Goal: Task Accomplishment & Management: Manage account settings

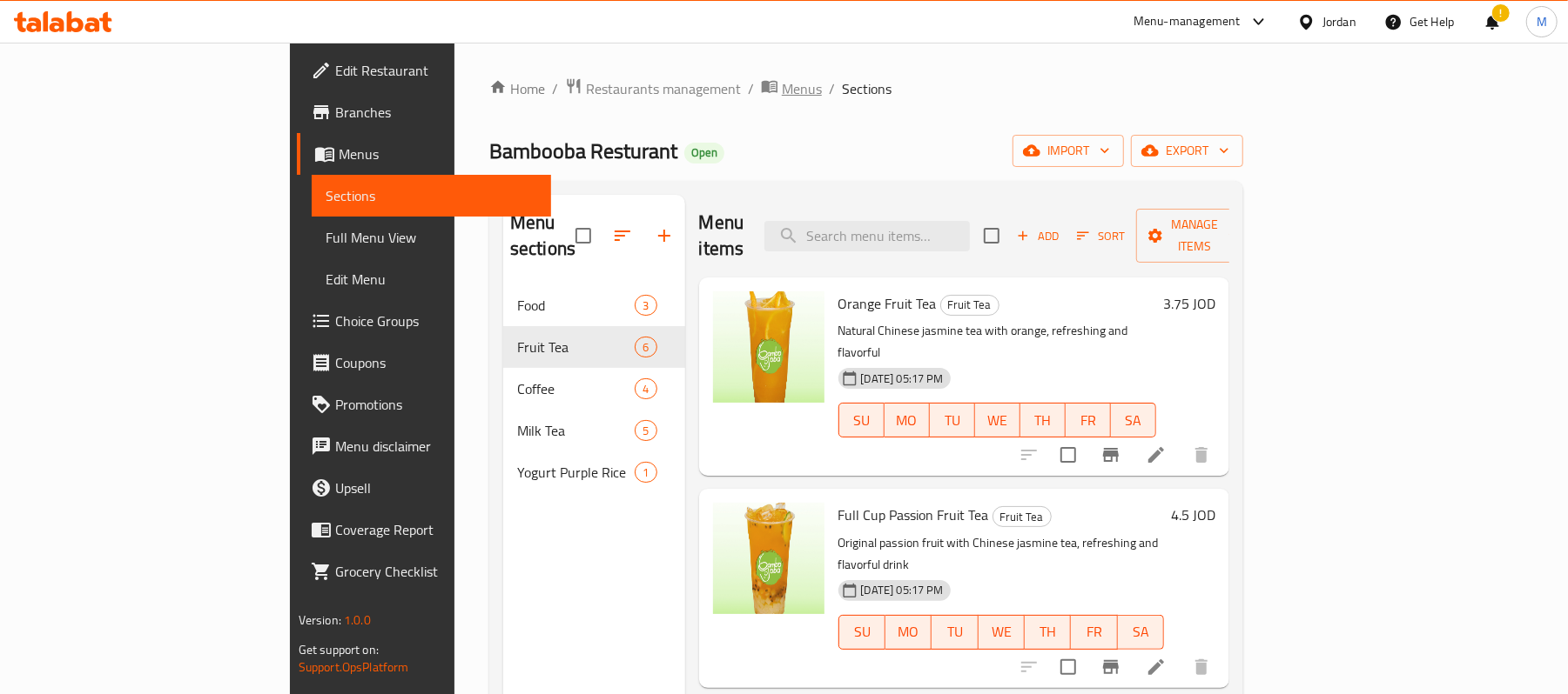
click at [781, 98] on span "Menus" at bounding box center [801, 89] width 40 height 21
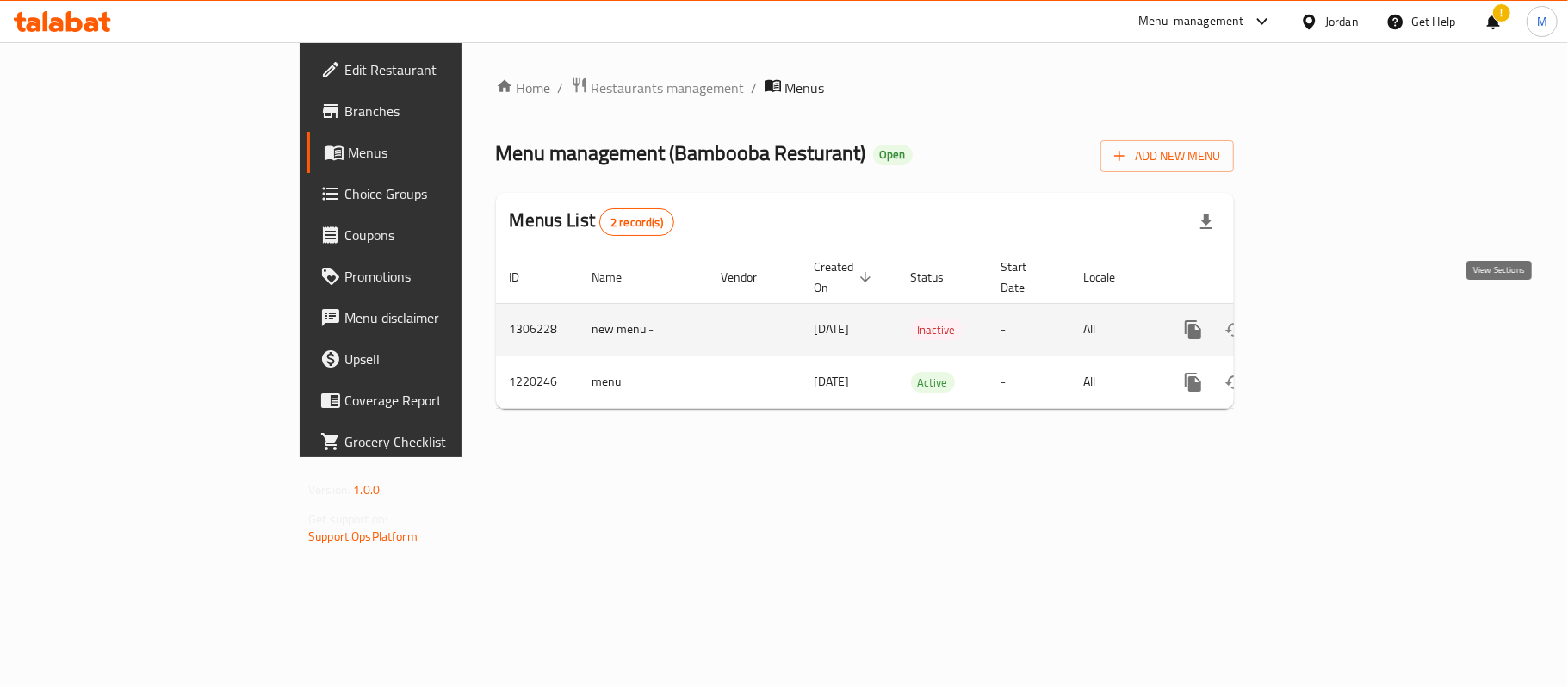
click at [1328, 322] on icon "enhanced table" at bounding box center [1317, 330] width 21 height 21
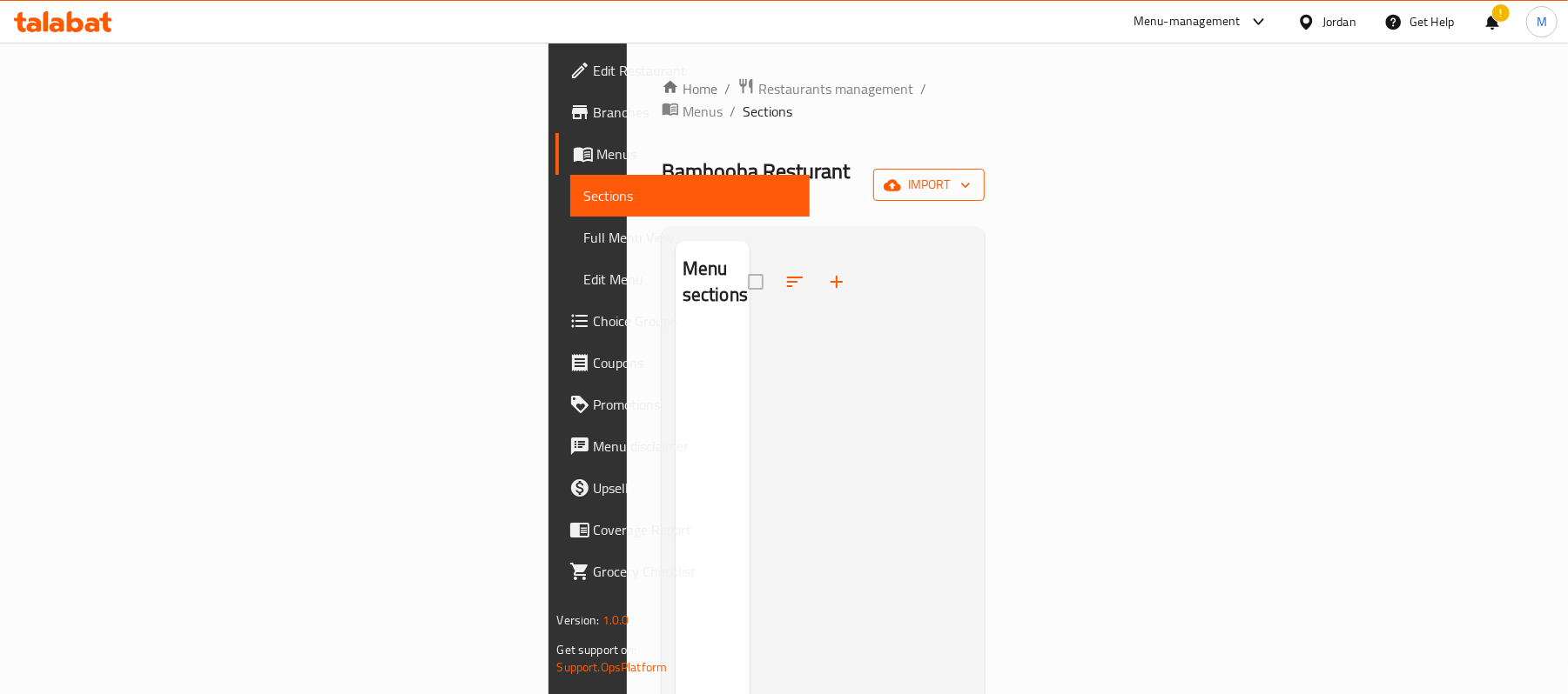
click at [984, 169] on button "import" at bounding box center [929, 185] width 112 height 32
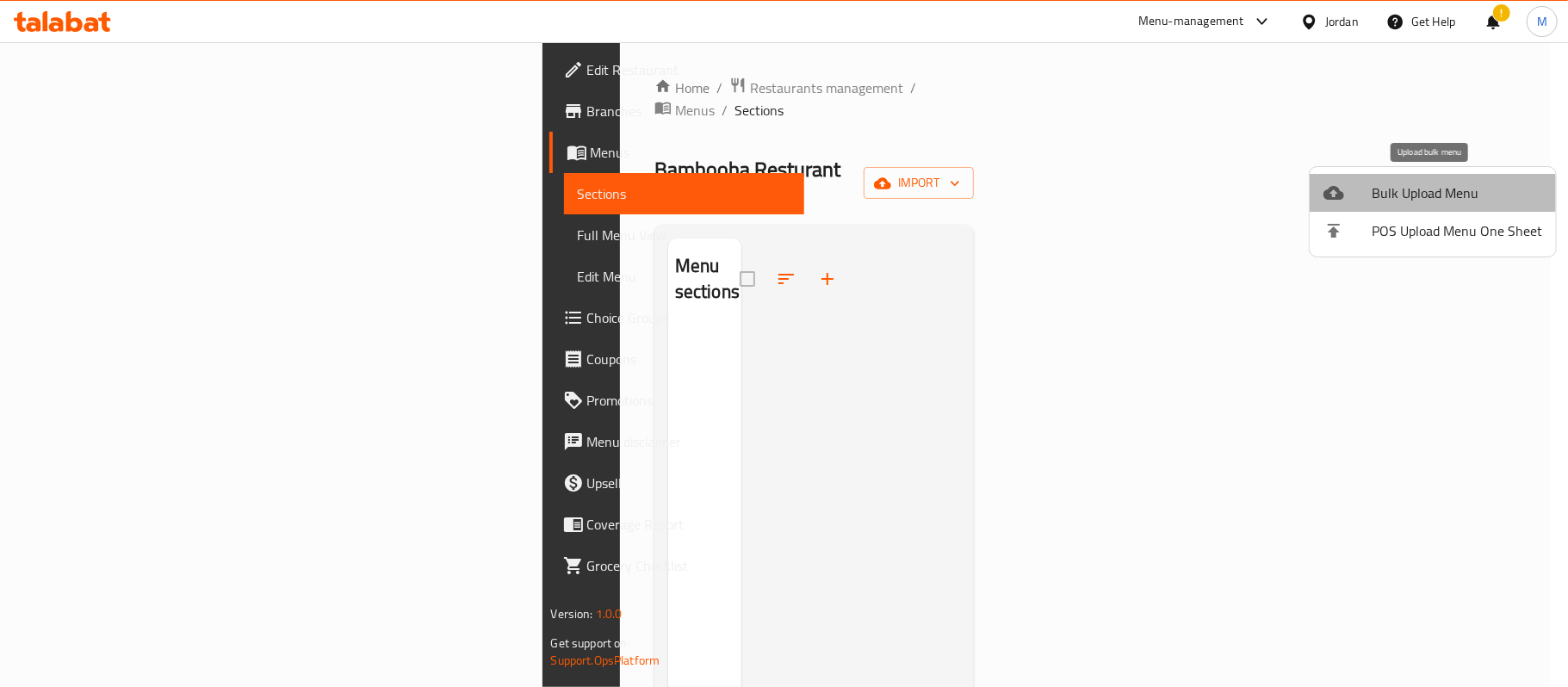
click at [1447, 183] on span "Bulk Upload Menu" at bounding box center [1457, 193] width 171 height 21
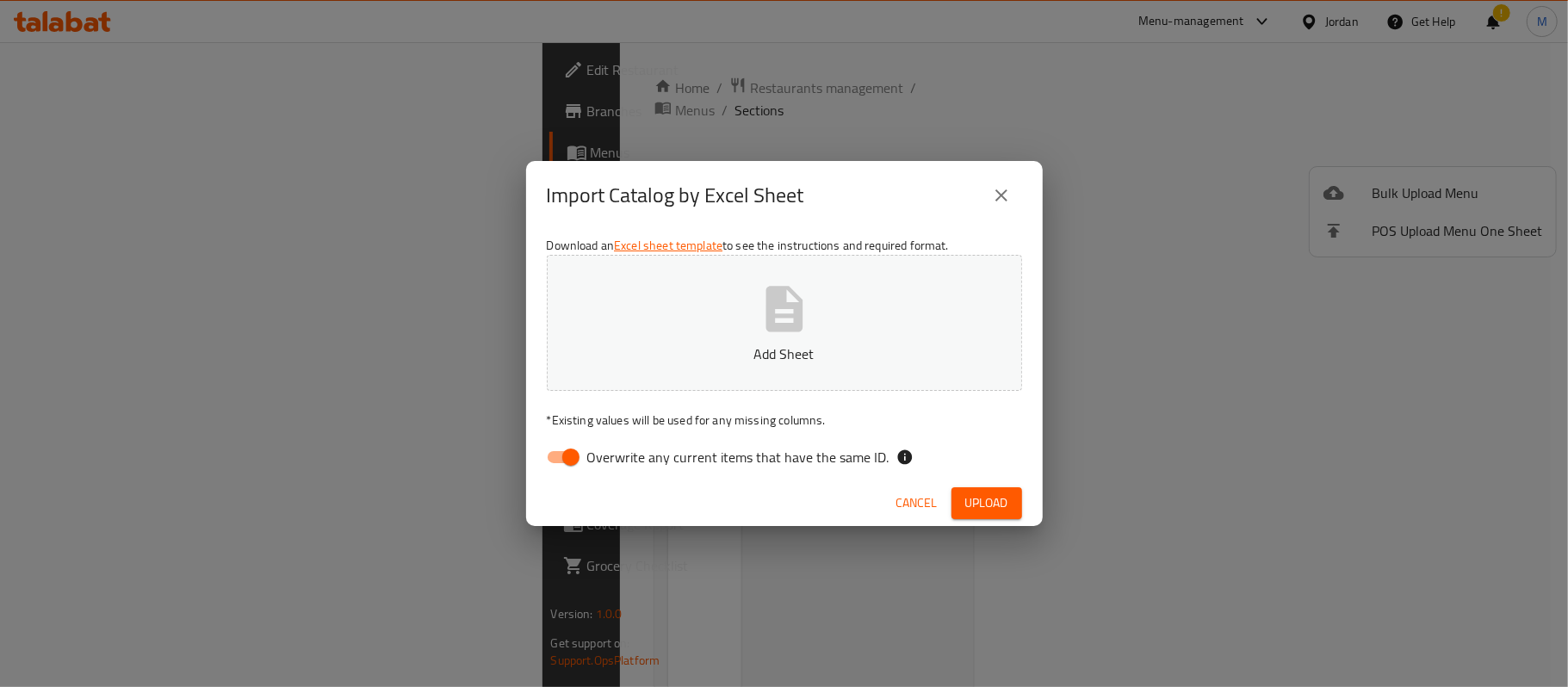
click at [702, 253] on link "Excel sheet template" at bounding box center [669, 246] width 109 height 22
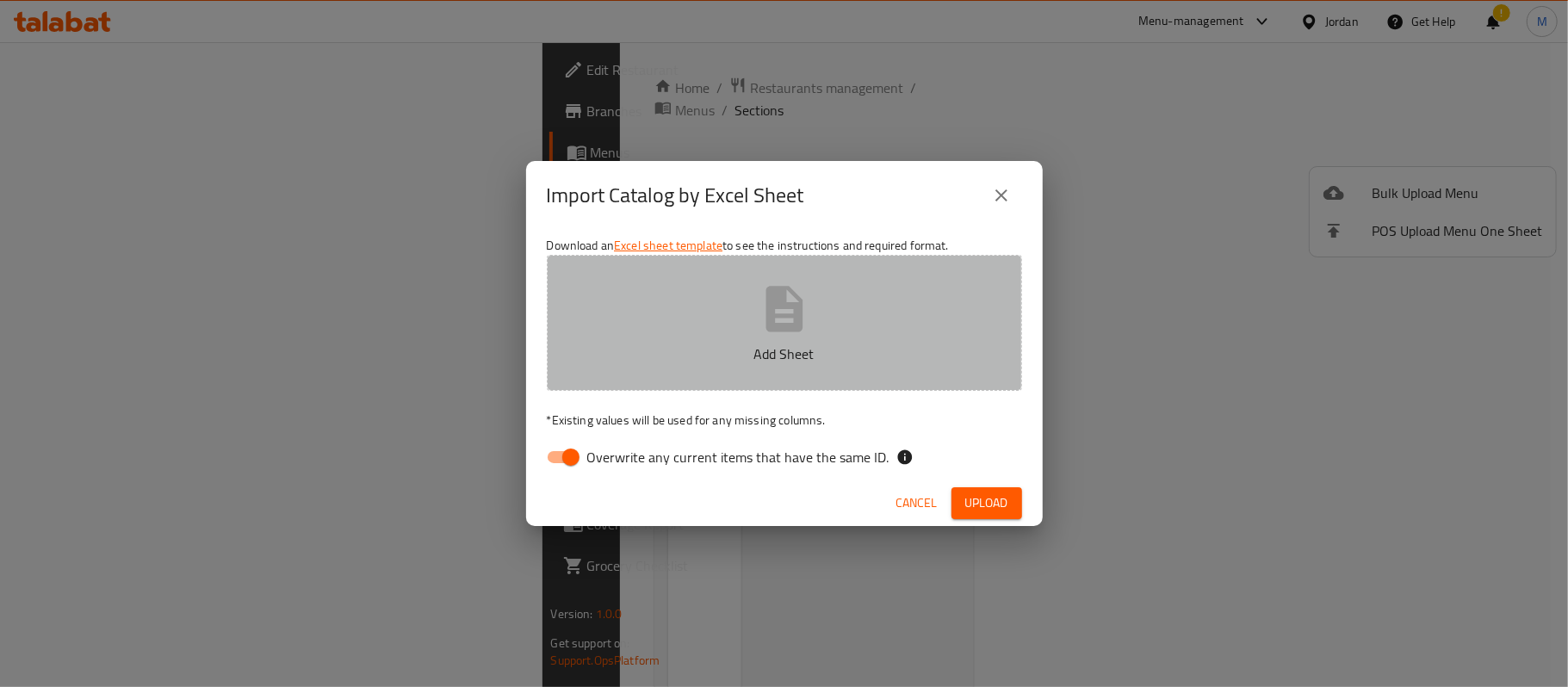
click at [809, 328] on icon "button" at bounding box center [784, 309] width 55 height 55
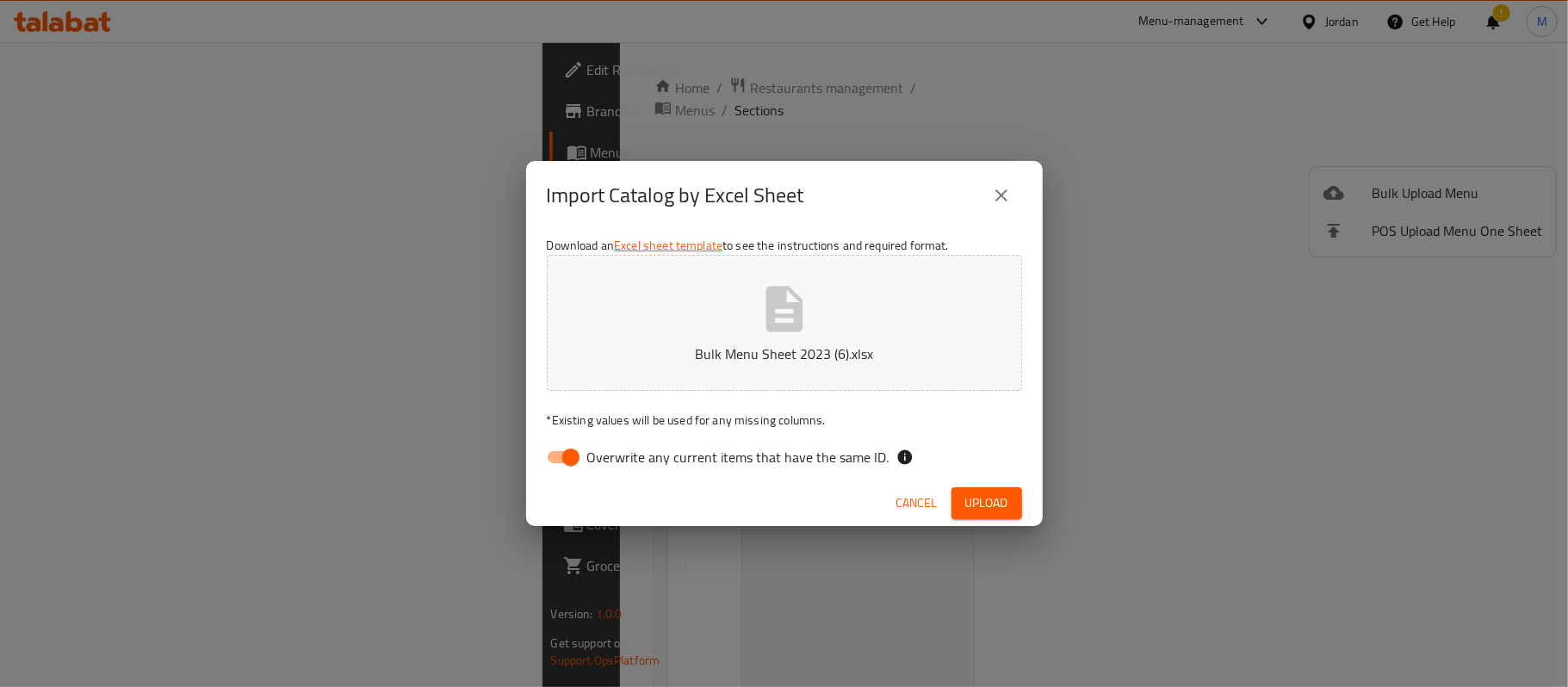
click at [790, 314] on icon "button" at bounding box center [784, 309] width 55 height 55
click at [574, 457] on input "Overwrite any current items that have the same ID." at bounding box center [571, 458] width 98 height 33
checkbox input "false"
click at [965, 502] on span "Upload" at bounding box center [986, 503] width 43 height 22
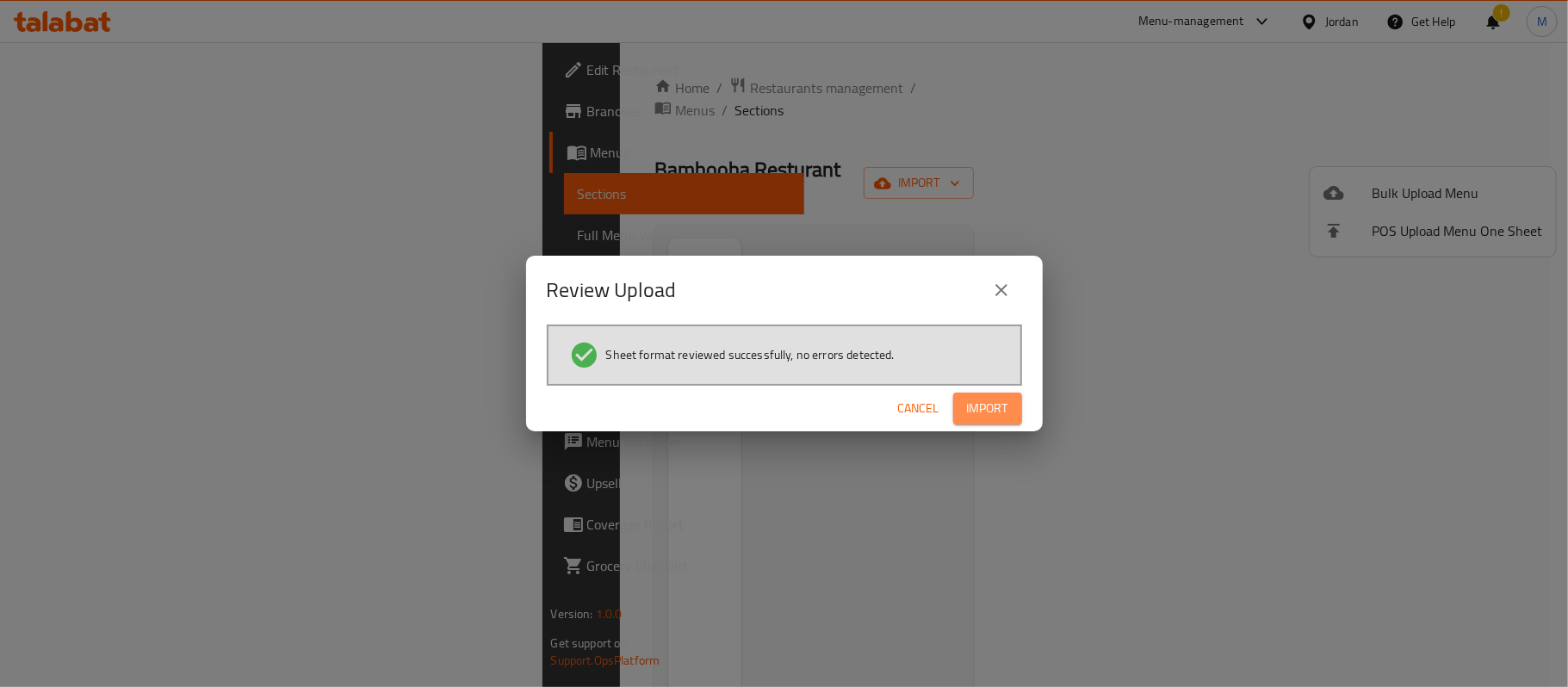
click at [995, 409] on span "Import" at bounding box center [987, 409] width 41 height 22
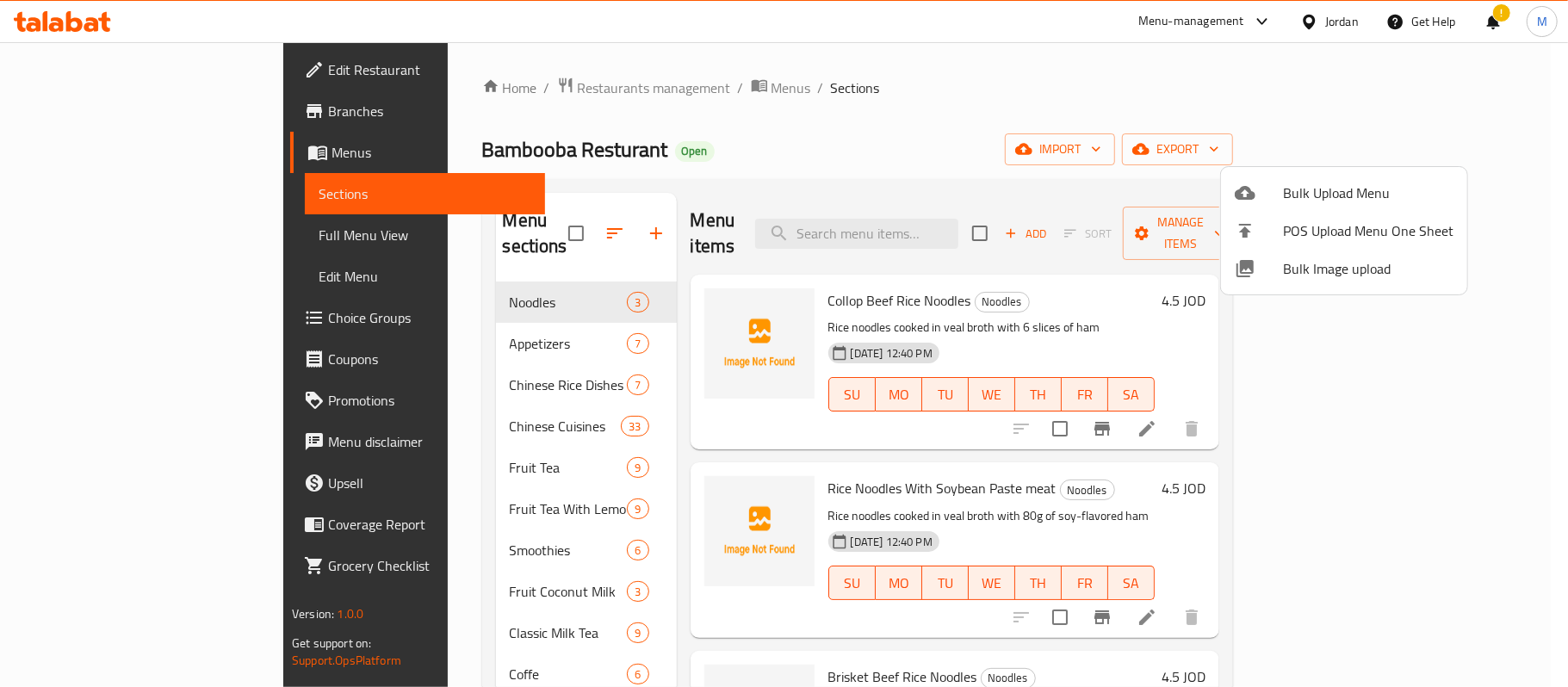
click at [903, 201] on div at bounding box center [784, 343] width 1568 height 687
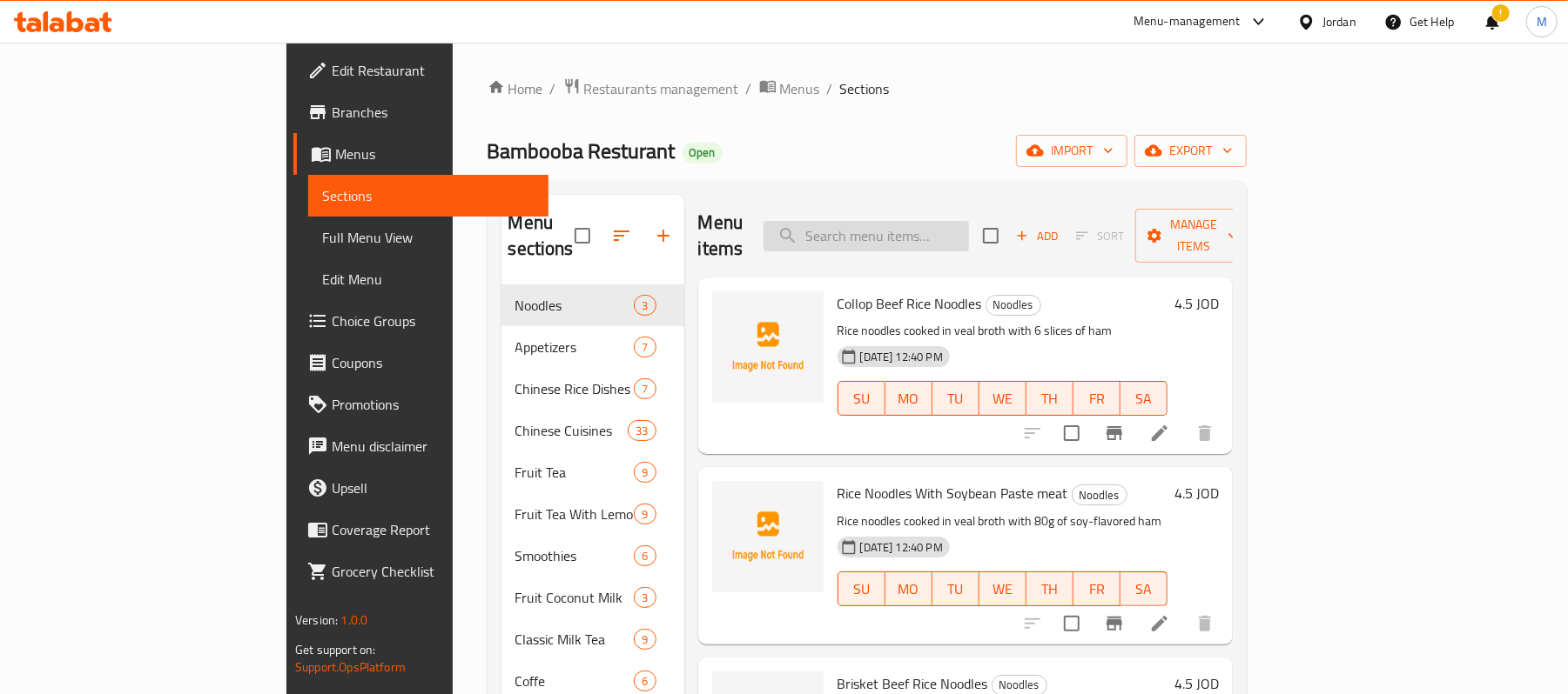
click at [944, 221] on input "search" at bounding box center [866, 236] width 206 height 30
paste input "Beef / Chicken Green Pepper Rice"
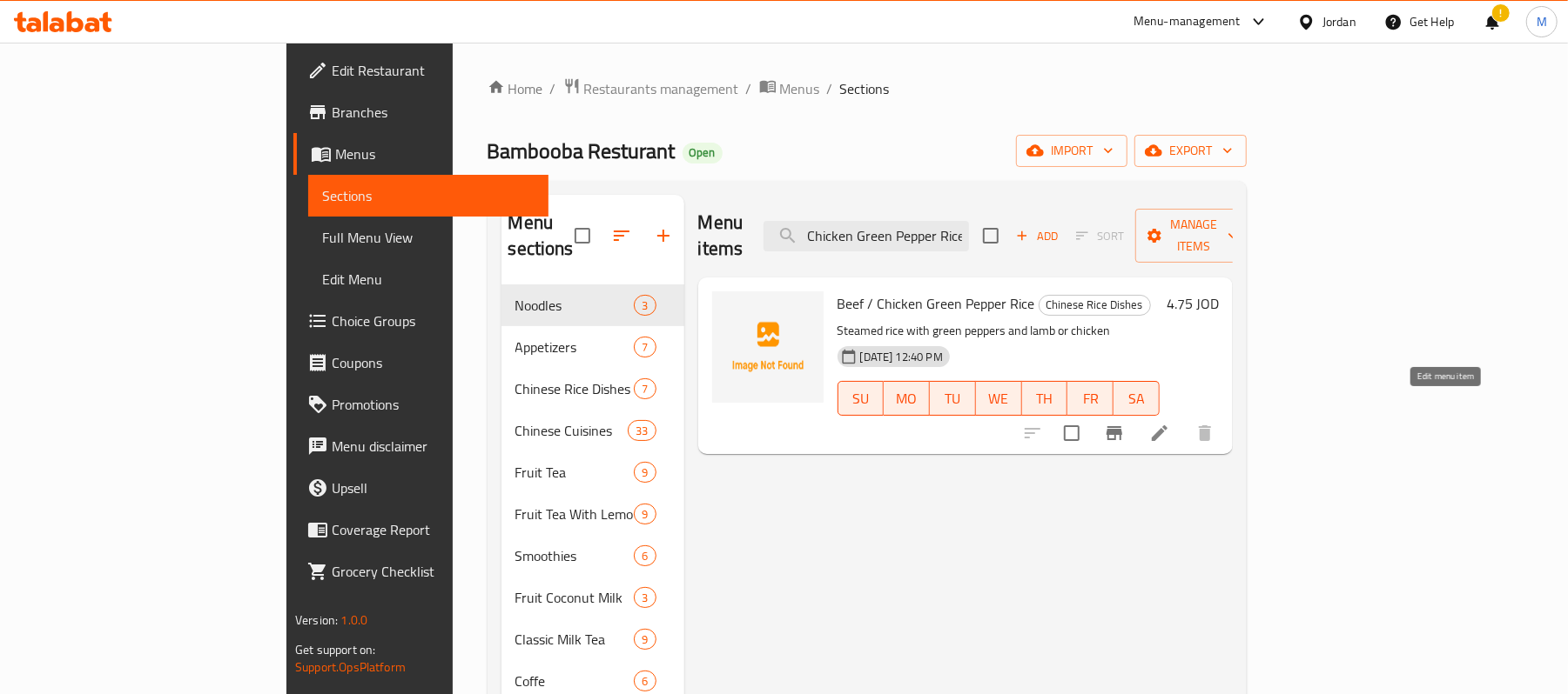
type input "Beef / Chicken Green Pepper Rice"
click at [1167, 426] on icon at bounding box center [1159, 434] width 16 height 16
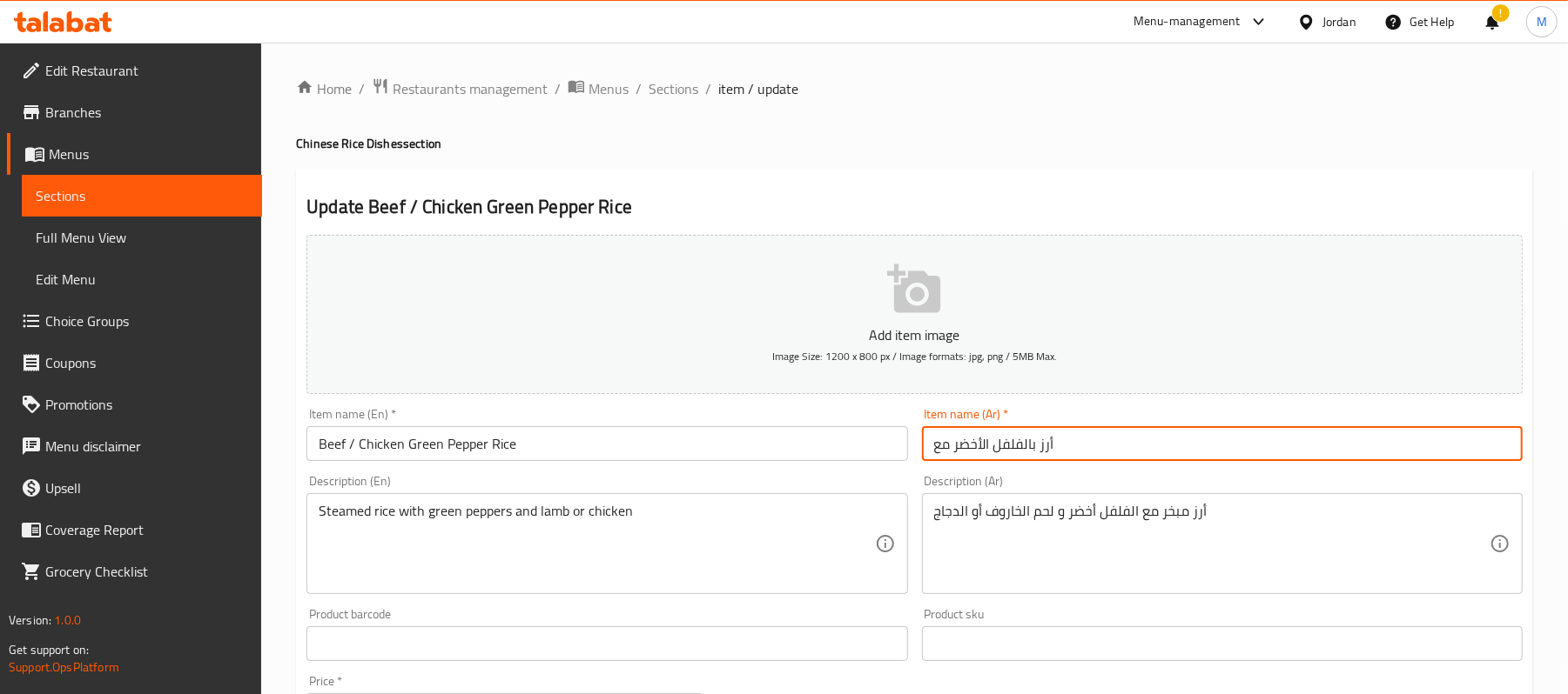
drag, startPoint x: 1024, startPoint y: 444, endPoint x: 895, endPoint y: 460, distance: 130.0
click at [895, 460] on div "Add item image Image Size: 1200 x 800 px / Image formats: jpg, png / 5MB Max. I…" at bounding box center [915, 603] width 1230 height 750
click at [942, 448] on input "أرز بالفلفل الأخضر مع" at bounding box center [1222, 444] width 601 height 35
type input "أرز بالفلفل الأخضر"
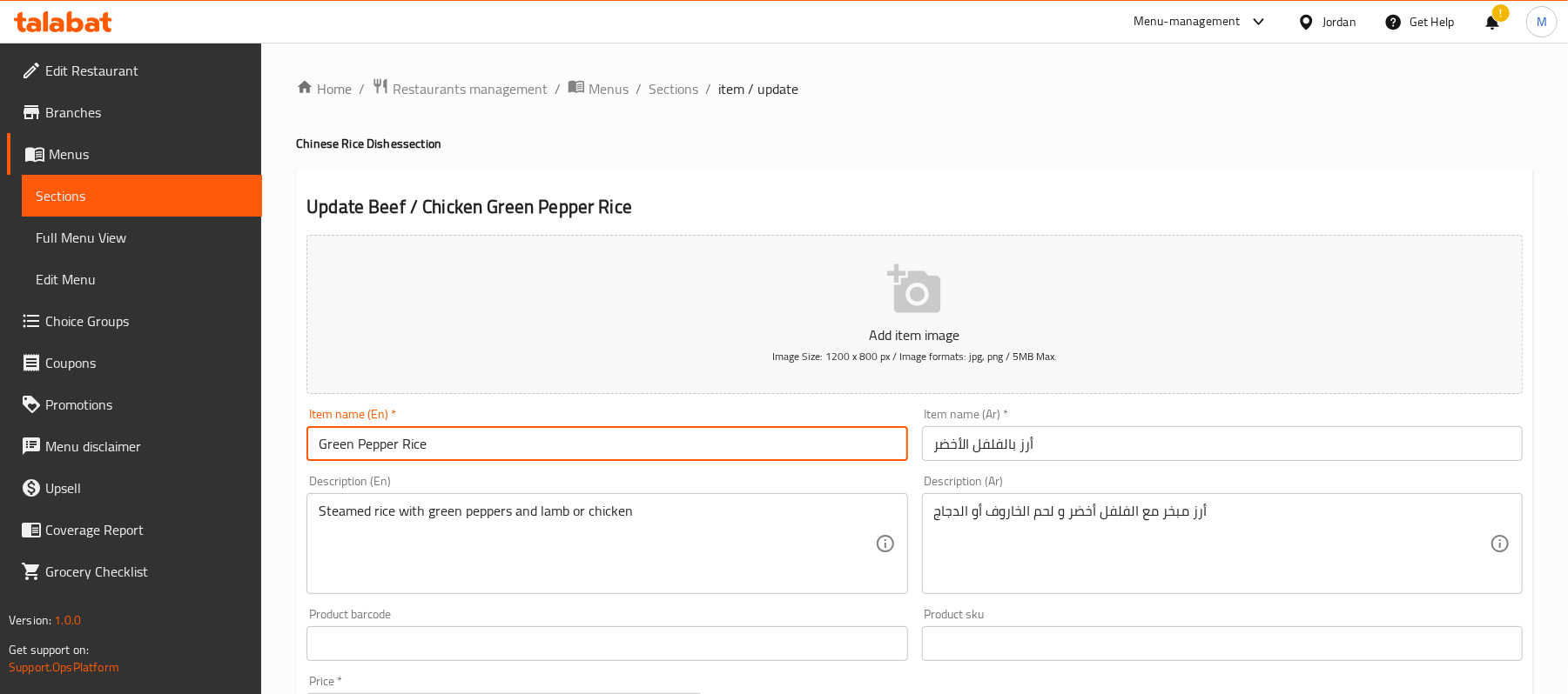
drag, startPoint x: 402, startPoint y: 447, endPoint x: 308, endPoint y: 443, distance: 94.1
click at [308, 443] on input "Green Pepper Rice" at bounding box center [607, 444] width 601 height 35
type input "Green Pepper Rice"
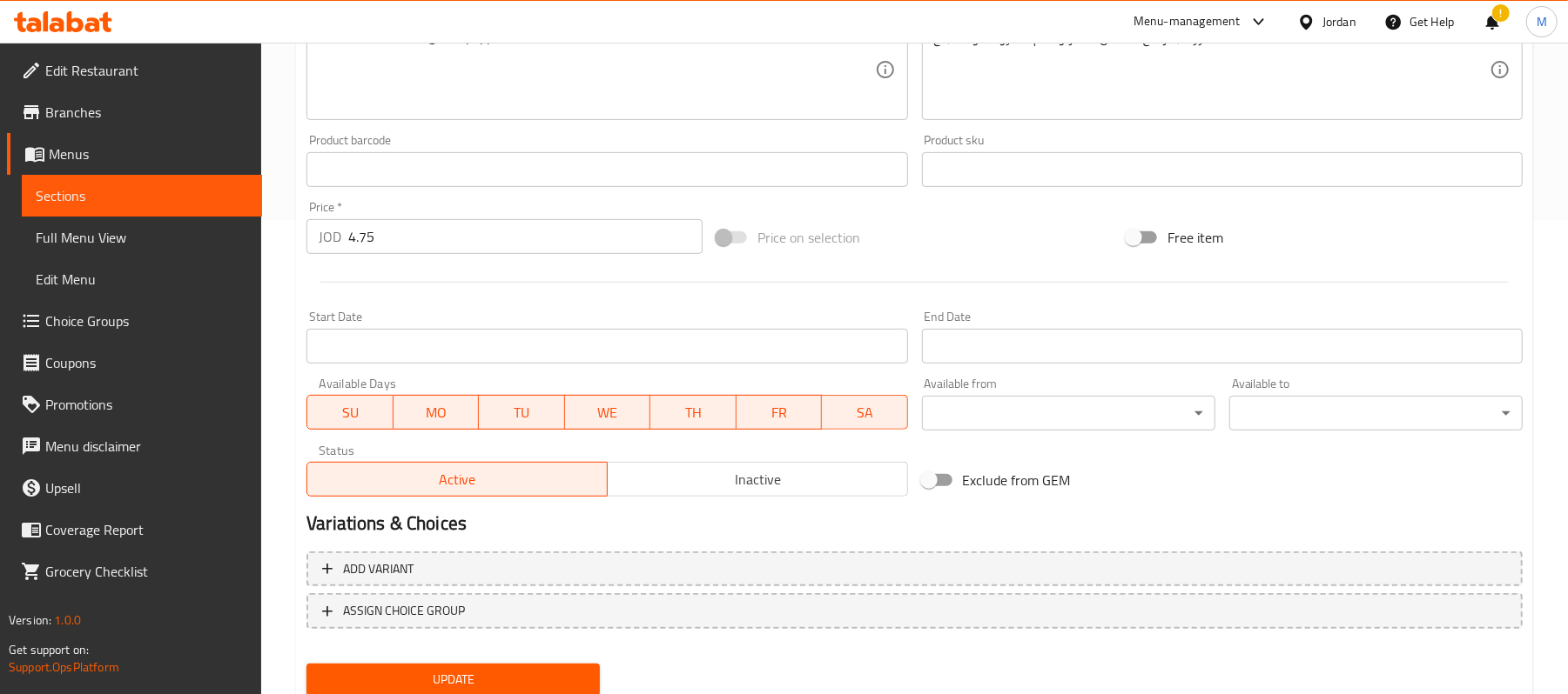
scroll to position [534, 0]
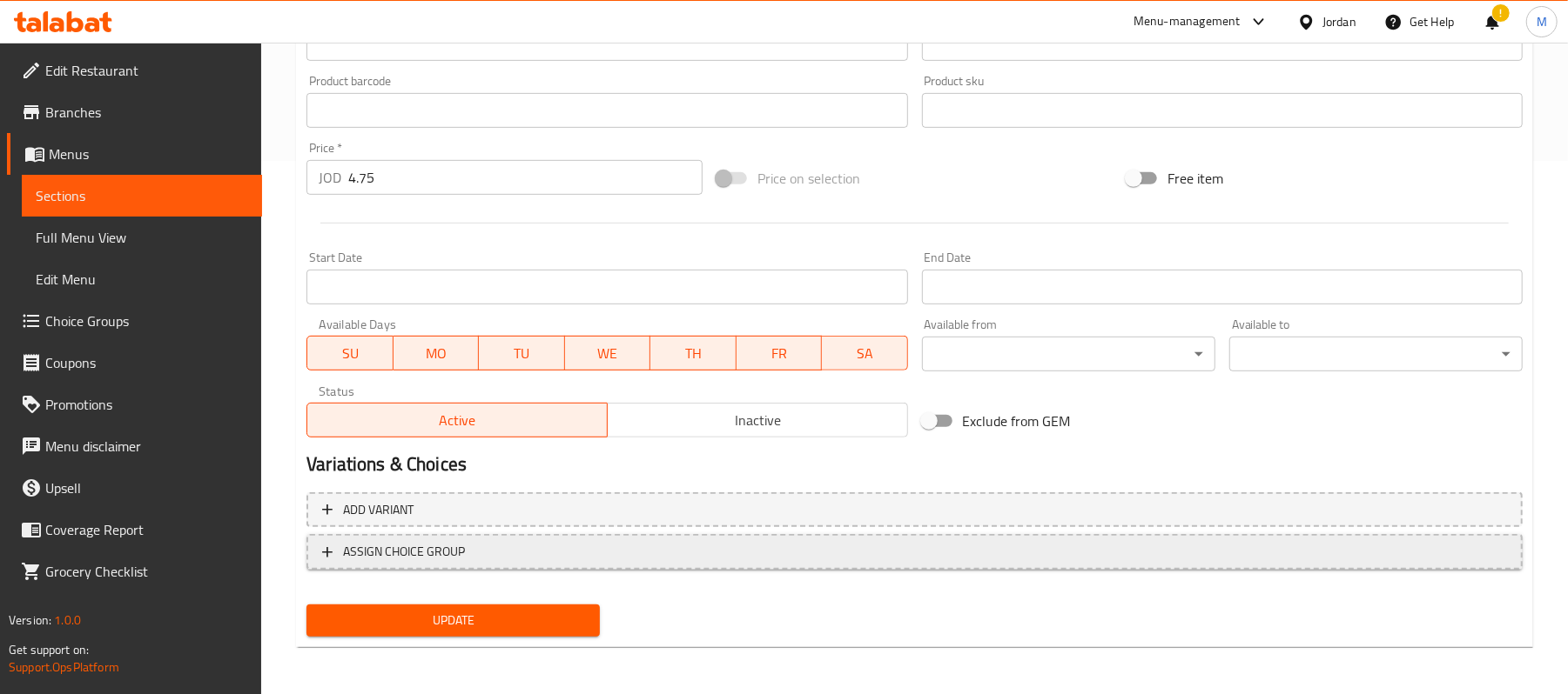
click at [469, 545] on span "ASSIGN CHOICE GROUP" at bounding box center [915, 552] width 1185 height 22
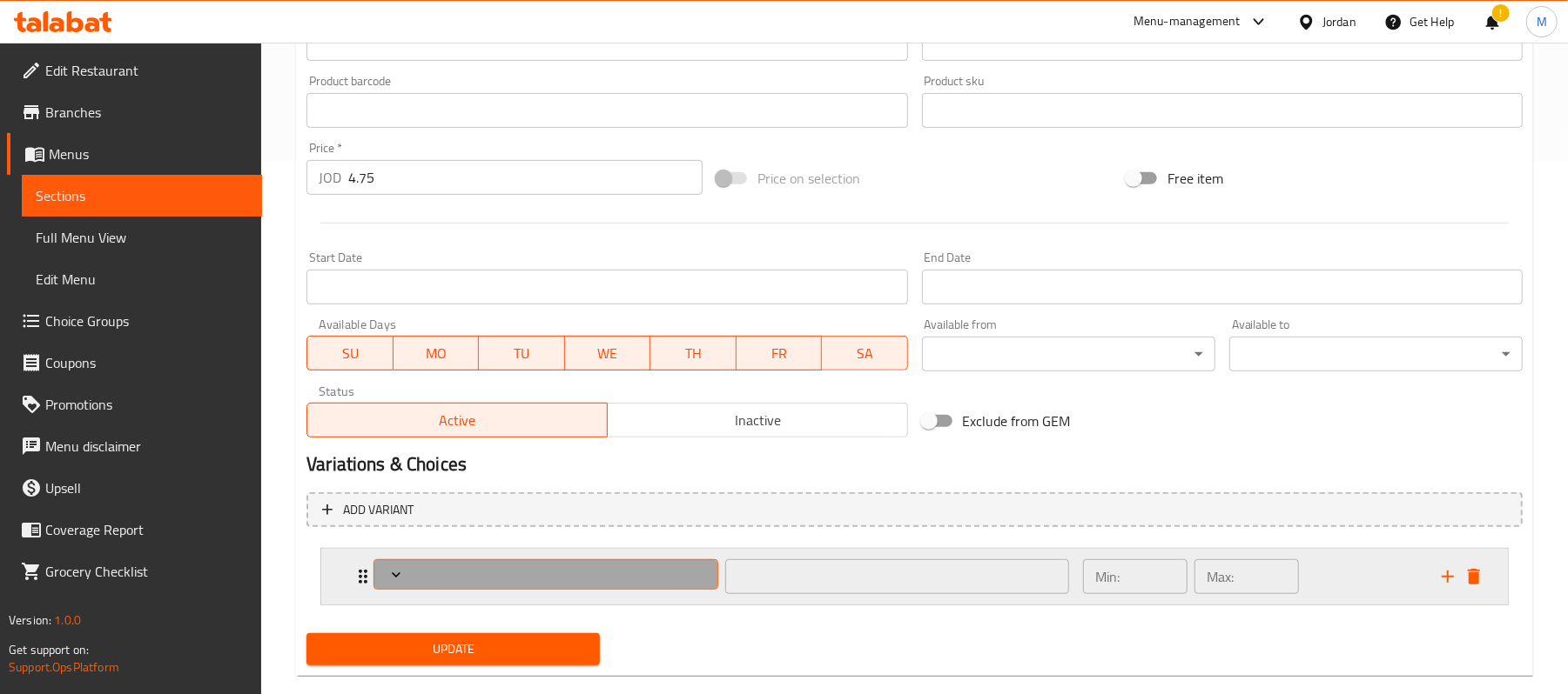
click at [573, 573] on span "Expand" at bounding box center [546, 576] width 332 height 17
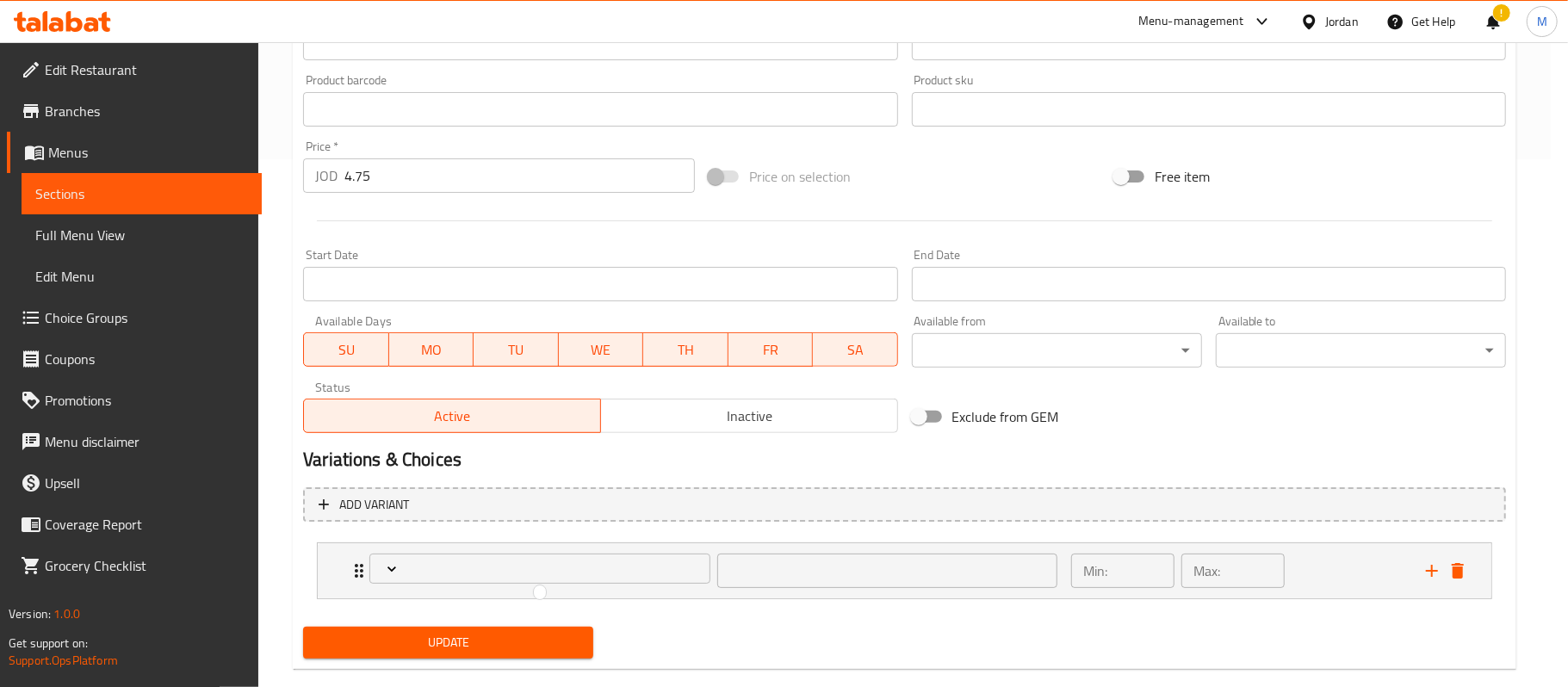
click at [380, 570] on div at bounding box center [784, 343] width 1568 height 687
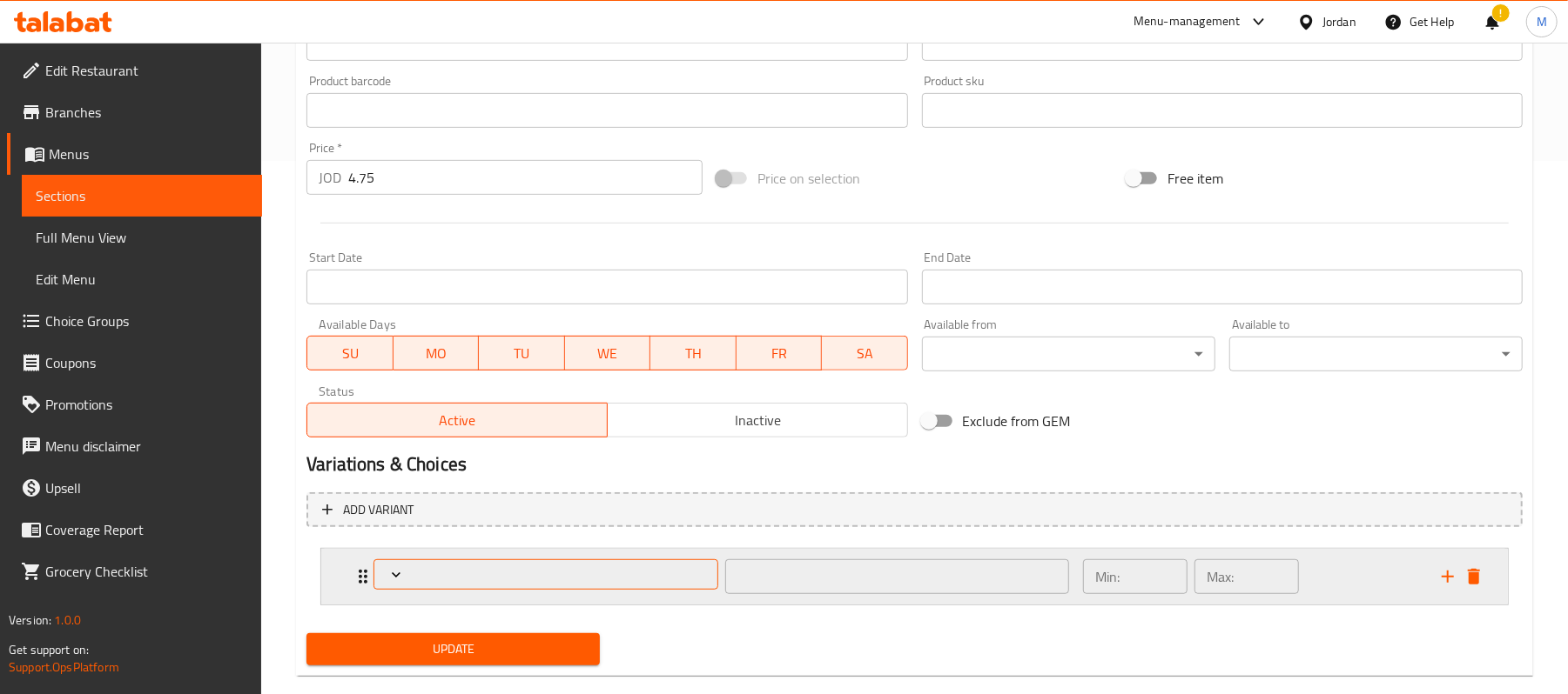
click at [397, 576] on icon "Expand" at bounding box center [396, 576] width 17 height 17
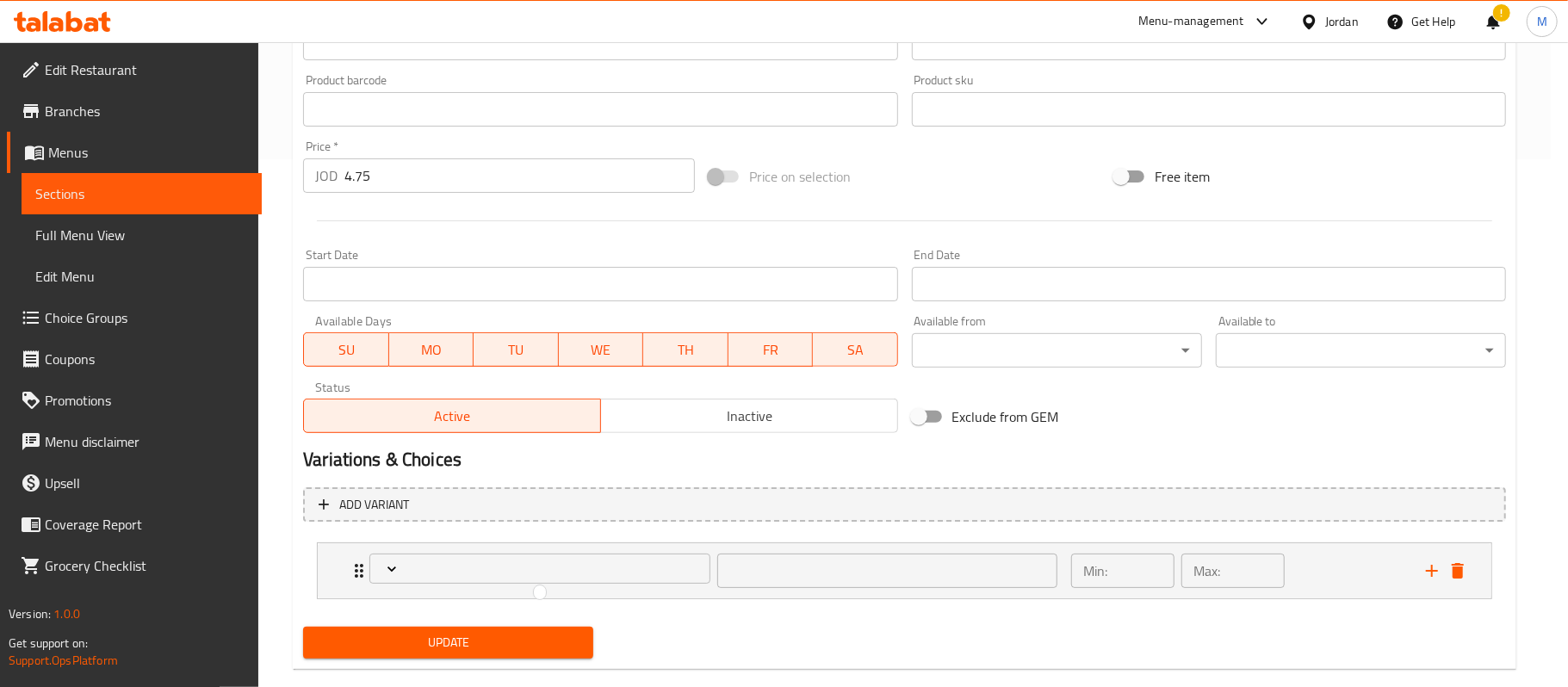
click at [453, 621] on div at bounding box center [784, 343] width 1568 height 687
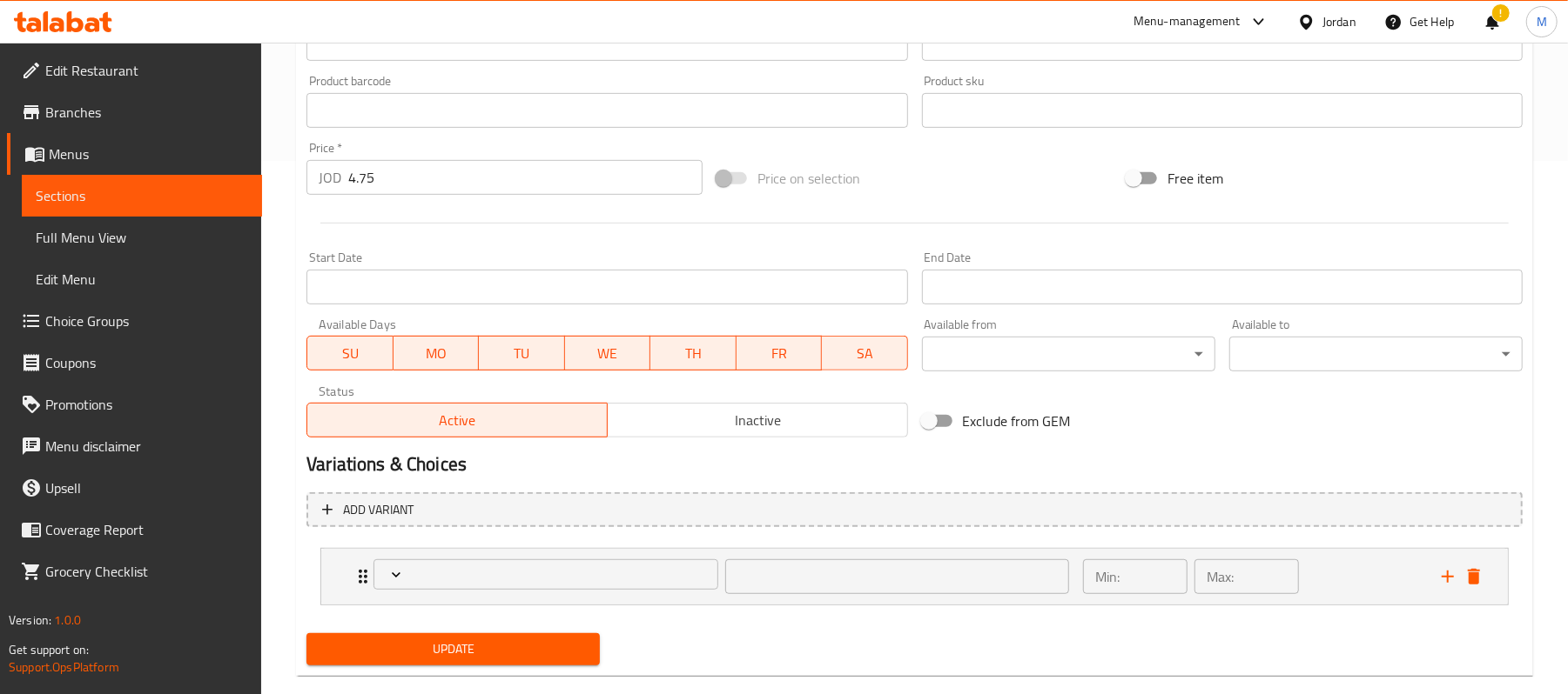
click at [458, 651] on span "Update" at bounding box center [453, 650] width 266 height 22
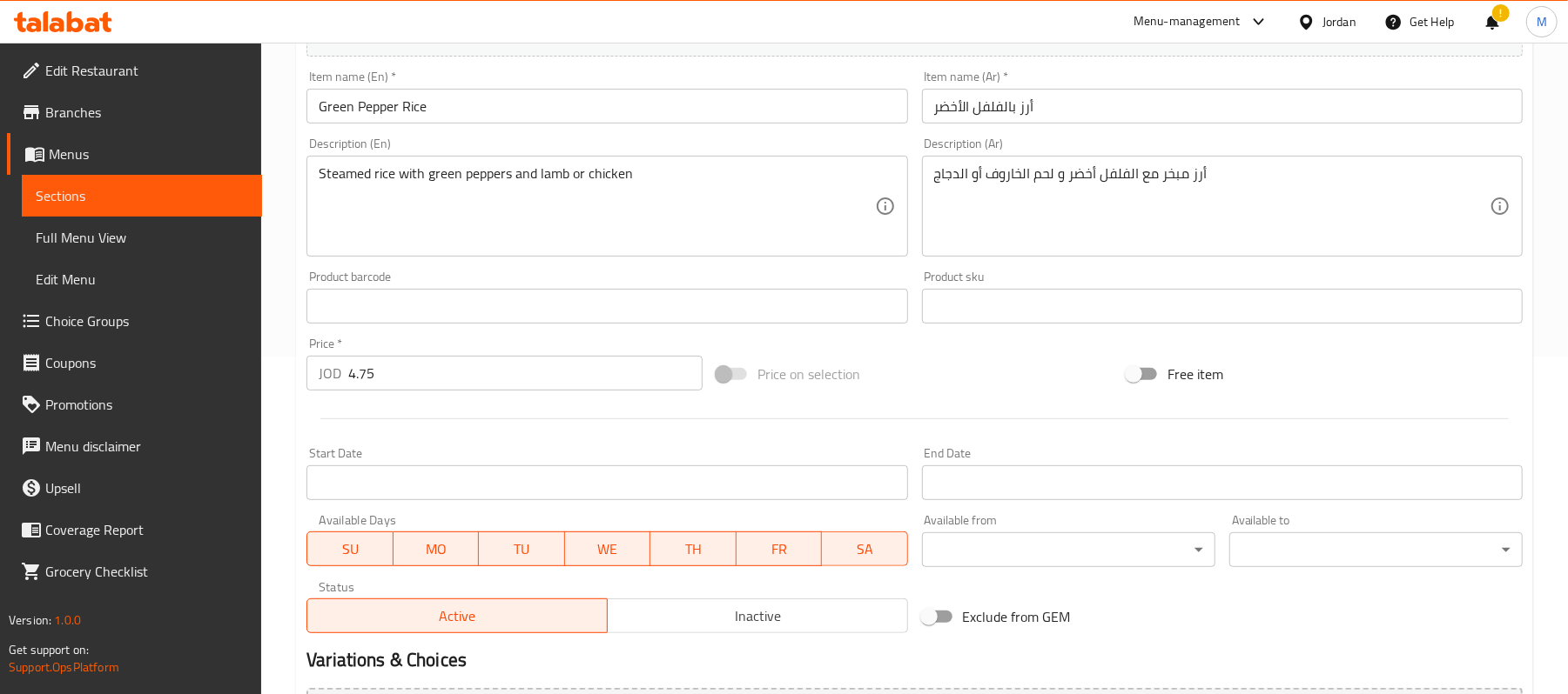
scroll to position [0, 0]
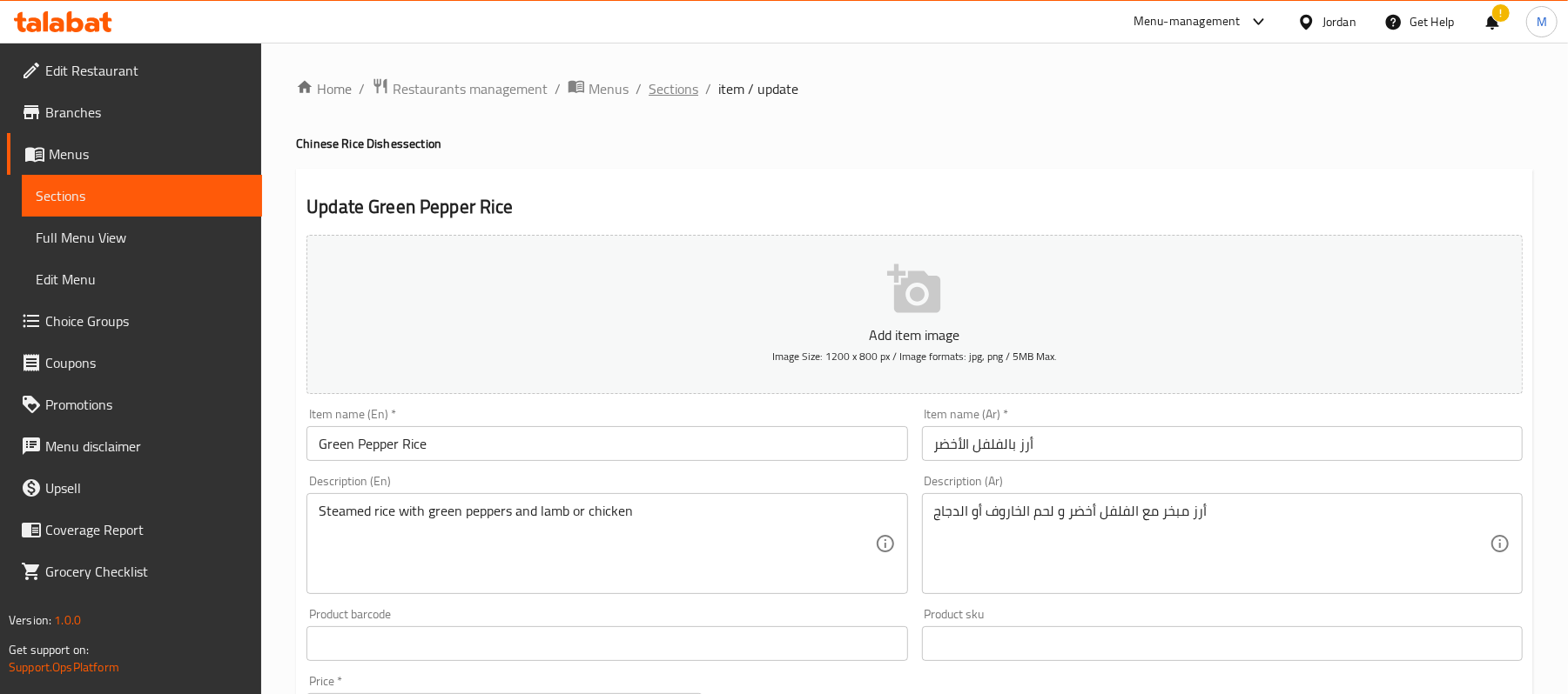
click at [650, 95] on span "Sections" at bounding box center [673, 89] width 50 height 21
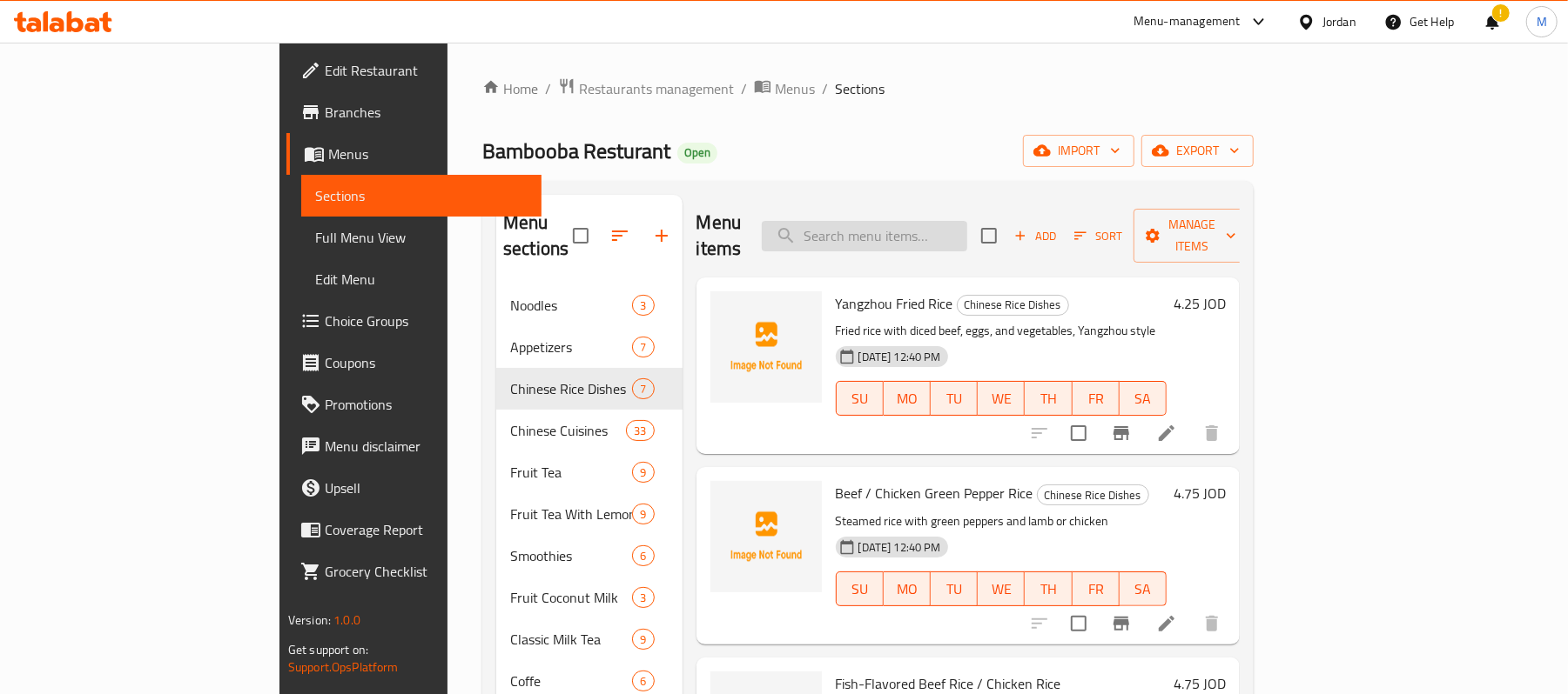
click at [937, 226] on input "search" at bounding box center [864, 236] width 206 height 30
paste input "Beef / Chicken Green Pepper Rice"
click at [937, 226] on input "search" at bounding box center [864, 236] width 206 height 30
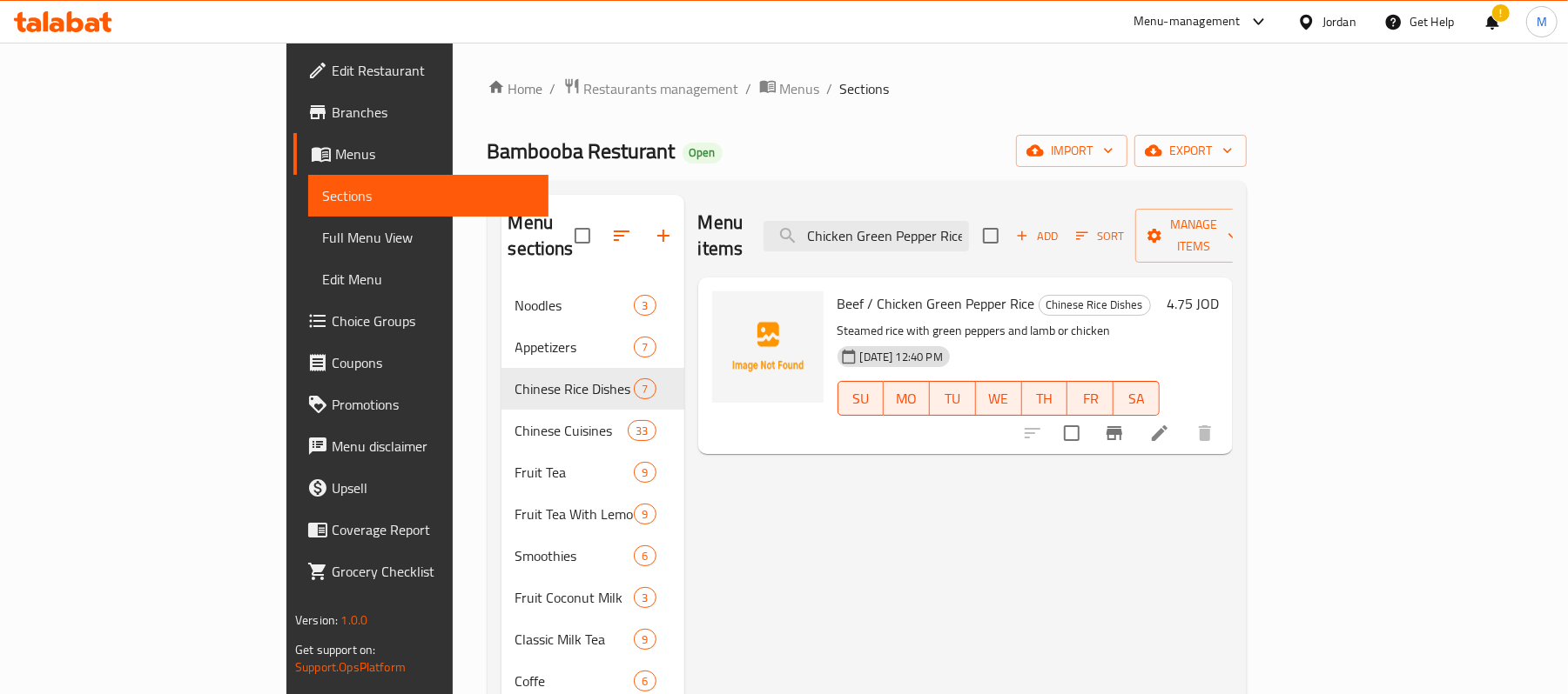
type input "Beef / Chicken Green Pepper Rice"
click at [1170, 423] on icon at bounding box center [1159, 434] width 21 height 21
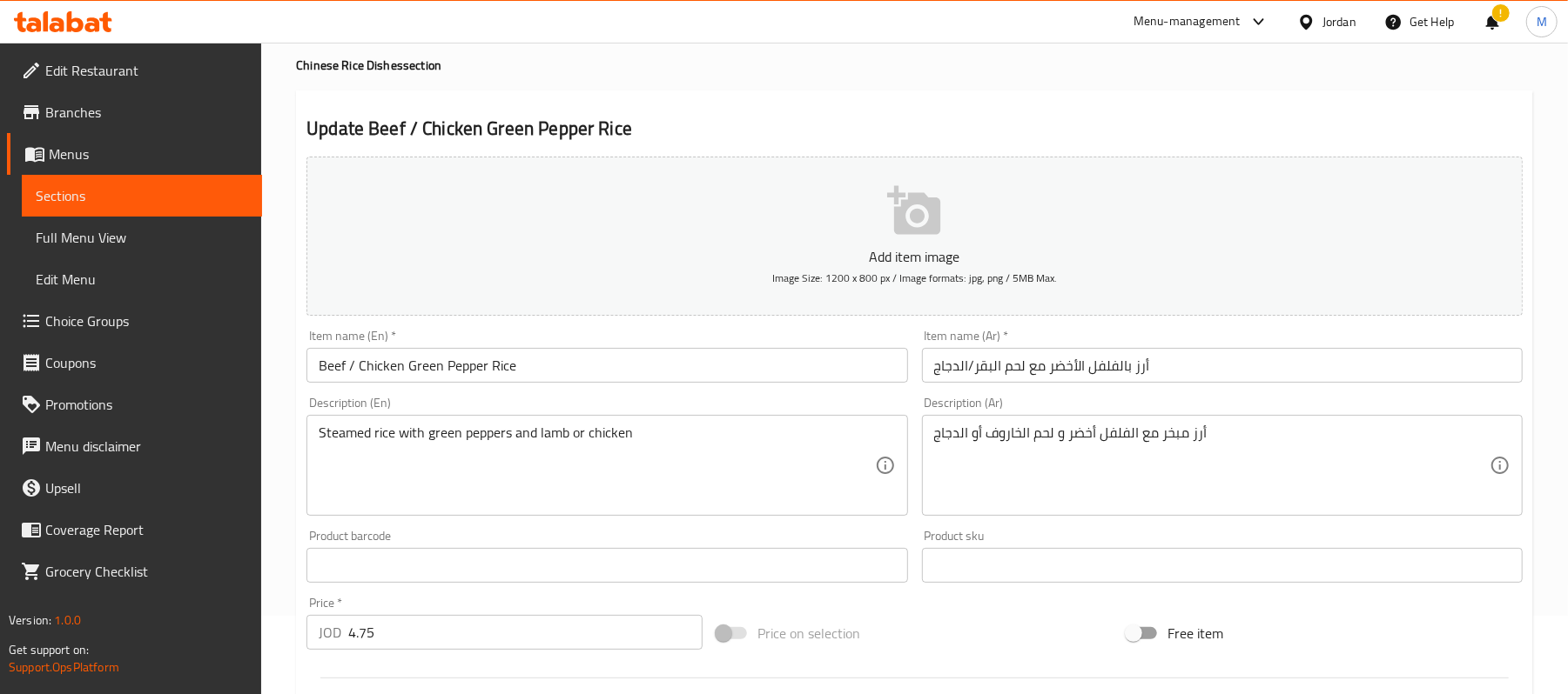
scroll to position [116, 0]
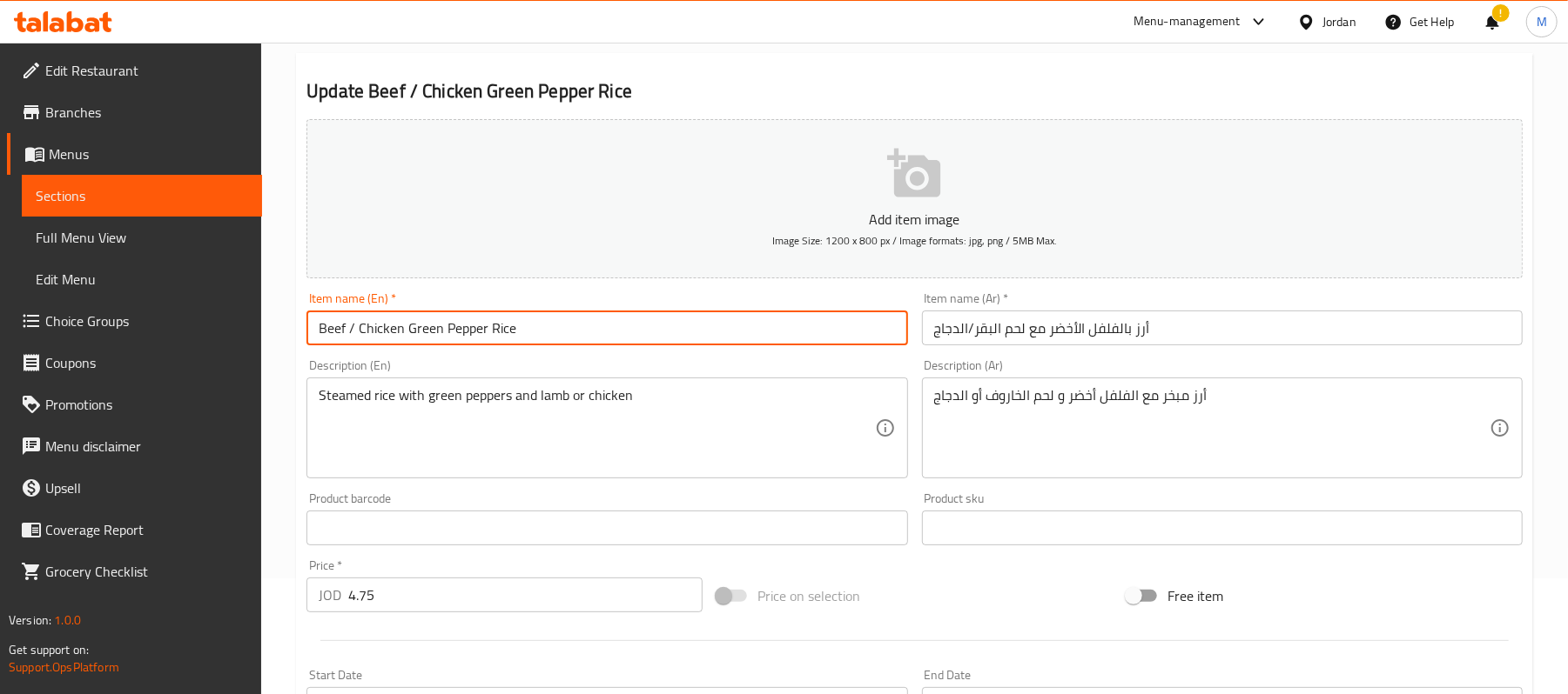
drag, startPoint x: 408, startPoint y: 335, endPoint x: 286, endPoint y: 352, distance: 123.2
click at [286, 352] on div "Home / Restaurants management / Menus / Sections / item / update Chinese Rice D…" at bounding box center [915, 520] width 1307 height 1187
type input "Green Pepper Rice"
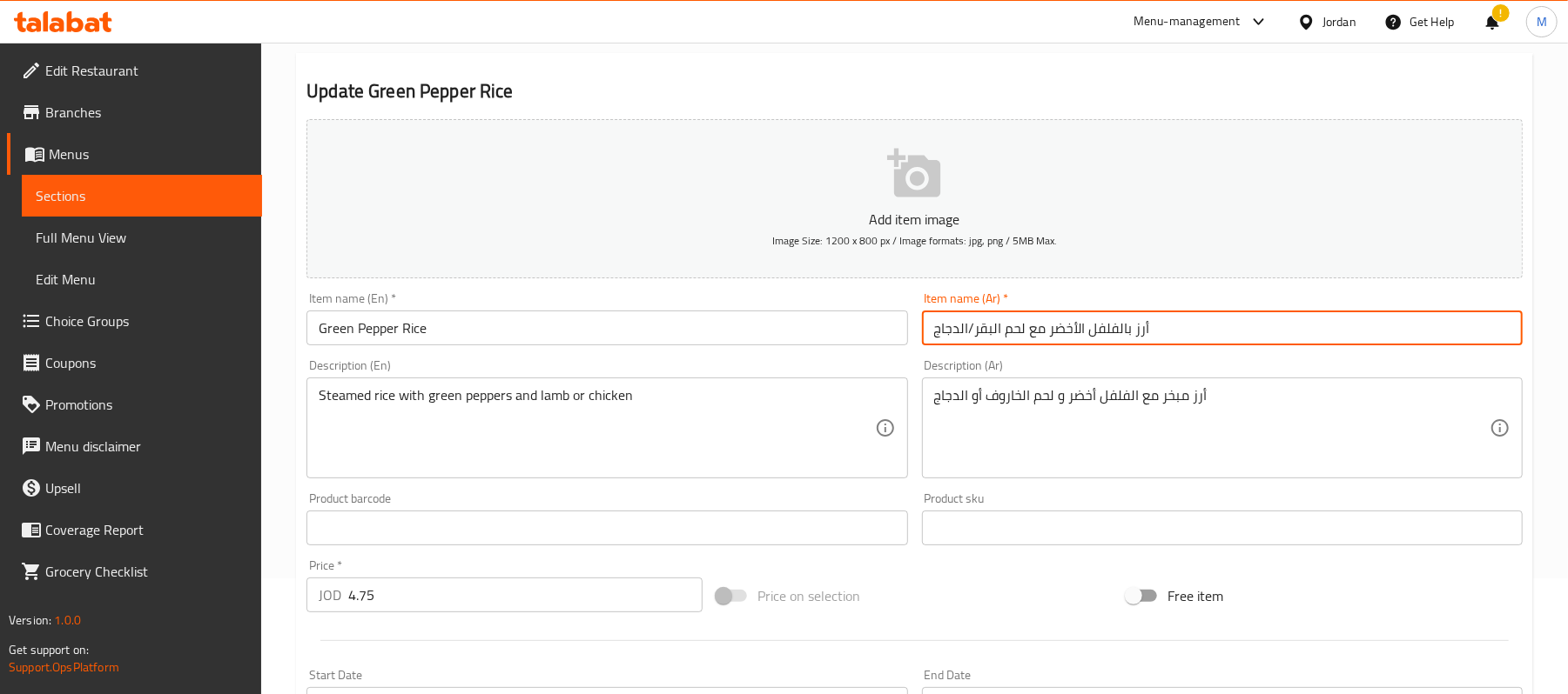
drag, startPoint x: 1028, startPoint y: 329, endPoint x: 862, endPoint y: 342, distance: 166.5
click at [862, 342] on div "Add item image Image Size: 1200 x 800 px / Image formats: jpg, png / 5MB Max. I…" at bounding box center [915, 487] width 1230 height 750
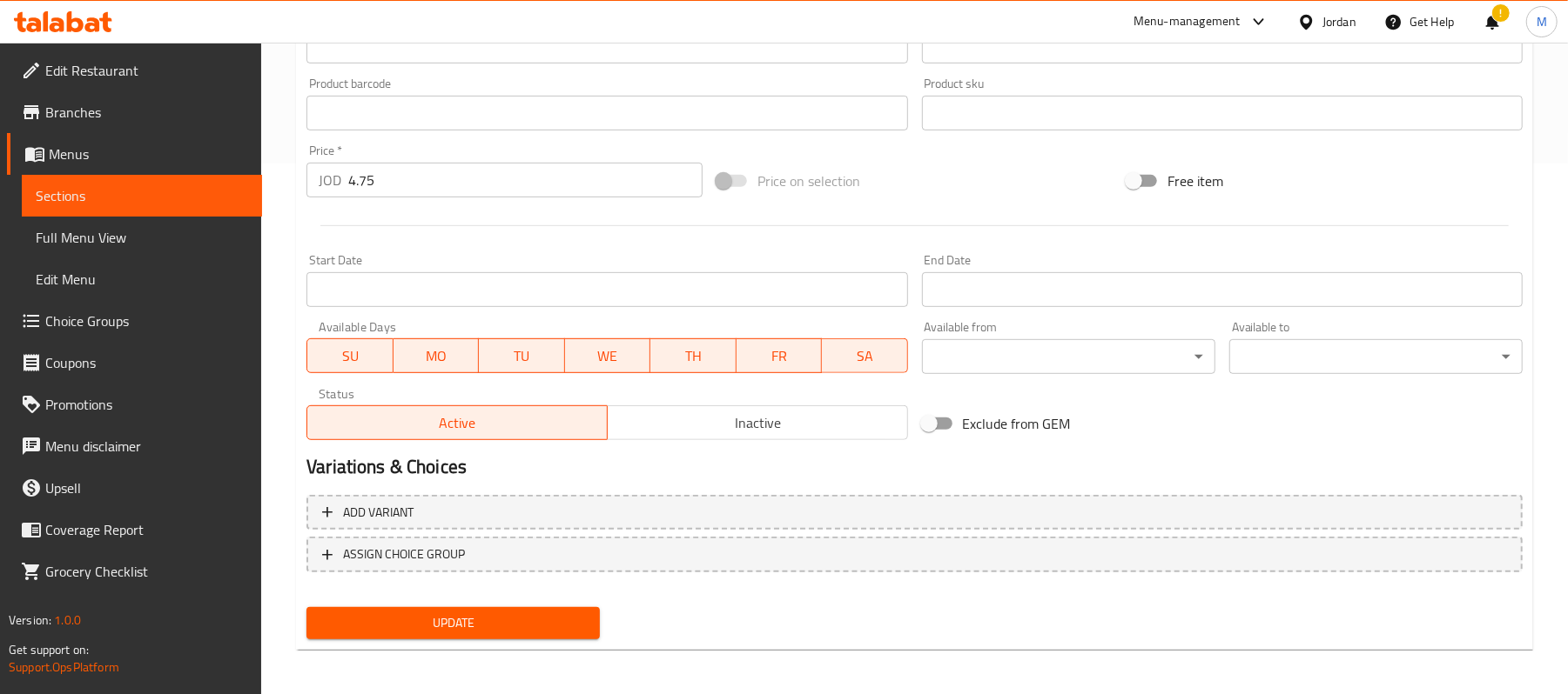
scroll to position [534, 0]
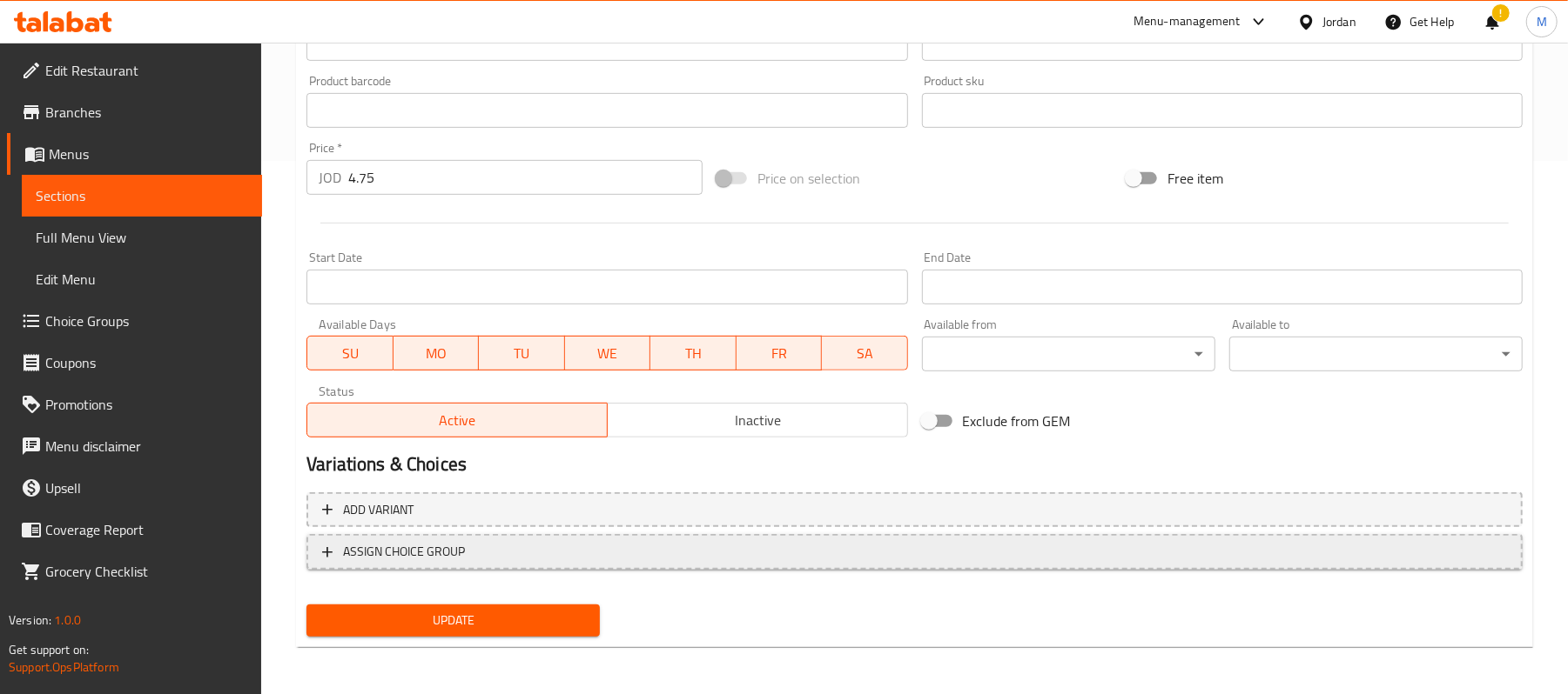
click at [533, 556] on span "ASSIGN CHOICE GROUP" at bounding box center [915, 552] width 1185 height 22
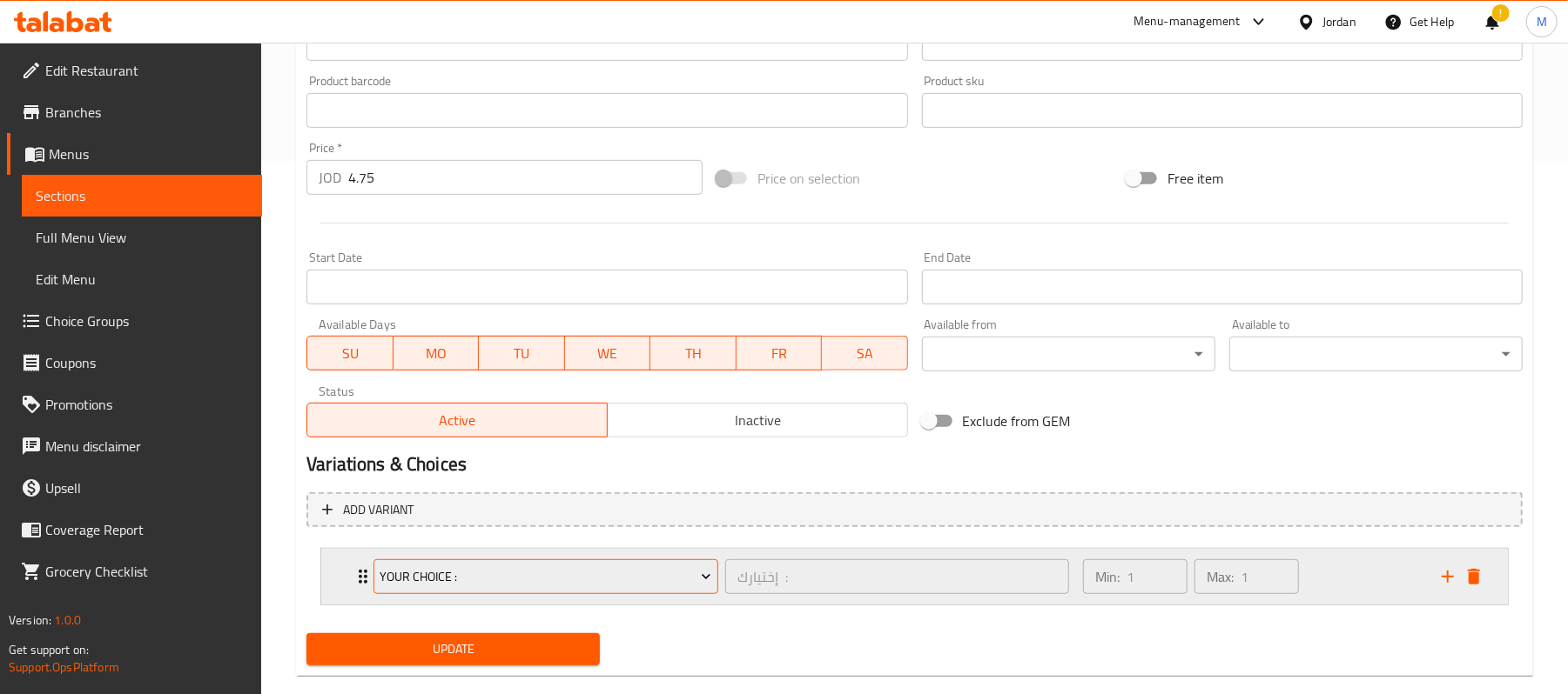
click at [568, 585] on span "your choice :" at bounding box center [546, 577] width 332 height 22
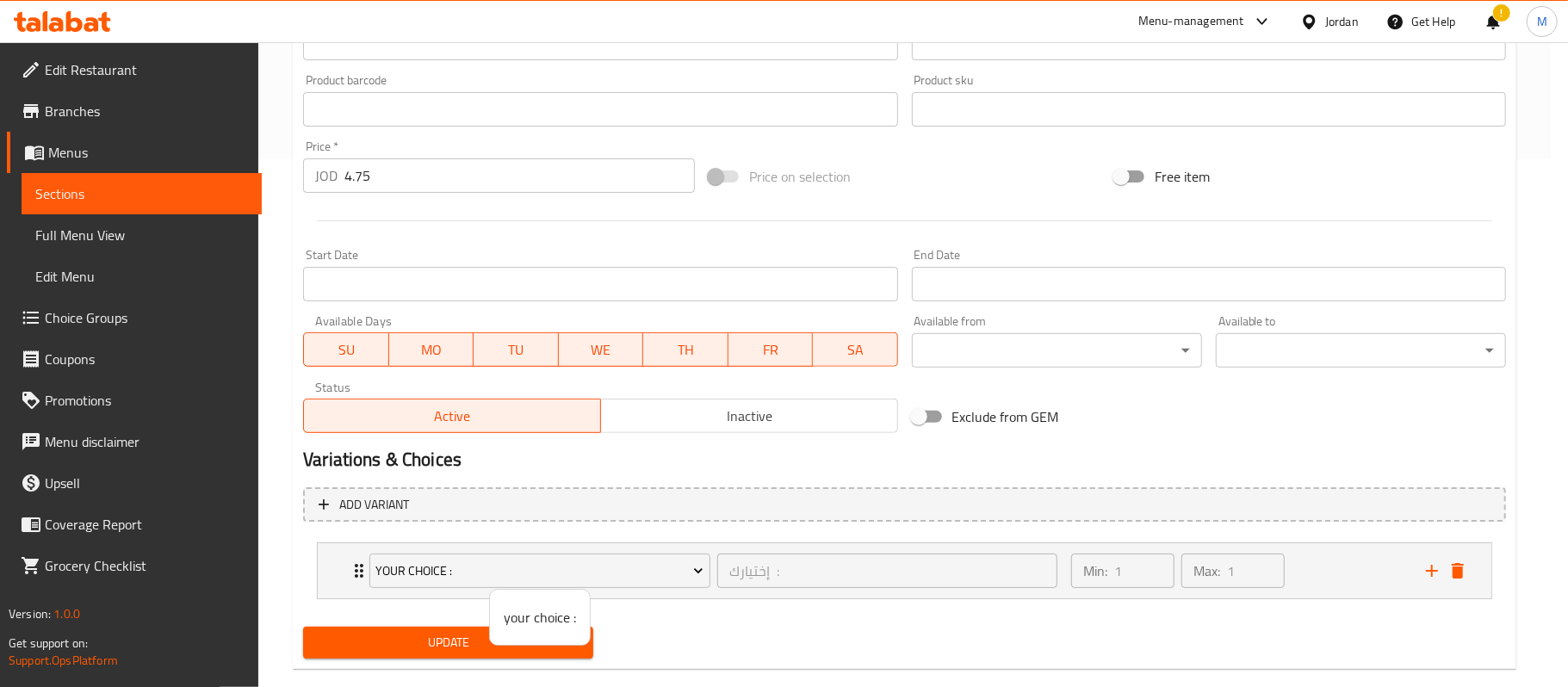
click at [400, 633] on div at bounding box center [784, 343] width 1568 height 687
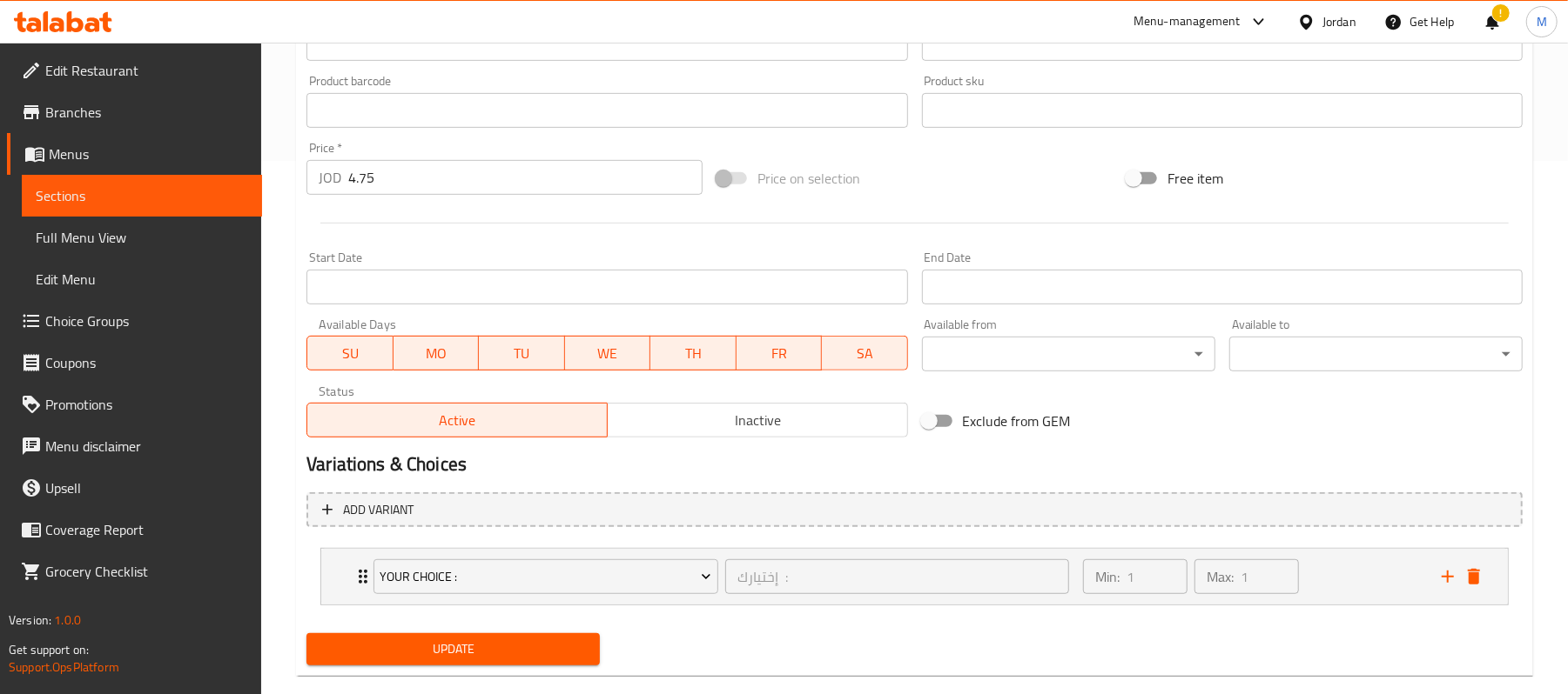
click at [409, 636] on button "Update" at bounding box center [453, 650] width 294 height 32
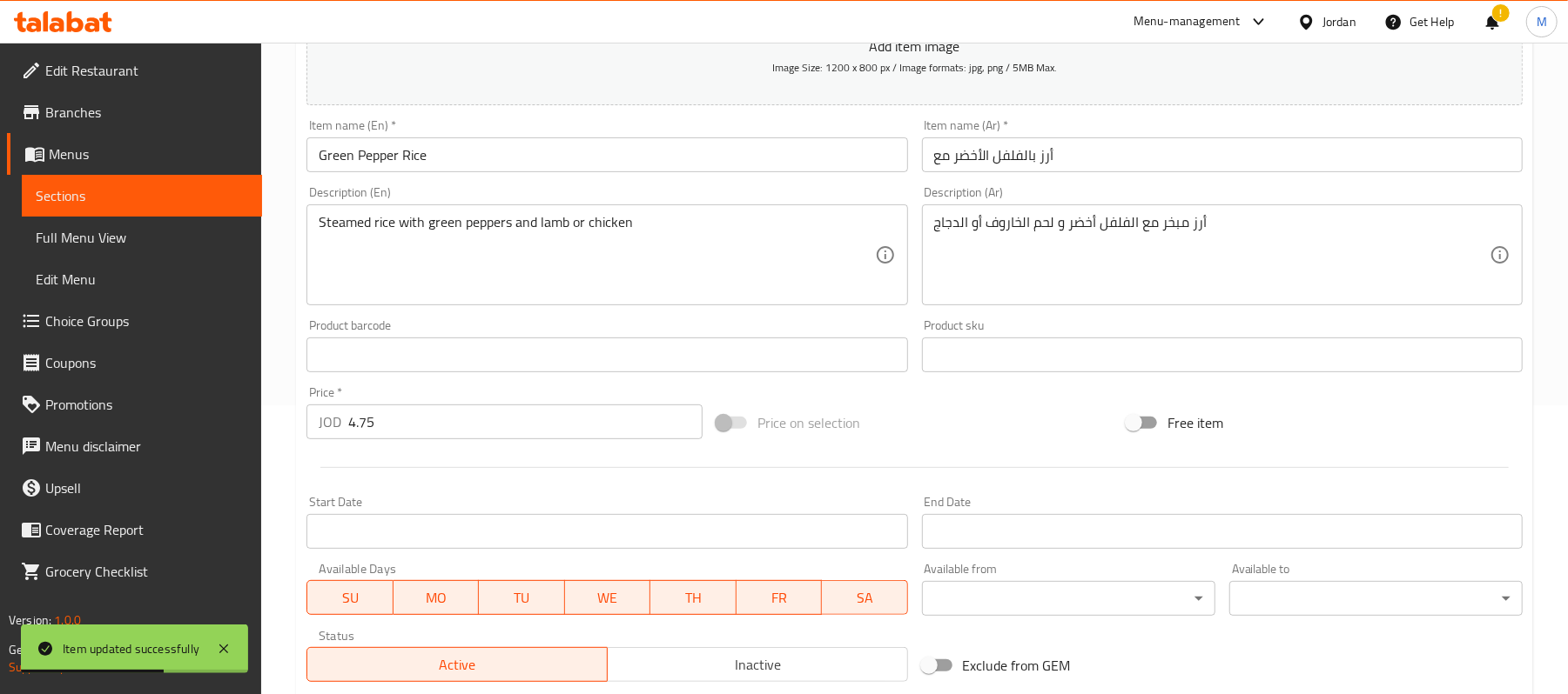
scroll to position [0, 0]
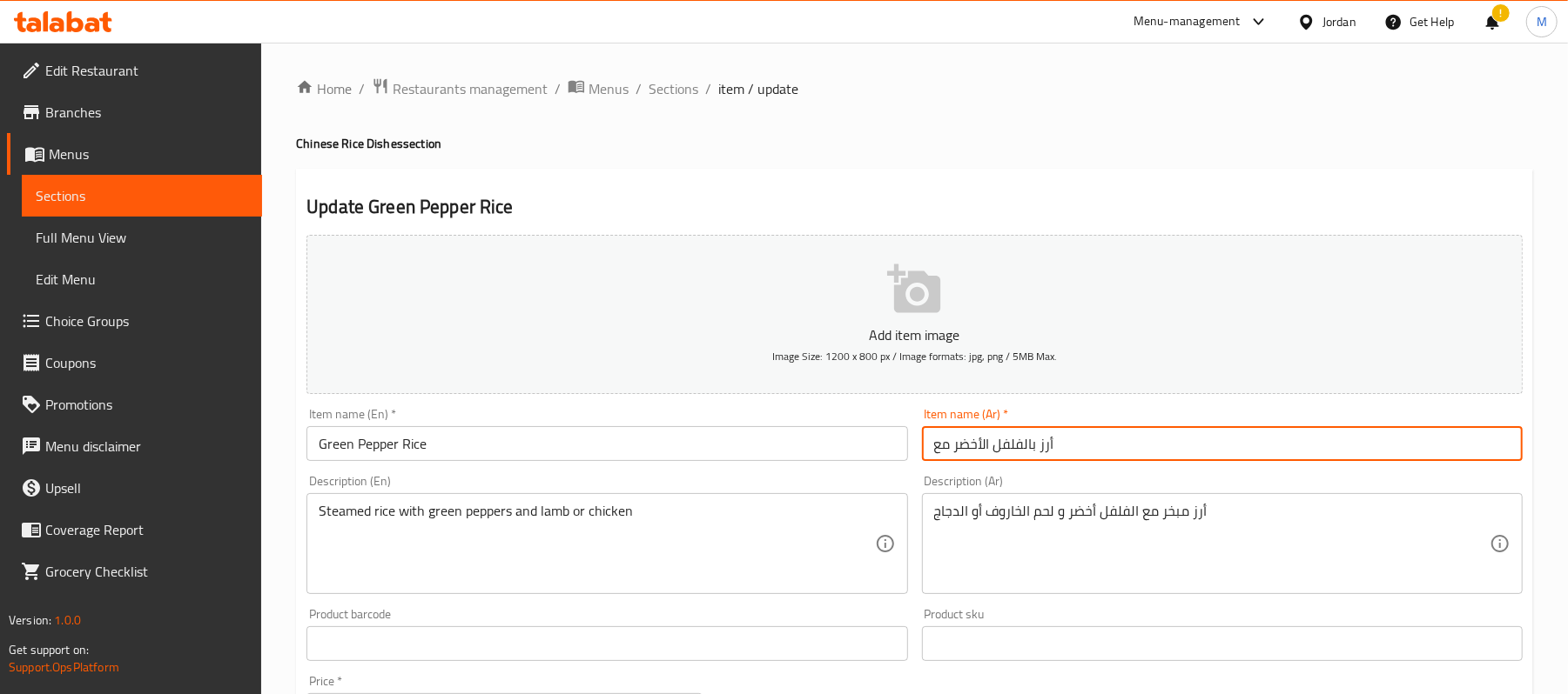
drag, startPoint x: 948, startPoint y: 450, endPoint x: 913, endPoint y: 451, distance: 35.0
click at [913, 451] on div "Add item image Image Size: 1200 x 800 px / Image formats: jpg, png / 5MB Max. I…" at bounding box center [915, 603] width 1230 height 750
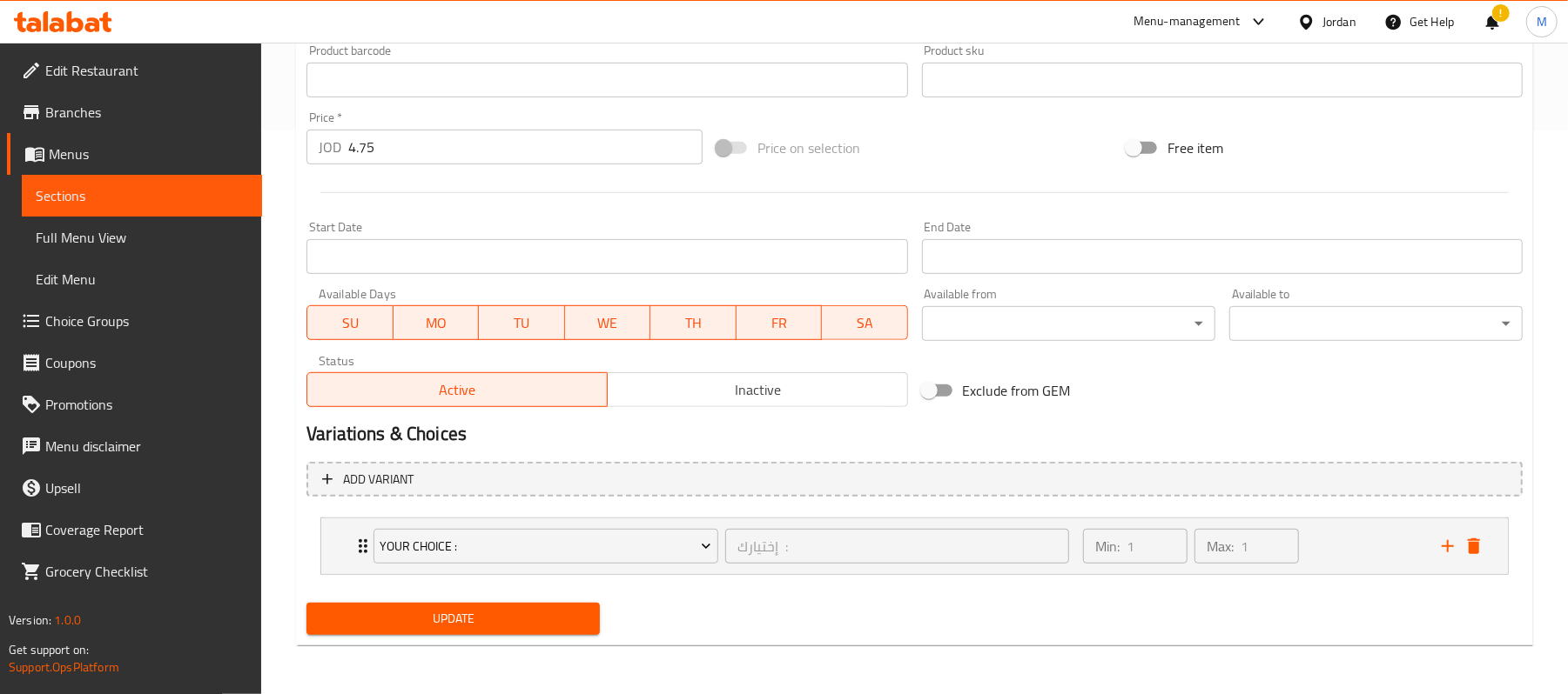
type input "أرز بالفلفل الأخضر"
click at [444, 620] on span "Update" at bounding box center [453, 619] width 266 height 22
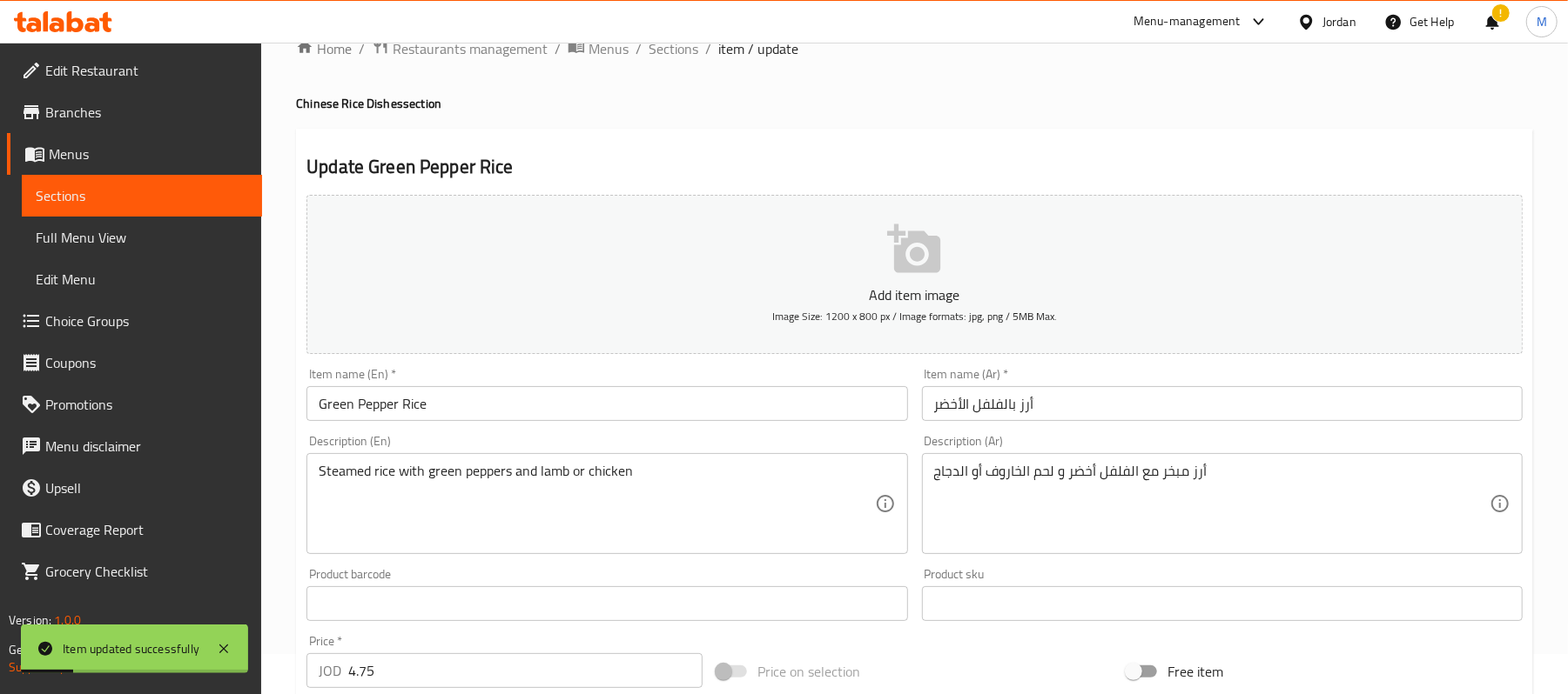
scroll to position [0, 0]
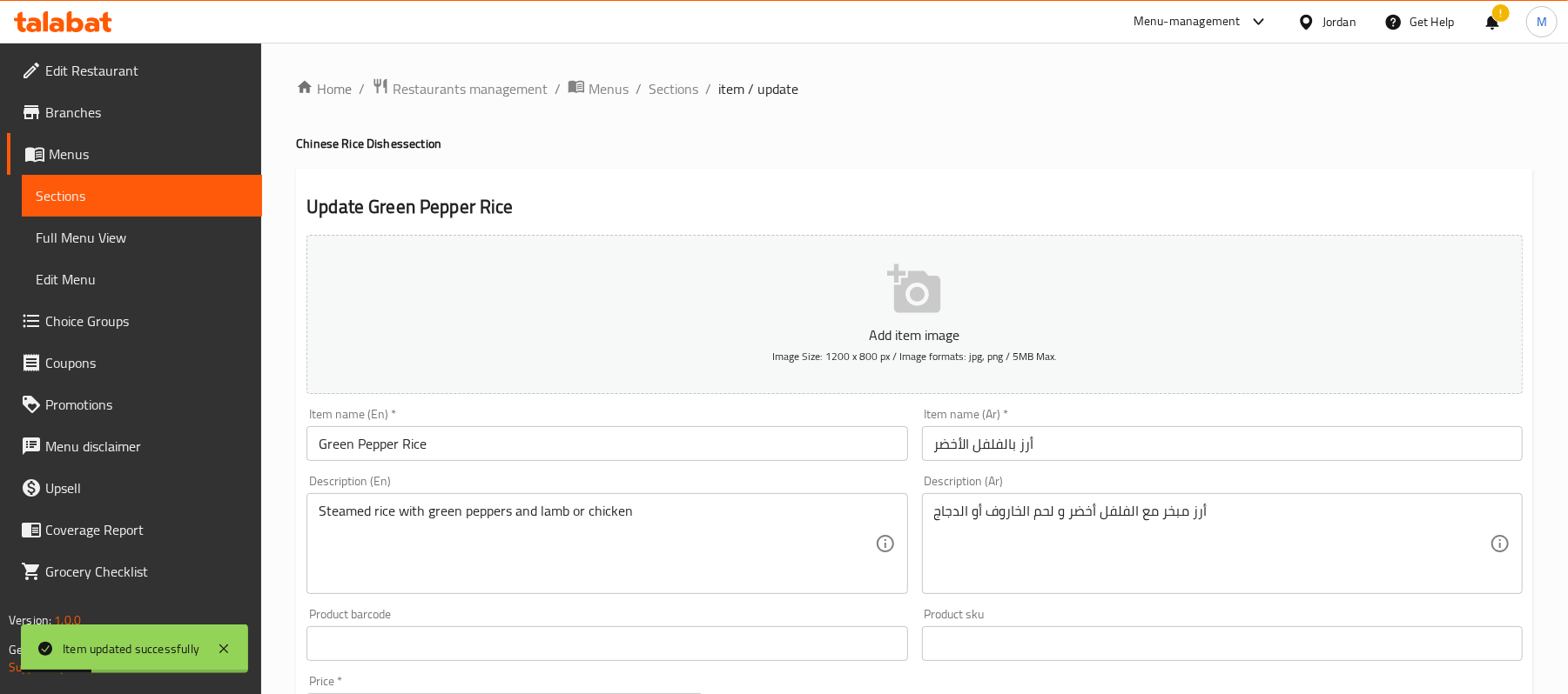
click at [639, 91] on ol "Home / Restaurants management / Menus / Sections / item / update" at bounding box center [915, 89] width 1237 height 23
click at [658, 92] on span "Sections" at bounding box center [673, 89] width 50 height 21
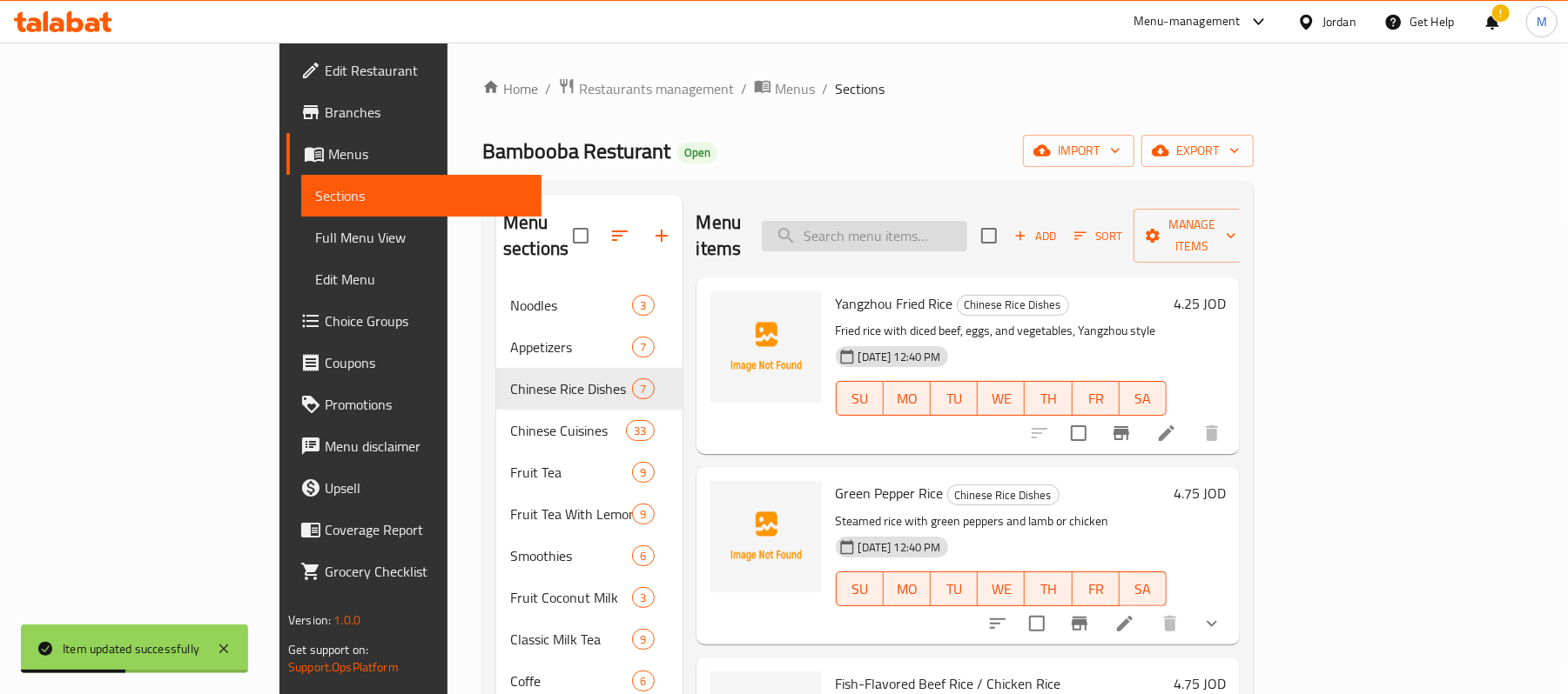
click at [912, 233] on input "search" at bounding box center [864, 236] width 206 height 30
paste input "Fish-Flavored Beef Rice / Chicken Rice"
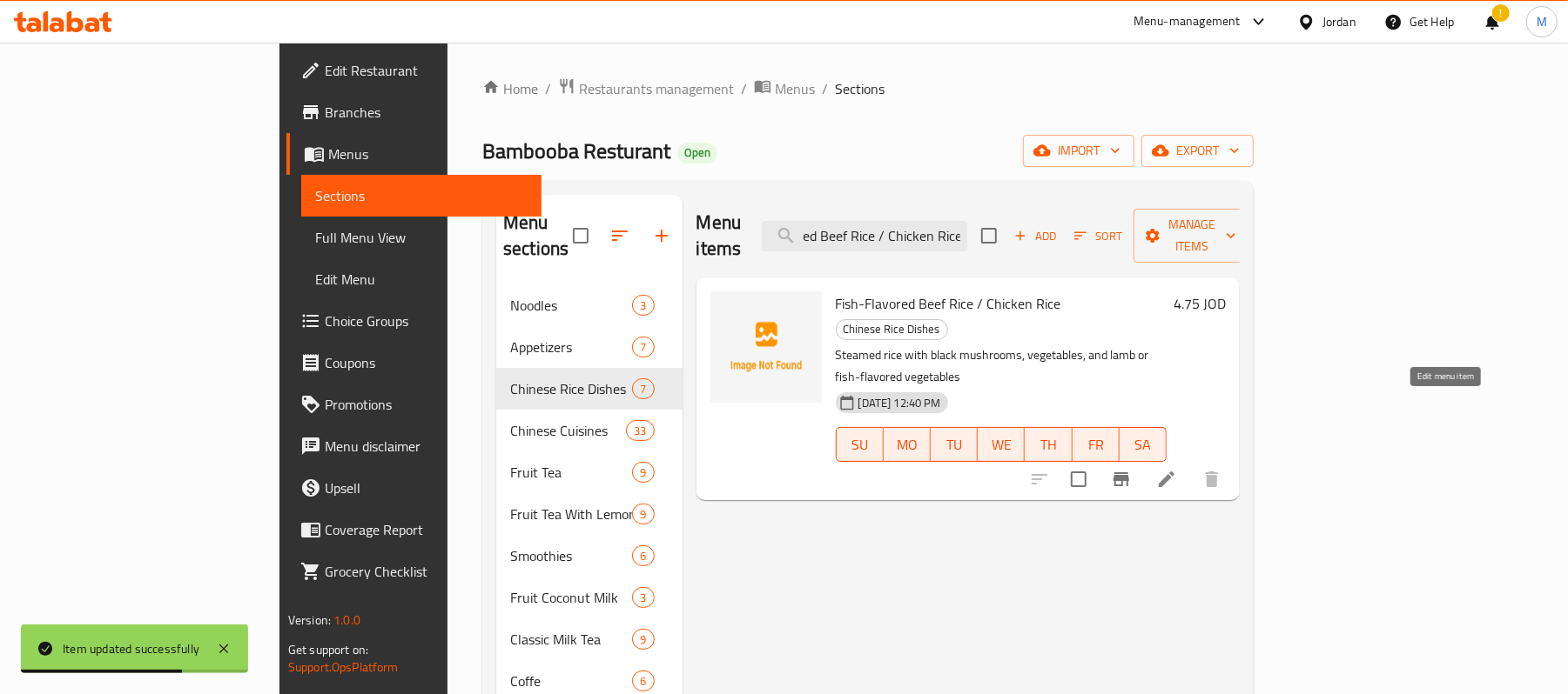
type input "Fish-Flavored Beef Rice / Chicken Rice"
click at [1177, 469] on icon at bounding box center [1166, 480] width 21 height 21
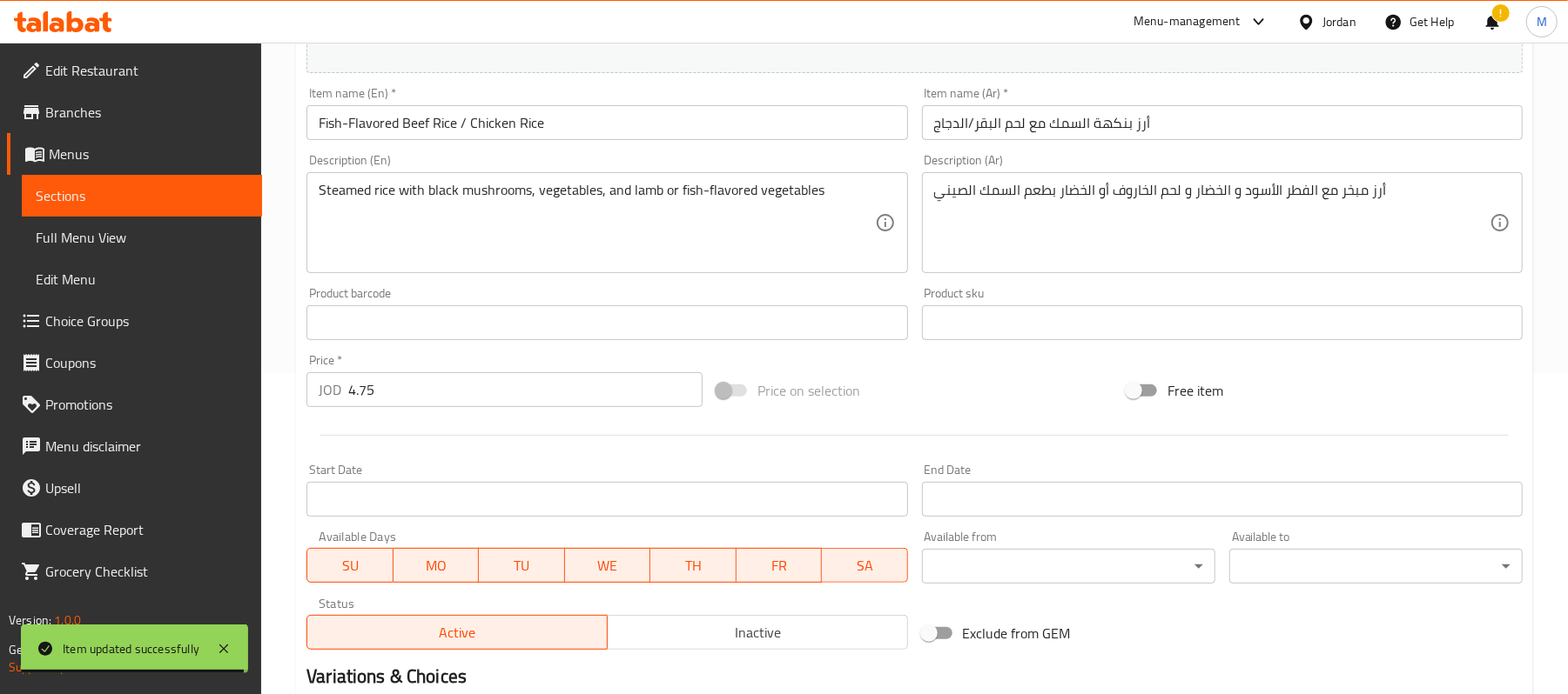
scroll to position [348, 0]
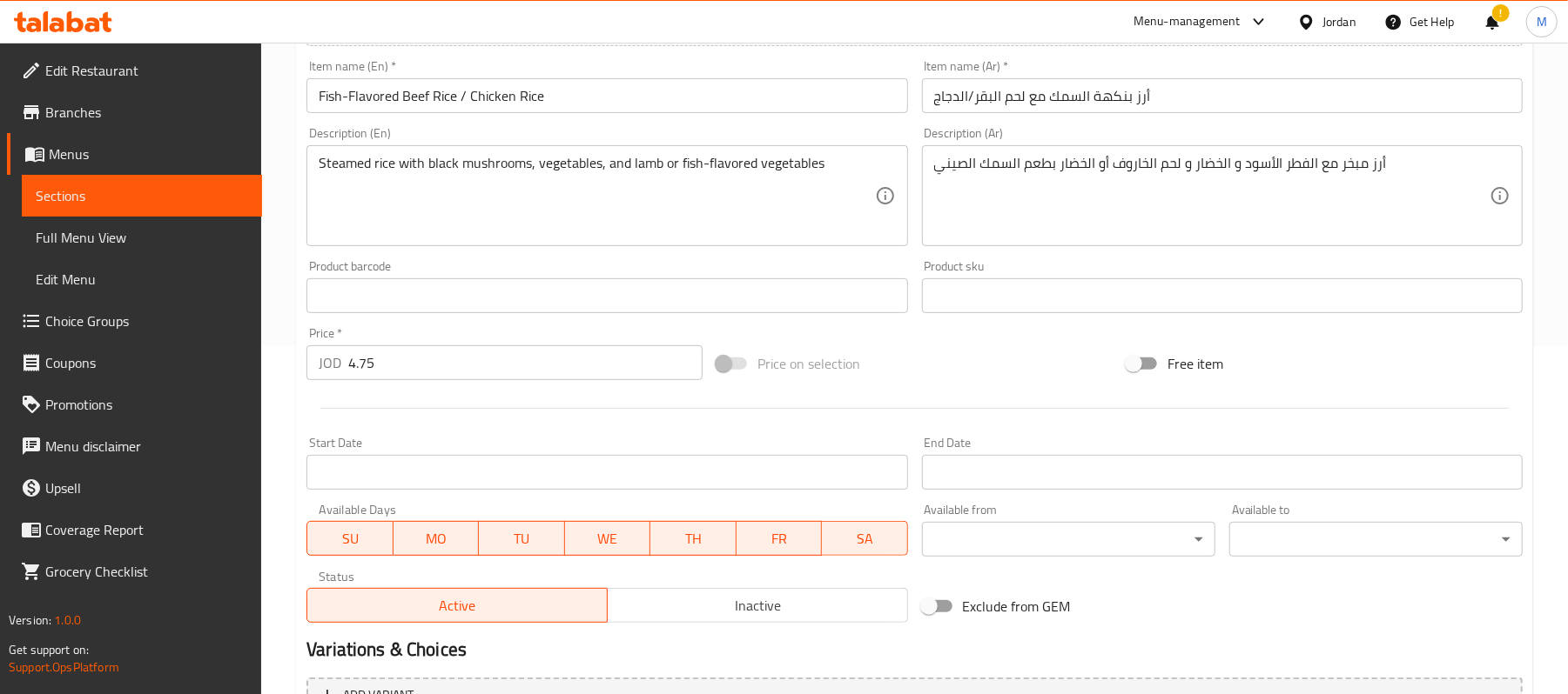
click at [411, 105] on input "Fish-Flavored Beef Rice / Chicken Rice" at bounding box center [607, 96] width 601 height 35
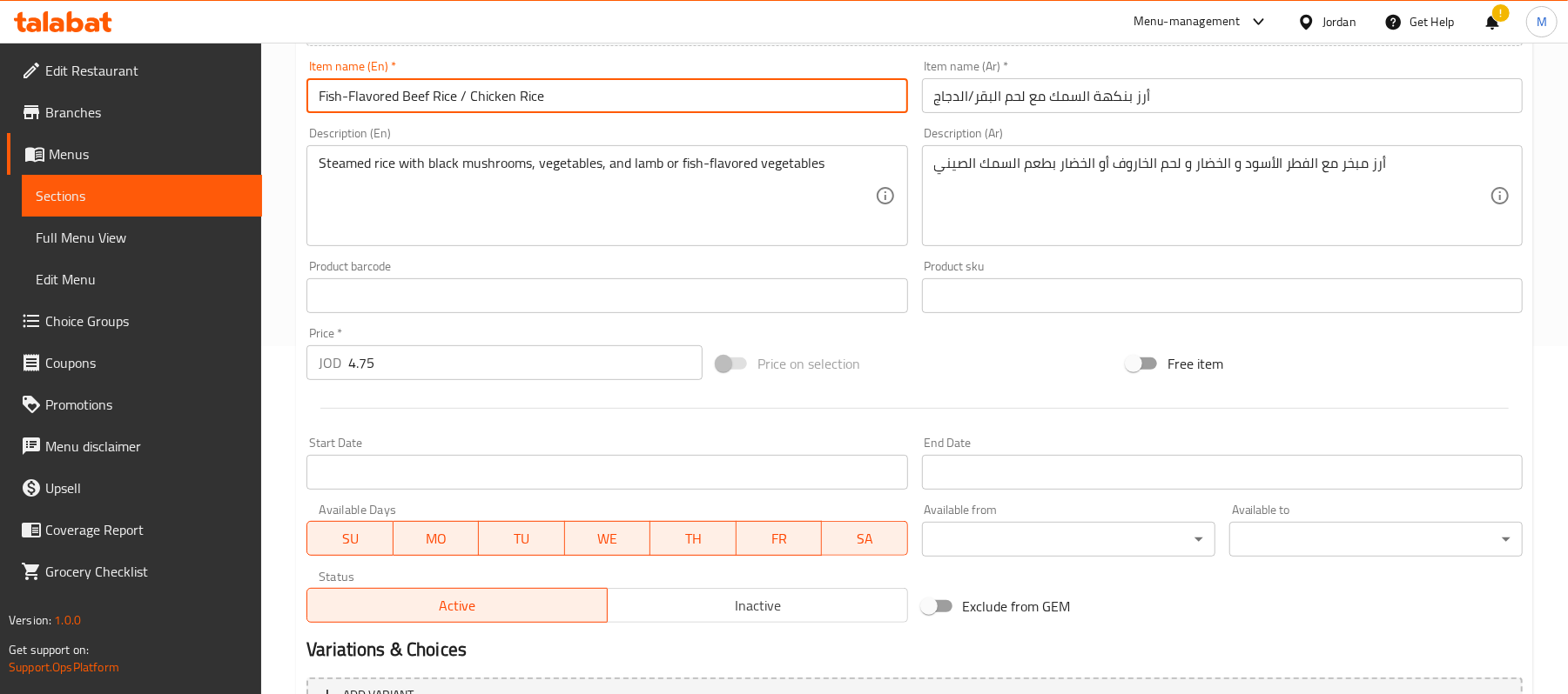
click at [411, 105] on input "Fish-Flavored Beef Rice / Chicken Rice" at bounding box center [607, 96] width 601 height 35
click at [453, 94] on input "Fish-Flavored Rice / Chicken Rice" at bounding box center [607, 96] width 601 height 35
drag, startPoint x: 434, startPoint y: 88, endPoint x: 544, endPoint y: 94, distance: 110.2
click at [544, 94] on input "Fish-Flavored Rice" at bounding box center [607, 96] width 601 height 35
type input "Fish-Flavored Rice"
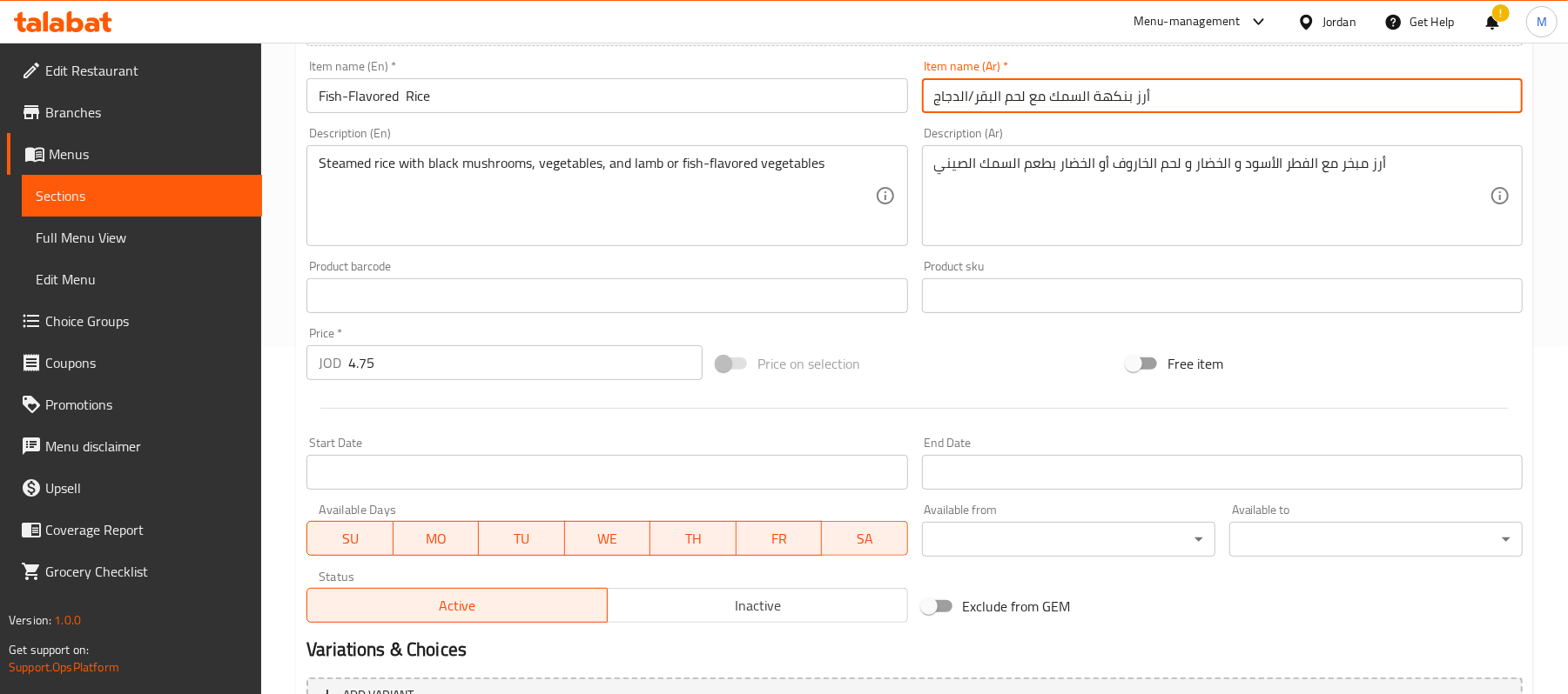
drag, startPoint x: 1052, startPoint y: 101, endPoint x: 878, endPoint y: 108, distance: 174.1
click at [878, 108] on div "Add item image Image Size: 1200 x 800 px / Image formats: jpg, png / 5MB Max. I…" at bounding box center [915, 254] width 1230 height 750
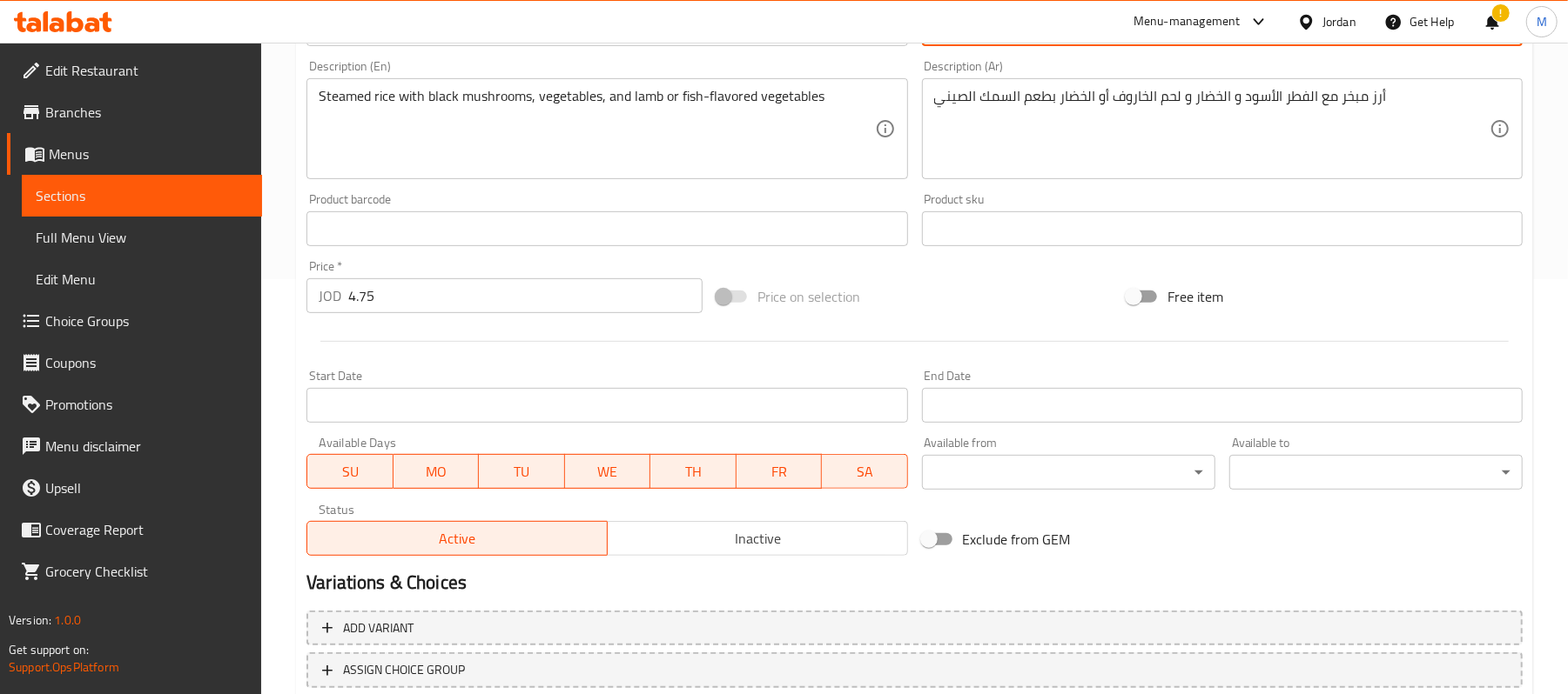
scroll to position [418, 0]
type input "أرز بنكهة السمك"
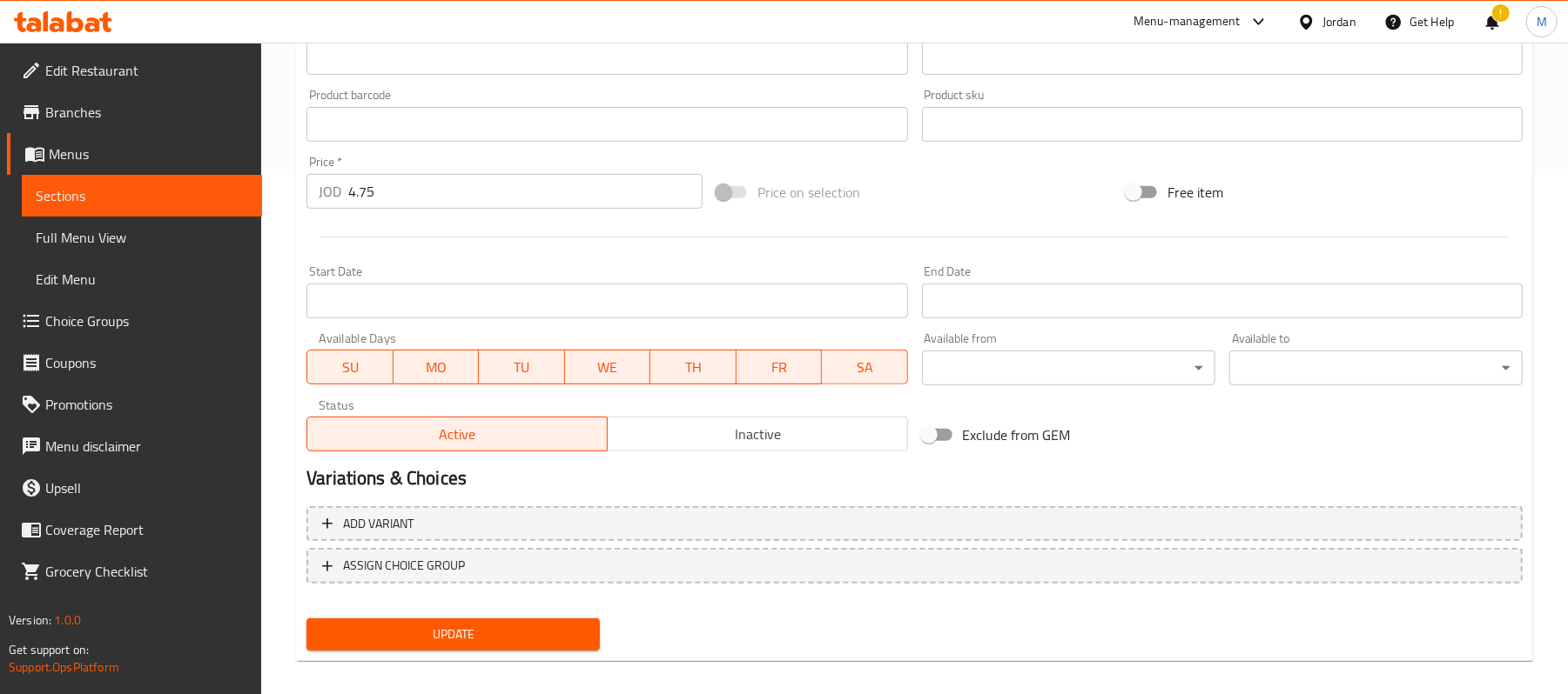
scroll to position [534, 0]
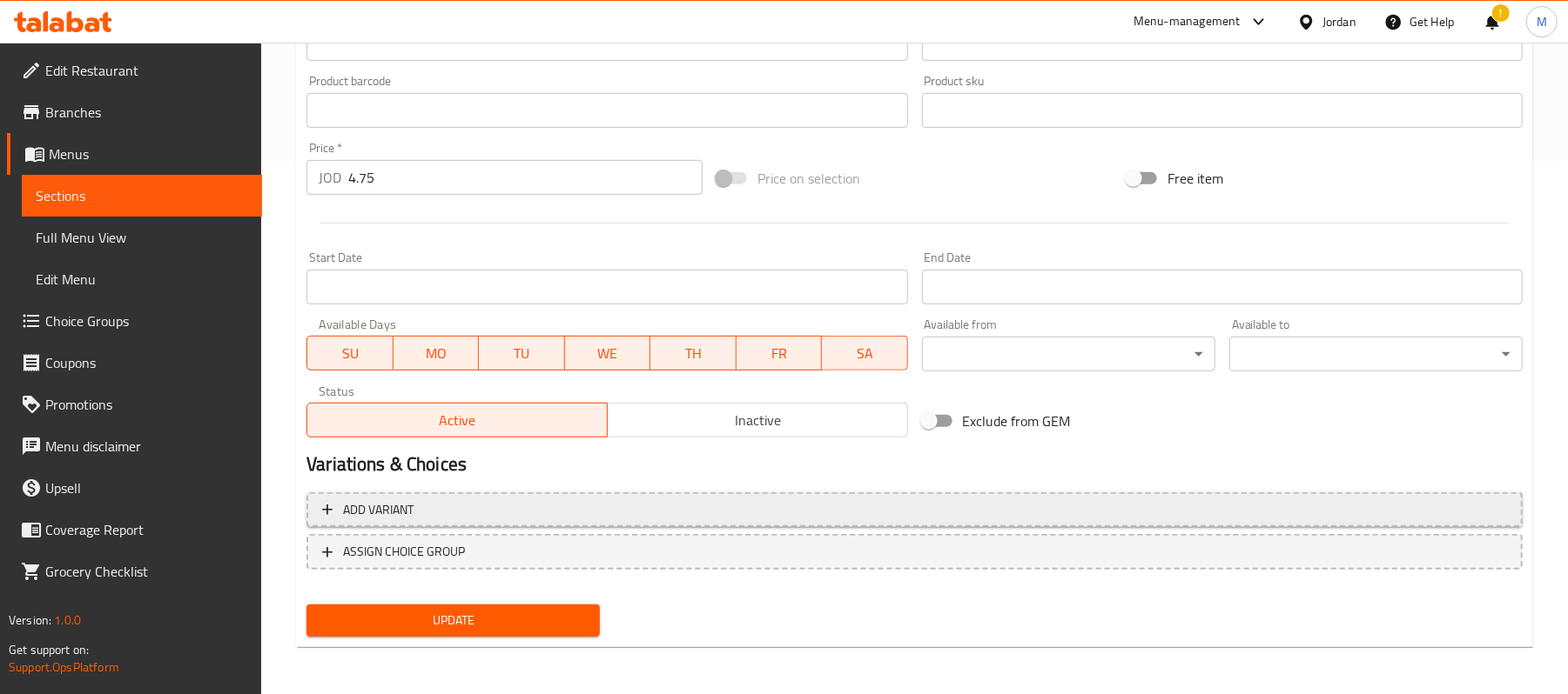
click at [469, 507] on span "Add variant" at bounding box center [915, 510] width 1185 height 22
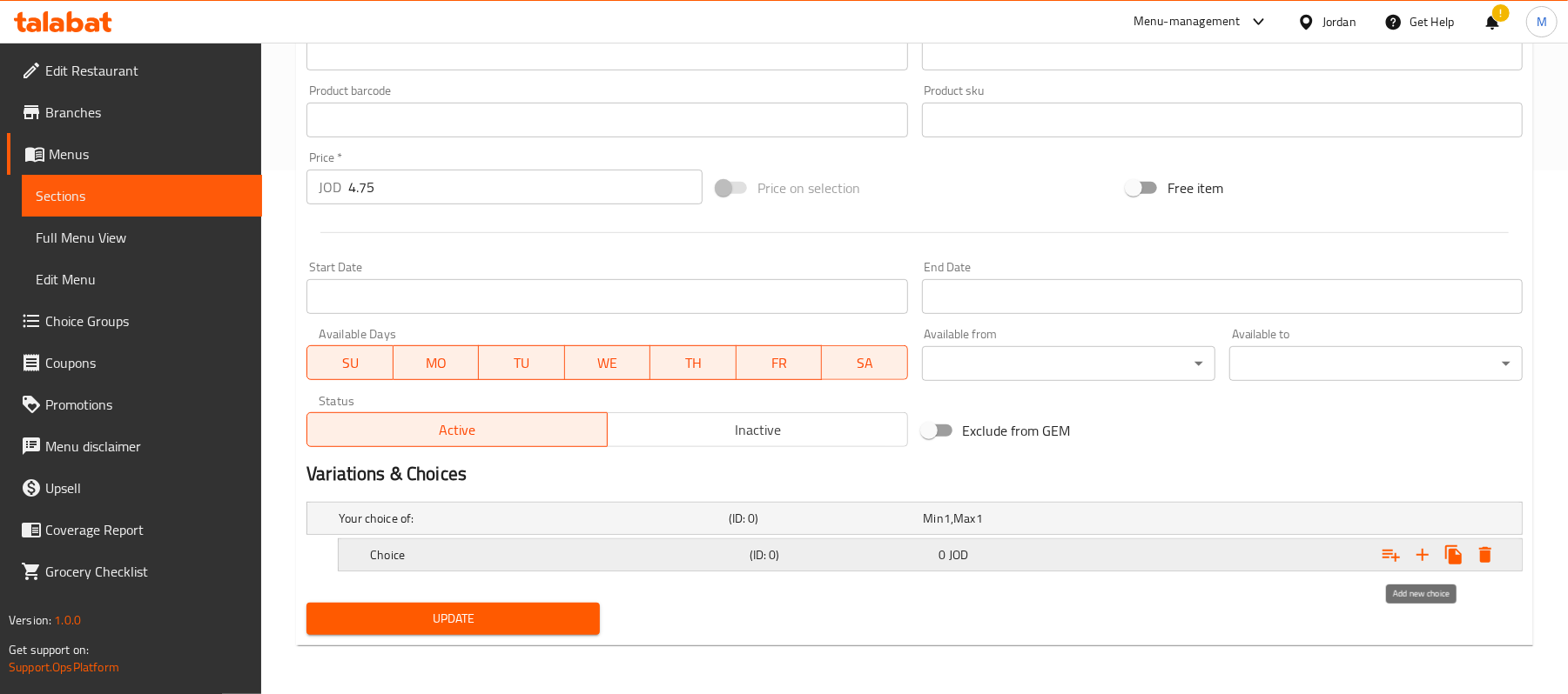
click at [1426, 547] on icon "Expand" at bounding box center [1423, 556] width 21 height 21
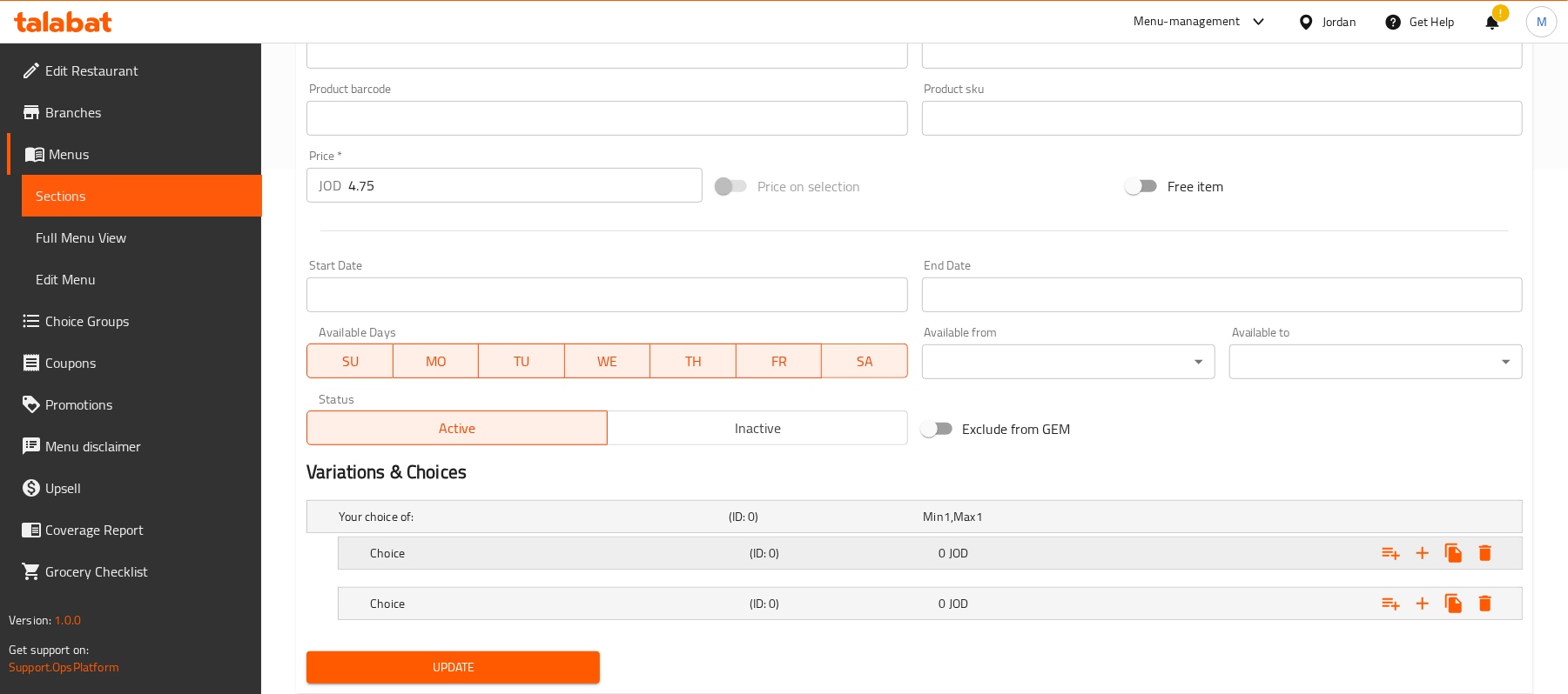
click at [821, 526] on h5 "(ID: 0)" at bounding box center [822, 517] width 188 height 17
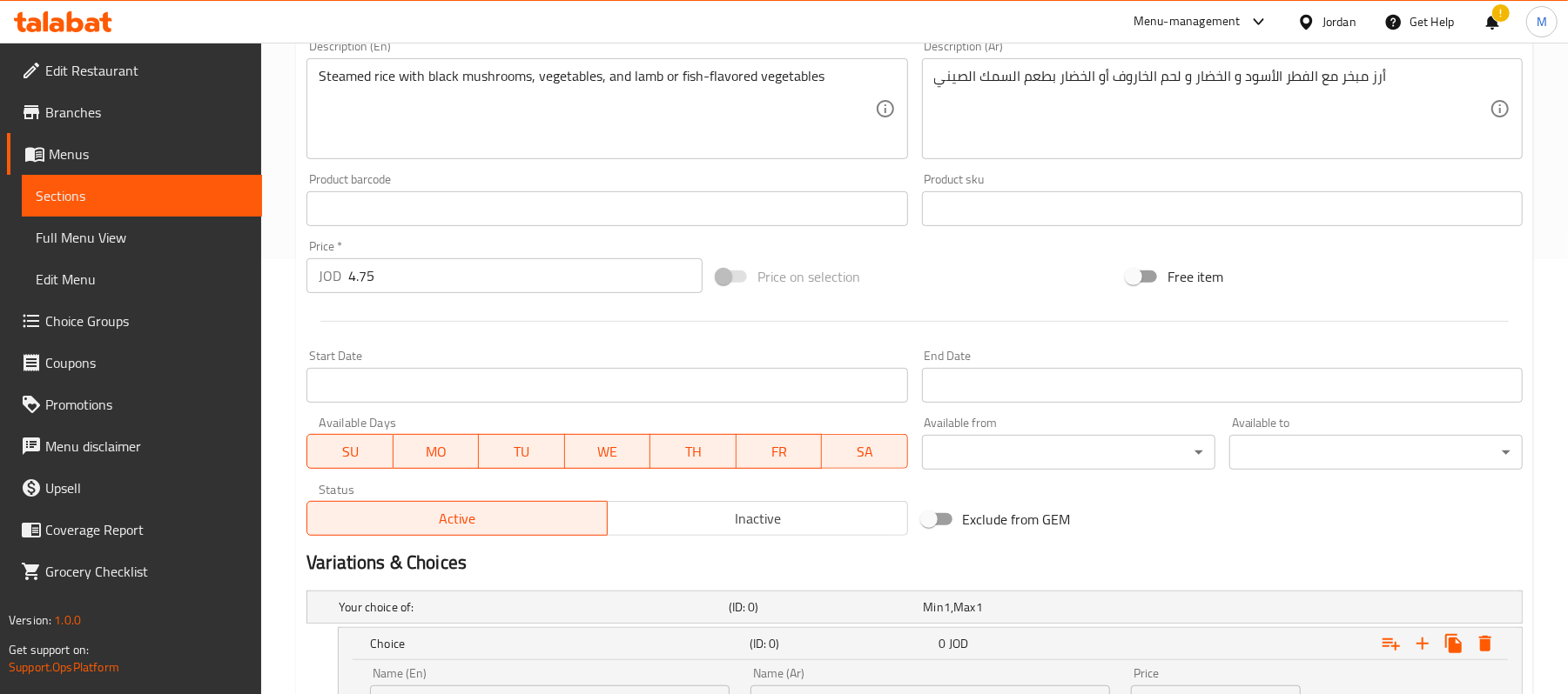
scroll to position [178, 0]
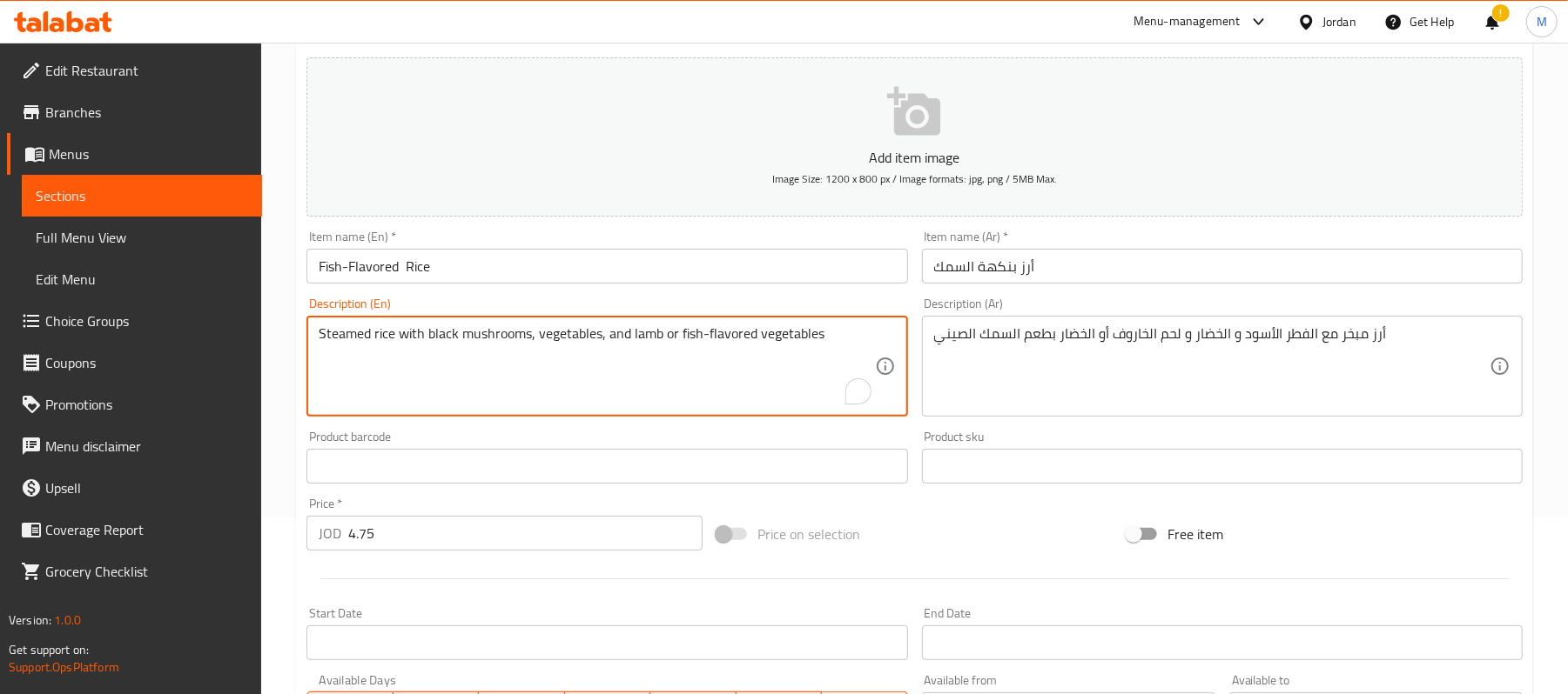
click at [555, 333] on textarea "Steamed rice with black mushrooms, vegetables, and lamb or fish-flavored vegeta…" at bounding box center [597, 367] width 556 height 83
drag, startPoint x: 555, startPoint y: 333, endPoint x: 639, endPoint y: 327, distance: 84.2
click at [639, 327] on textarea "Steamed rice with black mushrooms, vegetables, and lamb or fish-flavored vegeta…" at bounding box center [597, 367] width 556 height 83
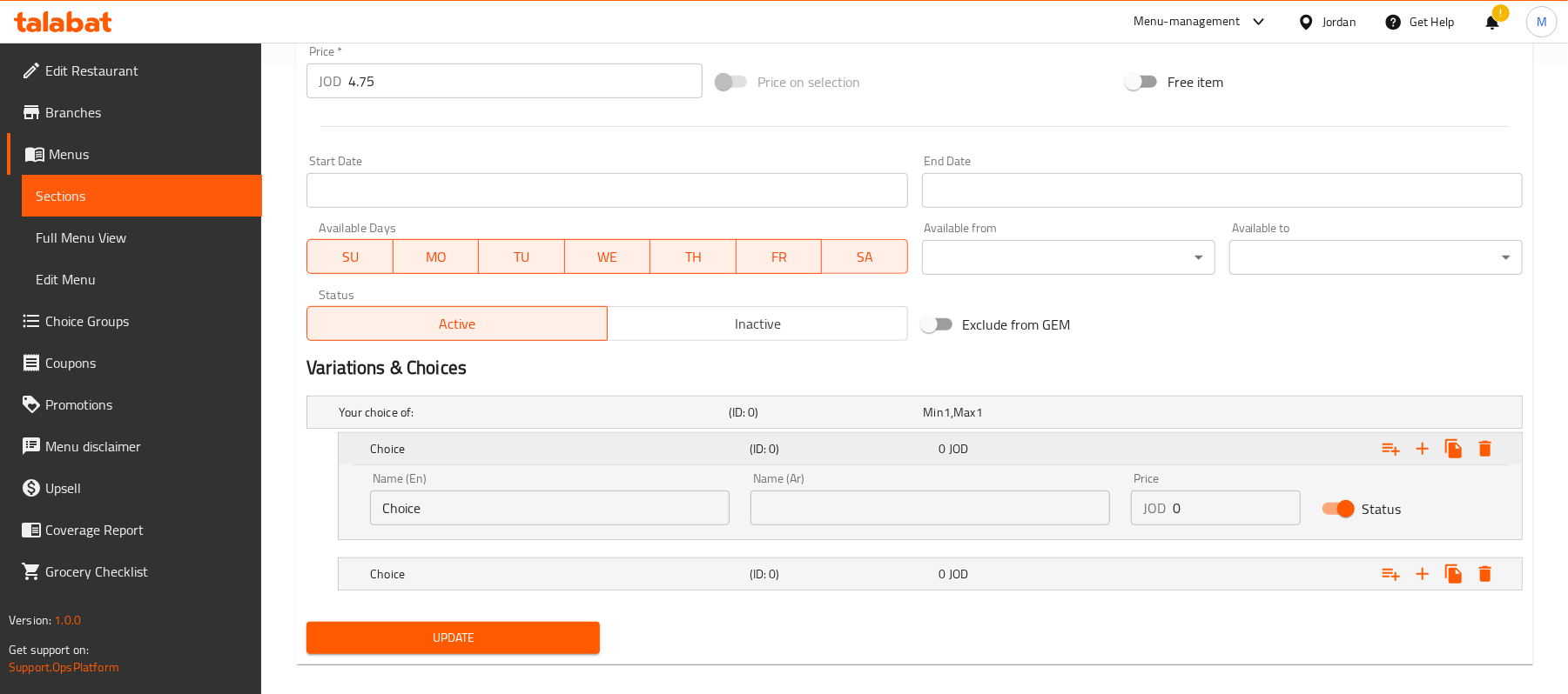
scroll to position [642, 0]
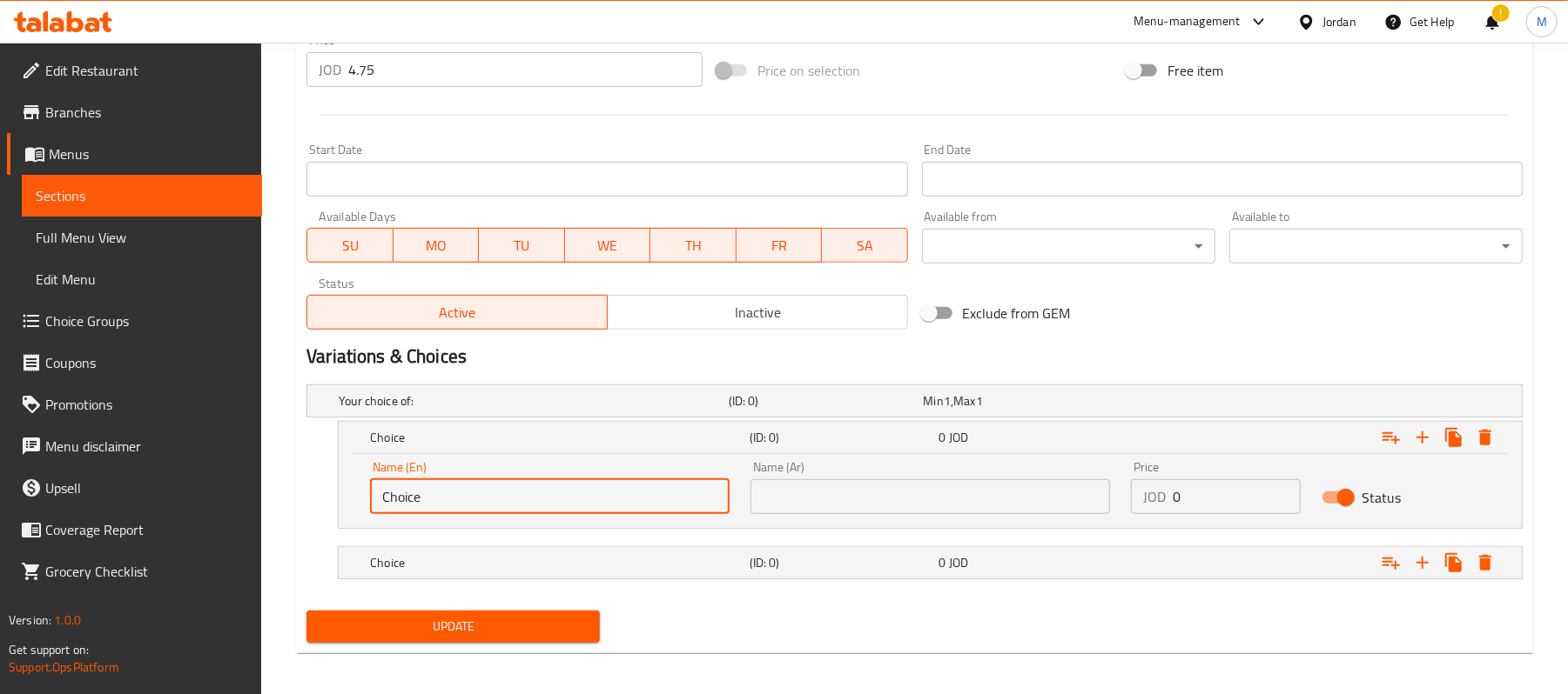
click at [506, 505] on input "Choice" at bounding box center [550, 497] width 360 height 35
paste input "vegetables, and lamb"
click at [506, 505] on input "vegetables, and lamb" at bounding box center [550, 497] width 360 height 35
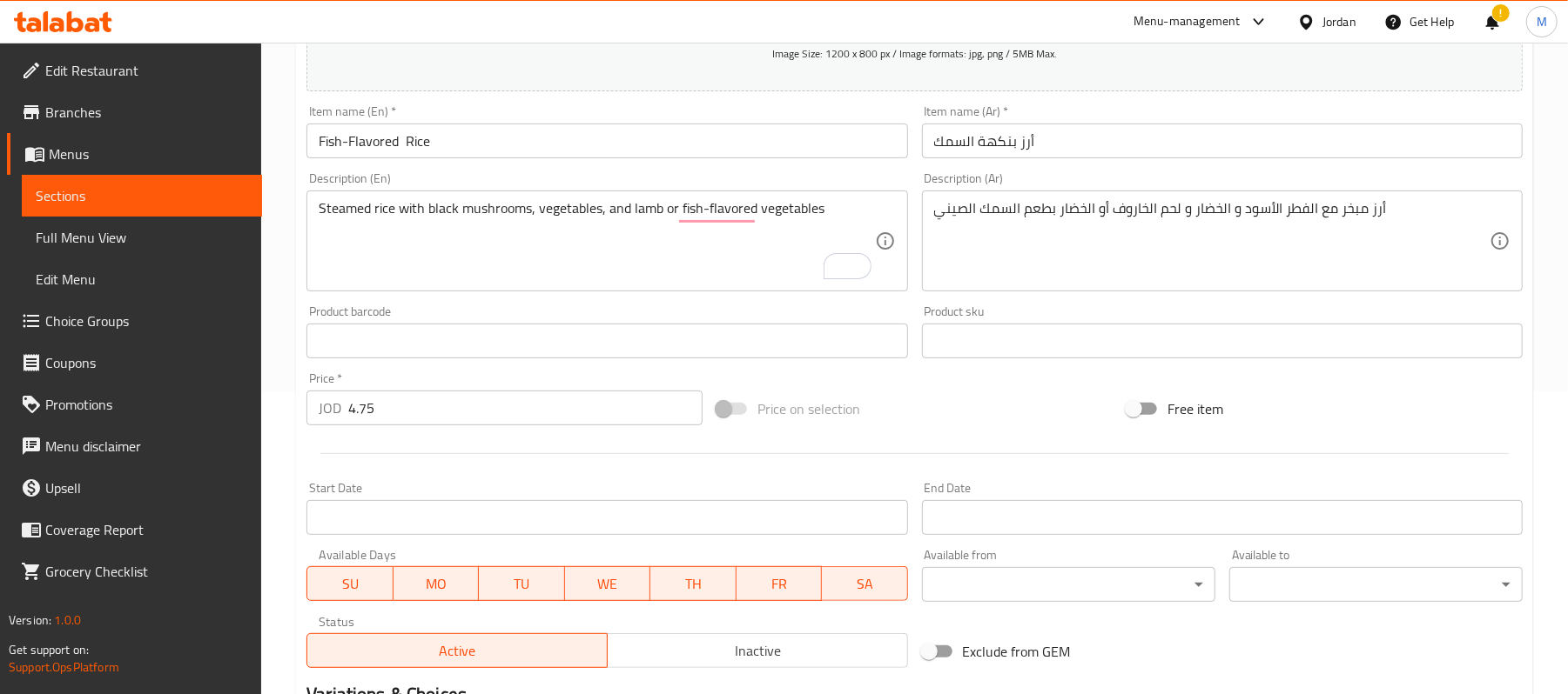
scroll to position [293, 0]
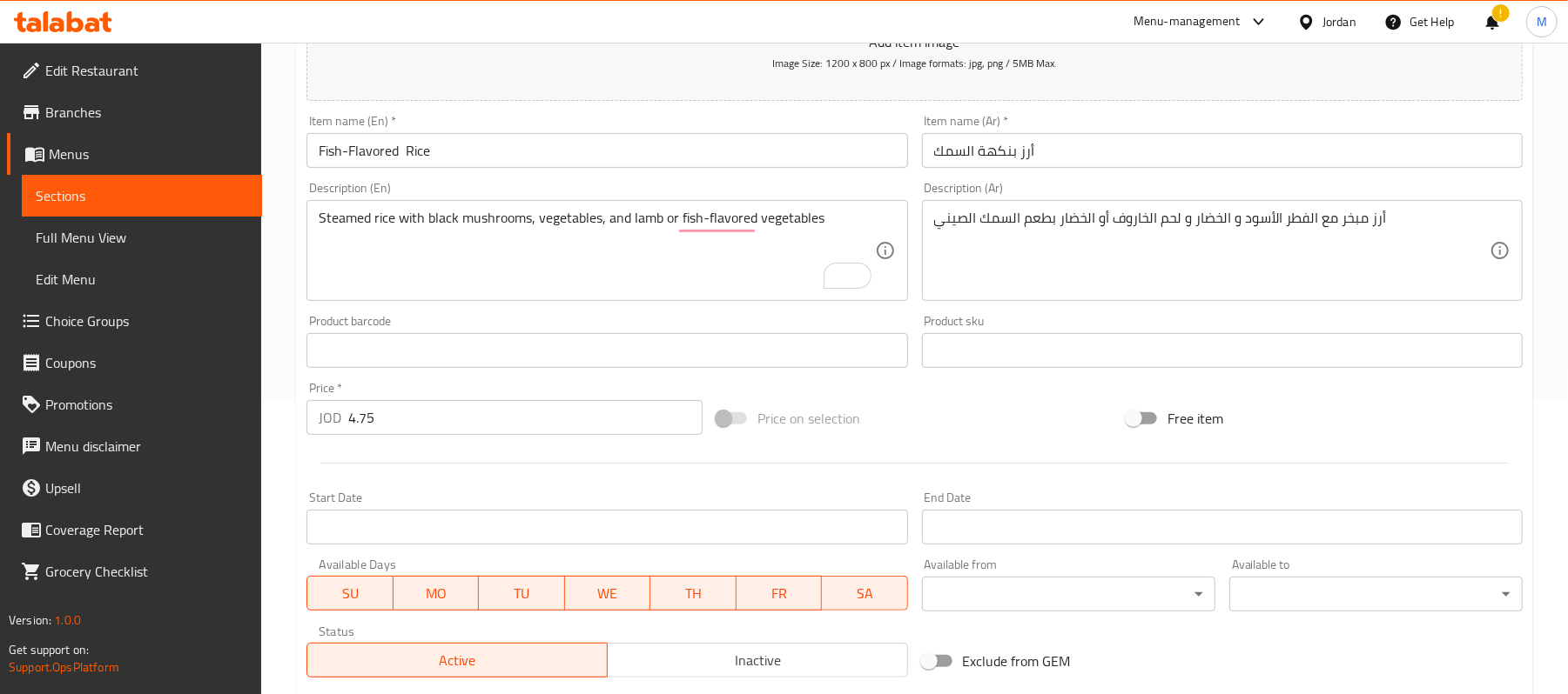
type input "vegetables, and lamb"
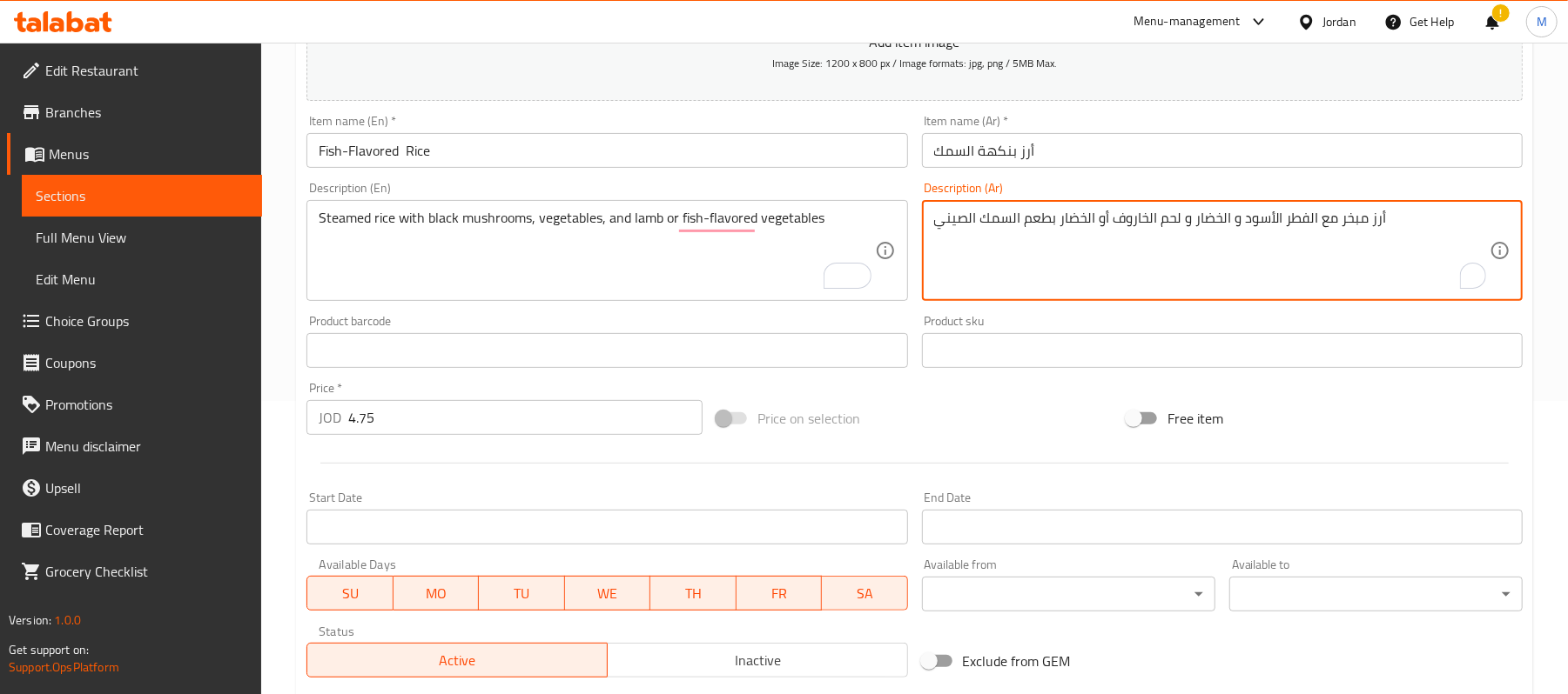
drag, startPoint x: 1217, startPoint y: 219, endPoint x: 1153, endPoint y: 219, distance: 64.0
click at [1153, 219] on textarea "أرز مبخر مع الفطر الأسود و الخضار و لحم الخاروف أو الخضار بطعم السمك الصيني" at bounding box center [1212, 251] width 556 height 83
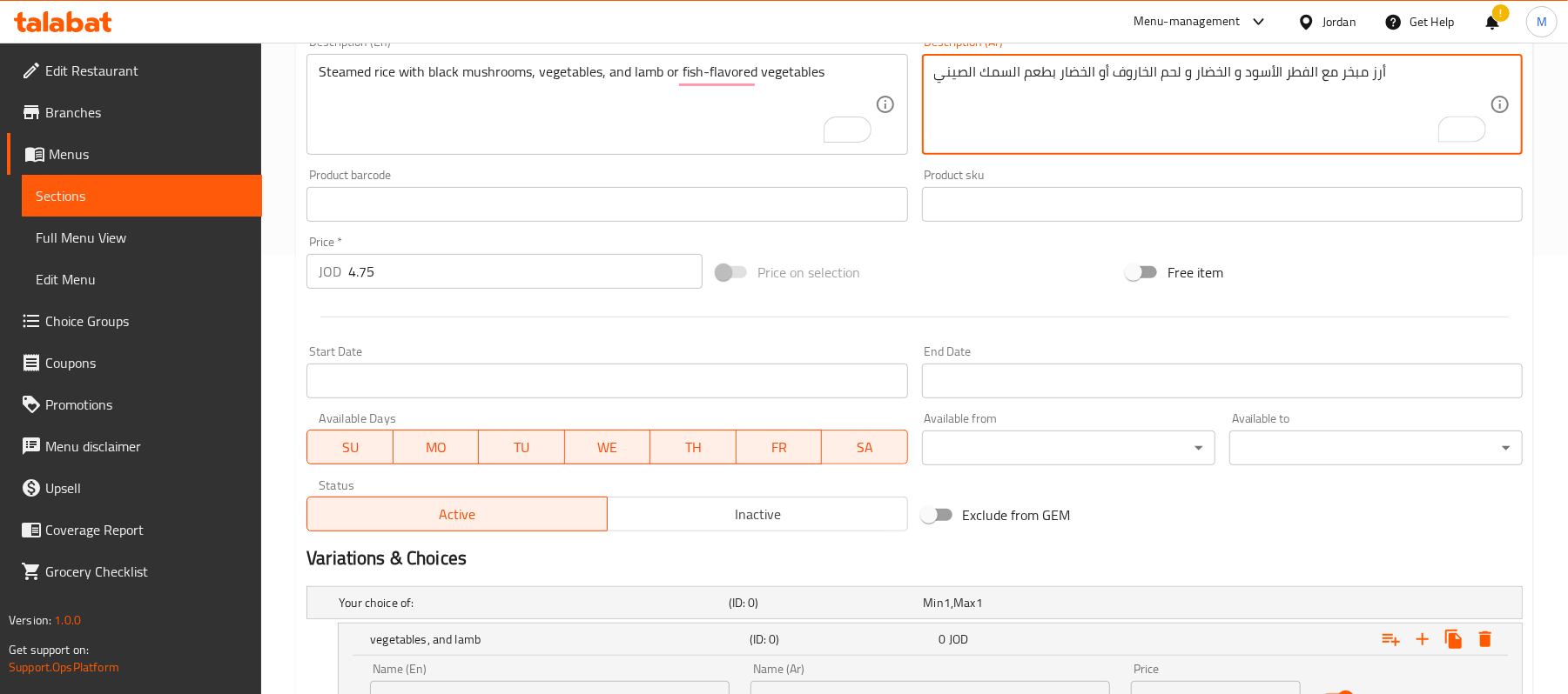
scroll to position [651, 0]
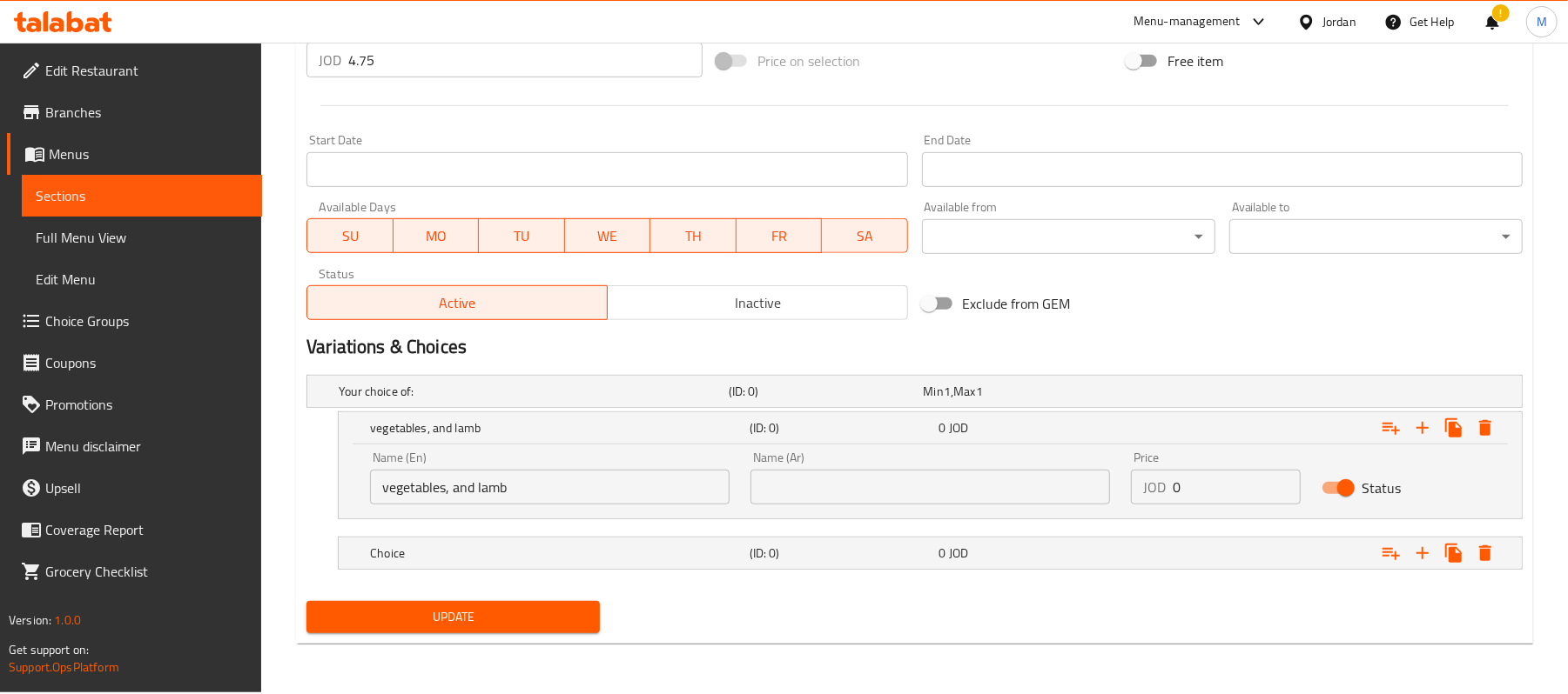
click at [986, 499] on input "text" at bounding box center [929, 488] width 360 height 35
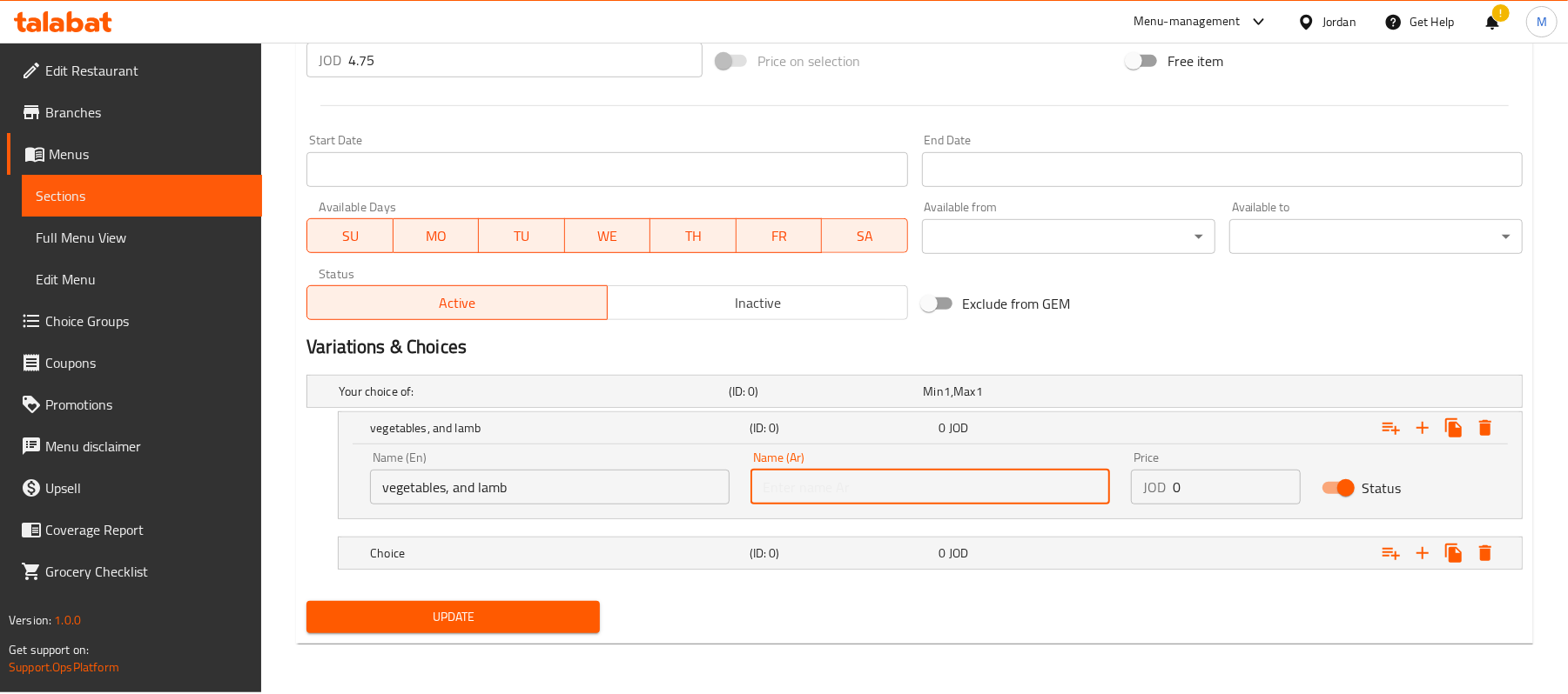
paste input "الخضار و لحم الخاروف"
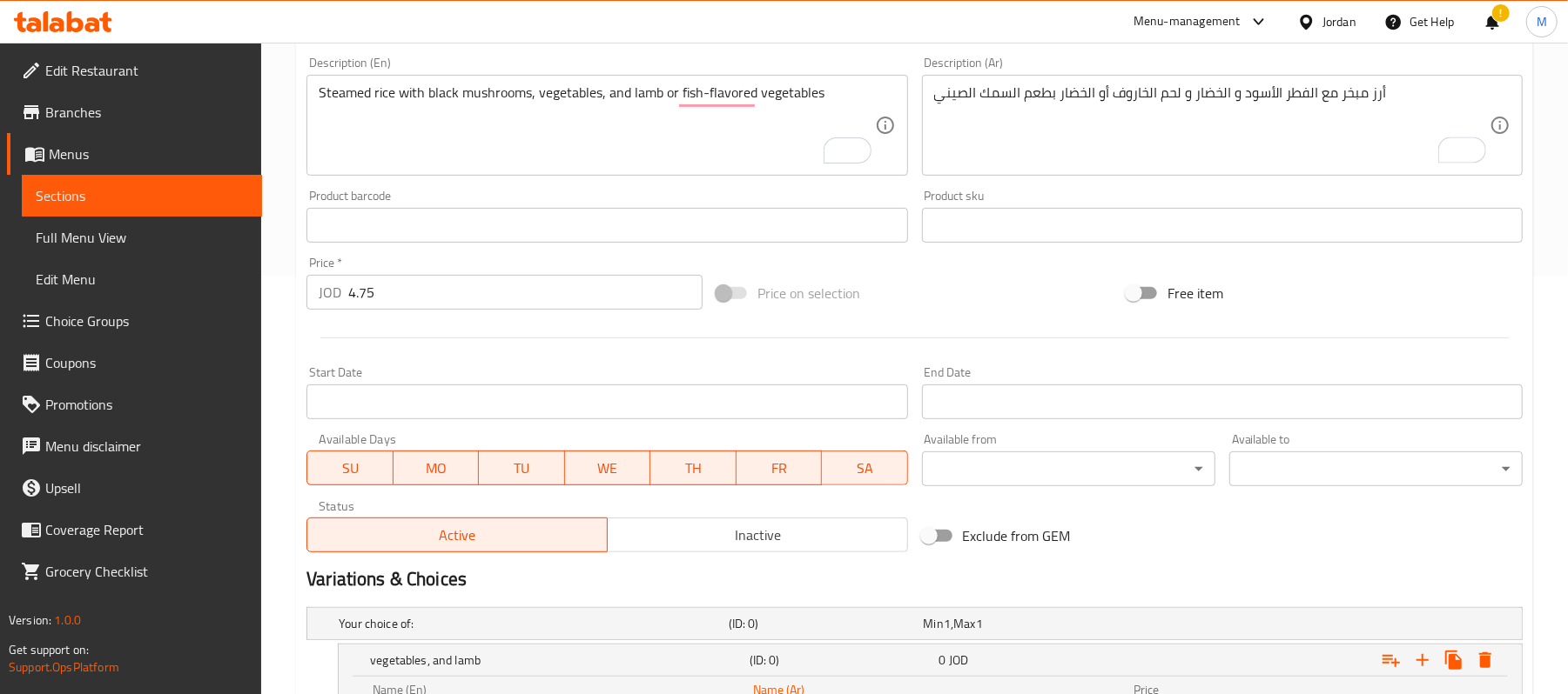
type input "الخضار و لحم الخاروف"
click at [458, 286] on input "4.75" at bounding box center [525, 293] width 355 height 35
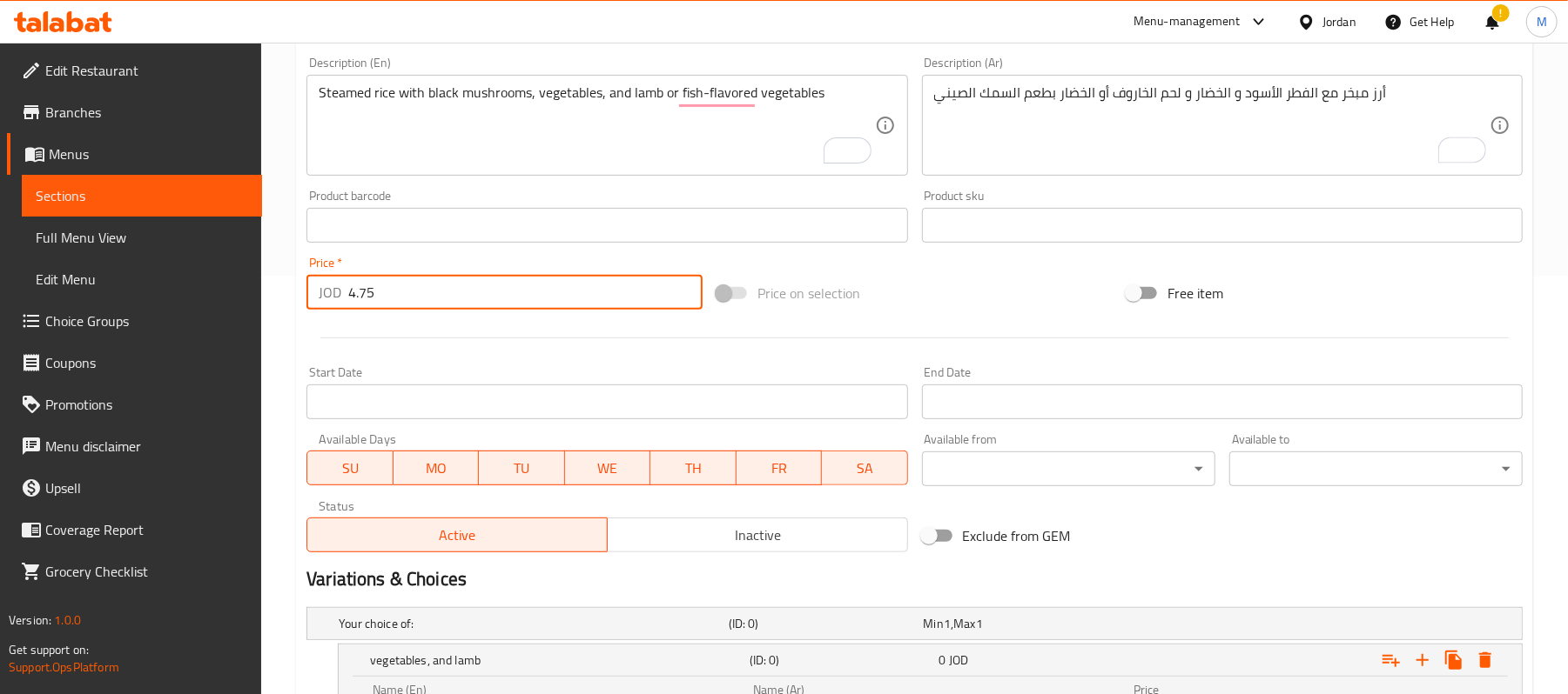
click at [458, 286] on input "4.75" at bounding box center [525, 293] width 355 height 35
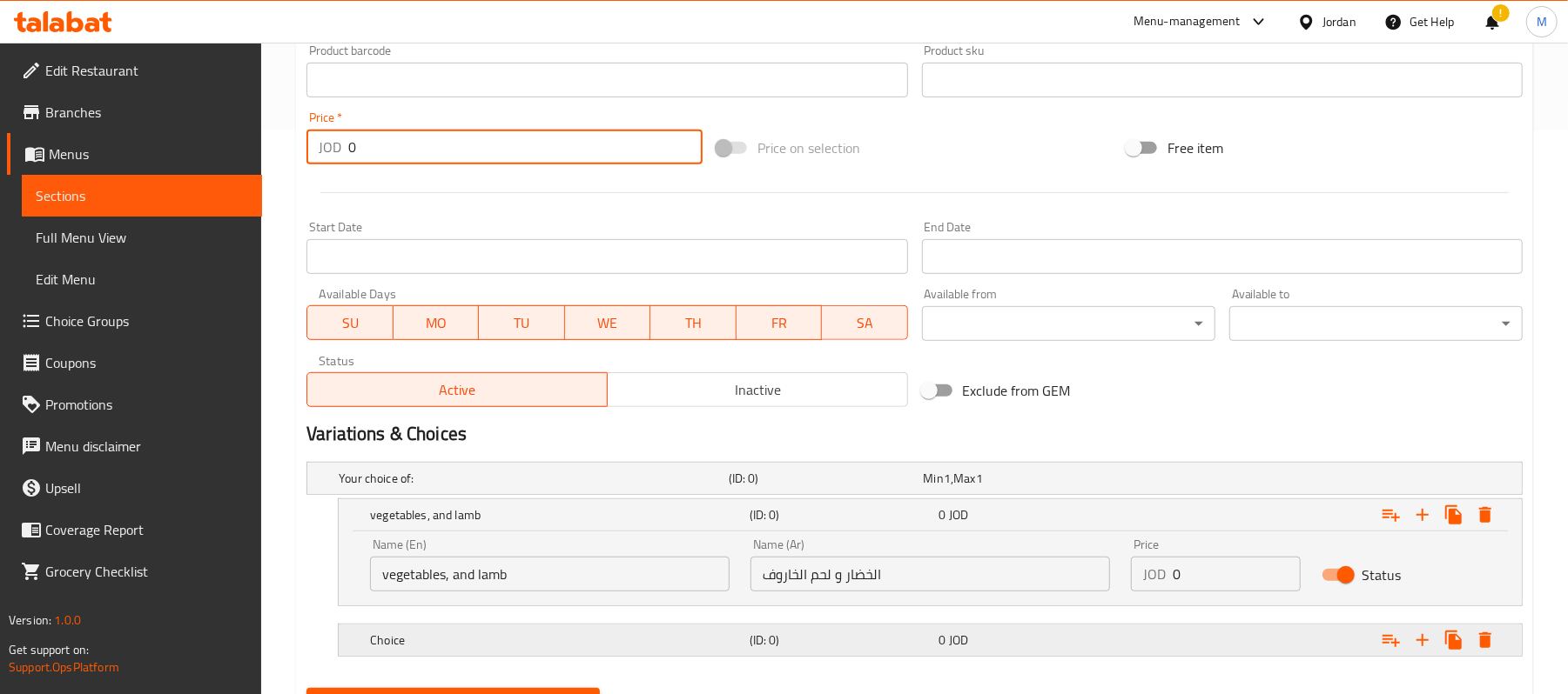
scroll to position [651, 0]
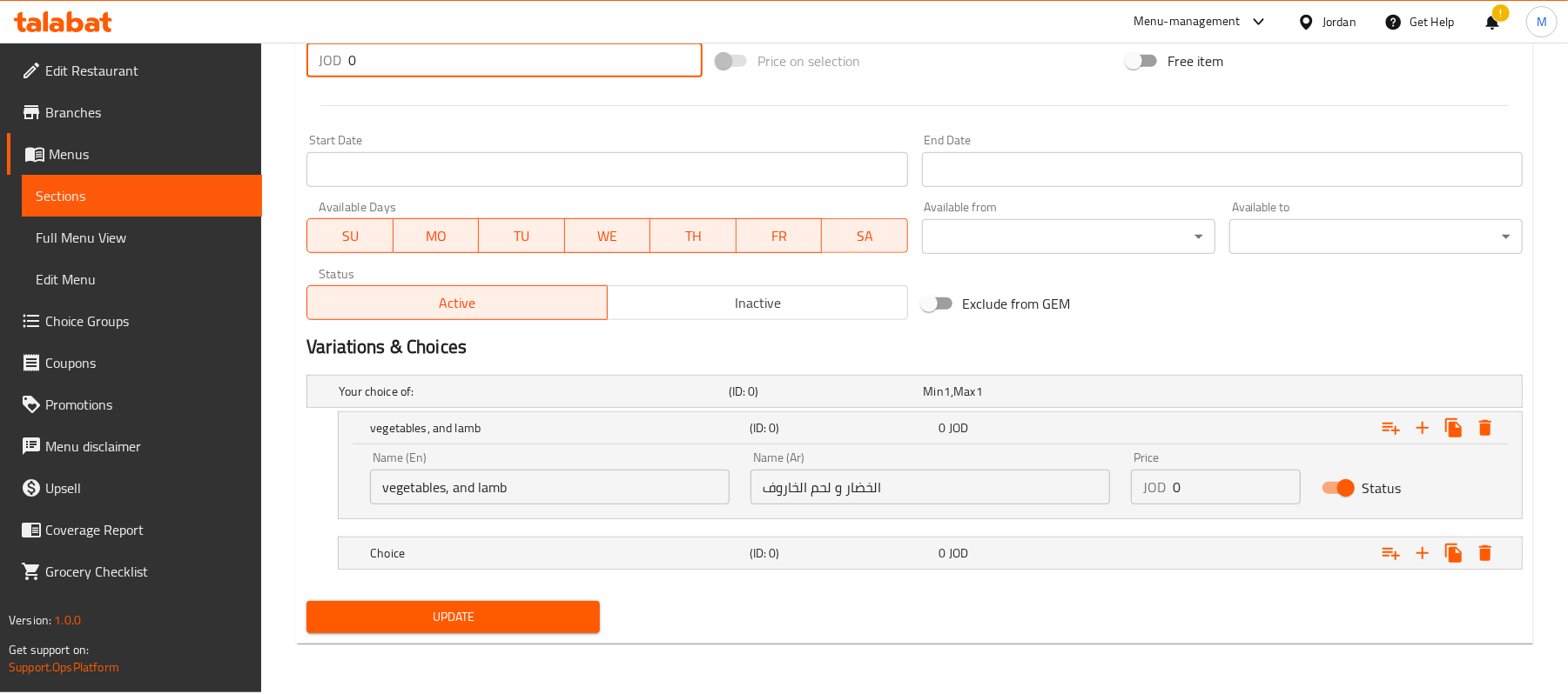
type input "0"
click at [1219, 478] on input "0" at bounding box center [1236, 488] width 127 height 35
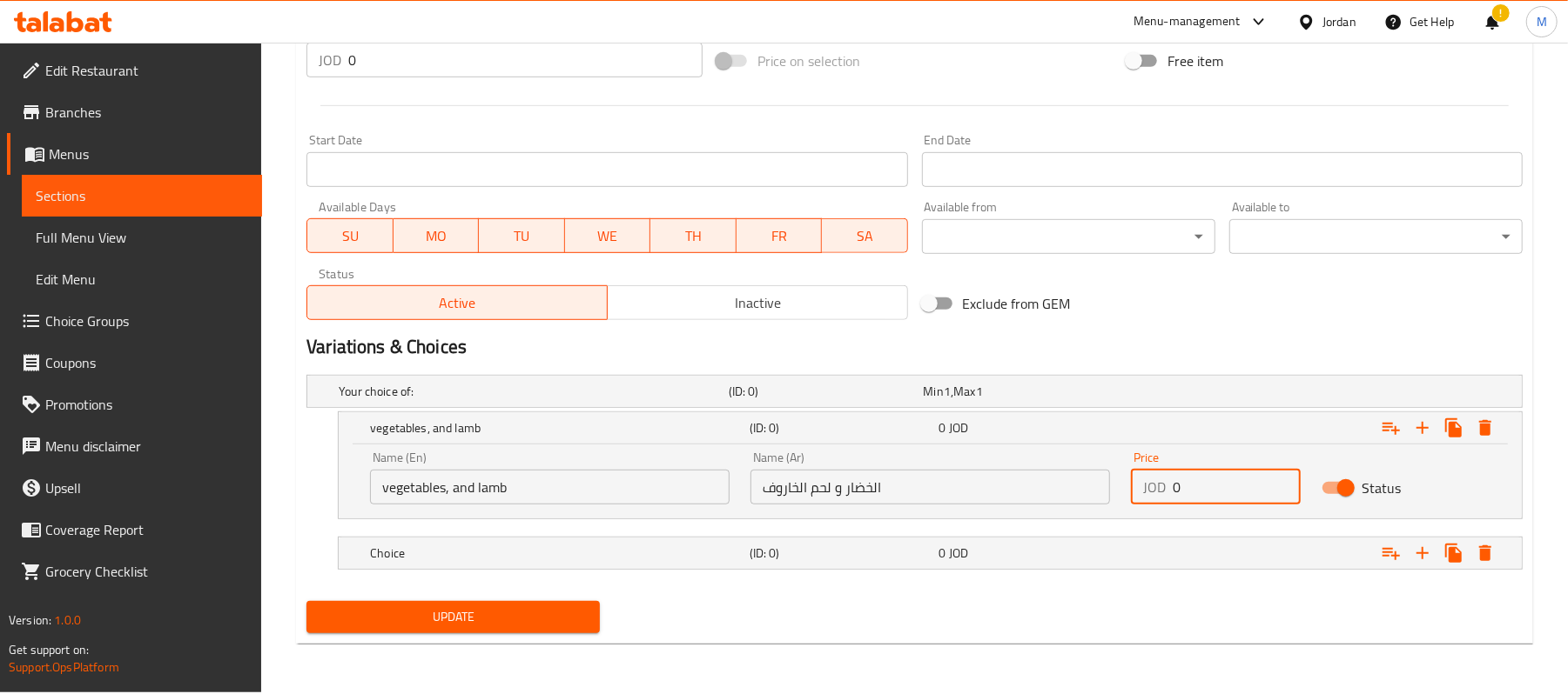
click at [1219, 478] on input "0" at bounding box center [1236, 488] width 127 height 35
paste input "4.75"
click at [1219, 478] on input "4.75" at bounding box center [1236, 488] width 127 height 35
type input "4.75"
click at [1129, 395] on div "Expand" at bounding box center [1309, 392] width 390 height 7
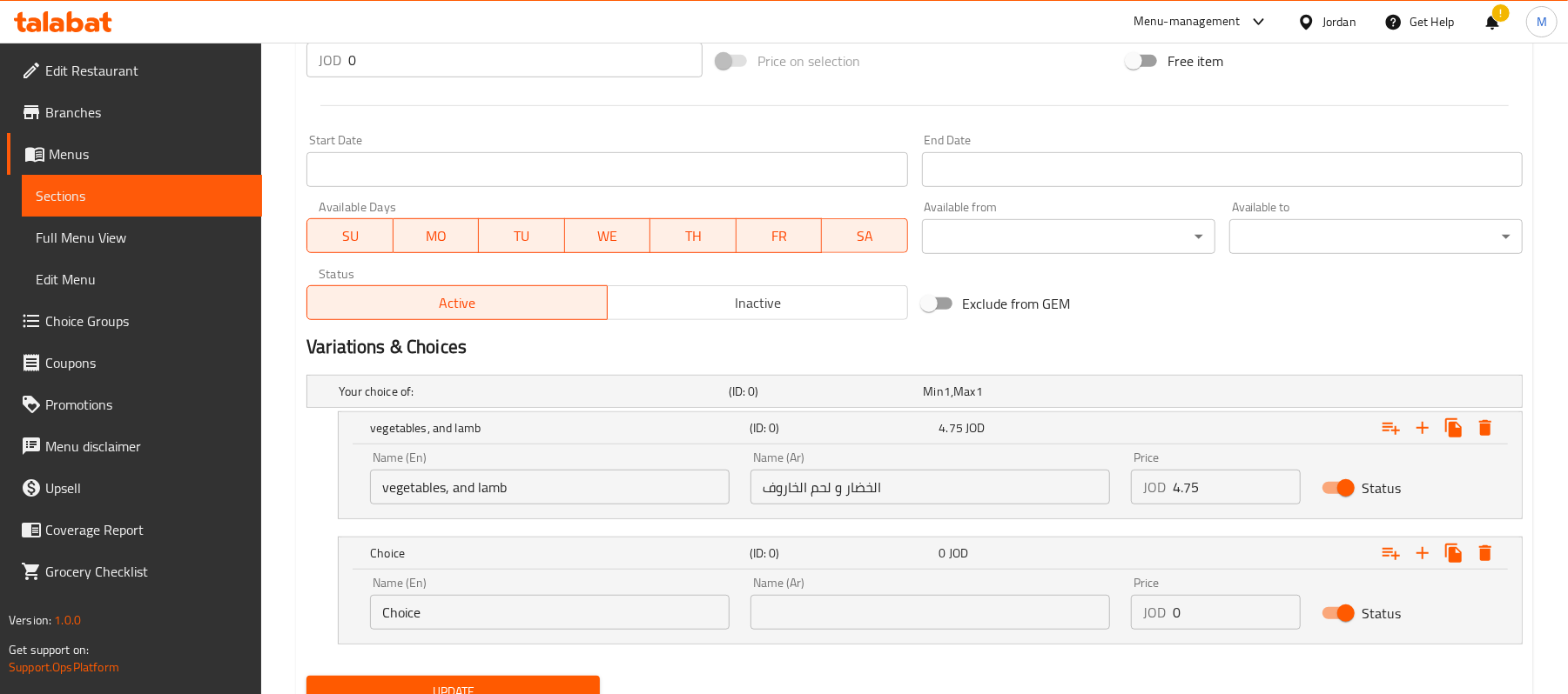
scroll to position [419, 0]
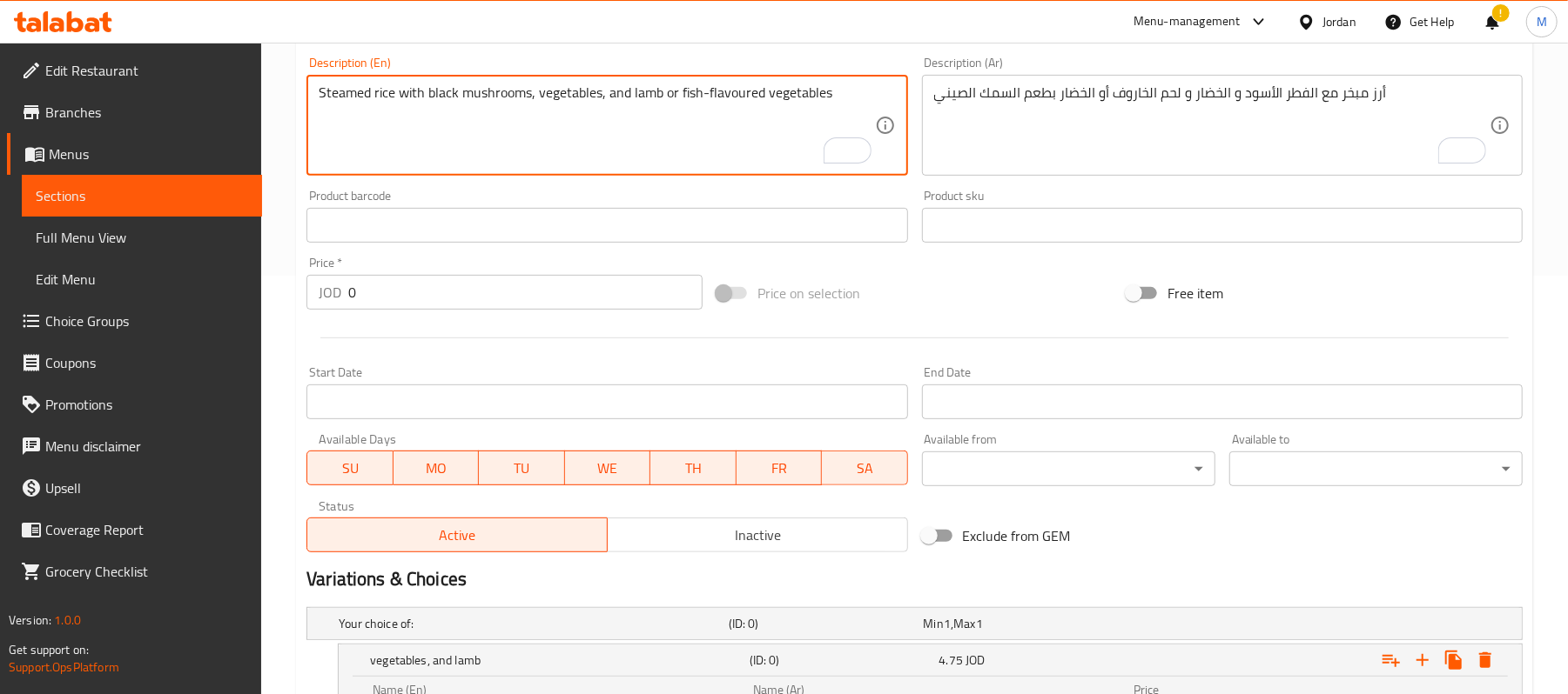
click at [684, 89] on textarea "Steamed rice with black mushrooms, vegetables, and lamb or fish-flavoured veget…" at bounding box center [597, 125] width 556 height 83
drag, startPoint x: 684, startPoint y: 89, endPoint x: 808, endPoint y: 85, distance: 124.1
click at [808, 85] on textarea "Steamed rice with black mushrooms, vegetables, and lamb or fish-flavoured veget…" at bounding box center [597, 125] width 556 height 83
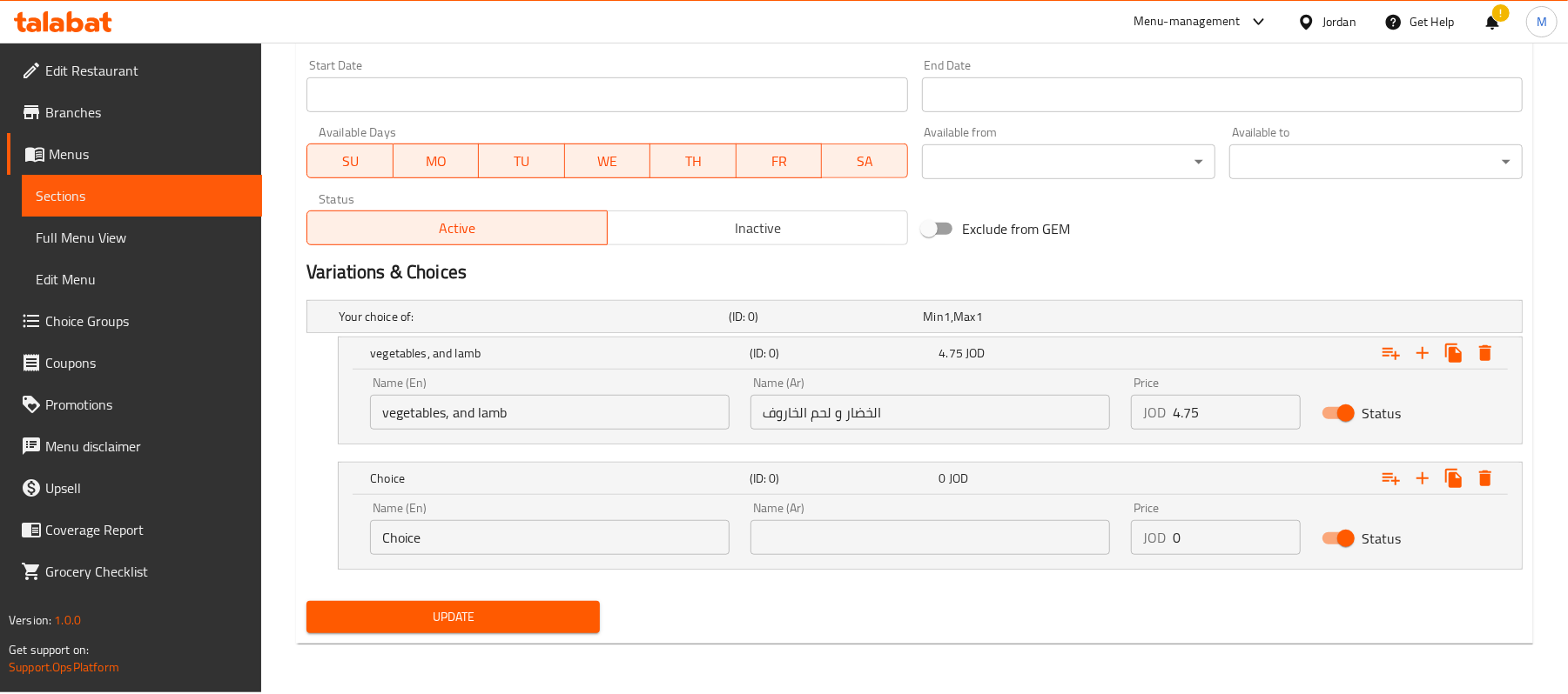
type textarea "Steamed rice with black mushrooms, vegetables, and lamb or fish-flavoured veget…"
click at [484, 552] on input "Choice" at bounding box center [550, 538] width 360 height 35
paste input "fish-flavoured vegetables"
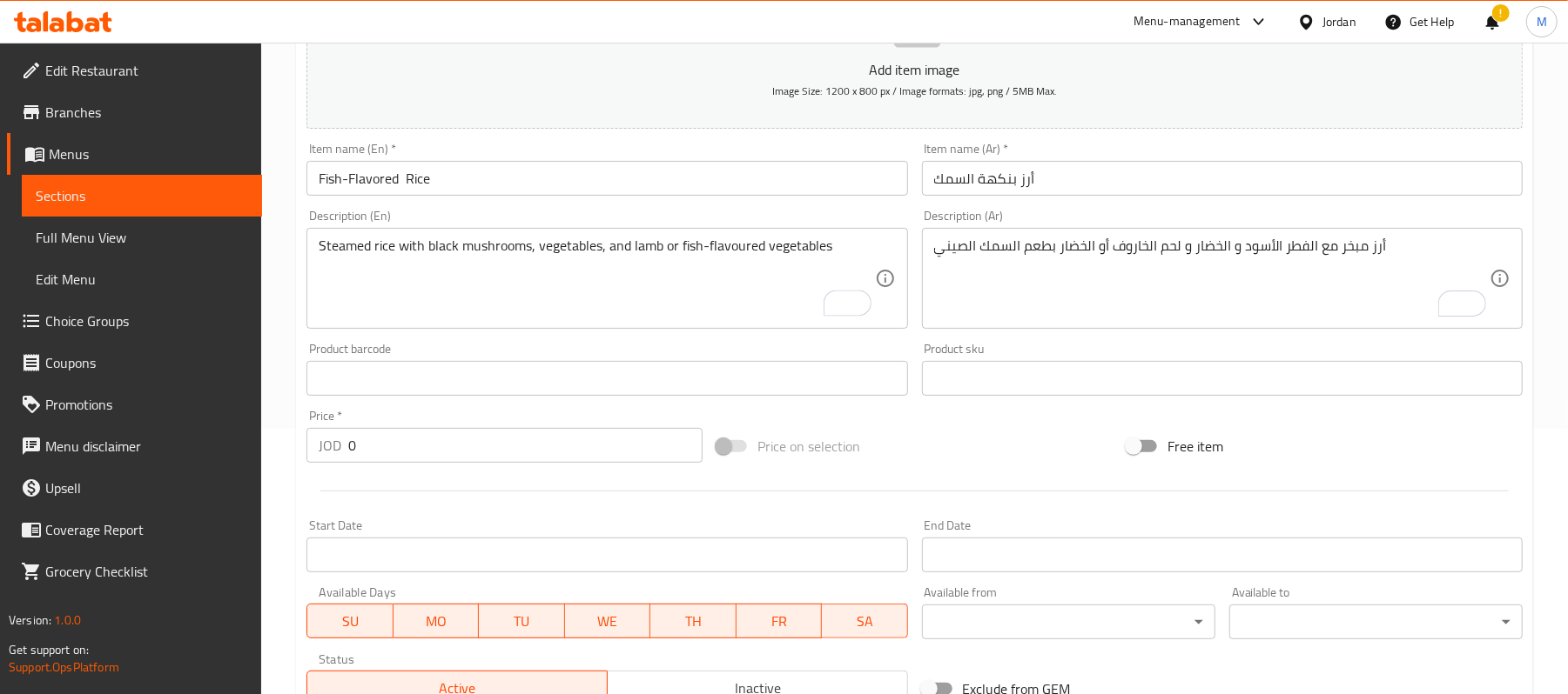
scroll to position [262, 0]
type input "fish-flavoured vegetables"
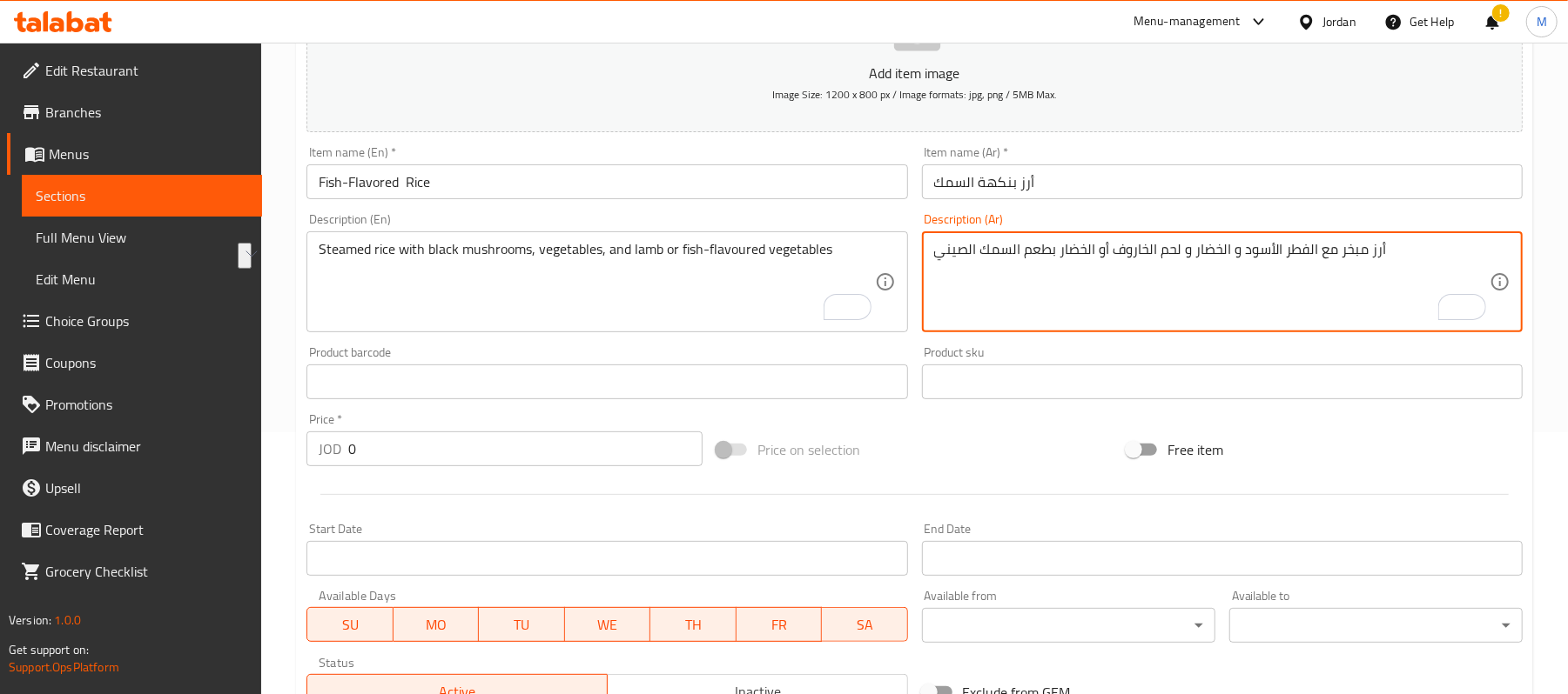
drag, startPoint x: 1092, startPoint y: 247, endPoint x: 933, endPoint y: 248, distance: 159.0
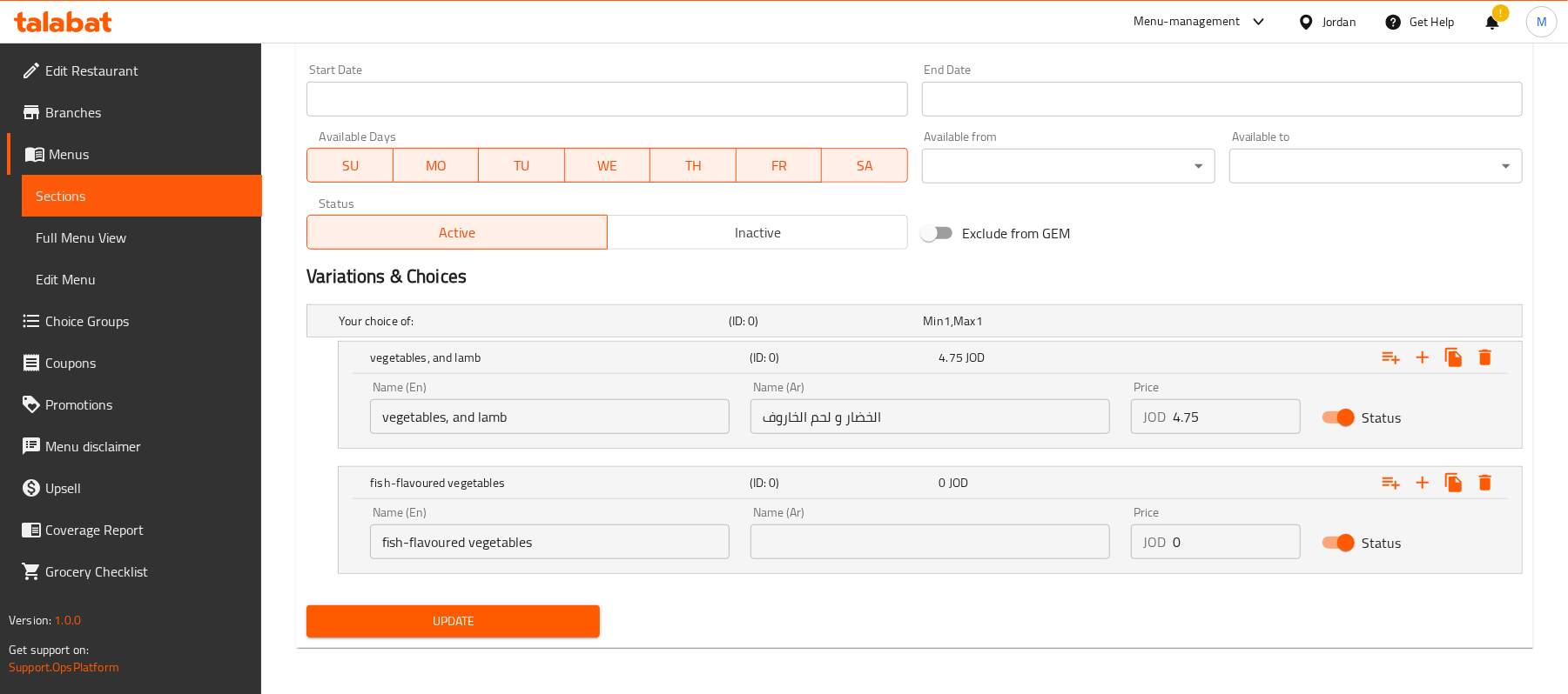
scroll to position [725, 0]
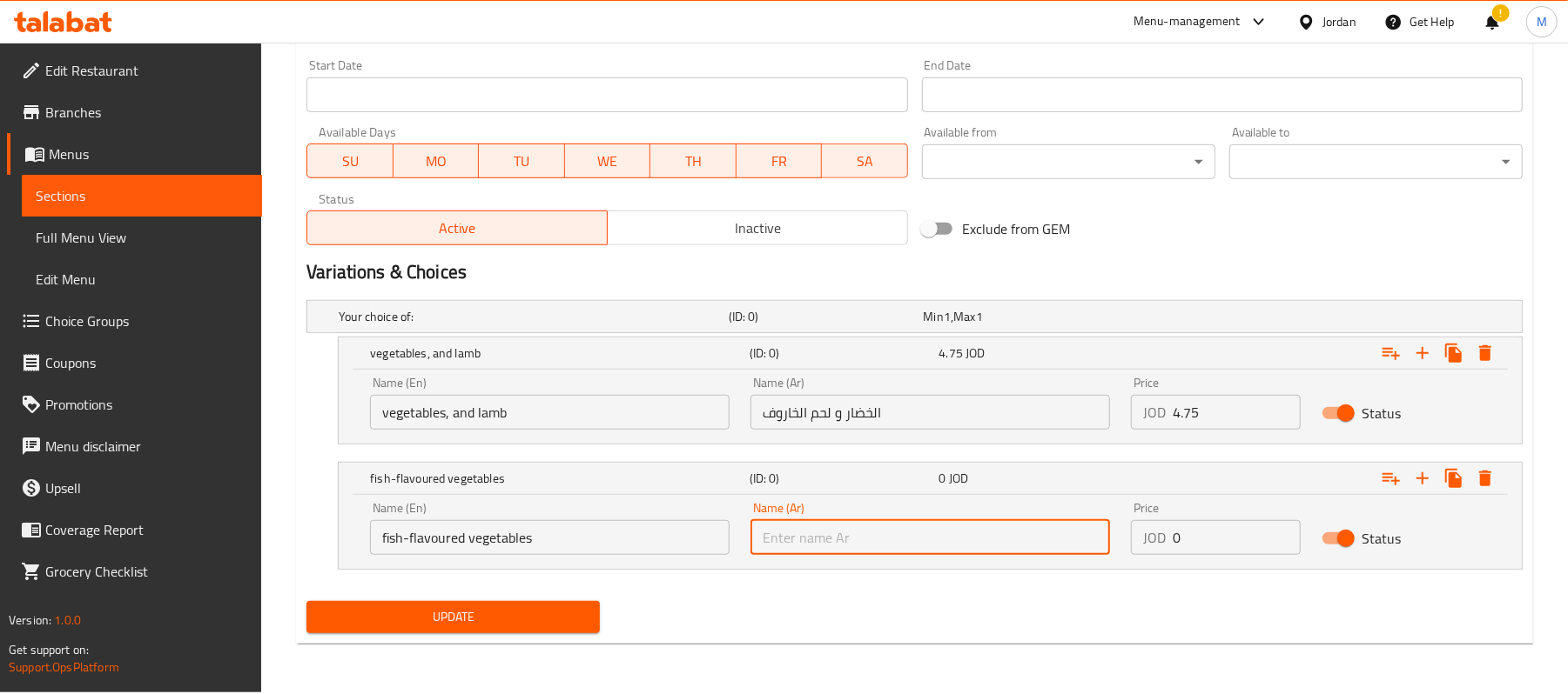
click at [1022, 552] on input "text" at bounding box center [929, 538] width 360 height 35
paste input "لخضار بطعم السمك الصيني"
type input "لخضار بطعم السمك الصيني"
click at [451, 617] on span "Update" at bounding box center [453, 617] width 266 height 22
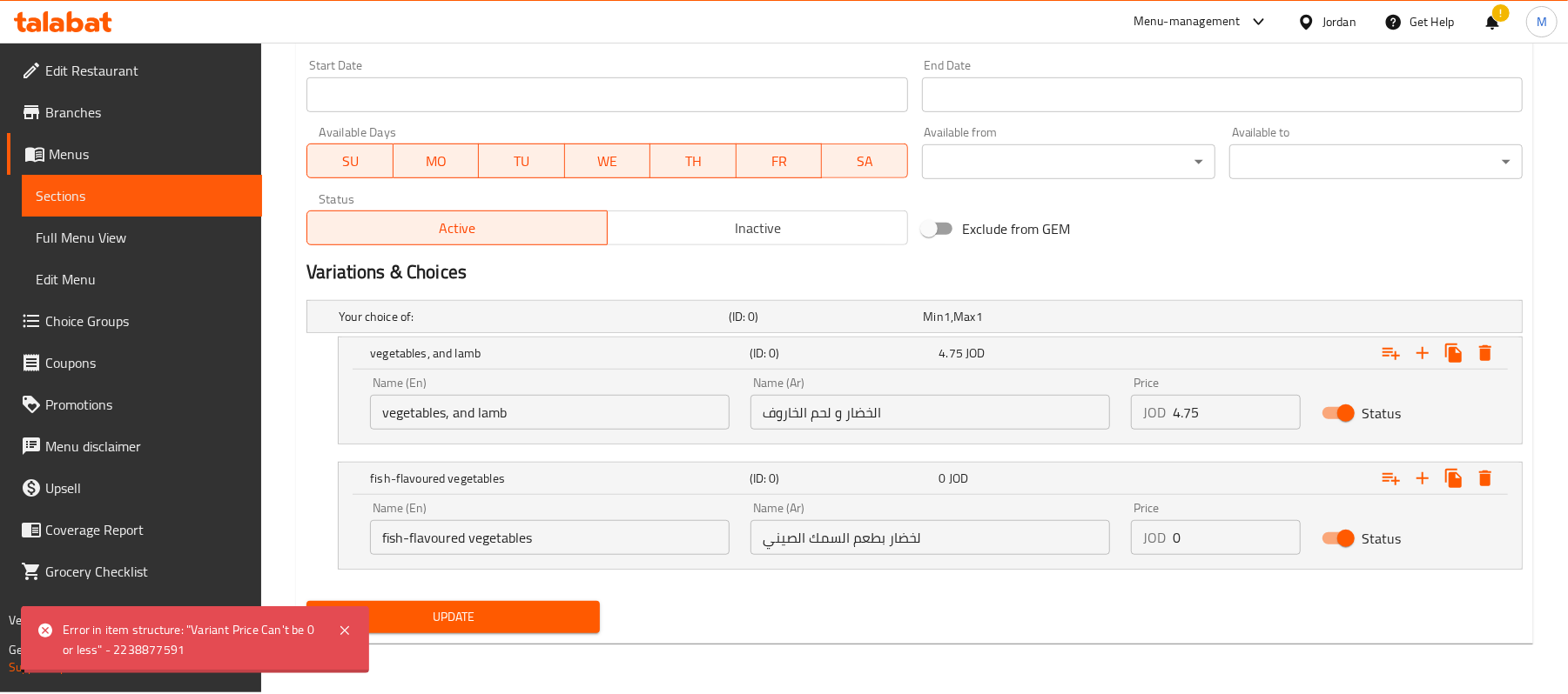
click at [1206, 401] on div "Home / Restaurants management / Menus / Sections / item / update Chinese Rice D…" at bounding box center [915, 4] width 1237 height 1306
click at [1206, 401] on input "4.75" at bounding box center [1236, 413] width 127 height 35
click at [1220, 534] on input "0" at bounding box center [1236, 538] width 127 height 35
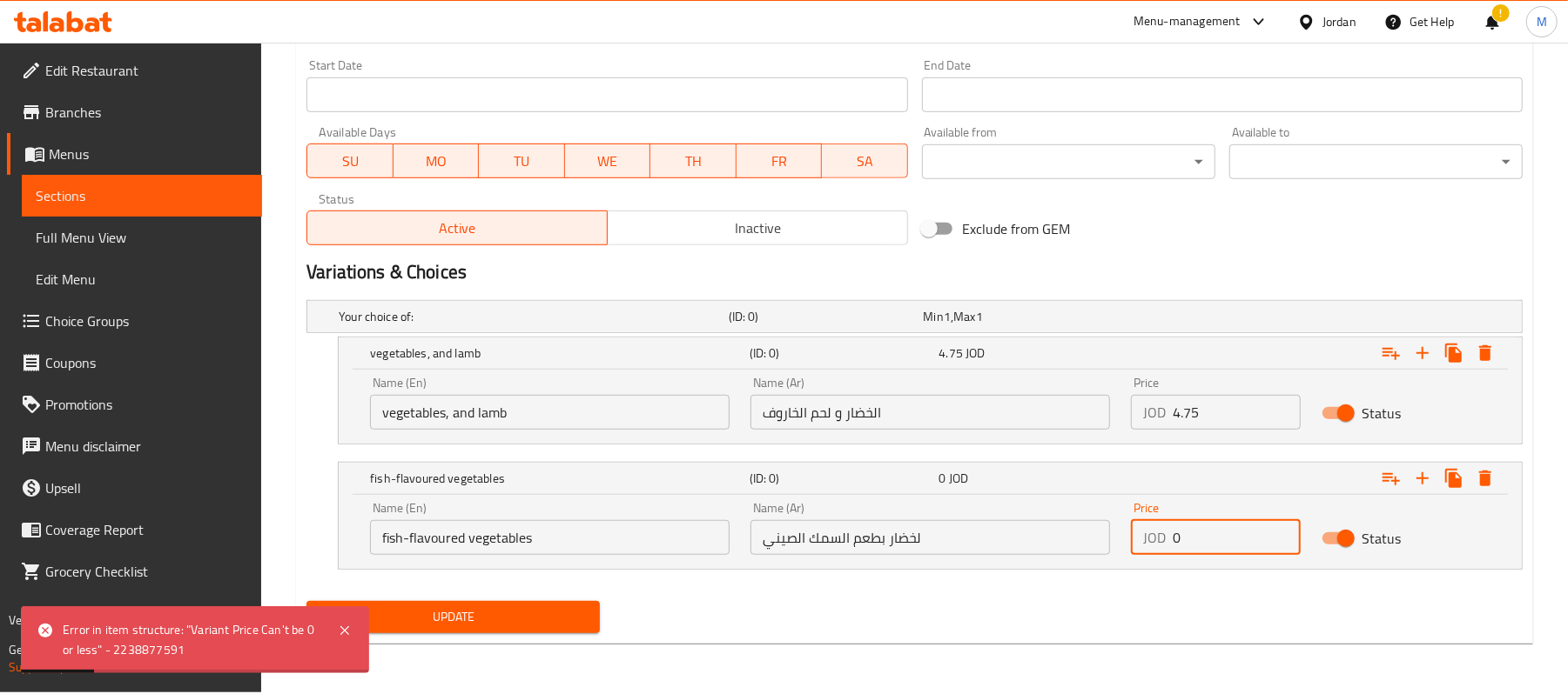
paste input "4.75"
click at [1220, 534] on input "0" at bounding box center [1236, 538] width 127 height 35
type input "4.75"
click at [482, 614] on span "Update" at bounding box center [453, 617] width 266 height 22
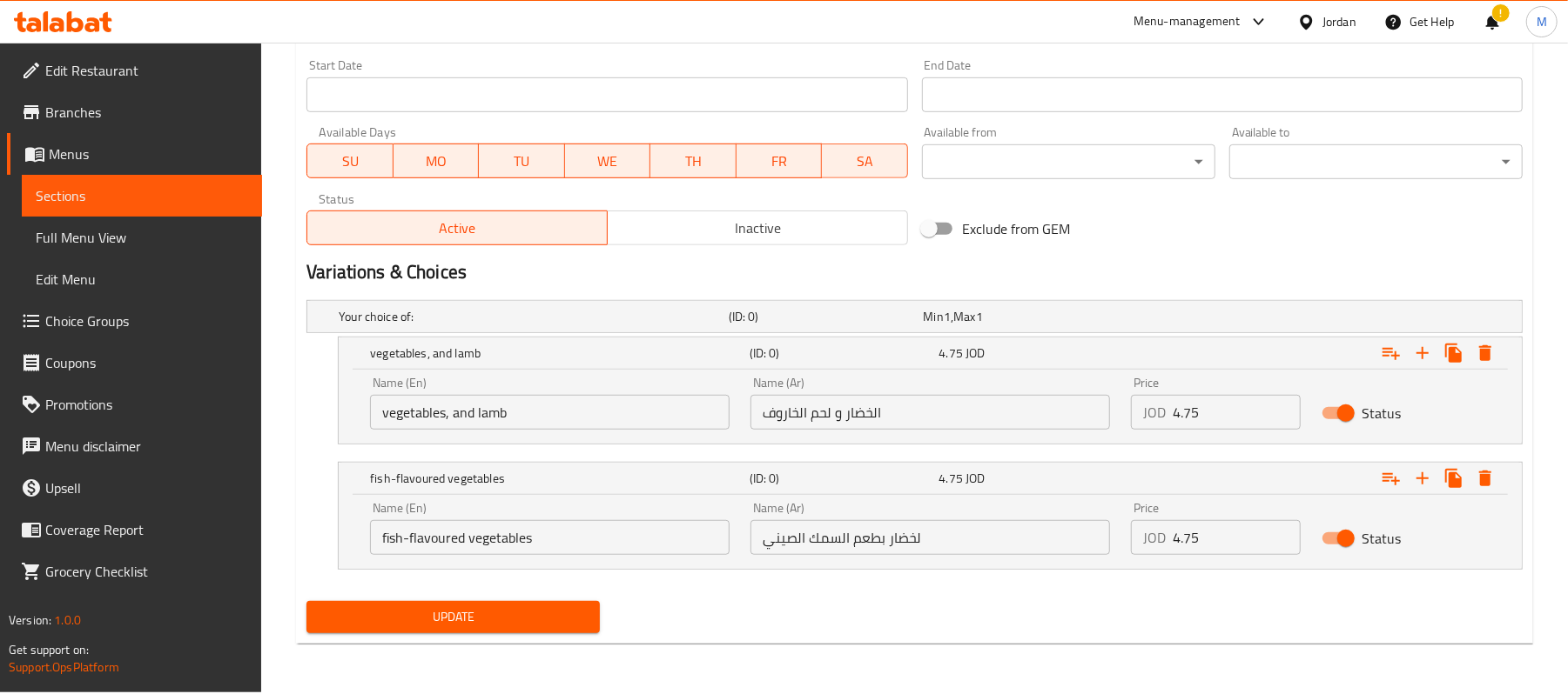
click at [551, 618] on span "Update" at bounding box center [453, 617] width 266 height 22
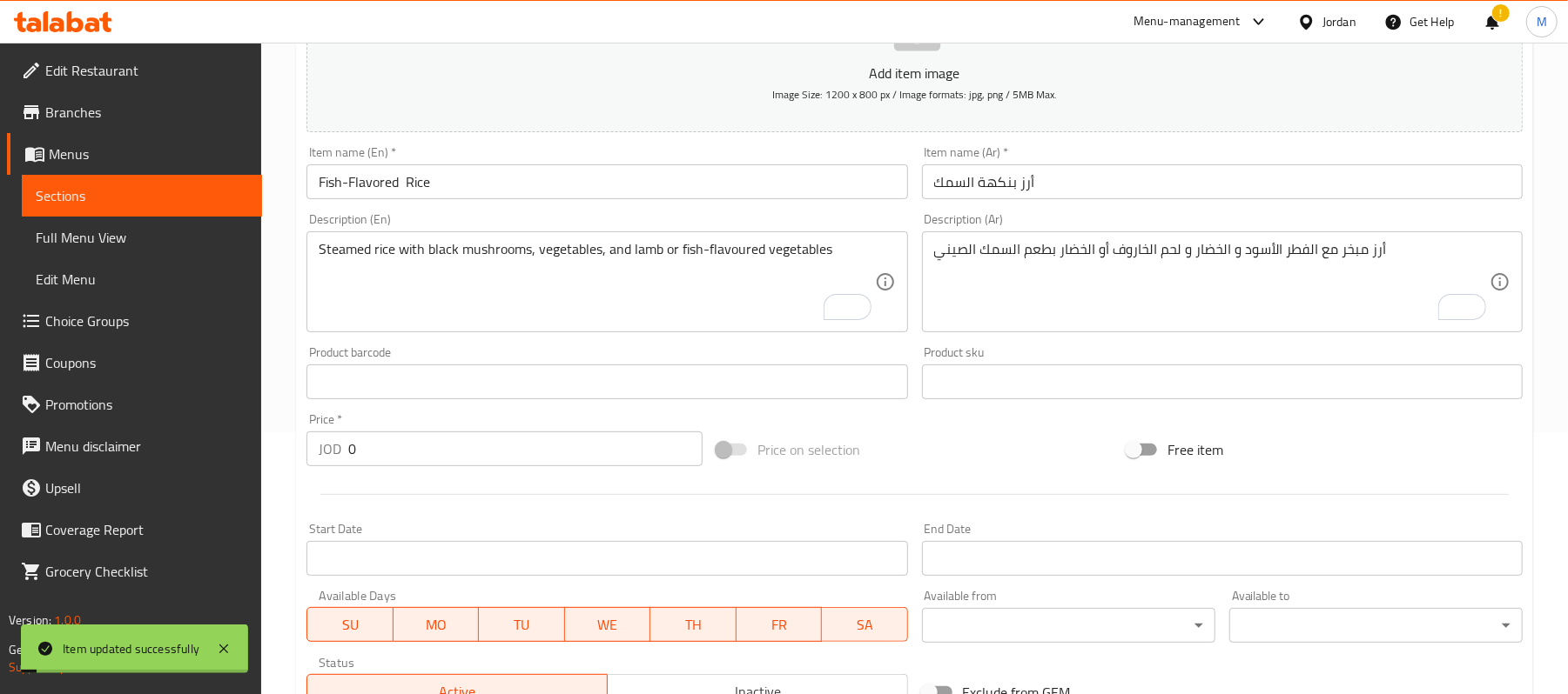
scroll to position [0, 0]
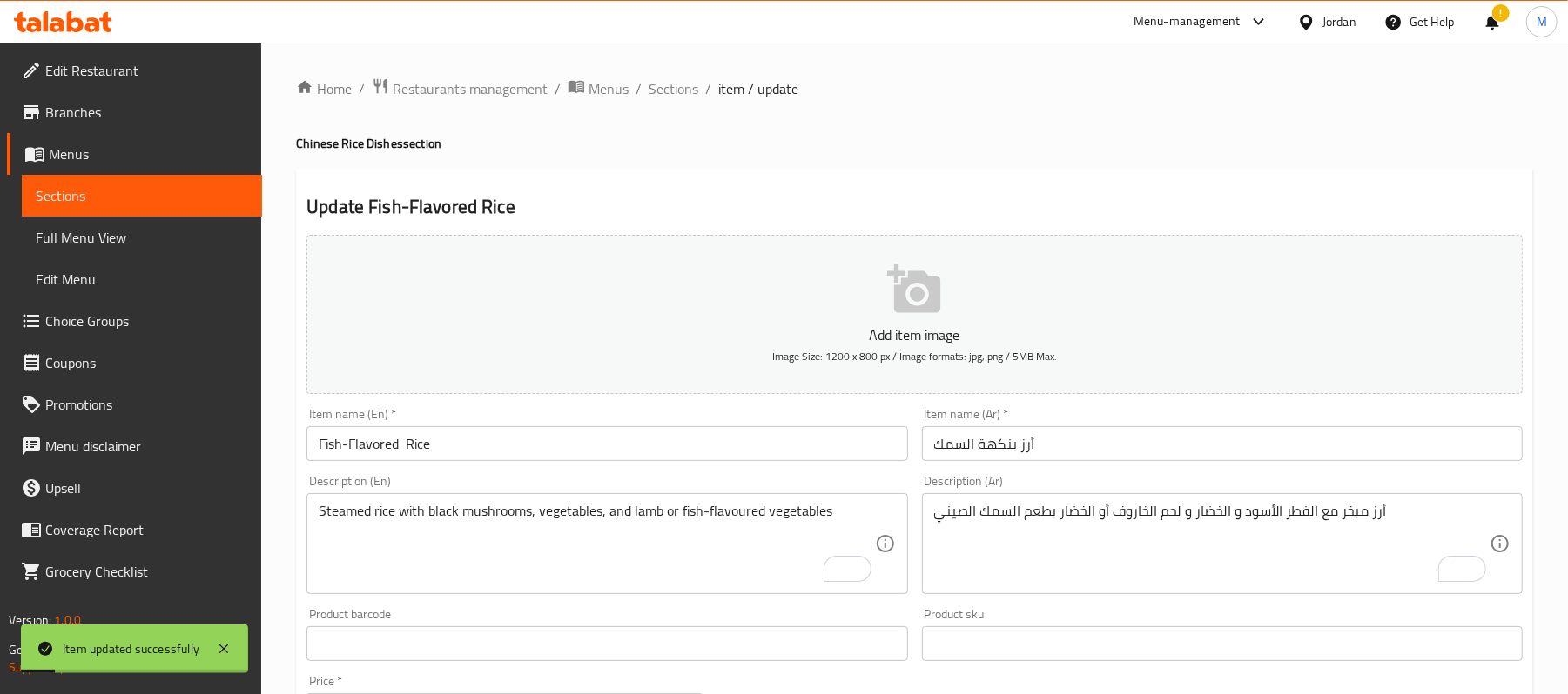
click at [672, 94] on span "Sections" at bounding box center [673, 89] width 50 height 21
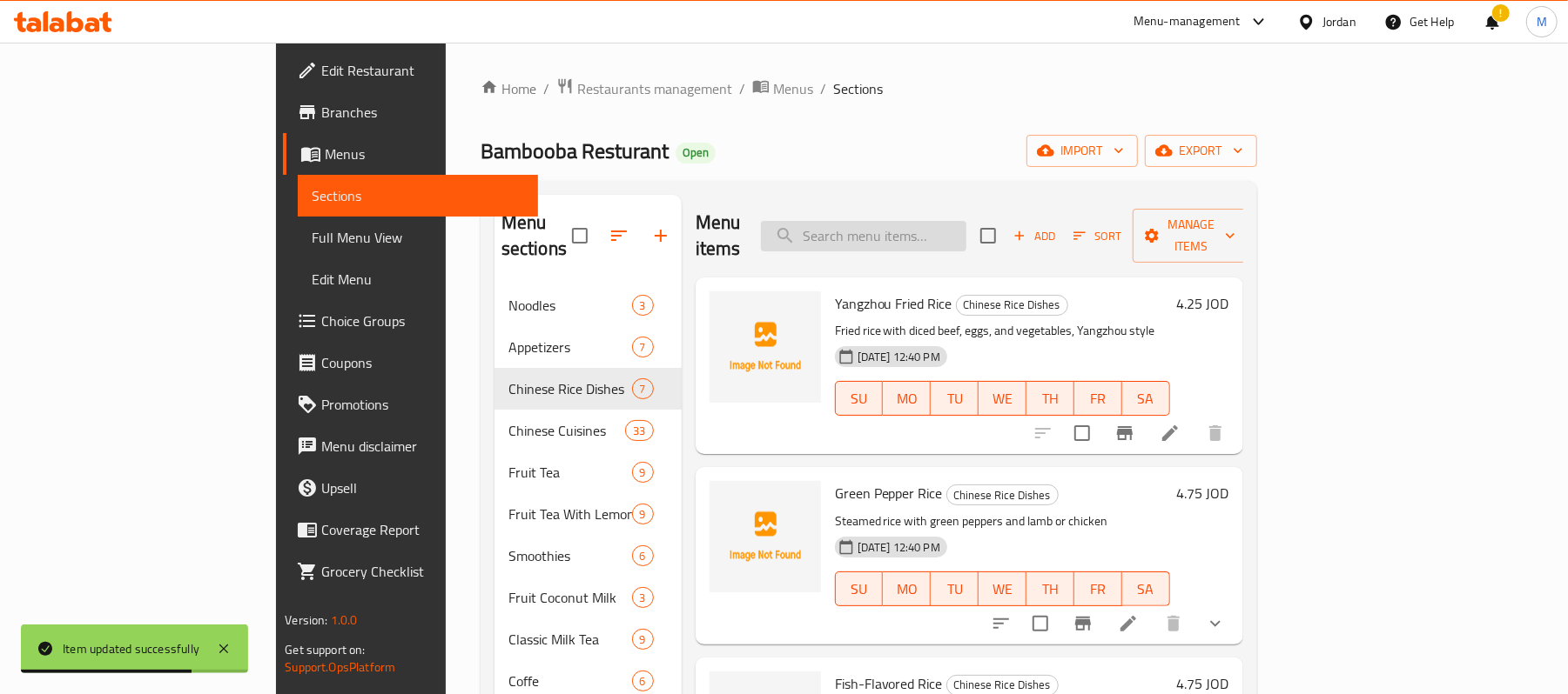
click at [935, 238] on input "search" at bounding box center [863, 236] width 206 height 30
paste input "Steamed Rice"
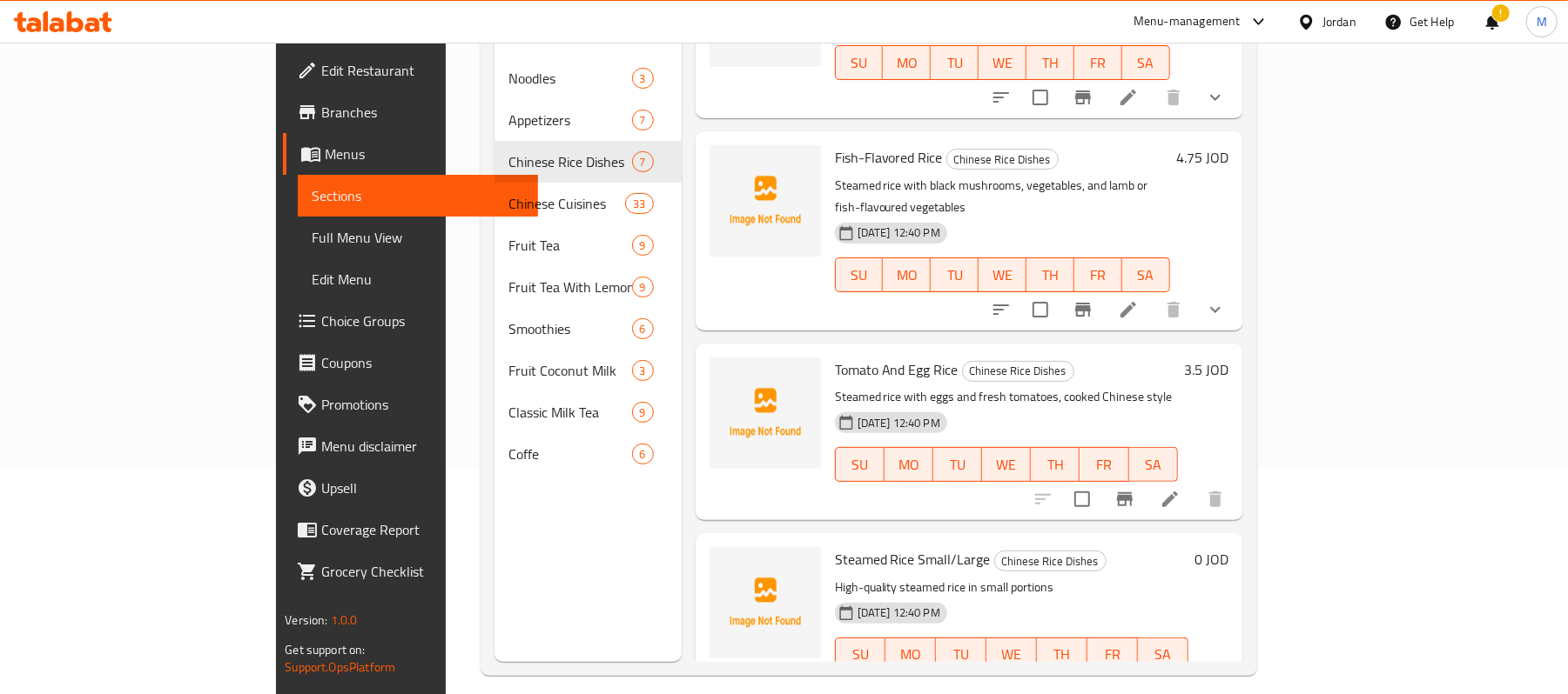
scroll to position [245, 0]
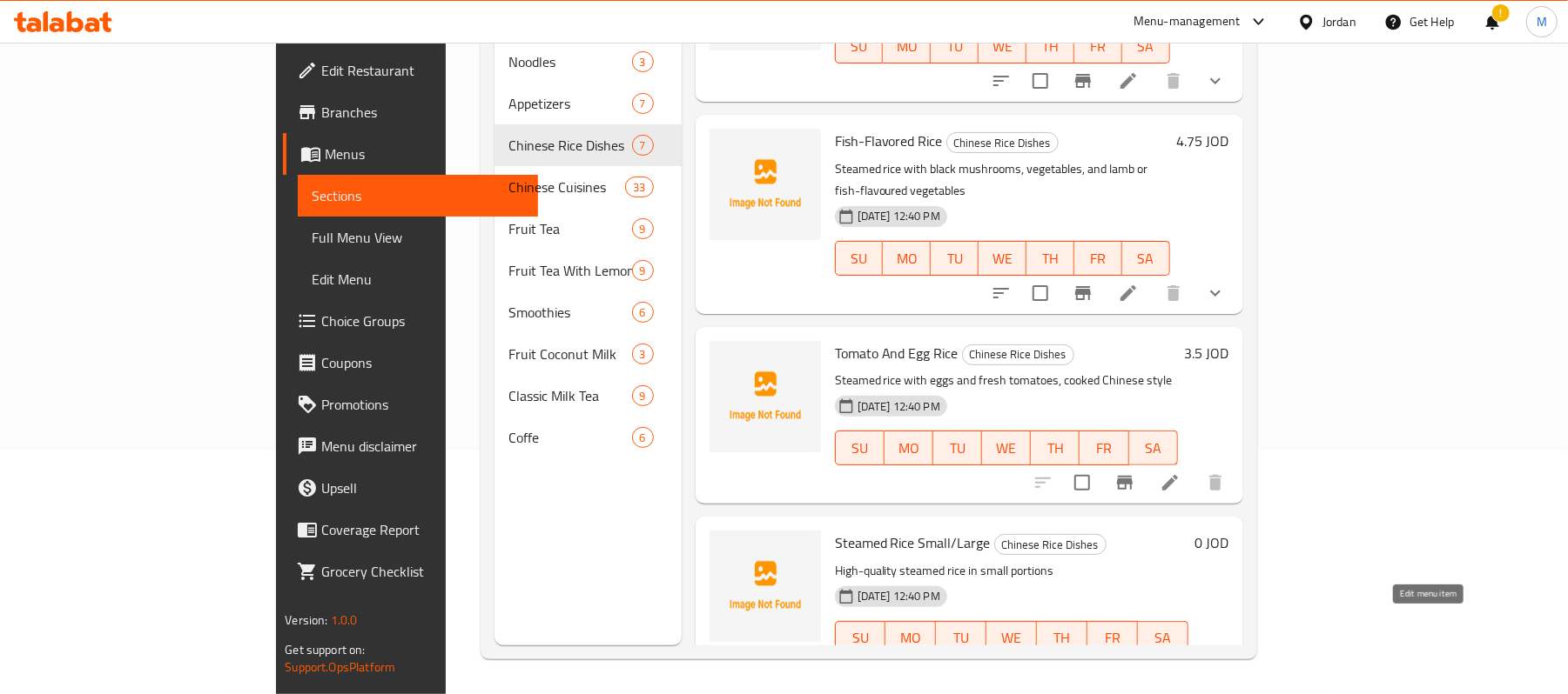
type input "Steamed Rice"
click at [1178, 665] on icon at bounding box center [1170, 673] width 16 height 16
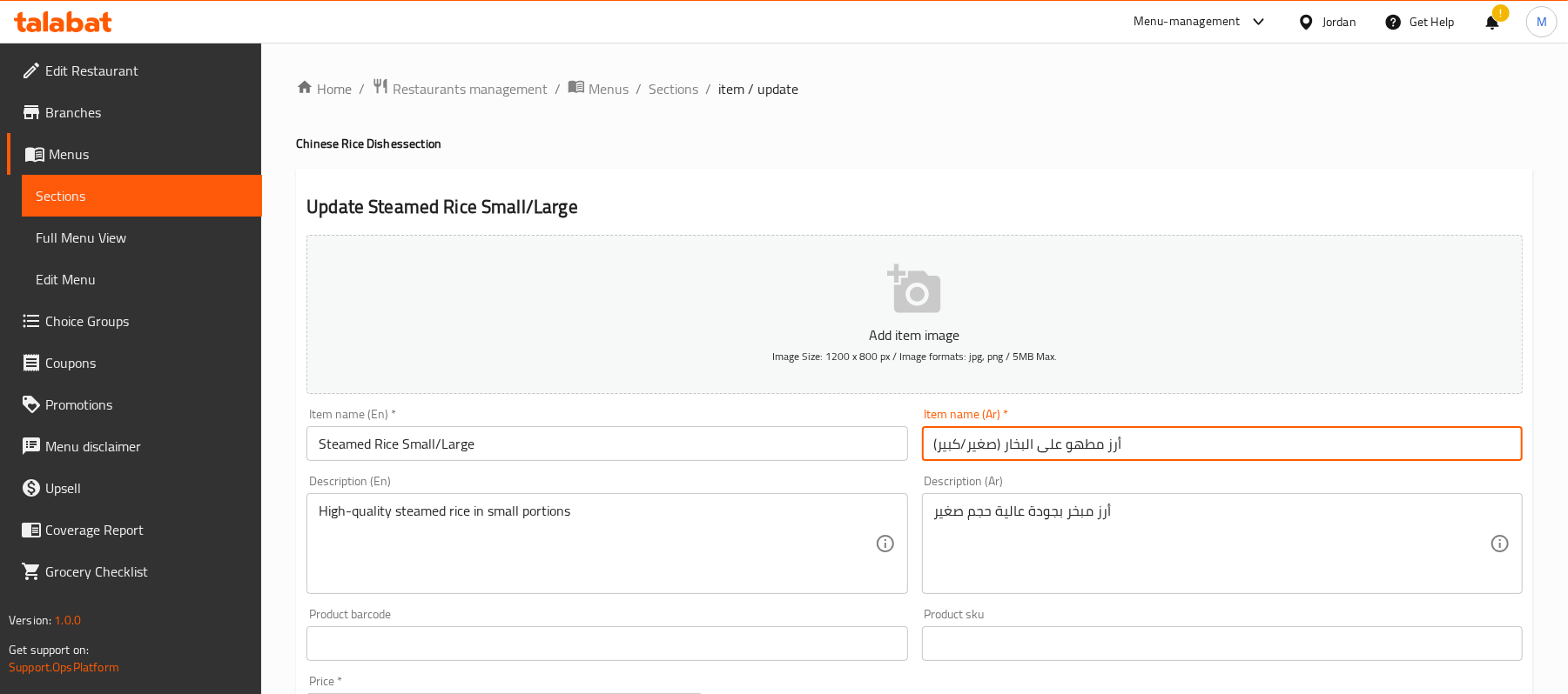
click at [976, 447] on input "أرز مطهو على البخار (صغير/كبير)" at bounding box center [1222, 444] width 601 height 35
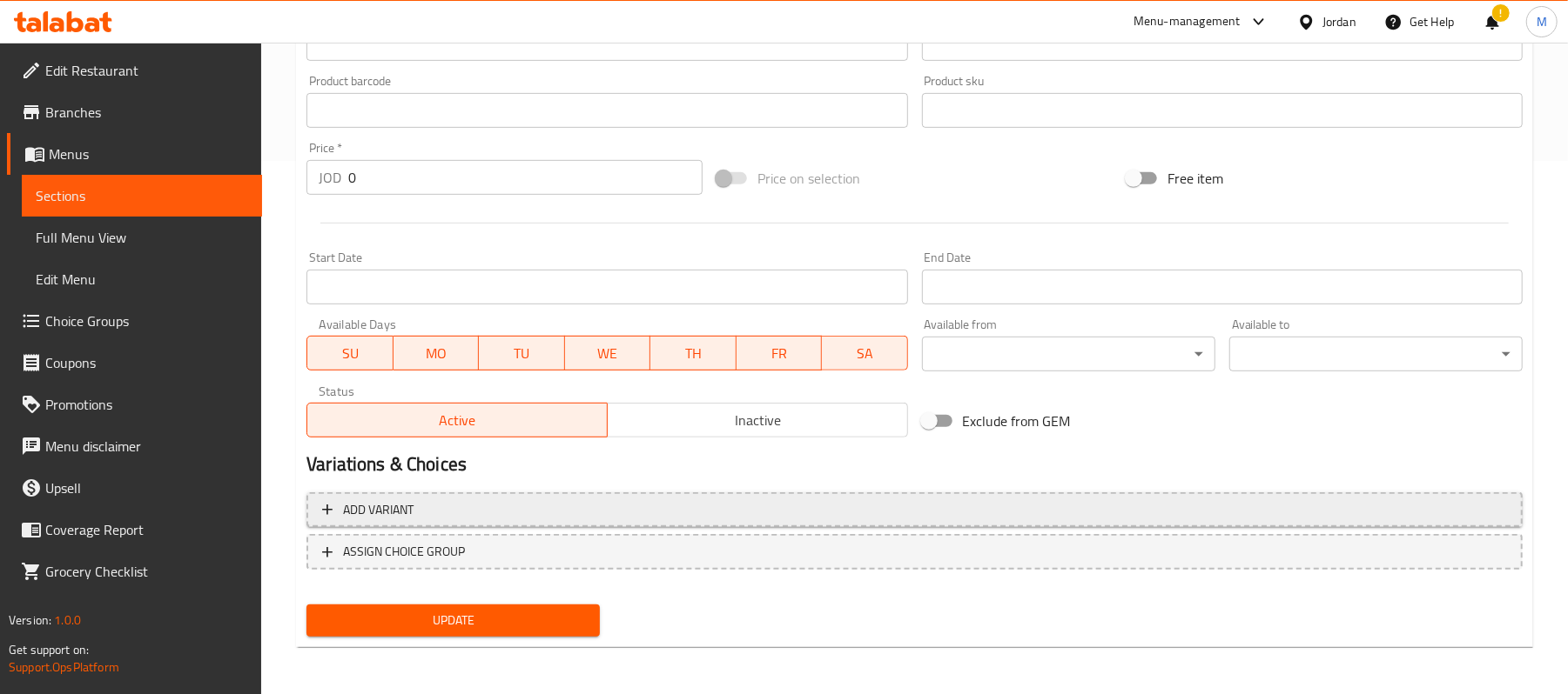
type input "أرز مطهو على البخار (/كبير)"
click at [470, 516] on span "Add variant" at bounding box center [915, 510] width 1185 height 22
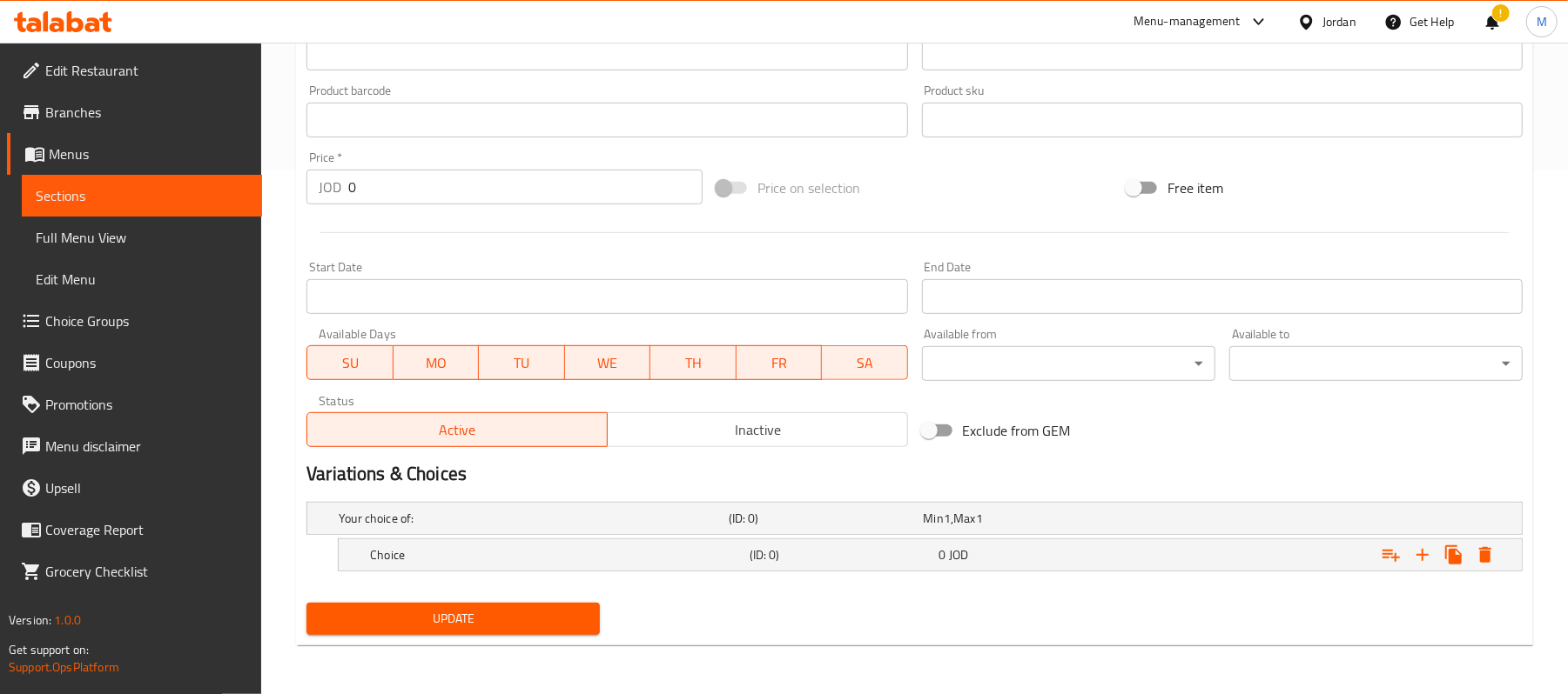
scroll to position [526, 0]
click at [1418, 554] on icon "Expand" at bounding box center [1423, 556] width 21 height 21
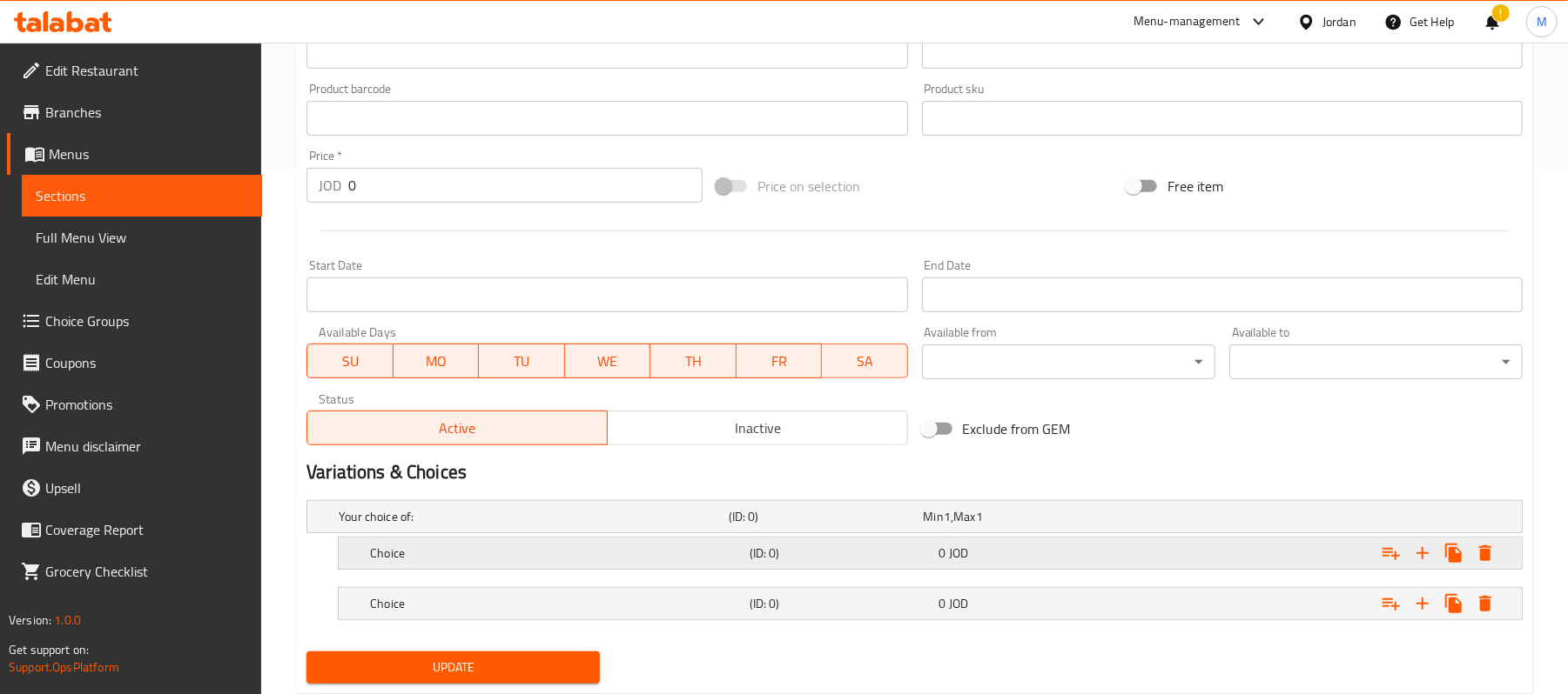
click at [607, 526] on h5 "Choice" at bounding box center [531, 517] width 383 height 17
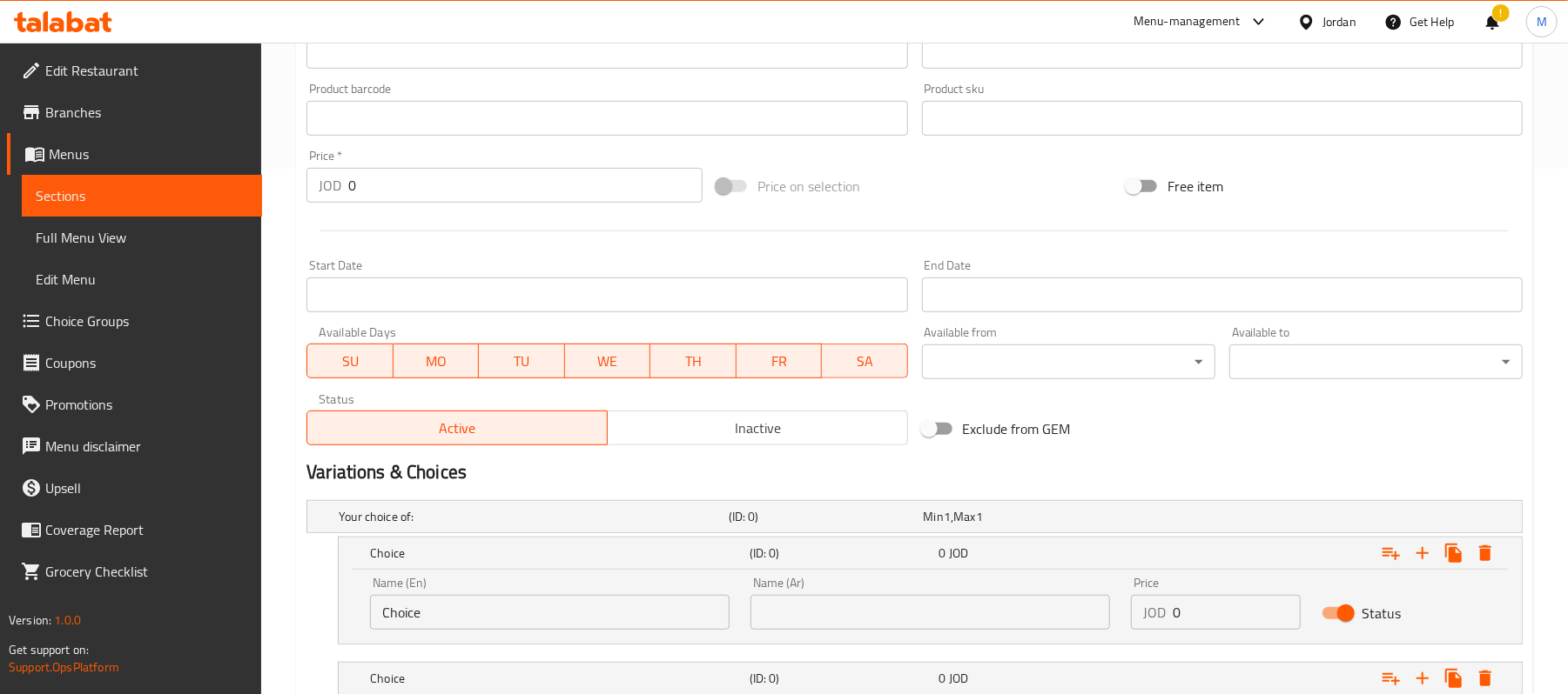
click at [903, 620] on input "text" at bounding box center [929, 613] width 360 height 35
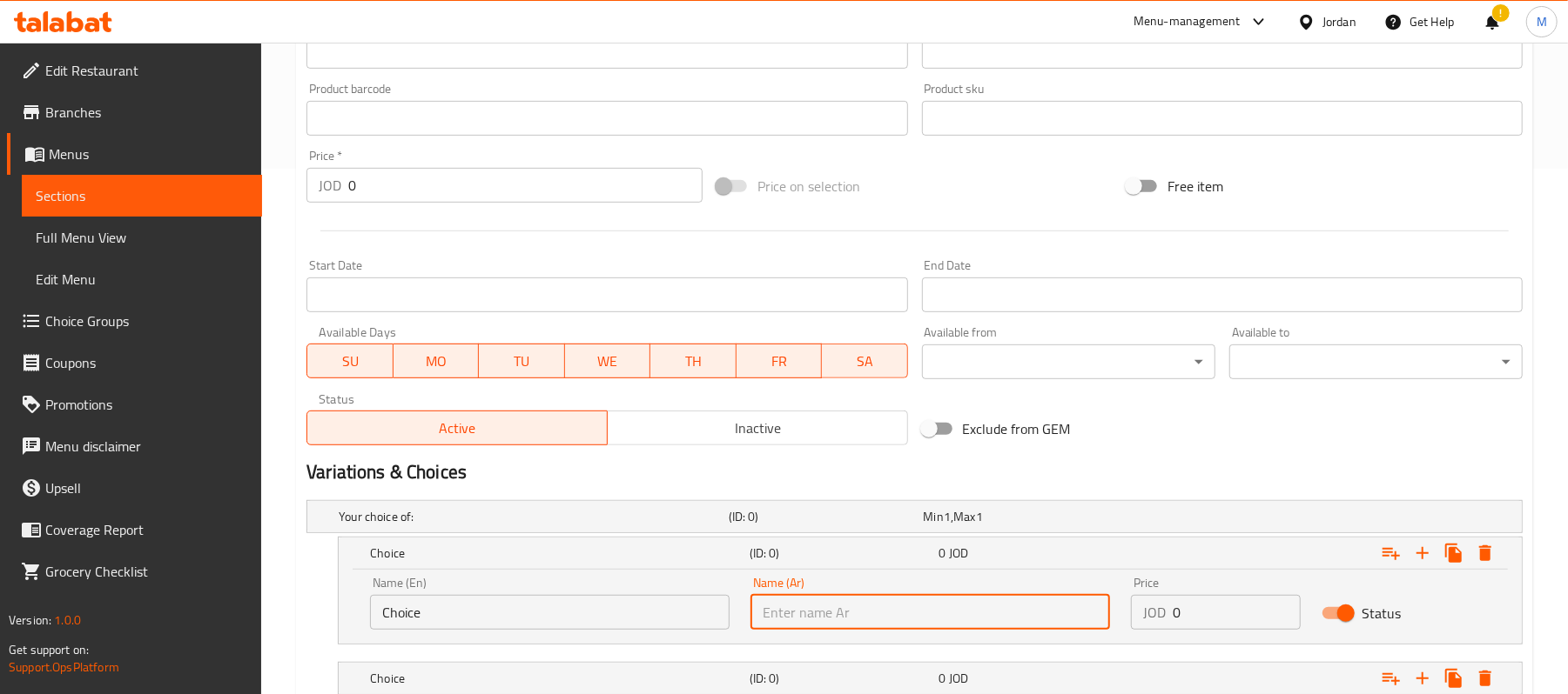
click at [903, 620] on input "text" at bounding box center [929, 613] width 360 height 35
paste input "صغير"
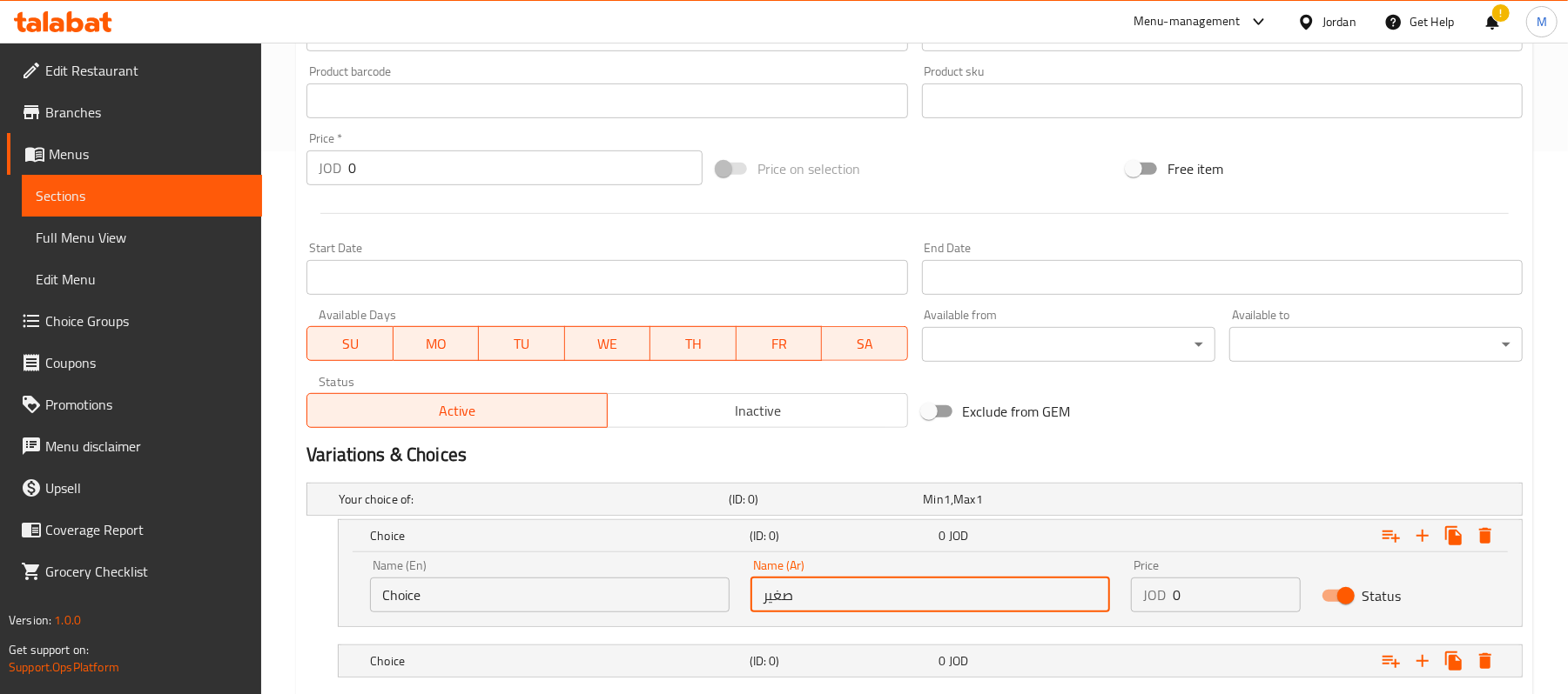
scroll to position [642, 0]
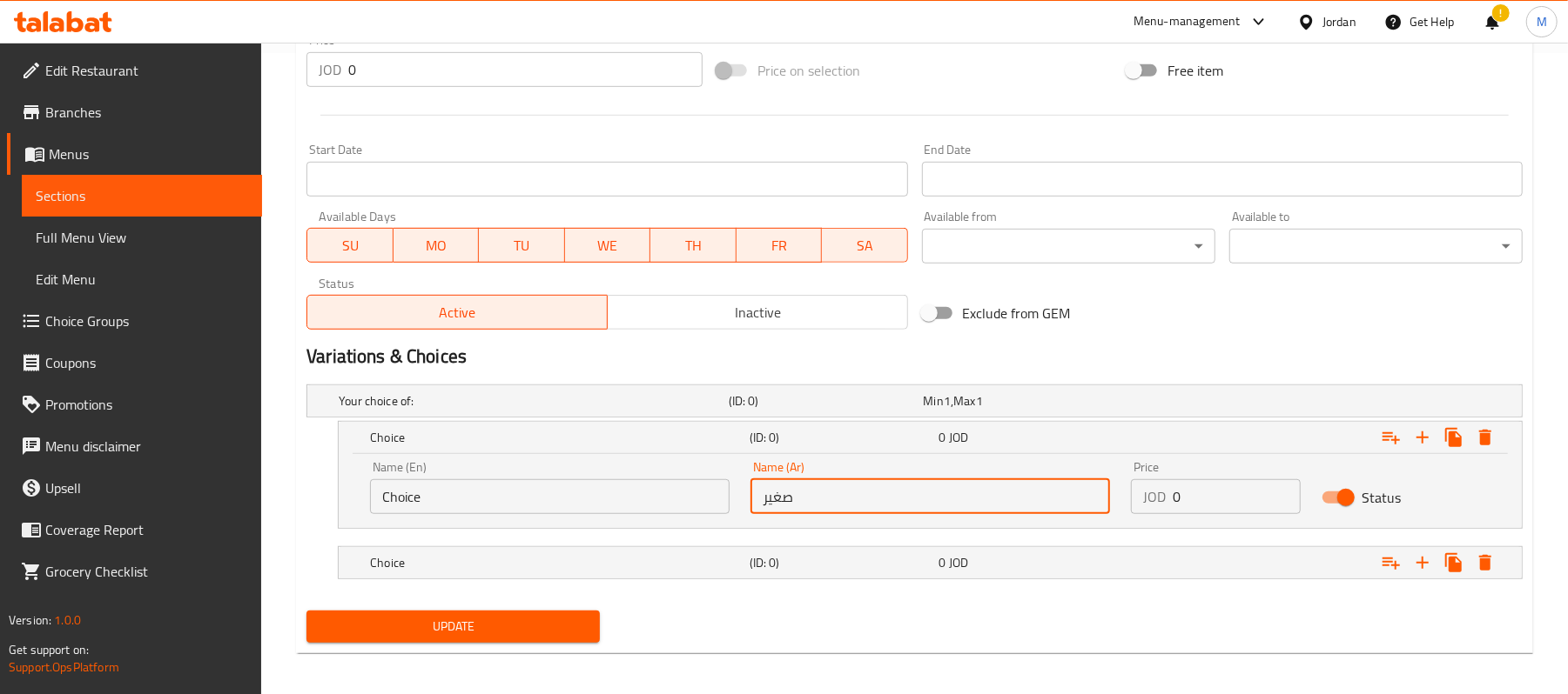
type input "صغير"
click at [528, 502] on input "Choice" at bounding box center [550, 497] width 360 height 35
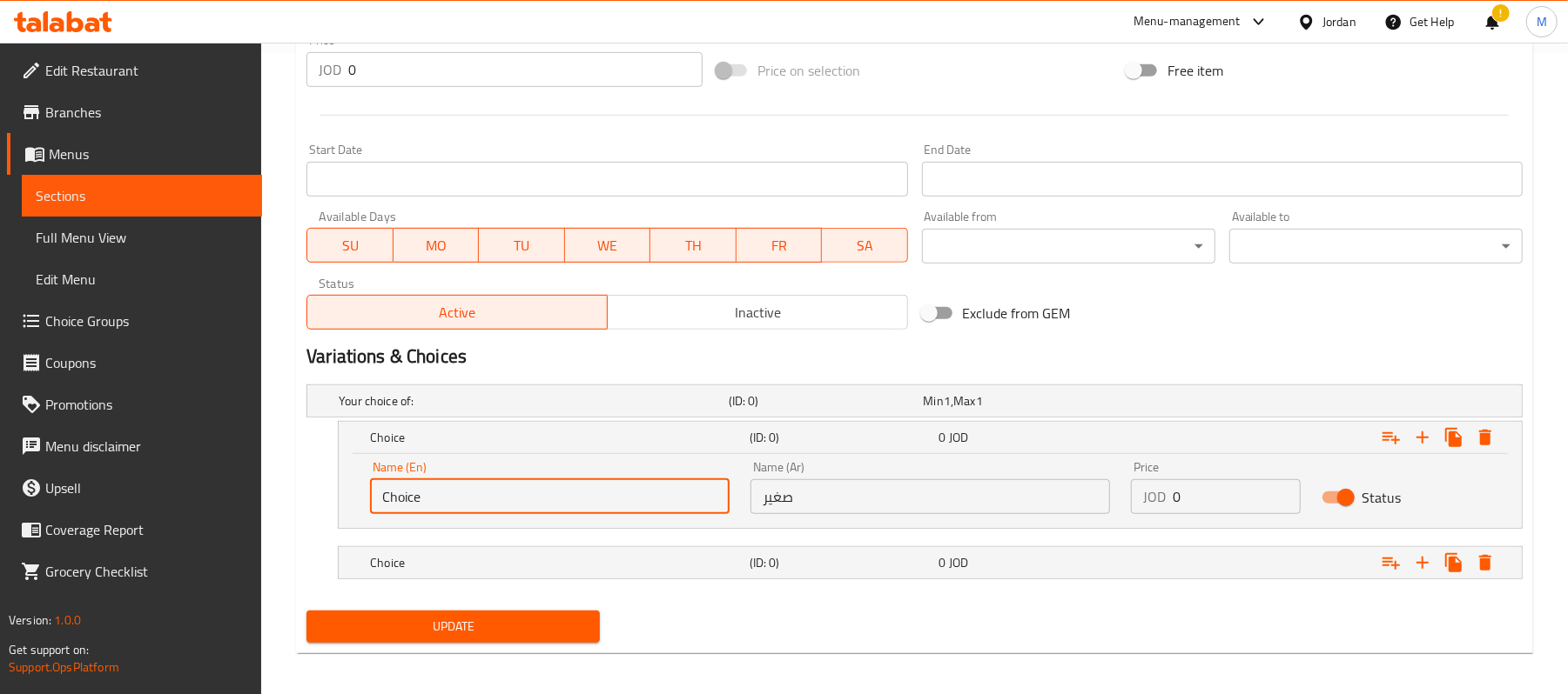
click at [528, 502] on input "Choice" at bounding box center [550, 497] width 360 height 35
type input "Small"
click at [867, 421] on div "Choice (ID: 0) 0 JOD" at bounding box center [920, 401] width 1169 height 38
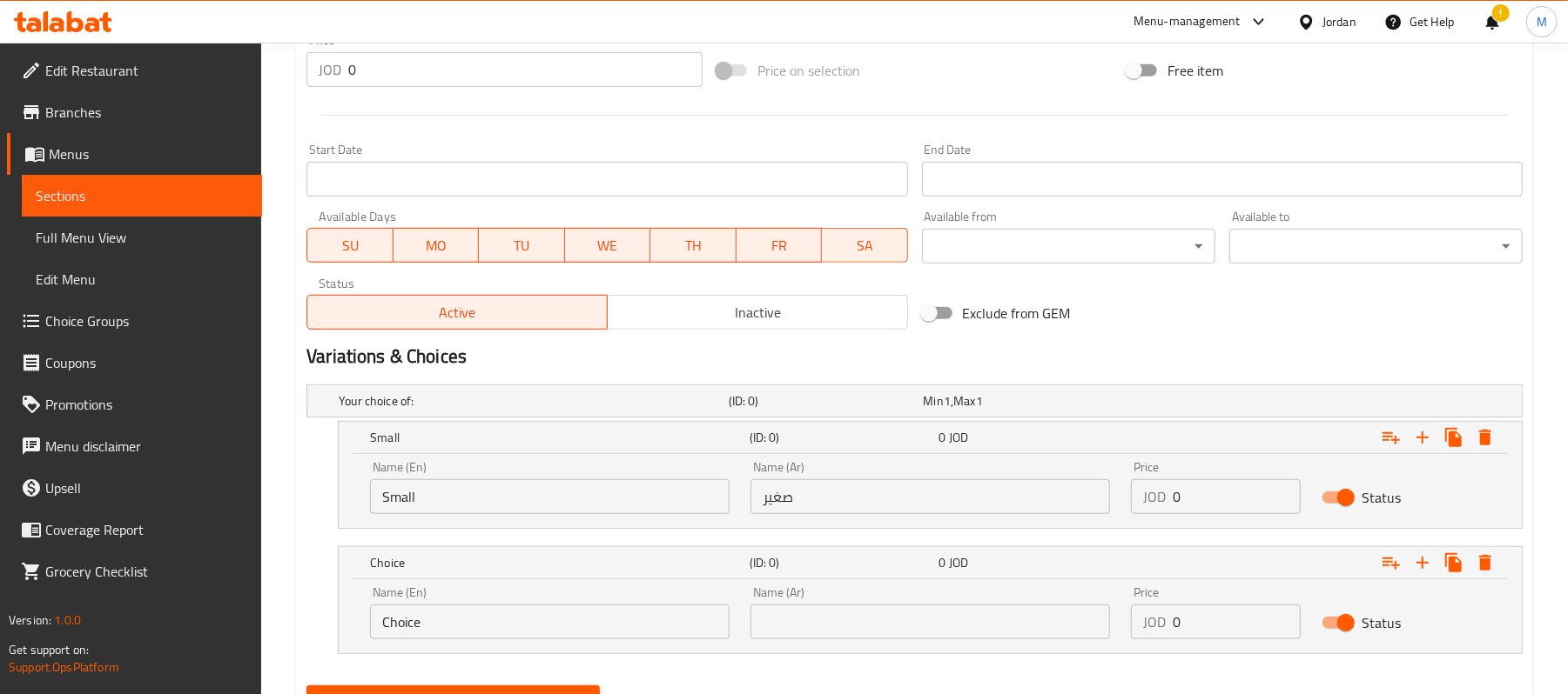
click at [900, 617] on input "text" at bounding box center [929, 623] width 360 height 35
type input "كبير"
click at [587, 622] on input "Choice" at bounding box center [550, 623] width 360 height 35
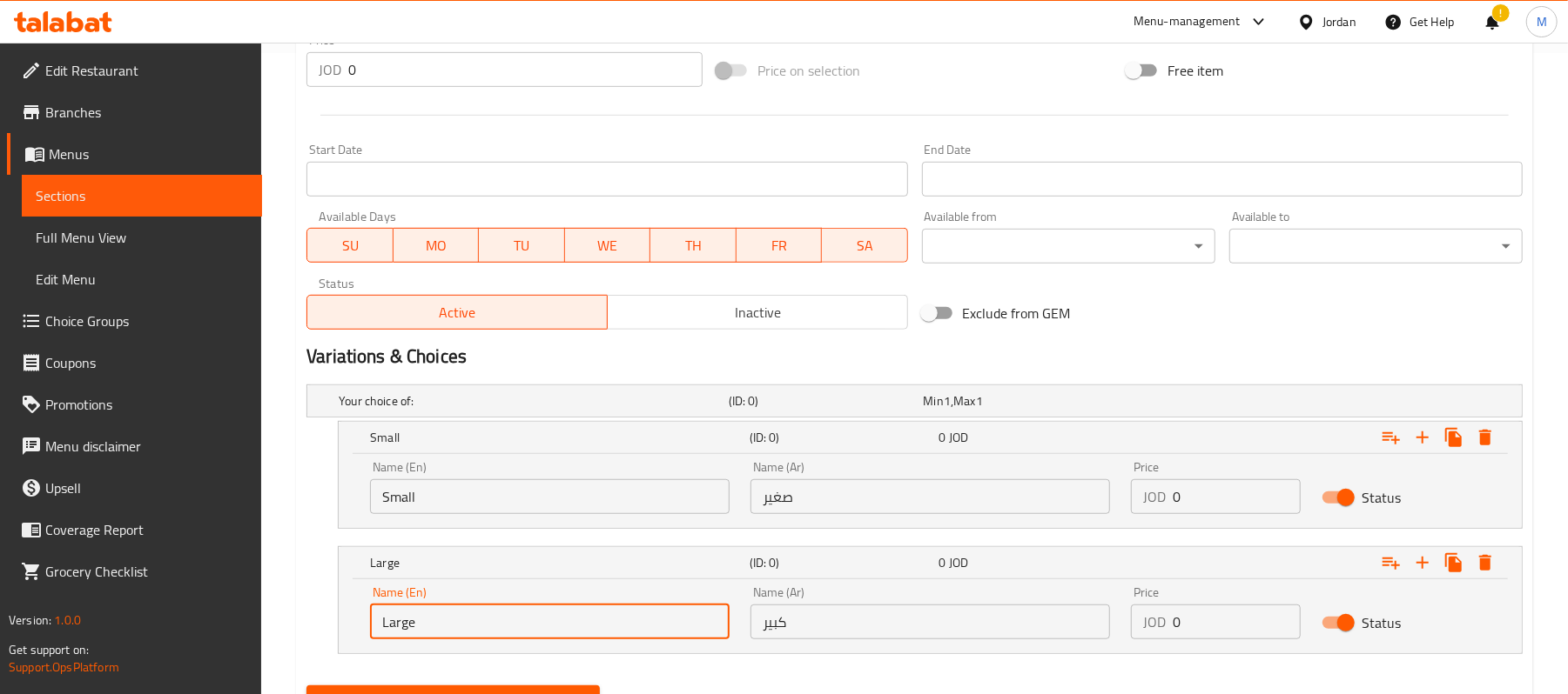
type input "Large"
click at [1056, 349] on h2 "Variations & Choices" at bounding box center [915, 357] width 1216 height 26
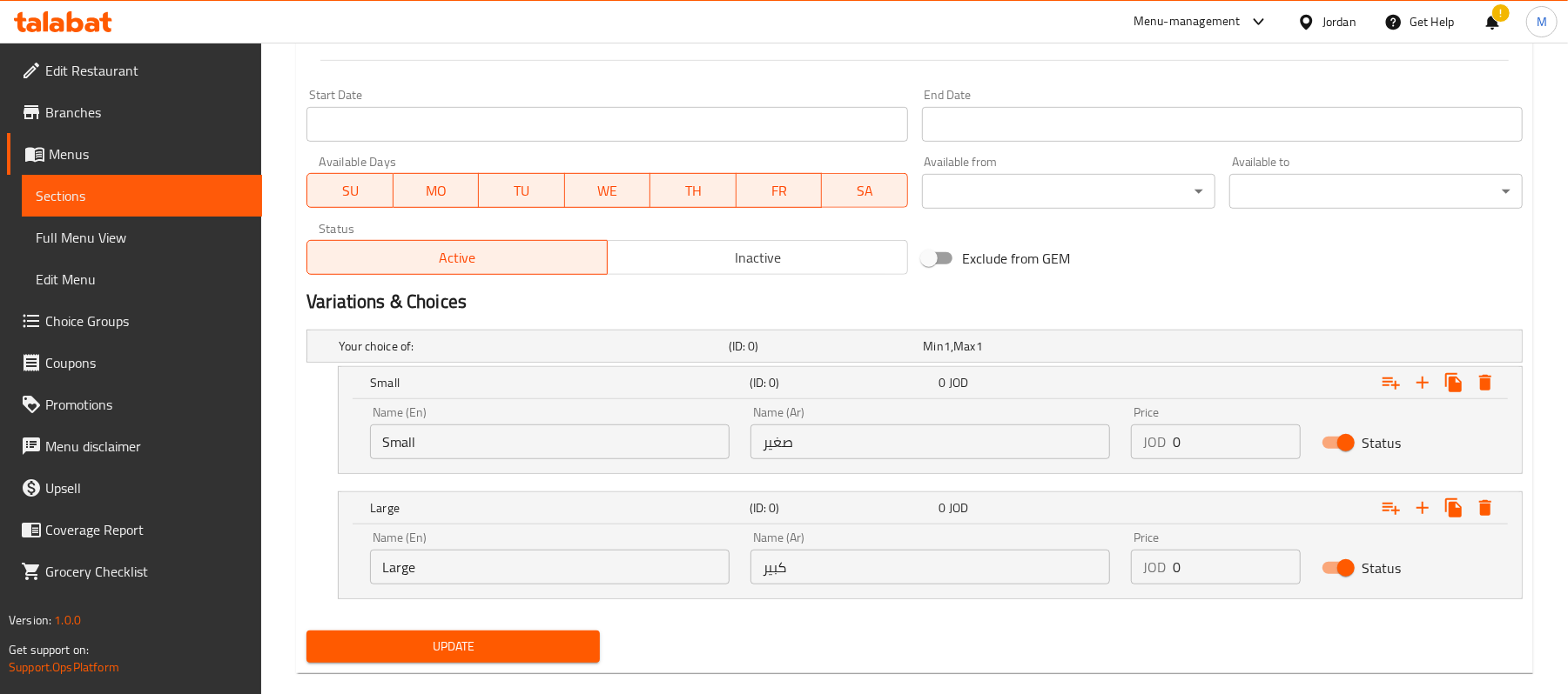
scroll to position [725, 0]
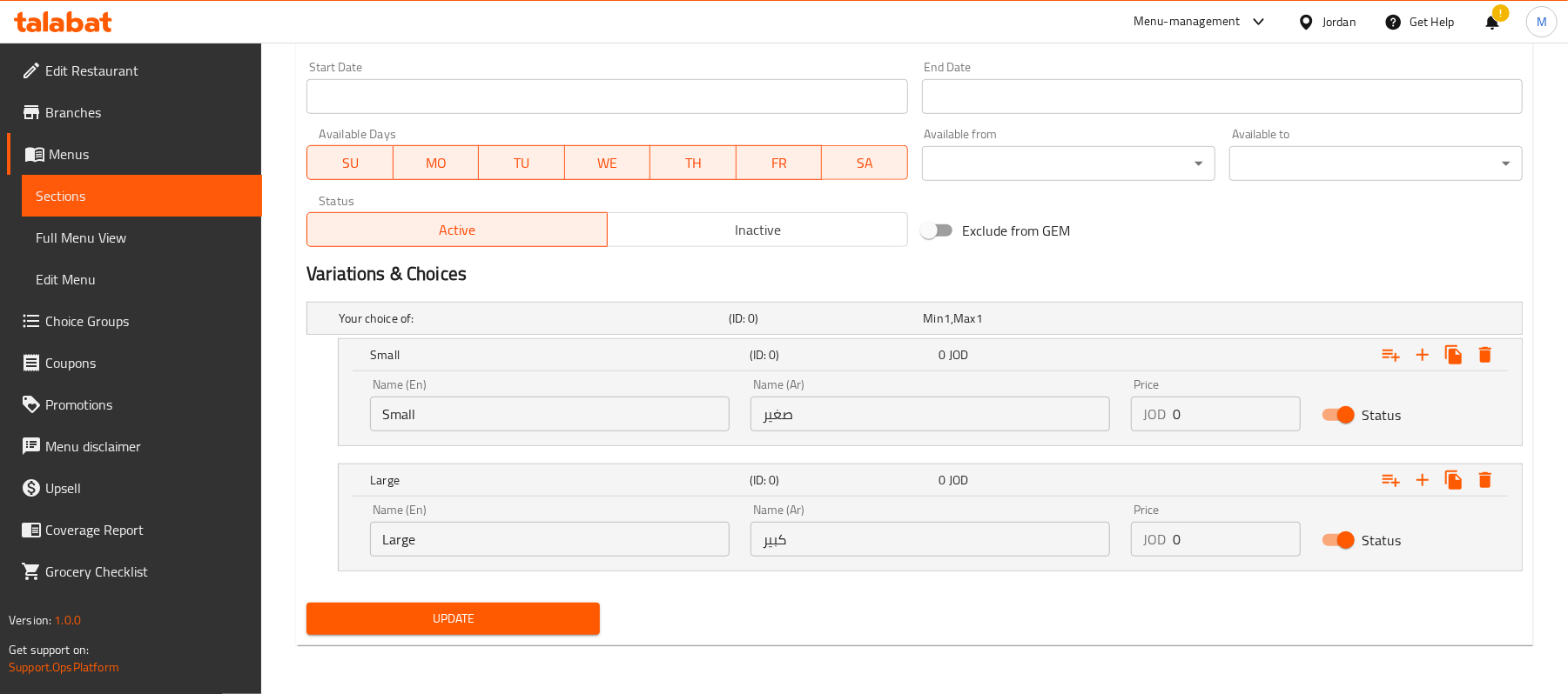
click at [1251, 425] on input "0" at bounding box center [1236, 414] width 127 height 35
type input "1"
click at [1213, 533] on input "0" at bounding box center [1236, 540] width 127 height 35
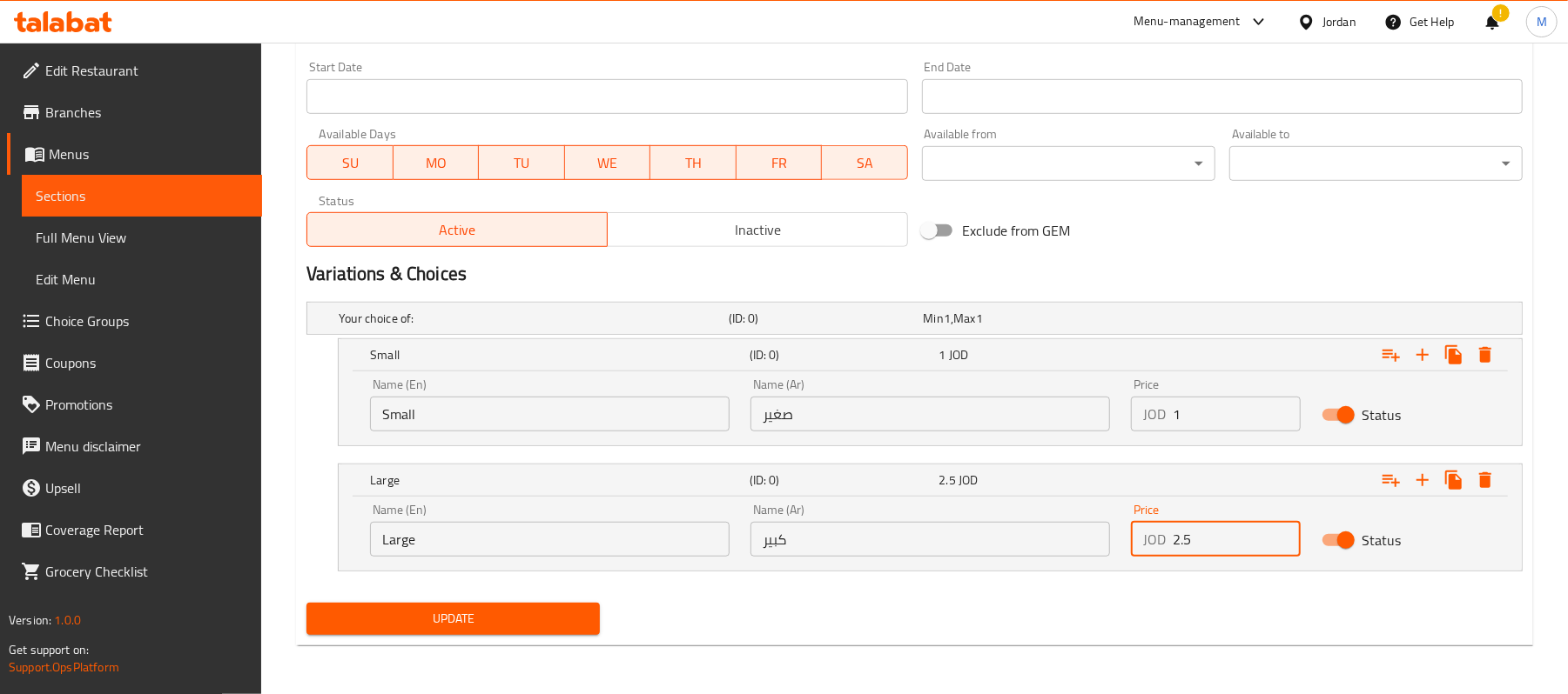
type input "2.5"
click at [451, 623] on span "Update" at bounding box center [453, 619] width 266 height 22
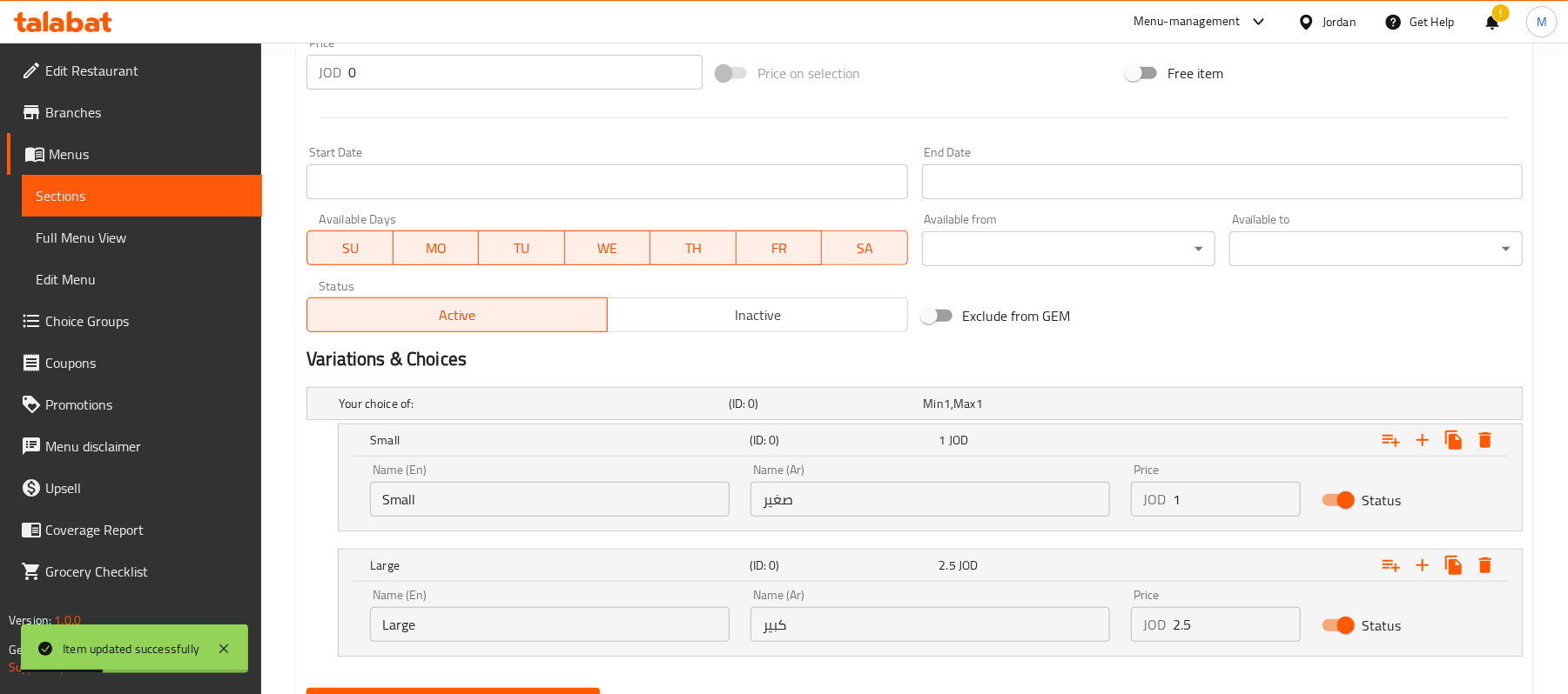
scroll to position [0, 0]
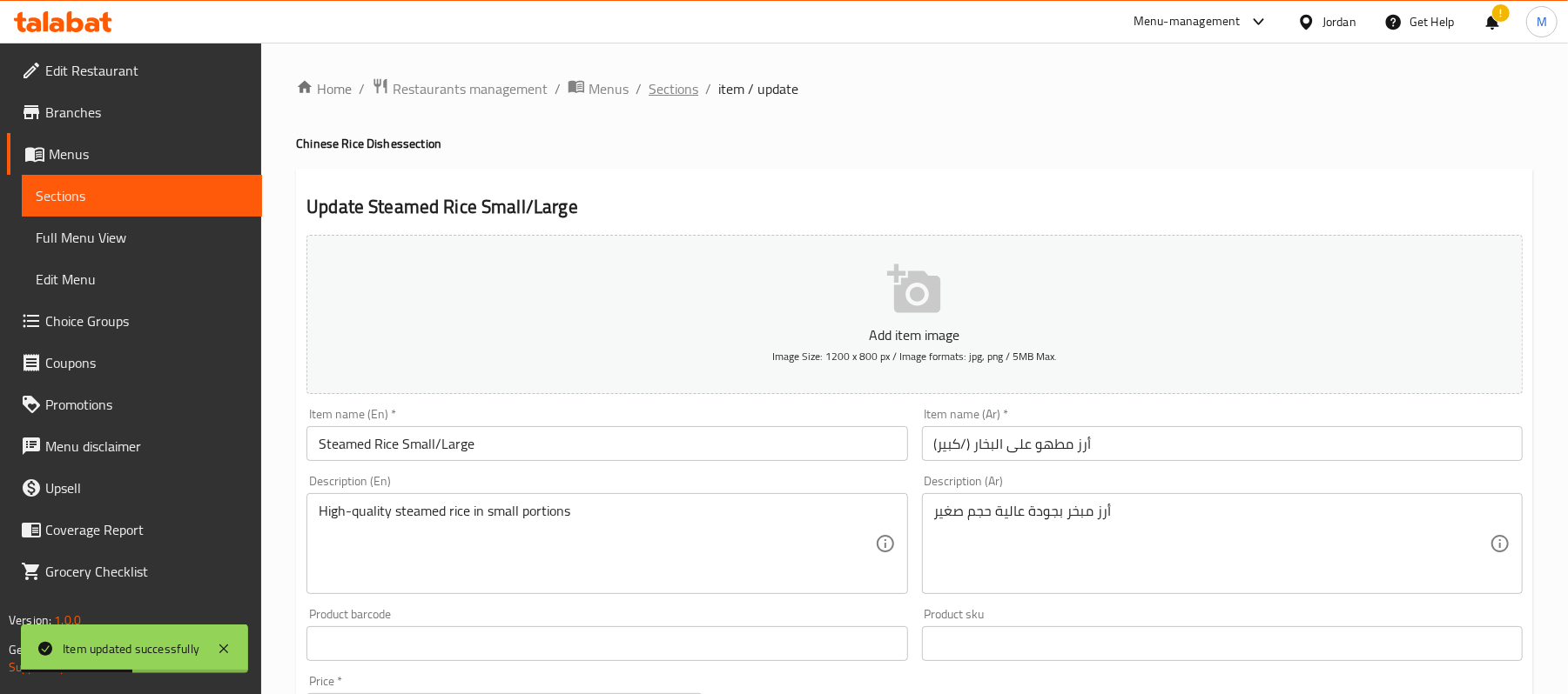
click at [659, 85] on span "Sections" at bounding box center [673, 89] width 50 height 21
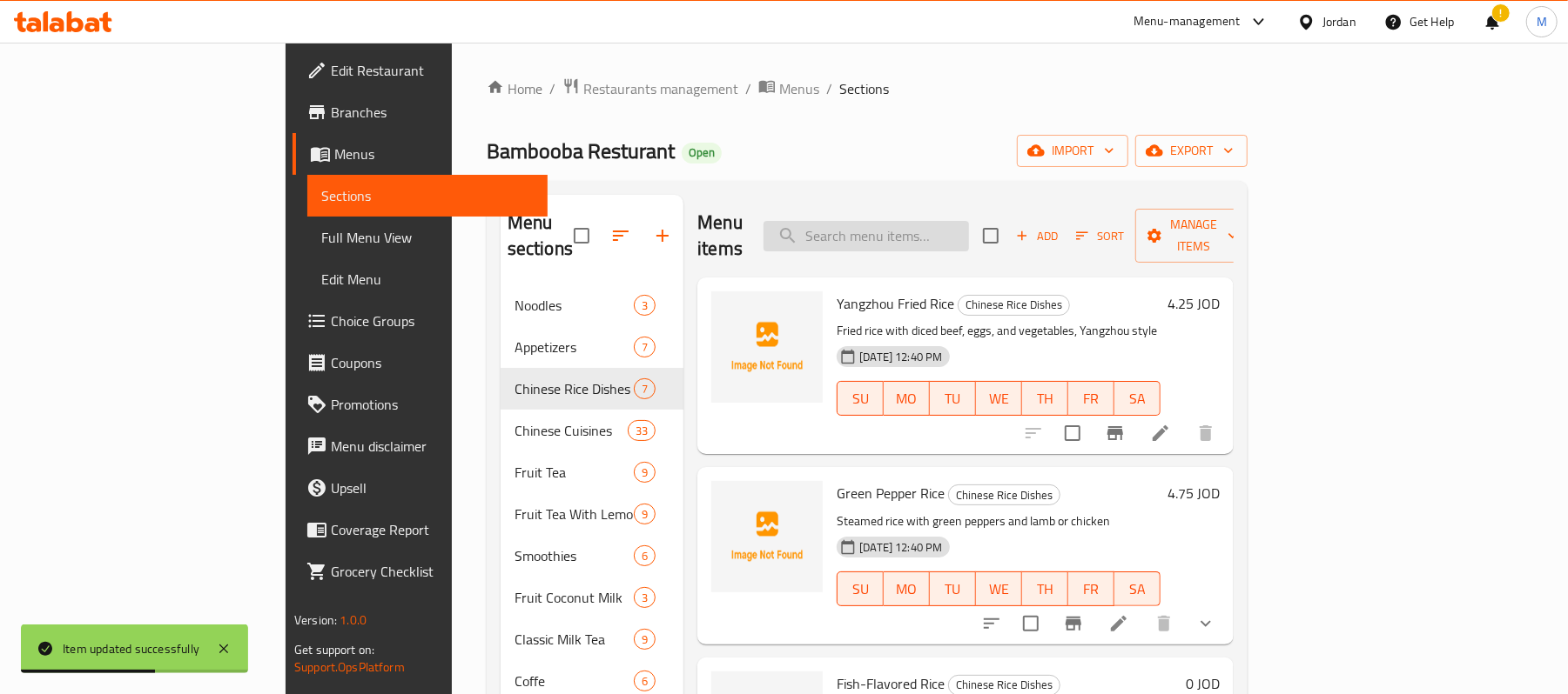
click at [969, 221] on input "search" at bounding box center [866, 236] width 206 height 30
paste input "Gamba Dried Beef"
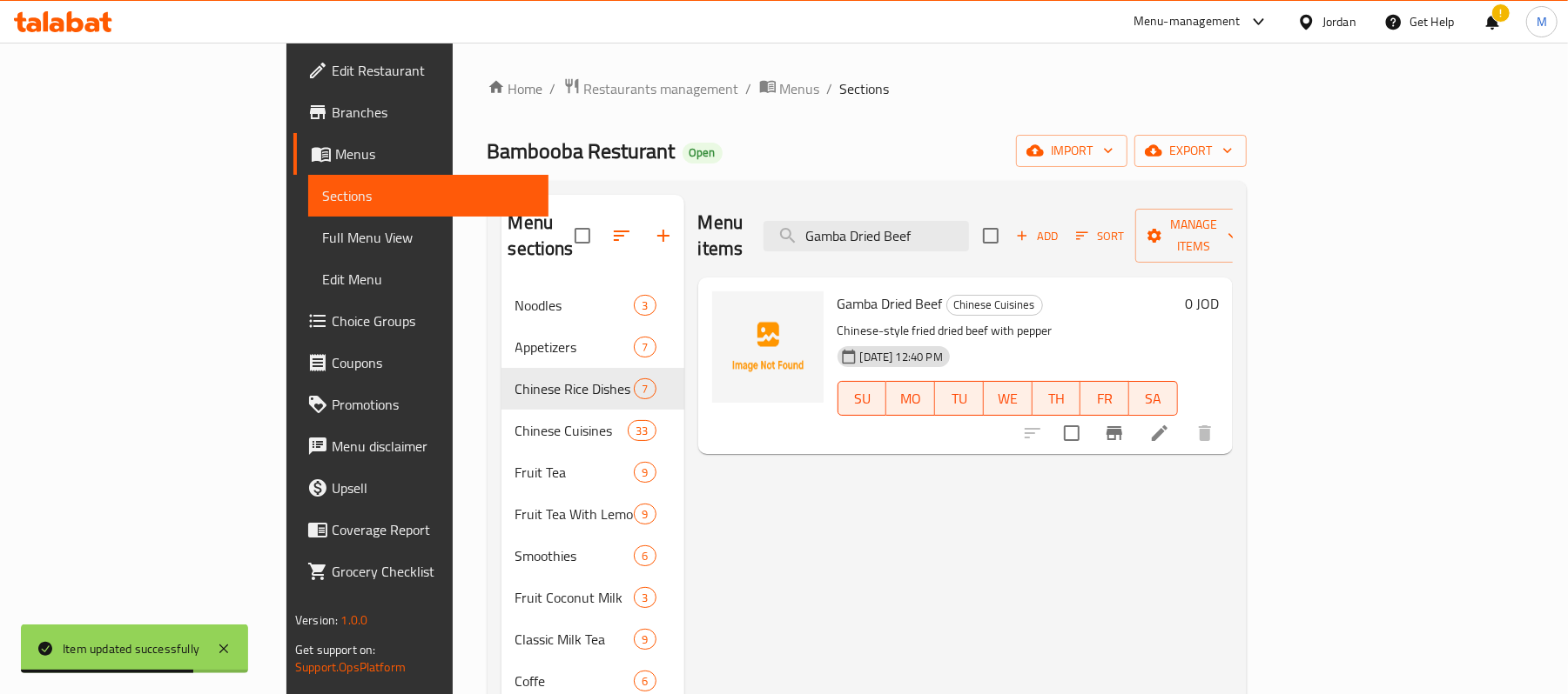
type input "Gamba Dried Beef"
click at [1170, 423] on icon at bounding box center [1159, 434] width 21 height 21
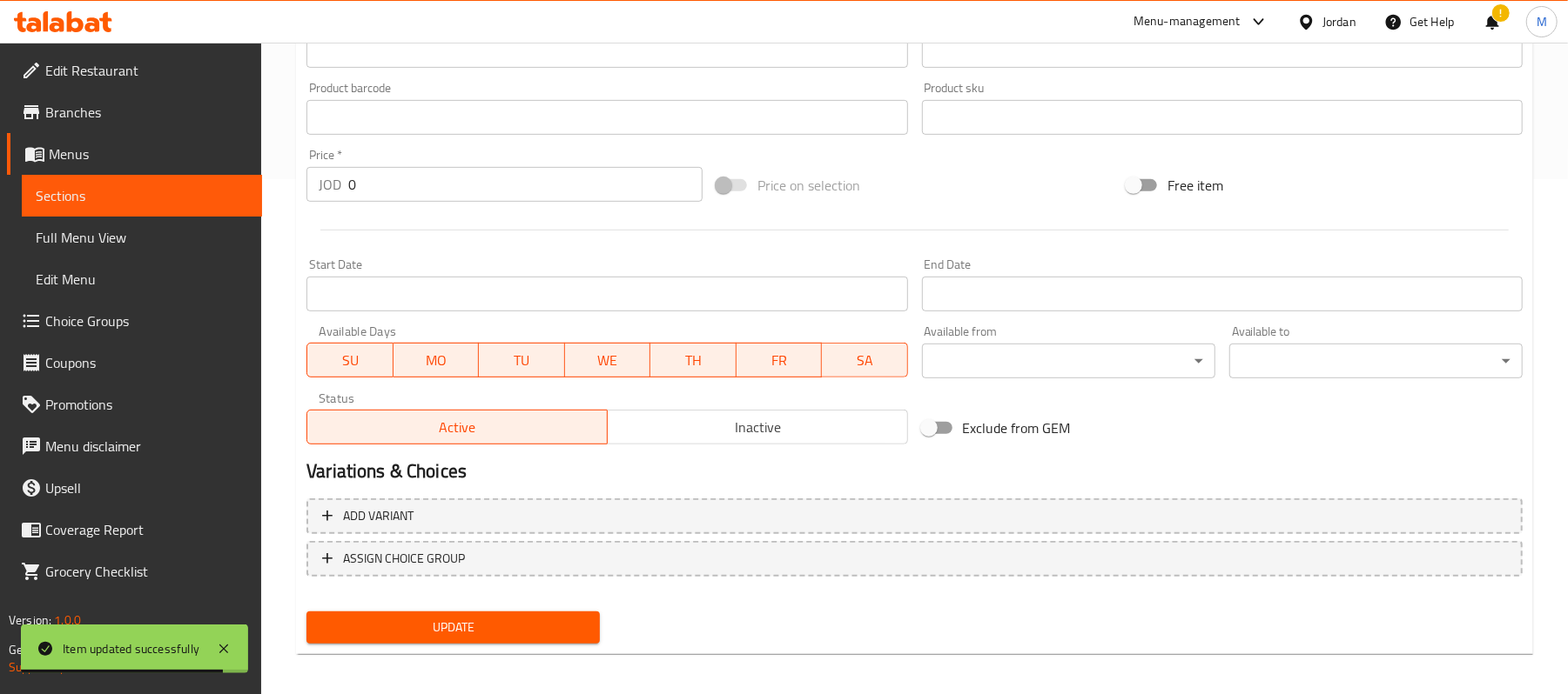
scroll to position [522, 0]
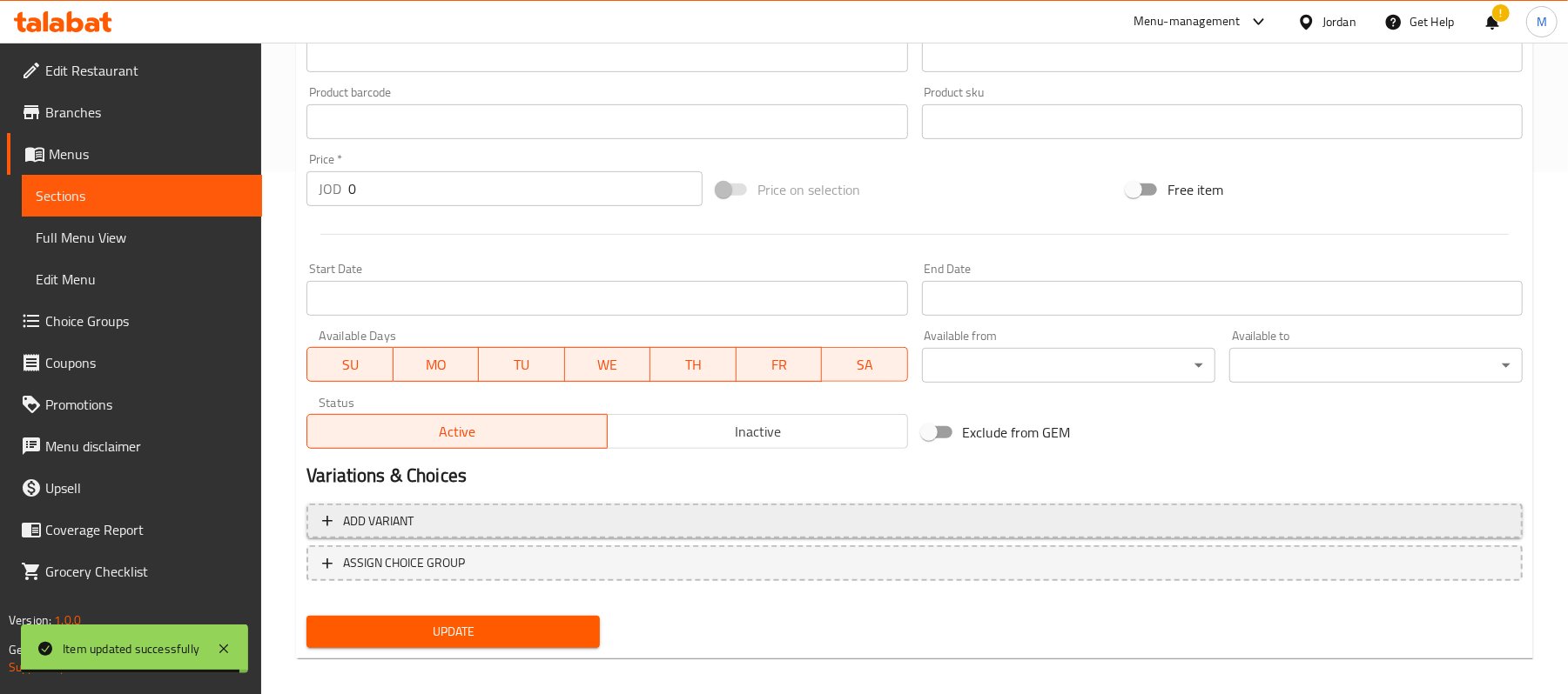
click at [611, 519] on span "Add variant" at bounding box center [915, 522] width 1185 height 22
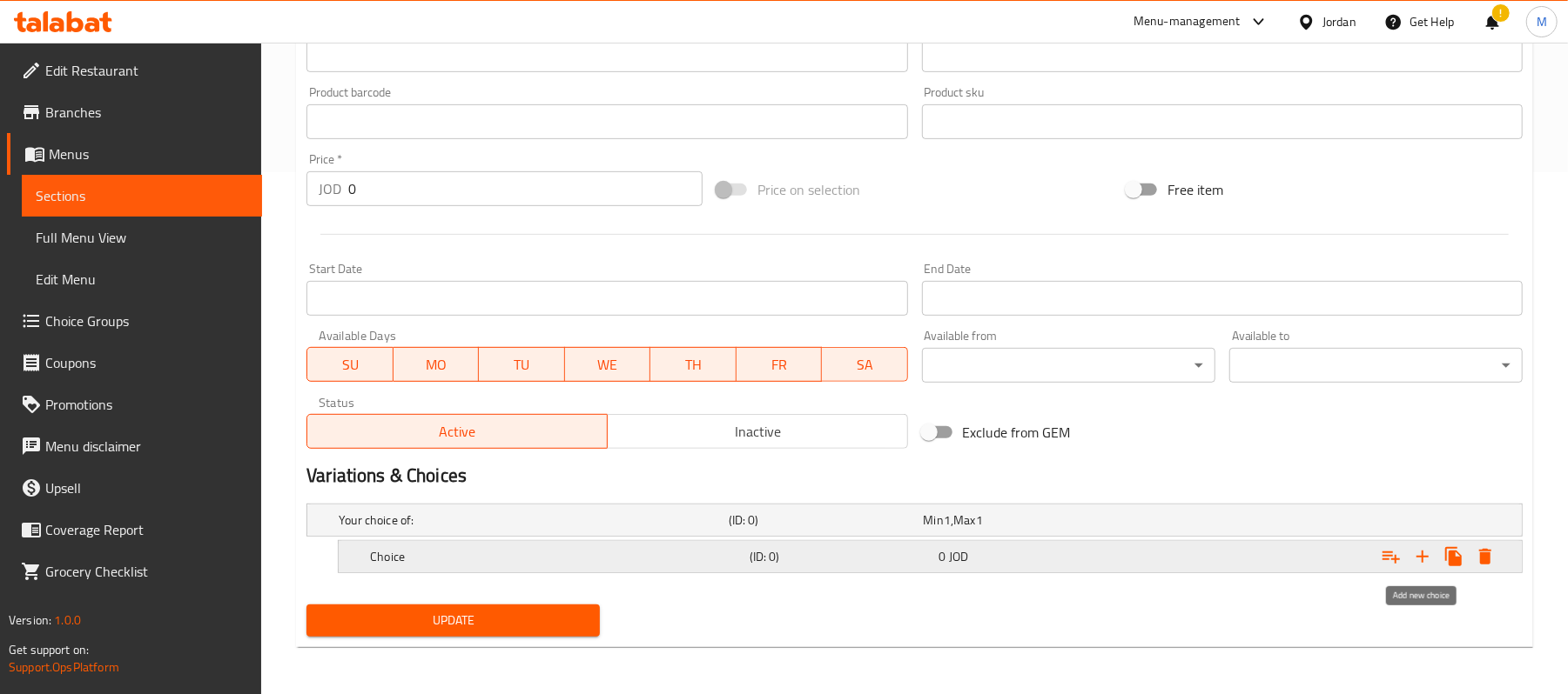
click at [1429, 562] on icon "Expand" at bounding box center [1423, 557] width 21 height 21
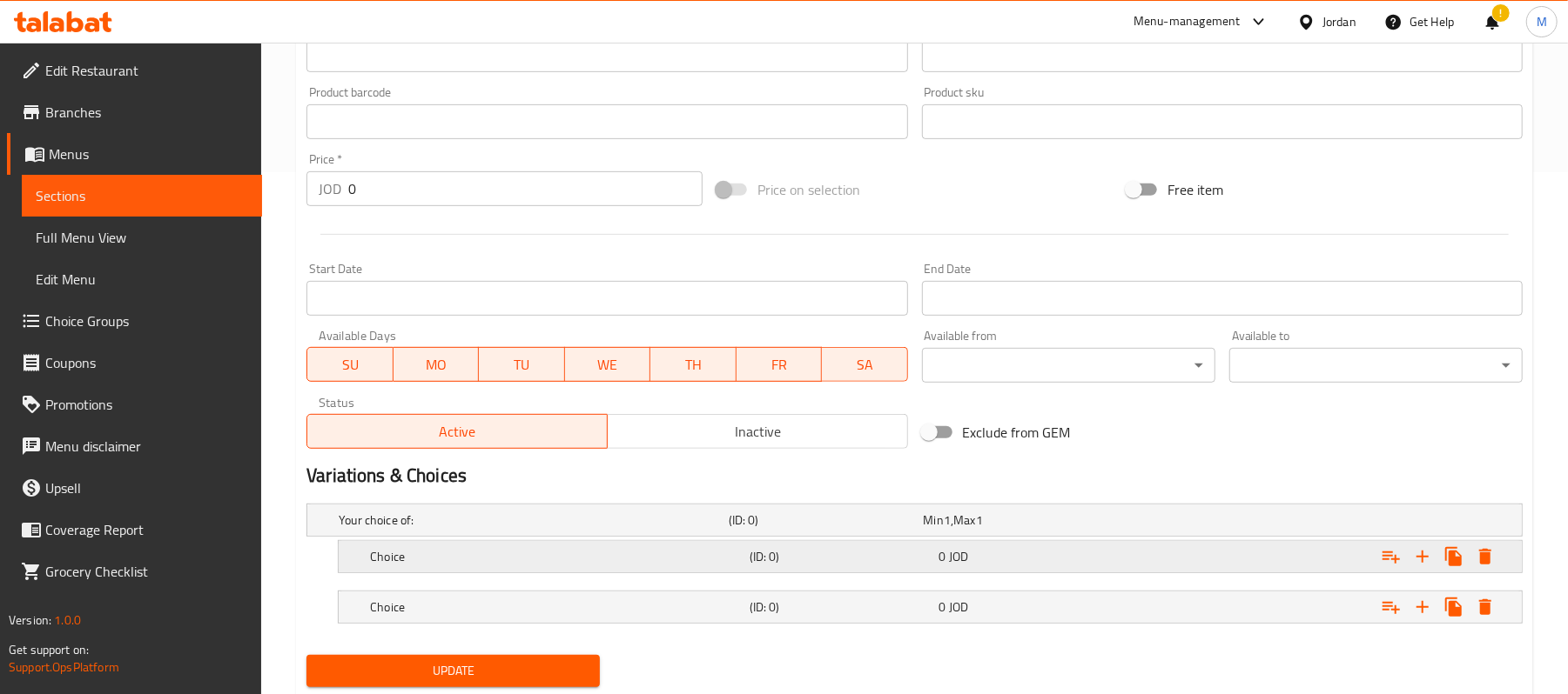
click at [672, 540] on div "Choice (ID: 0) 0 JOD" at bounding box center [920, 521] width 1169 height 38
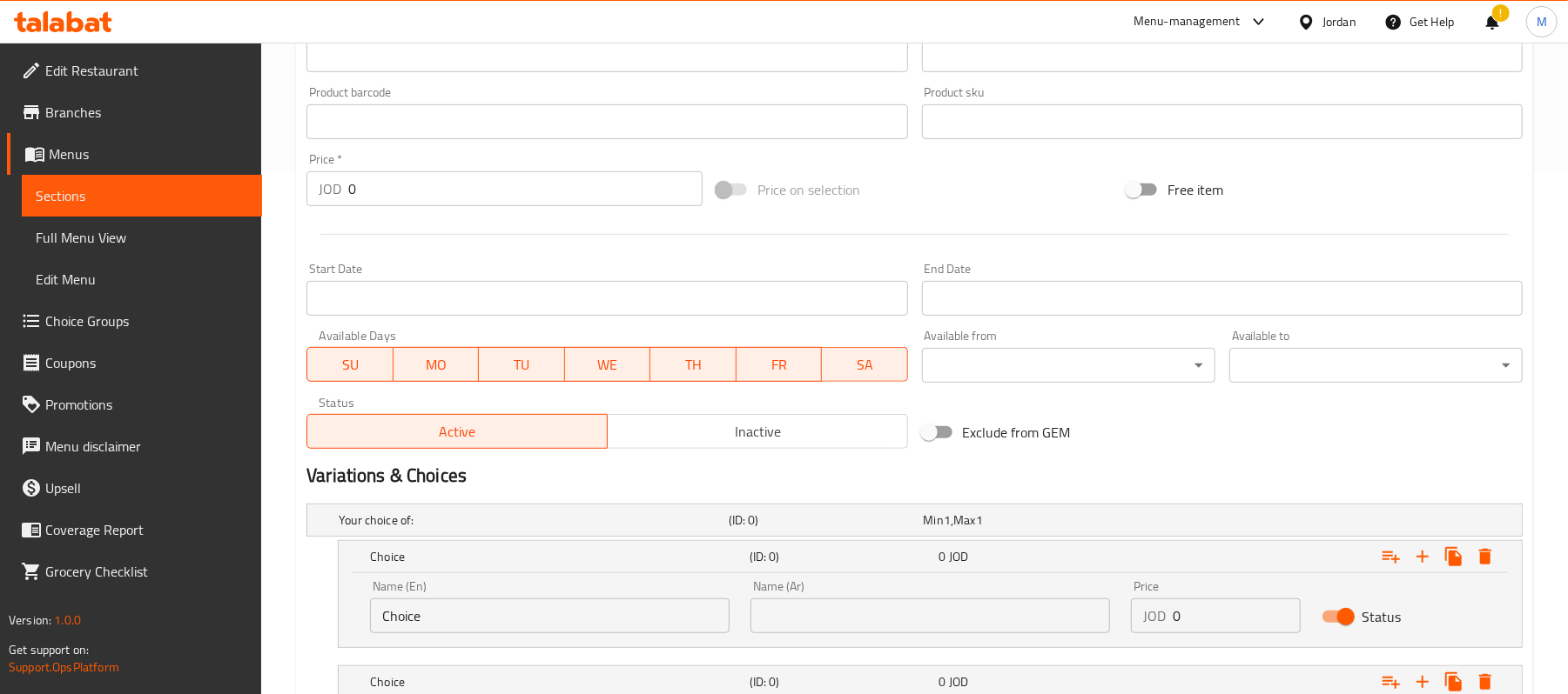
click at [541, 603] on input "Choice" at bounding box center [550, 617] width 360 height 35
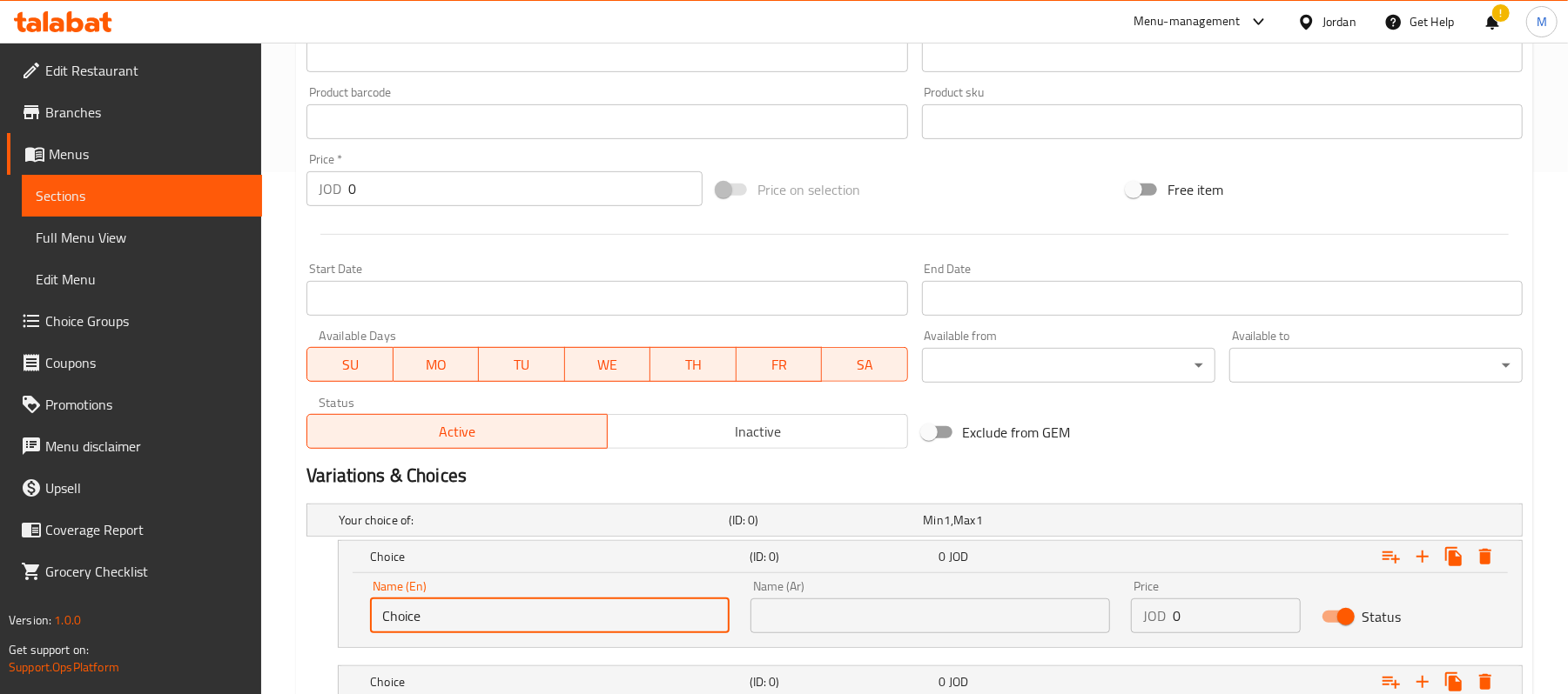
click at [541, 603] on input "Choice" at bounding box center [550, 617] width 360 height 35
type input "Small"
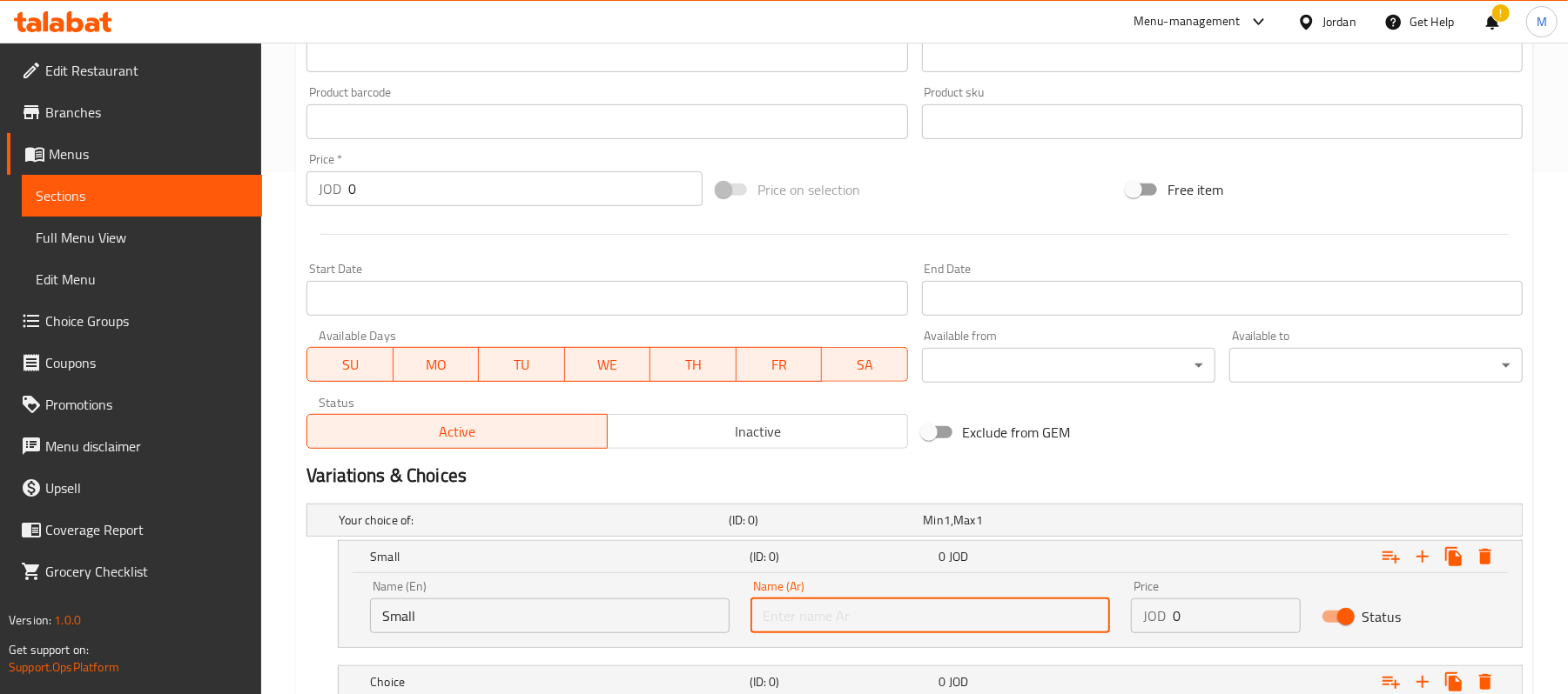
type input "w"
type input "صغير"
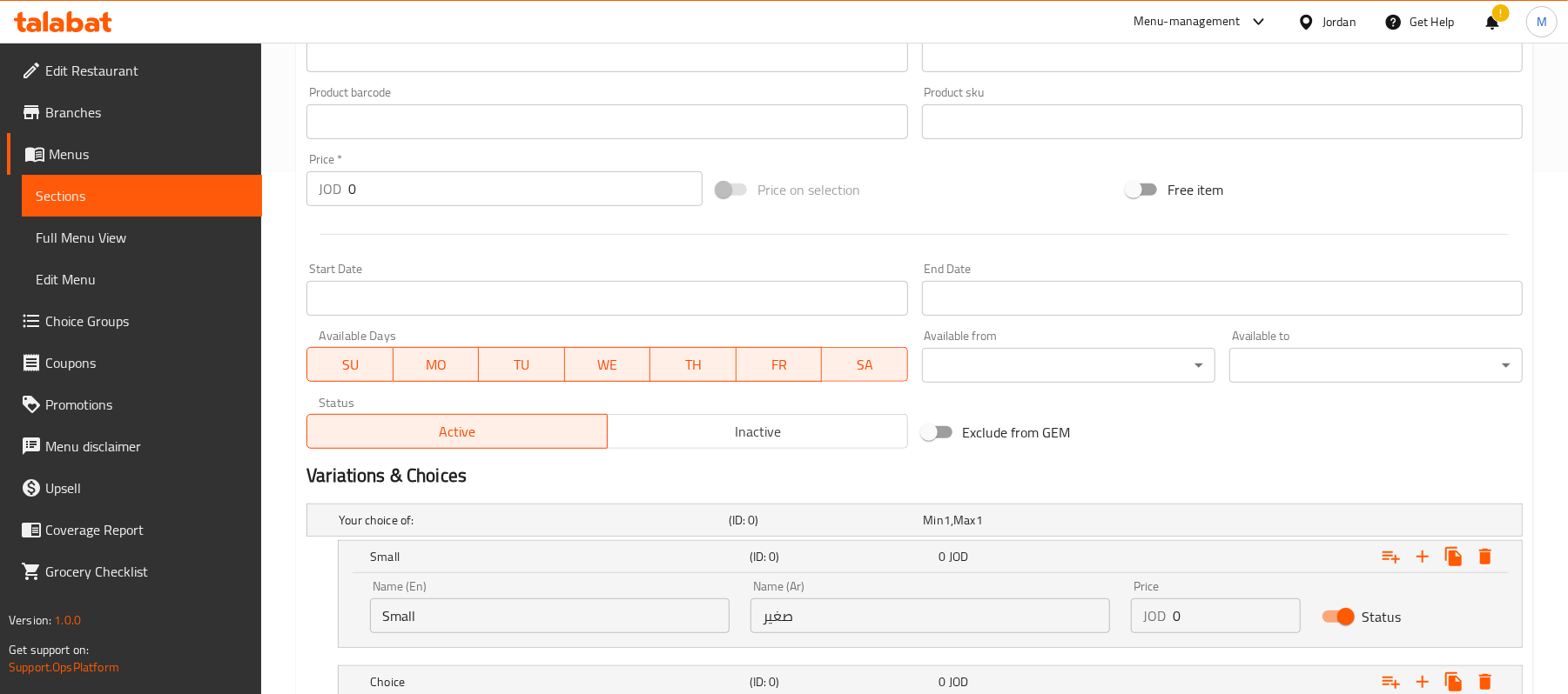
click at [1210, 621] on input "0" at bounding box center [1236, 617] width 127 height 35
paste input "9.5"
click at [1210, 621] on input "9.5" at bounding box center [1236, 617] width 127 height 35
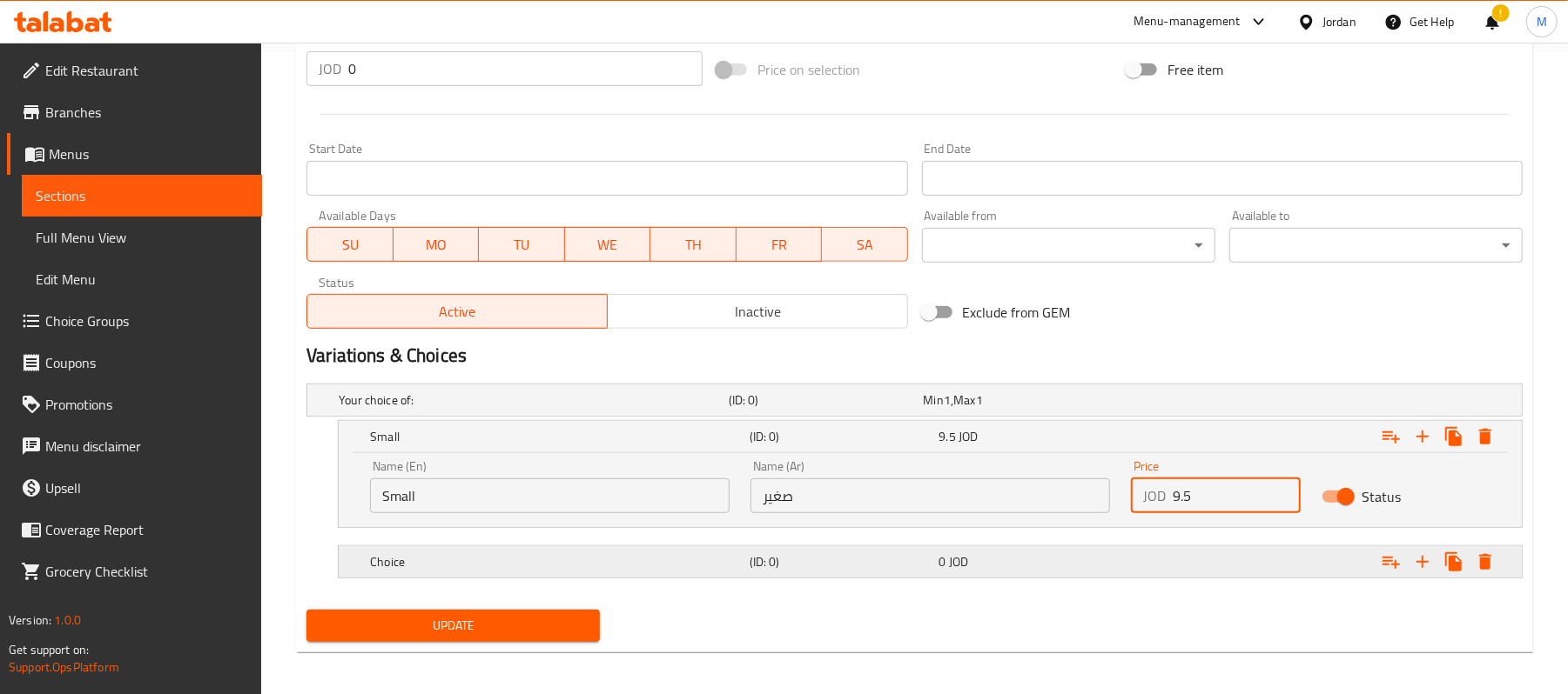
scroll to position [651, 0]
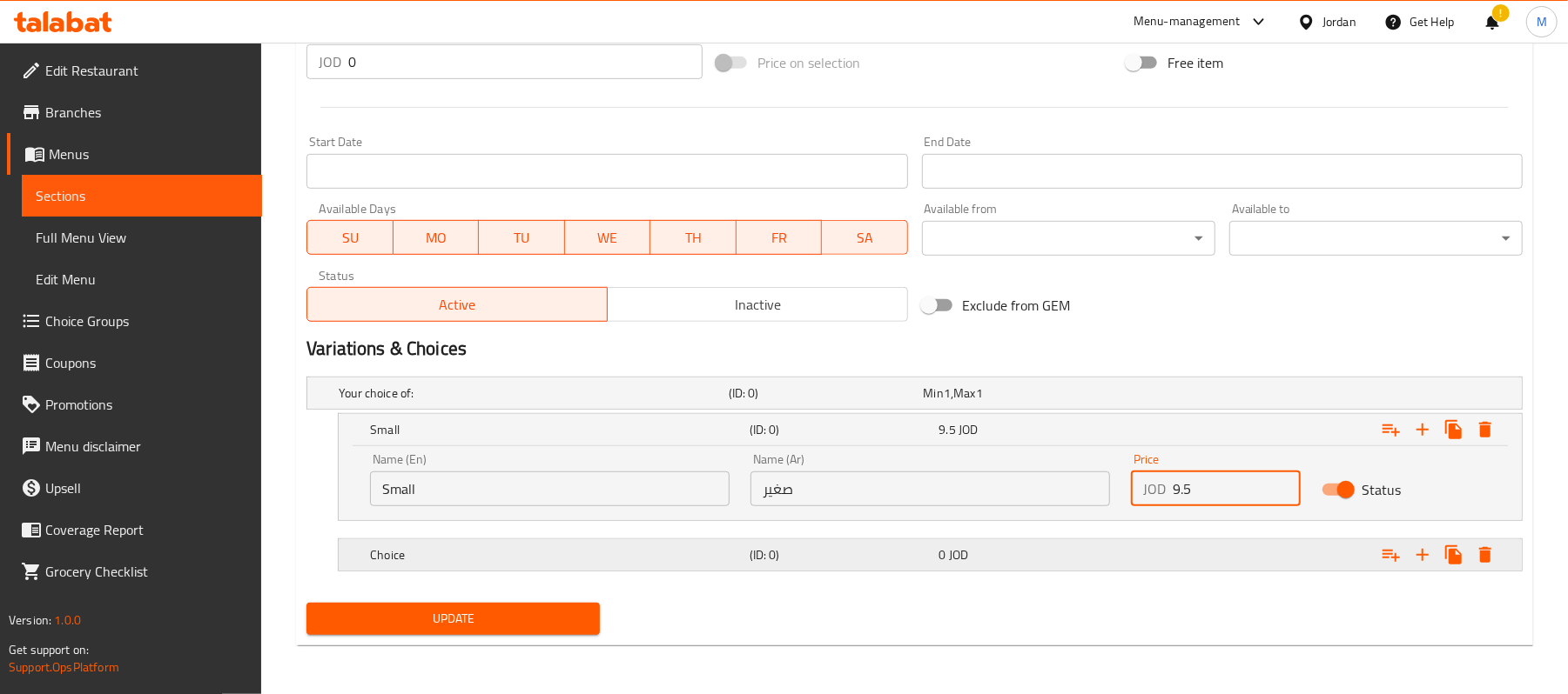
type input "9.5"
click at [605, 402] on h5 "Choice" at bounding box center [531, 394] width 383 height 17
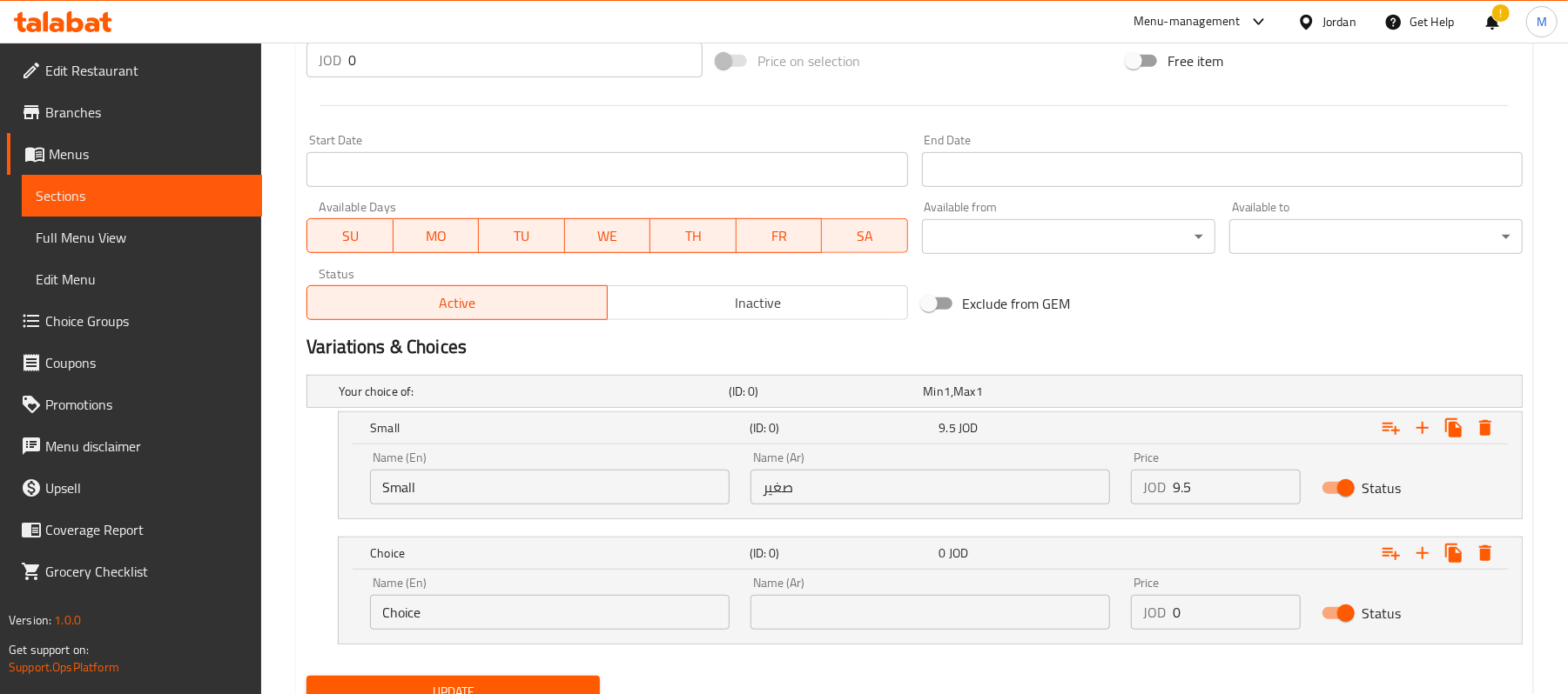
click at [534, 635] on div "Name (En) Choice Name (En)" at bounding box center [550, 603] width 381 height 74
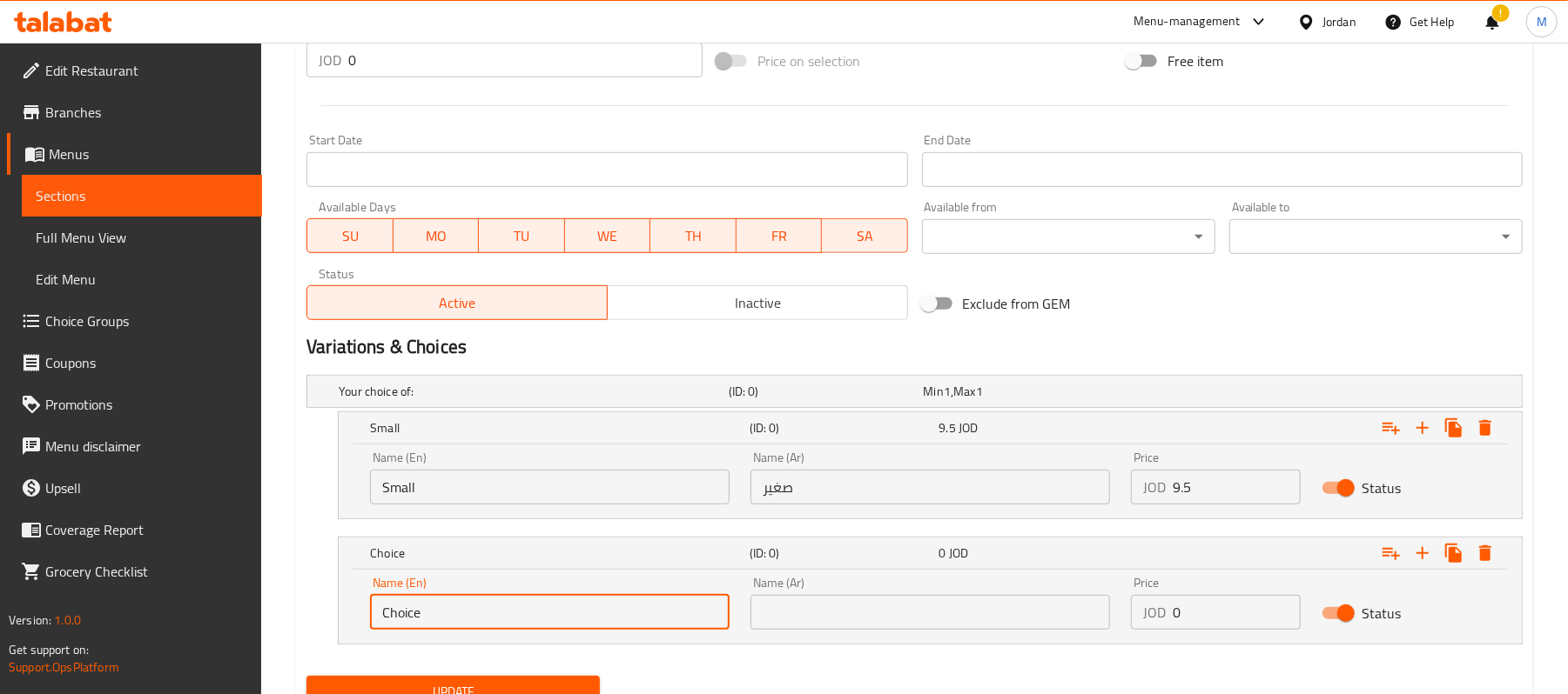
click at [531, 603] on input "Choice" at bounding box center [550, 613] width 360 height 35
type input "/"
type input "Large"
click at [829, 636] on div "Name (Ar) Name (Ar)" at bounding box center [929, 603] width 381 height 74
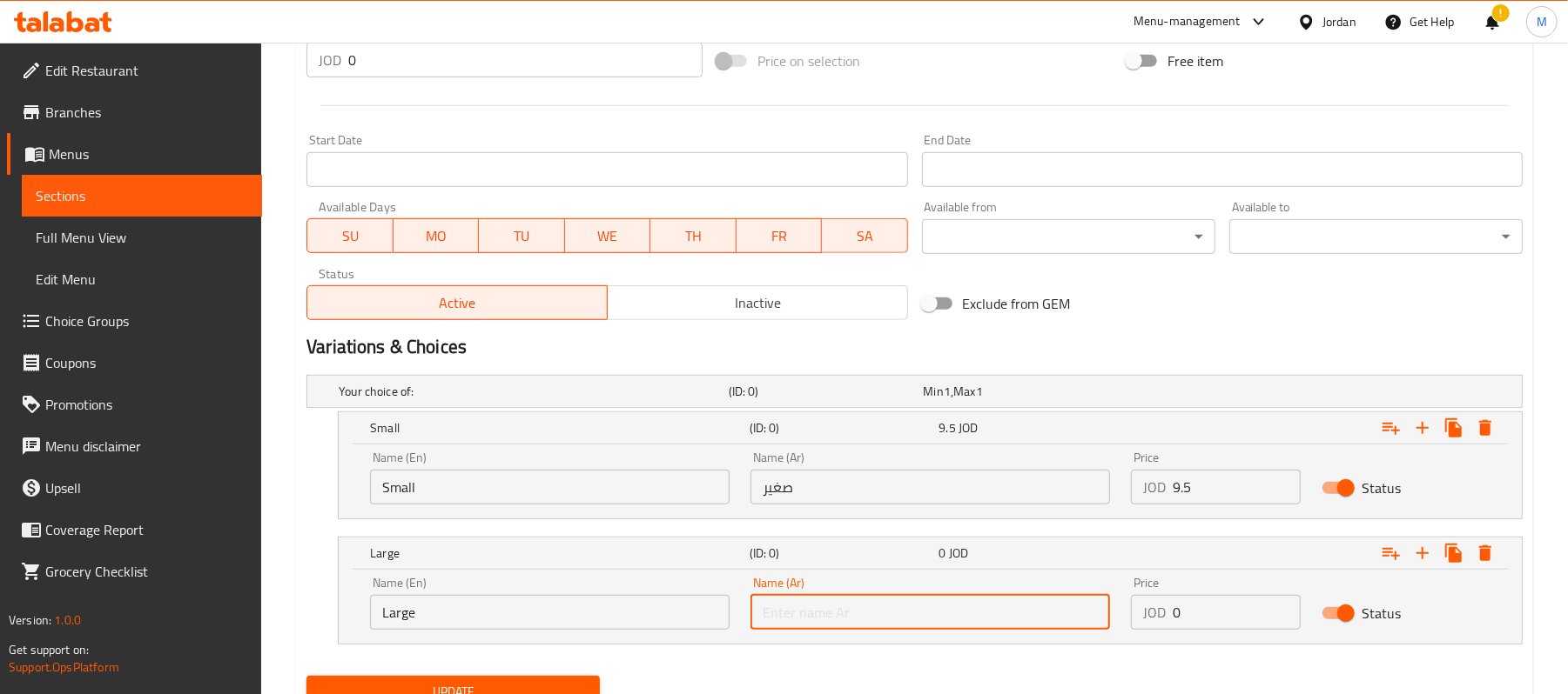
click at [835, 613] on input "text" at bounding box center [929, 613] width 360 height 35
type input "كبير"
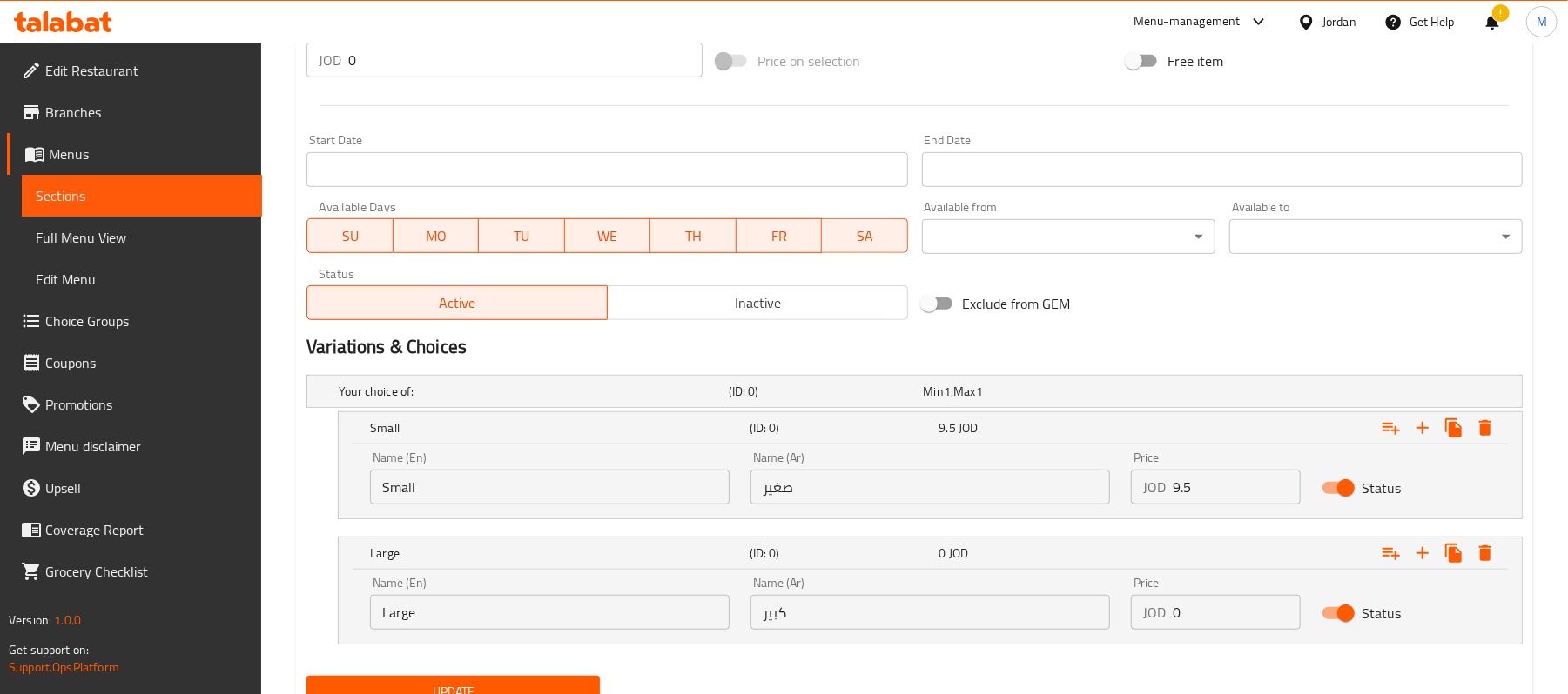
click at [1230, 629] on input "0" at bounding box center [1236, 613] width 127 height 35
click at [1229, 629] on input "0" at bounding box center [1236, 613] width 127 height 35
drag, startPoint x: 1229, startPoint y: 629, endPoint x: 1209, endPoint y: 629, distance: 20.0
click at [1227, 629] on input "0" at bounding box center [1236, 613] width 127 height 35
paste input "18"
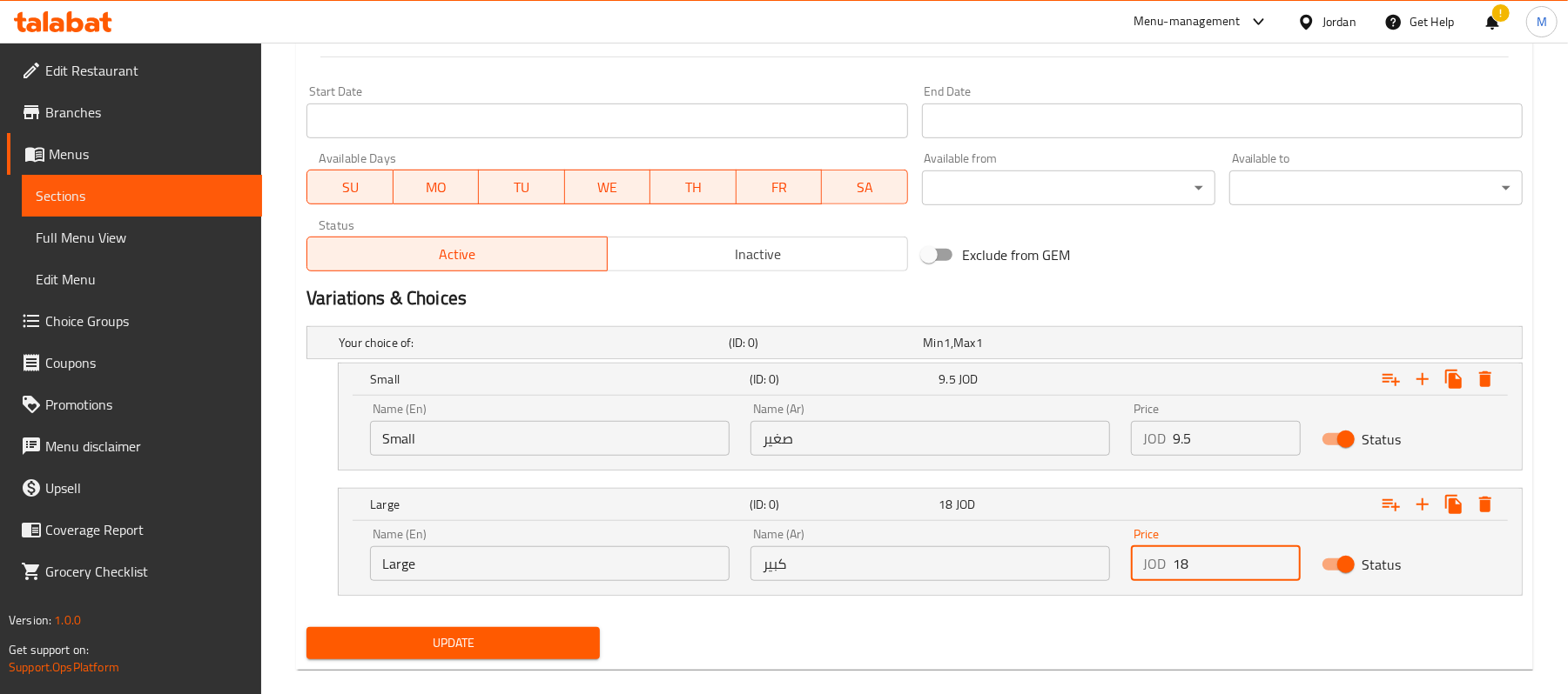
scroll to position [725, 0]
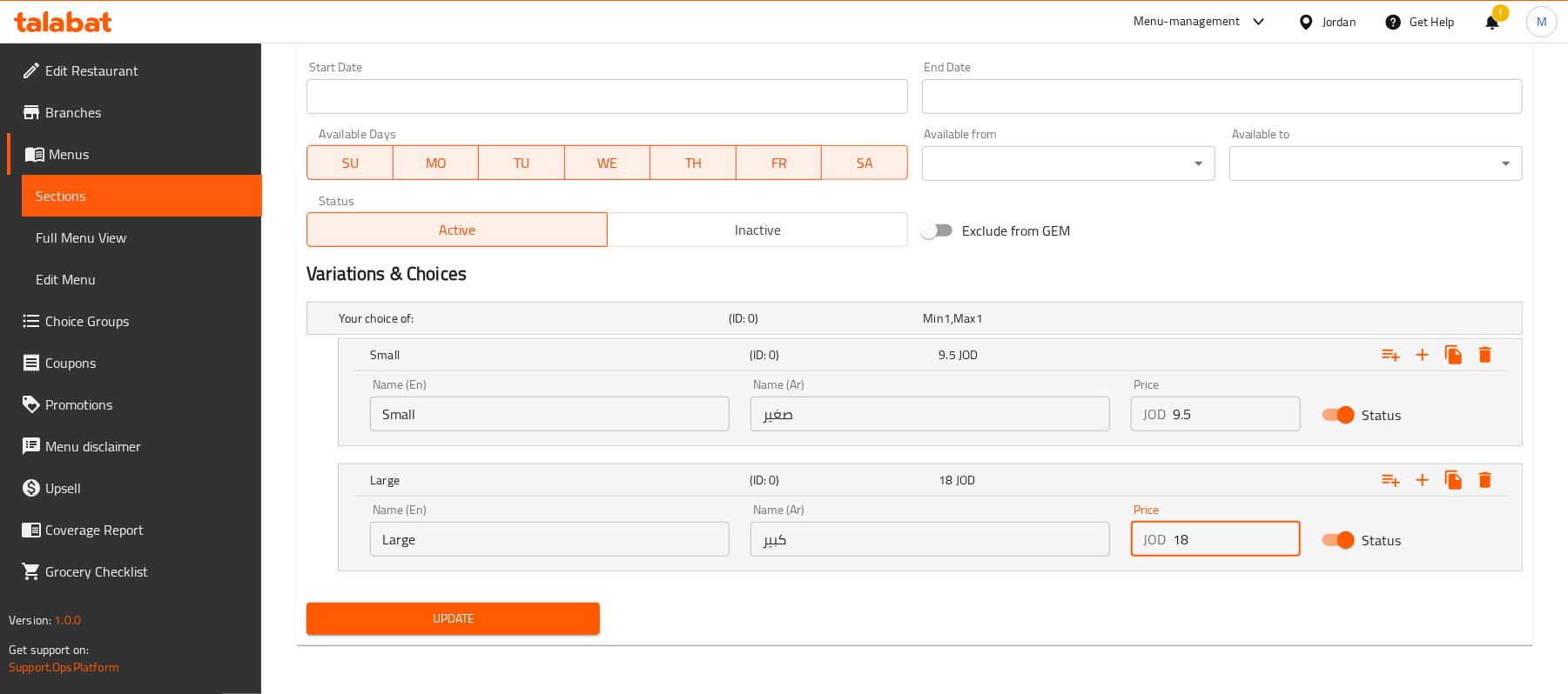
type input "18"
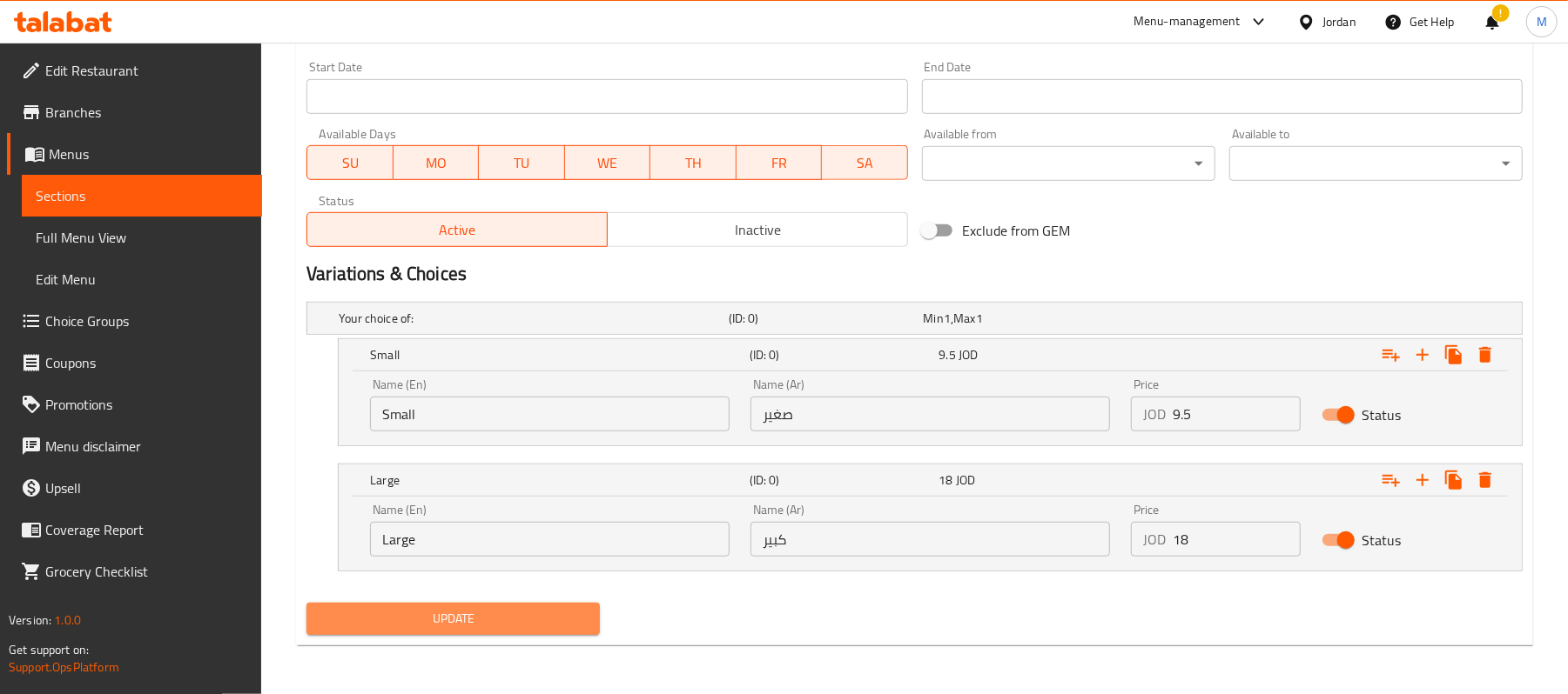
click at [534, 617] on span "Update" at bounding box center [453, 619] width 266 height 22
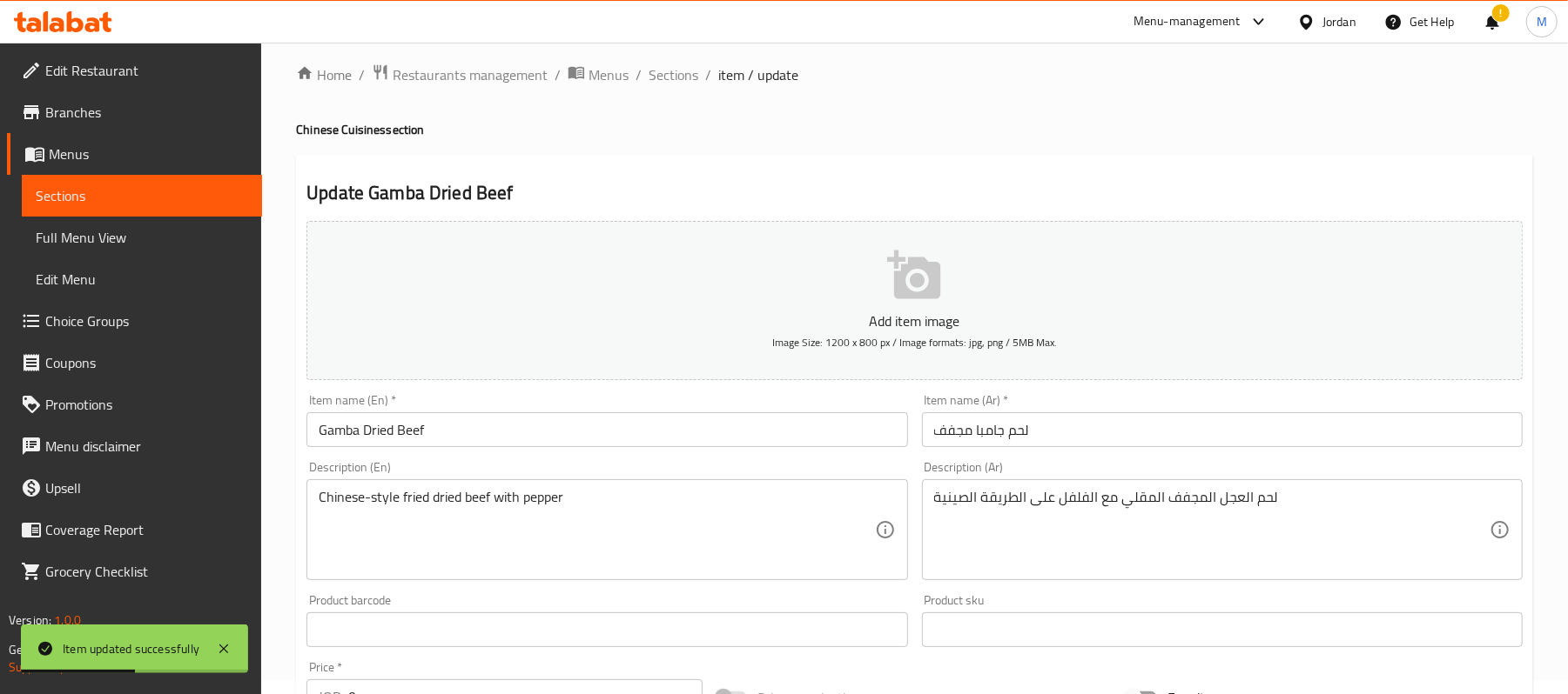
scroll to position [0, 0]
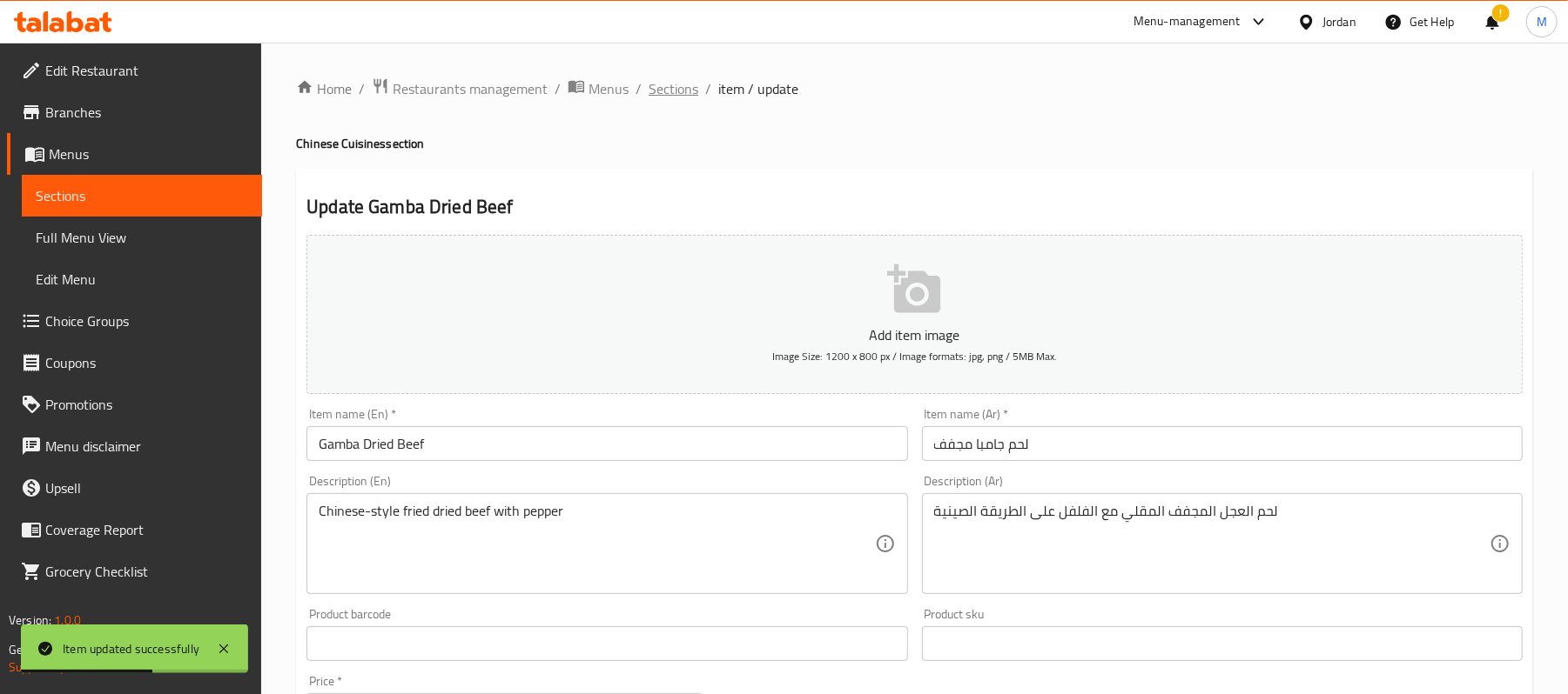
click at [684, 84] on span "Sections" at bounding box center [673, 89] width 50 height 21
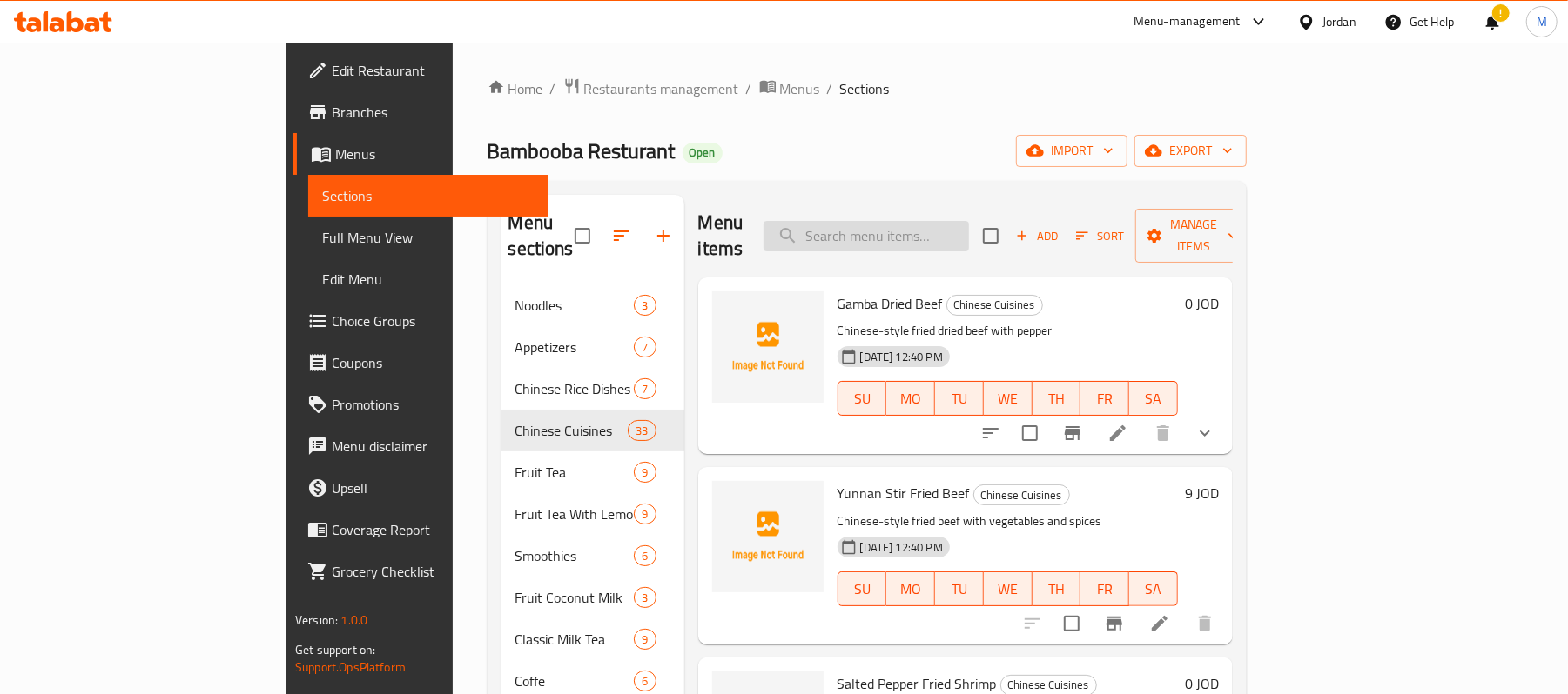
click at [944, 227] on input "search" at bounding box center [866, 236] width 206 height 30
paste input "Salted Pepper Fried Shrimp"
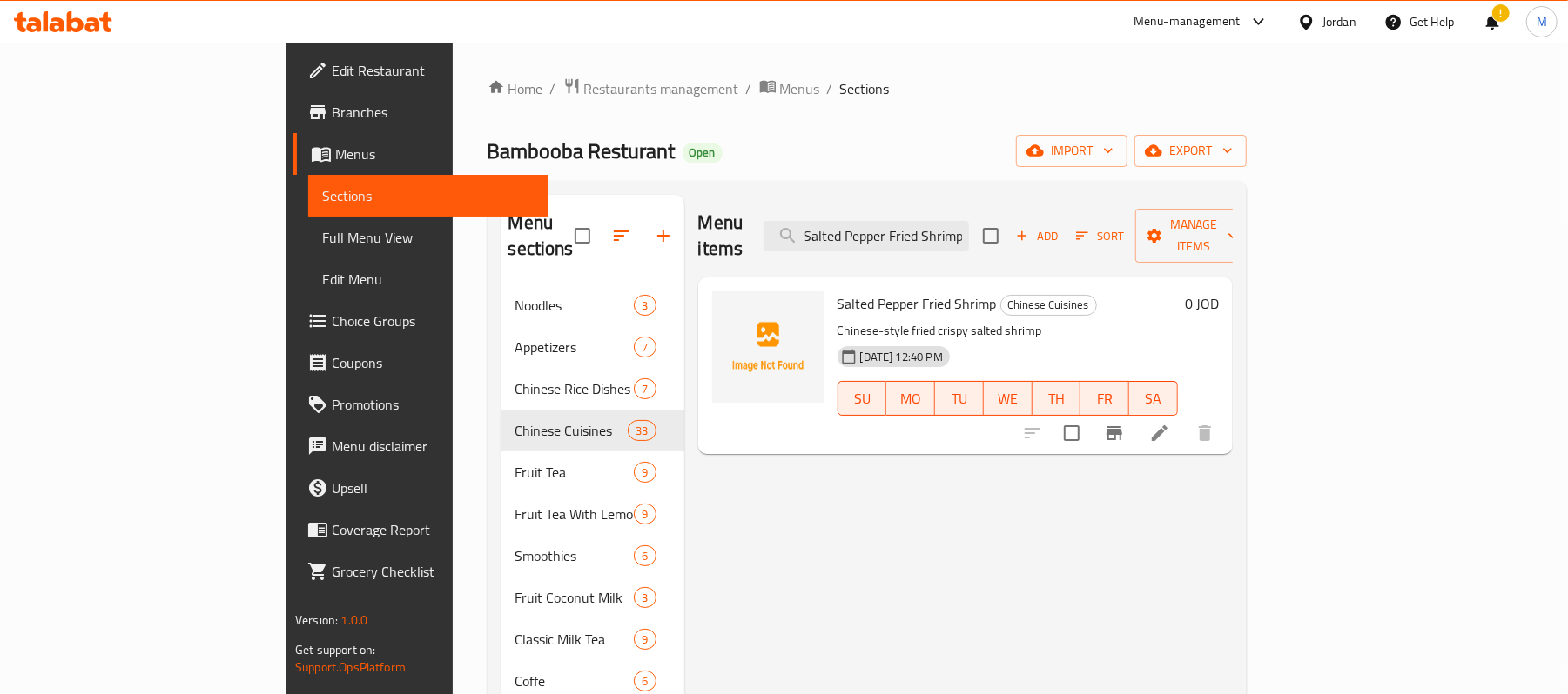
type input "Salted Pepper Fried Shrimp"
click at [1170, 423] on icon at bounding box center [1159, 434] width 21 height 21
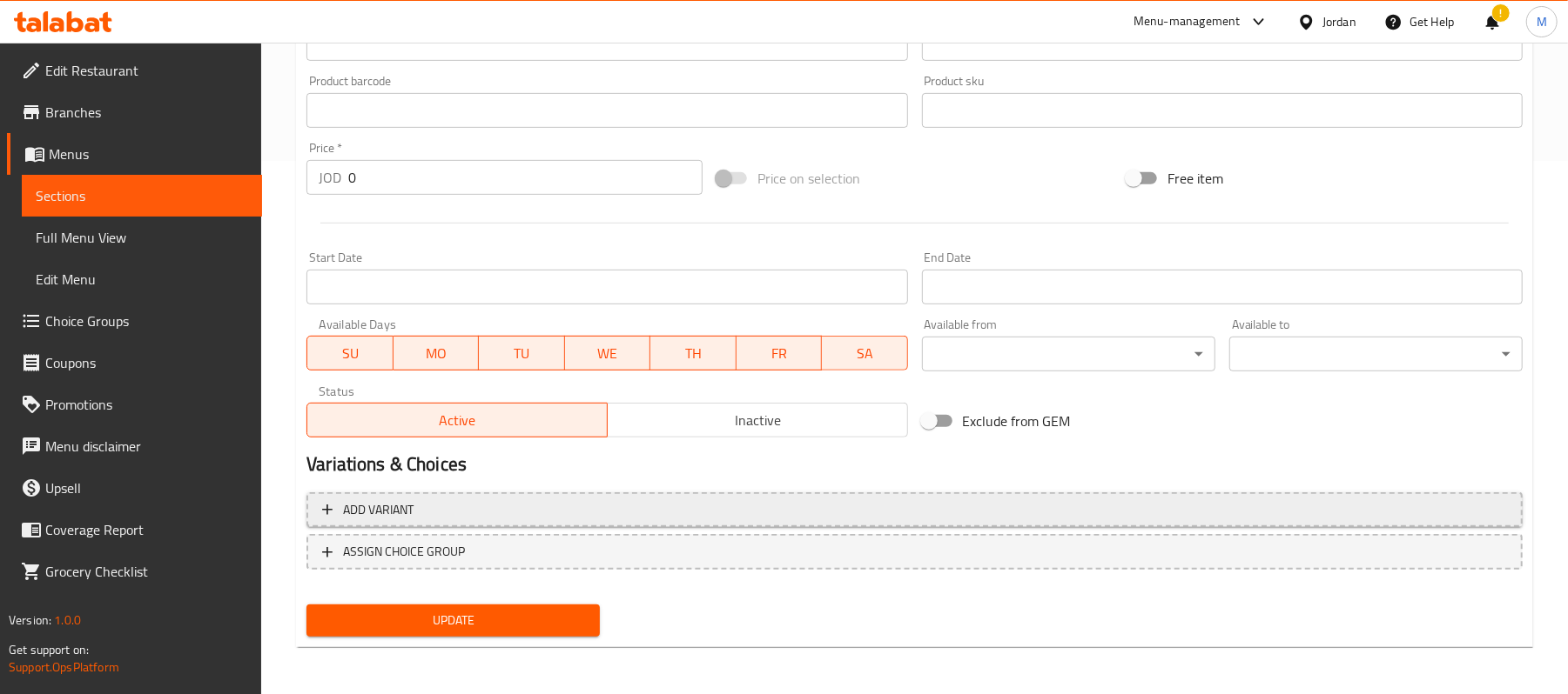
click at [547, 509] on span "Add variant" at bounding box center [915, 510] width 1185 height 22
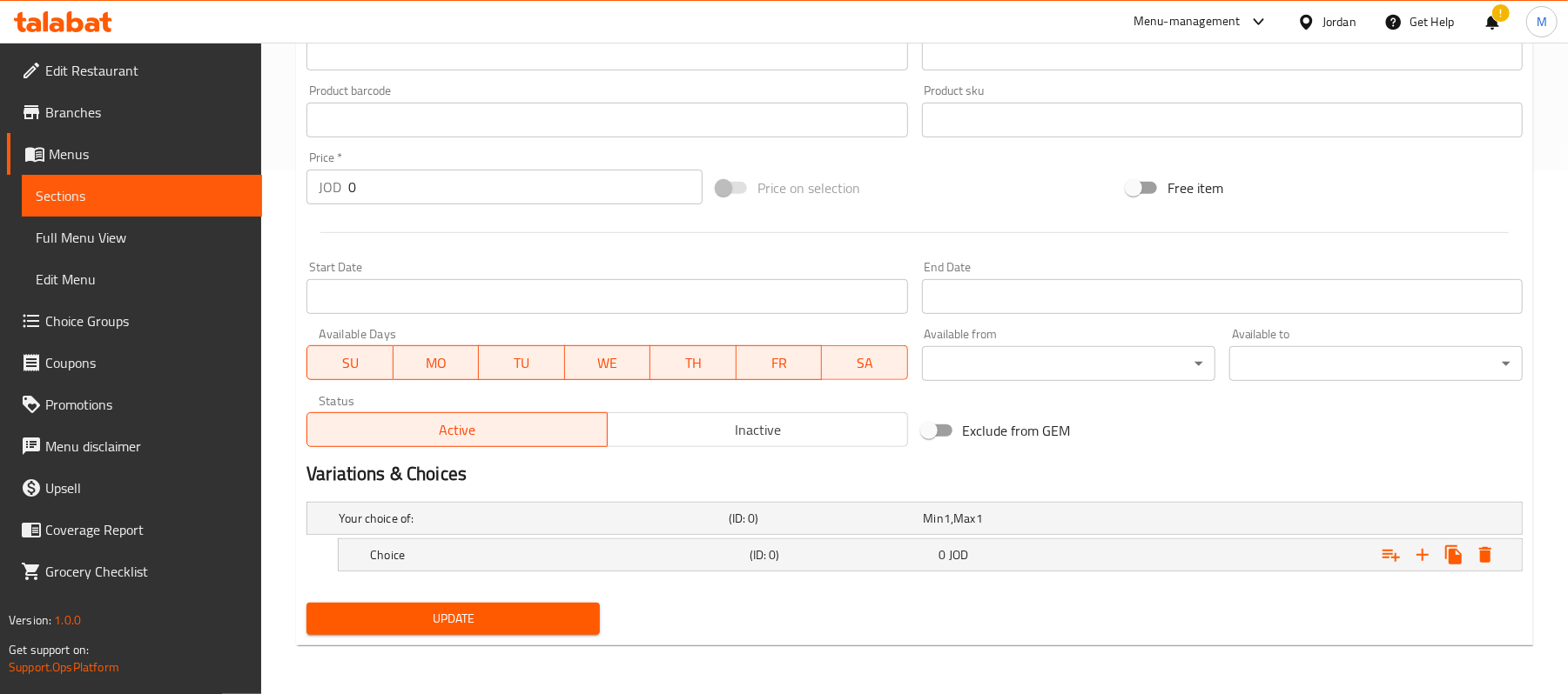
scroll to position [526, 0]
click at [1417, 545] on icon "Expand" at bounding box center [1423, 556] width 21 height 21
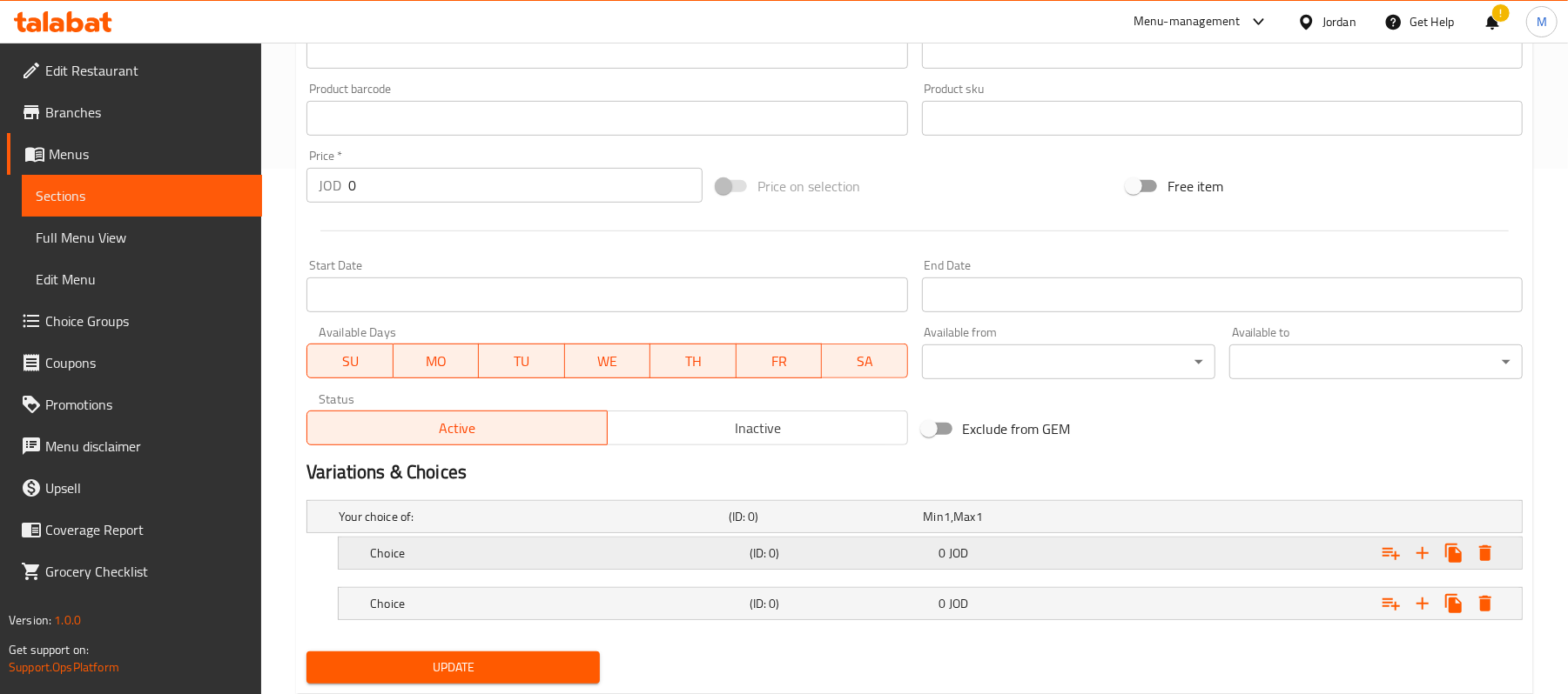
click at [747, 529] on div "(ID: 0)" at bounding box center [822, 517] width 195 height 24
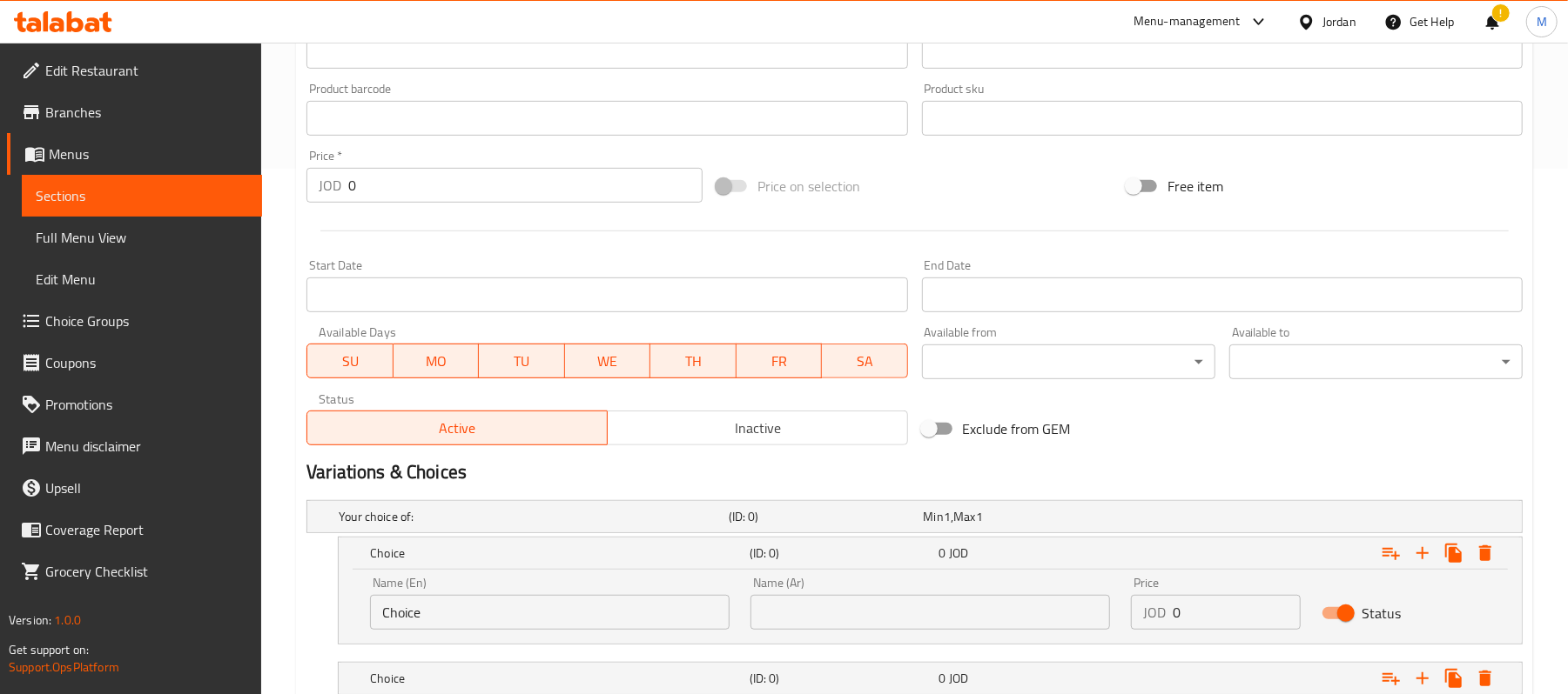
click at [572, 639] on div "Name (En) Choice Name (En)" at bounding box center [550, 603] width 381 height 74
click at [562, 628] on input "Choice" at bounding box center [550, 613] width 360 height 35
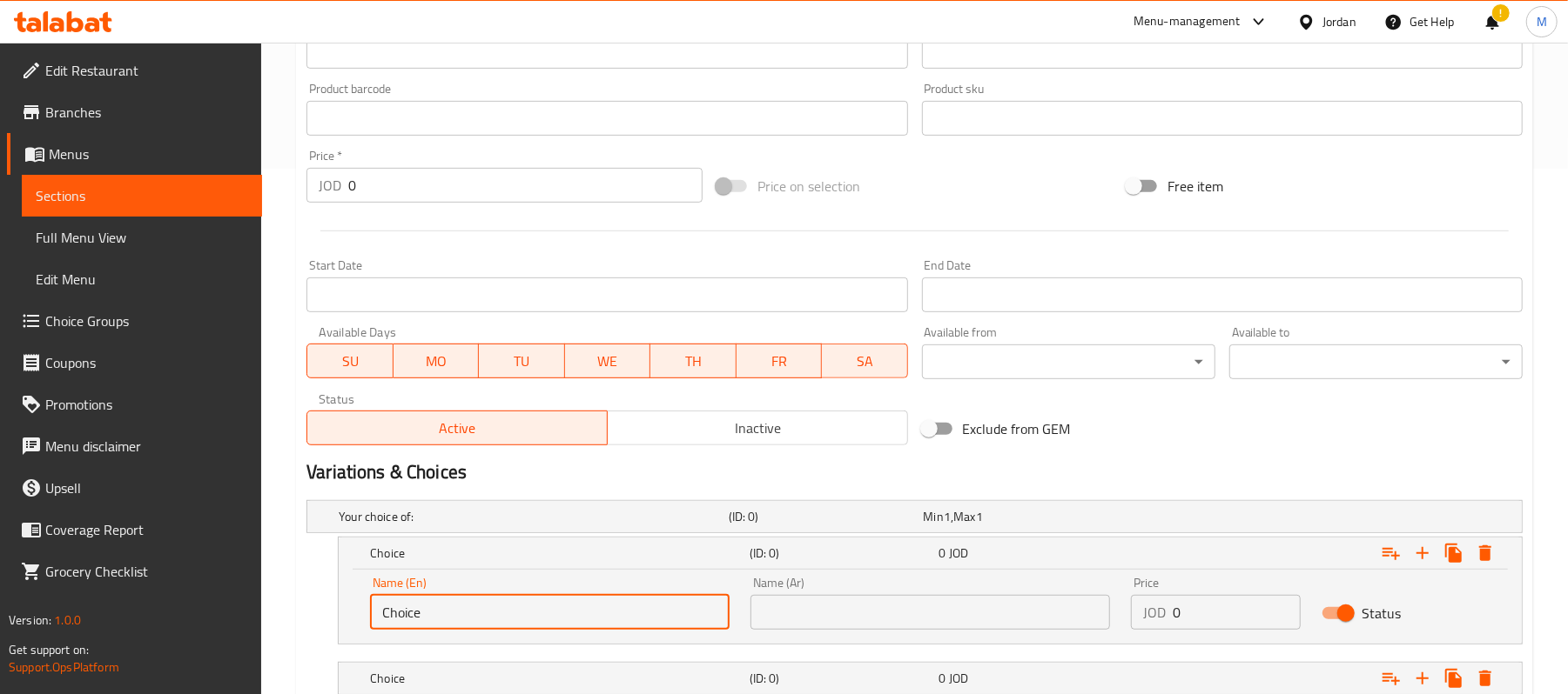
click at [562, 628] on input "Choice" at bounding box center [550, 613] width 360 height 35
click at [562, 628] on input "text" at bounding box center [550, 613] width 360 height 35
type input "meduim"
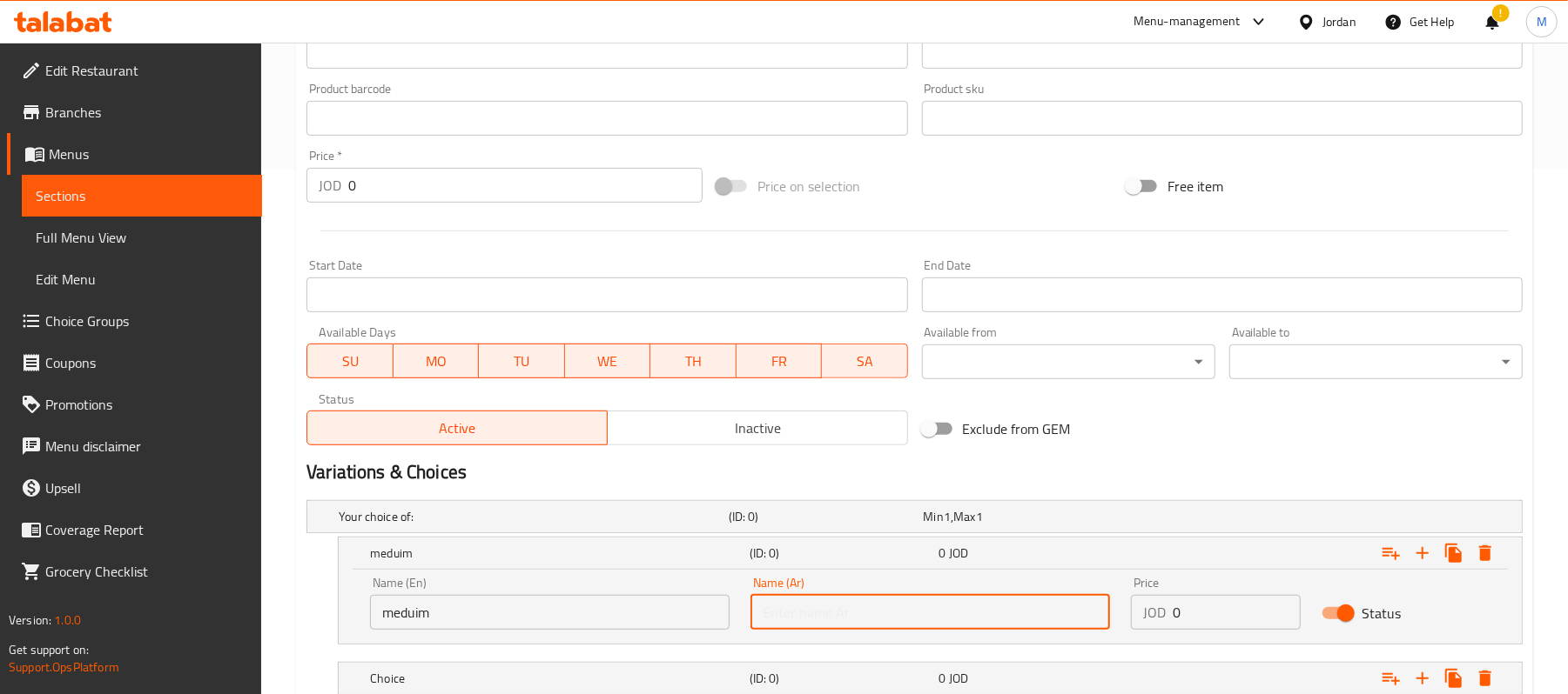
click at [889, 624] on input "text" at bounding box center [929, 613] width 360 height 35
type input "وسط"
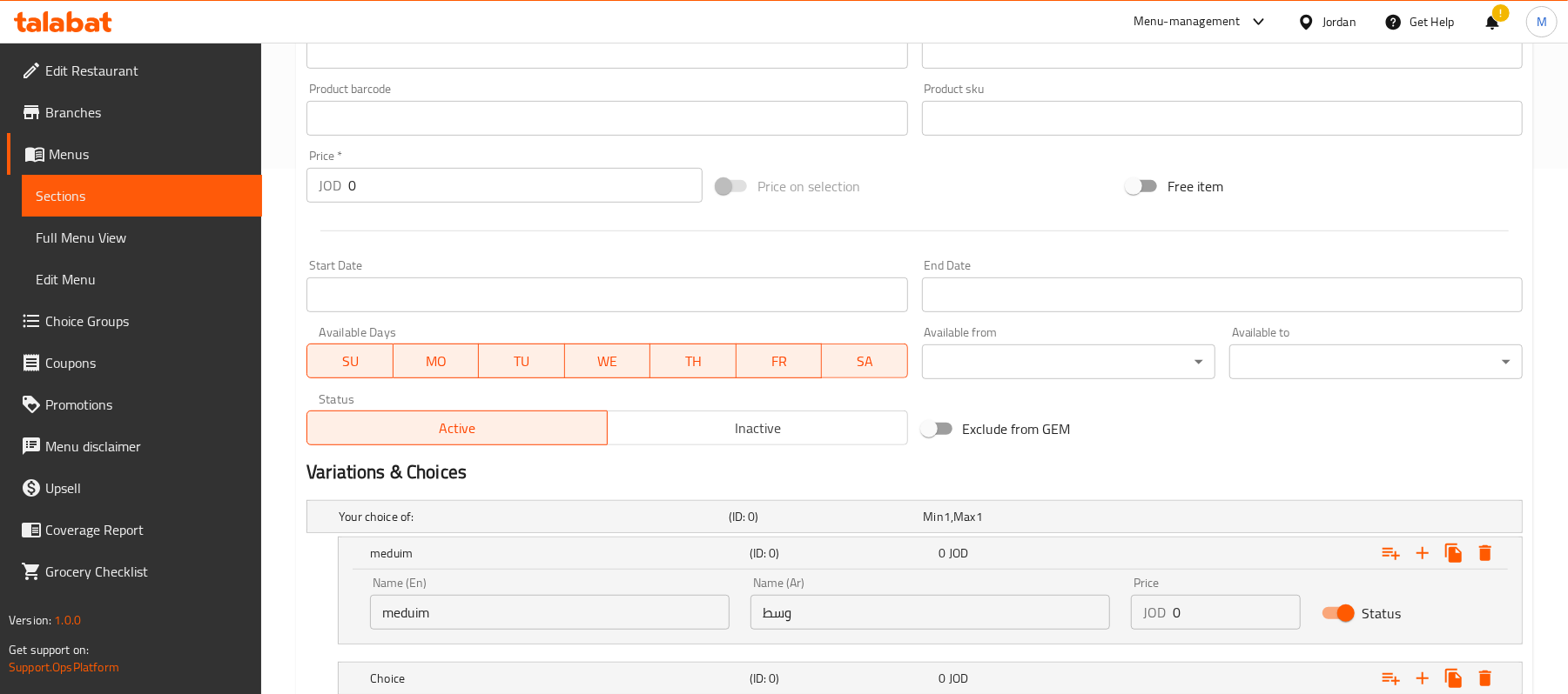
click at [1240, 613] on input "0" at bounding box center [1236, 613] width 127 height 35
paste input "14"
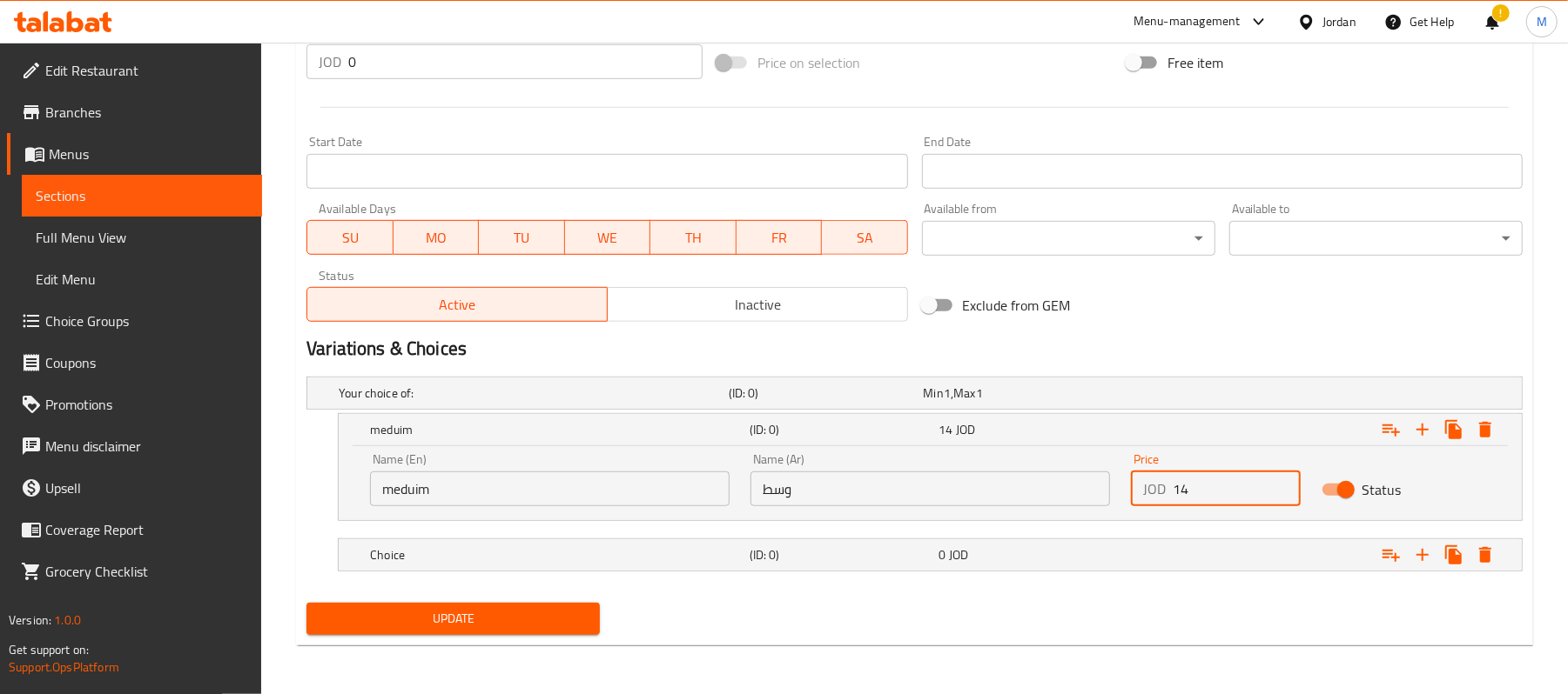
scroll to position [651, 0]
type input "14"
click at [472, 402] on h5 "Choice" at bounding box center [531, 394] width 383 height 17
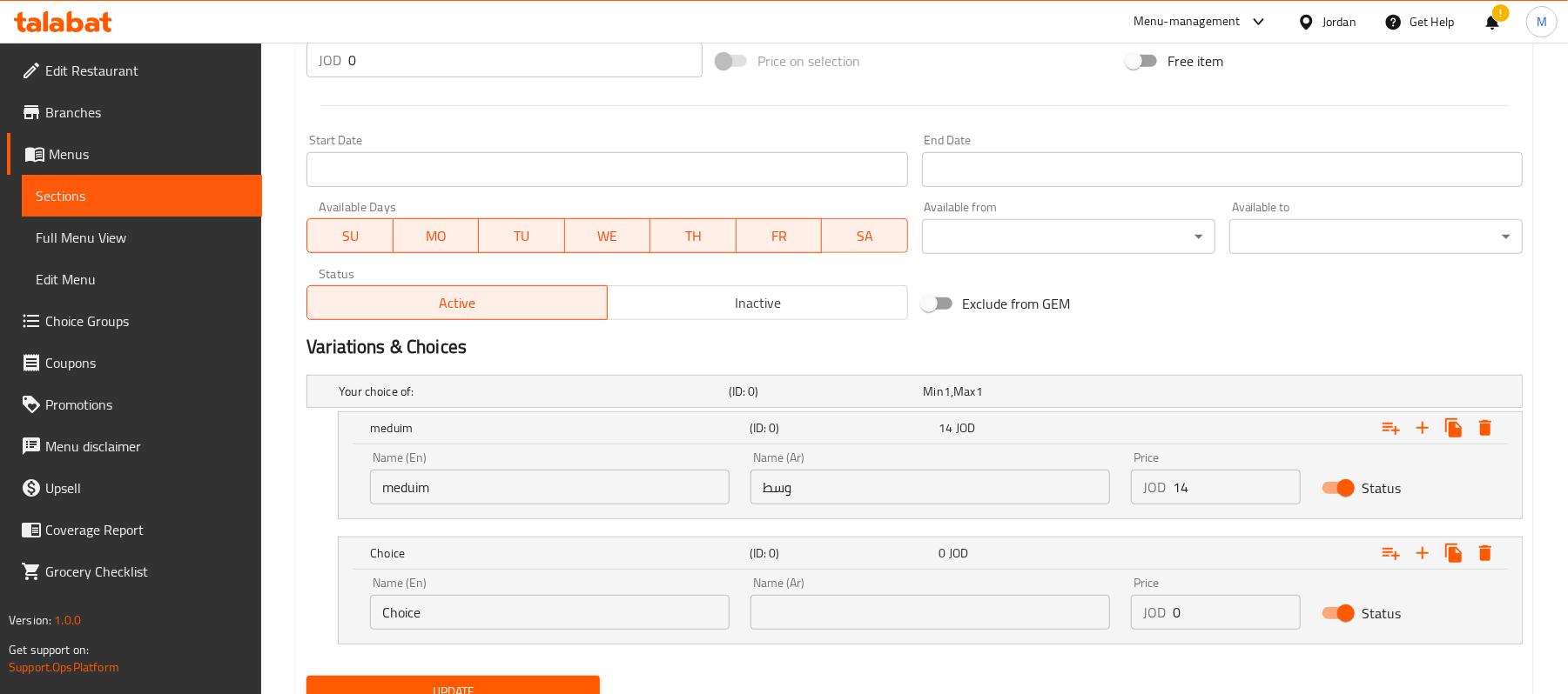
click at [462, 599] on input "Choice" at bounding box center [550, 613] width 360 height 35
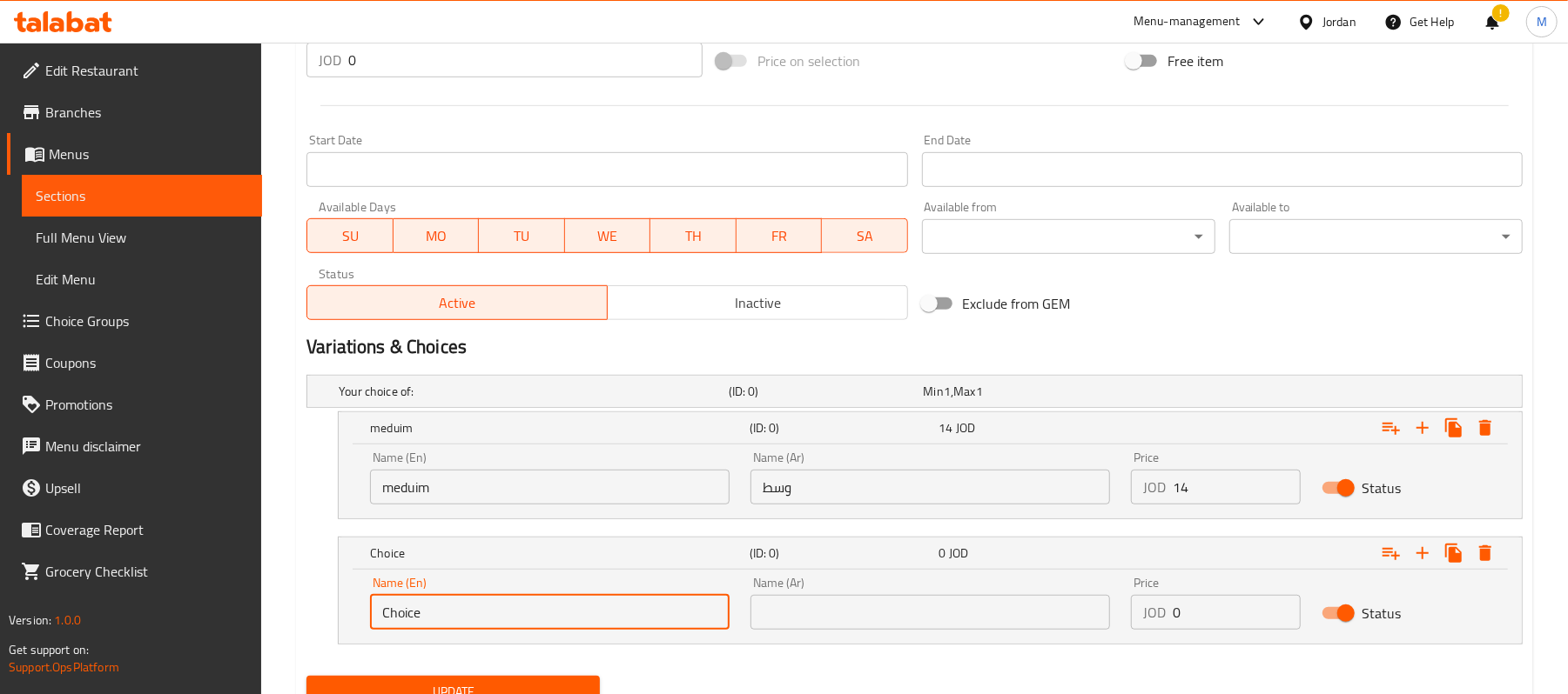
click at [462, 599] on input "Choice" at bounding box center [550, 613] width 360 height 35
click at [462, 599] on input "text" at bounding box center [550, 613] width 360 height 35
type input "Large"
click at [903, 662] on nav at bounding box center [915, 656] width 1216 height 14
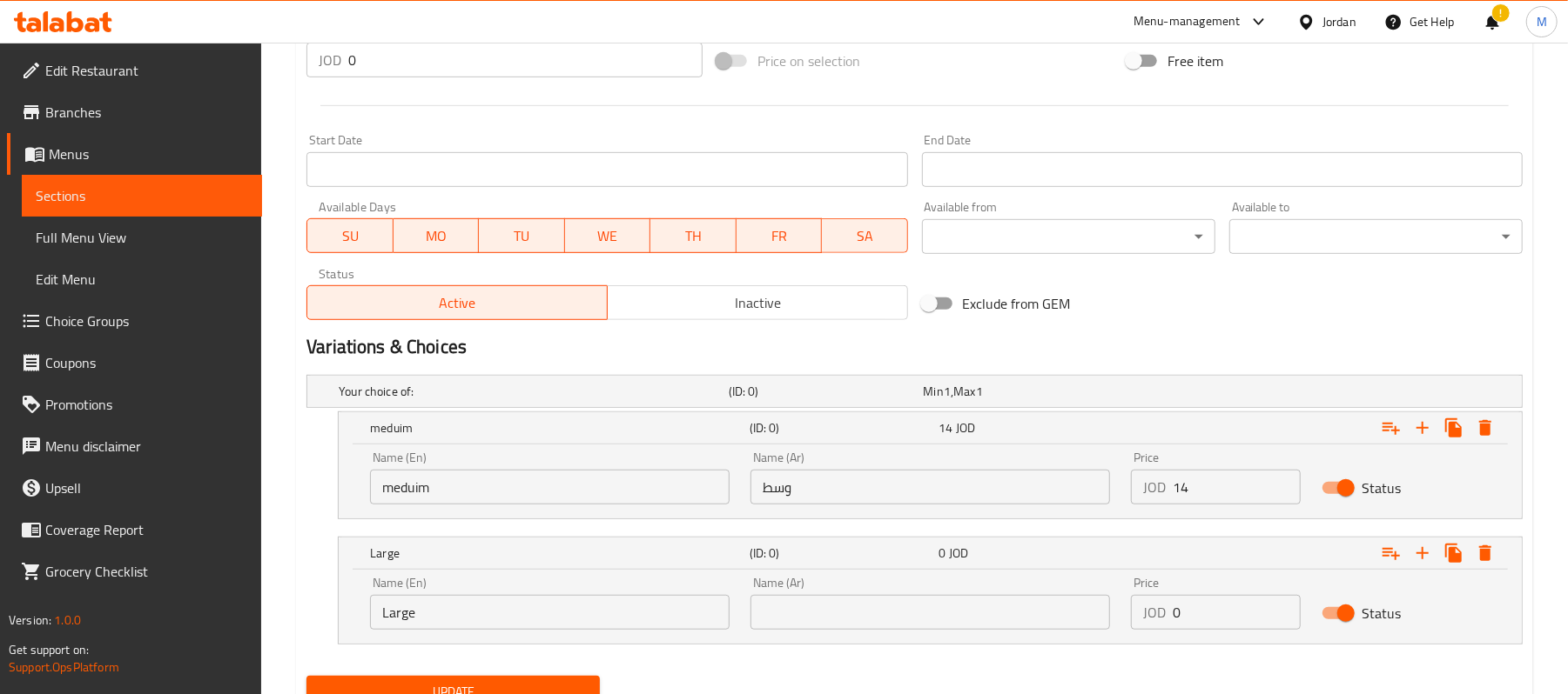
click at [929, 611] on input "text" at bounding box center [929, 613] width 360 height 35
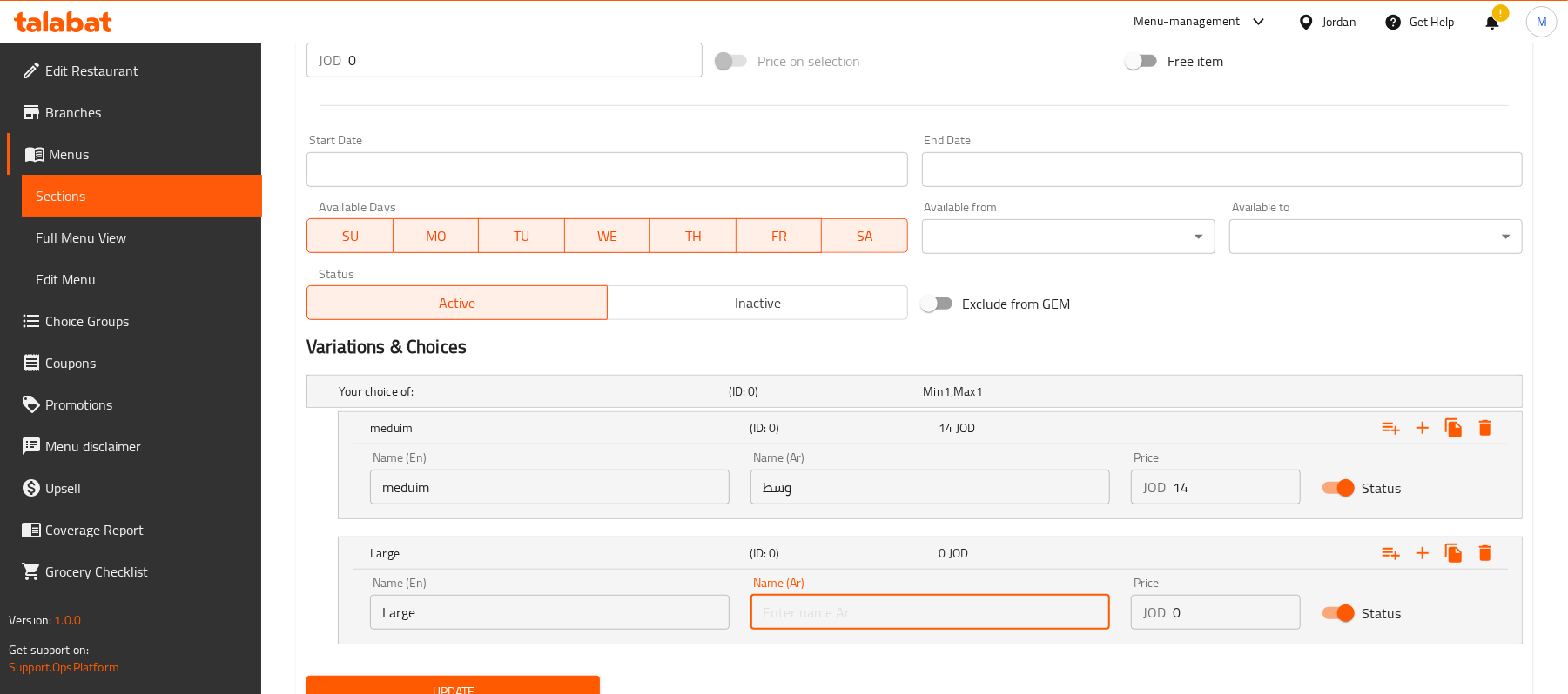
type input "كبير"
click at [1220, 617] on input "0" at bounding box center [1236, 613] width 127 height 35
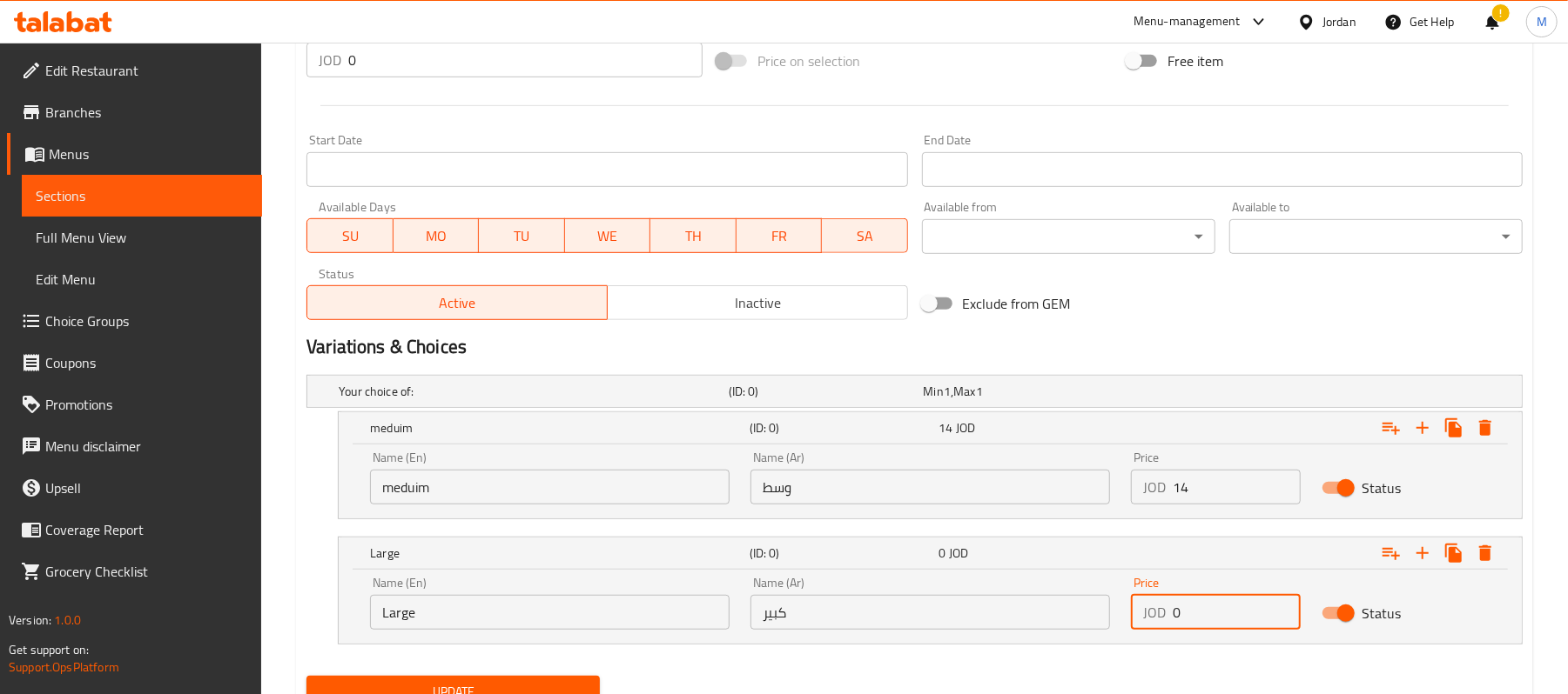
click at [1220, 617] on input "0" at bounding box center [1236, 613] width 127 height 35
type input "24"
click at [307, 676] on button "Update" at bounding box center [453, 691] width 294 height 32
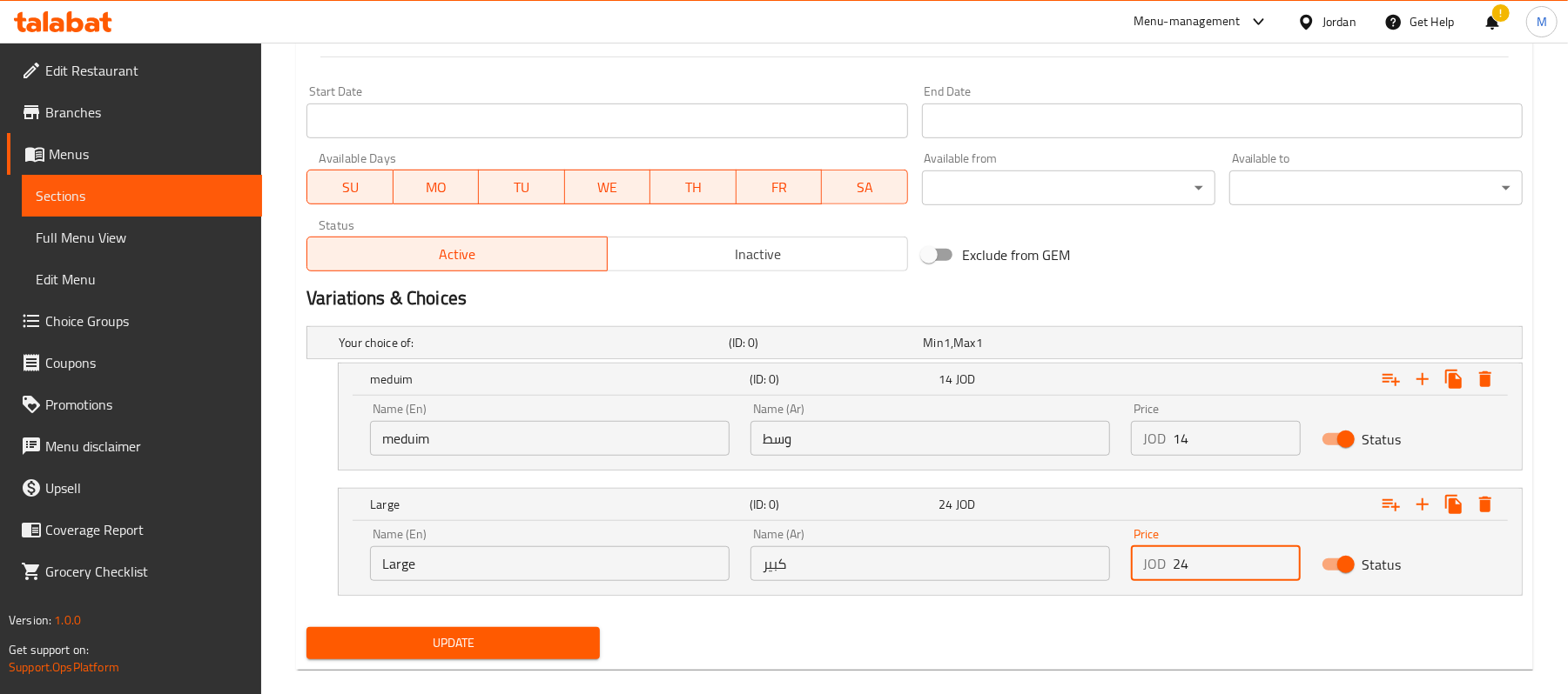
scroll to position [725, 0]
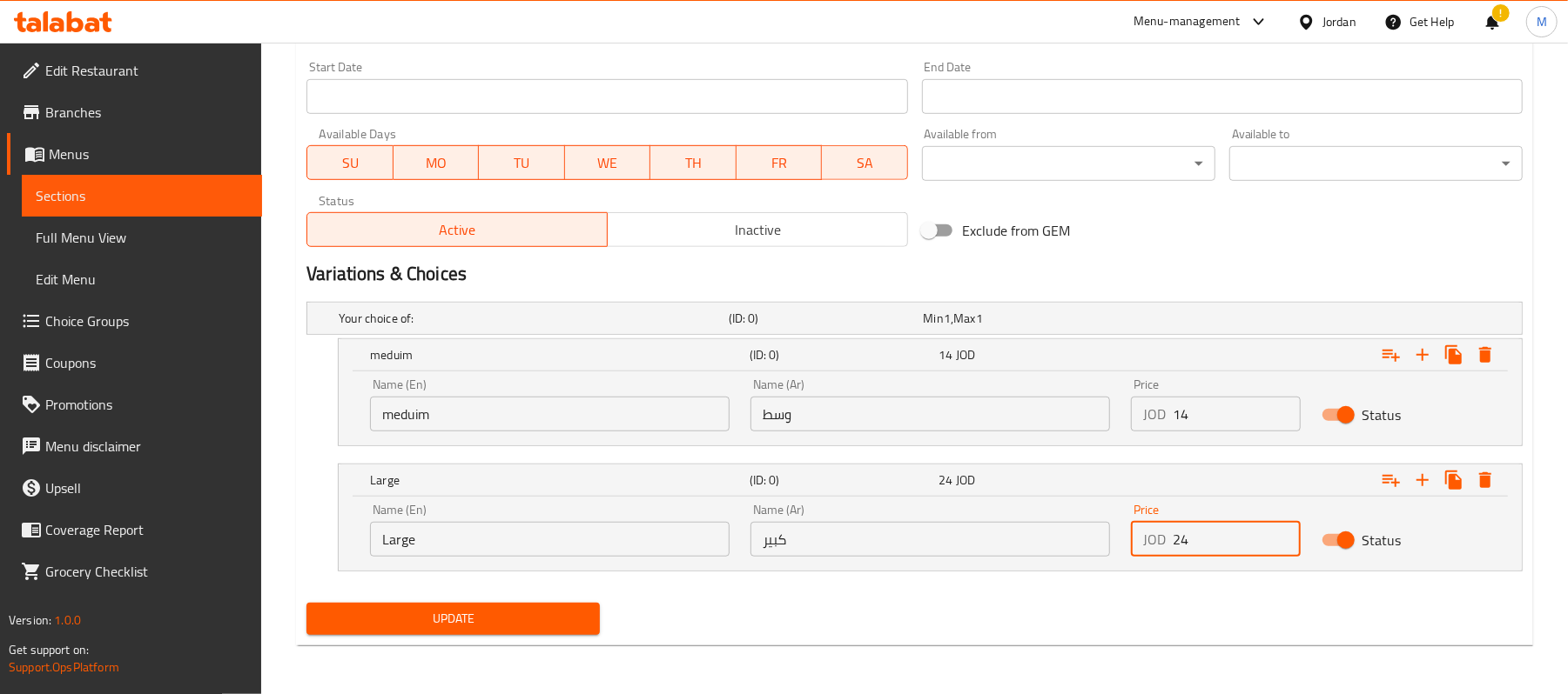
click at [524, 624] on span "Update" at bounding box center [453, 619] width 266 height 22
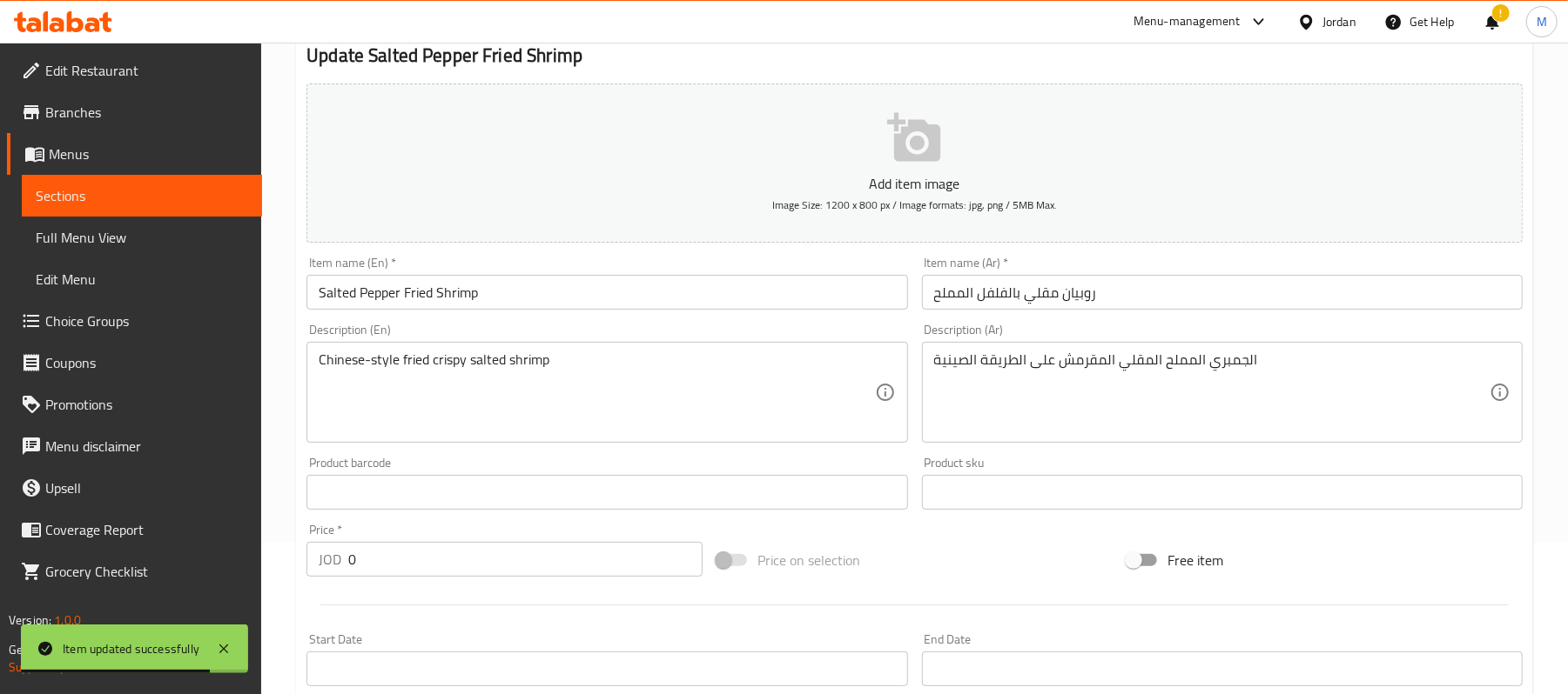
scroll to position [0, 0]
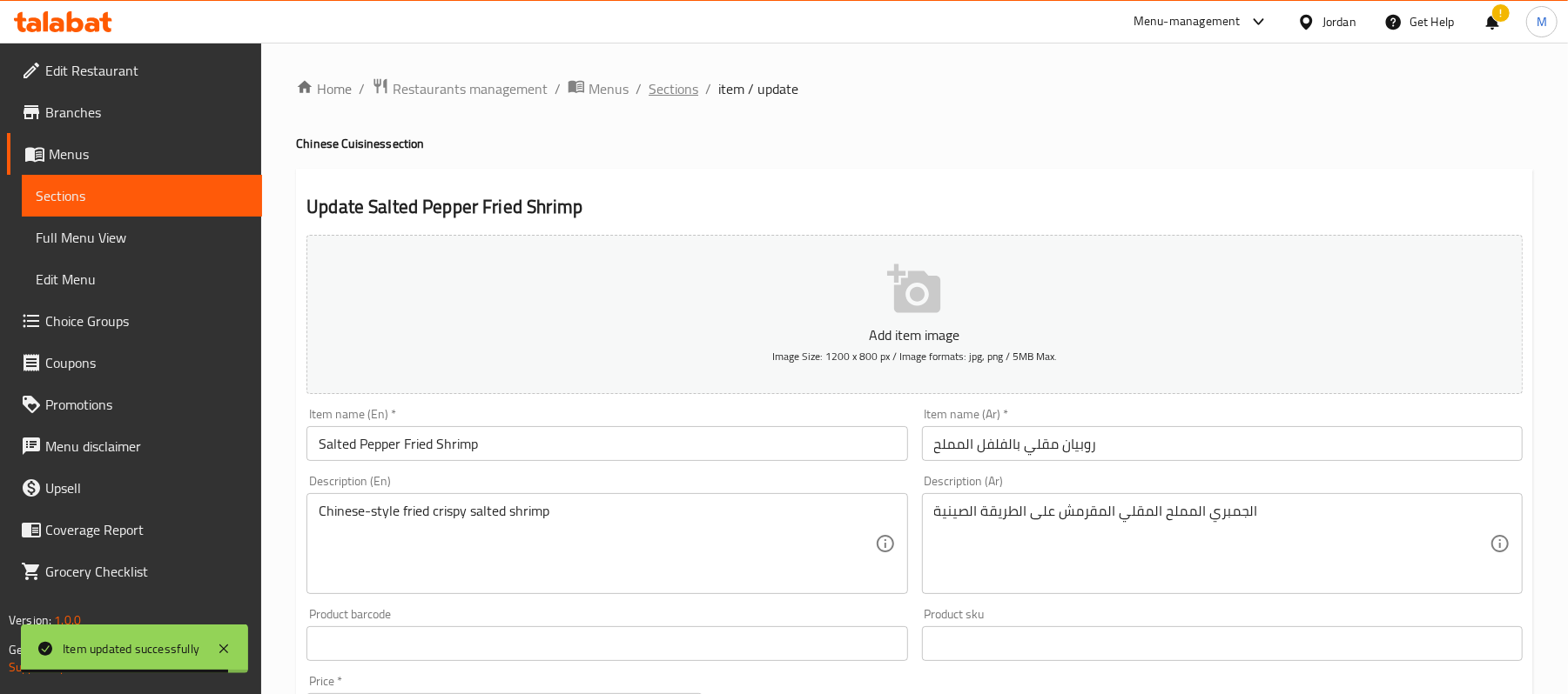
click at [652, 88] on span "Sections" at bounding box center [673, 89] width 50 height 21
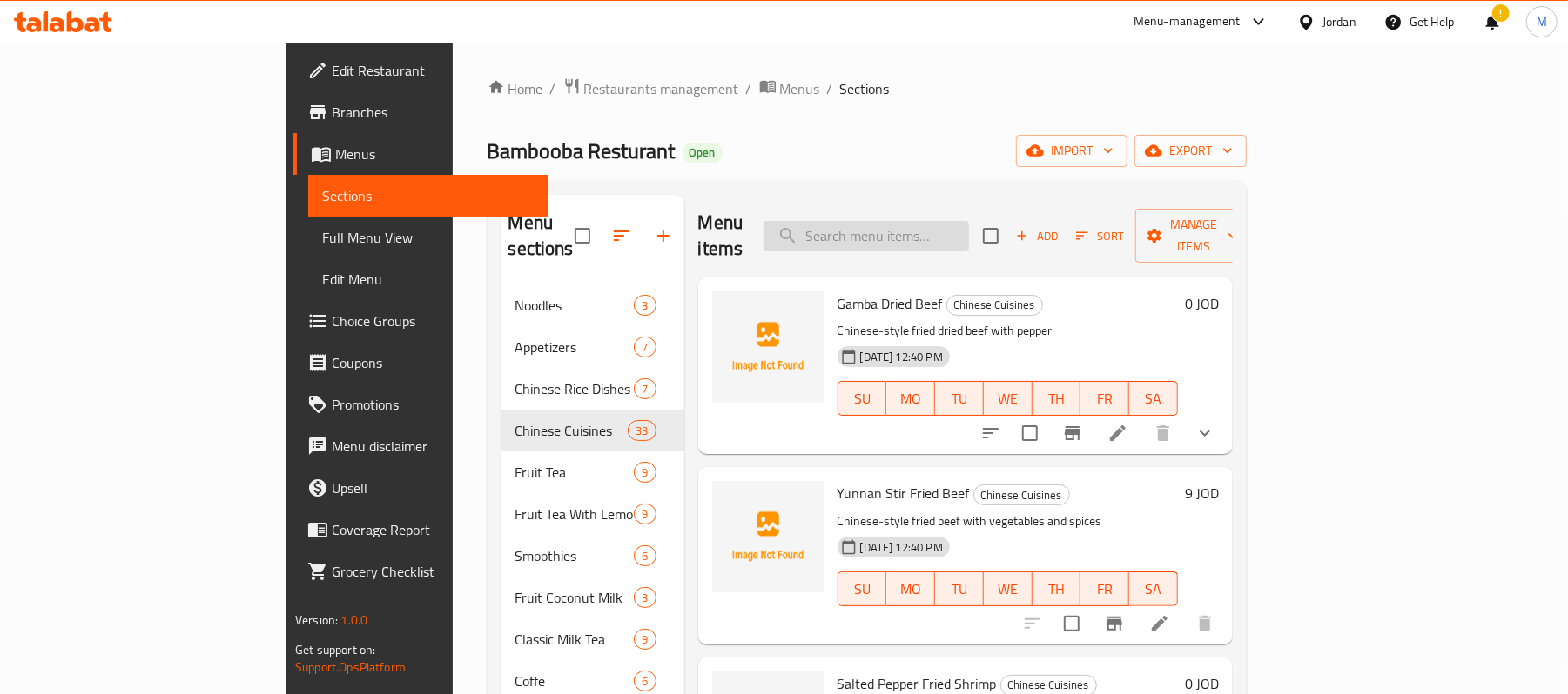
click at [916, 221] on input "search" at bounding box center [866, 236] width 206 height 30
paste input "Braised Beef Brisket"
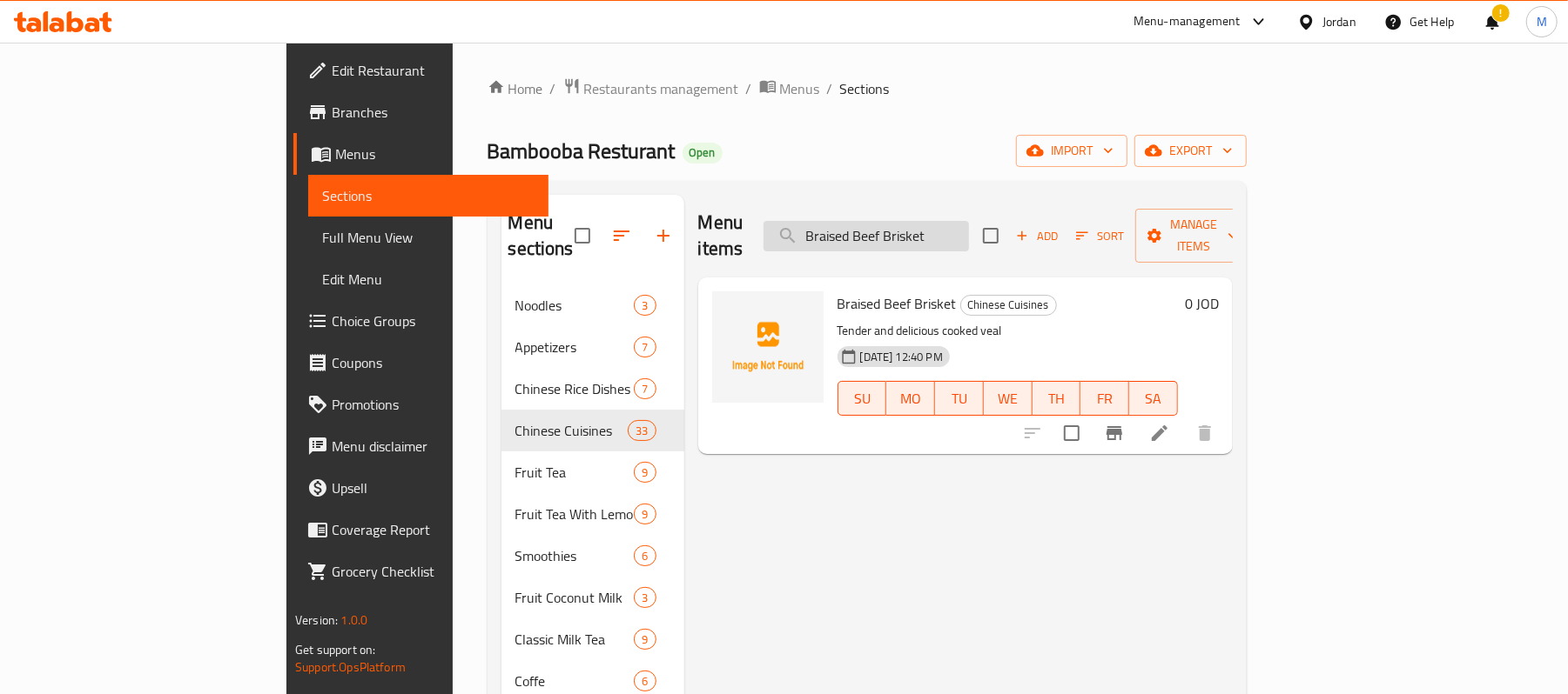
click at [969, 233] on input "Braised Beef Brisket" at bounding box center [866, 236] width 206 height 30
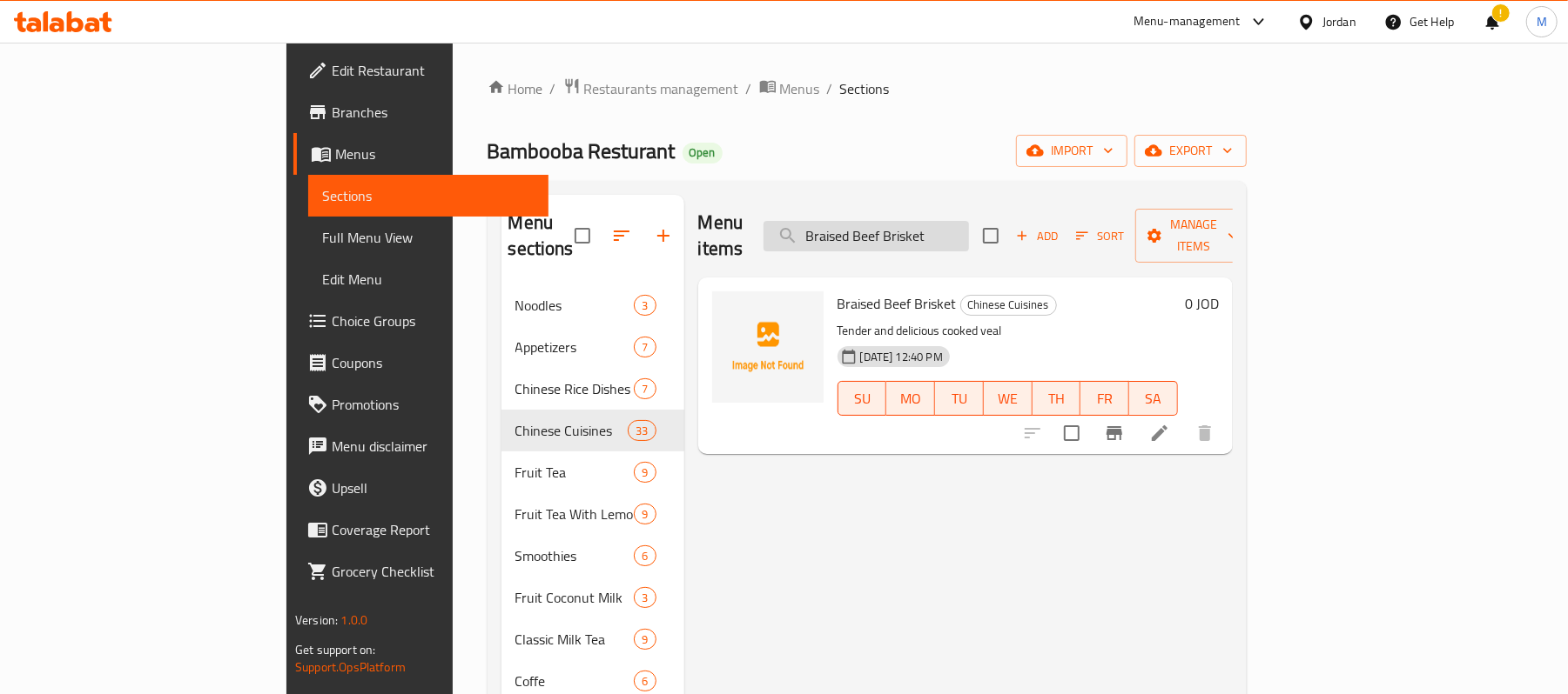
click at [969, 233] on input "Braised Beef Brisket" at bounding box center [866, 236] width 206 height 30
paste input "Dry Pot Beef"
type input "Dry Pot Beef"
click at [1170, 423] on icon at bounding box center [1159, 434] width 21 height 21
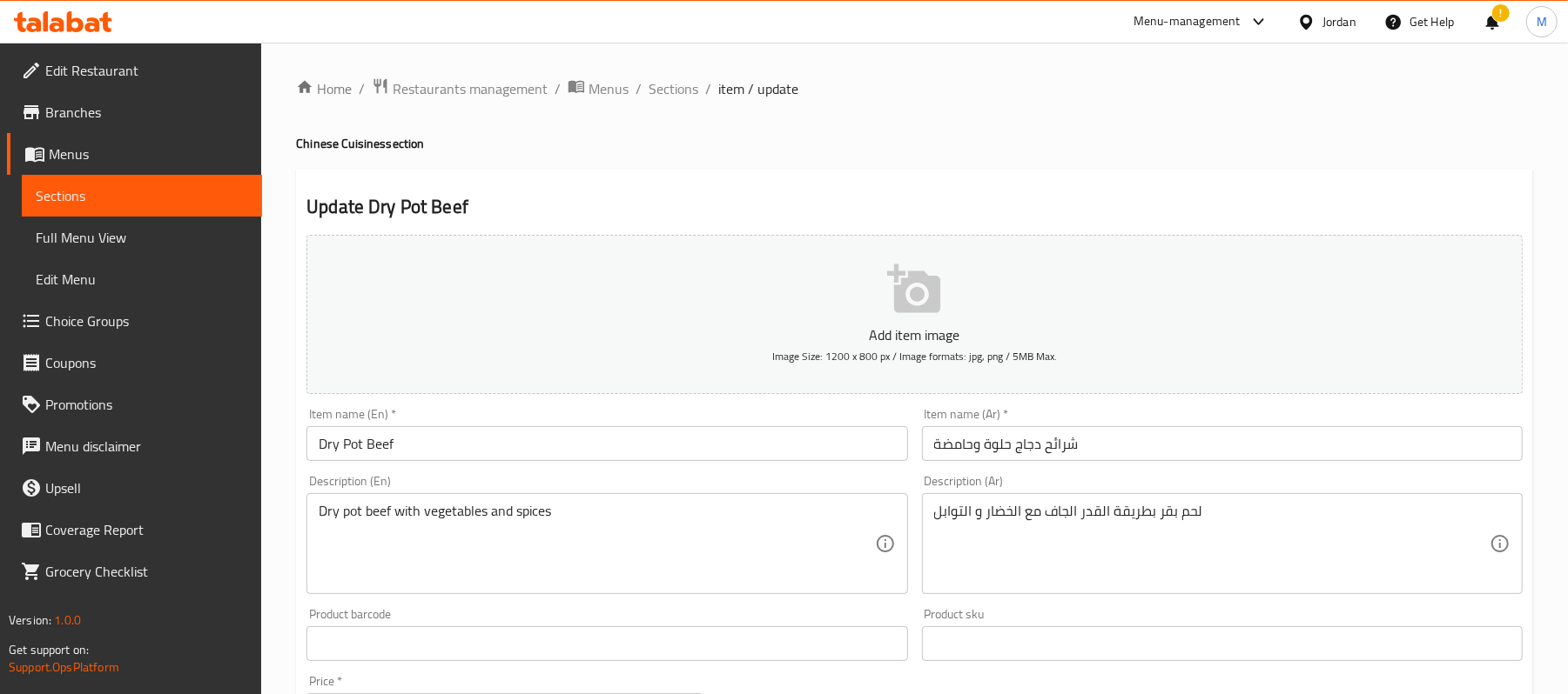
scroll to position [534, 0]
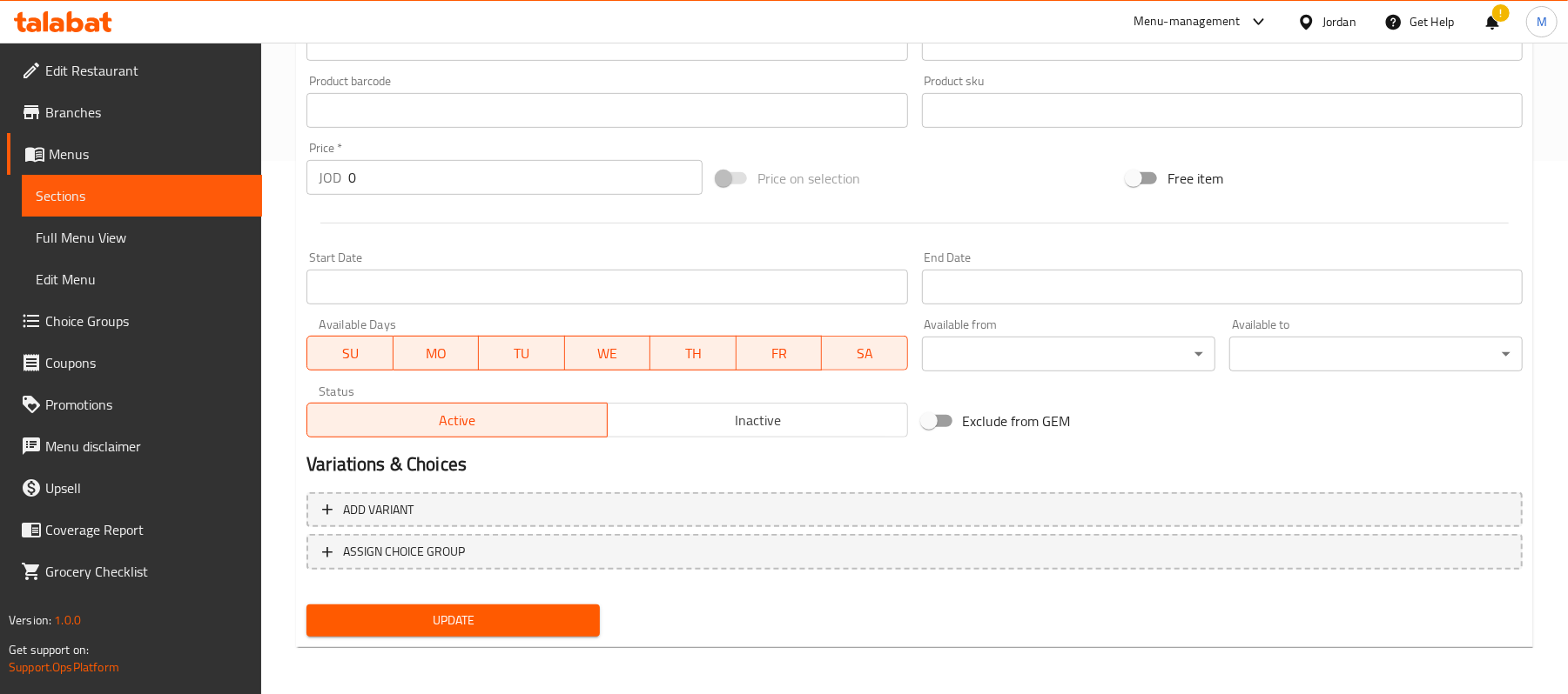
drag, startPoint x: 639, startPoint y: 514, endPoint x: 228, endPoint y: 343, distance: 445.2
click at [639, 514] on span "Add variant" at bounding box center [915, 510] width 1185 height 22
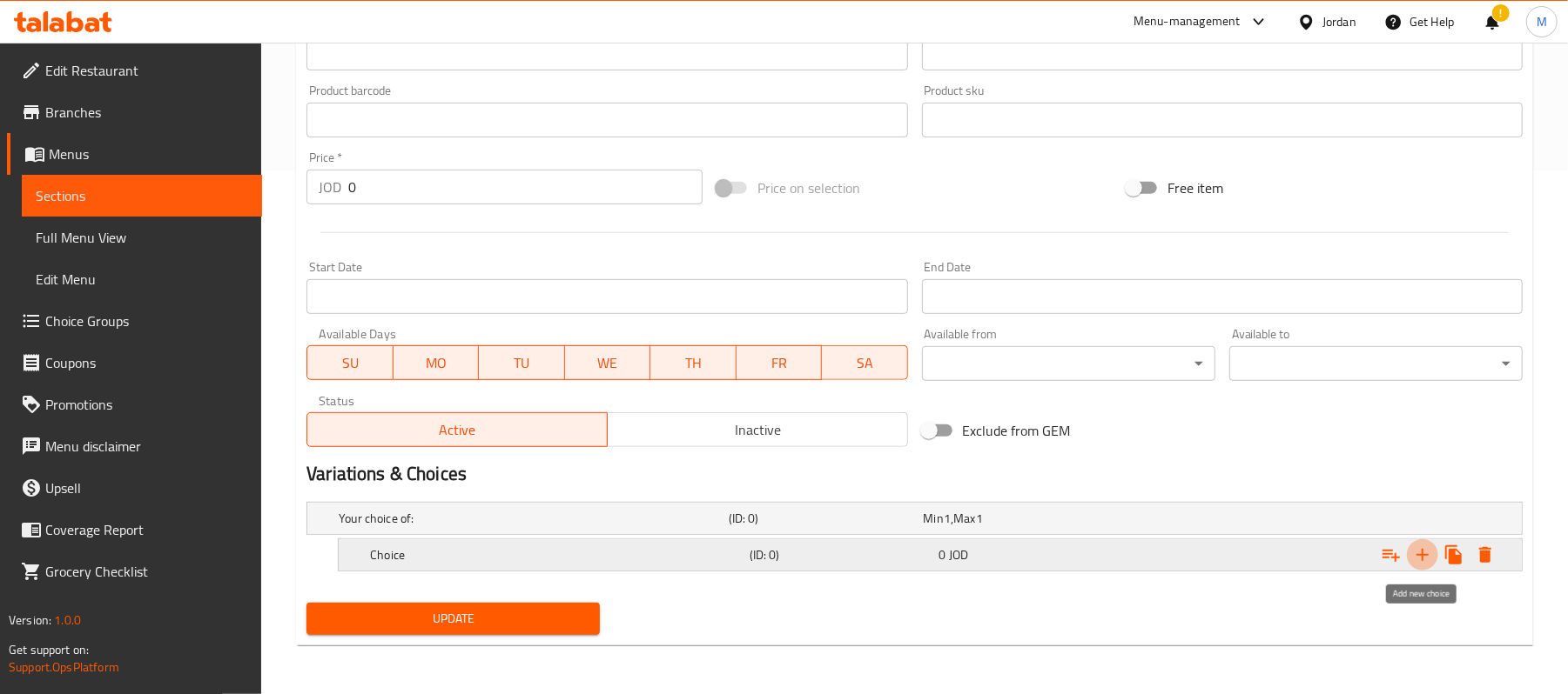
click at [1423, 551] on icon "Expand" at bounding box center [1423, 556] width 12 height 12
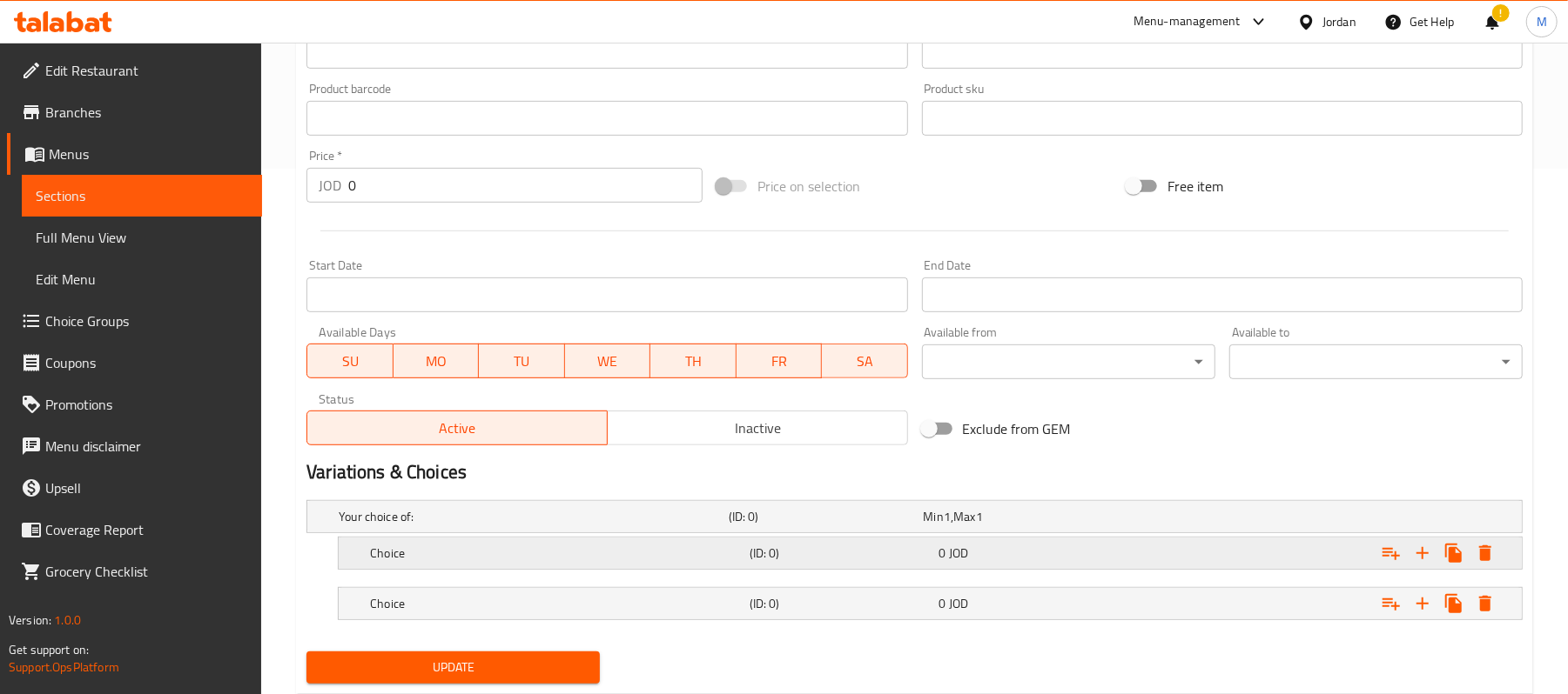
click at [663, 526] on h5 "Choice" at bounding box center [531, 517] width 383 height 17
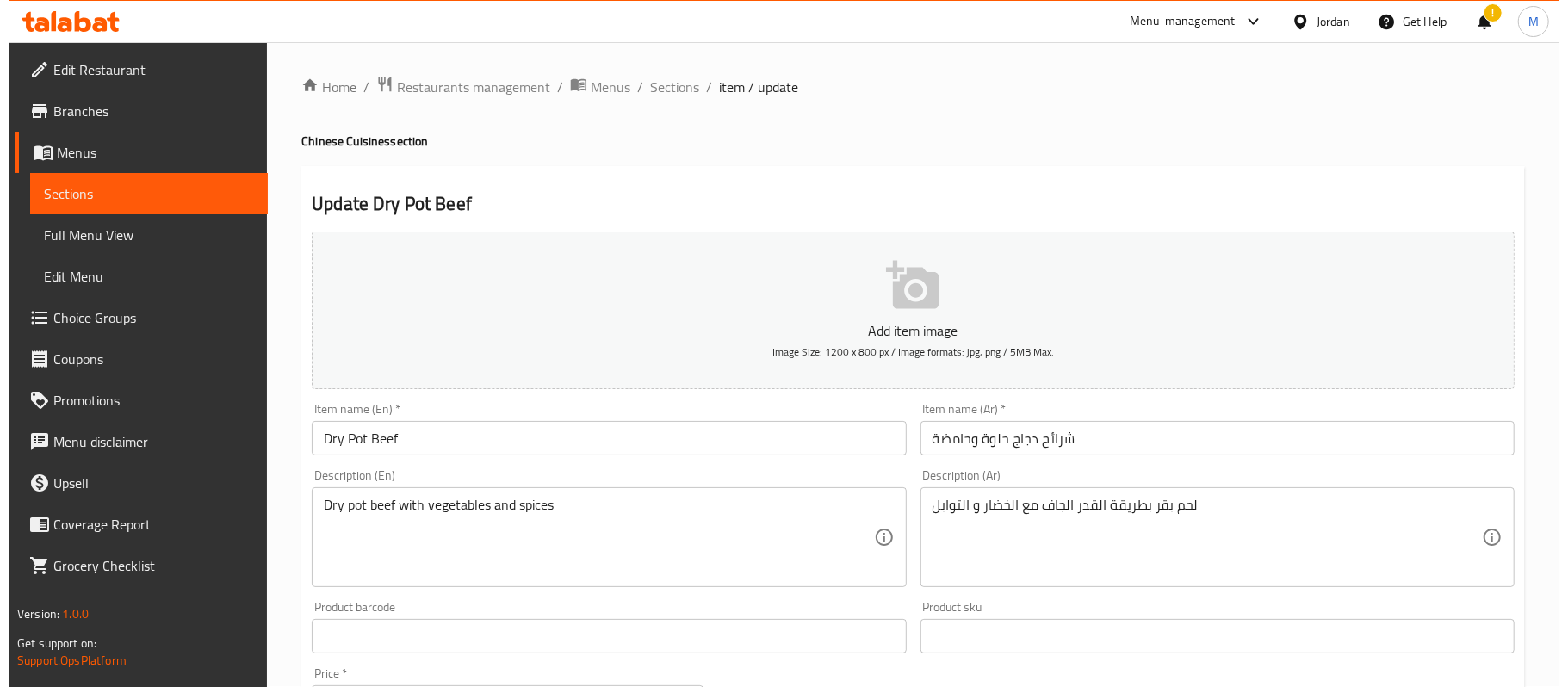
scroll to position [0, 0]
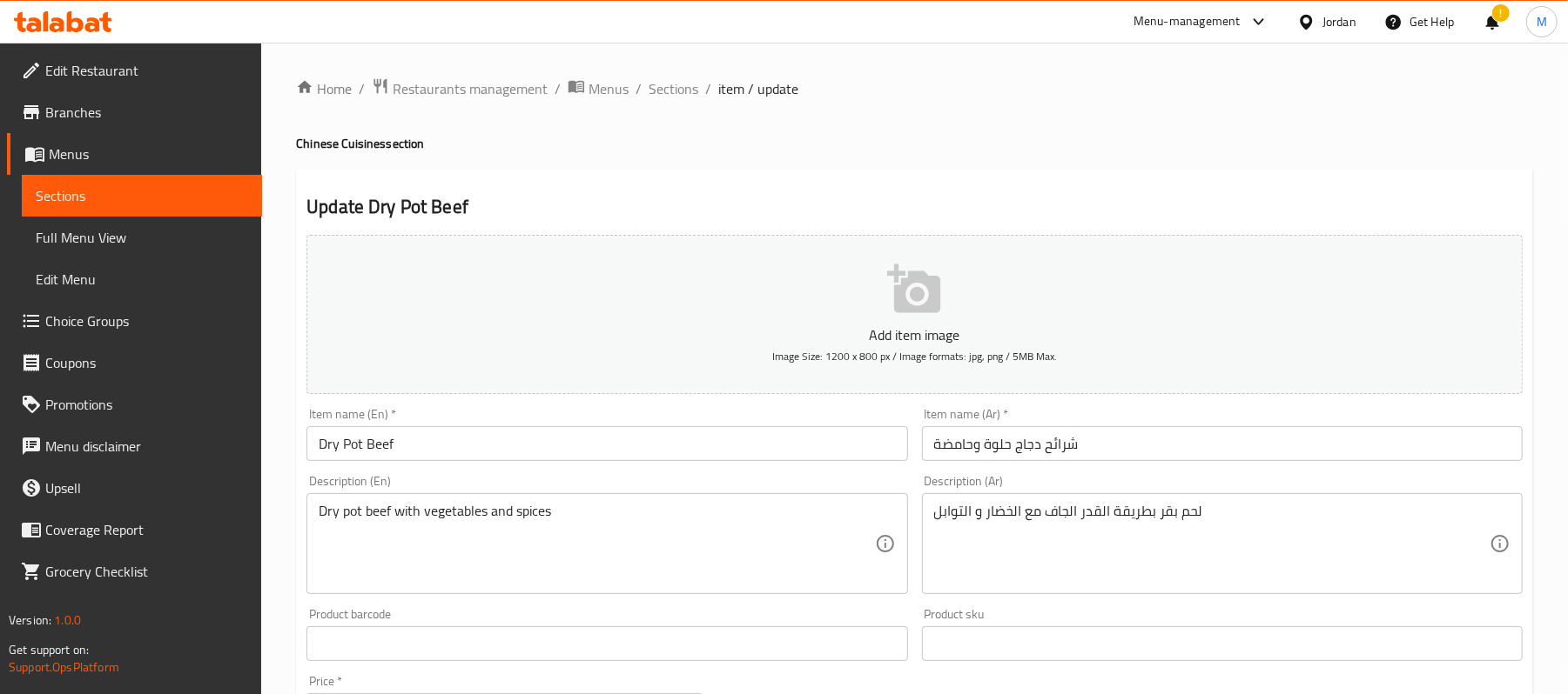
click at [665, 95] on span "Sections" at bounding box center [673, 89] width 50 height 21
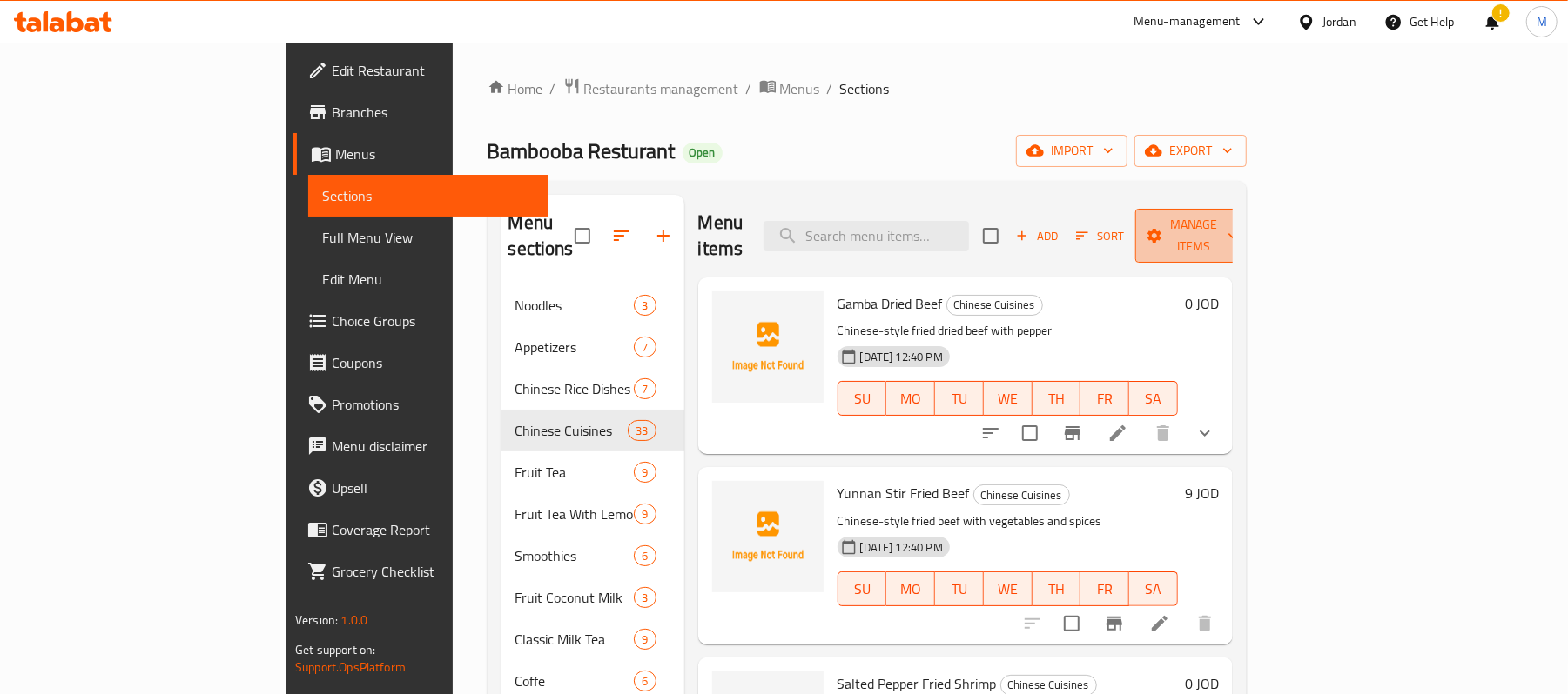
click at [1238, 220] on span "Manage items" at bounding box center [1193, 236] width 89 height 44
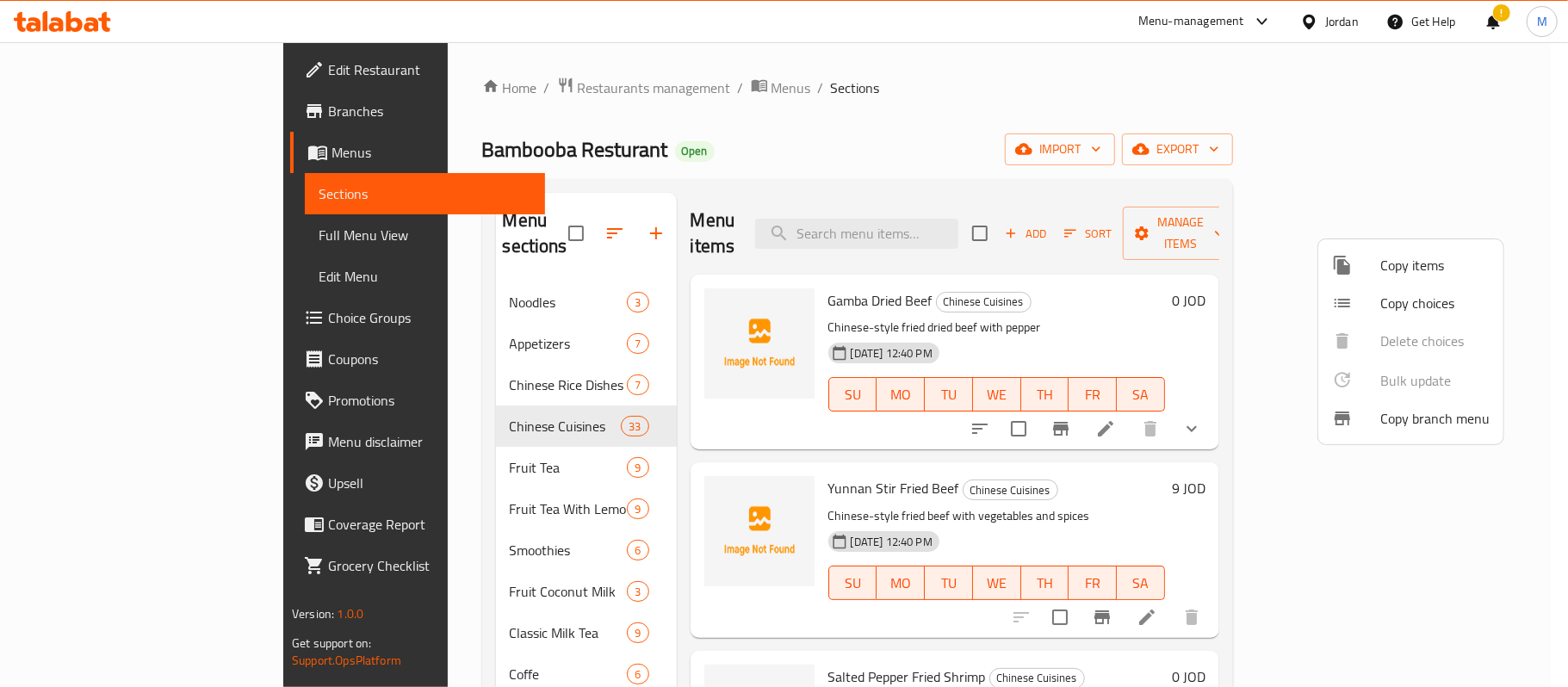
click at [1391, 300] on span "Copy choices" at bounding box center [1434, 303] width 109 height 21
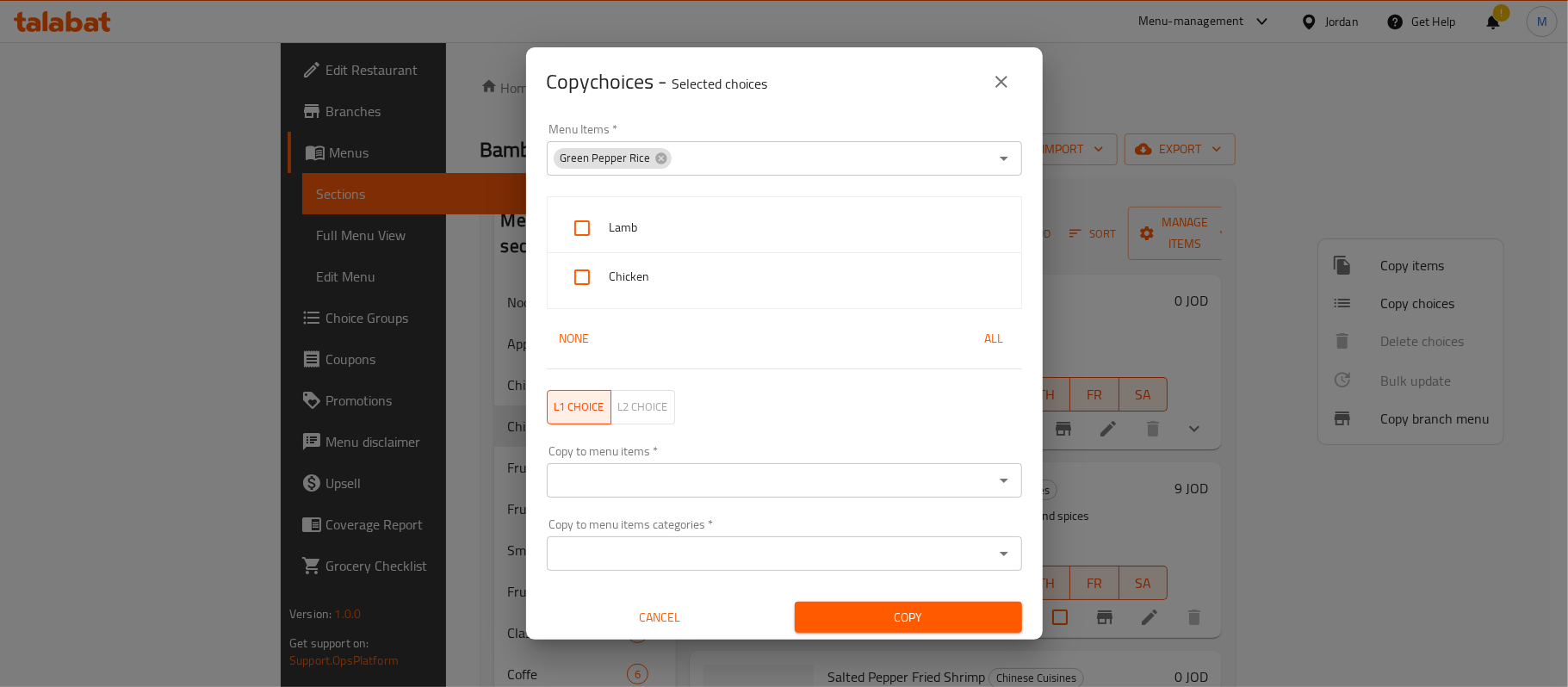
click at [656, 153] on icon at bounding box center [661, 159] width 14 height 14
click at [656, 156] on input "Menu Items   *" at bounding box center [770, 159] width 437 height 24
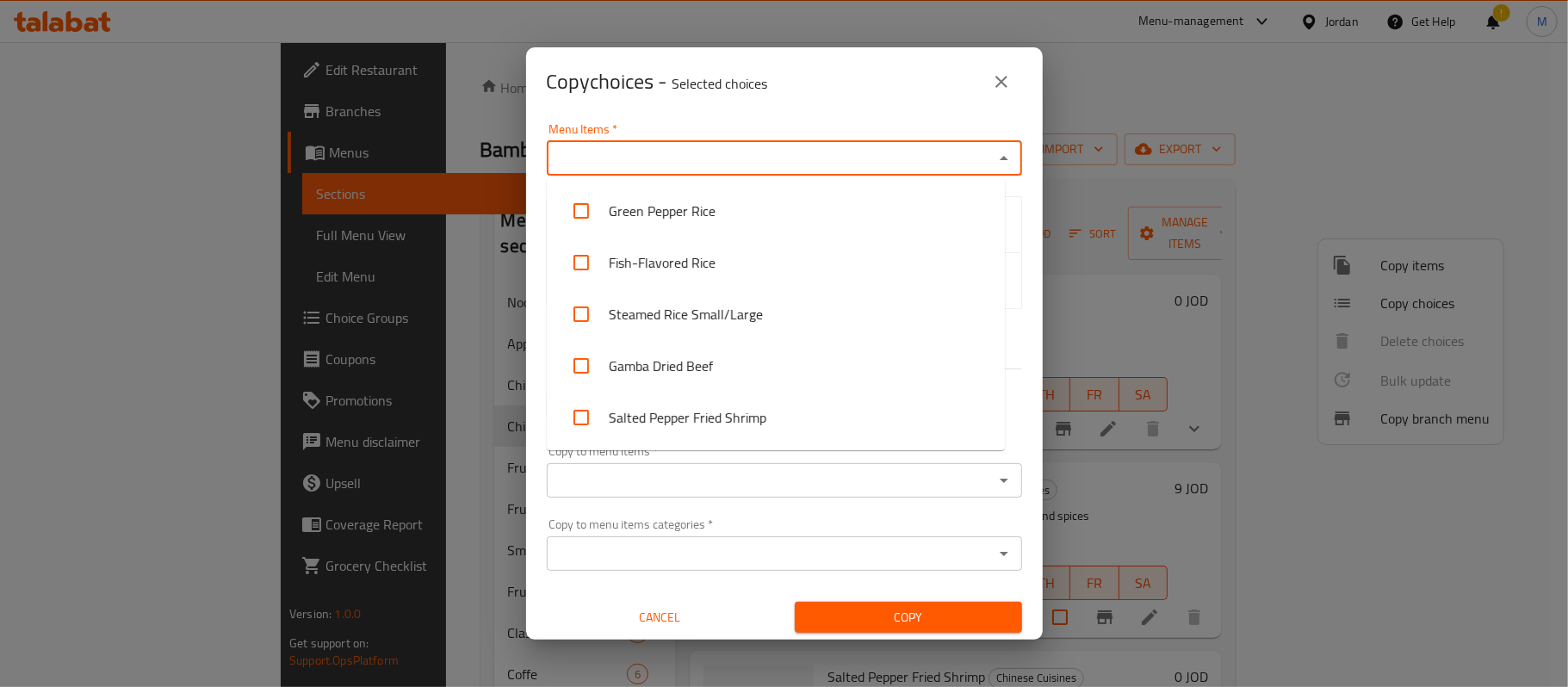
paste input "Salted Pepper Fried Shrimp"
type input "Salted Pepper Fried Shrimp"
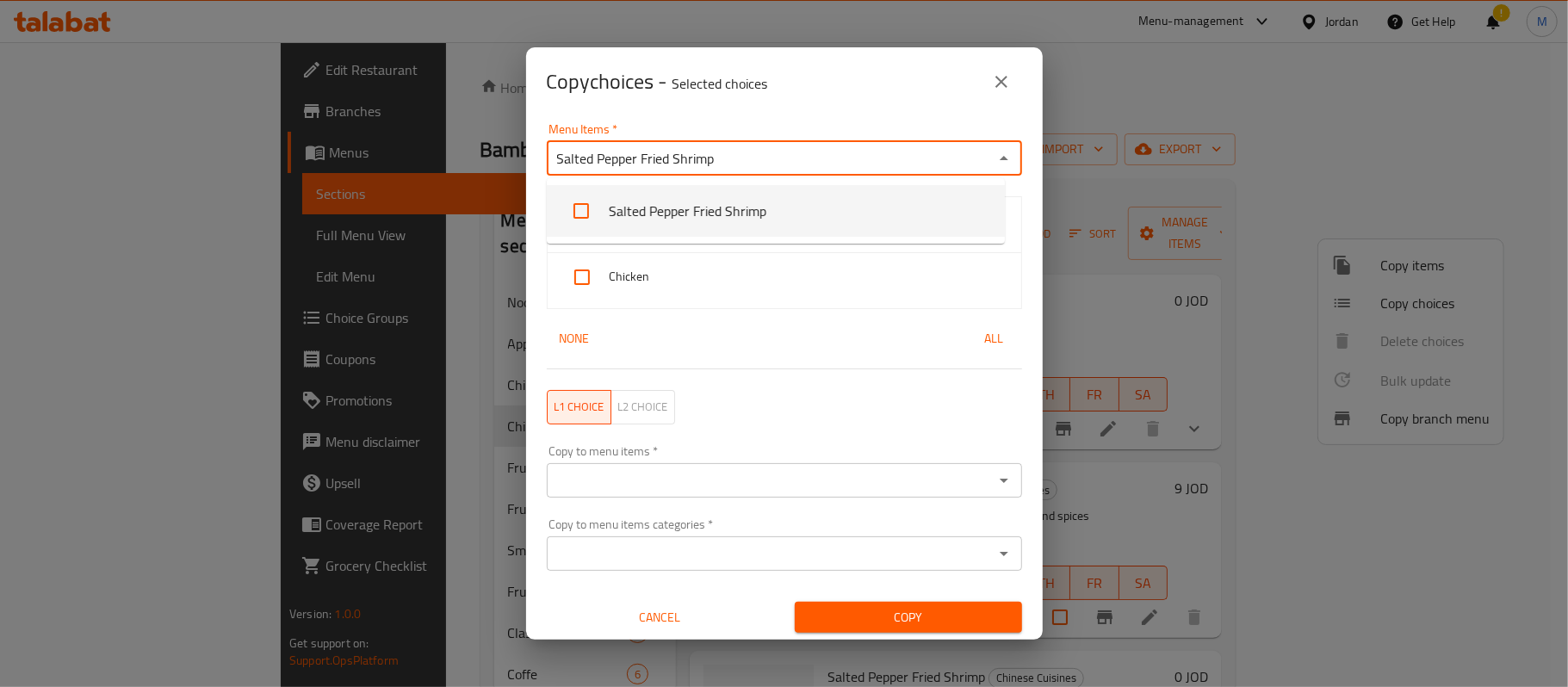
click at [678, 214] on li "Salted Pepper Fried Shrimp" at bounding box center [776, 211] width 458 height 52
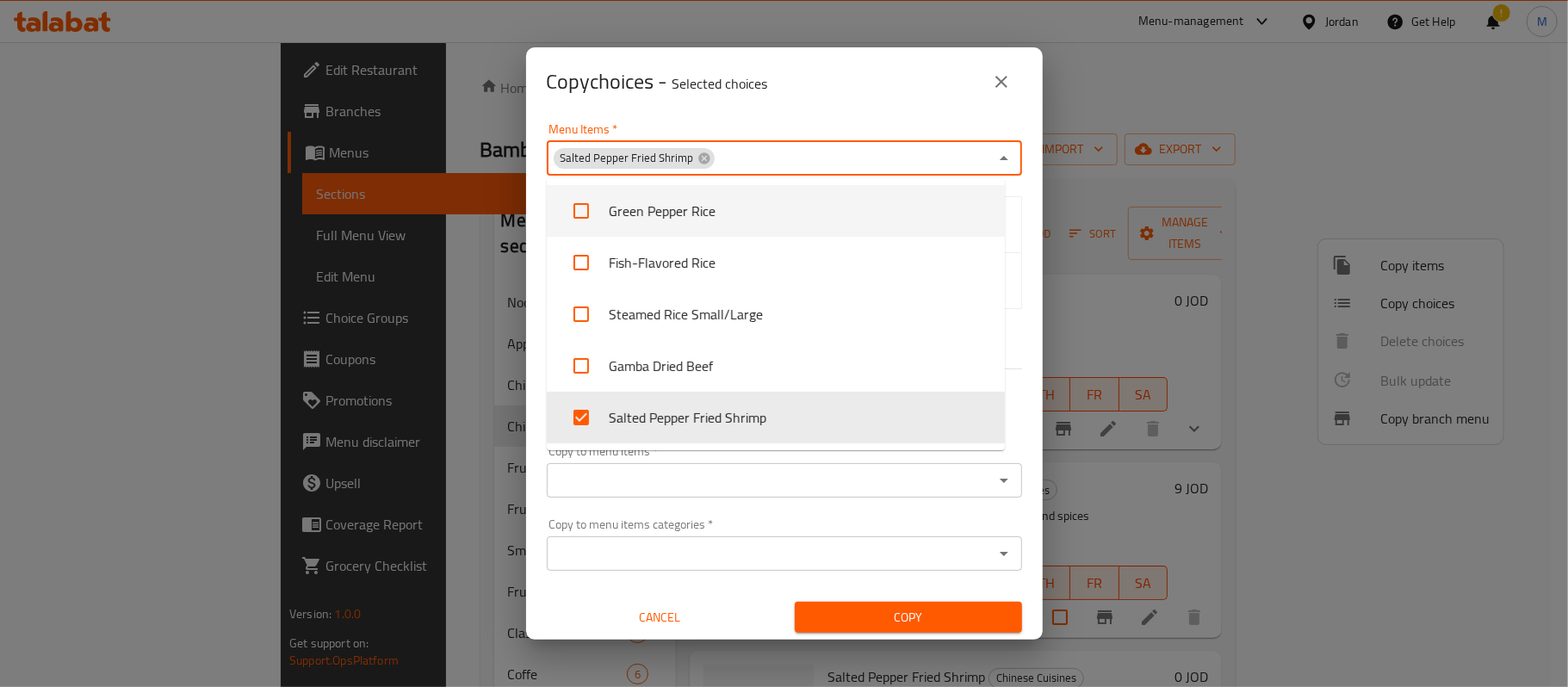
click at [738, 102] on div "Copy choices - Selected choices 0" at bounding box center [785, 82] width 517 height 69
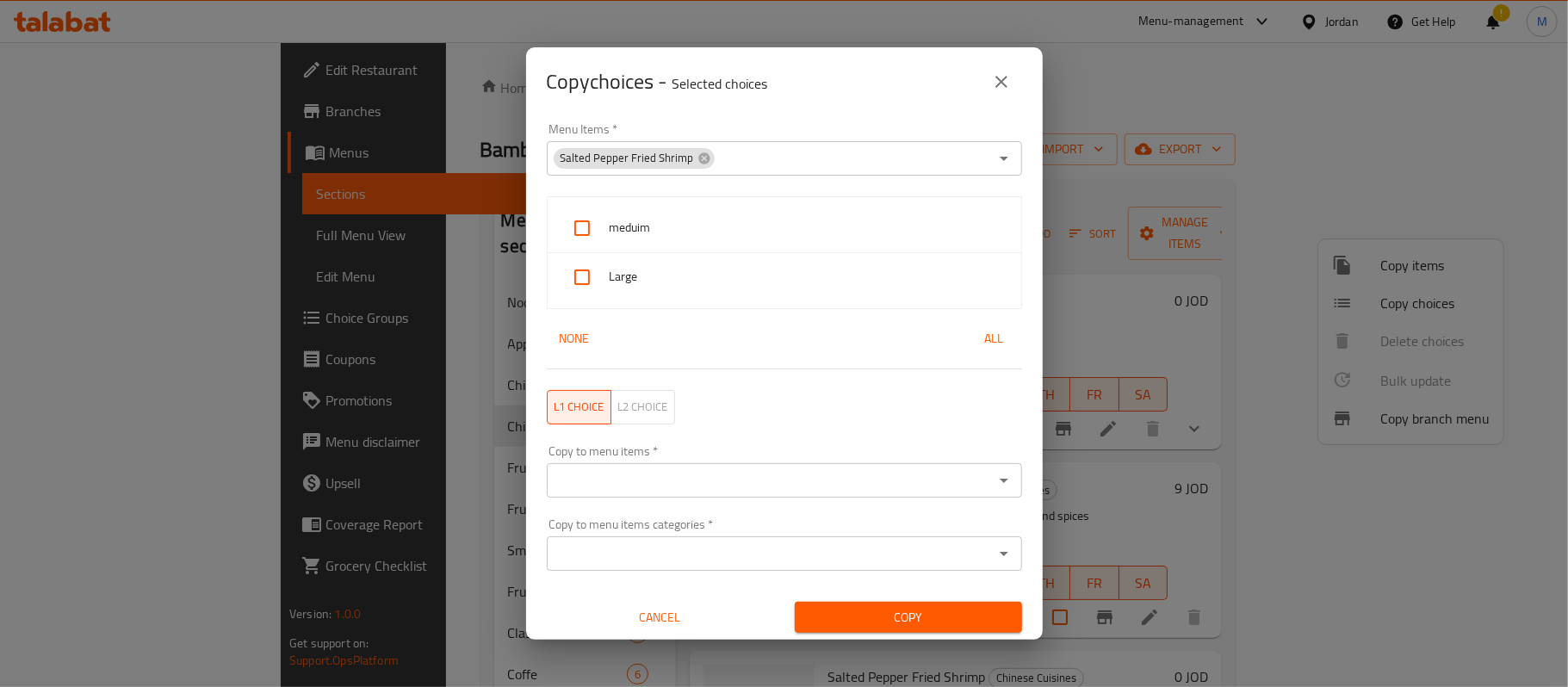
click at [603, 238] on div at bounding box center [586, 228] width 48 height 41
checkbox input "true"
click at [597, 269] on input "checkbox" at bounding box center [582, 278] width 41 height 41
checkbox input "true"
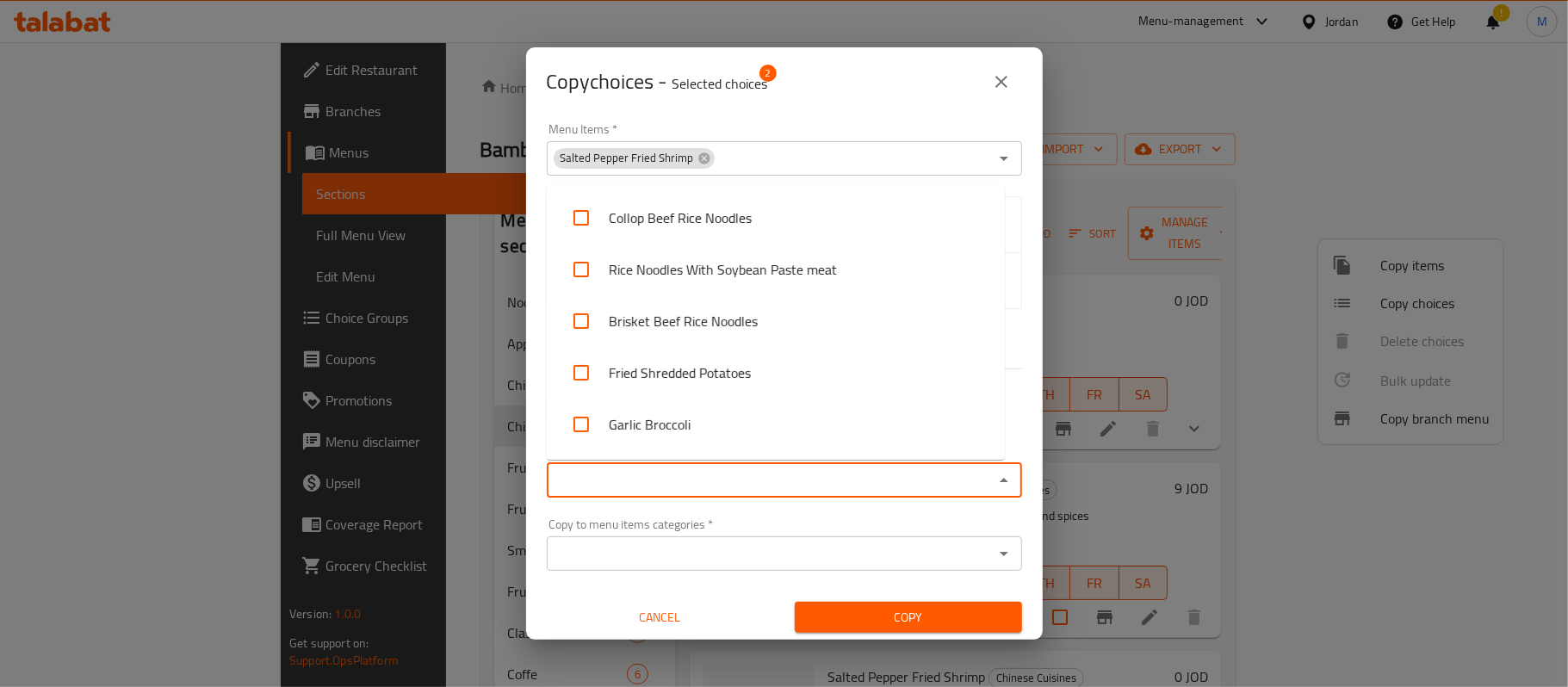
click at [710, 481] on input "Copy to menu items   *" at bounding box center [770, 481] width 437 height 24
paste input "Fried Shrimp"
type input "Fried Shrimp"
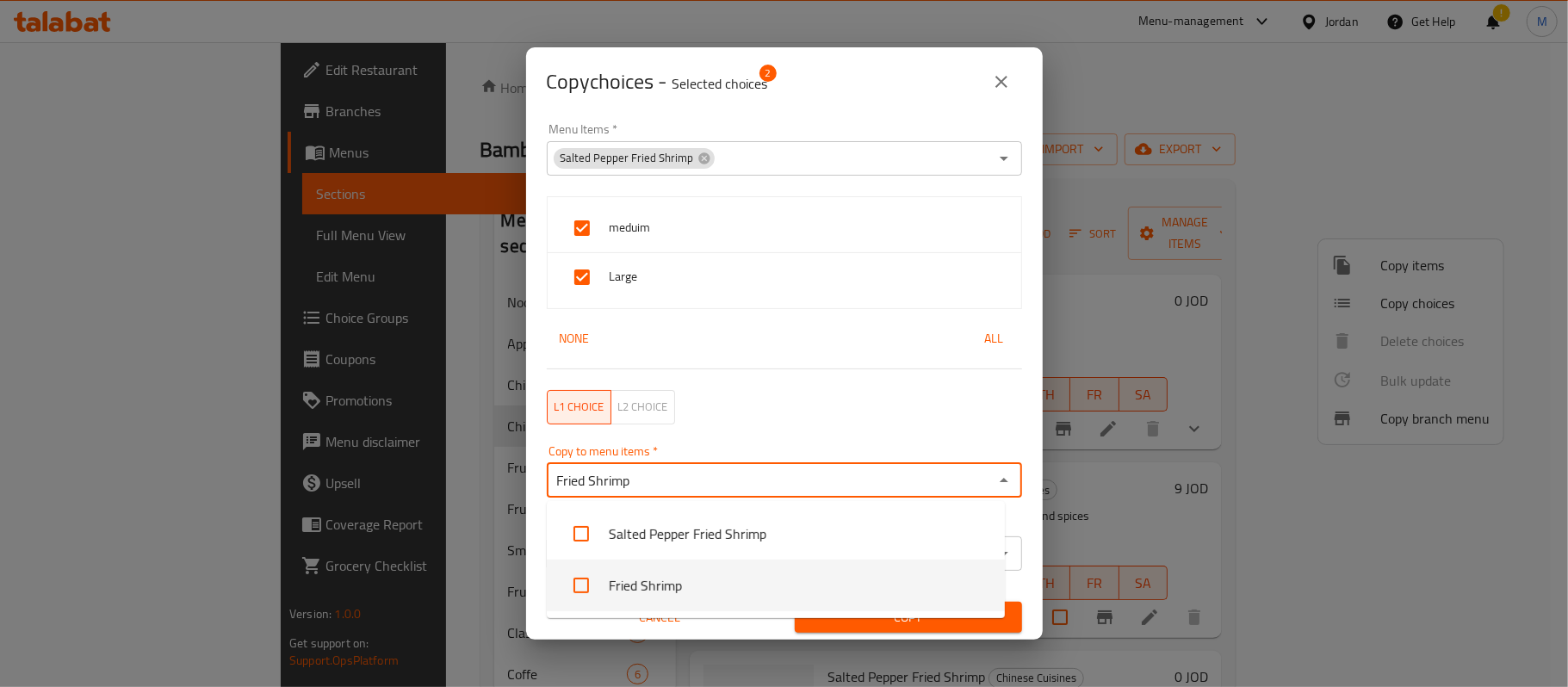
click at [678, 586] on li "Fried Shrimp" at bounding box center [776, 586] width 458 height 52
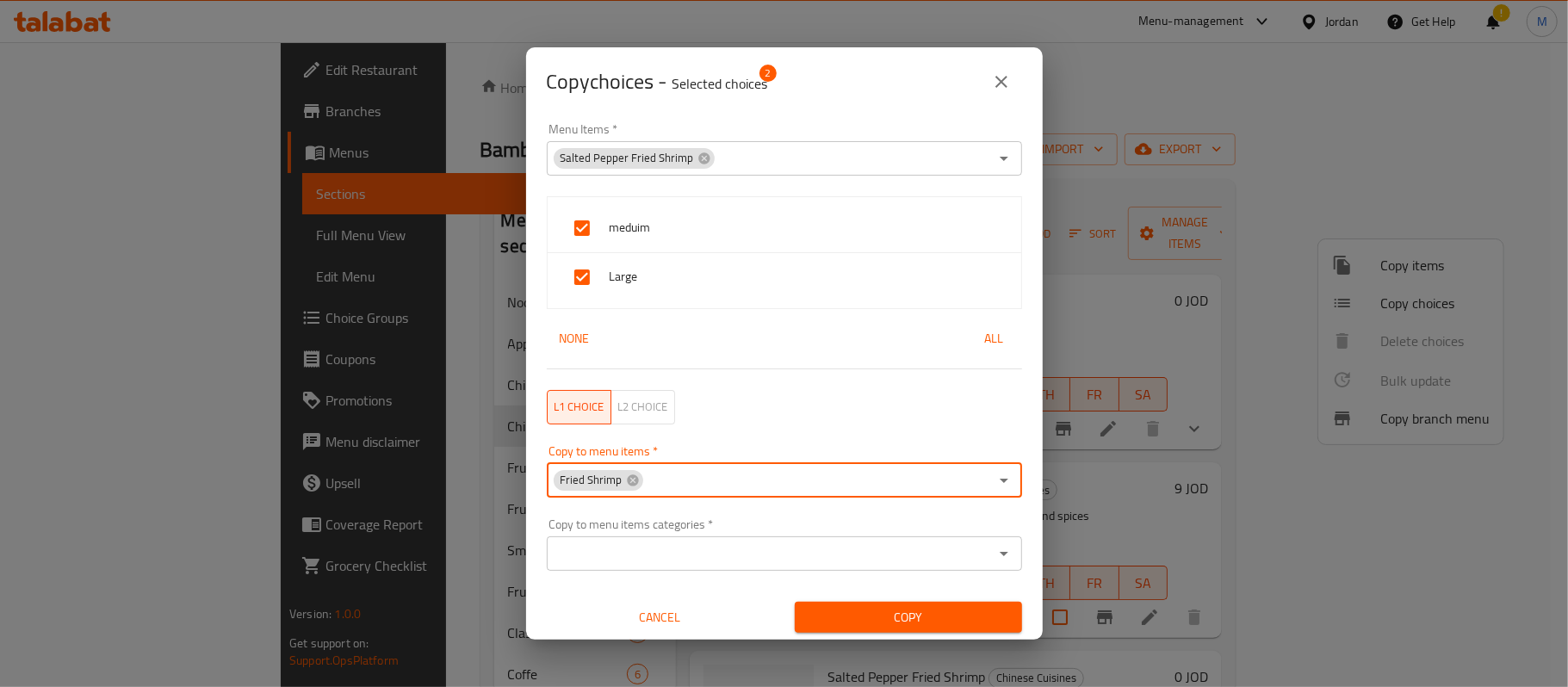
click at [775, 479] on input "Copy to menu items   *" at bounding box center [817, 481] width 344 height 24
paste input "Chinese Spicy Crispy Shrimp"
type input "Chinese Spicy Crispy Shrimp"
click at [757, 521] on li "Chinese Spicy Crispy Shrimp" at bounding box center [776, 534] width 458 height 52
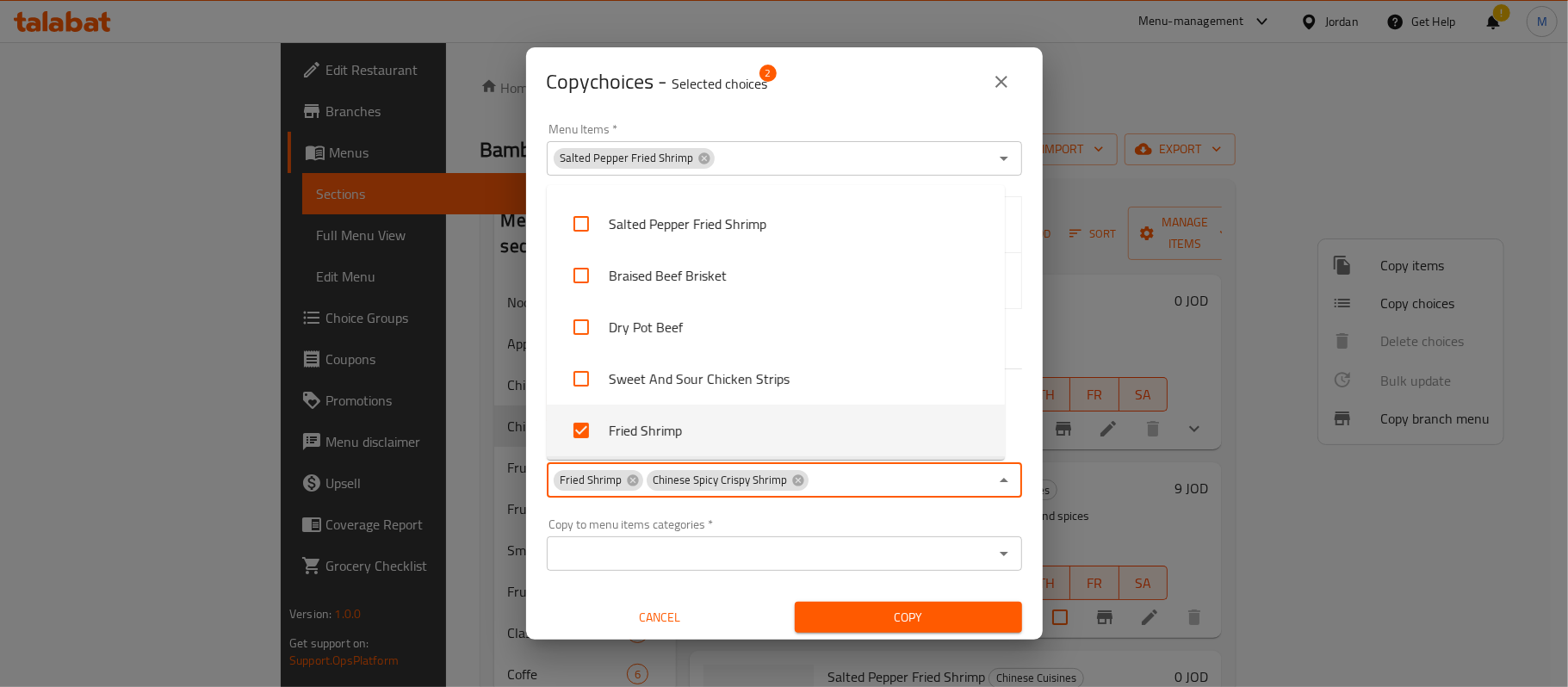
click at [731, 610] on span "Cancel" at bounding box center [661, 618] width 214 height 22
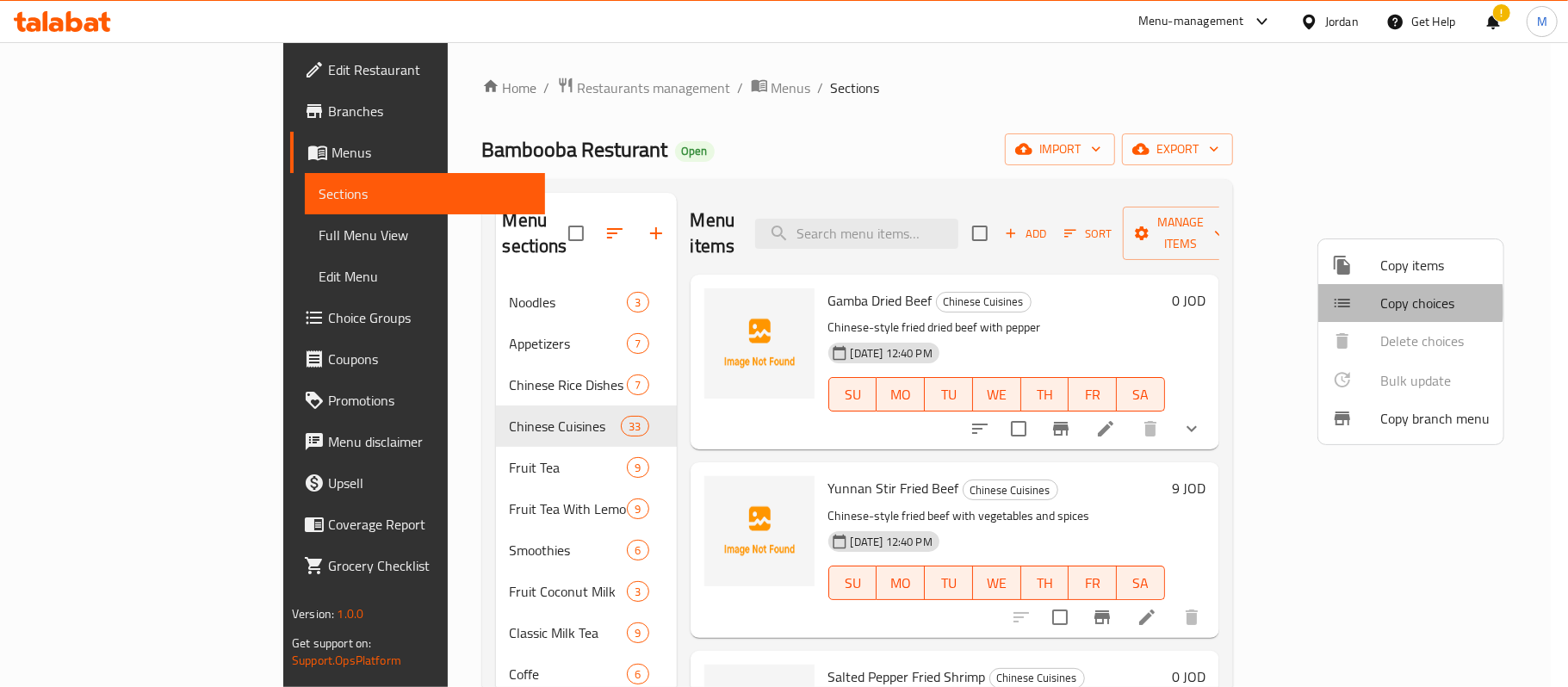
click at [1397, 303] on span "Copy choices" at bounding box center [1434, 303] width 109 height 21
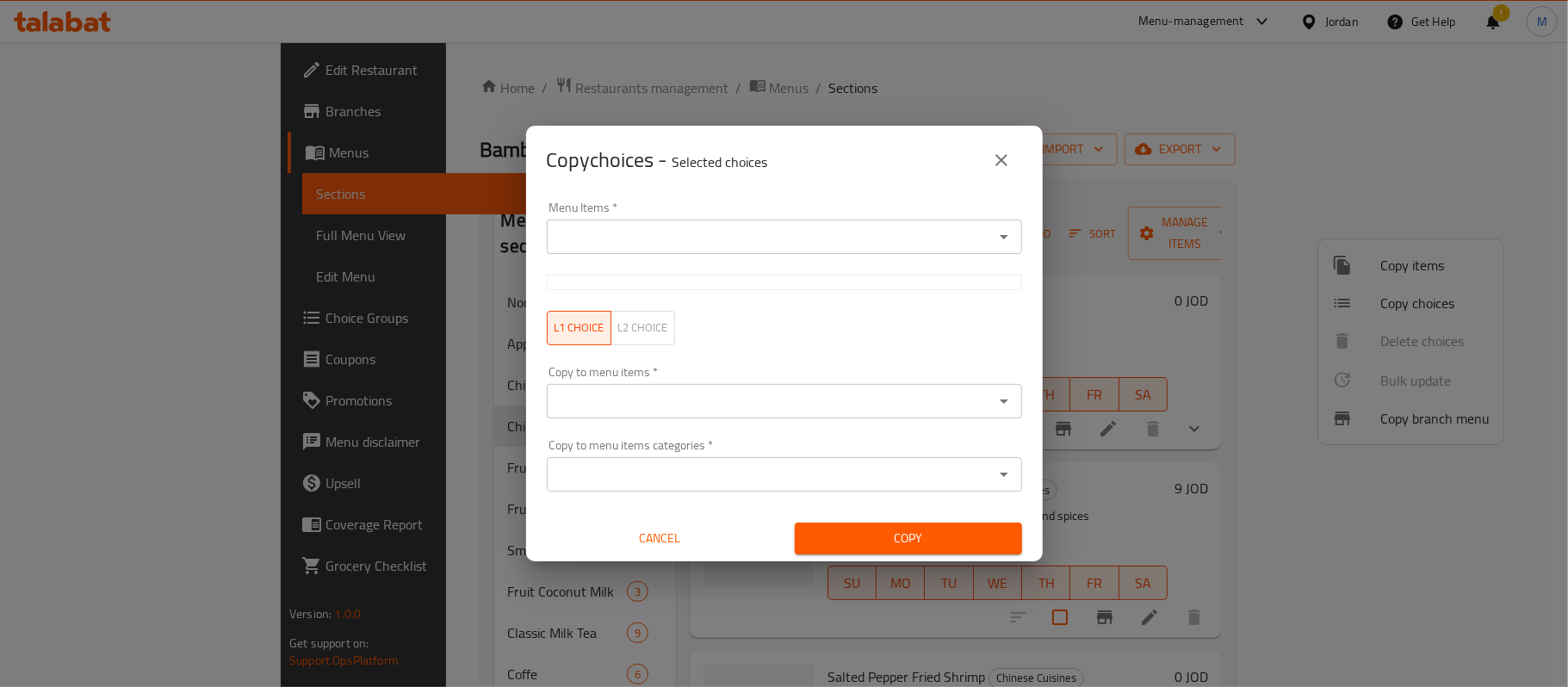
click at [776, 229] on input "Menu Items   *" at bounding box center [770, 237] width 437 height 24
paste input "Salted Pepper Fried Shrimp"
type input "Salted Pepper Fried Shrimp"
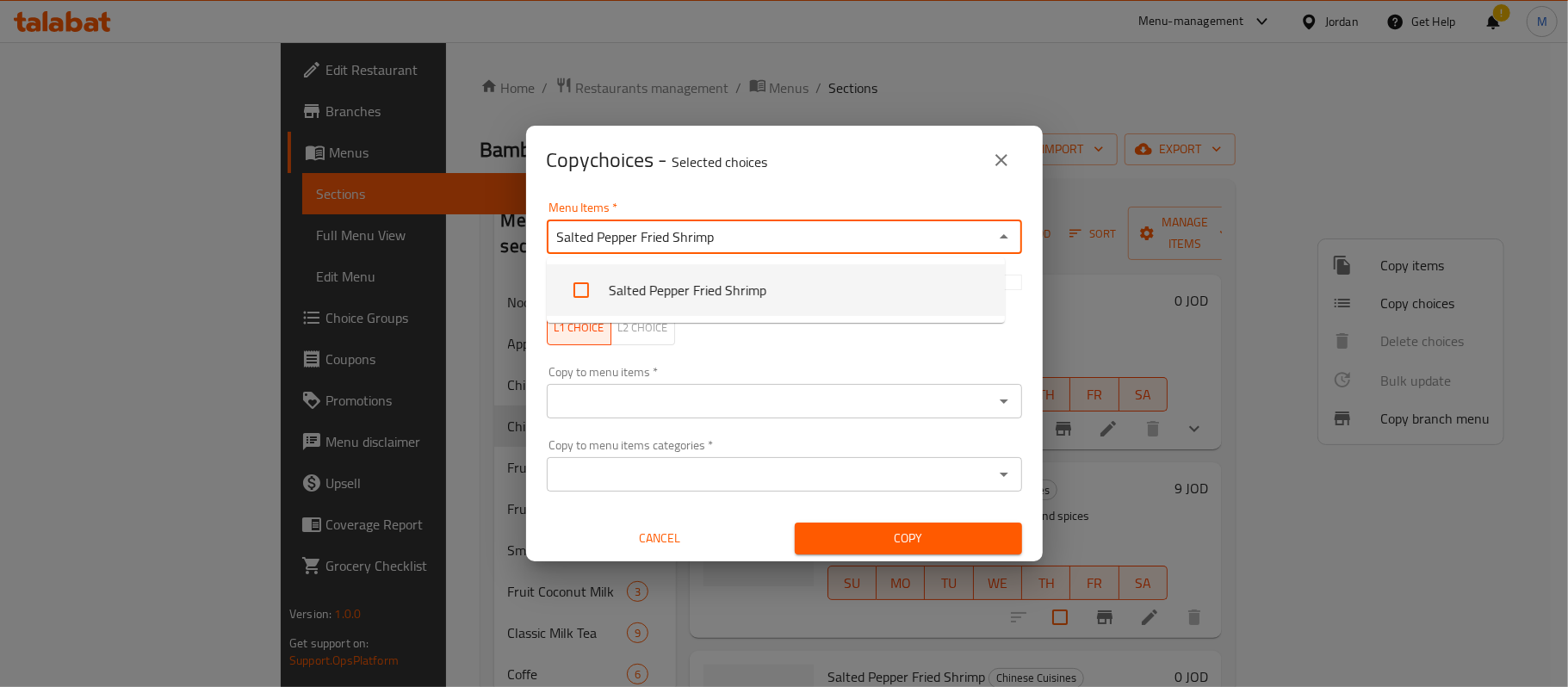
click at [737, 276] on li "Salted Pepper Fried Shrimp" at bounding box center [776, 290] width 458 height 52
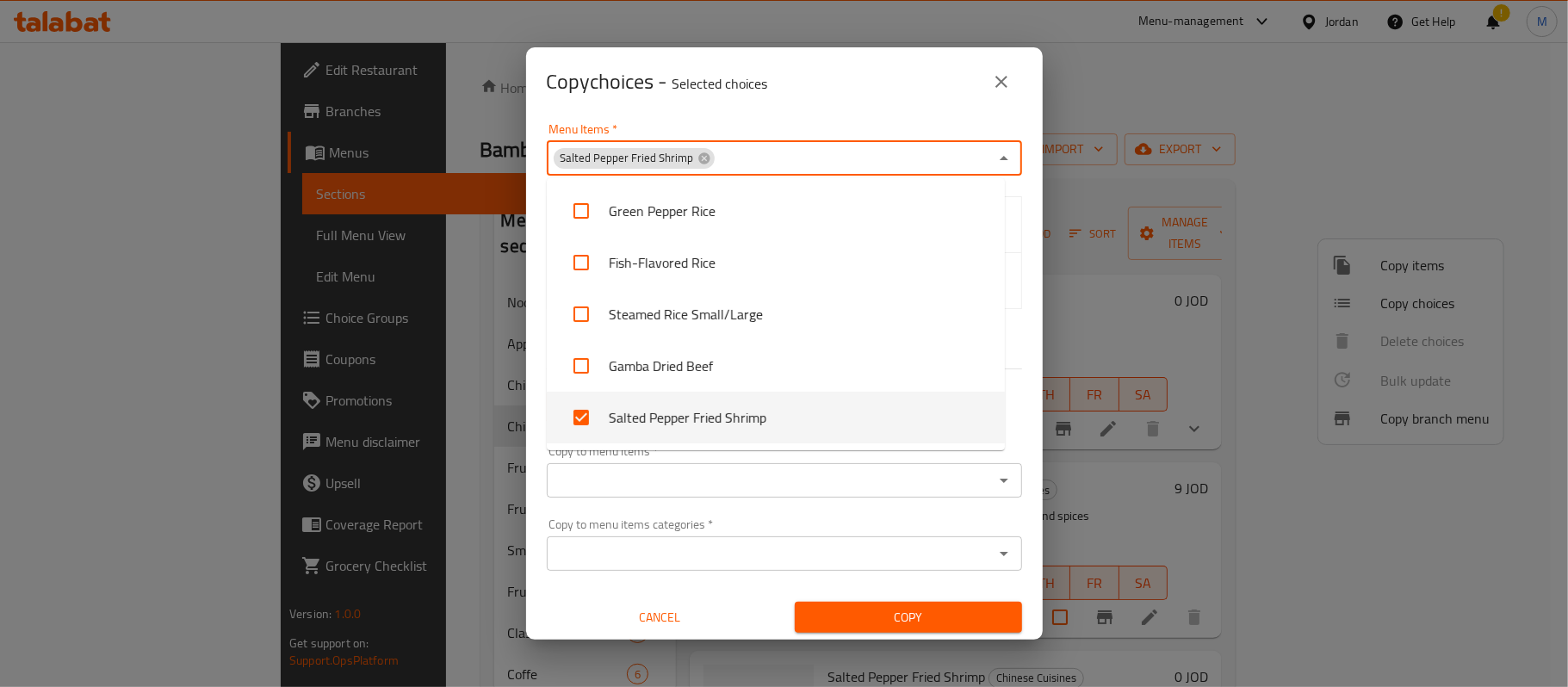
click at [613, 490] on input "Copy to menu items   *" at bounding box center [770, 481] width 437 height 24
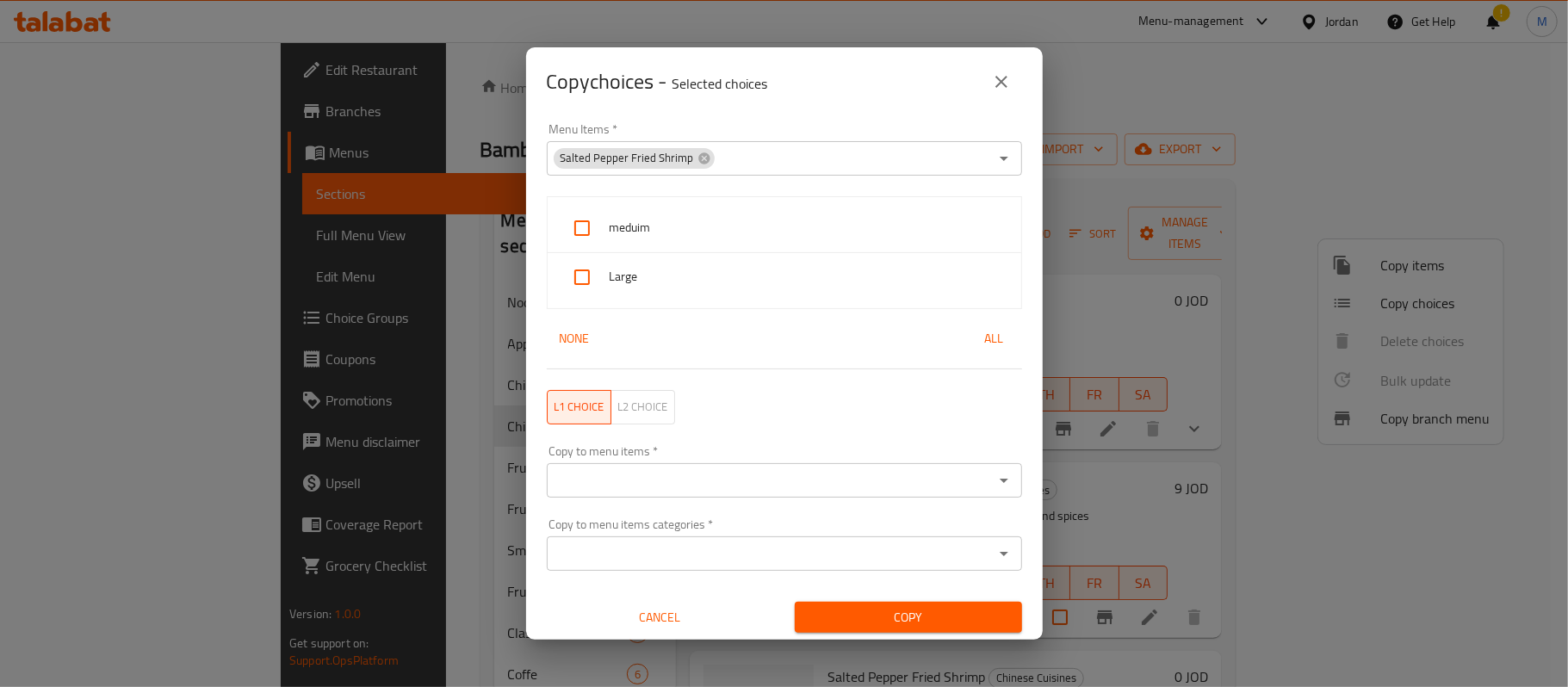
click at [638, 484] on input "Copy to menu items   *" at bounding box center [770, 481] width 437 height 24
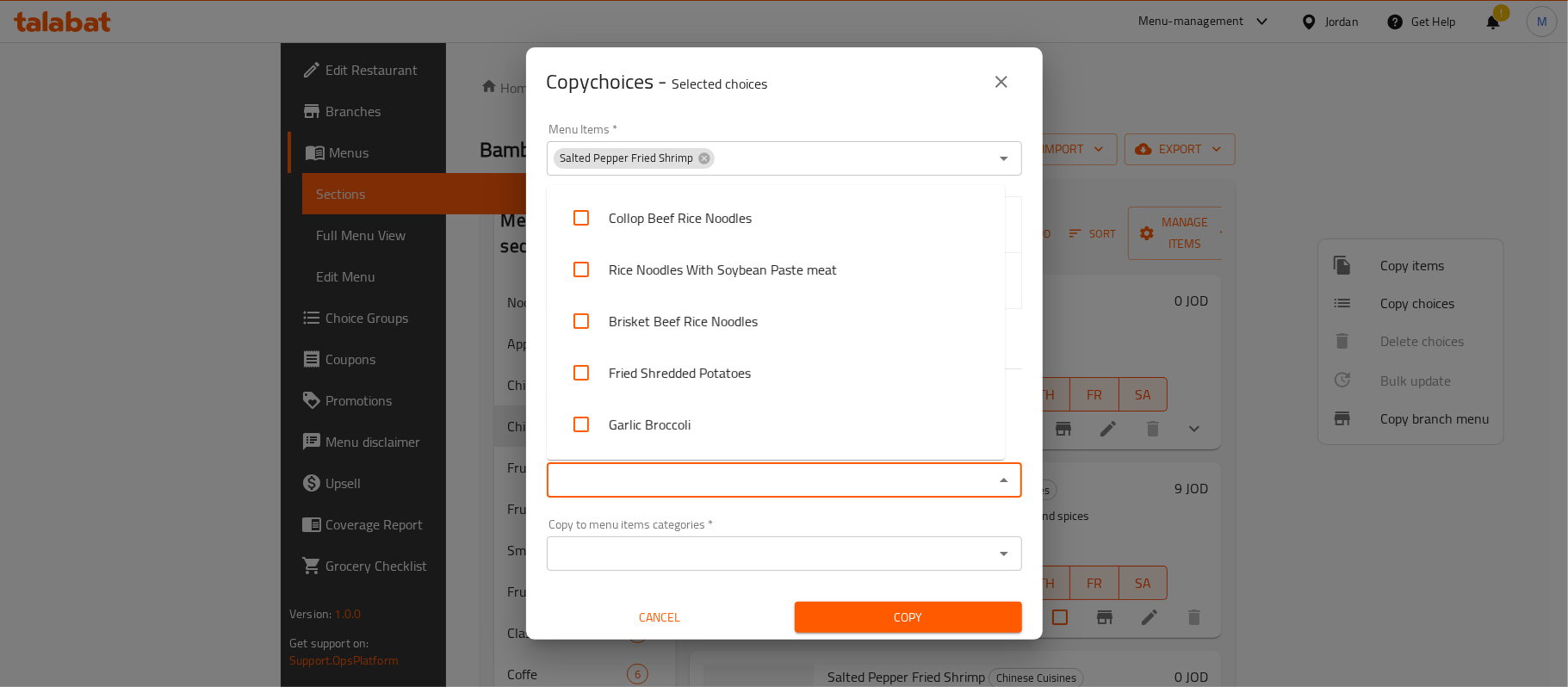
paste input "Fried Shrimp"
type input "Fried Shrimp"
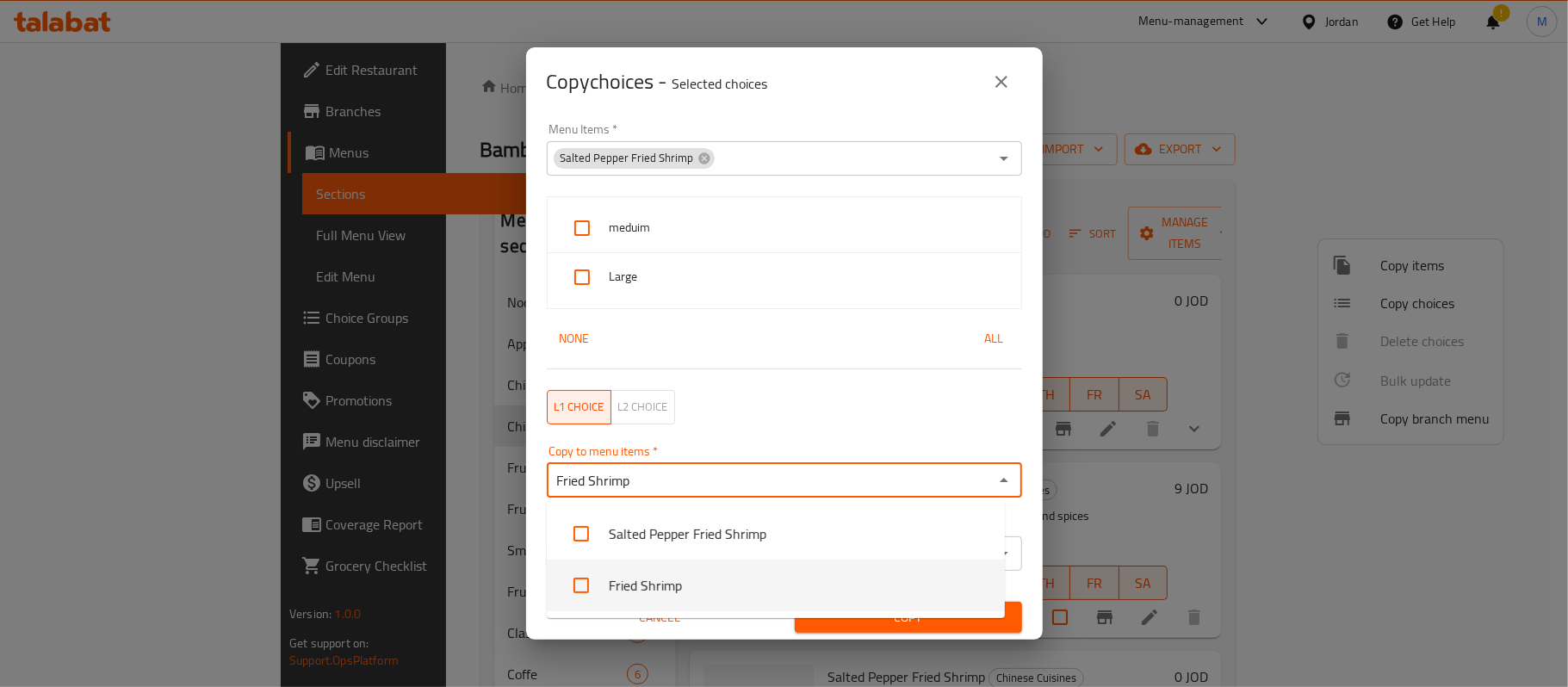
click at [661, 588] on li "Fried Shrimp" at bounding box center [776, 586] width 458 height 52
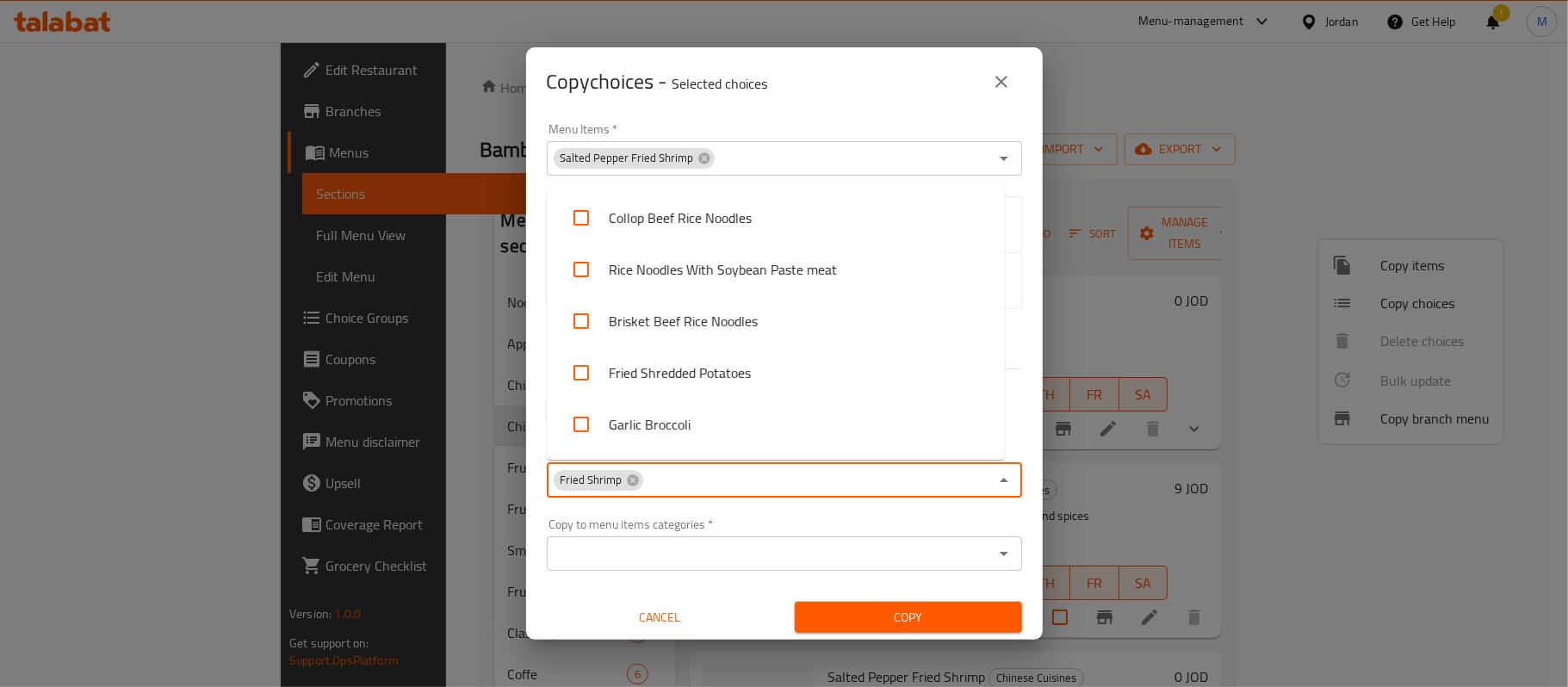
click at [757, 480] on input "Copy to menu items   *" at bounding box center [817, 481] width 344 height 24
paste input "Chinese Spicy Crispy Shrimp"
type input "Chinese Spicy Crispy Shrimp"
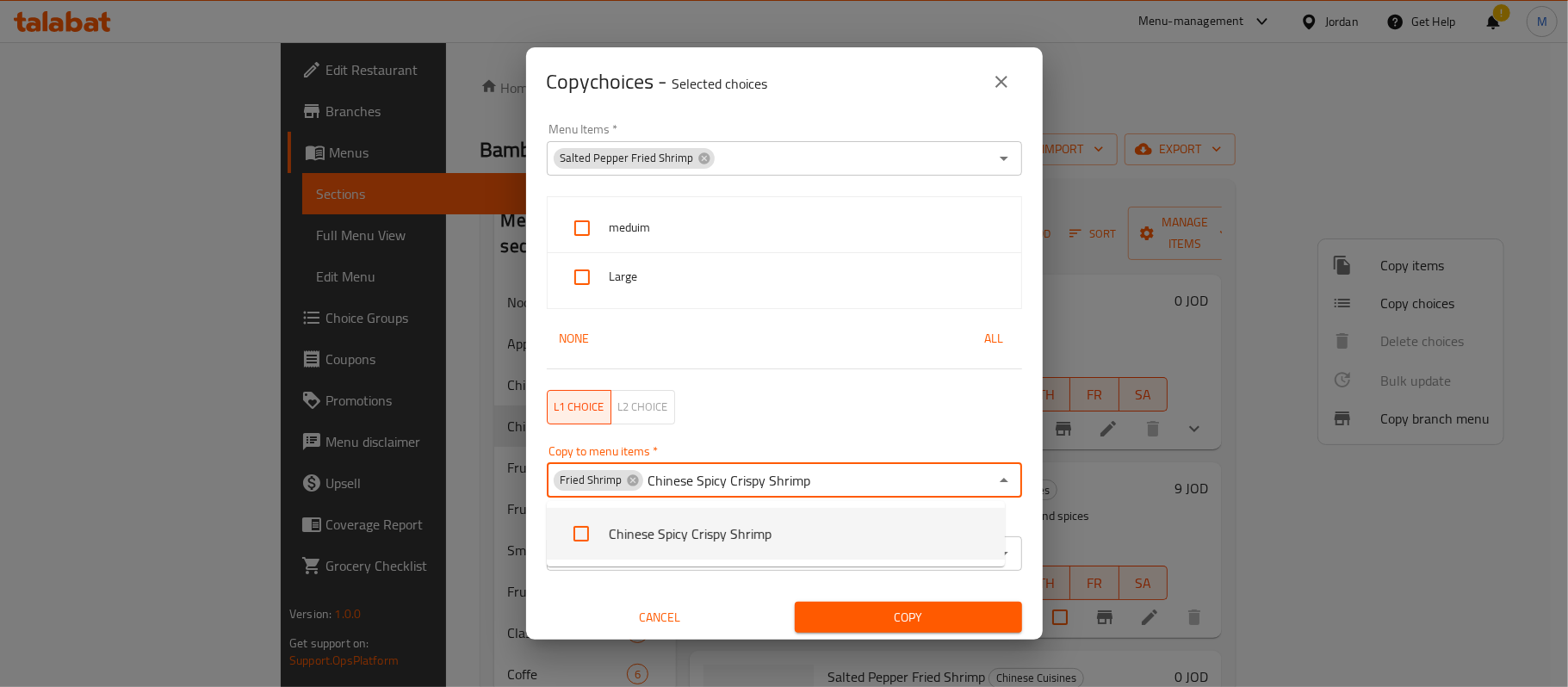
click at [685, 533] on li "Chinese Spicy Crispy Shrimp" at bounding box center [776, 534] width 458 height 52
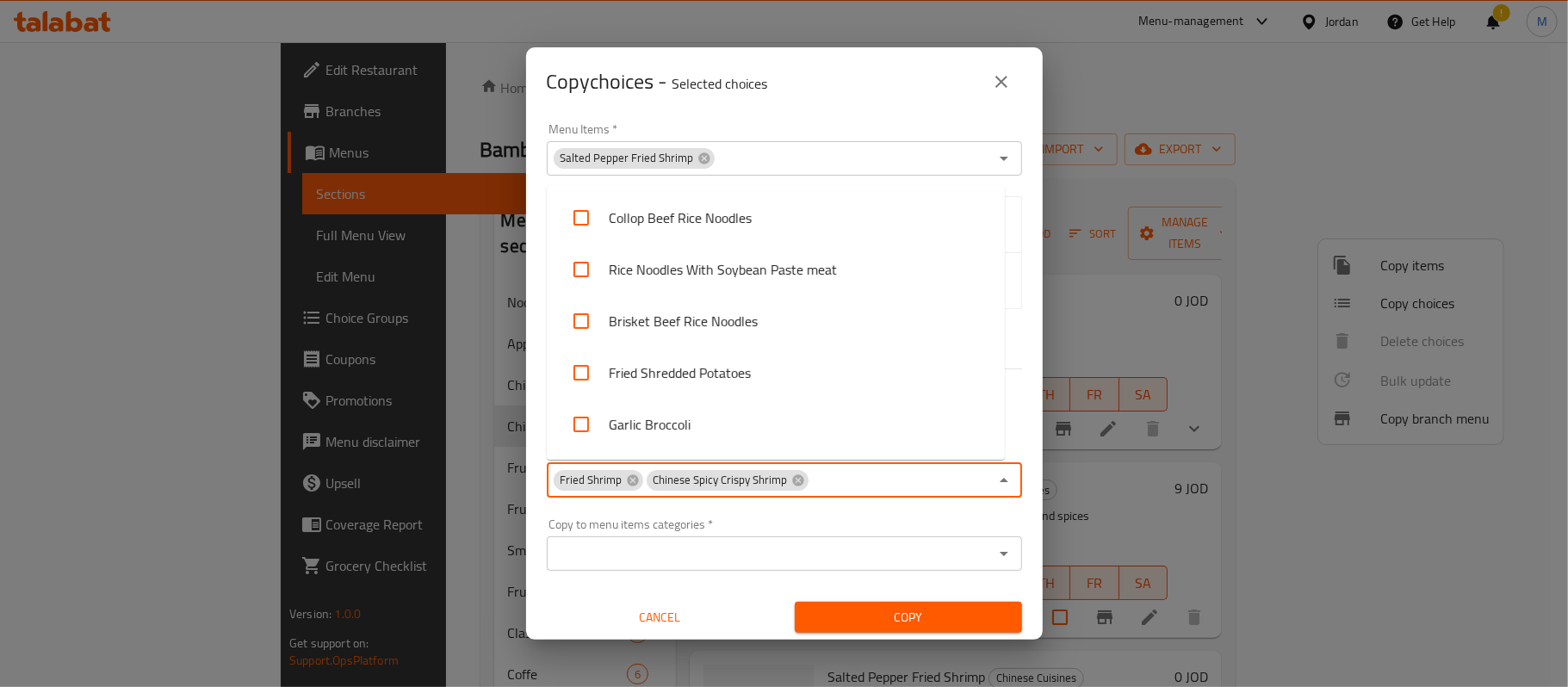
scroll to position [976, 0]
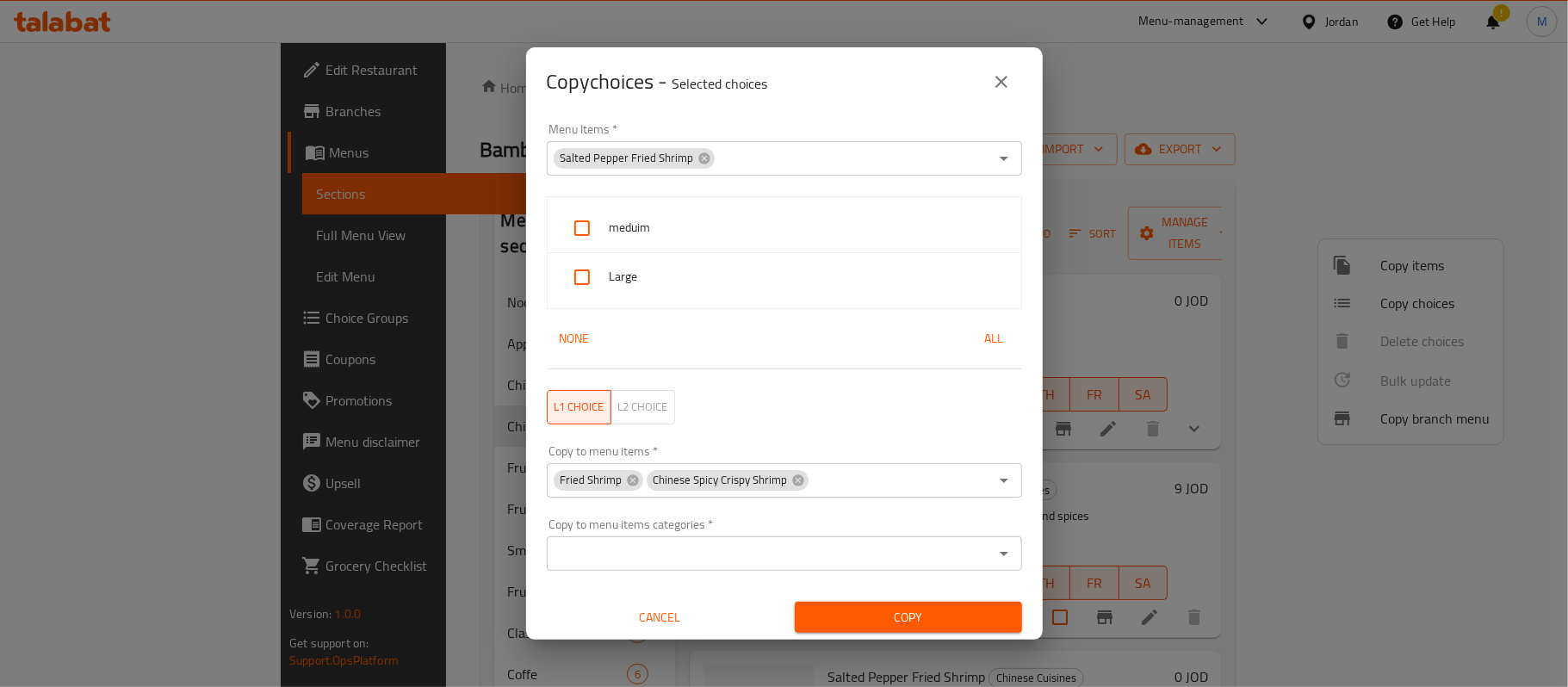
click at [538, 504] on div "Copy to menu items   * Fried Shrimp Chinese Spicy Crispy Shrimp Copy to menu it…" at bounding box center [785, 472] width 496 height 73
click at [889, 611] on span "Copy" at bounding box center [908, 618] width 200 height 22
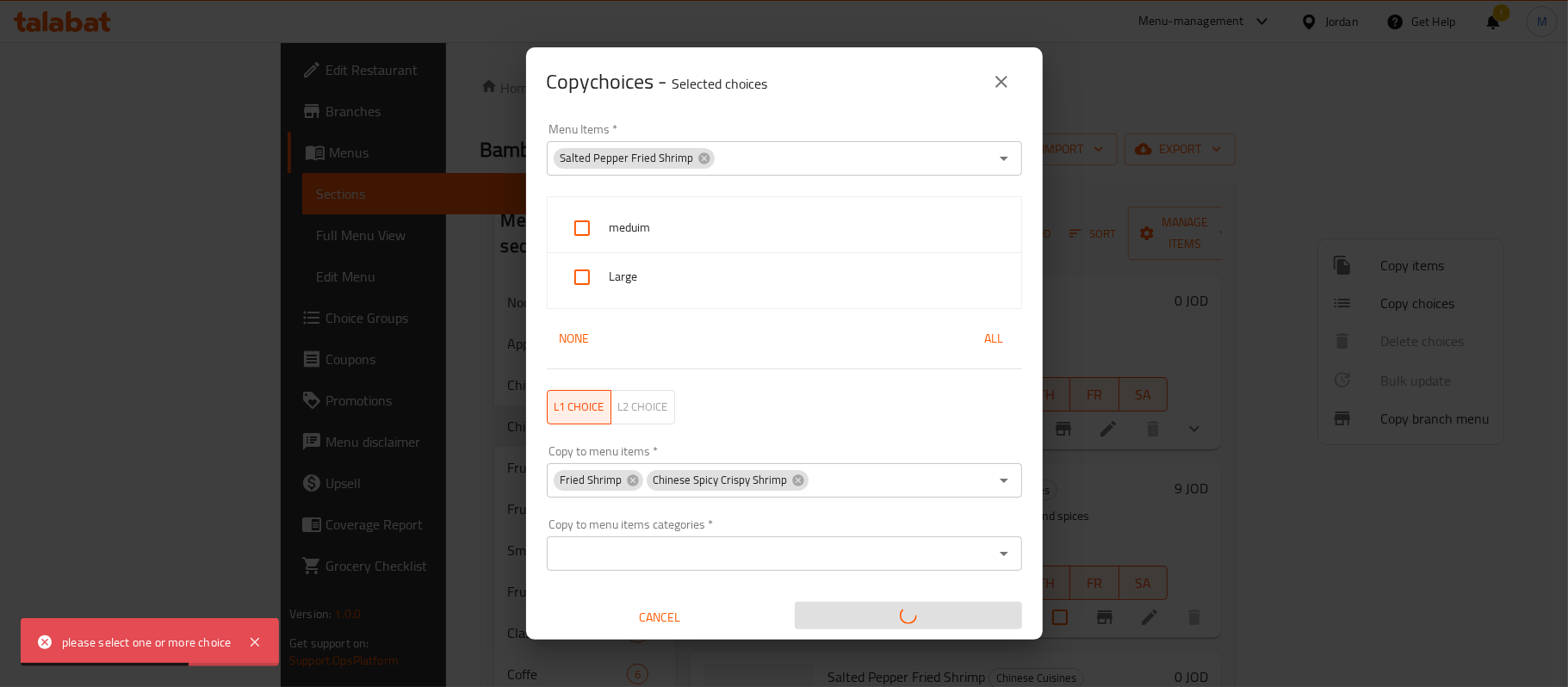
click at [587, 245] on input "checkbox" at bounding box center [582, 228] width 41 height 41
checkbox input "true"
click at [590, 281] on input "checkbox" at bounding box center [582, 278] width 41 height 41
checkbox input "true"
click at [1006, 83] on icon "close" at bounding box center [1001, 82] width 21 height 21
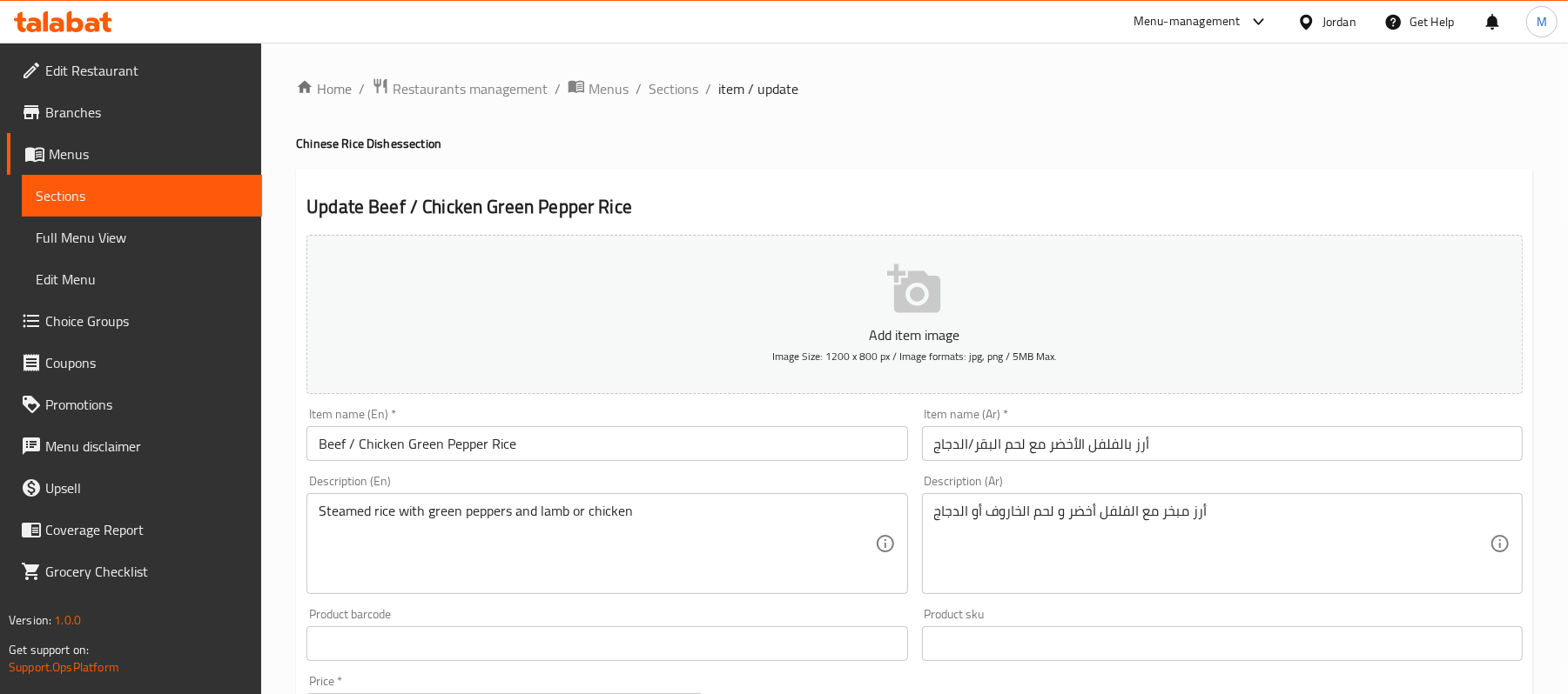
click at [106, 314] on span "Choice Groups" at bounding box center [146, 321] width 203 height 21
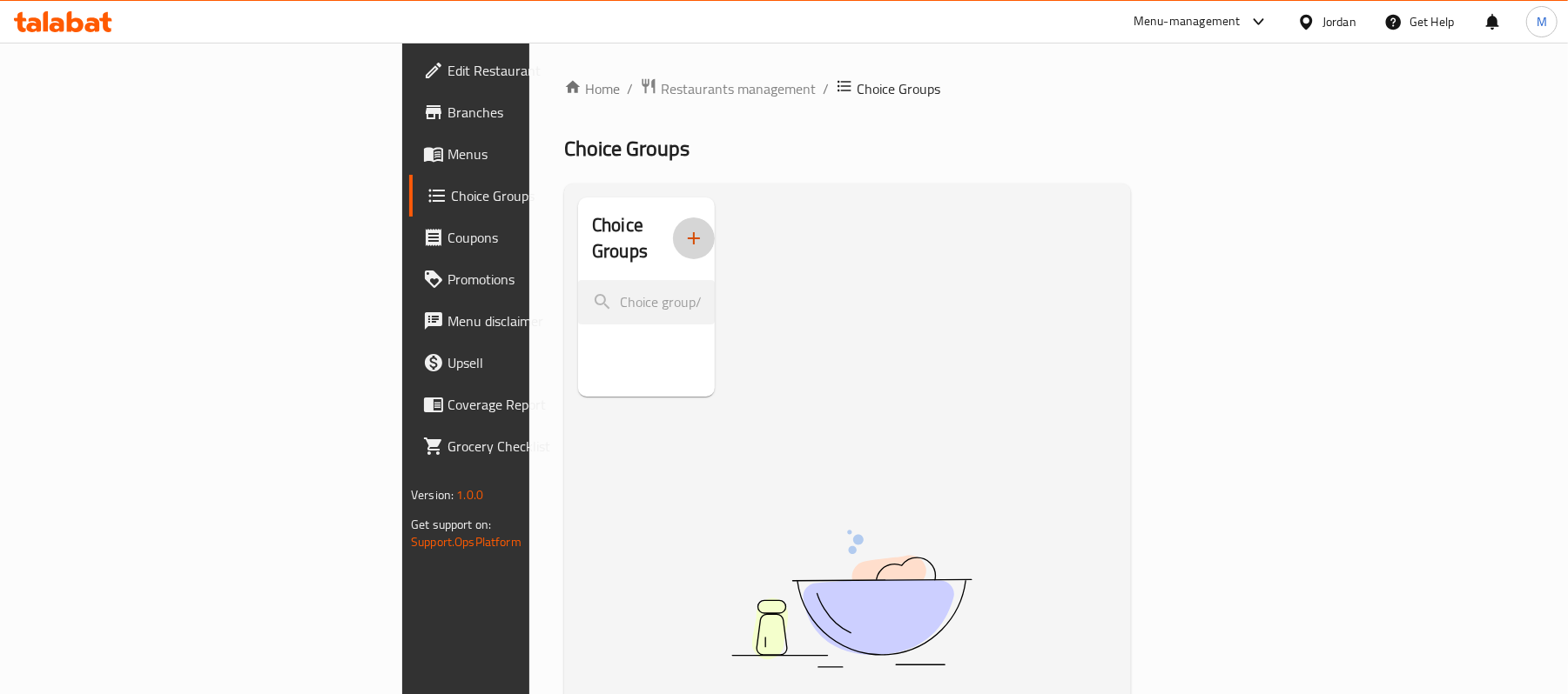
click at [683, 228] on icon "button" at bounding box center [693, 239] width 21 height 21
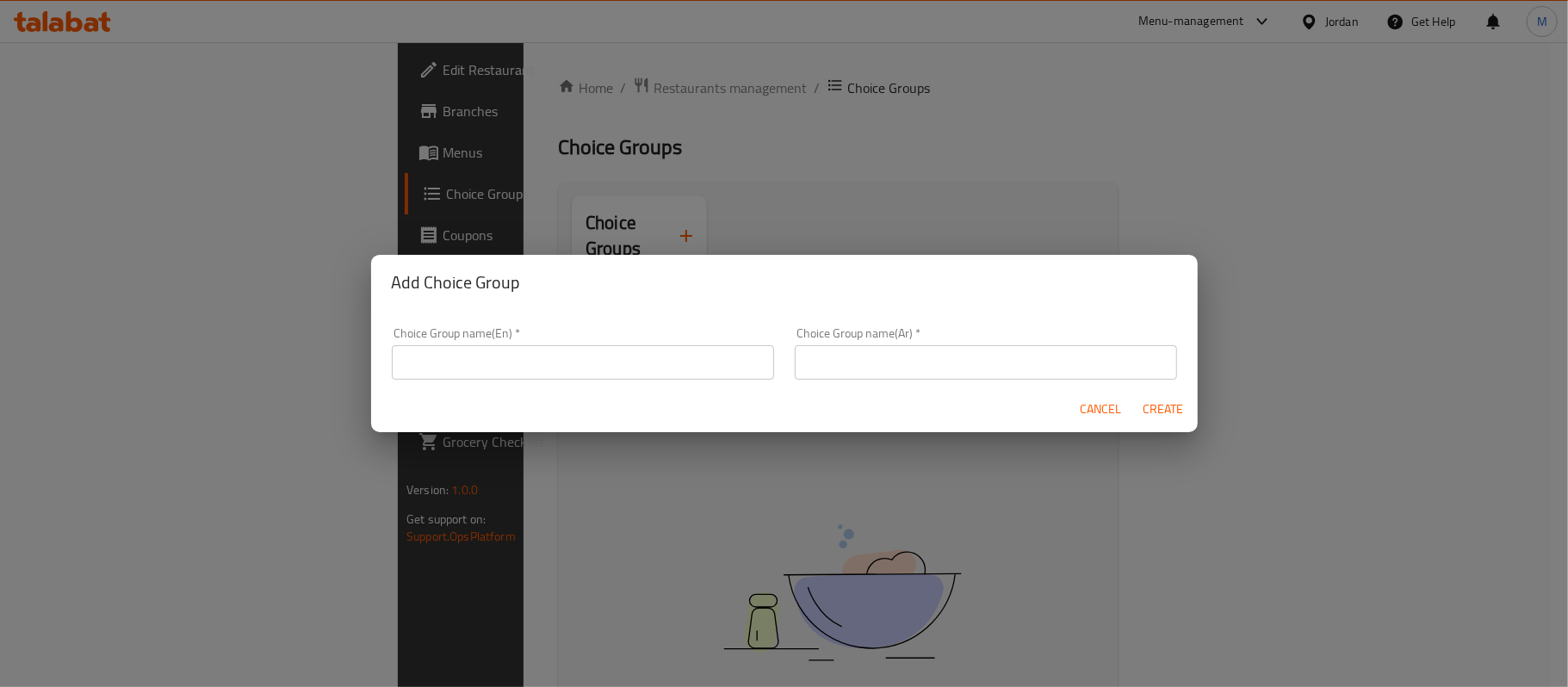
click at [584, 345] on div "Choice Group name(En)   * Choice Group name(En) *" at bounding box center [583, 353] width 383 height 53
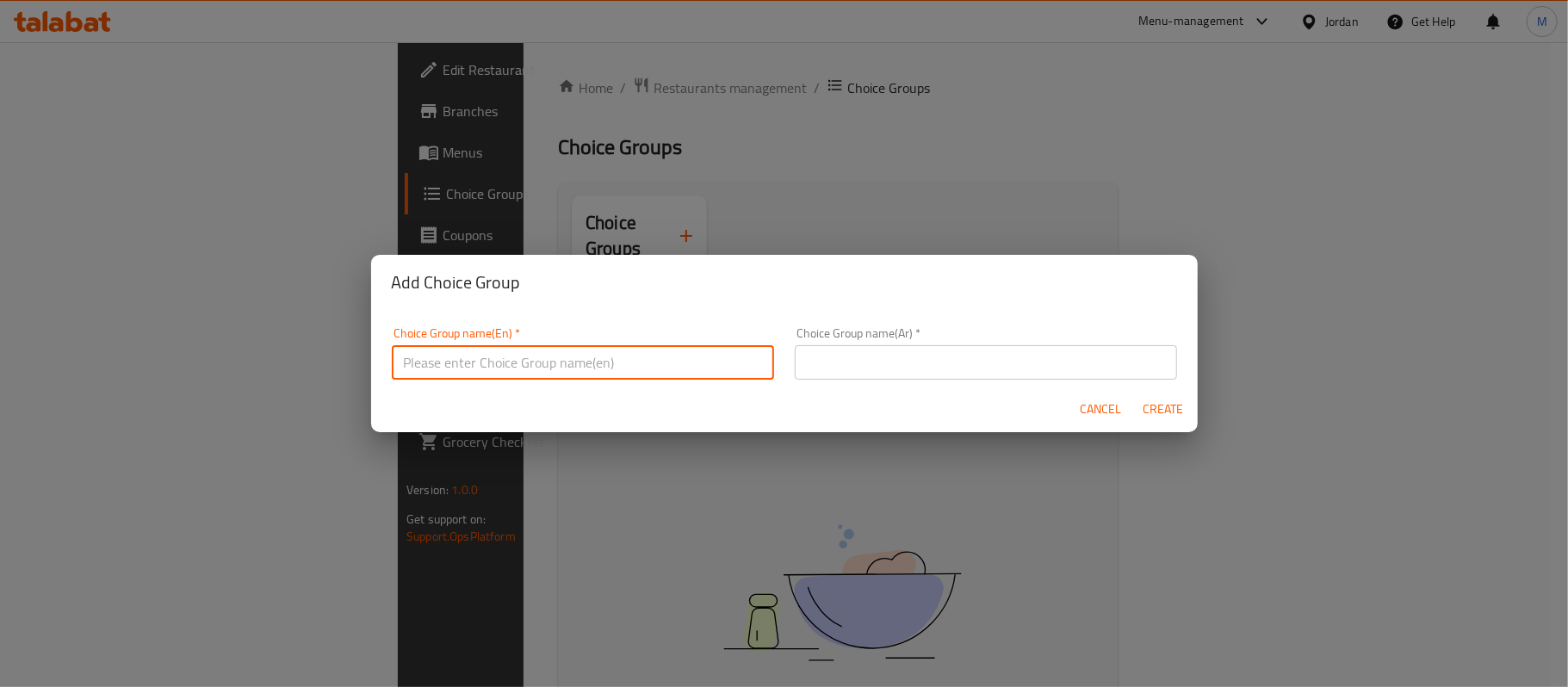
click at [582, 376] on input "text" at bounding box center [583, 363] width 383 height 34
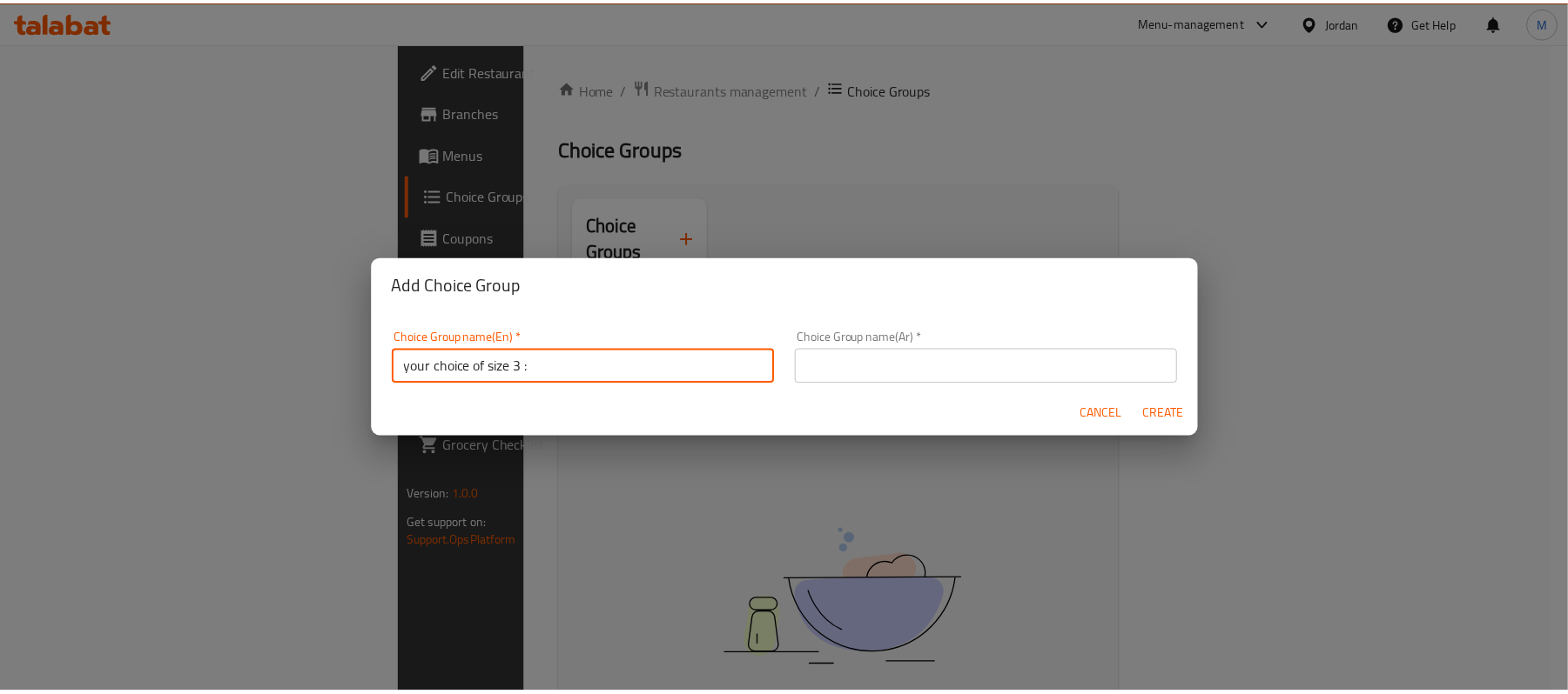
scroll to position [4, 0]
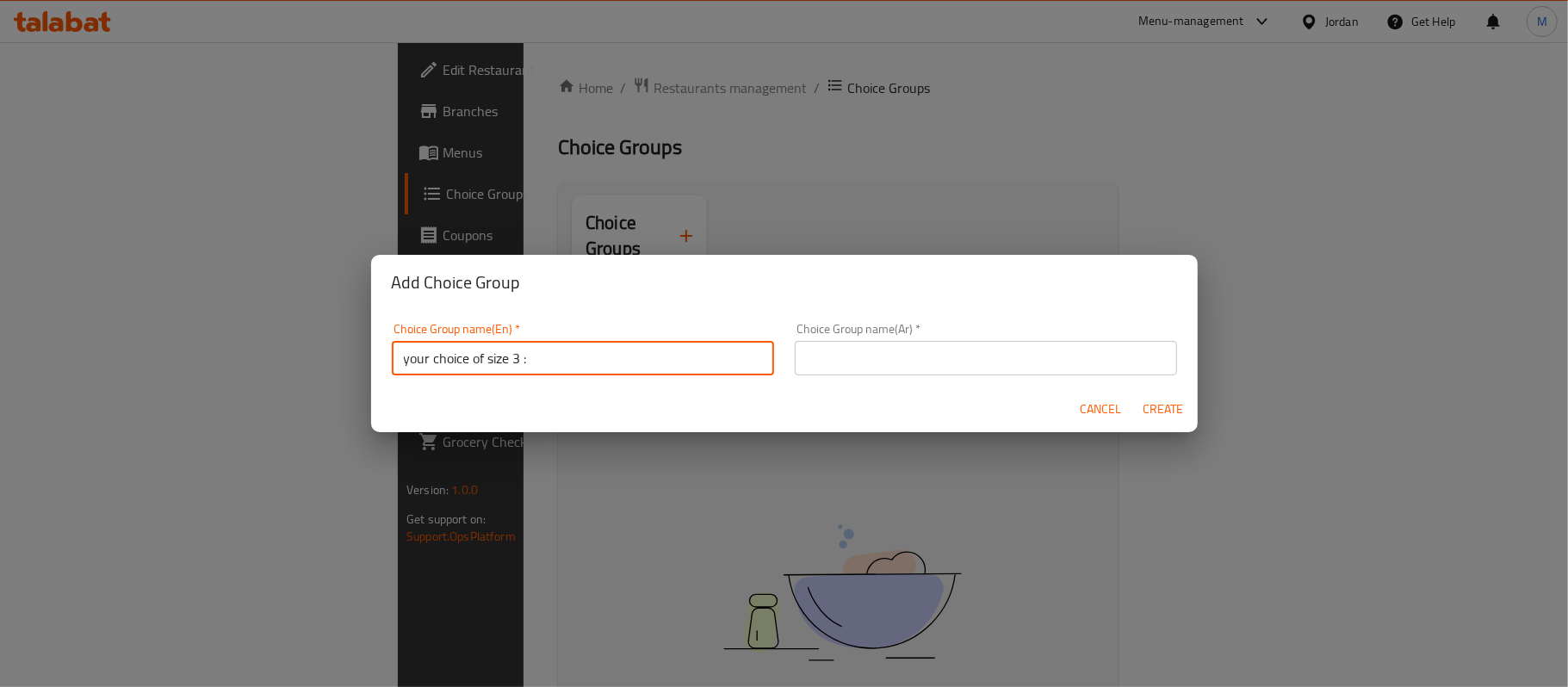
drag, startPoint x: 472, startPoint y: 359, endPoint x: 517, endPoint y: 369, distance: 46.1
click at [517, 369] on input "your choice of size 3 :" at bounding box center [583, 359] width 383 height 34
type input "your choice :"
click at [865, 360] on input "text" at bounding box center [986, 359] width 383 height 34
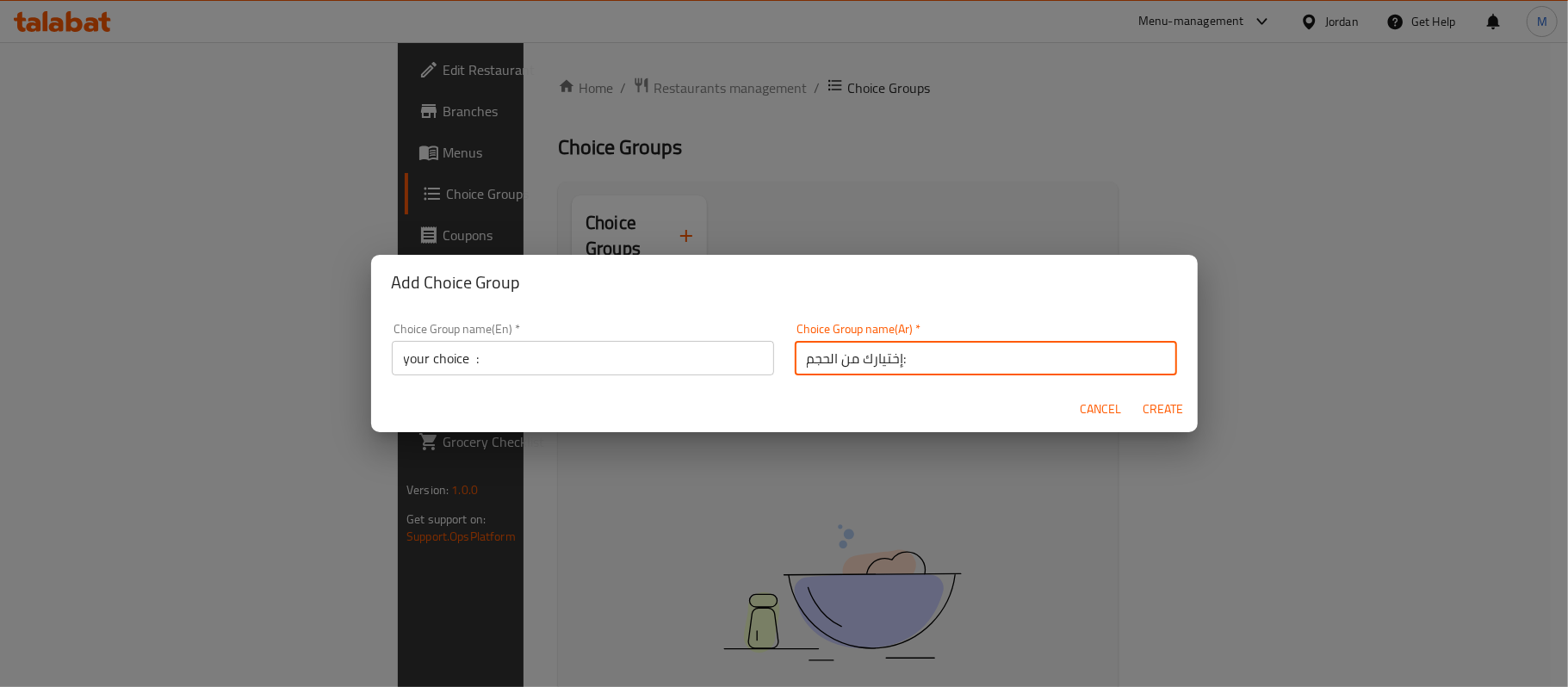
click at [837, 363] on input "إختيارك من الحجم:" at bounding box center [986, 359] width 383 height 34
drag, startPoint x: 837, startPoint y: 363, endPoint x: 820, endPoint y: 355, distance: 18.8
click at [820, 355] on input "إختيارك من الحجم:" at bounding box center [986, 359] width 383 height 34
click at [838, 363] on input "إختيارك من الحجم:" at bounding box center [986, 359] width 383 height 34
click at [849, 363] on input "إختيارك من الحجم:" at bounding box center [986, 359] width 383 height 34
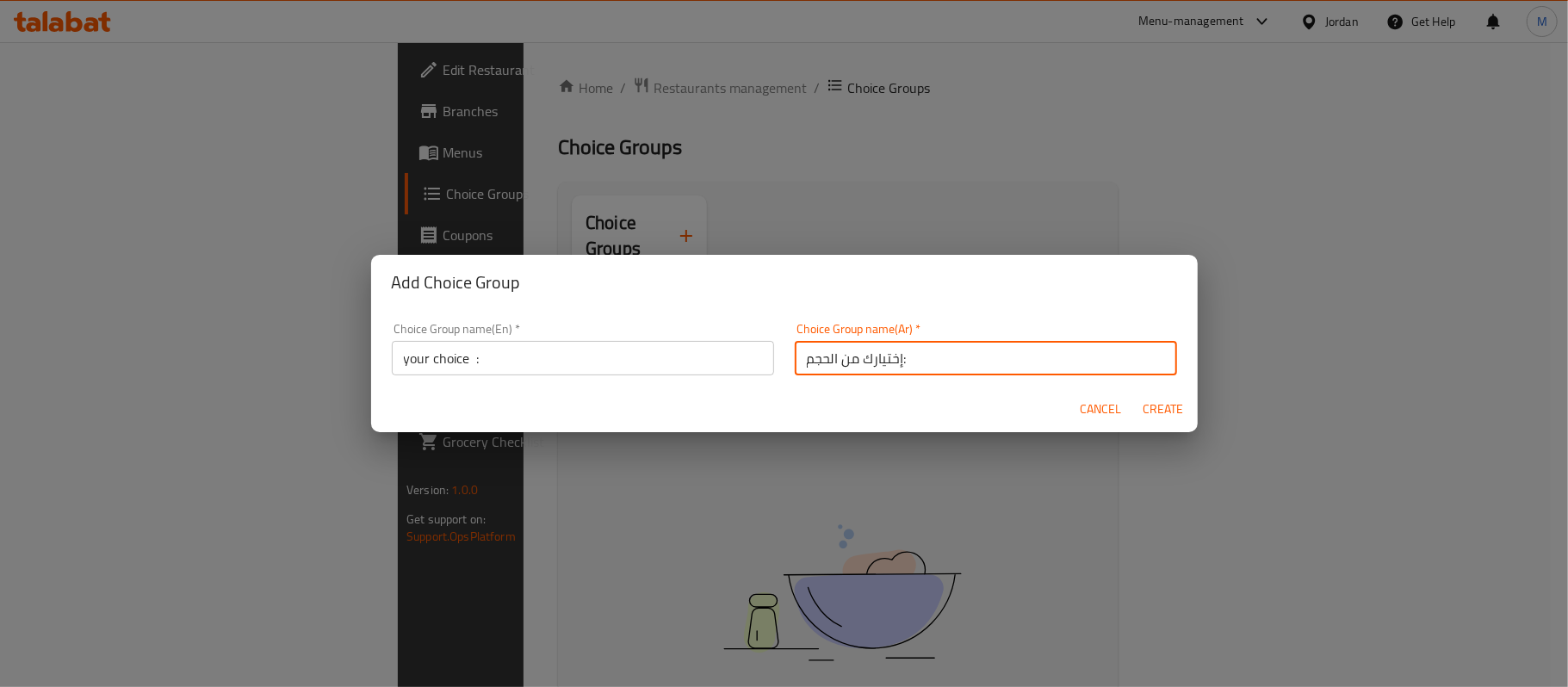
click at [851, 364] on input "إختيارك من الحجم:" at bounding box center [986, 359] width 383 height 34
drag, startPoint x: 841, startPoint y: 364, endPoint x: 769, endPoint y: 353, distance: 72.8
click at [769, 353] on div "Choice Group name(En)   * your choice : Choice Group name(En) * Choice Group na…" at bounding box center [784, 349] width 806 height 73
drag, startPoint x: 809, startPoint y: 360, endPoint x: 783, endPoint y: 352, distance: 27.2
click at [784, 352] on div "Choice Group name(Ar)   * إختيارك ا : Choice Group name(Ar) *" at bounding box center [986, 349] width 403 height 73
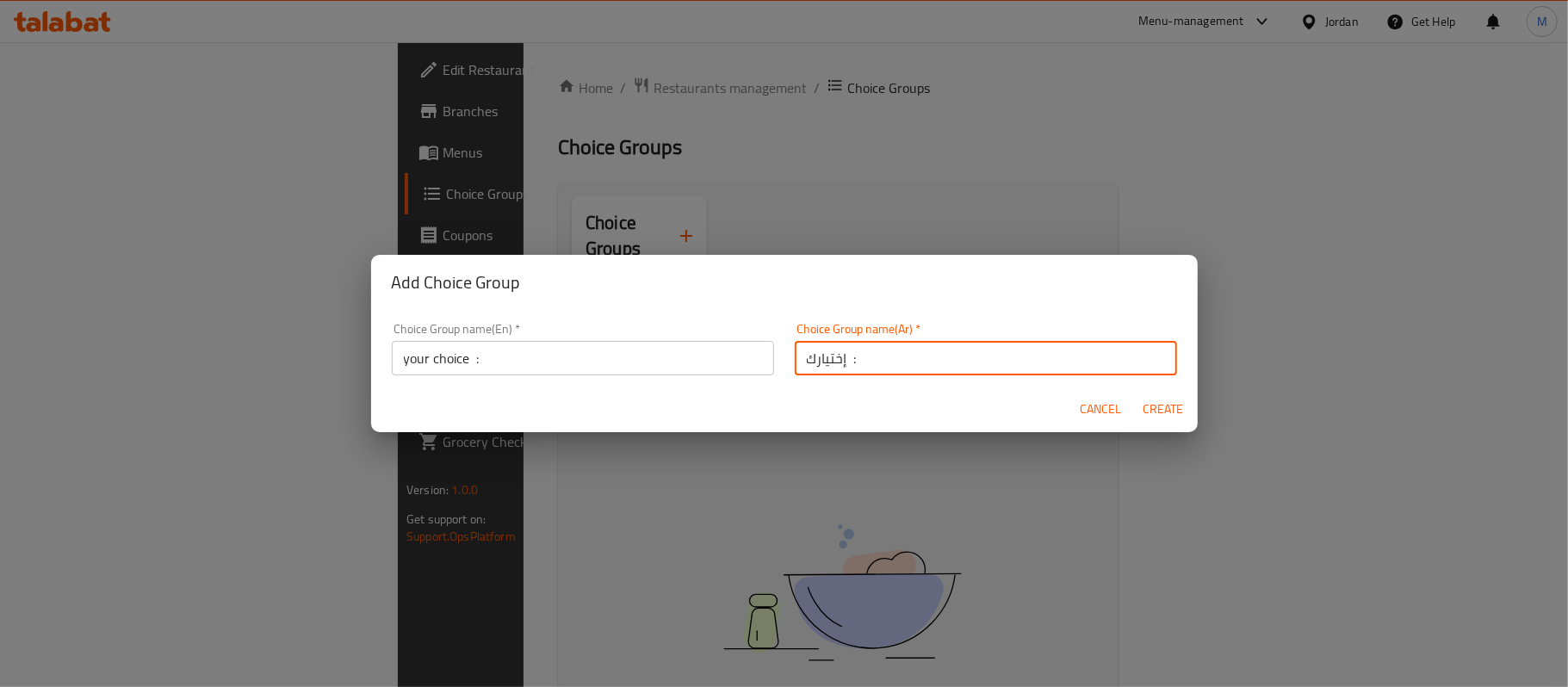
type input "إختيارك :"
click at [1150, 402] on span "Create" at bounding box center [1163, 409] width 41 height 22
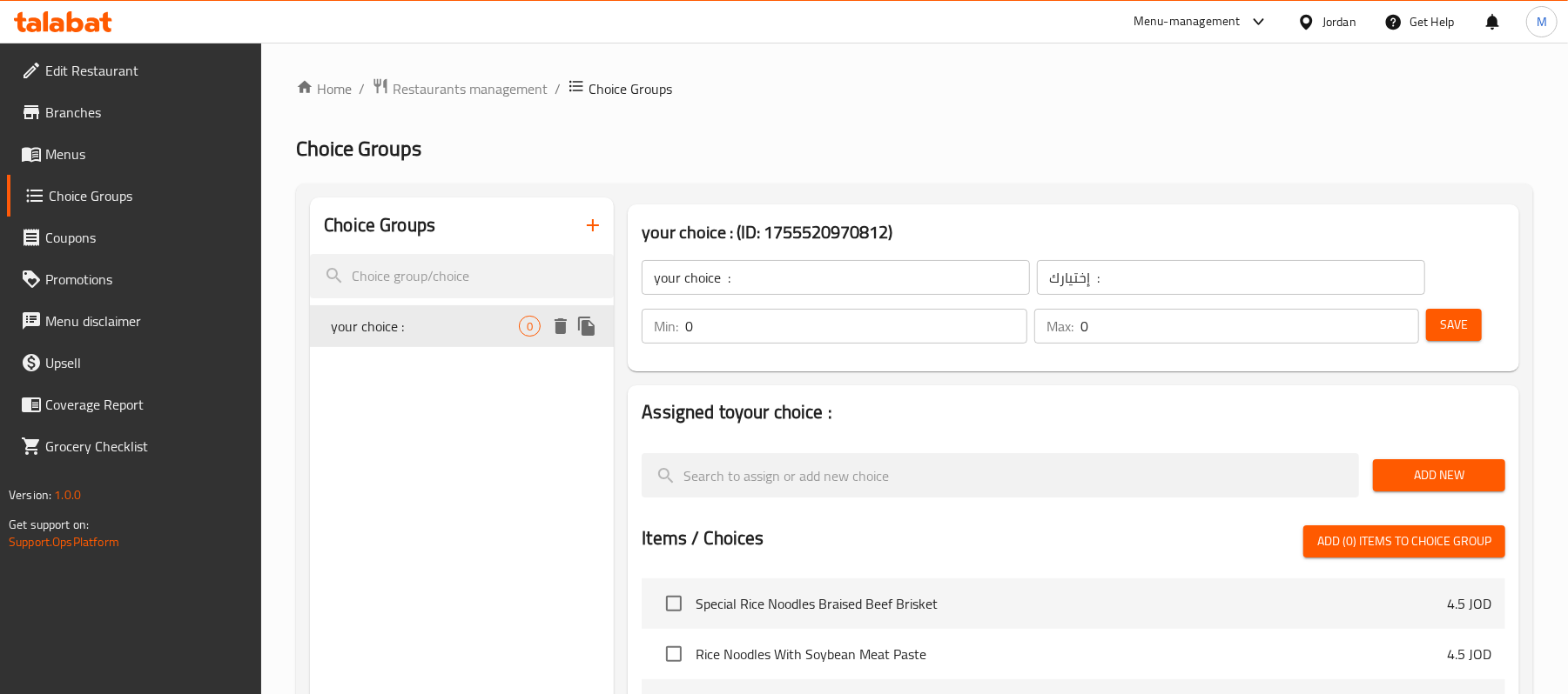
click at [455, 332] on span "your choice :" at bounding box center [425, 327] width 188 height 21
type input "1"
click at [1008, 317] on input "1" at bounding box center [855, 327] width 341 height 35
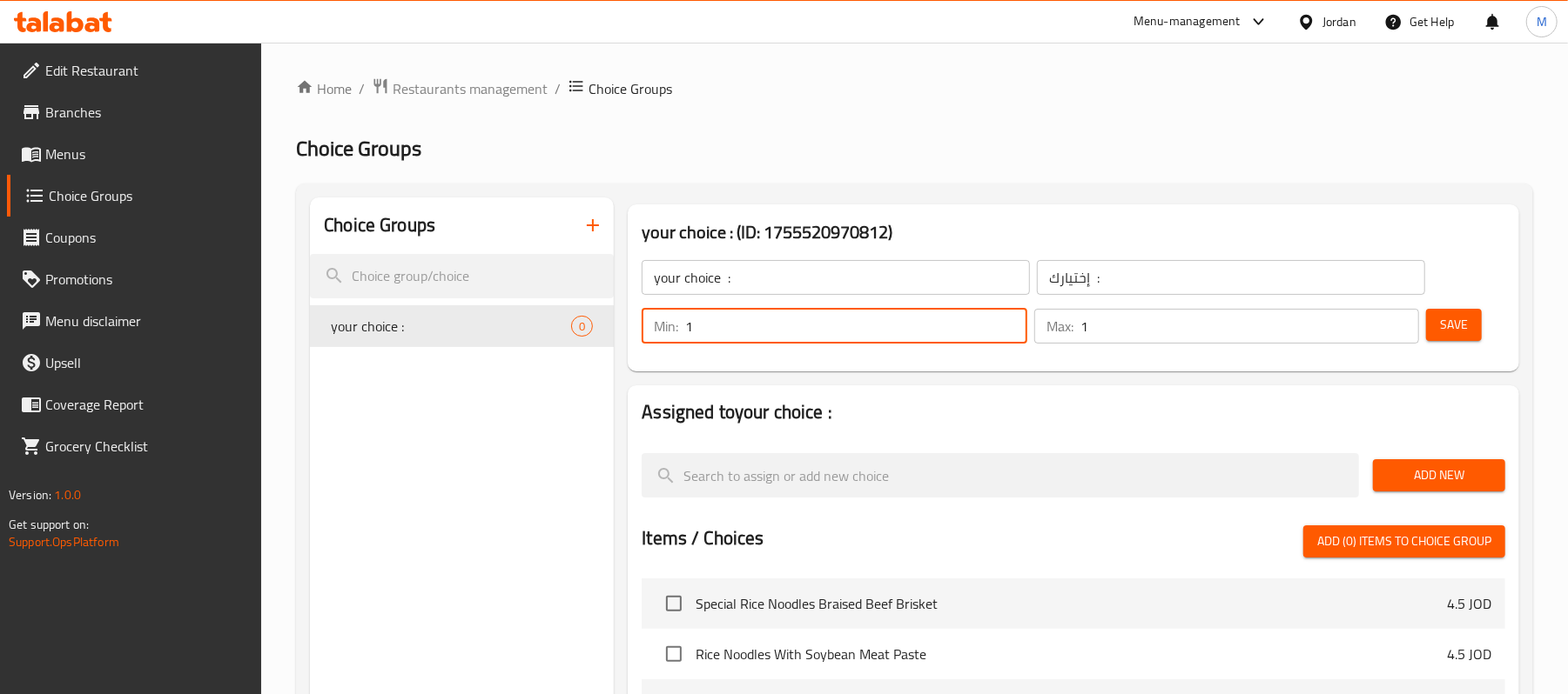
type input "1"
click at [1402, 324] on input "1" at bounding box center [1249, 327] width 339 height 35
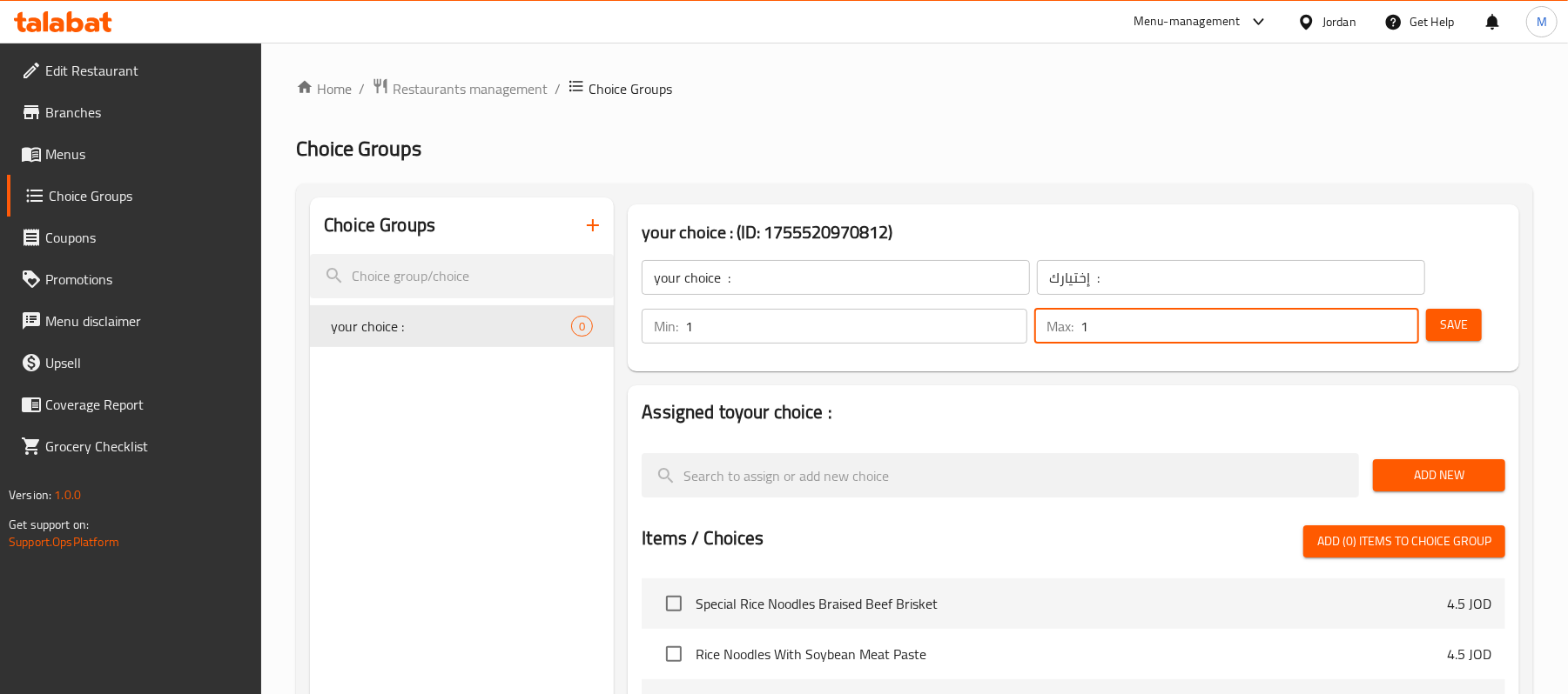
click at [1446, 475] on span "Add New" at bounding box center [1439, 475] width 105 height 22
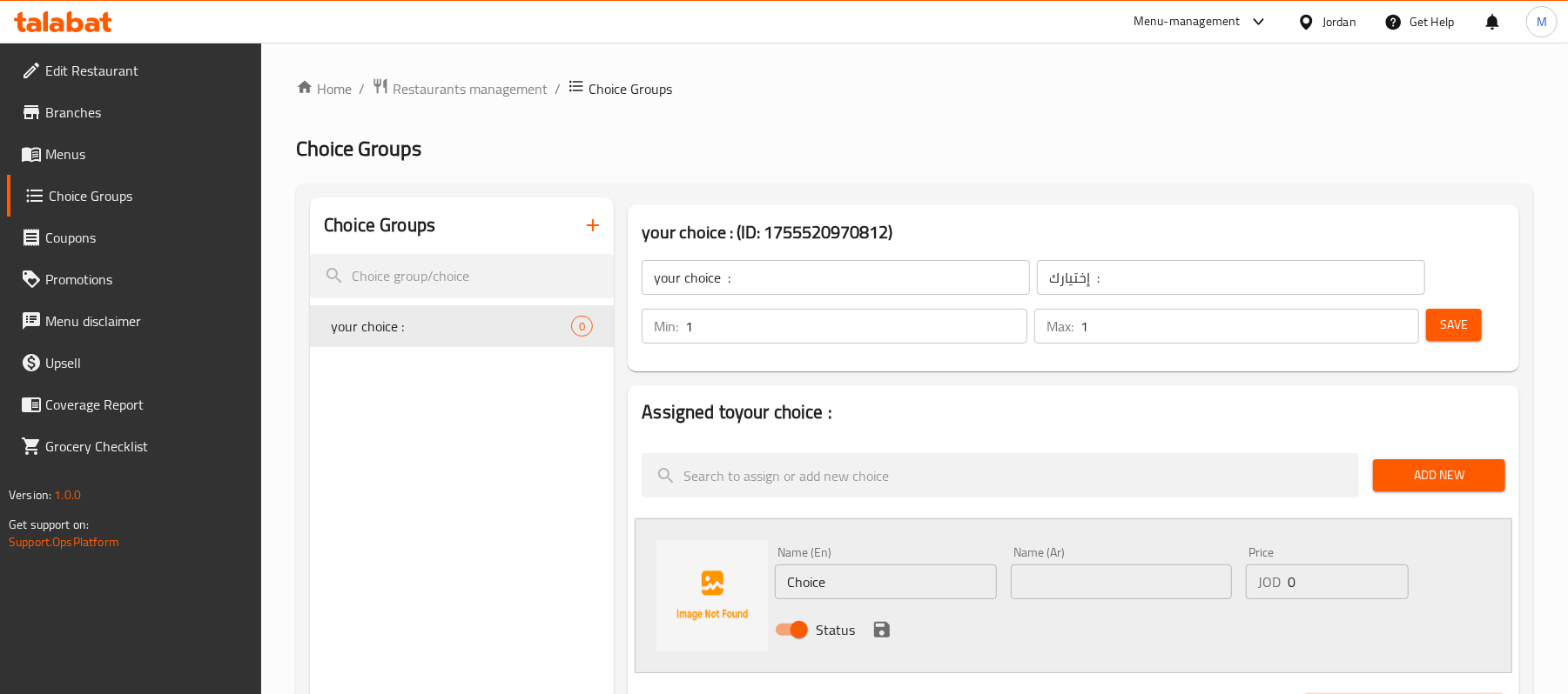
click at [1174, 586] on input "text" at bounding box center [1121, 583] width 221 height 35
paste input "لحم البقر"
type input "لحم البقر"
click at [926, 576] on input "Choice" at bounding box center [885, 583] width 221 height 35
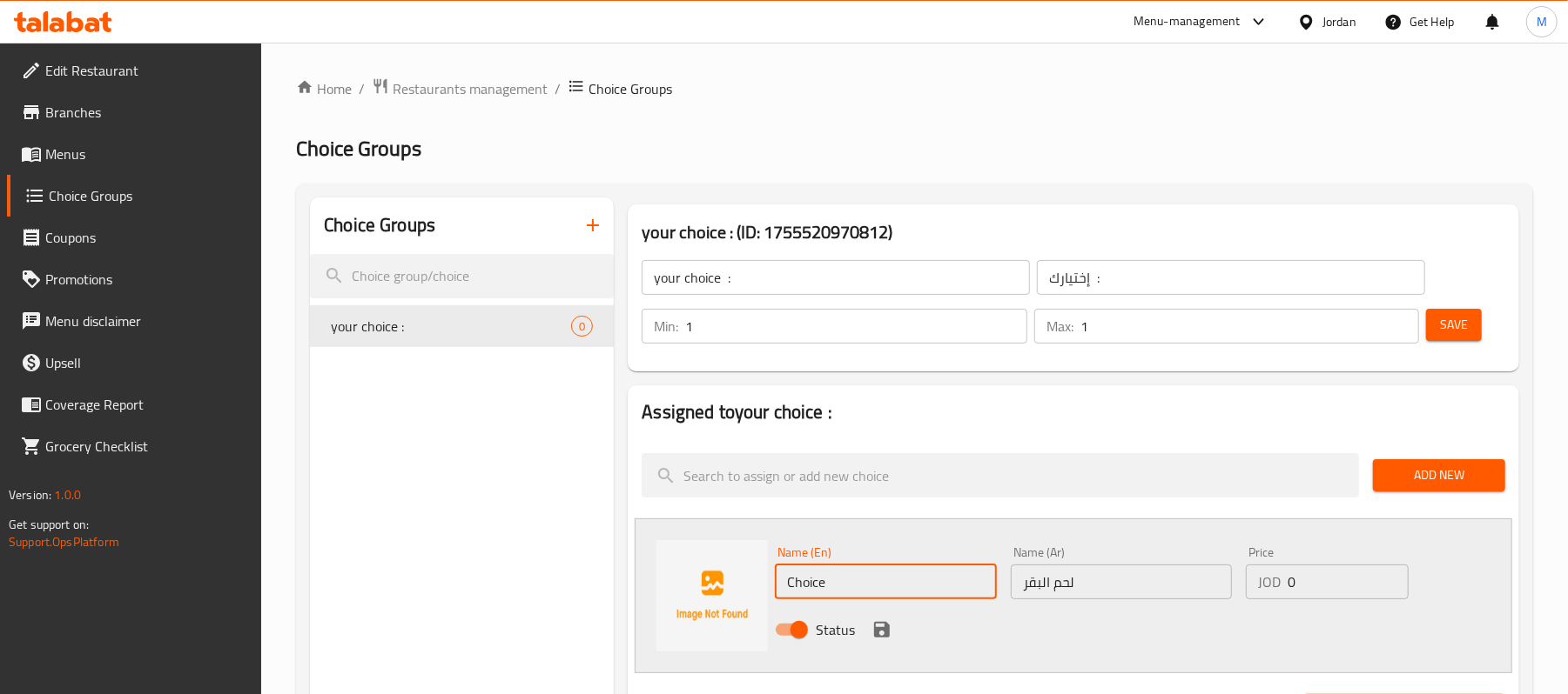
click at [926, 576] on input "Choice" at bounding box center [885, 583] width 221 height 35
type input "ل"
type input "b"
type input "Beef"
click at [874, 634] on icon "save" at bounding box center [882, 630] width 16 height 16
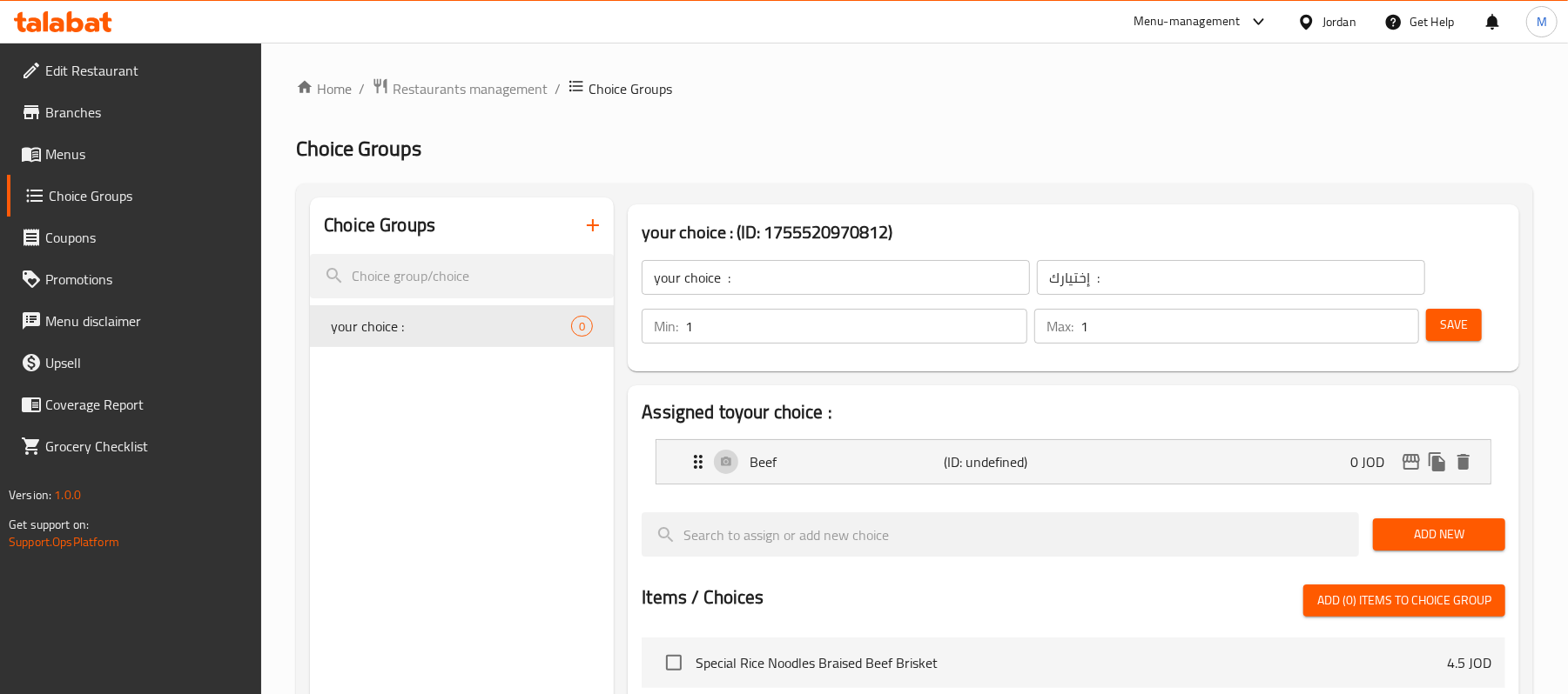
drag, startPoint x: 1436, startPoint y: 541, endPoint x: 1397, endPoint y: 547, distance: 39.5
click at [1436, 541] on span "Add New" at bounding box center [1439, 535] width 105 height 22
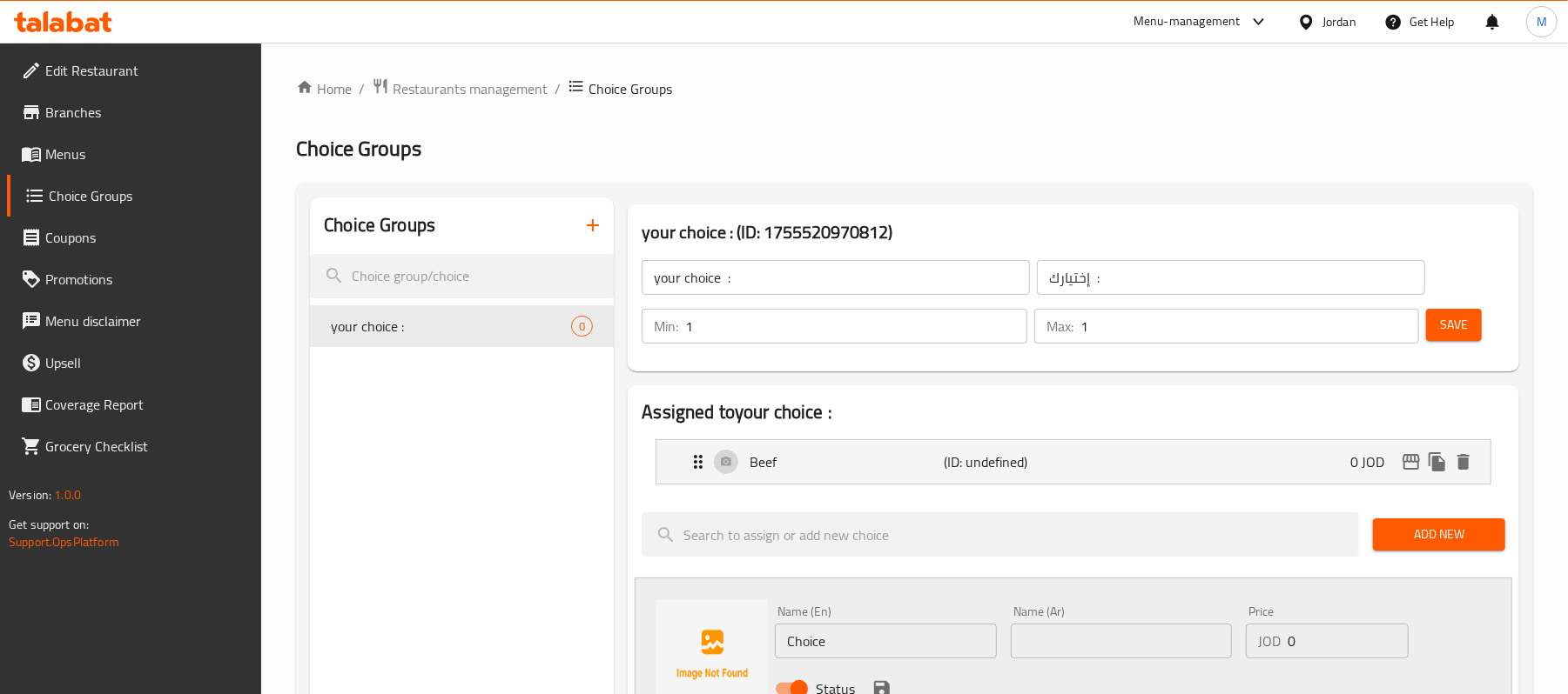
click at [1114, 643] on input "text" at bounding box center [1121, 642] width 221 height 35
paste input "الدجاج"
type input "الدجاج"
click at [966, 649] on input "Choice" at bounding box center [885, 642] width 221 height 35
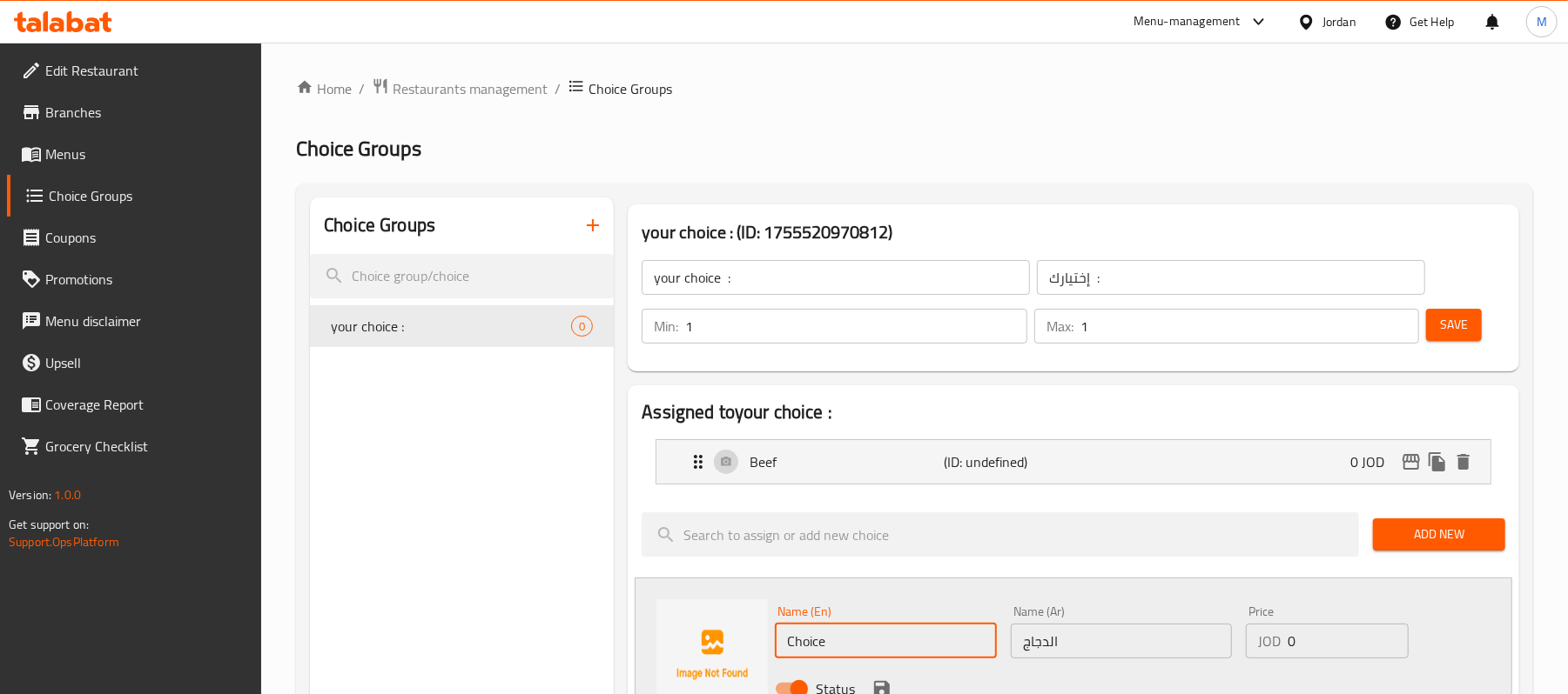
click at [966, 649] on input "Choice" at bounding box center [885, 642] width 221 height 35
type input "}"
type input "Chicken"
click at [666, 635] on span "upload picture" at bounding box center [680, 624] width 35 height 21
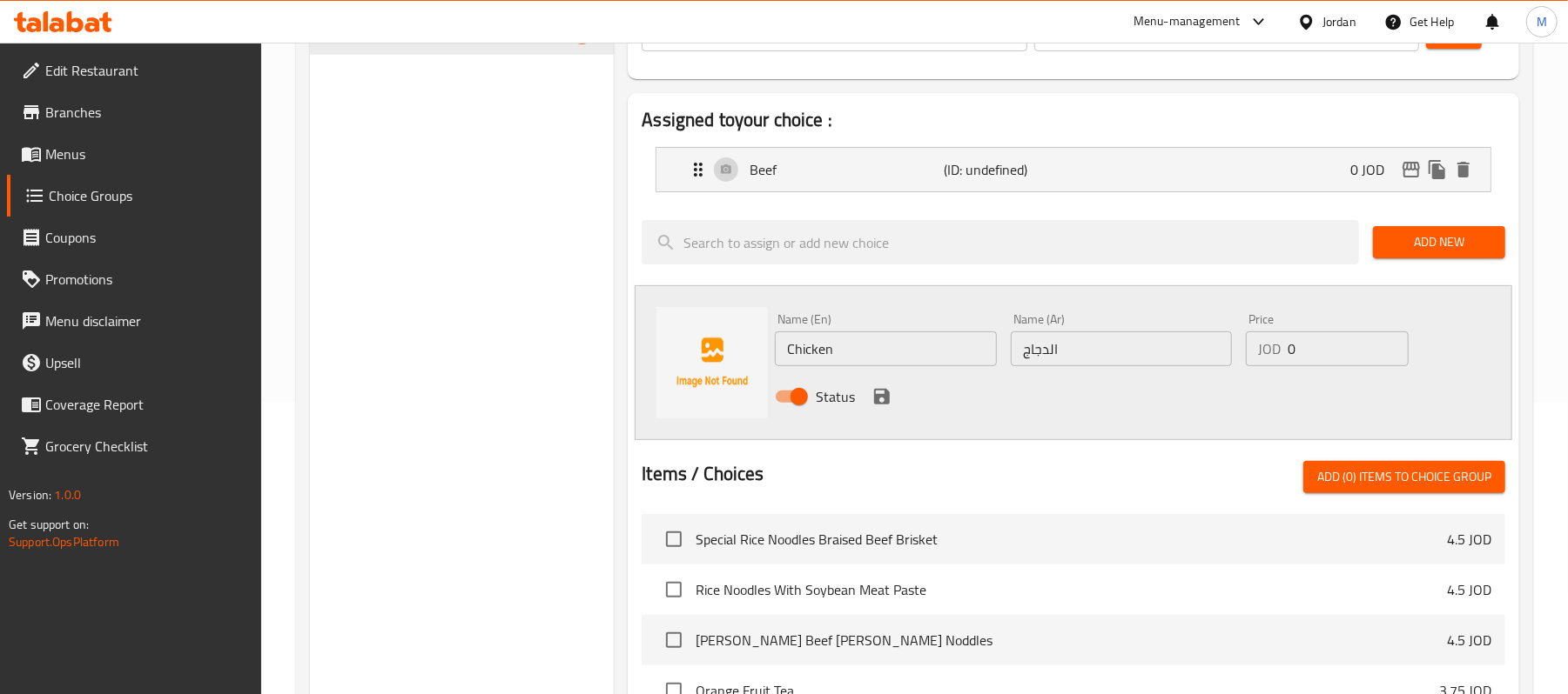
scroll to position [348, 0]
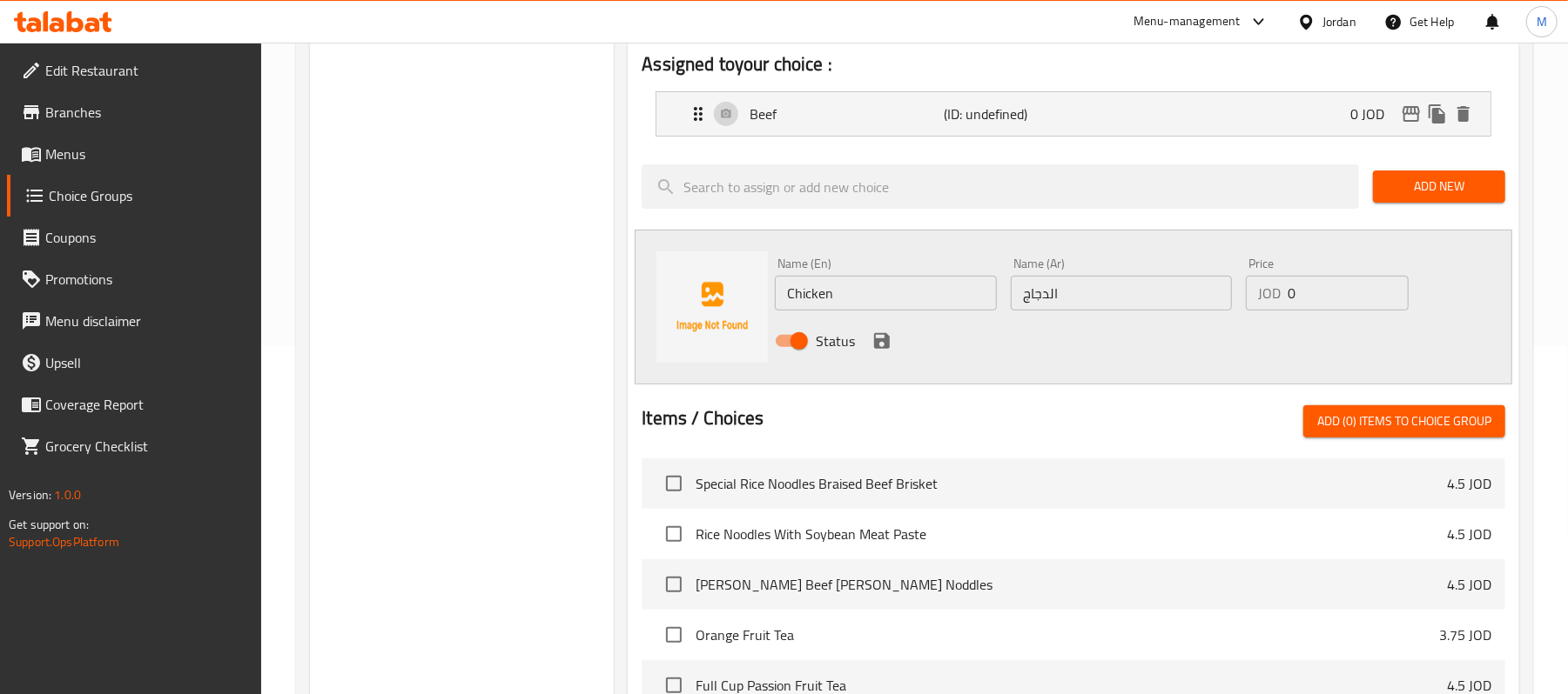
click at [875, 343] on icon "save" at bounding box center [882, 341] width 16 height 16
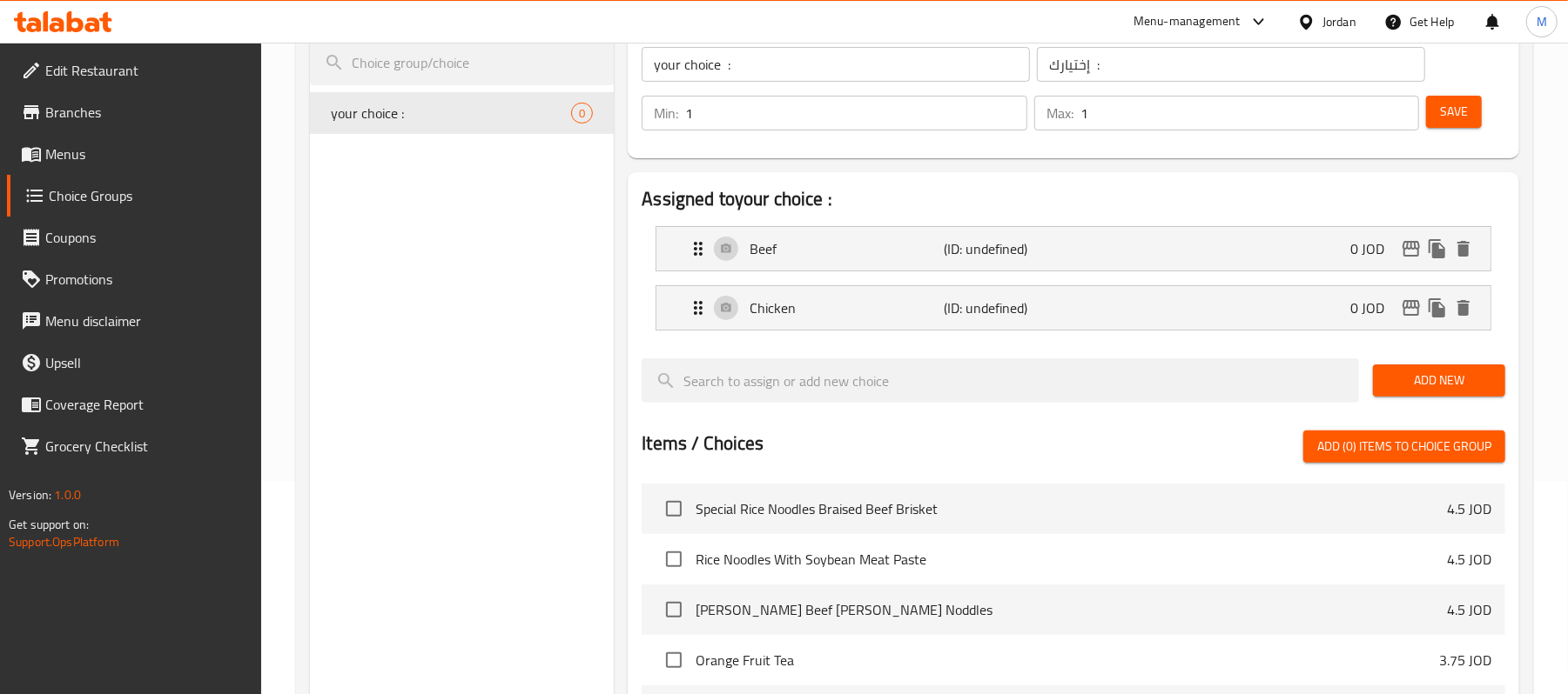
scroll to position [0, 0]
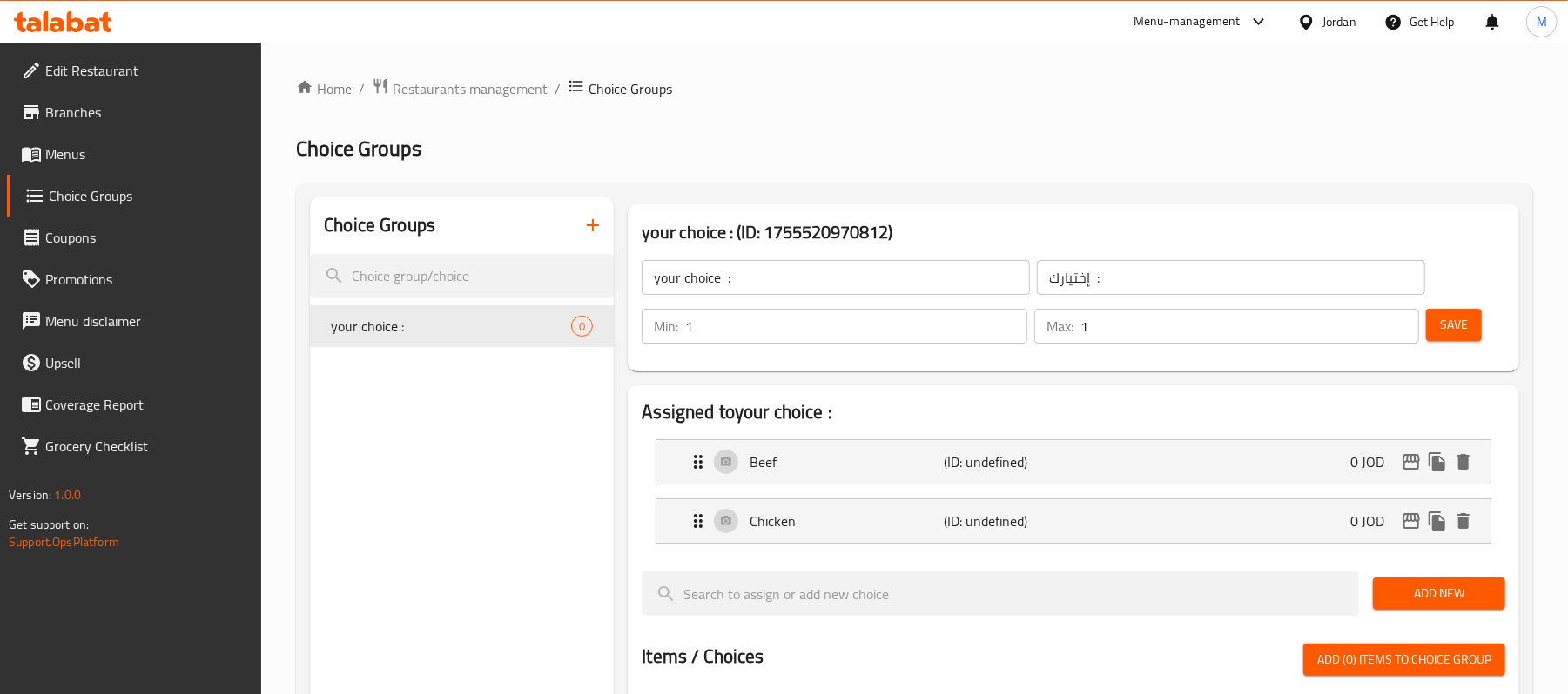
click at [1450, 319] on span "Save" at bounding box center [1454, 325] width 28 height 22
click at [844, 484] on div "Beef (ID: 2238879662) 0 JOD" at bounding box center [1078, 462] width 781 height 44
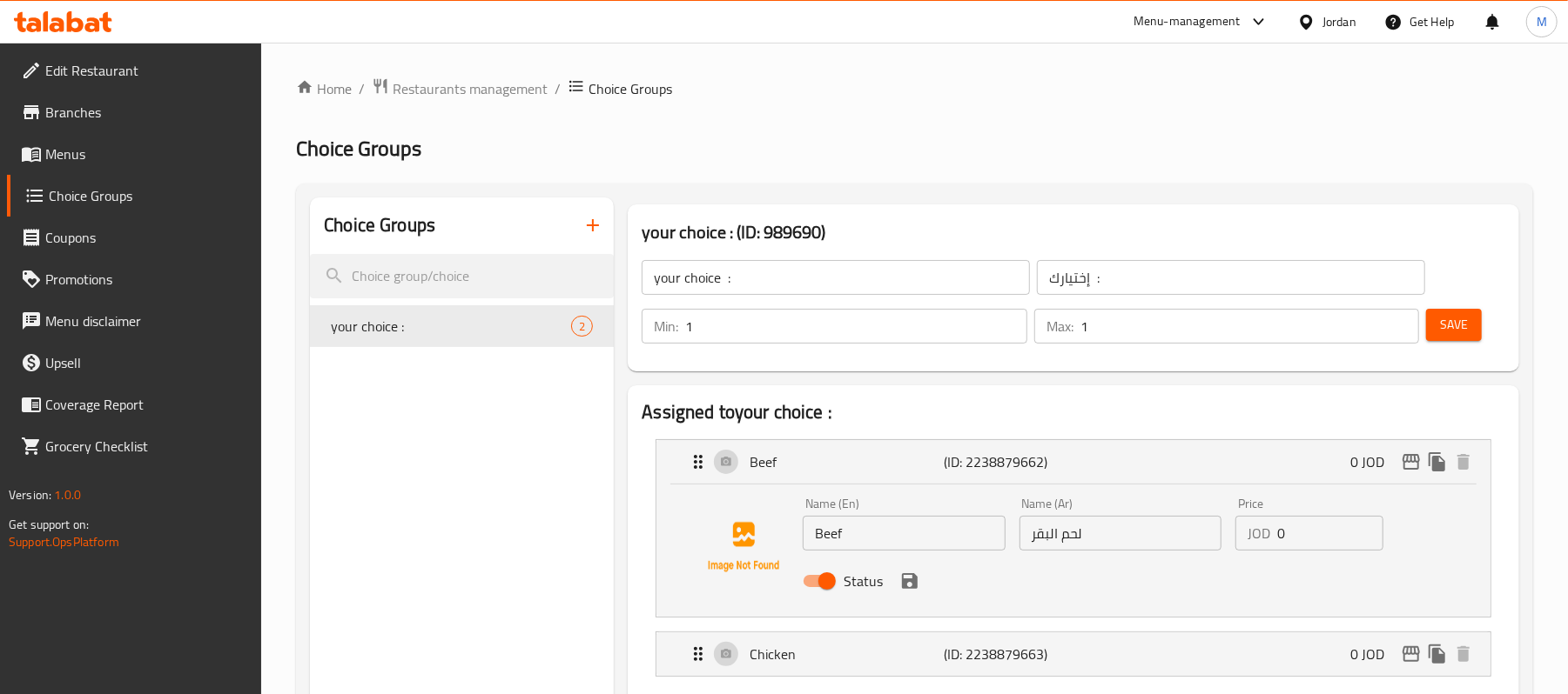
click at [868, 540] on input "Beef" at bounding box center [903, 534] width 202 height 35
click at [856, 537] on input "Lamb Rib, Half Kofta, Basmati Rice, Salad And Tahini" at bounding box center [903, 534] width 202 height 35
drag, startPoint x: 856, startPoint y: 537, endPoint x: 1001, endPoint y: 536, distance: 145.0
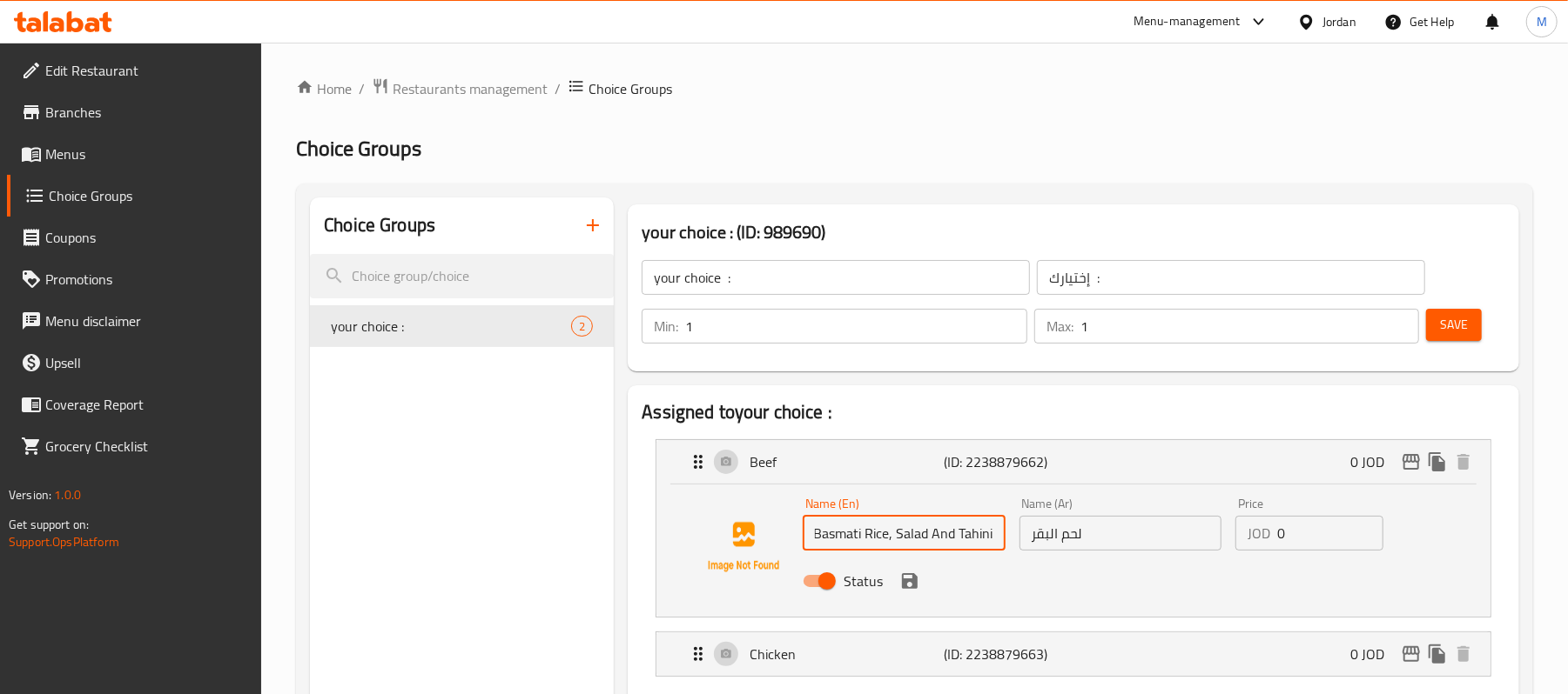
click at [1001, 536] on input "Lamb Rib, Half Kofta, Basmati Rice, Salad And Tahini" at bounding box center [903, 534] width 202 height 35
type input "Lamb"
click at [1036, 540] on input "لحم البقر" at bounding box center [1120, 534] width 202 height 35
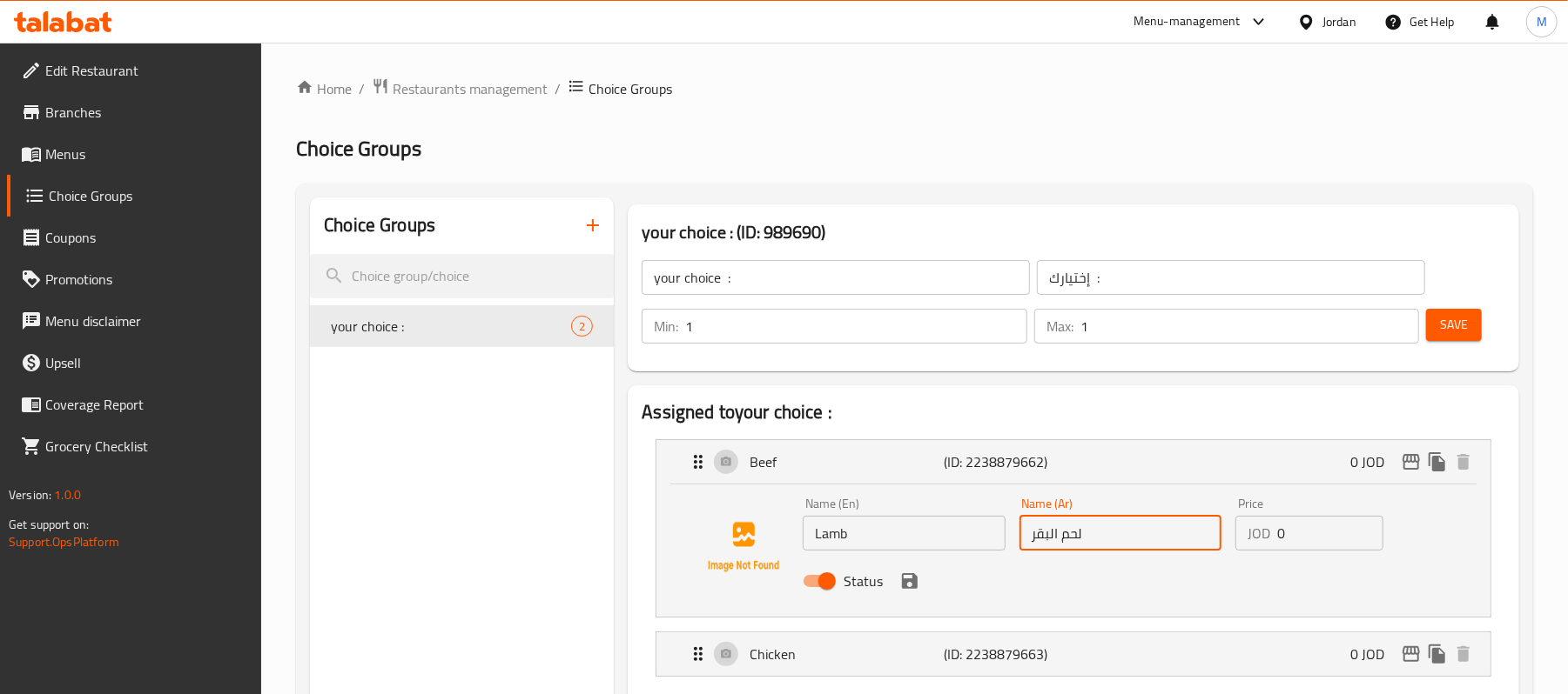
click at [1036, 540] on input "لحم البقر" at bounding box center [1120, 534] width 202 height 35
click at [1057, 527] on input "لحم البقر" at bounding box center [1120, 534] width 202 height 35
click at [1042, 531] on input "لحم البقر" at bounding box center [1120, 534] width 202 height 35
click at [907, 579] on icon "save" at bounding box center [909, 582] width 21 height 21
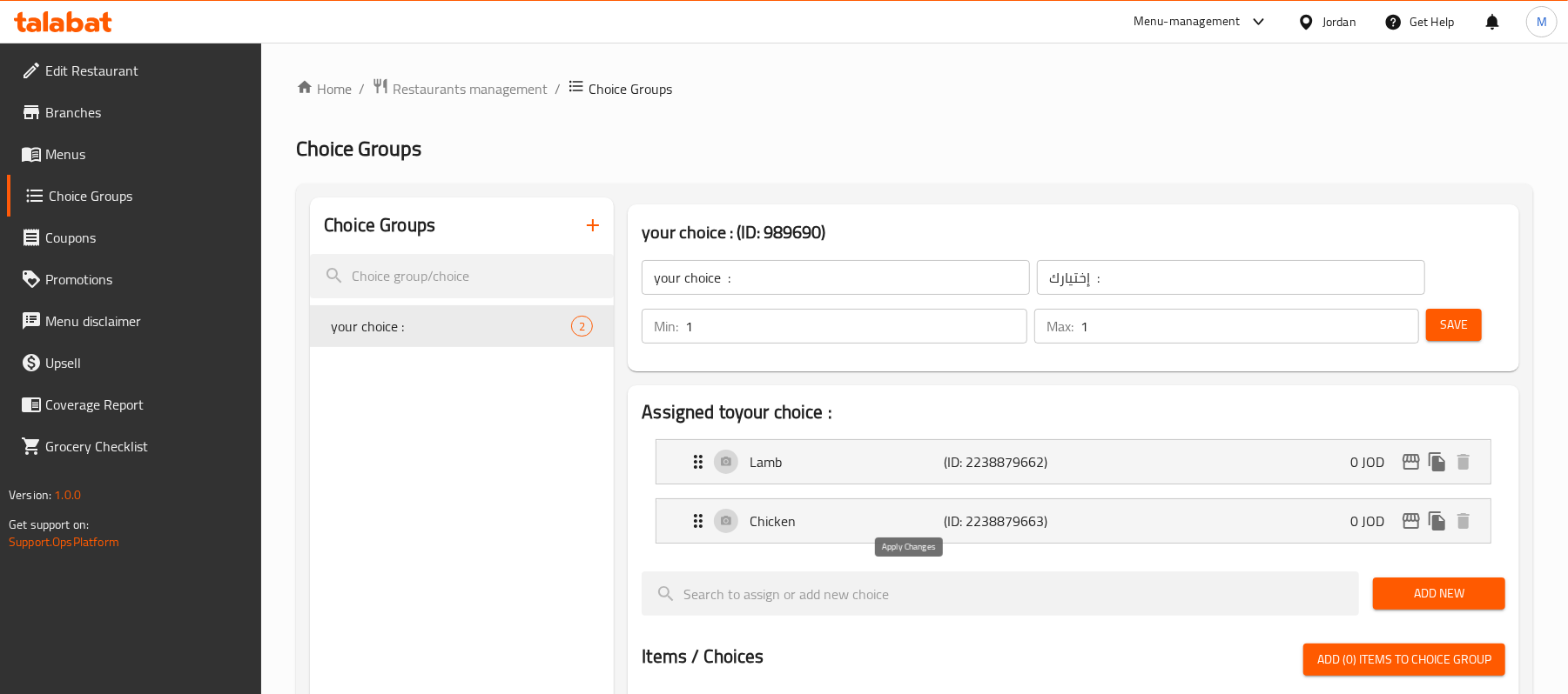
type input "لحم غنم"
click at [1456, 325] on span "Save" at bounding box center [1454, 325] width 28 height 22
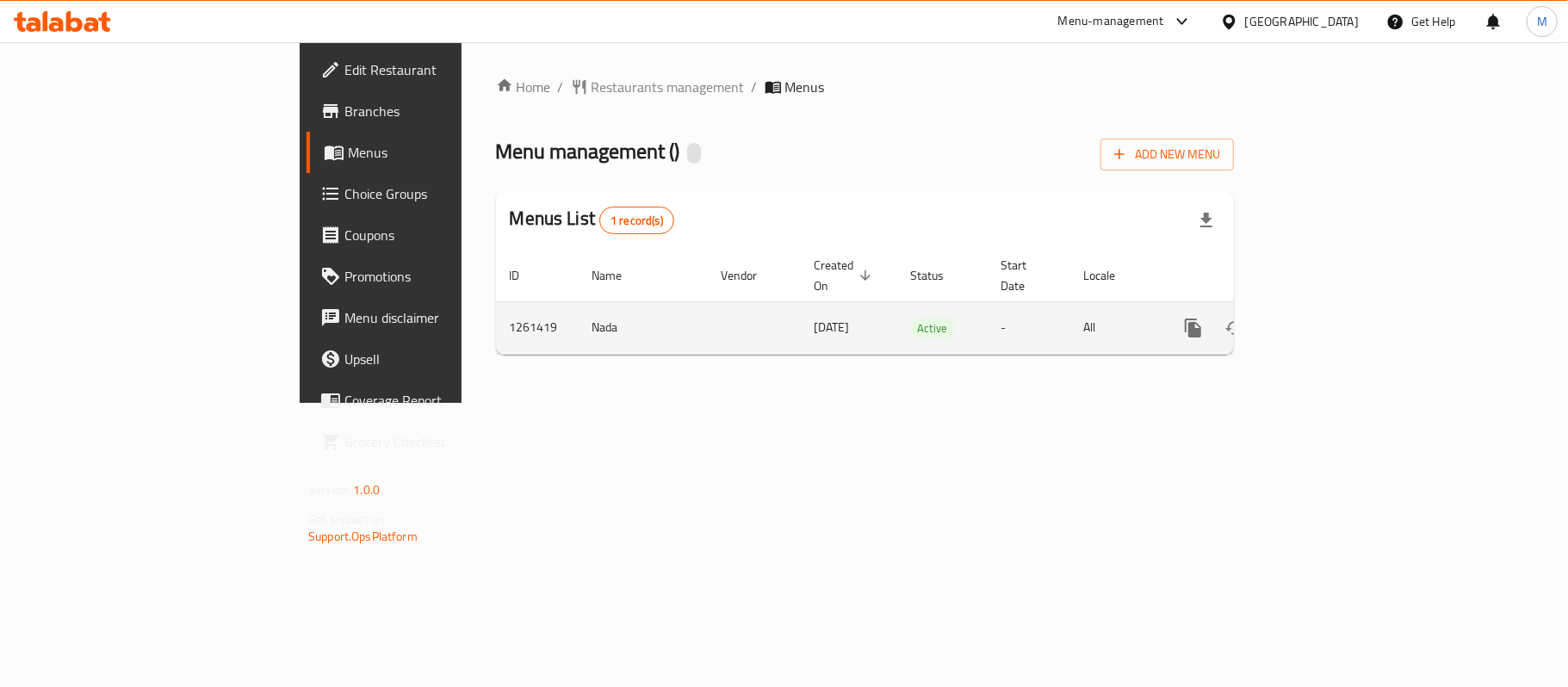
click at [1338, 317] on link "enhanced table" at bounding box center [1317, 328] width 41 height 41
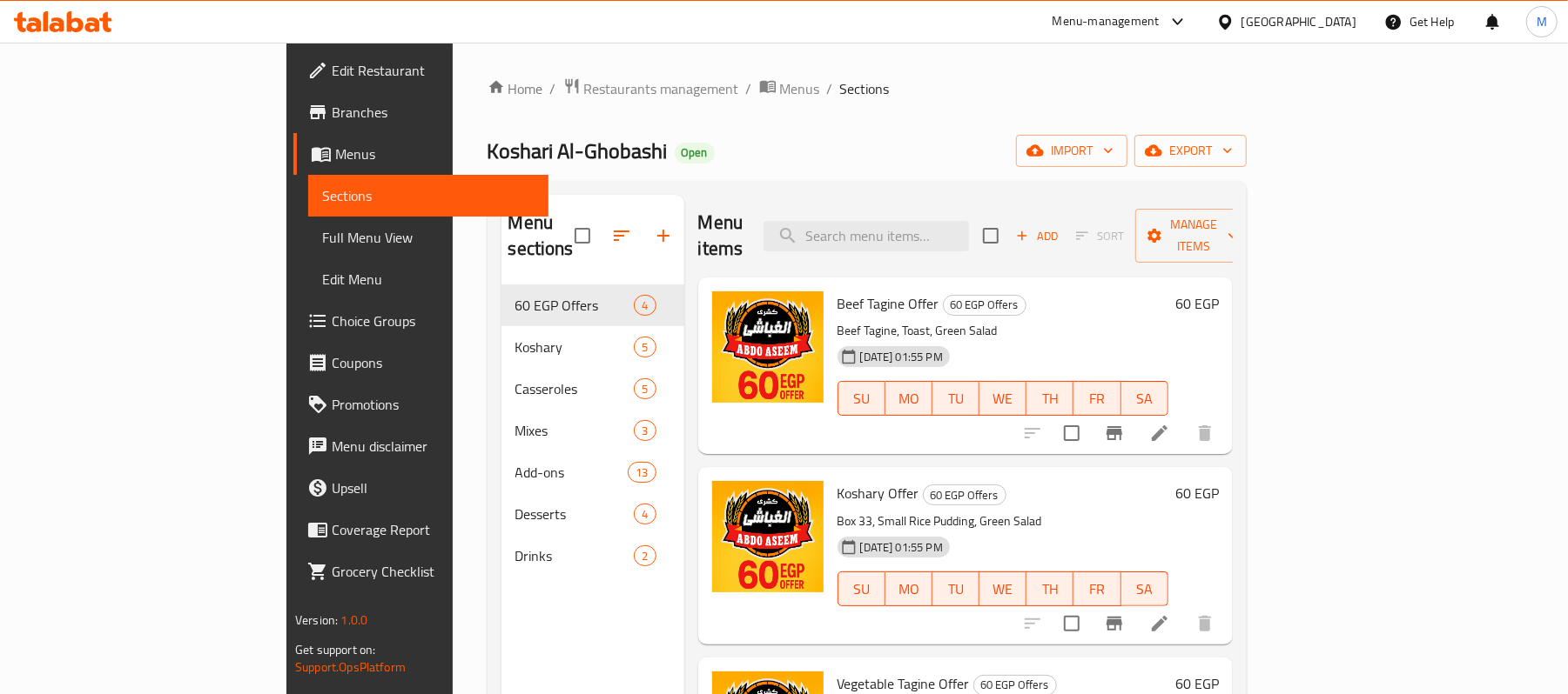
click at [502, 285] on div "60 EGP Offers 4" at bounding box center [593, 306] width 183 height 42
click at [1184, 423] on li at bounding box center [1159, 434] width 49 height 31
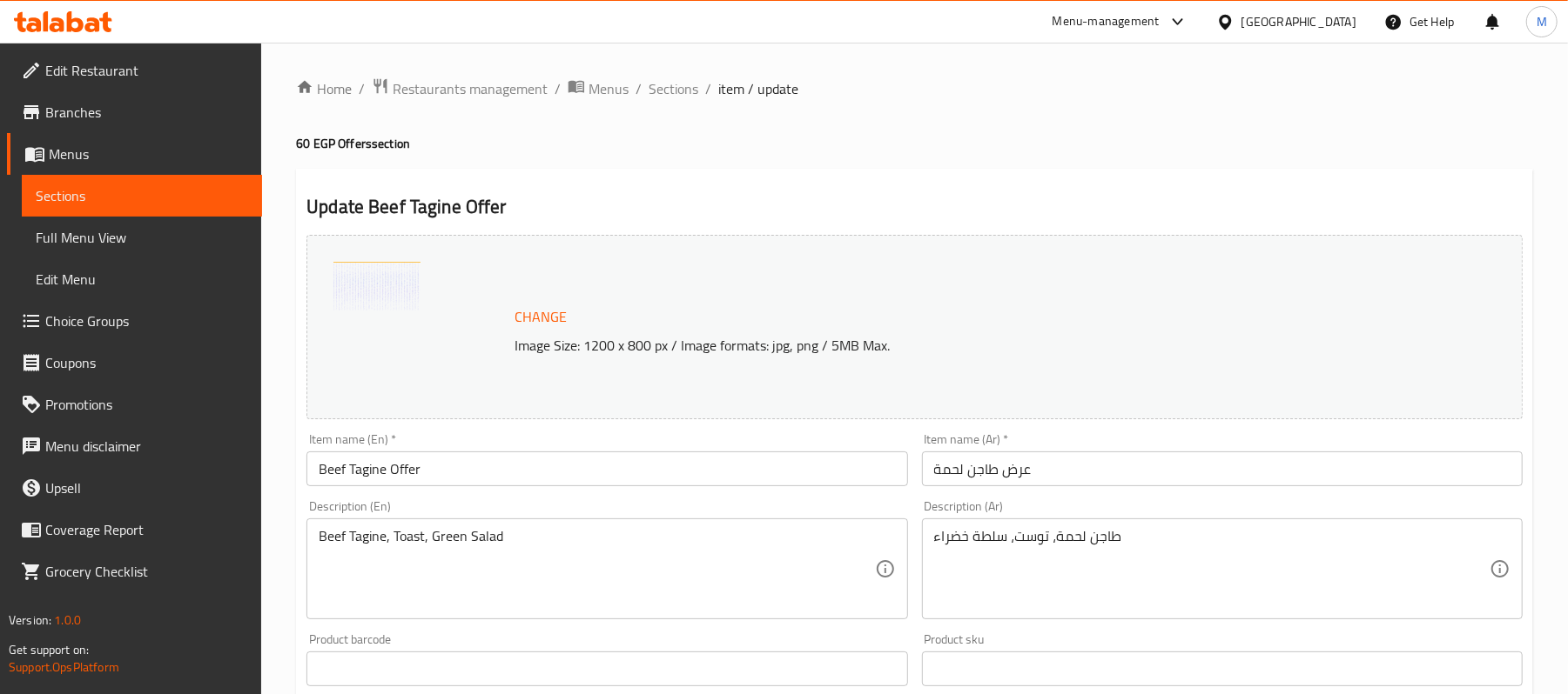
click at [1121, 524] on div "طاجن لحمة، توست، سلطة خضراء Description (Ar)" at bounding box center [1222, 569] width 601 height 101
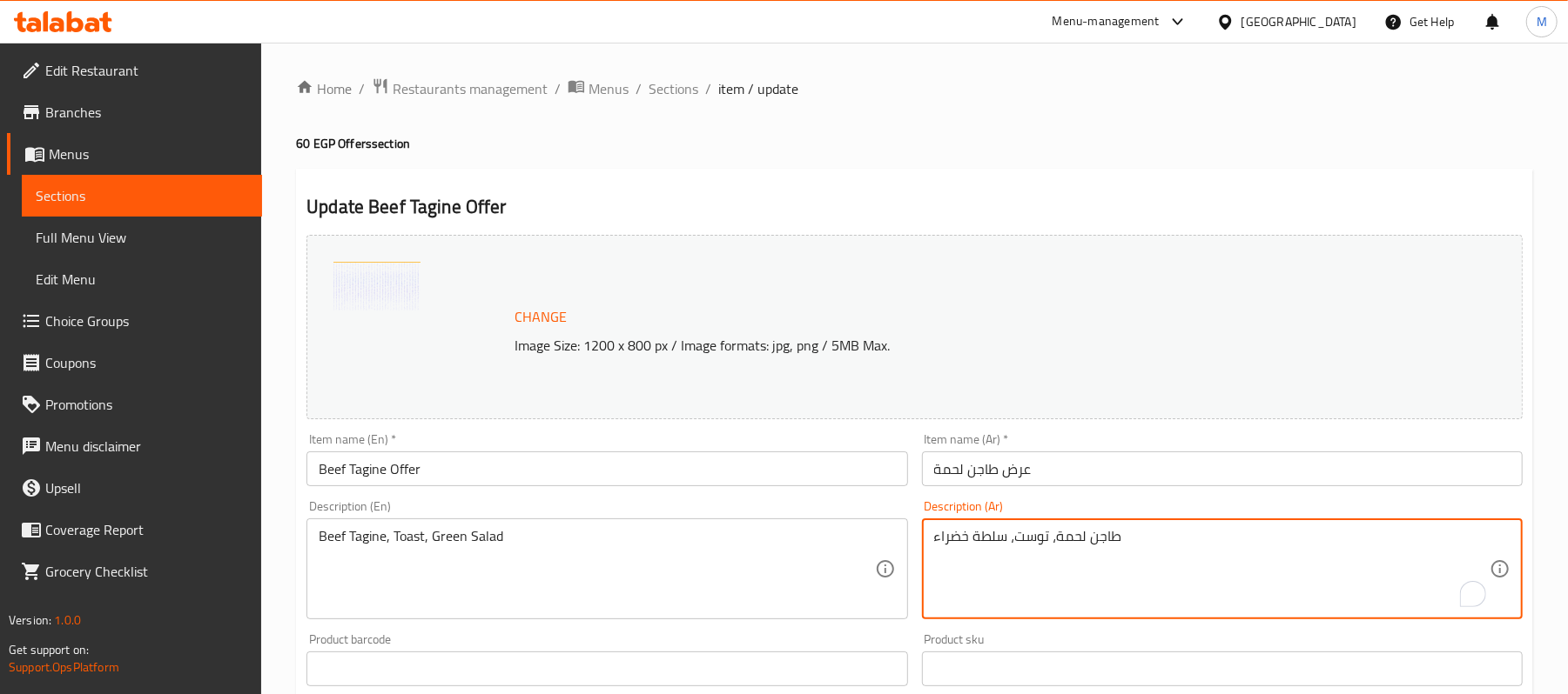
click at [1029, 544] on textarea "طاجن لحمة، توست، سلطة خضراء" at bounding box center [1212, 569] width 556 height 83
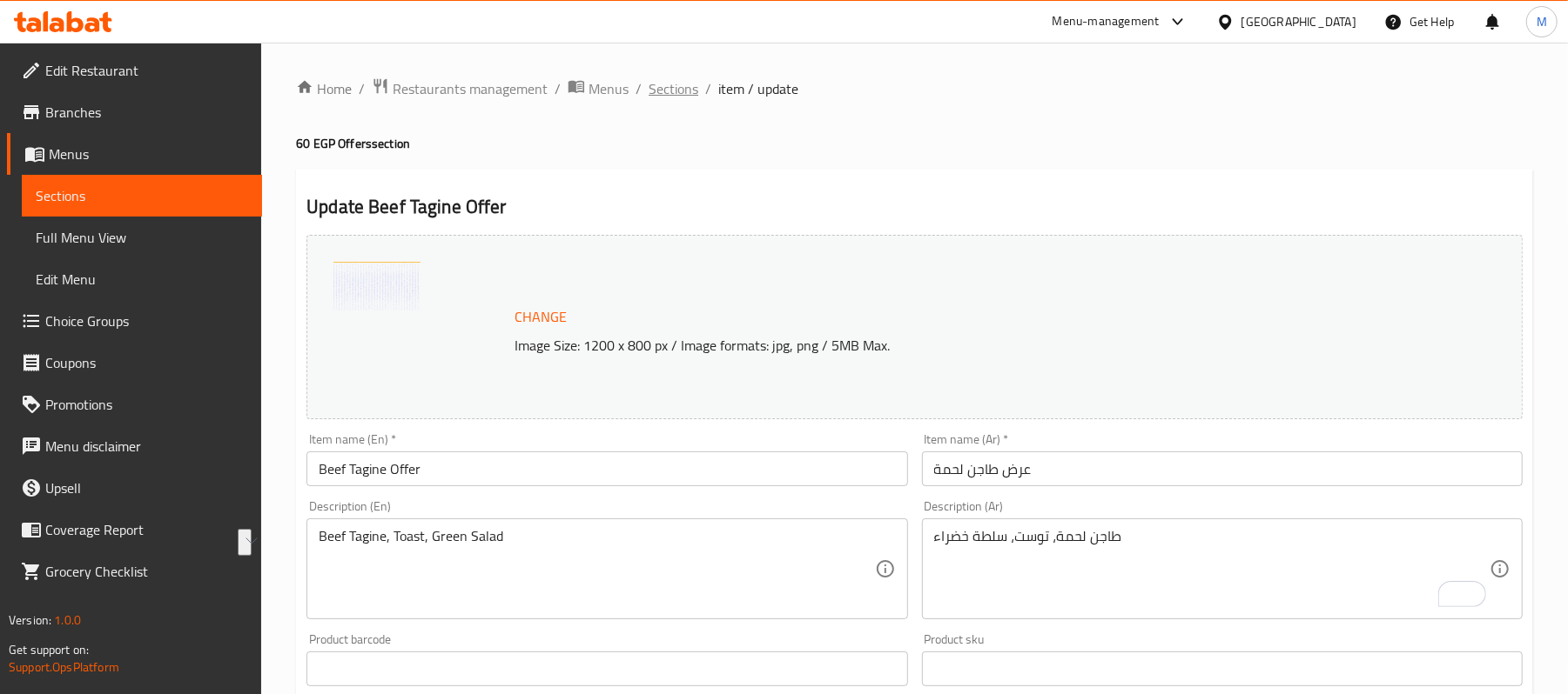
click at [668, 91] on span "Sections" at bounding box center [673, 89] width 50 height 21
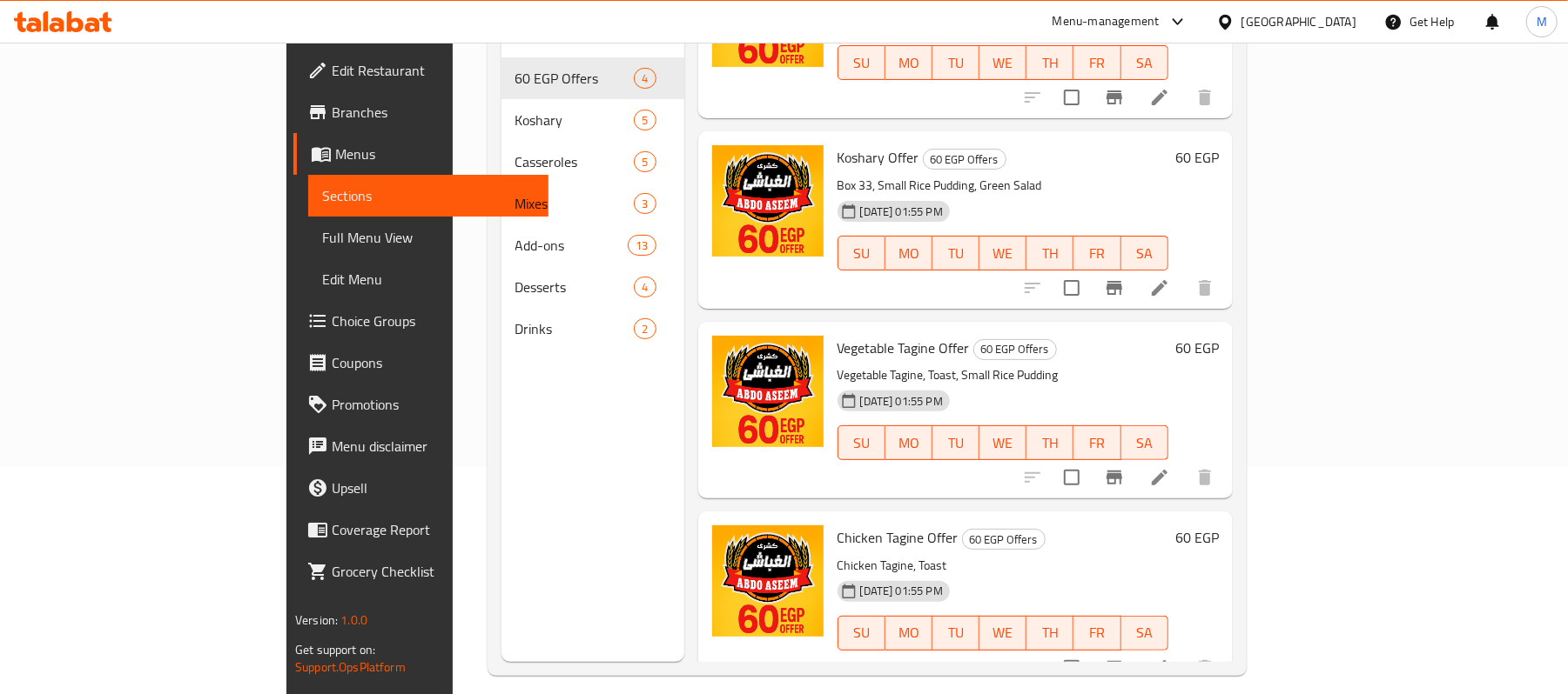
scroll to position [245, 0]
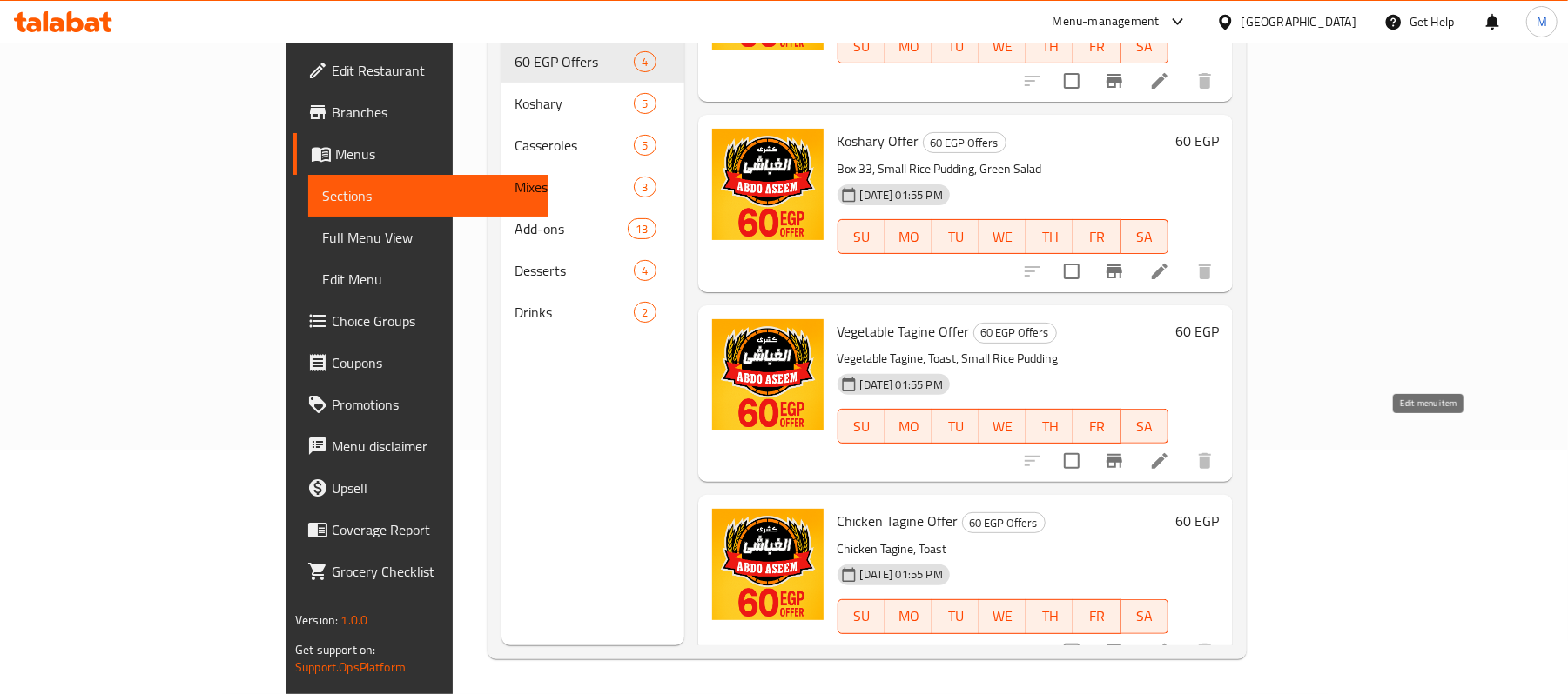
click at [1167, 454] on icon at bounding box center [1159, 462] width 16 height 16
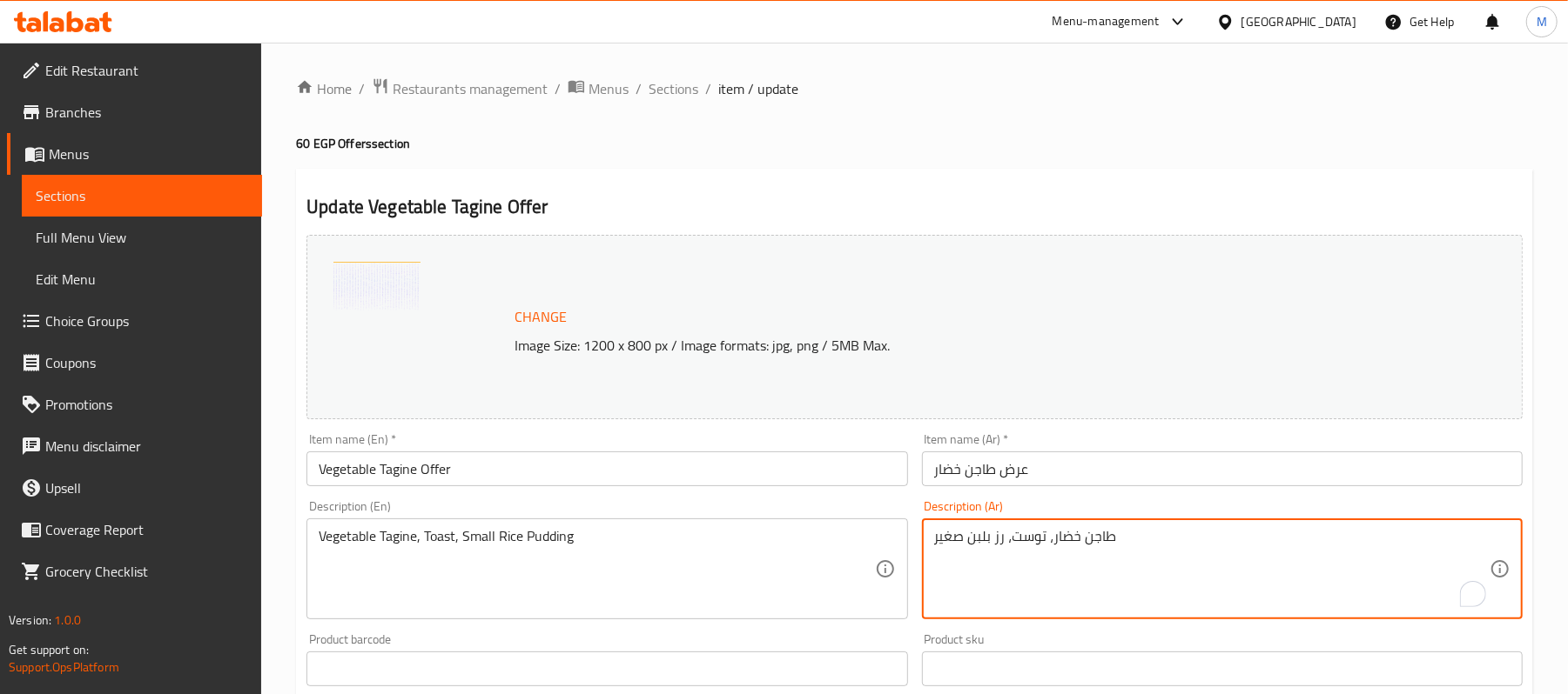
click at [1036, 541] on textarea "طاجن خضار، توست، رز بلبن صغير" at bounding box center [1212, 569] width 556 height 83
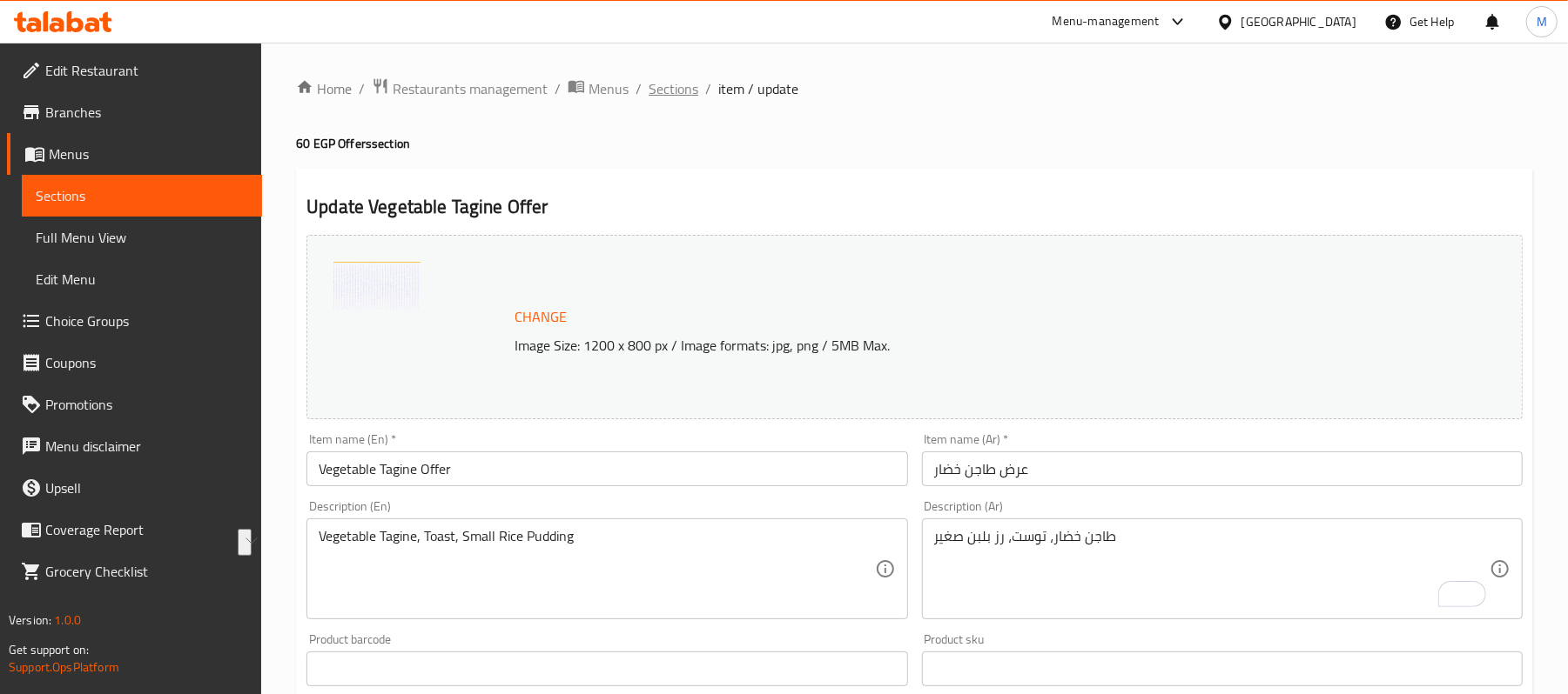
click at [677, 84] on span "Sections" at bounding box center [673, 89] width 50 height 21
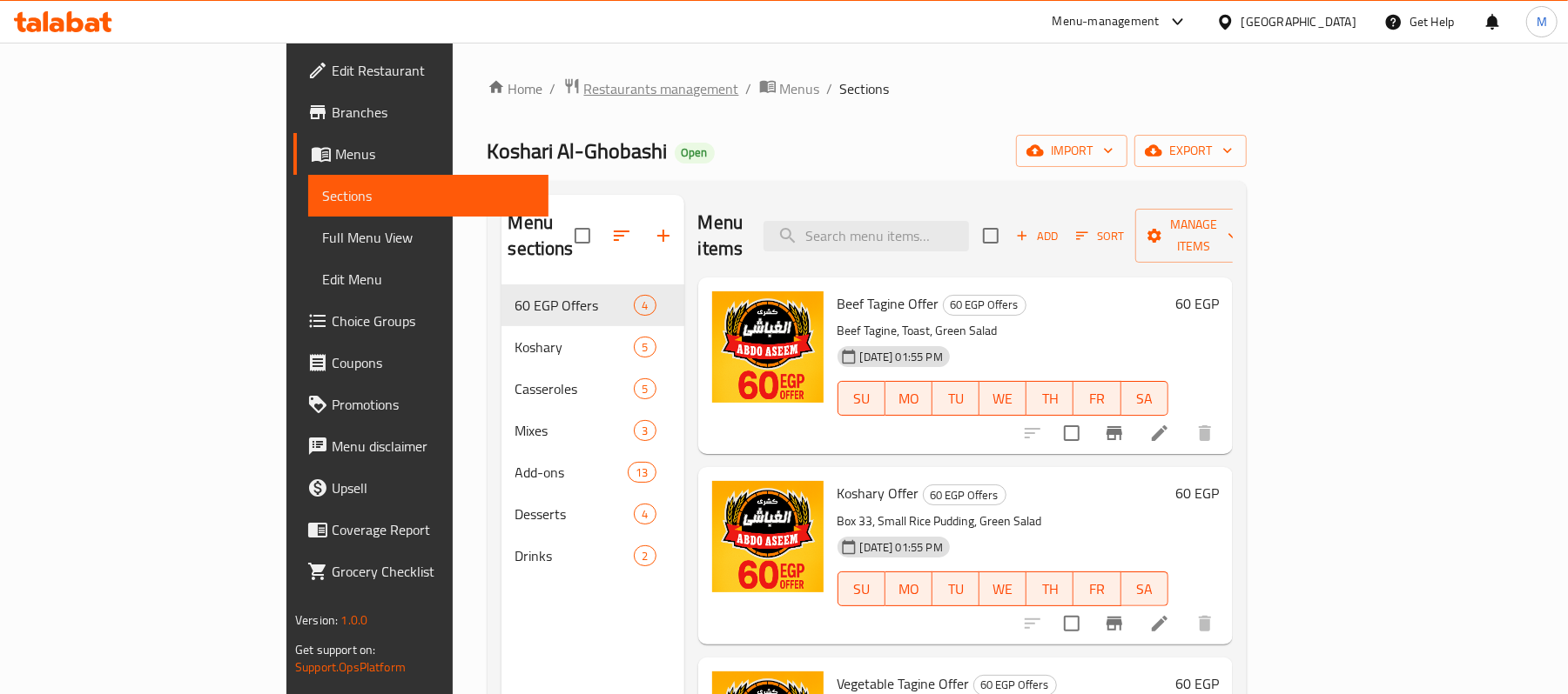
click at [585, 78] on span "Restaurants management" at bounding box center [662, 89] width 155 height 21
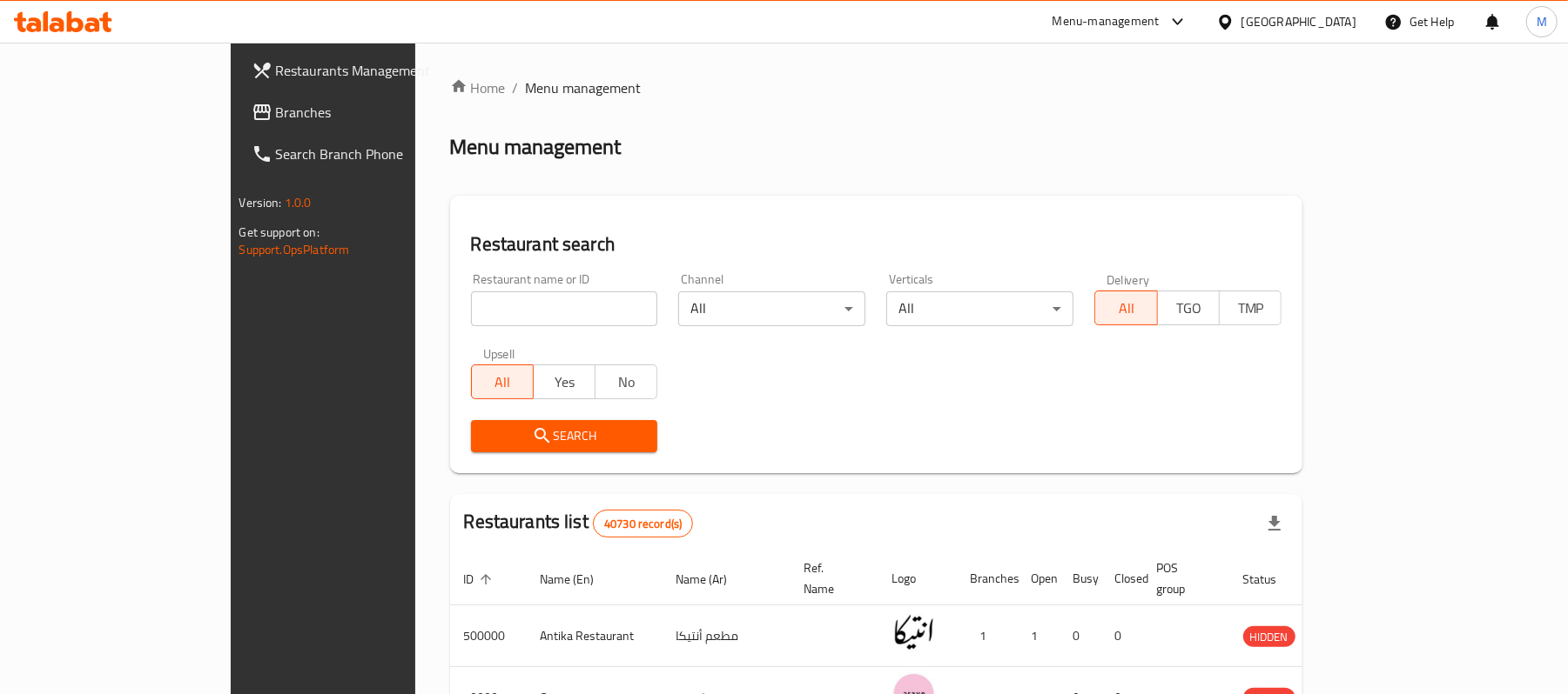
click at [484, 286] on div "Restaurant name or ID Restaurant name or ID" at bounding box center [564, 300] width 187 height 53
click at [476, 307] on input "search" at bounding box center [564, 309] width 187 height 35
type input "ن"
type input "karak"
drag, startPoint x: 570, startPoint y: 308, endPoint x: 551, endPoint y: 315, distance: 20.2
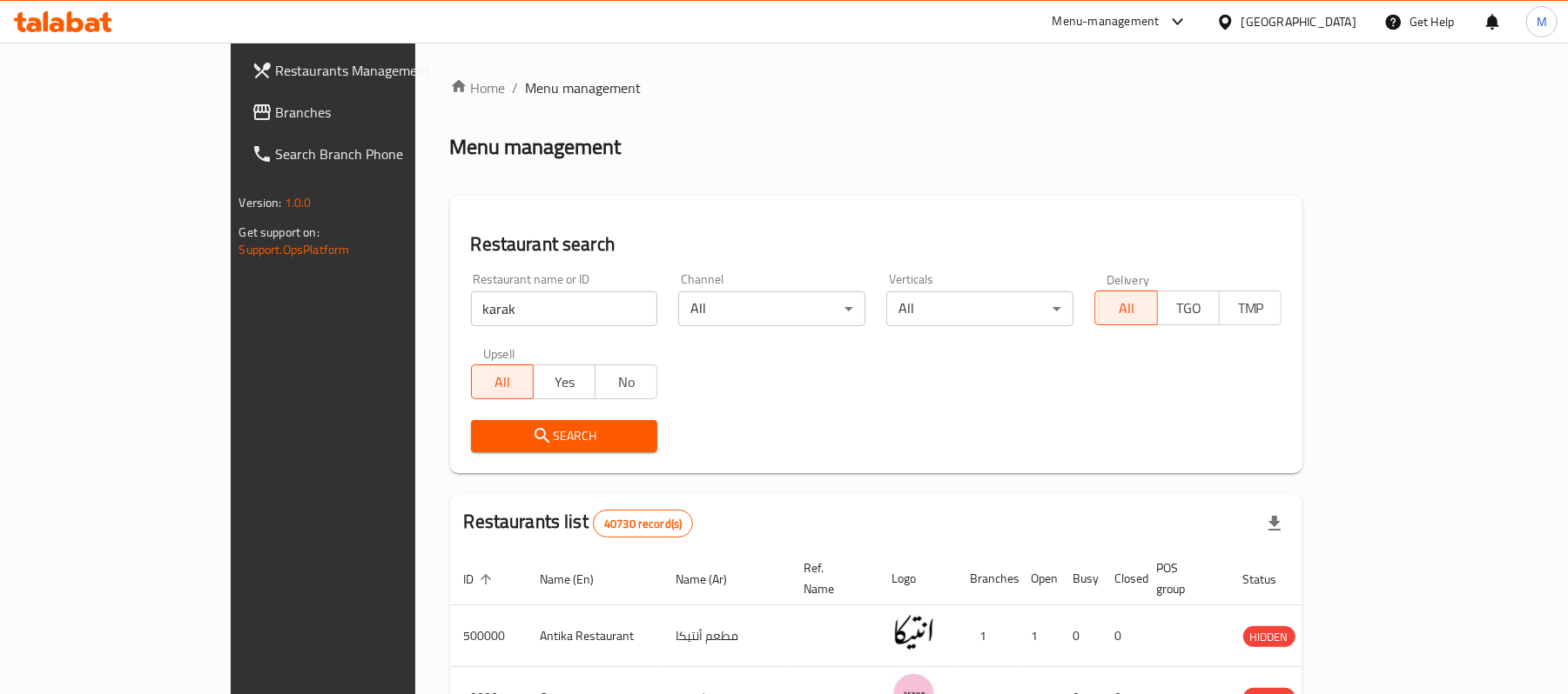
click at [559, 311] on input "karak" at bounding box center [564, 309] width 187 height 35
click button "Search" at bounding box center [564, 436] width 187 height 32
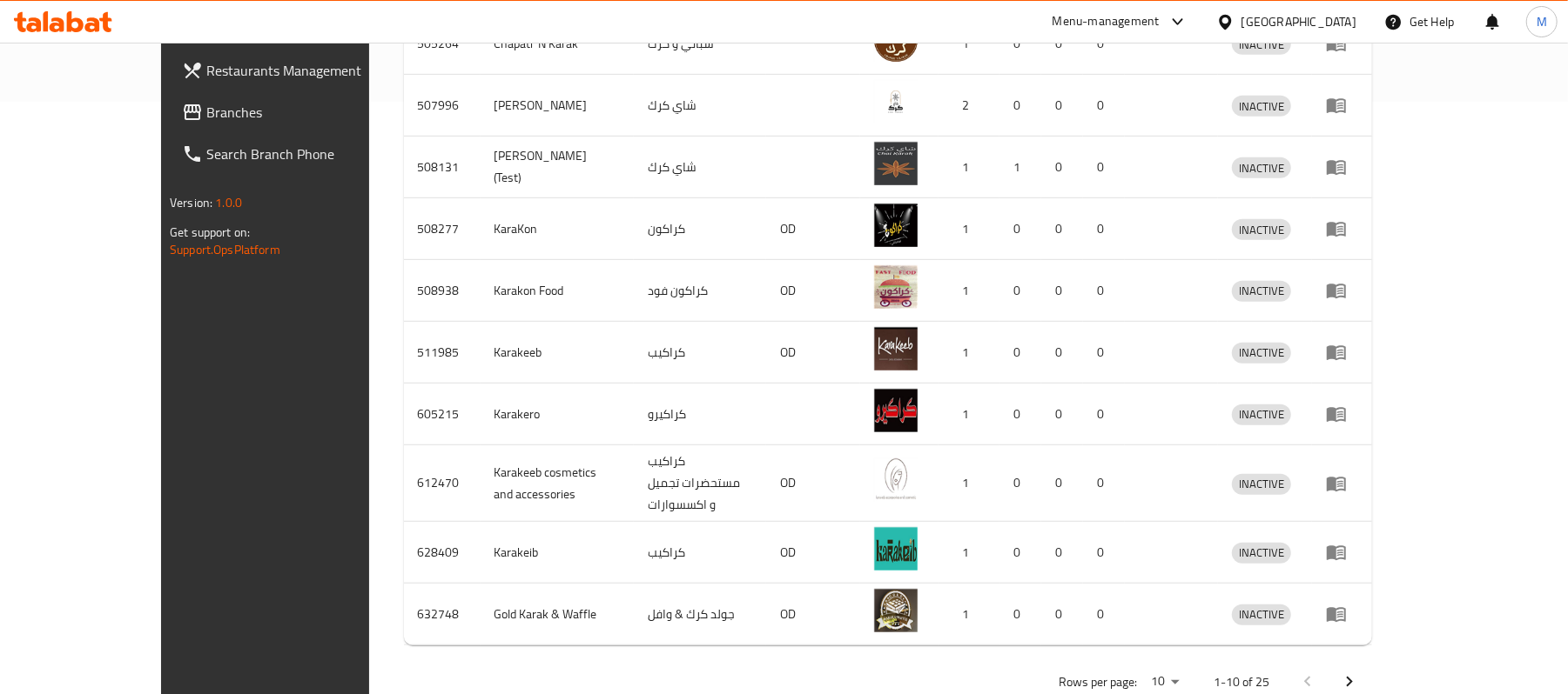
scroll to position [604, 0]
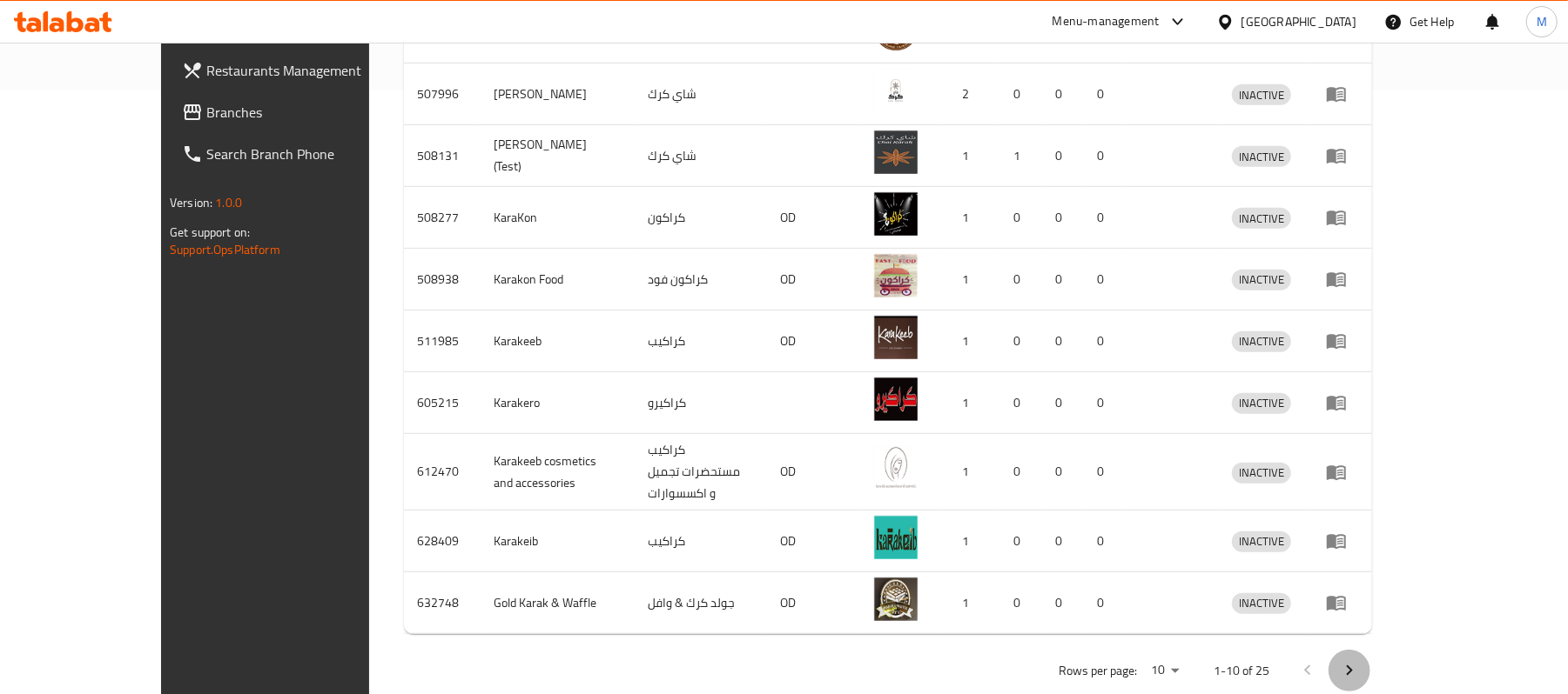
click at [1360, 660] on icon "Next page" at bounding box center [1349, 670] width 21 height 21
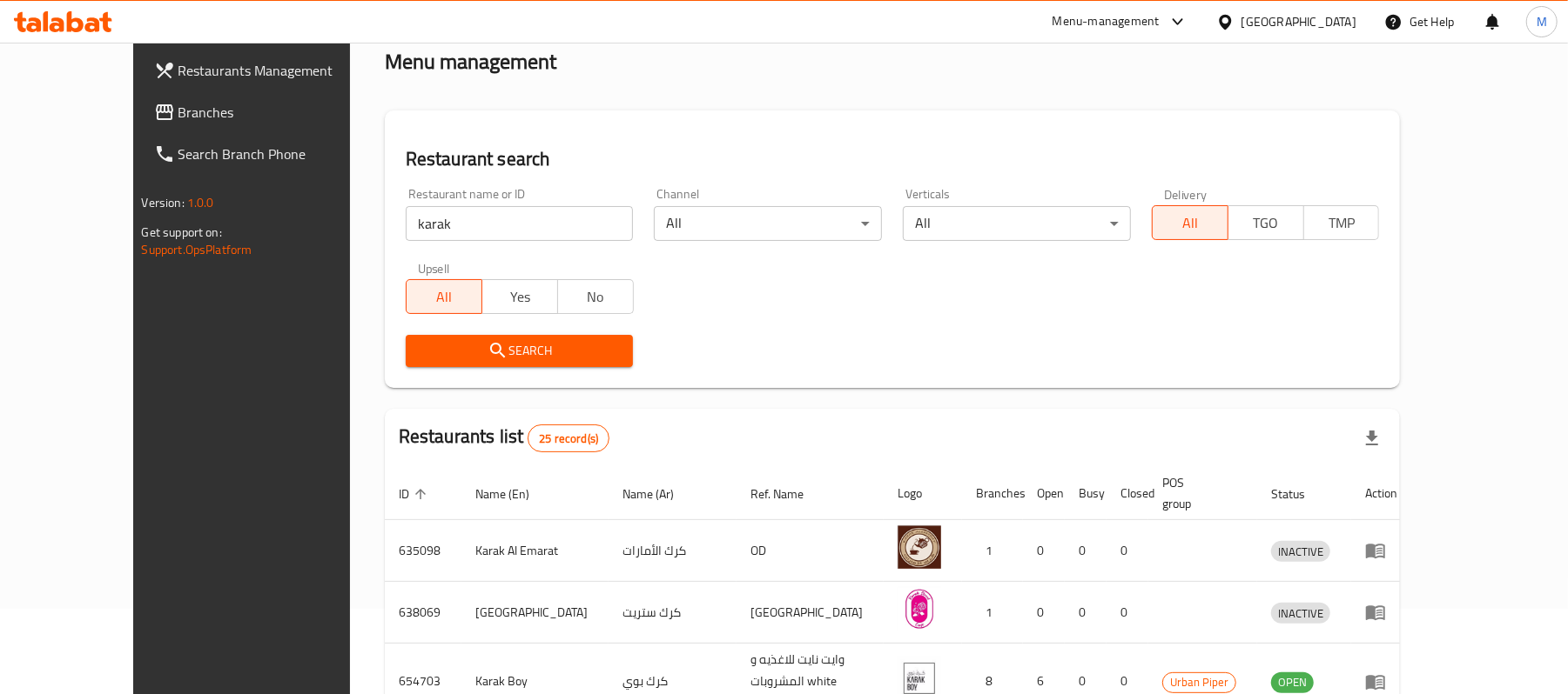
scroll to position [348, 0]
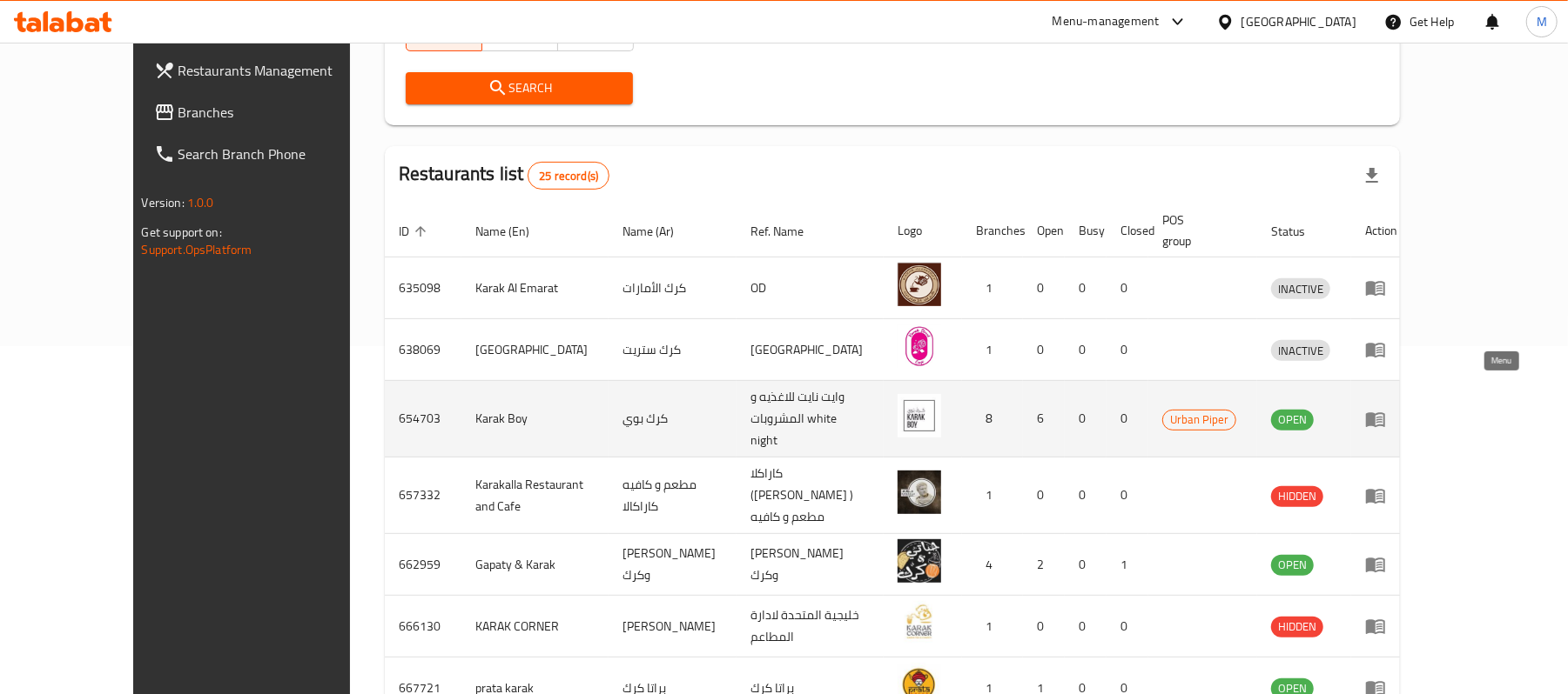
click at [1386, 409] on icon "enhanced table" at bounding box center [1375, 420] width 21 height 21
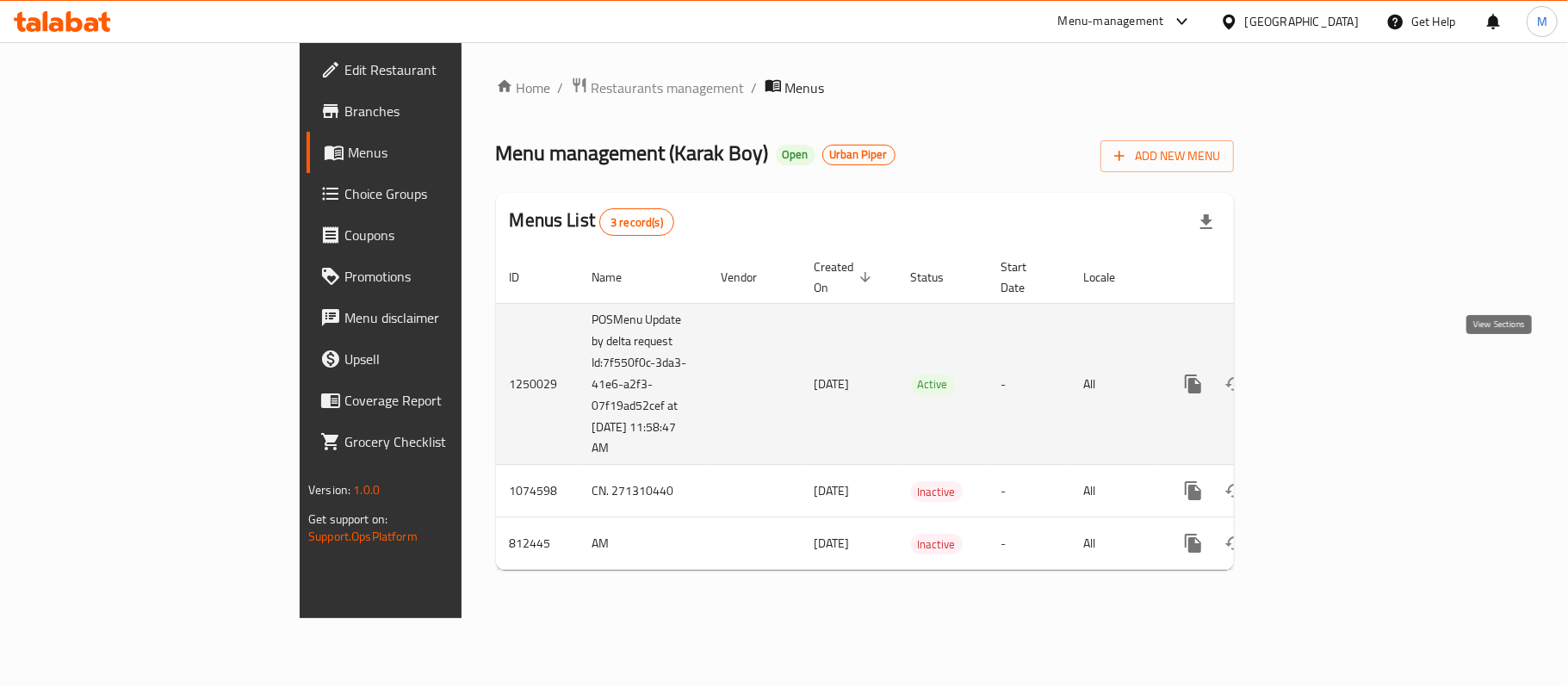
click at [1328, 374] on icon "enhanced table" at bounding box center [1317, 384] width 21 height 21
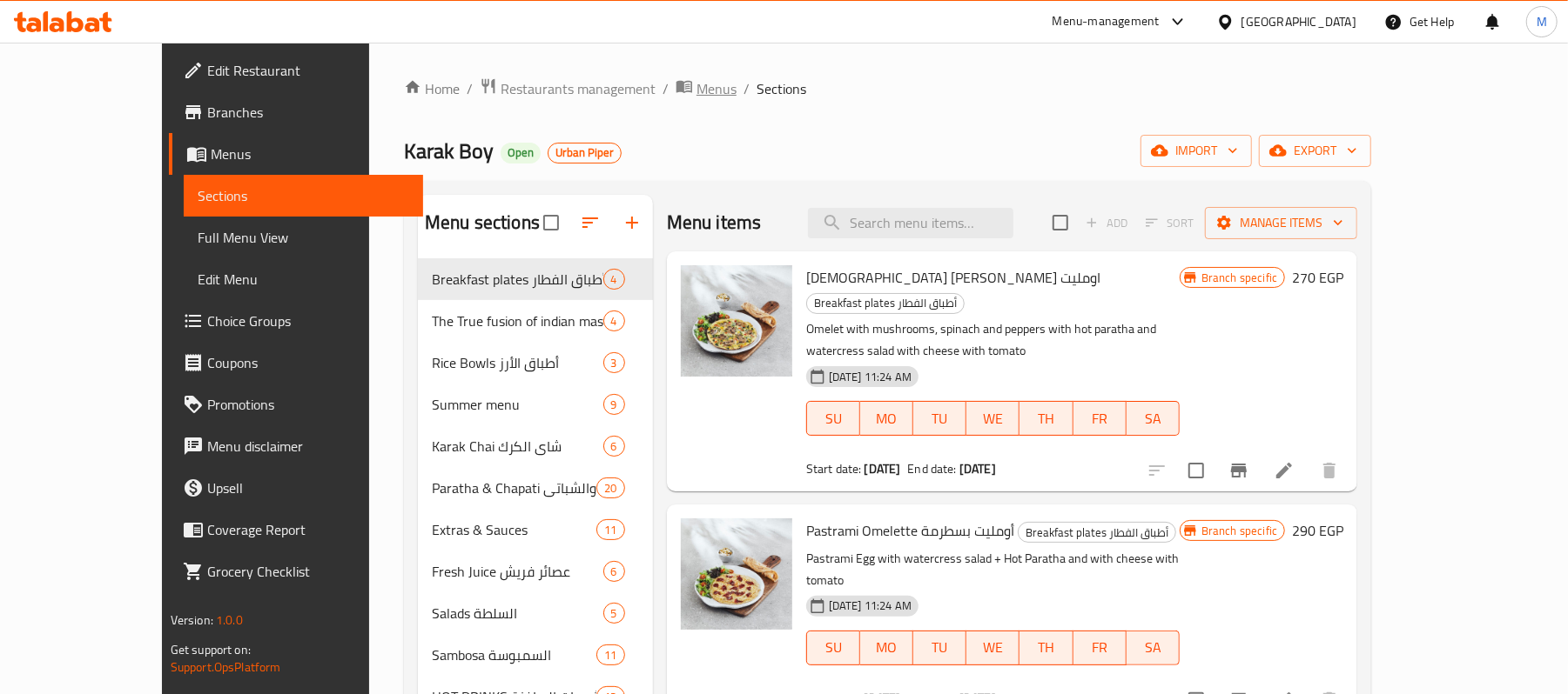
click at [696, 91] on span "Menus" at bounding box center [716, 89] width 40 height 21
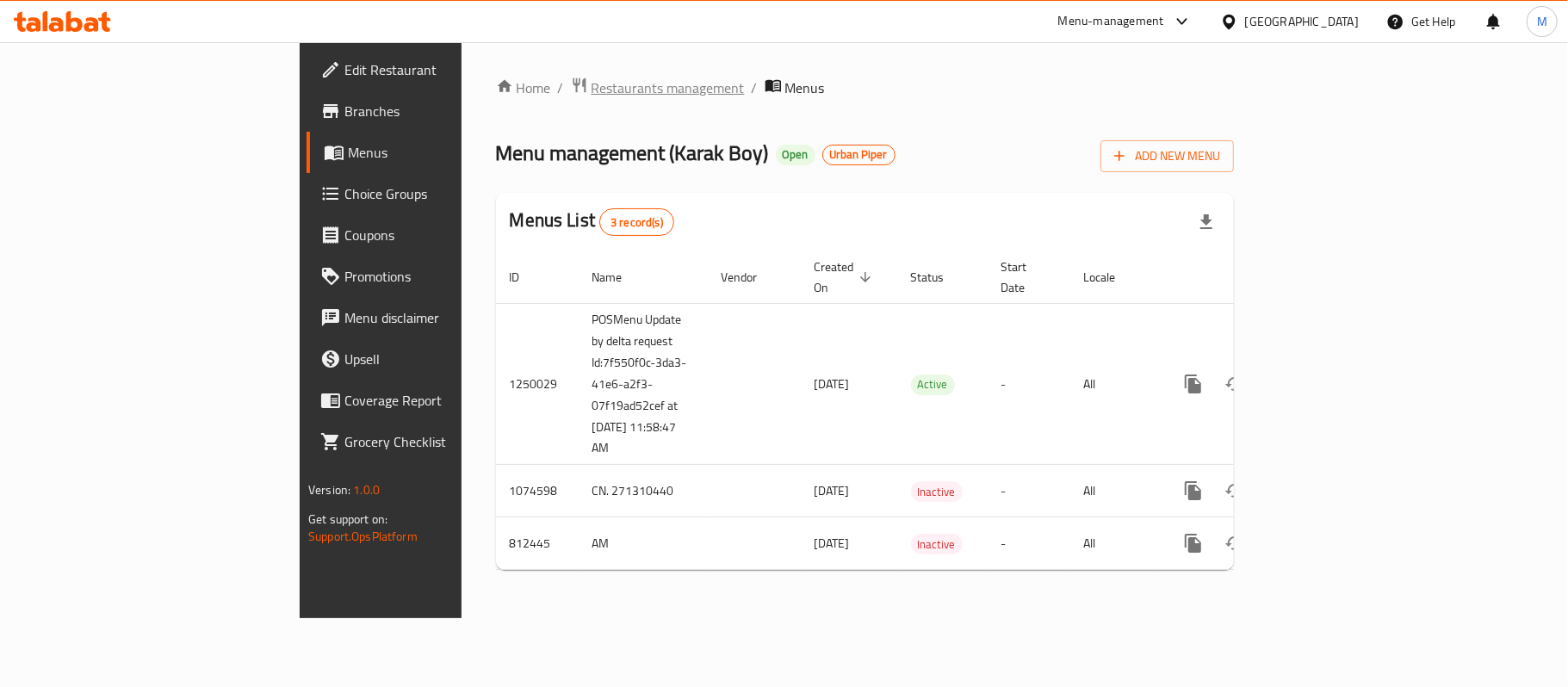
click at [592, 98] on span "Restaurants management" at bounding box center [669, 88] width 153 height 21
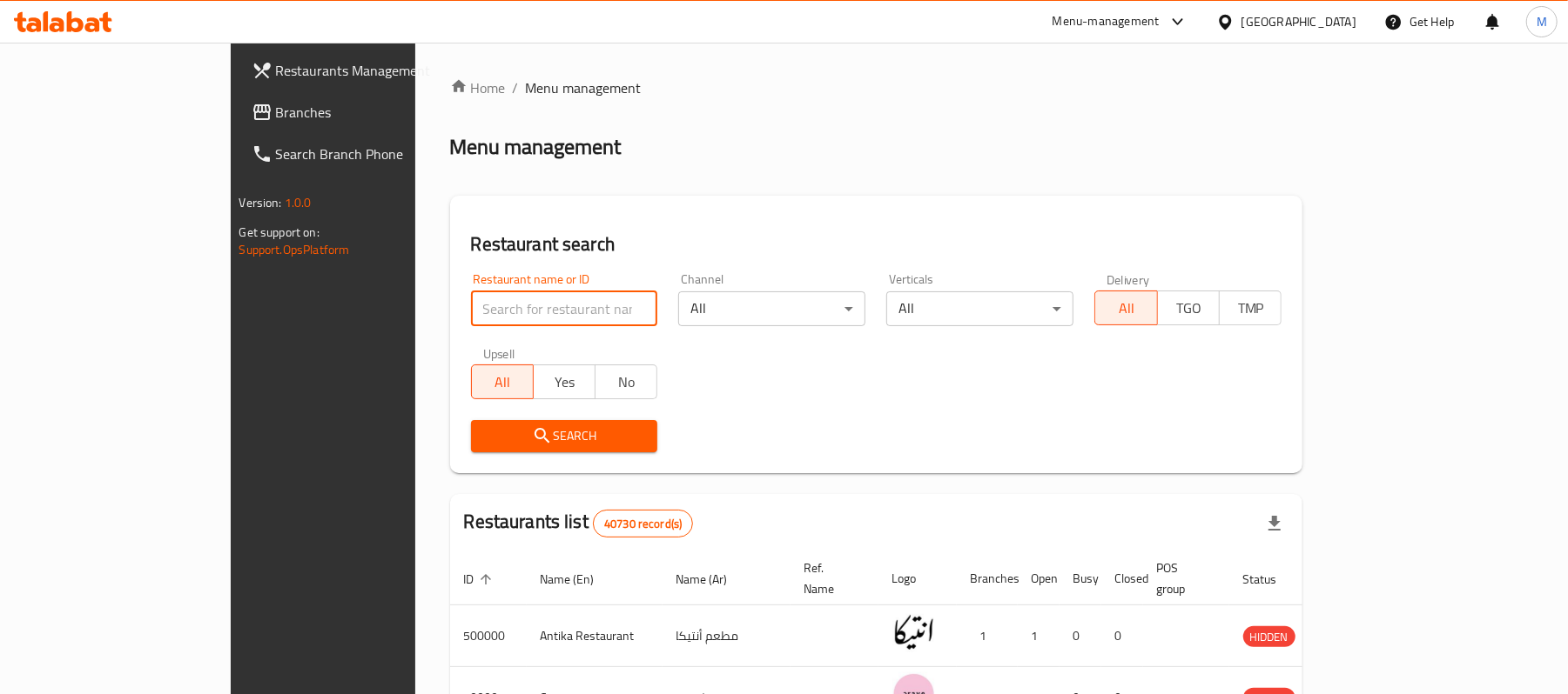
click at [471, 312] on input "search" at bounding box center [564, 309] width 187 height 35
type input "arabiata"
click button "Search" at bounding box center [564, 436] width 187 height 32
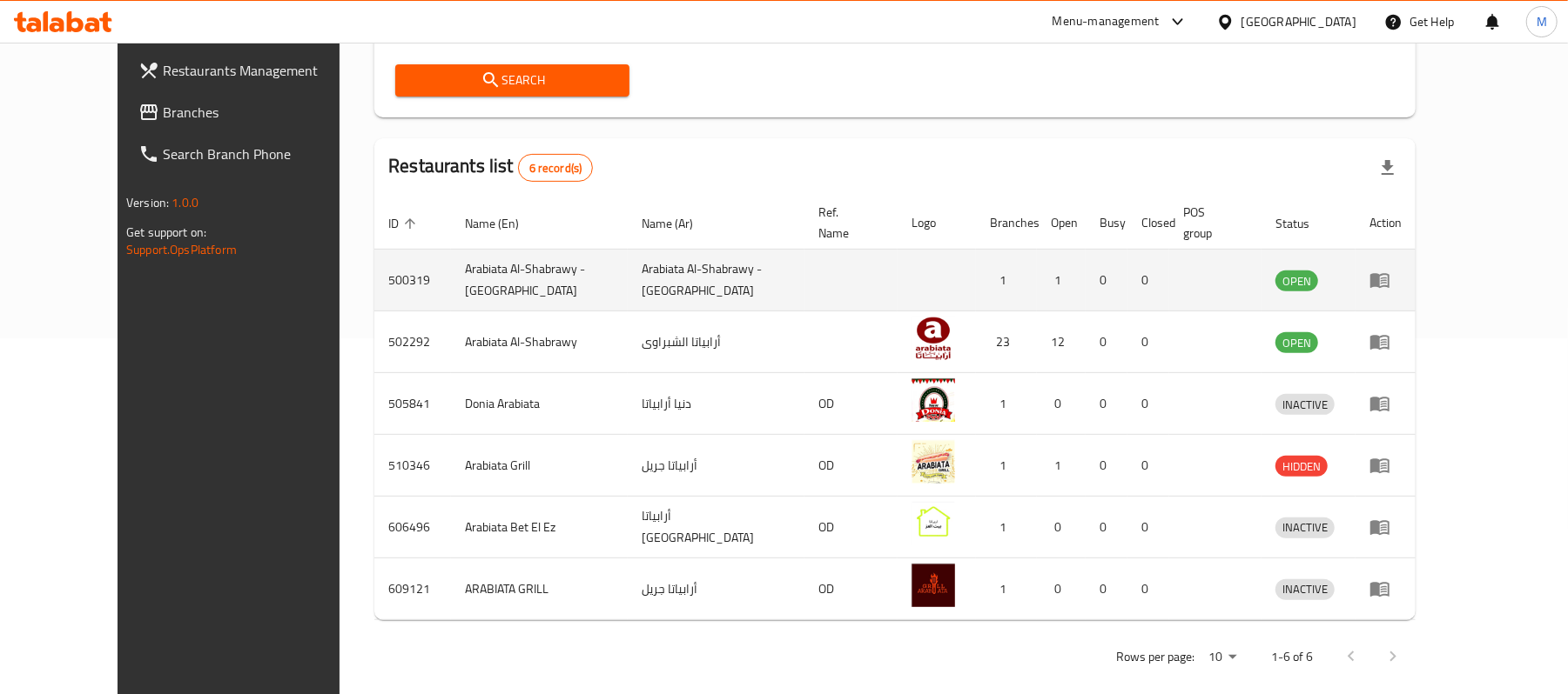
scroll to position [357, 0]
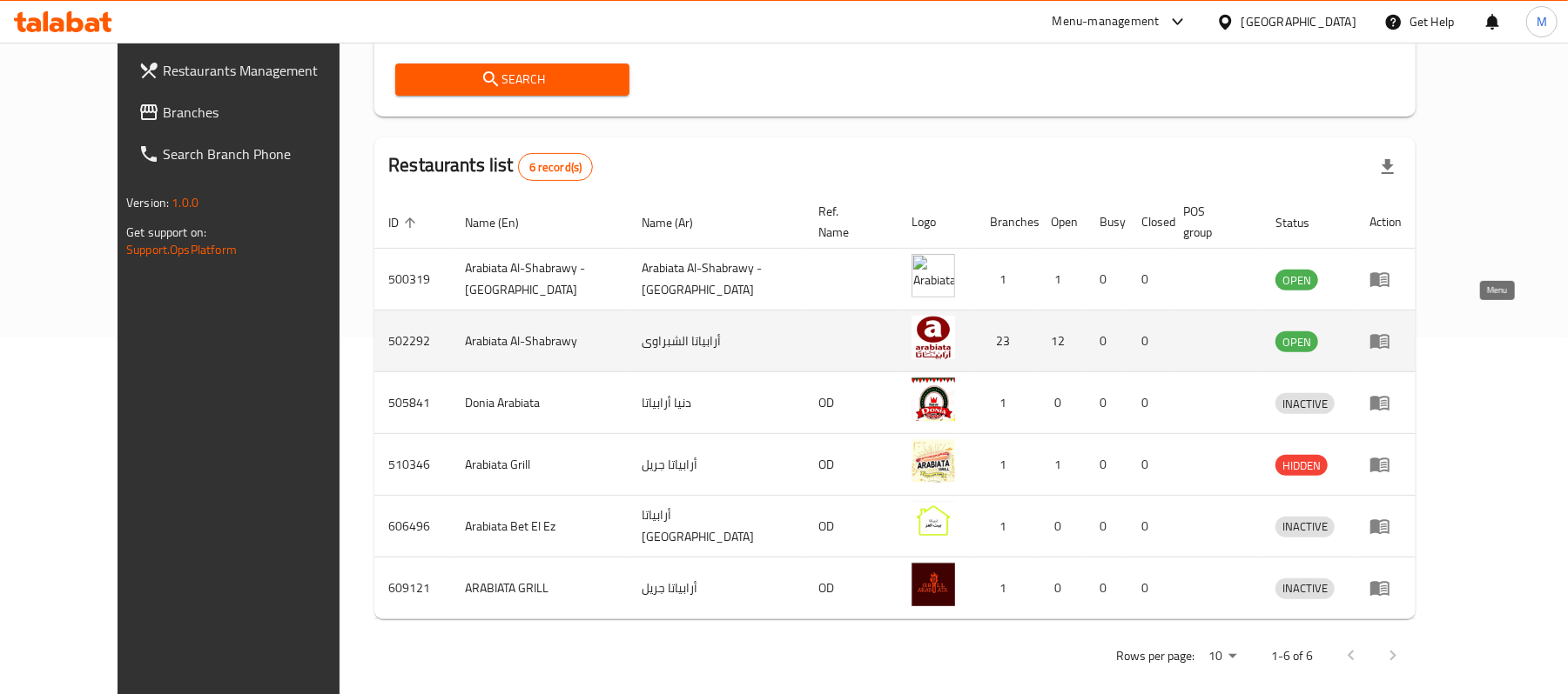
click at [1390, 331] on icon "enhanced table" at bounding box center [1380, 341] width 21 height 21
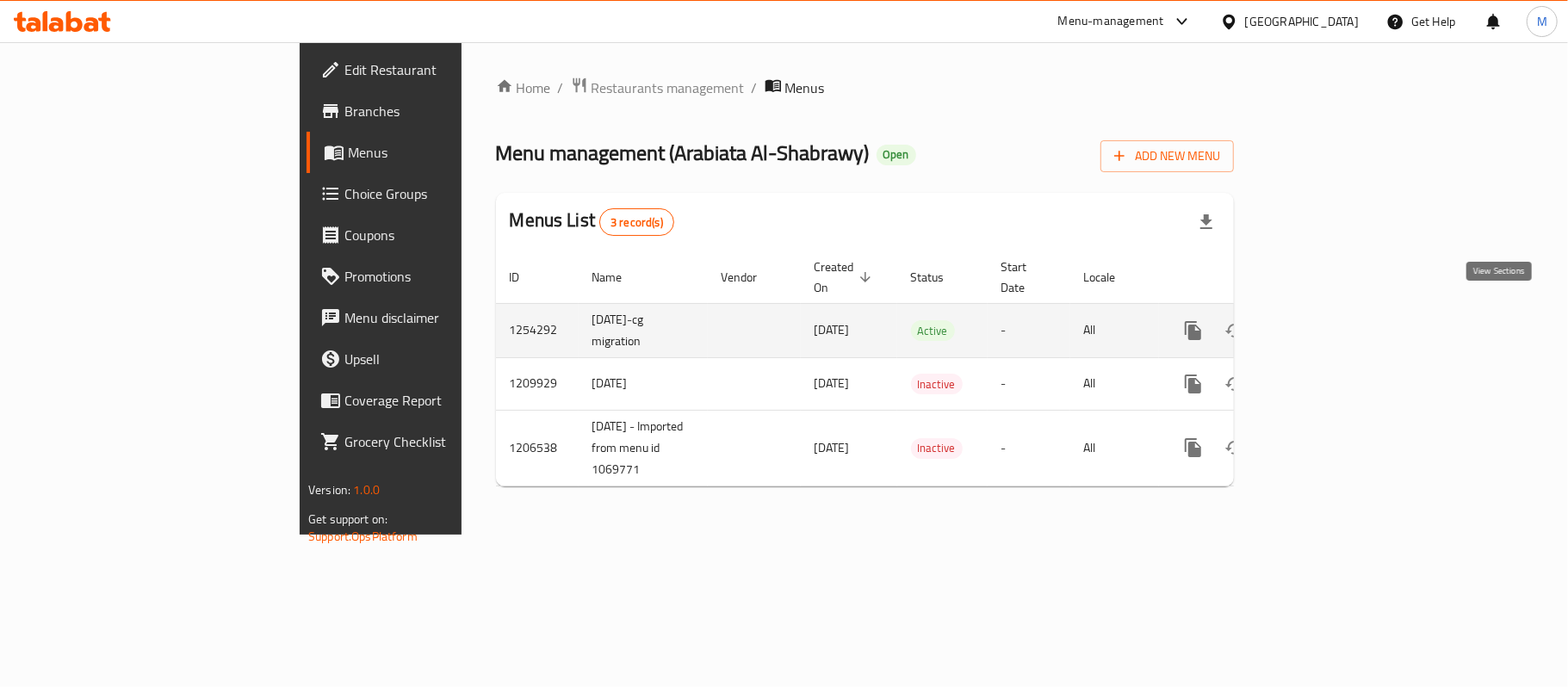
click at [1325, 323] on icon "enhanced table" at bounding box center [1317, 331] width 16 height 16
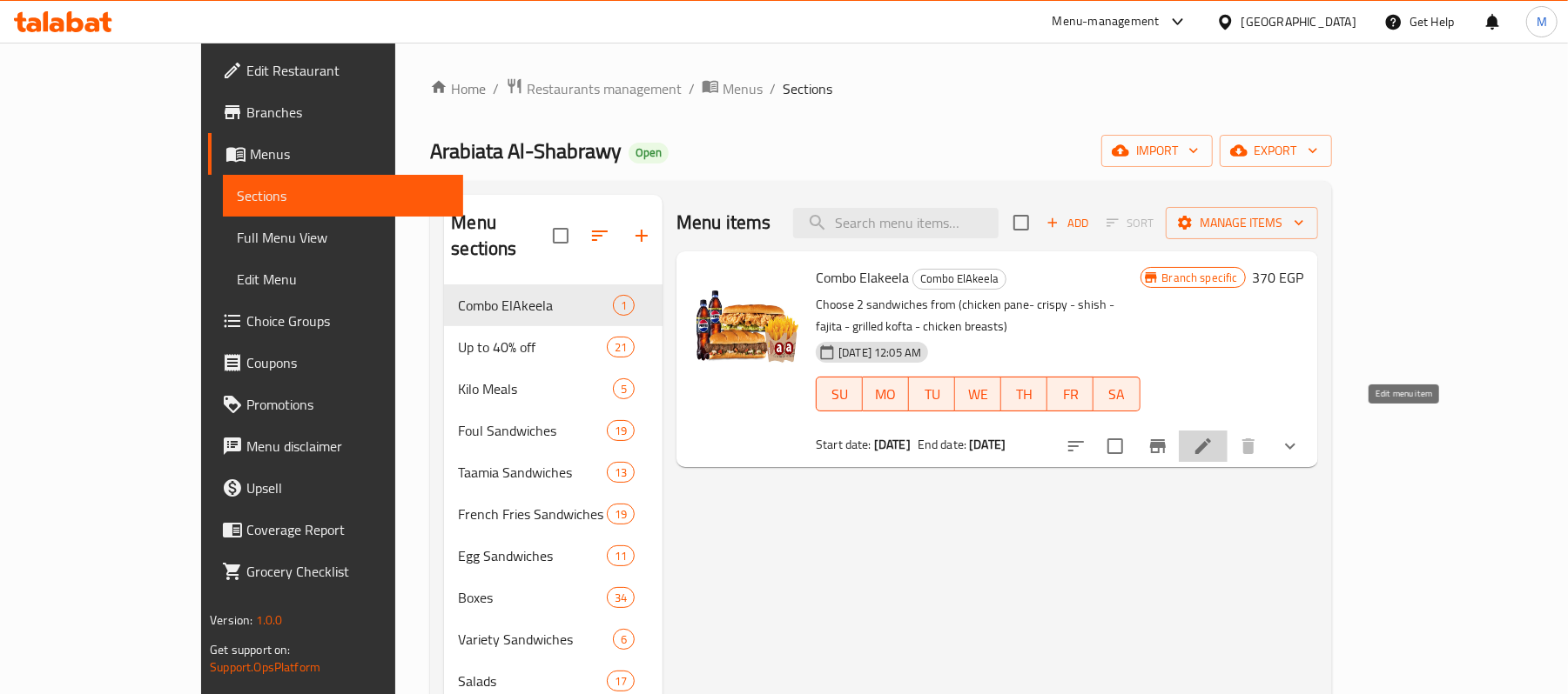
click at [1211, 439] on icon at bounding box center [1203, 447] width 16 height 16
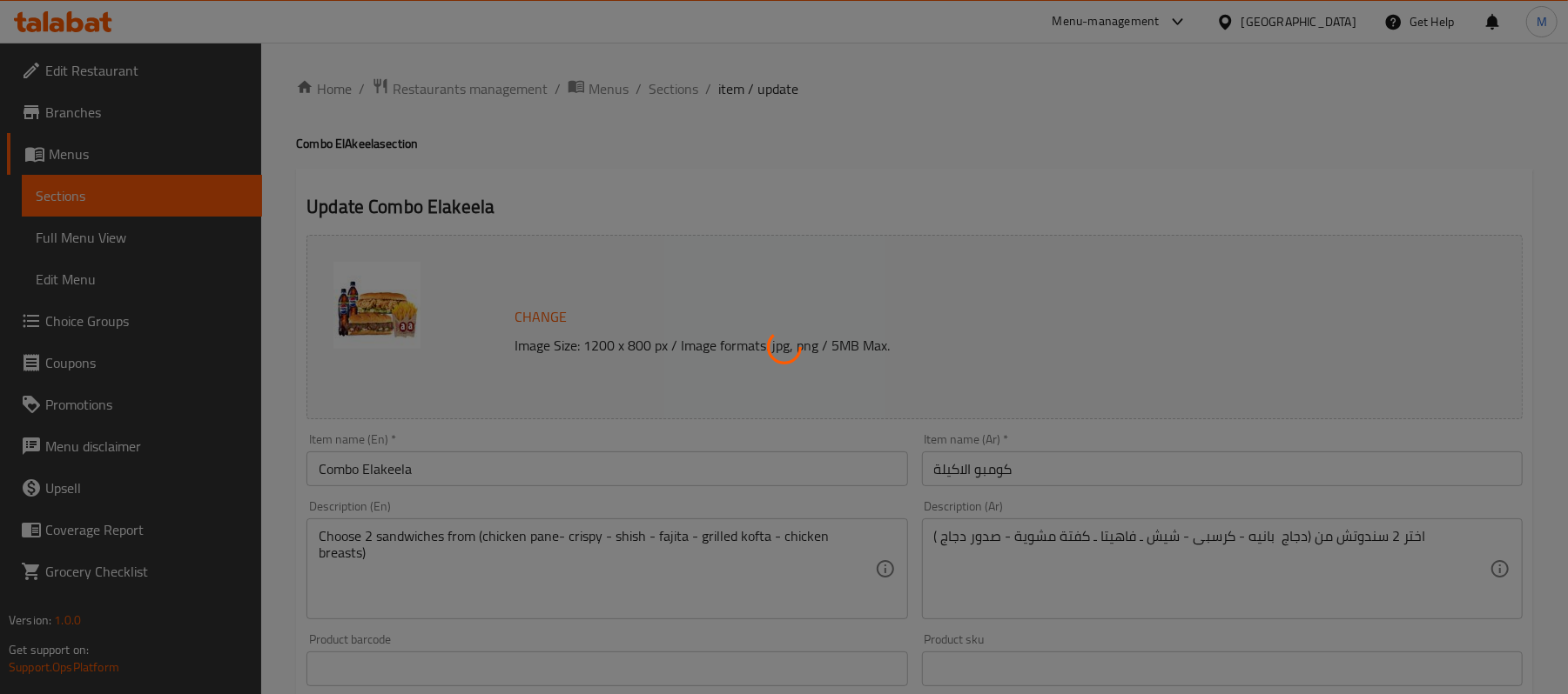
type input "اختيارك للساندويتش الاول"
type input "1"
type input "الاختيار للسندويتش التاني"
type input "1"
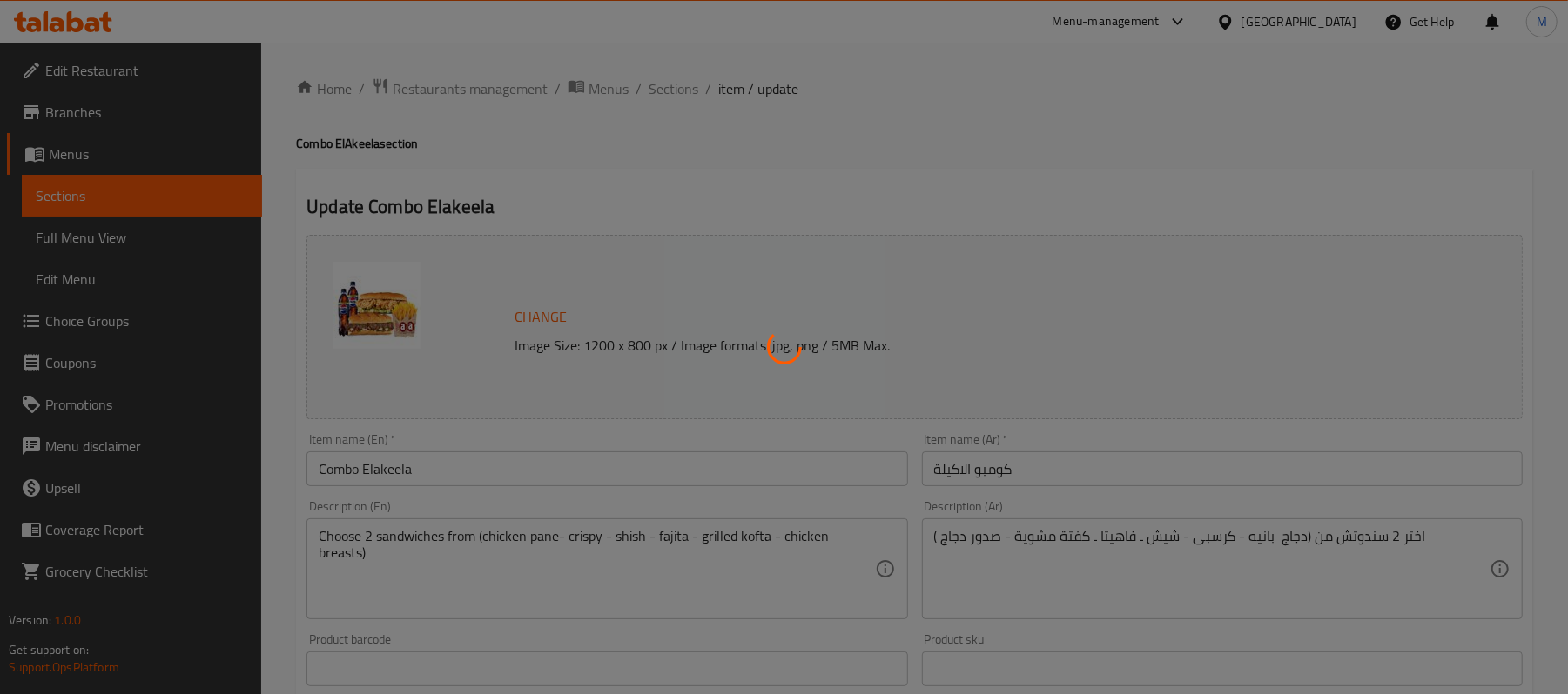
type input "1"
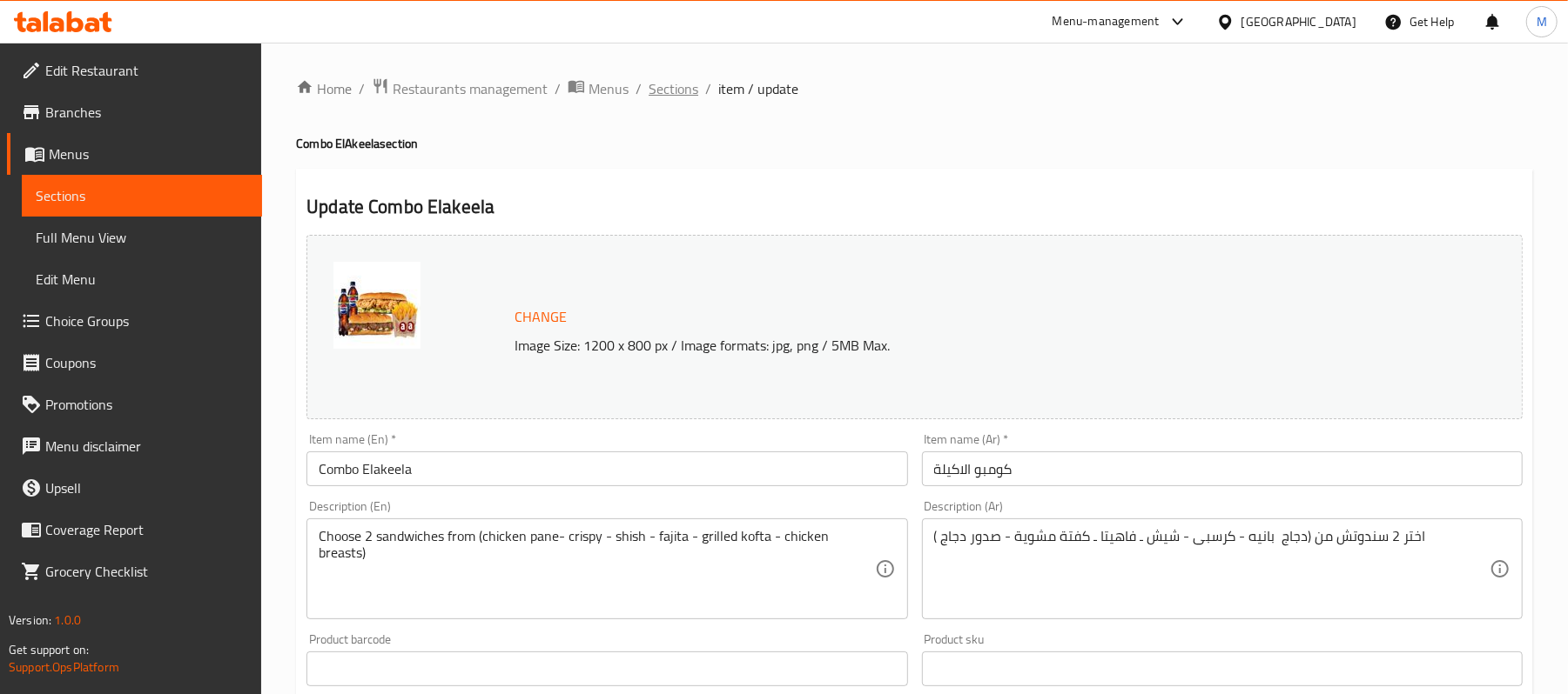
click at [682, 87] on span "Sections" at bounding box center [673, 89] width 50 height 21
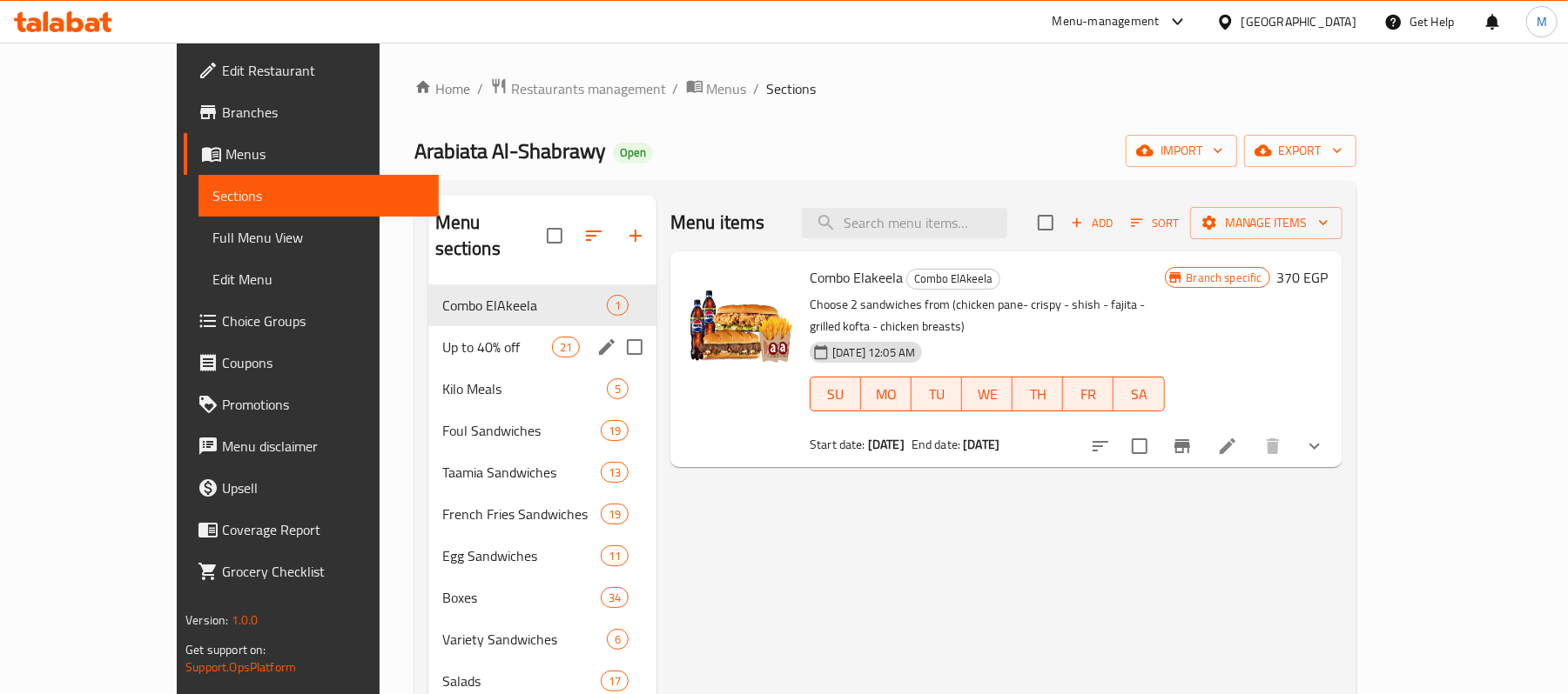
click at [443, 337] on span "Up to 40% off" at bounding box center [497, 347] width 110 height 21
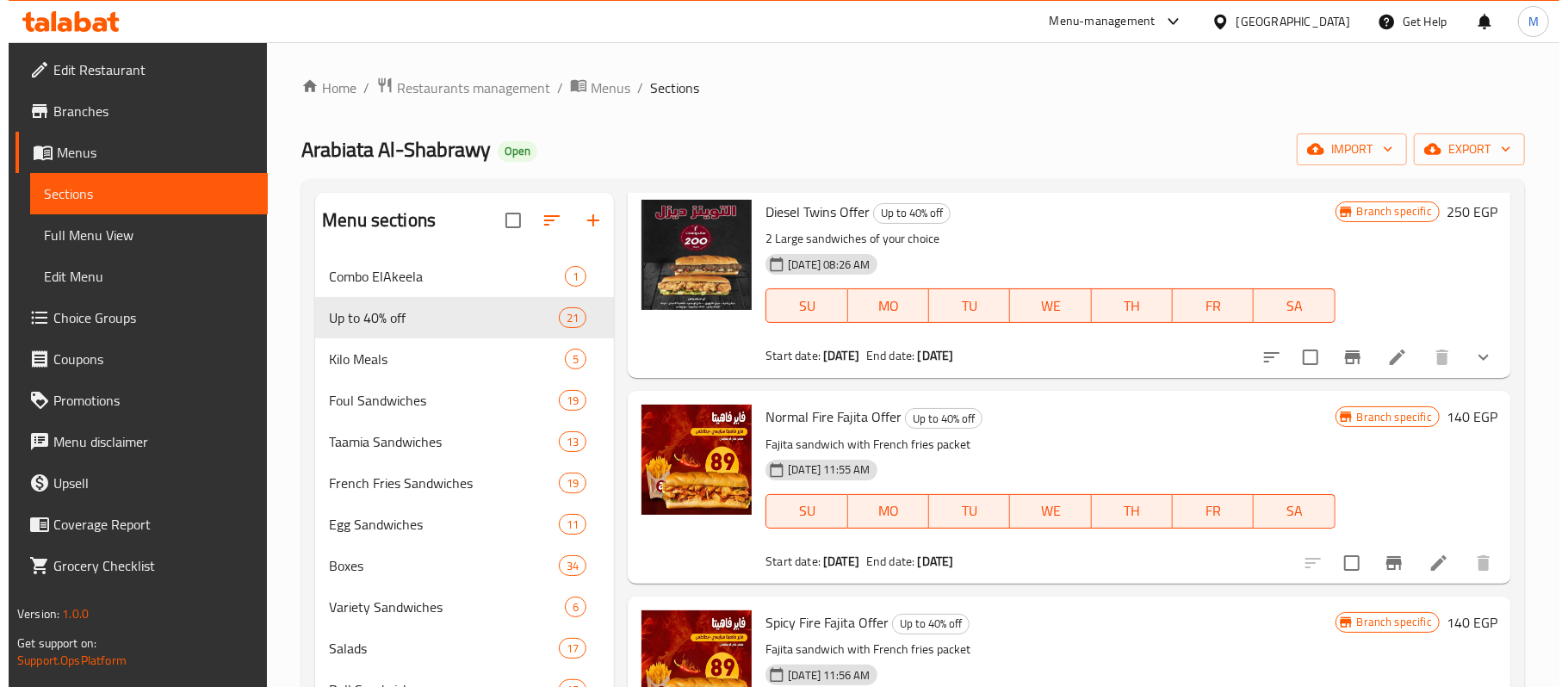
scroll to position [918, 0]
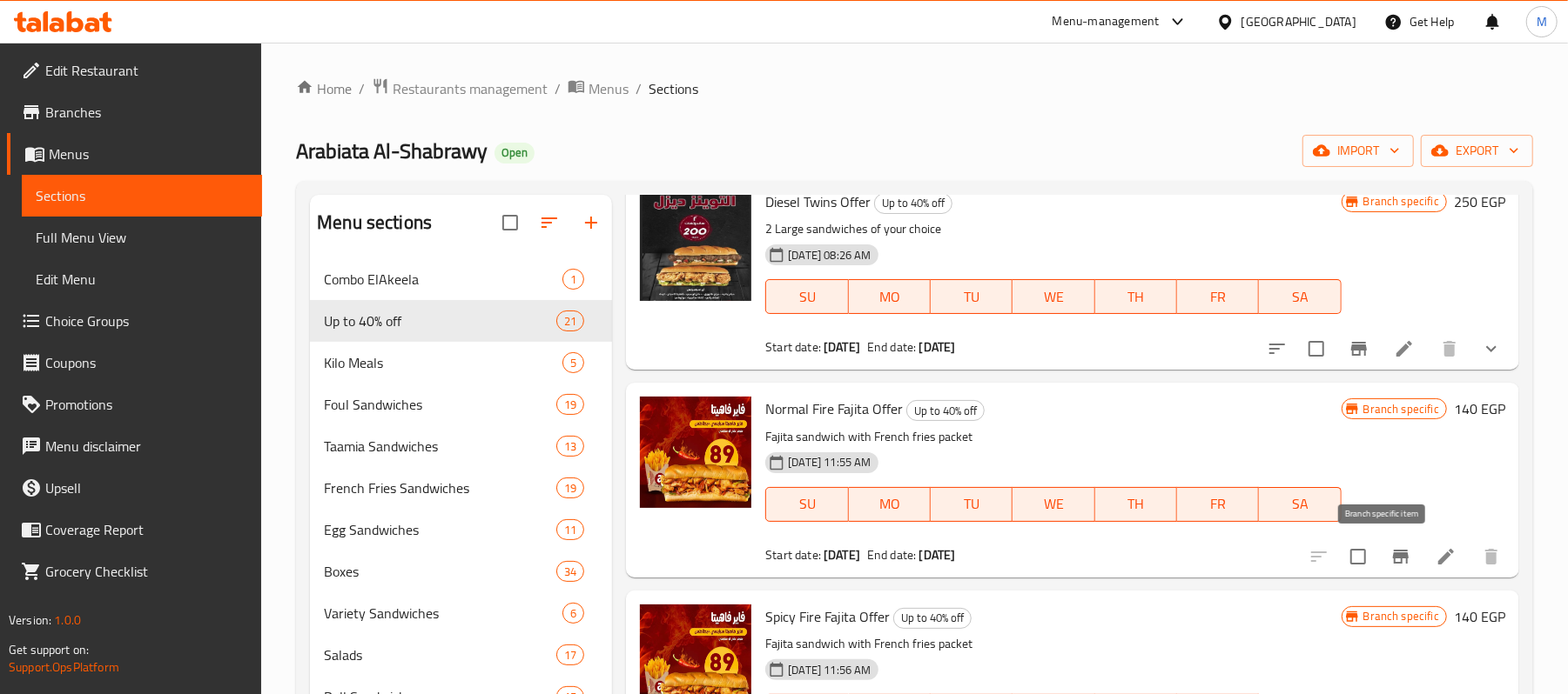
click at [1390, 548] on icon "Branch-specific-item" at bounding box center [1401, 557] width 21 height 21
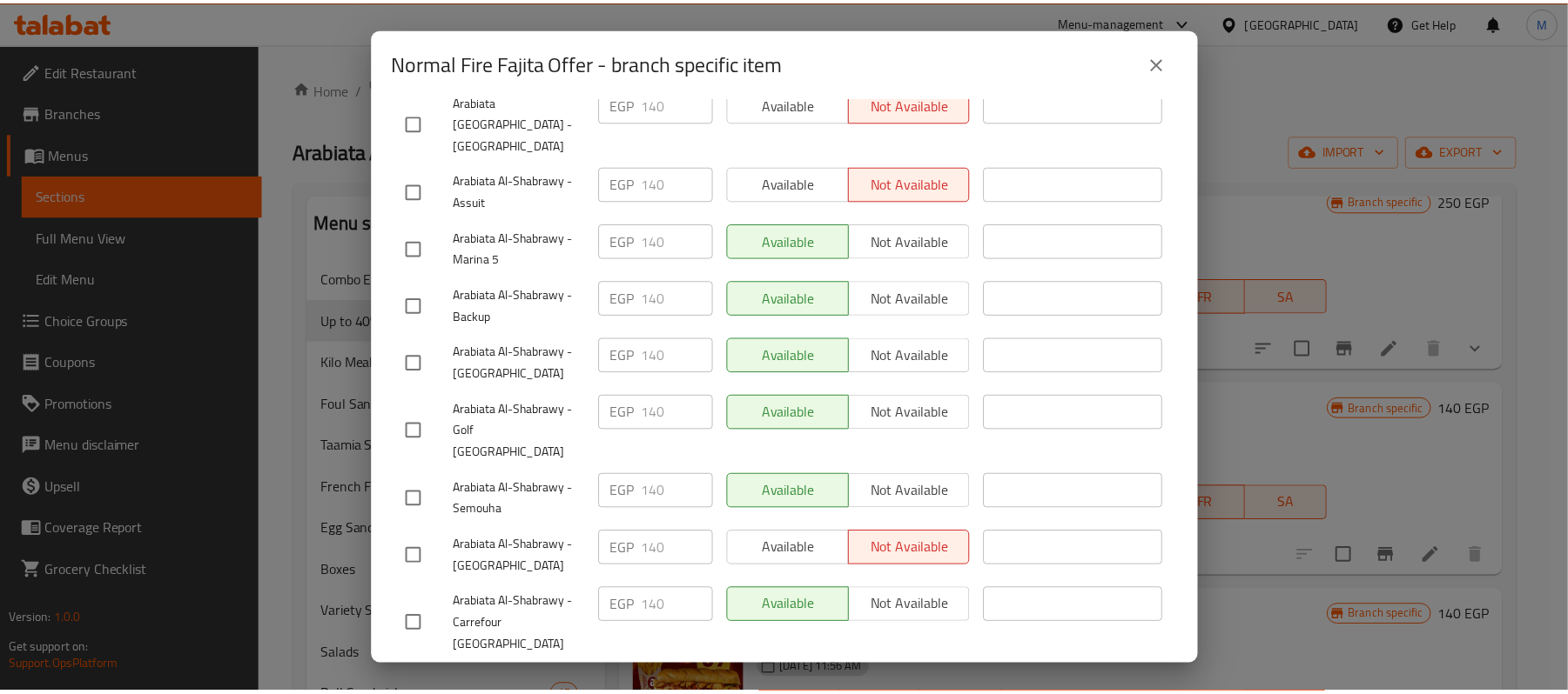
scroll to position [348, 0]
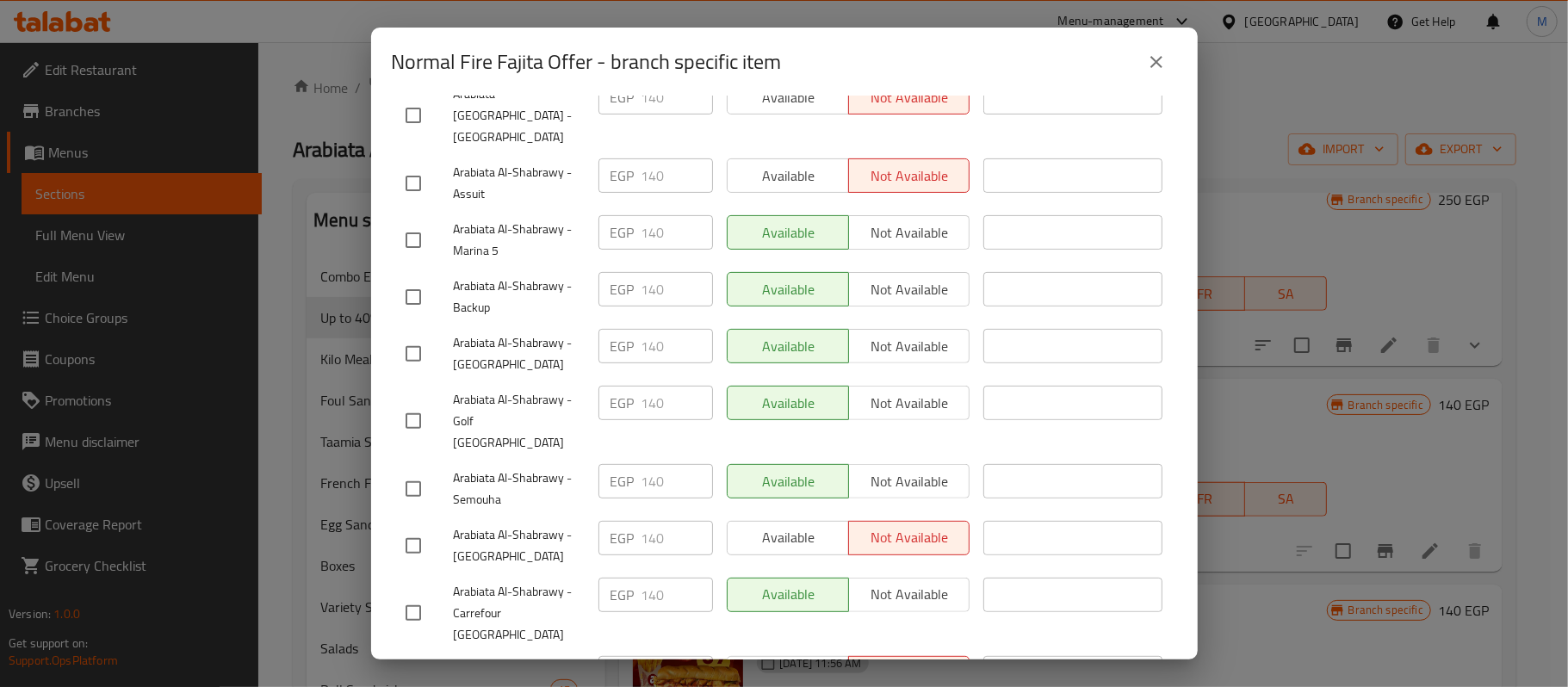
click at [1151, 63] on icon "close" at bounding box center [1156, 62] width 21 height 21
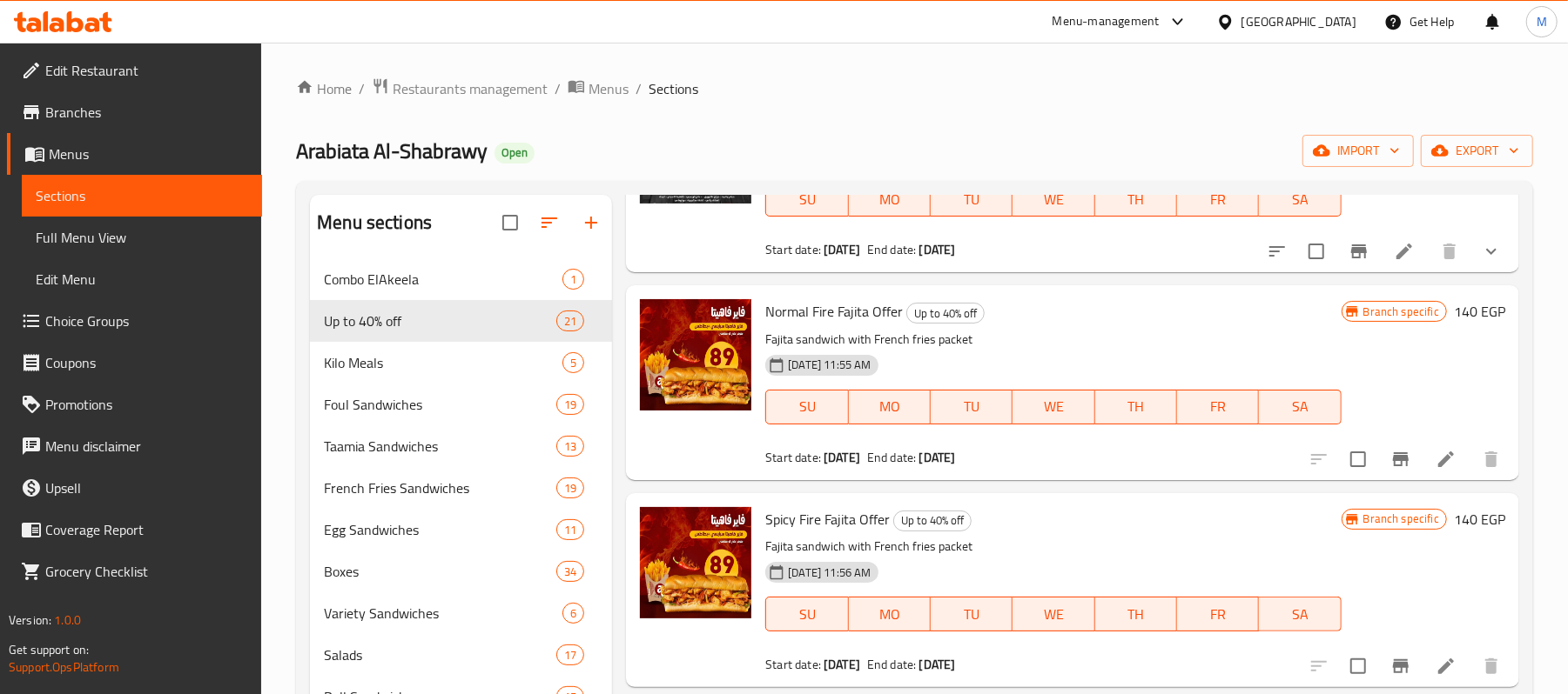
scroll to position [1508, 0]
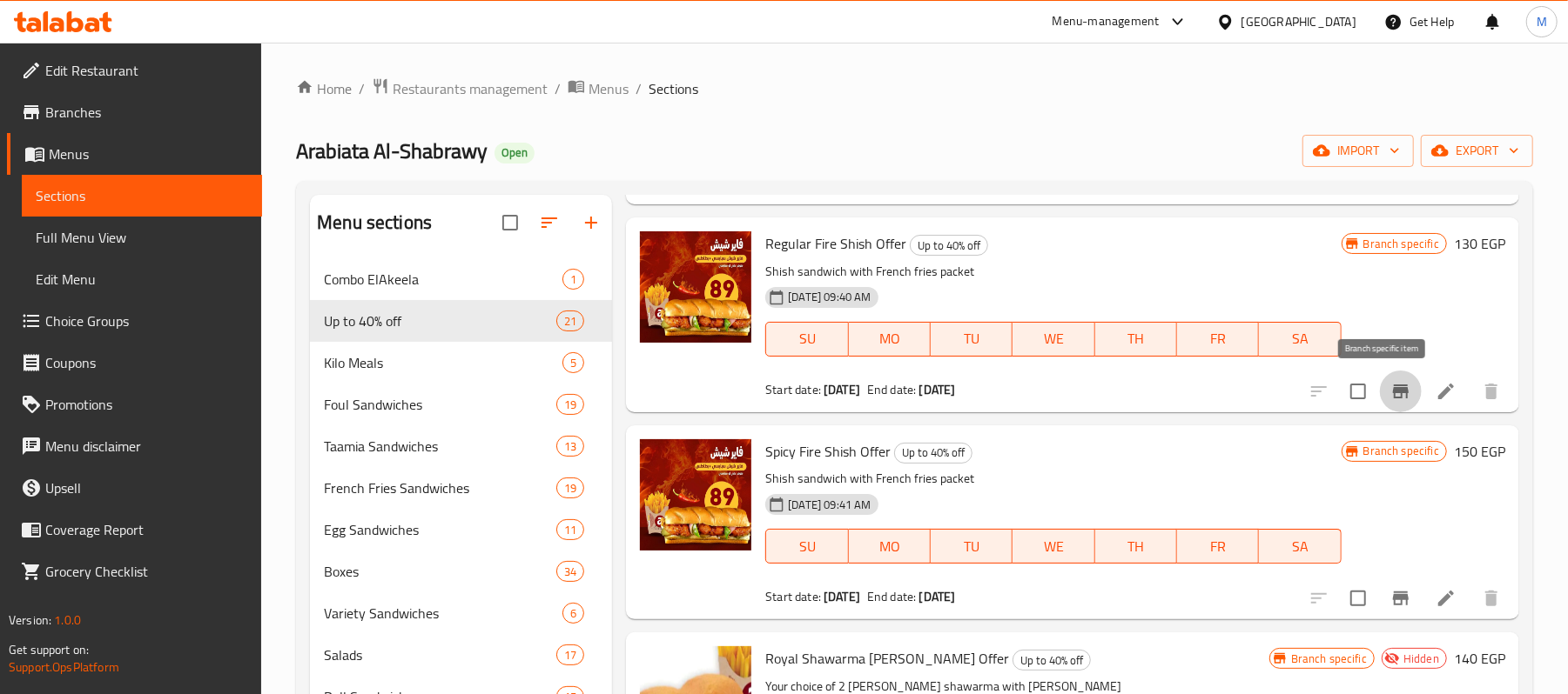
click at [1380, 401] on button "Branch-specific-item" at bounding box center [1401, 392] width 42 height 42
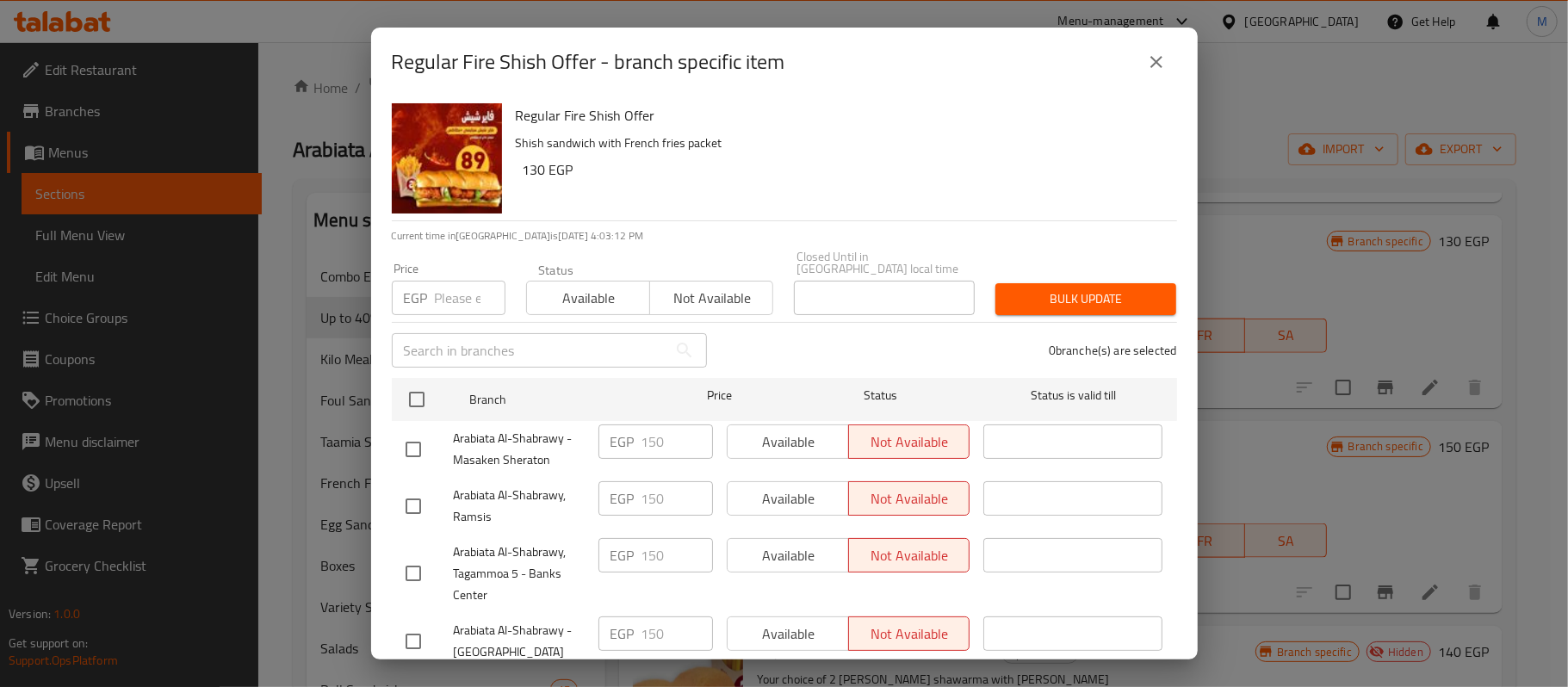
click at [1136, 59] on button "close" at bounding box center [1156, 62] width 41 height 41
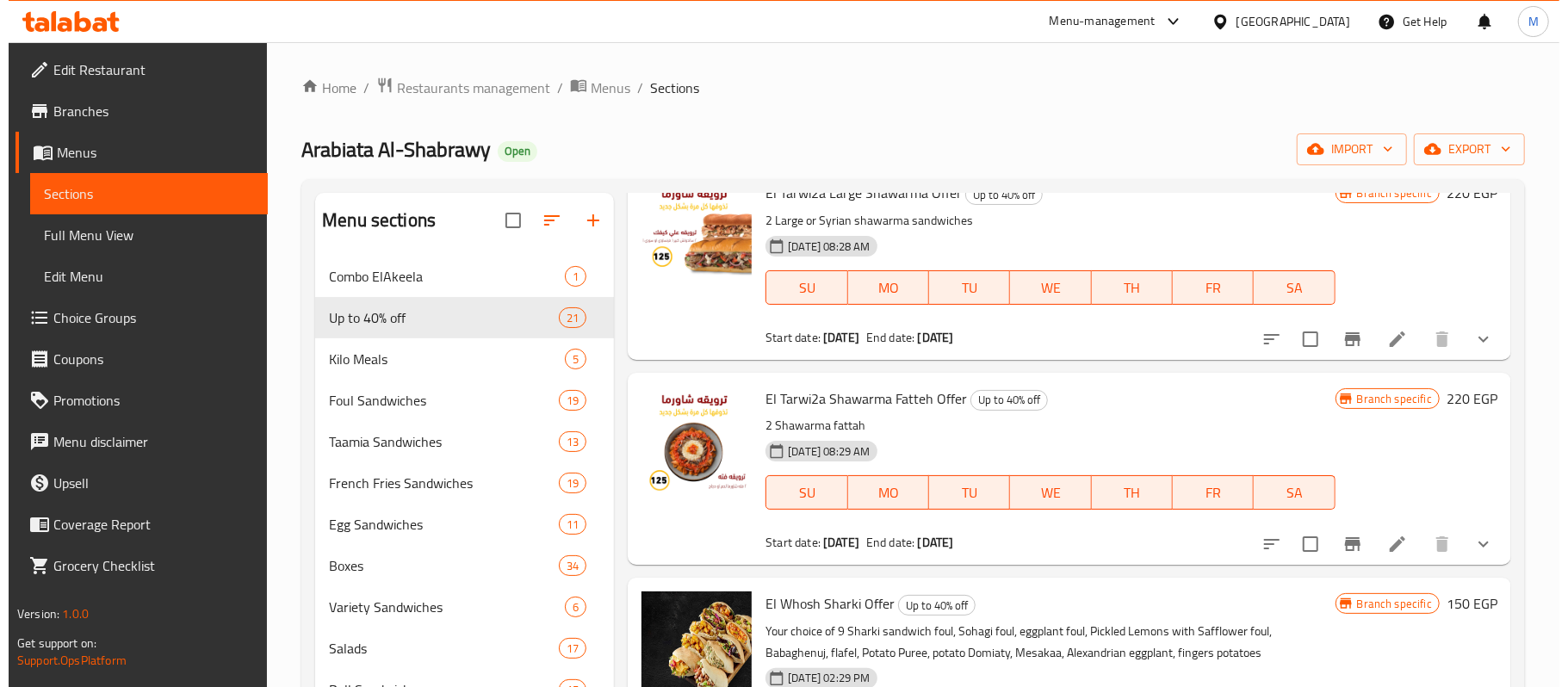
scroll to position [0, 0]
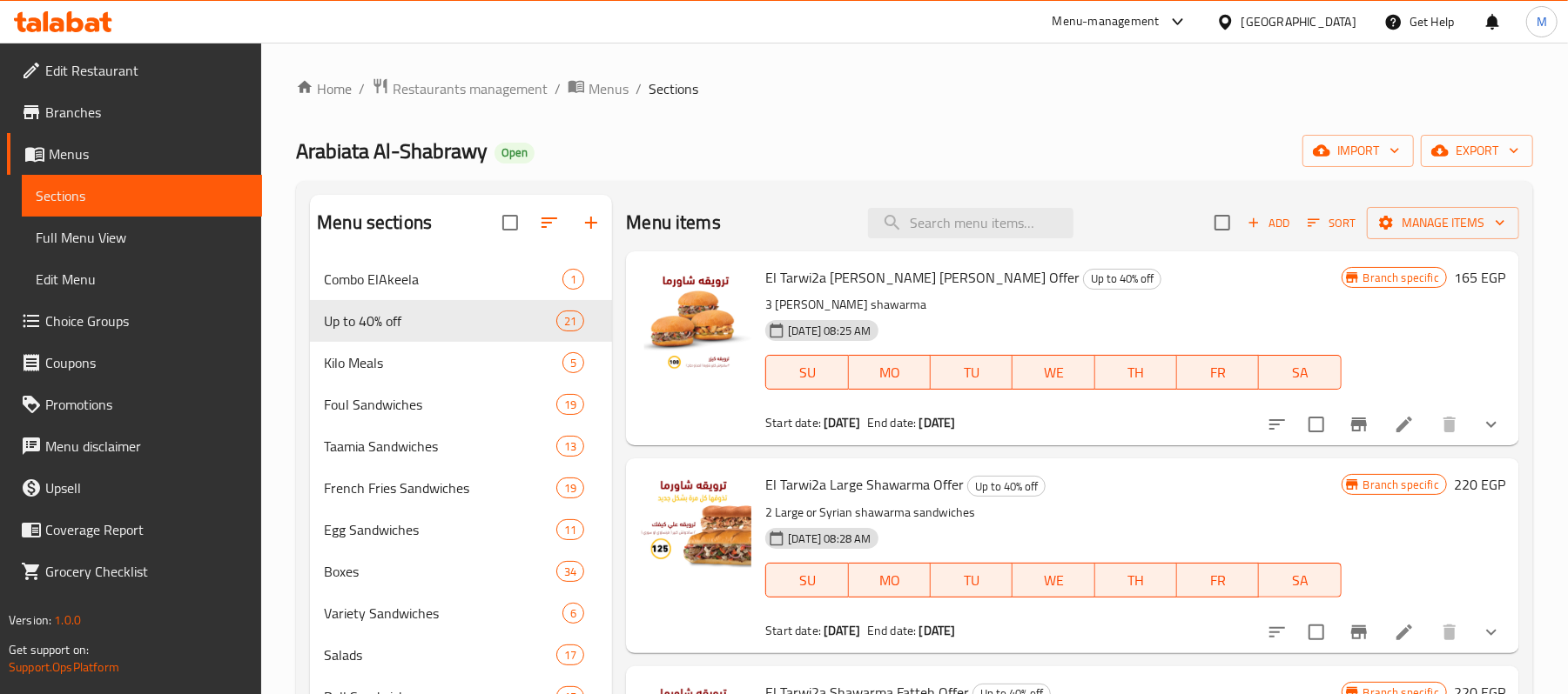
click at [1394, 418] on icon at bounding box center [1404, 425] width 21 height 21
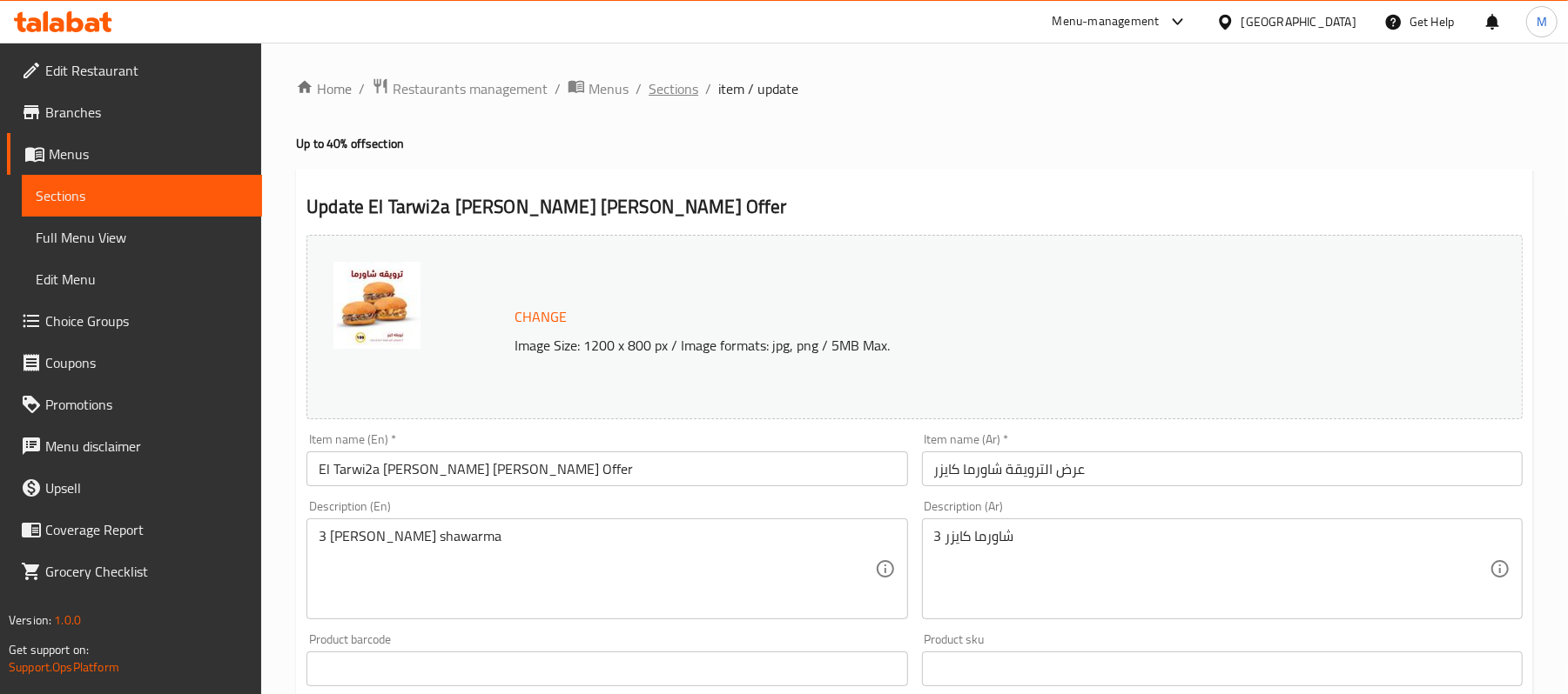
click at [672, 95] on span "Sections" at bounding box center [673, 89] width 50 height 21
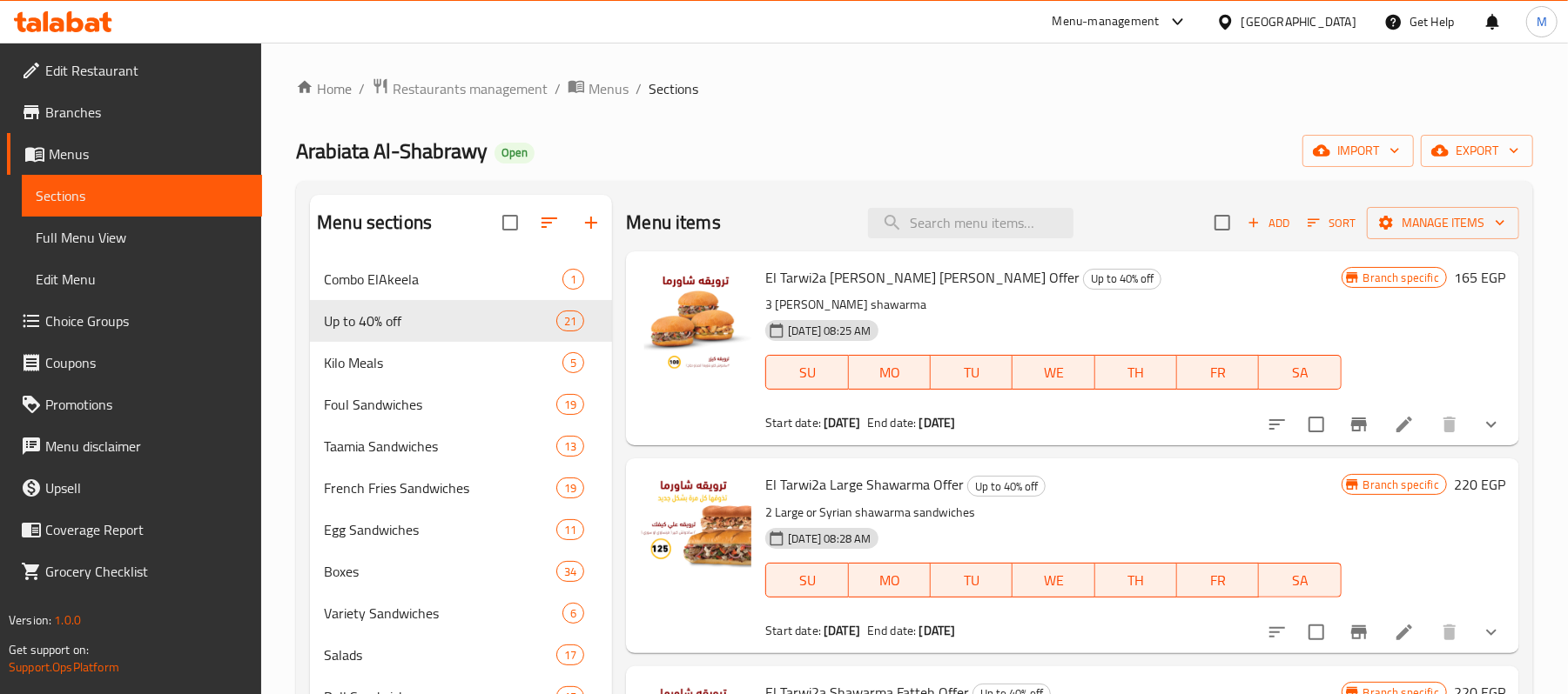
click at [1355, 436] on button "Branch-specific-item" at bounding box center [1359, 425] width 42 height 42
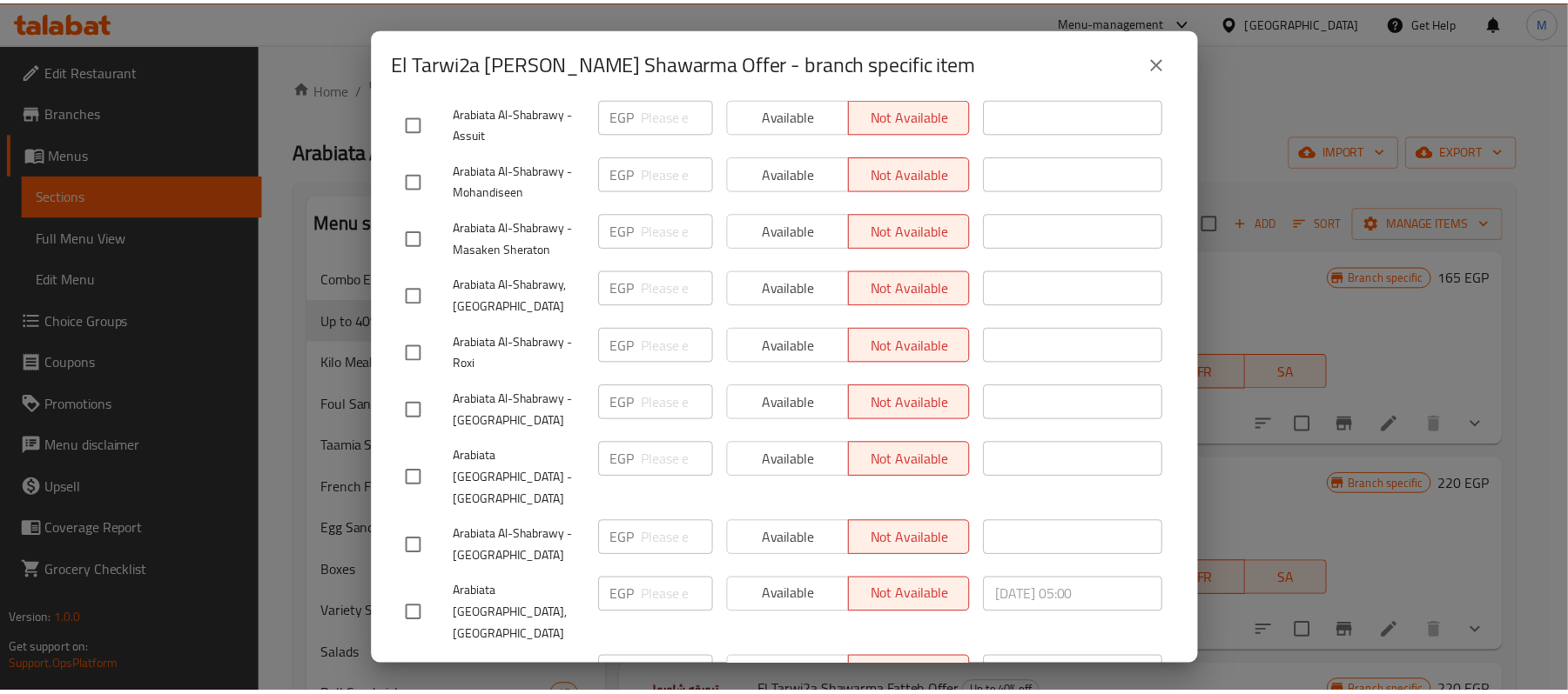
scroll to position [249, 0]
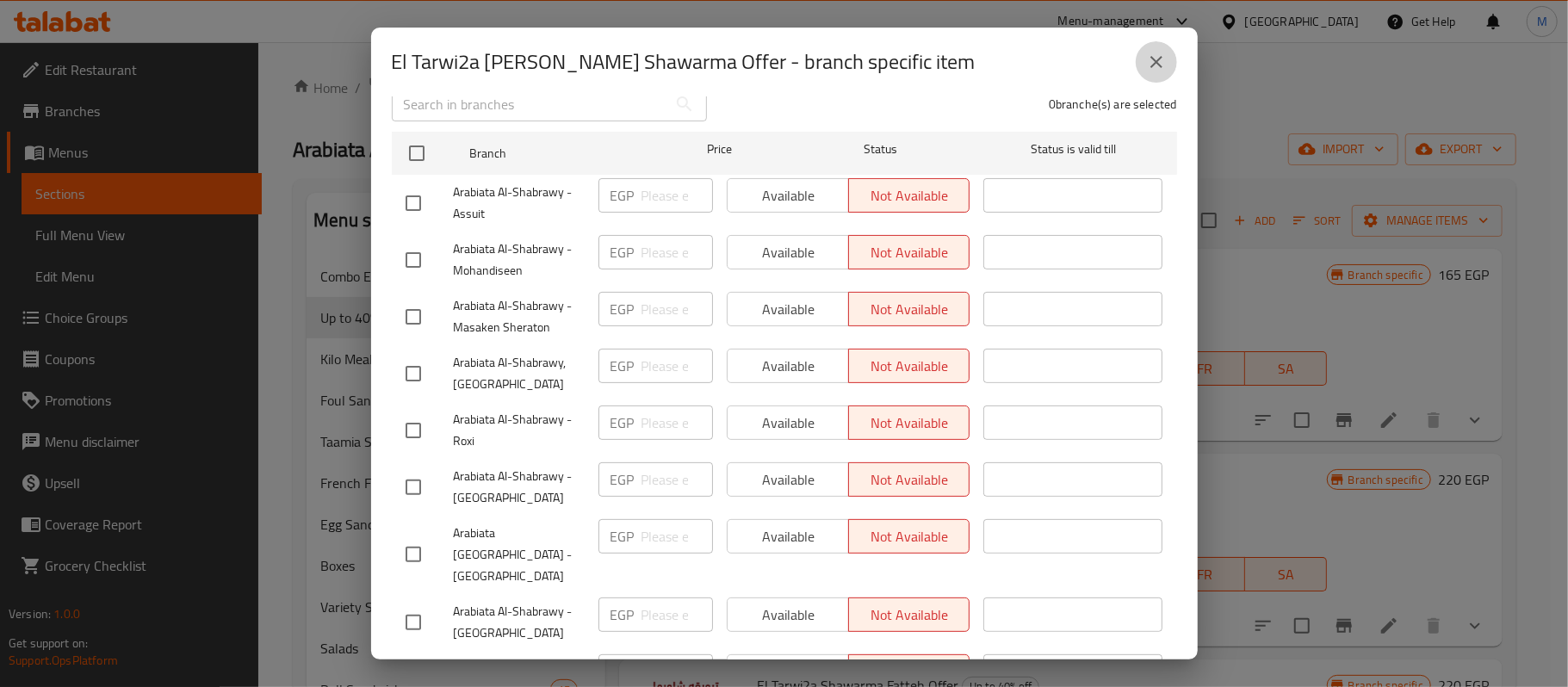
click at [1154, 66] on icon "close" at bounding box center [1156, 62] width 12 height 12
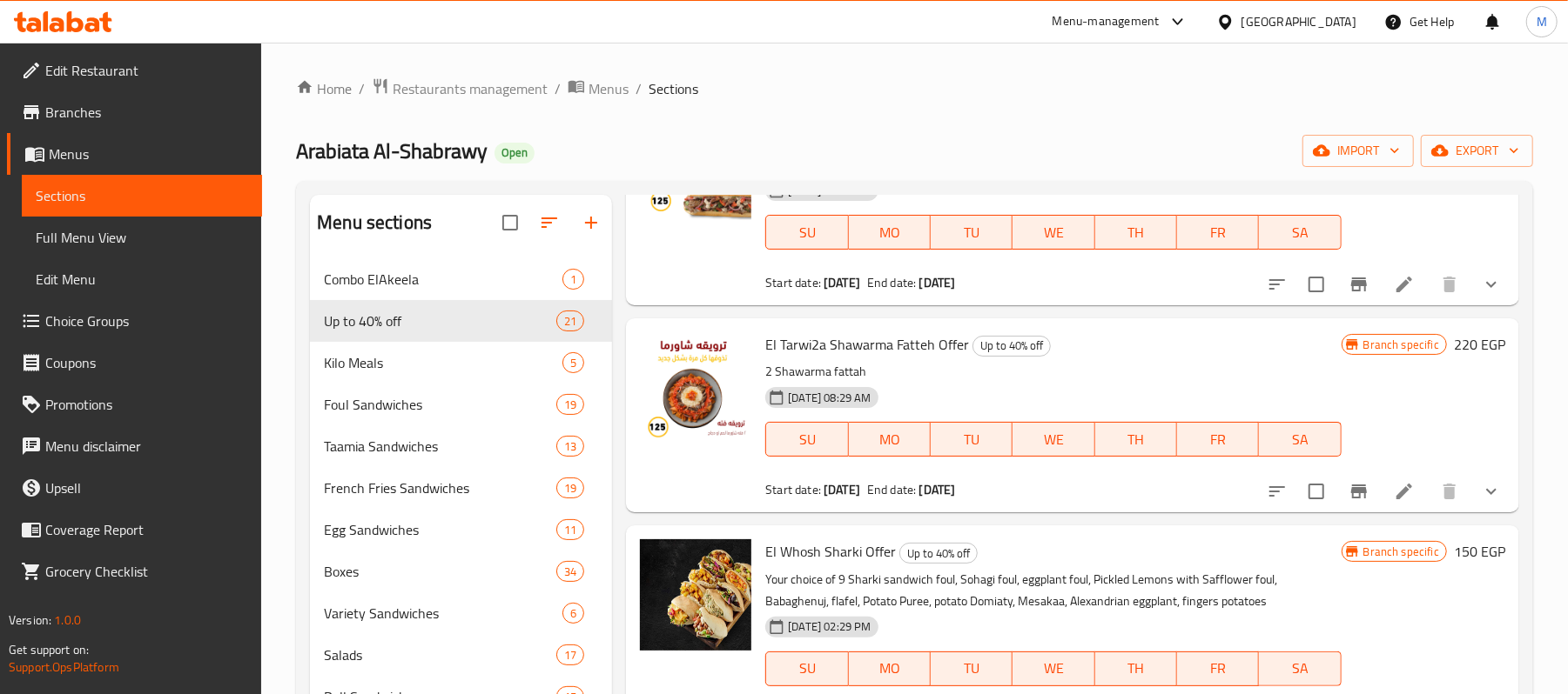
scroll to position [232, 0]
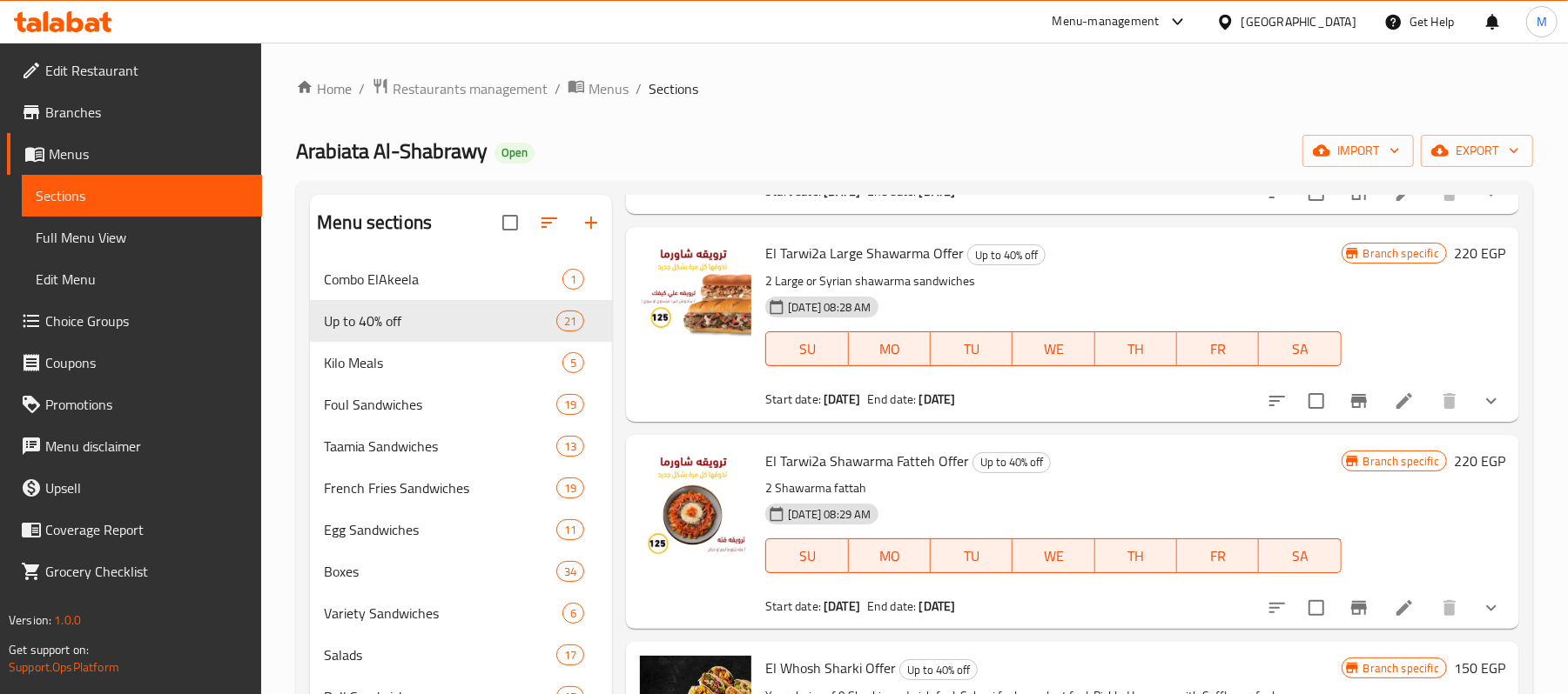
click at [1338, 415] on button "Branch-specific-item" at bounding box center [1359, 401] width 42 height 42
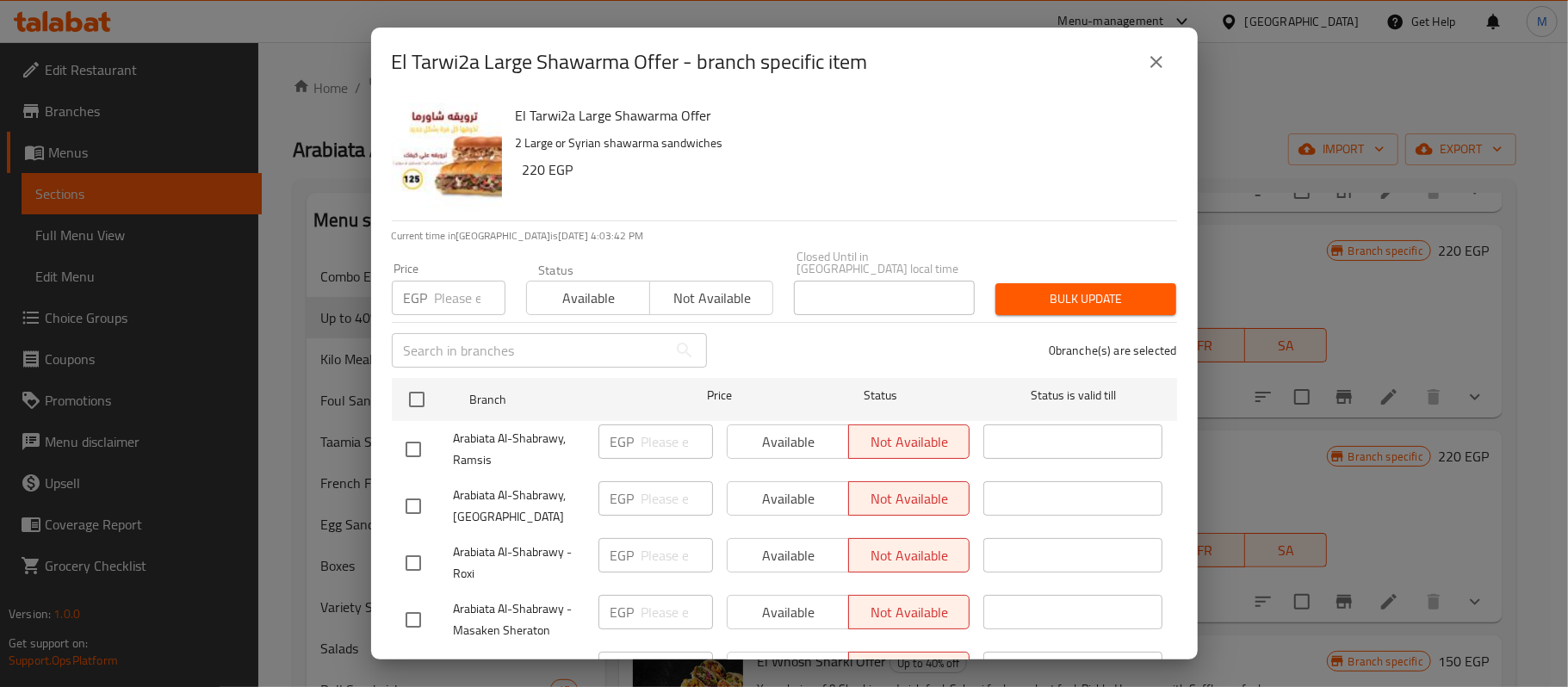
click at [1169, 69] on button "close" at bounding box center [1156, 62] width 41 height 41
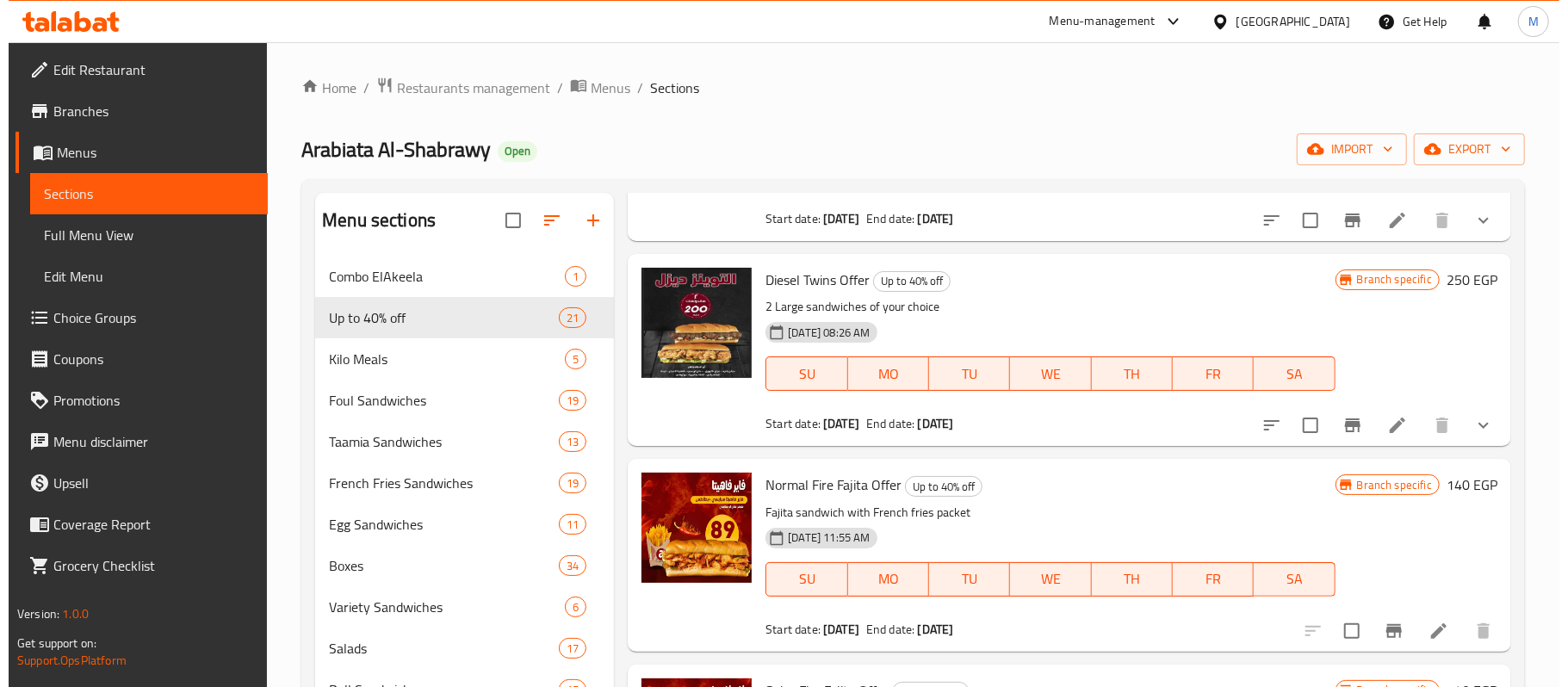
scroll to position [803, 0]
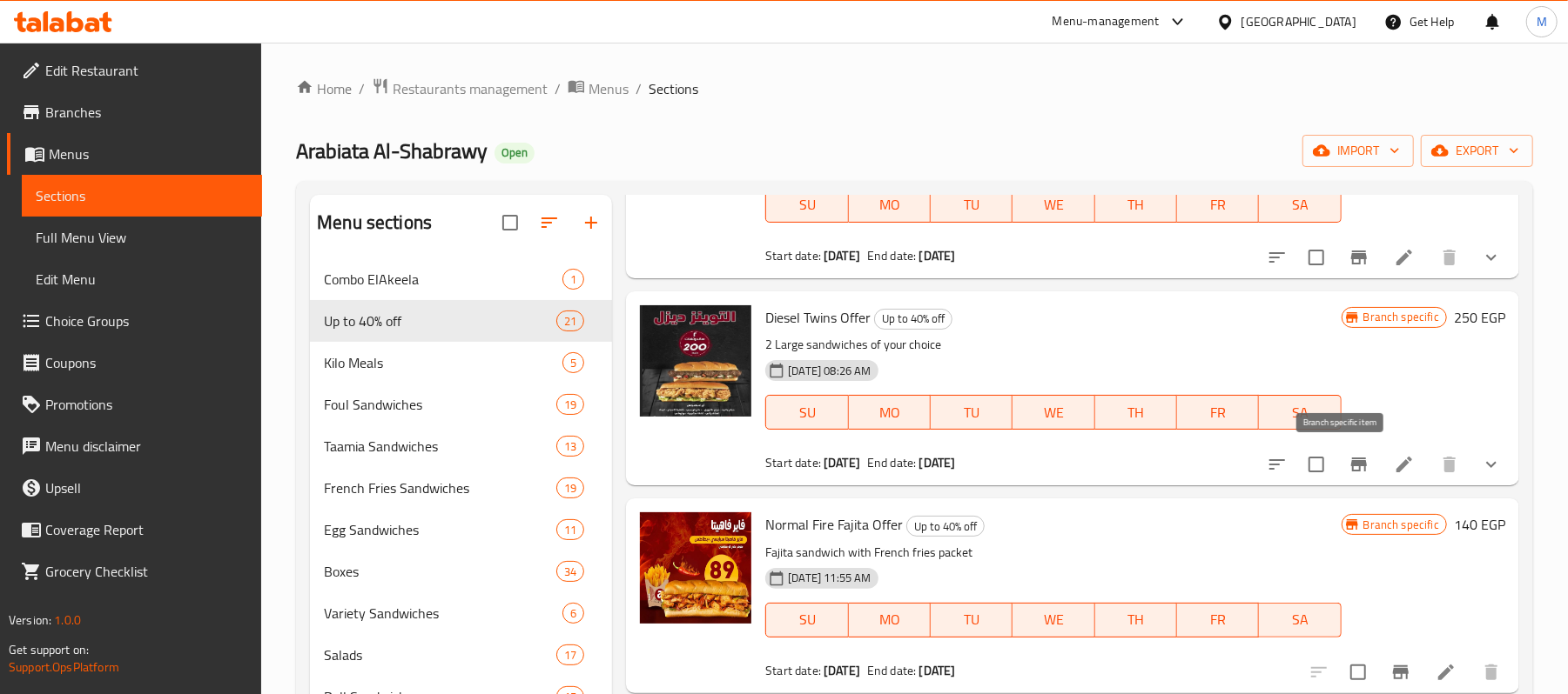
click at [1348, 474] on icon "Branch-specific-item" at bounding box center [1359, 465] width 21 height 21
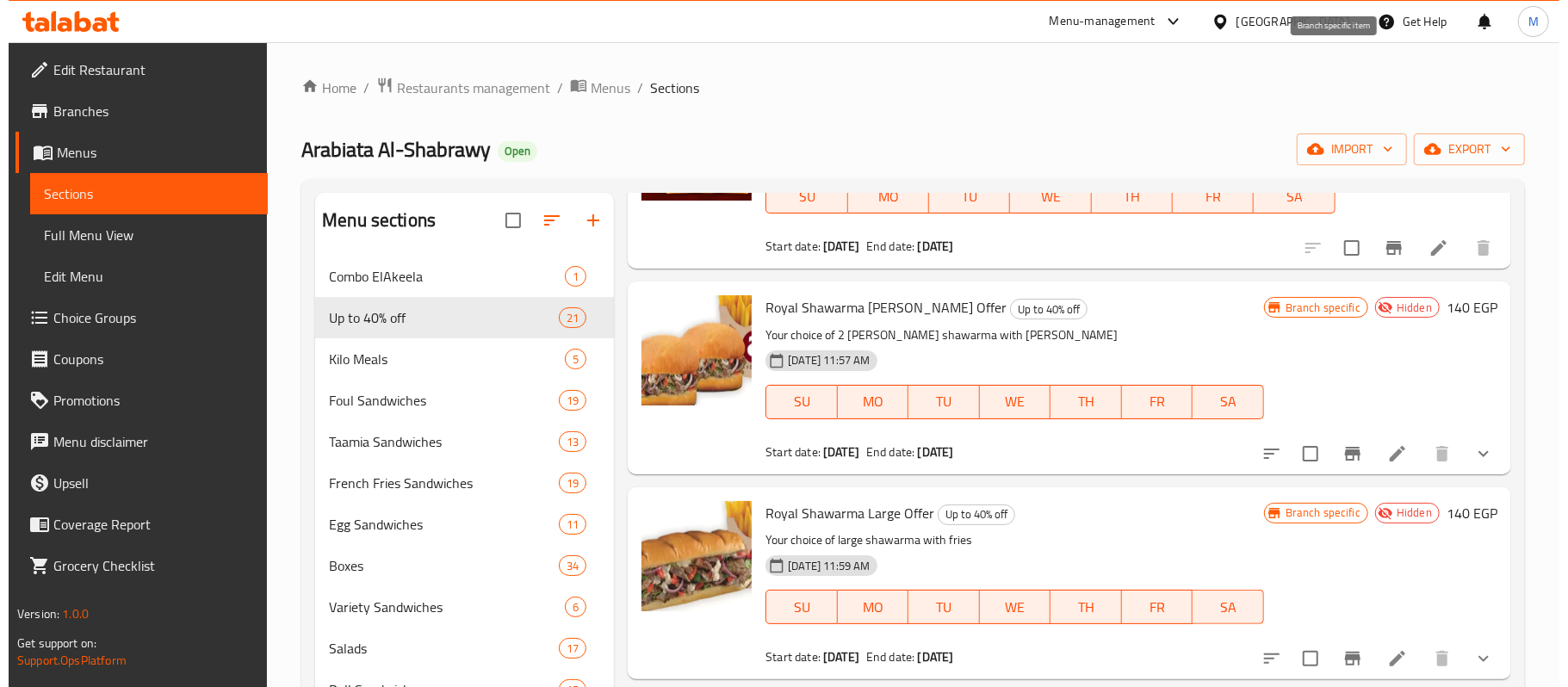
scroll to position [2526, 0]
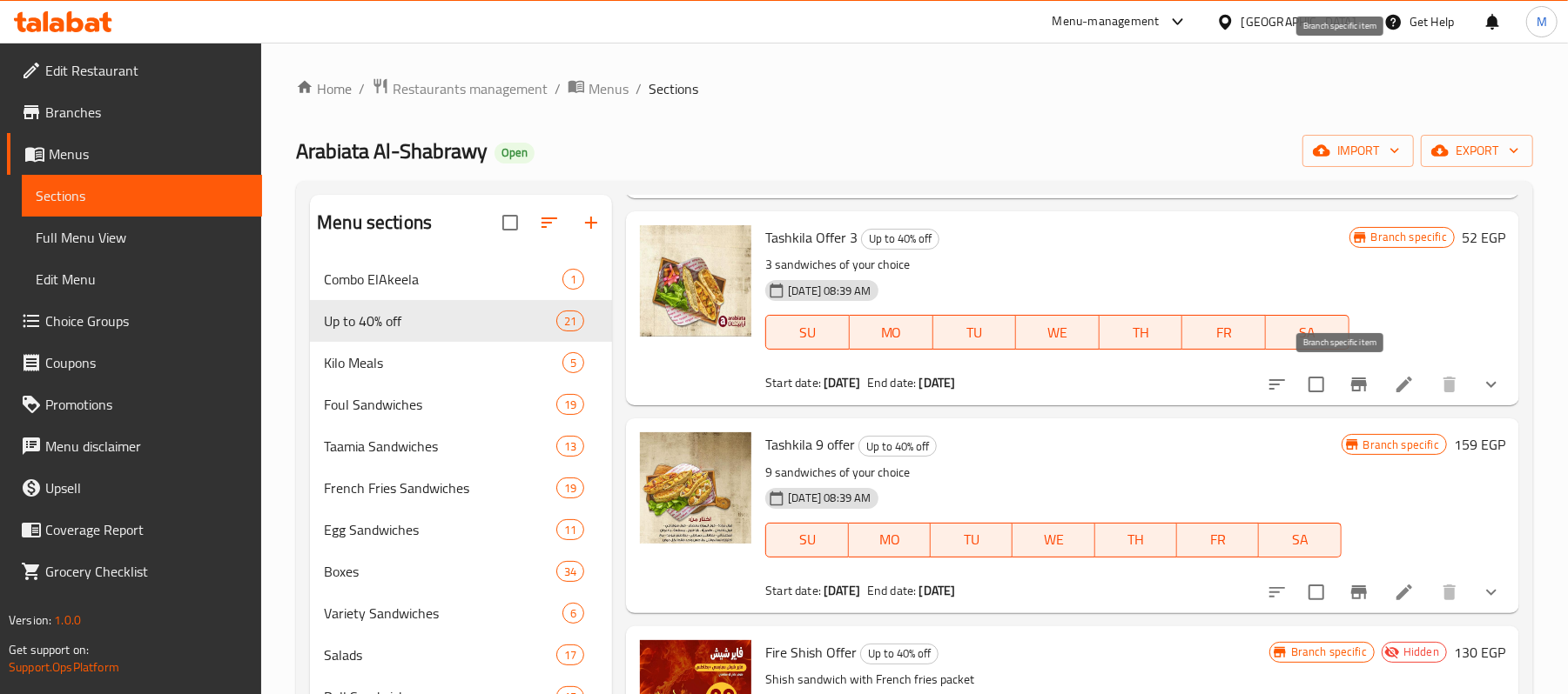
click at [1338, 384] on button "Branch-specific-item" at bounding box center [1359, 385] width 42 height 42
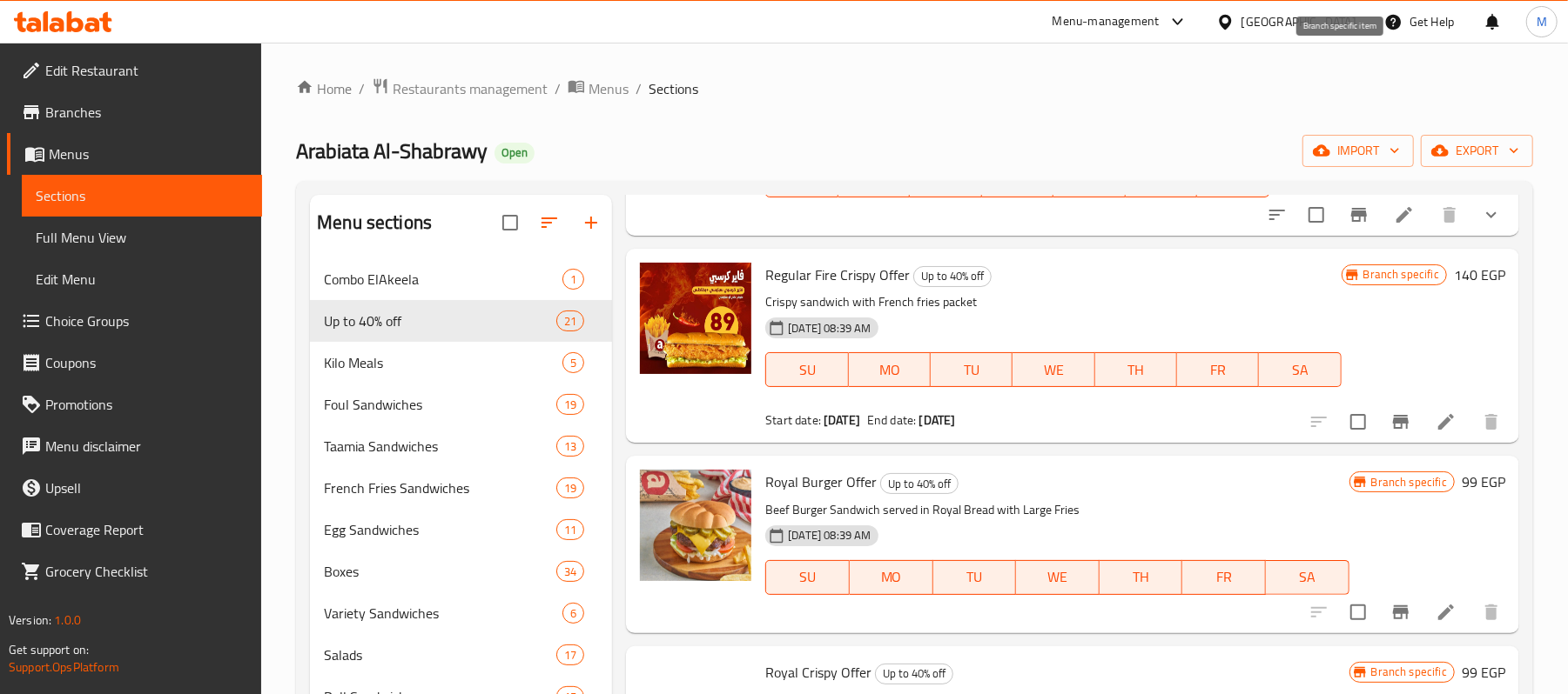
scroll to position [3364, 0]
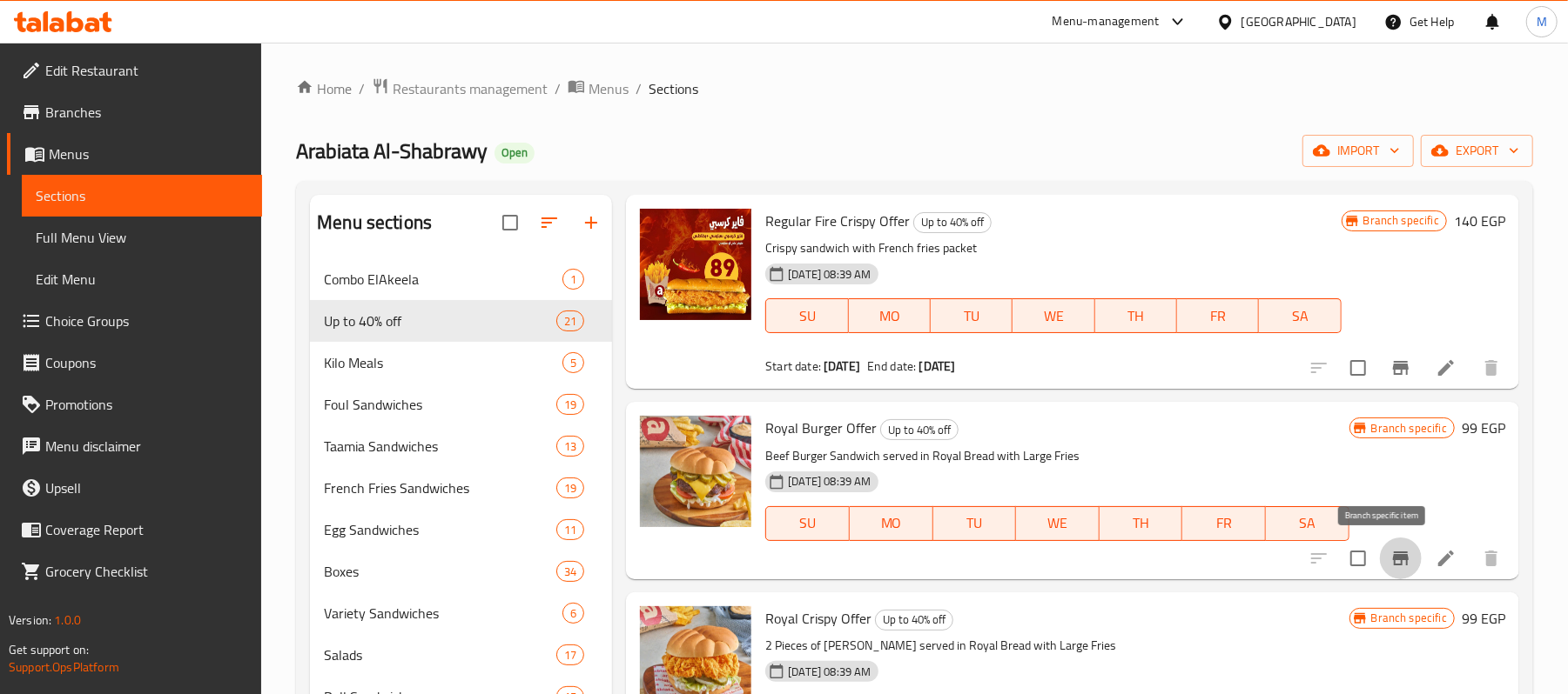
click at [1390, 554] on icon "Branch-specific-item" at bounding box center [1401, 559] width 21 height 21
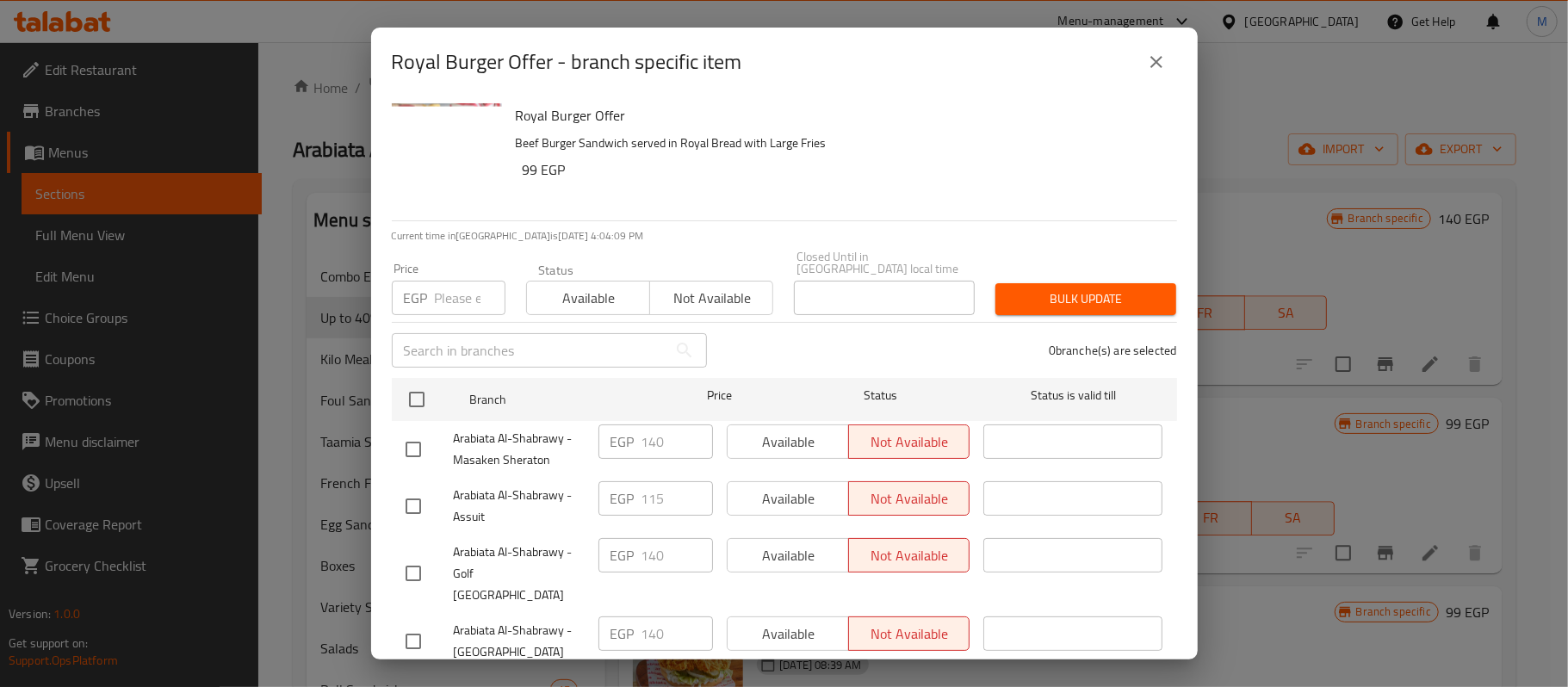
click at [1159, 59] on icon "close" at bounding box center [1156, 62] width 12 height 12
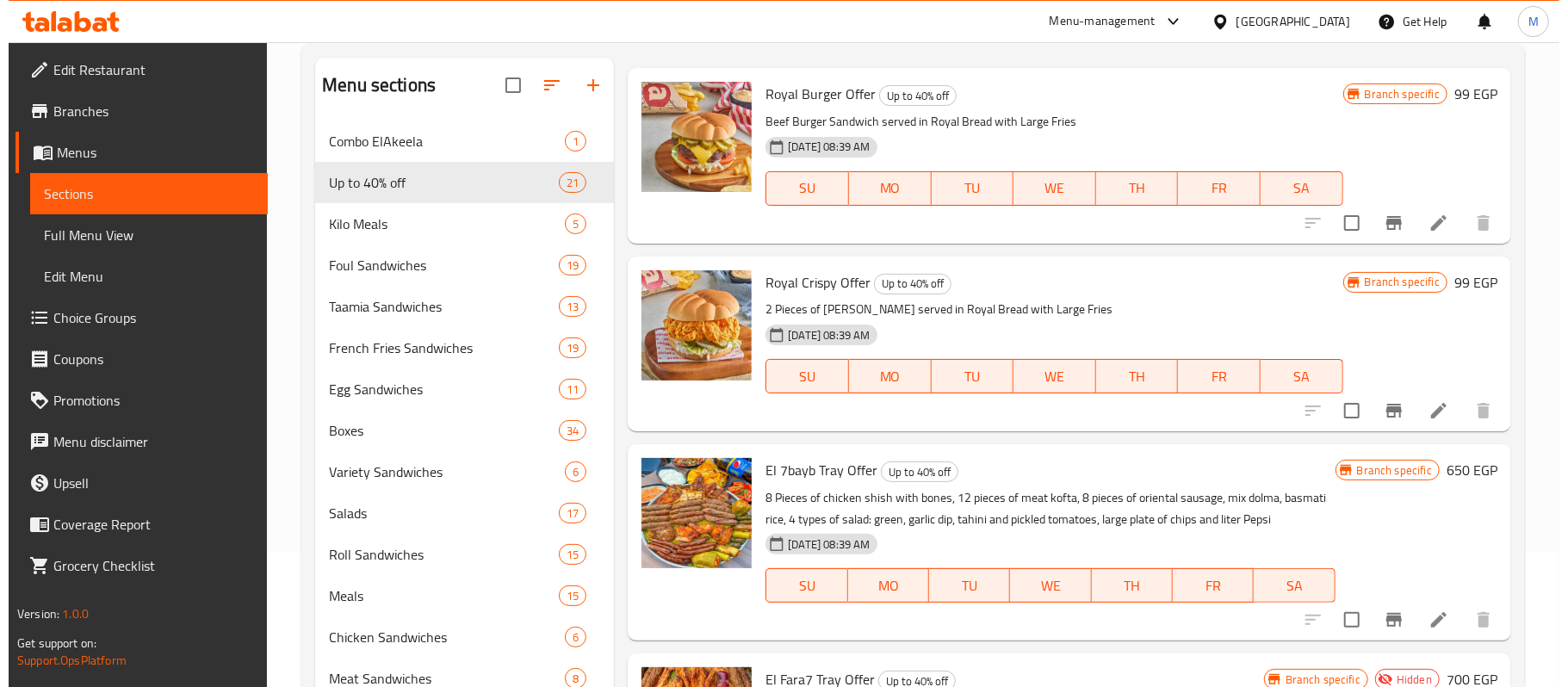
scroll to position [369, 0]
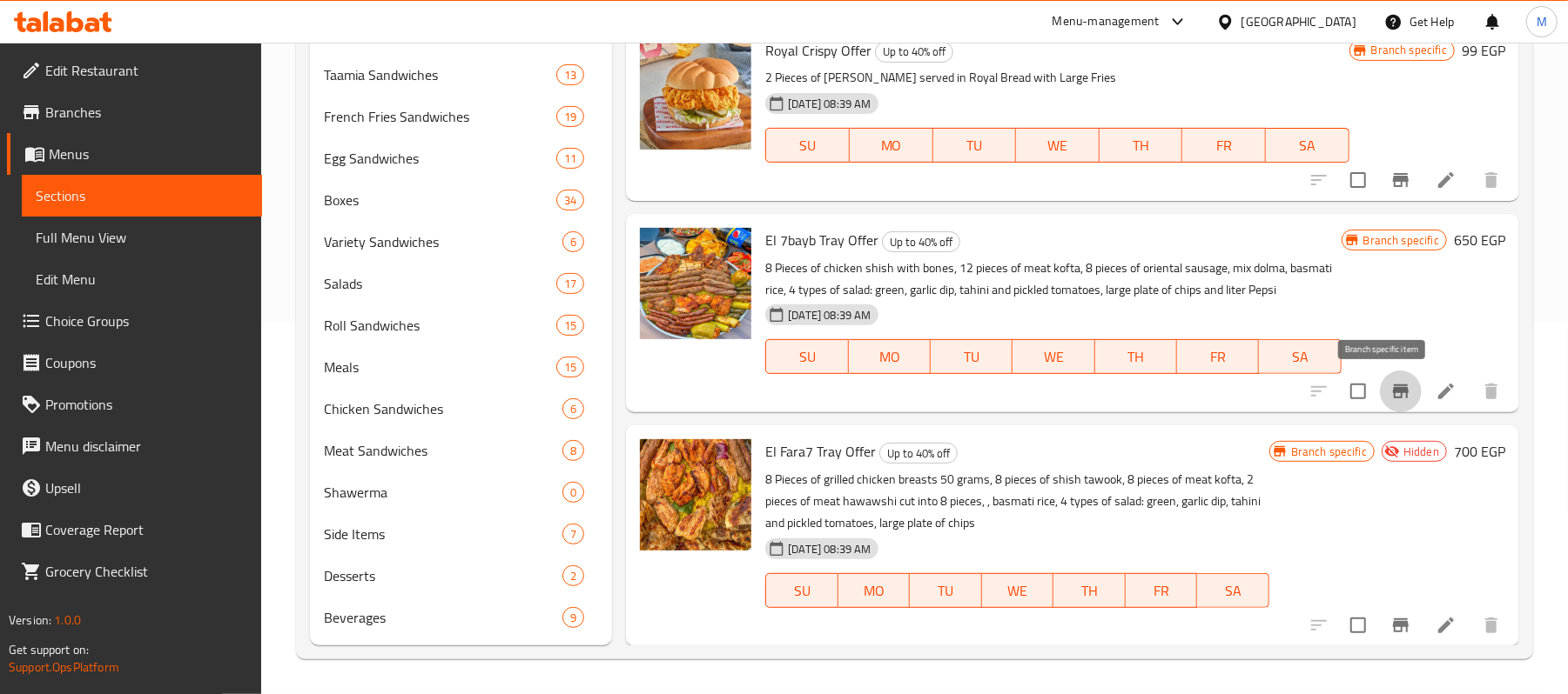
click at [1390, 401] on icon "Branch-specific-item" at bounding box center [1401, 392] width 21 height 21
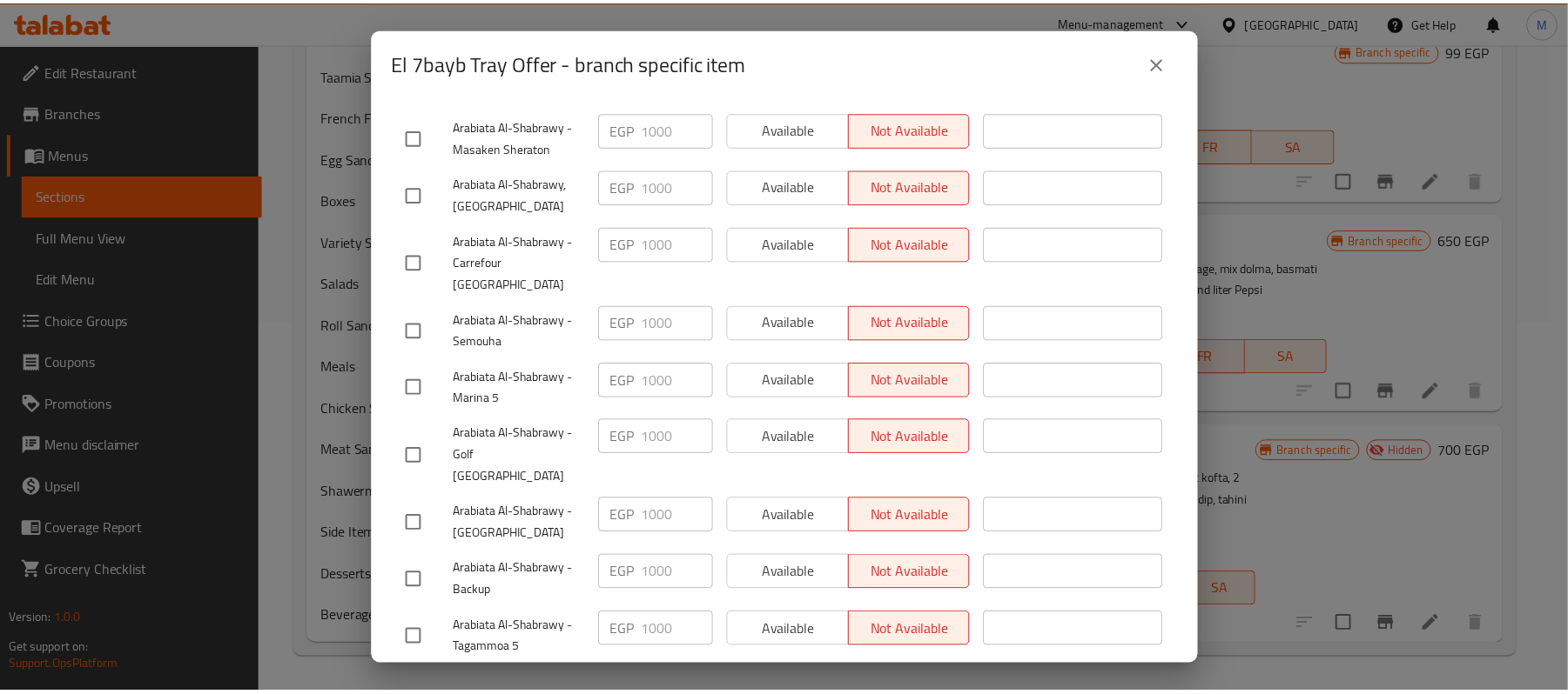
scroll to position [1177, 0]
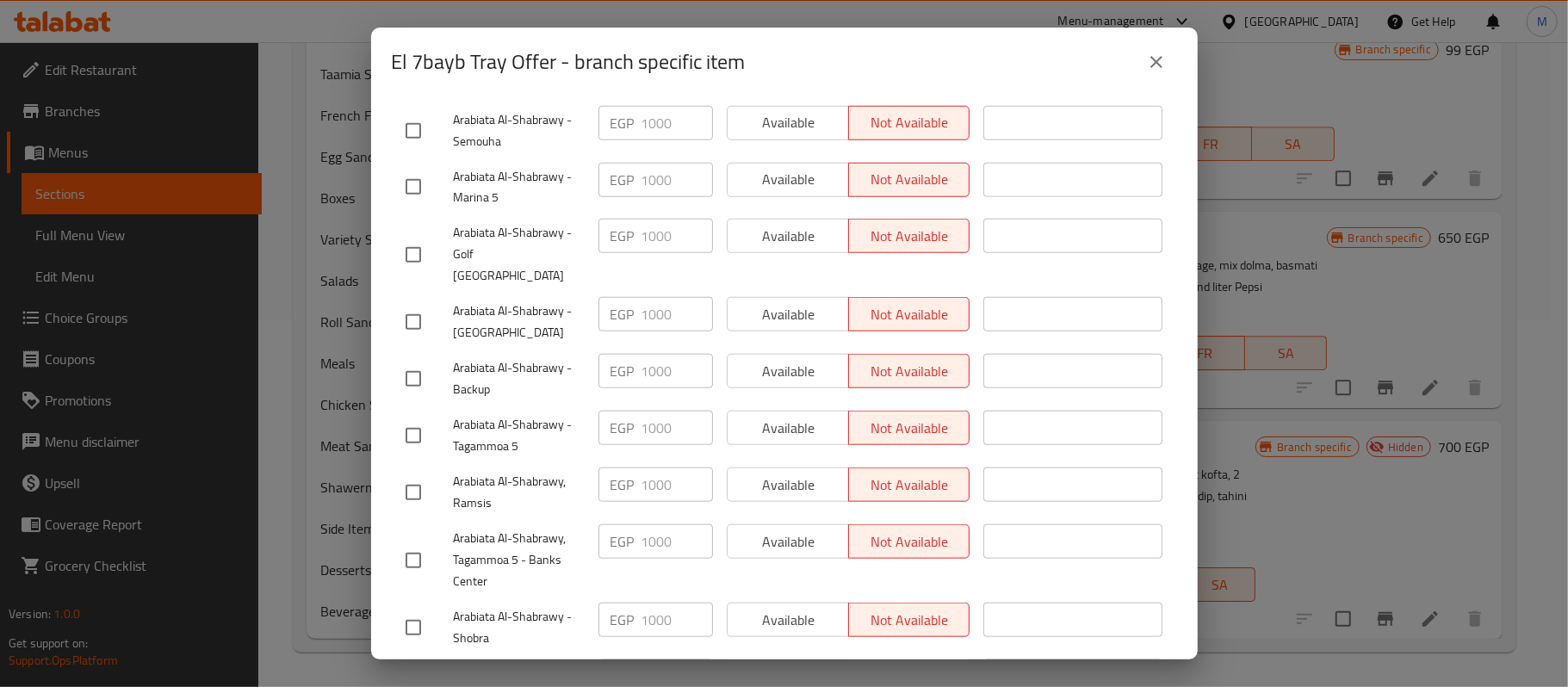
click at [1161, 63] on icon "close" at bounding box center [1156, 62] width 21 height 21
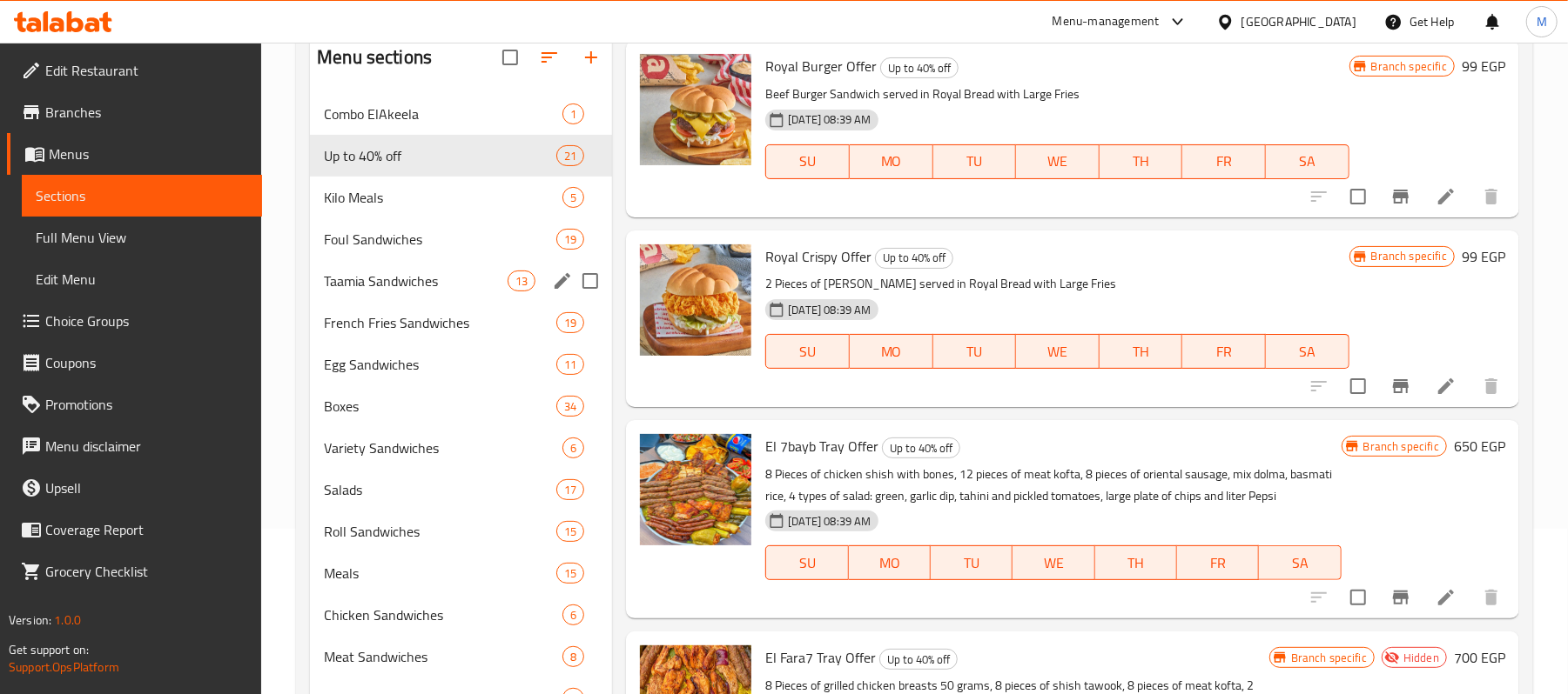
scroll to position [0, 0]
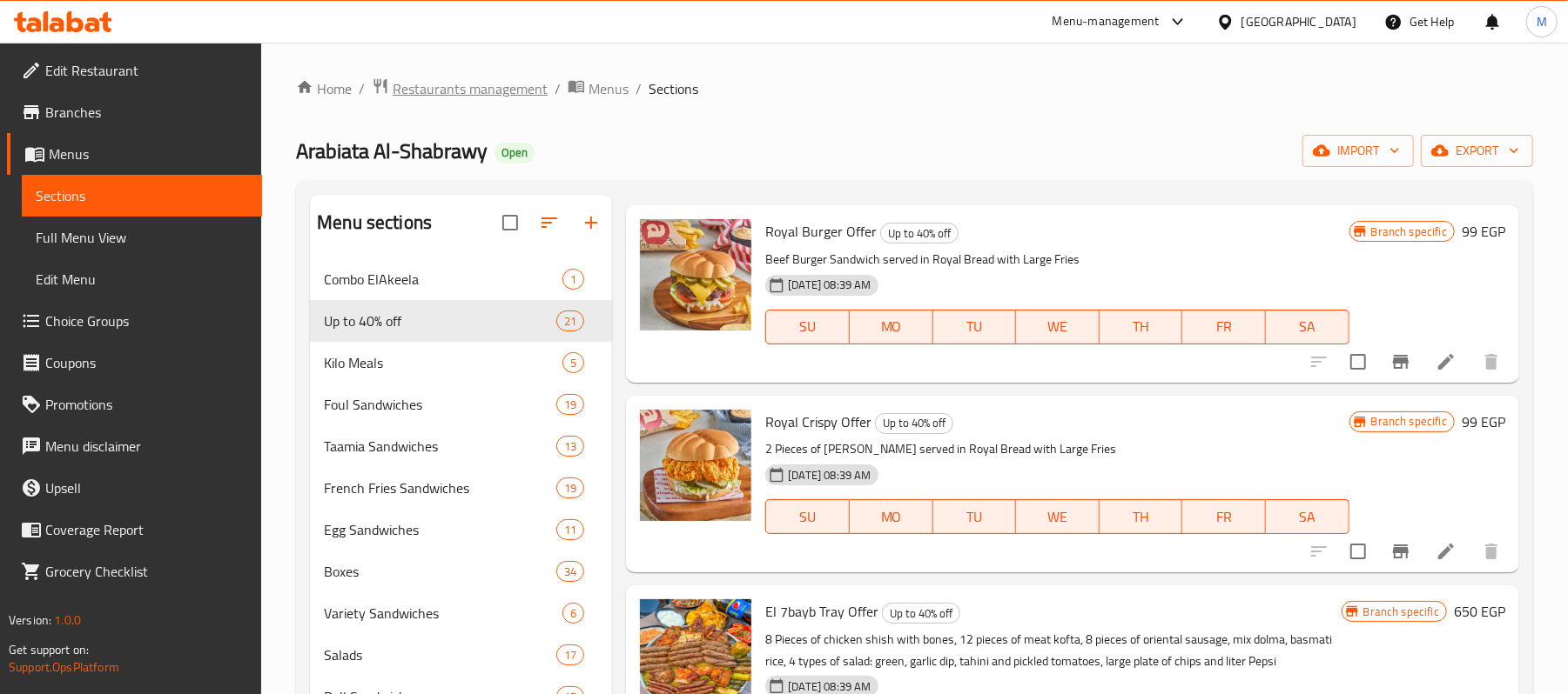
click at [513, 98] on span "Restaurants management" at bounding box center [470, 89] width 155 height 21
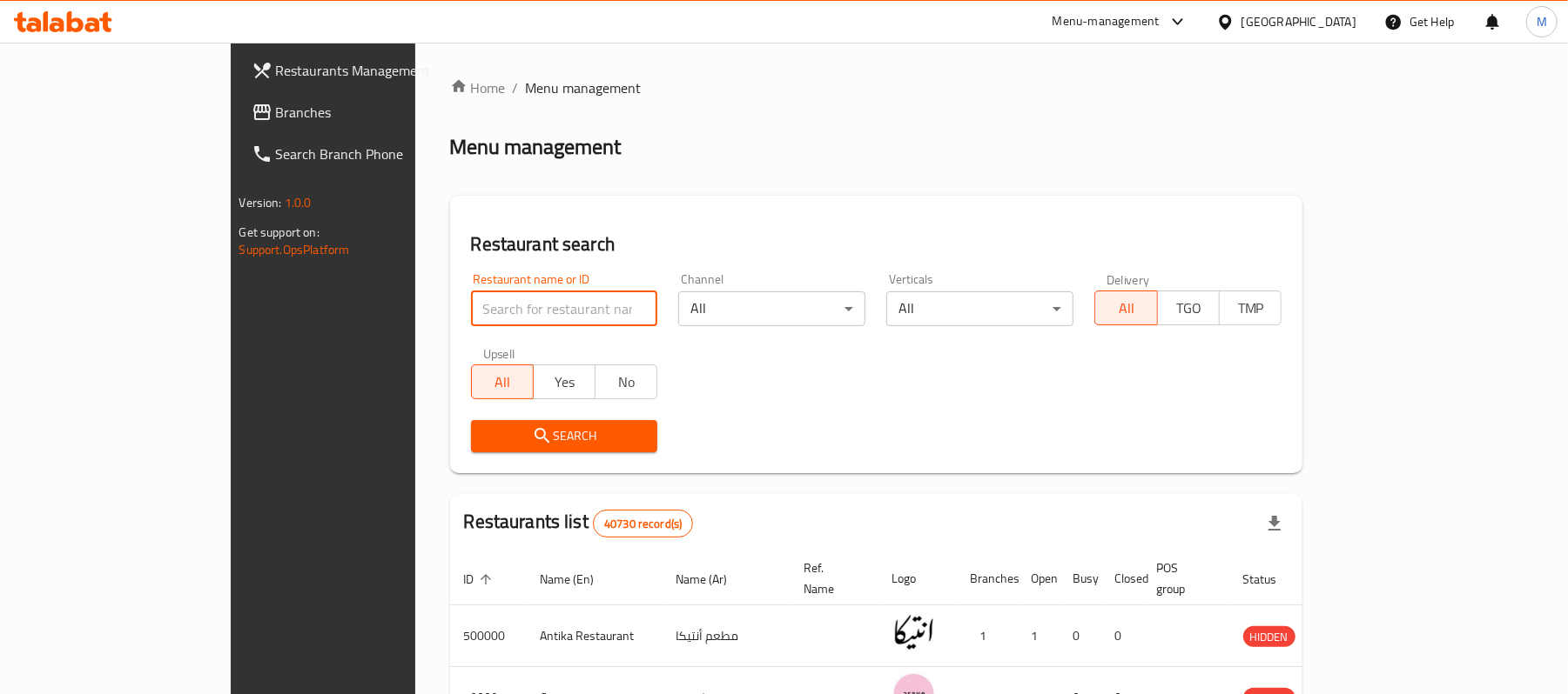
click at [495, 301] on input "search" at bounding box center [564, 309] width 187 height 35
type input "ق"
click button "Search" at bounding box center [564, 436] width 187 height 32
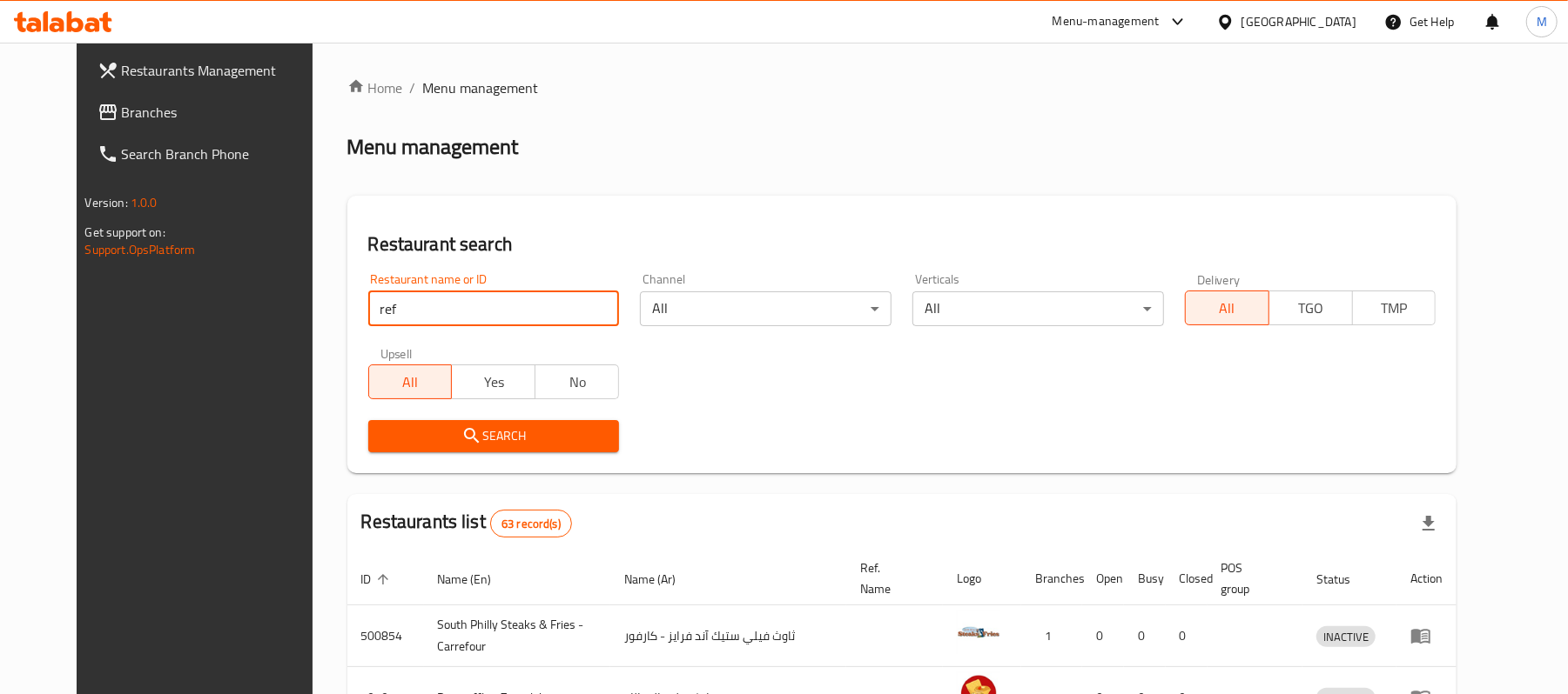
click at [443, 298] on input "ref" at bounding box center [494, 309] width 252 height 35
click at [447, 304] on input "ref" at bounding box center [494, 309] width 252 height 35
type input "pizza time"
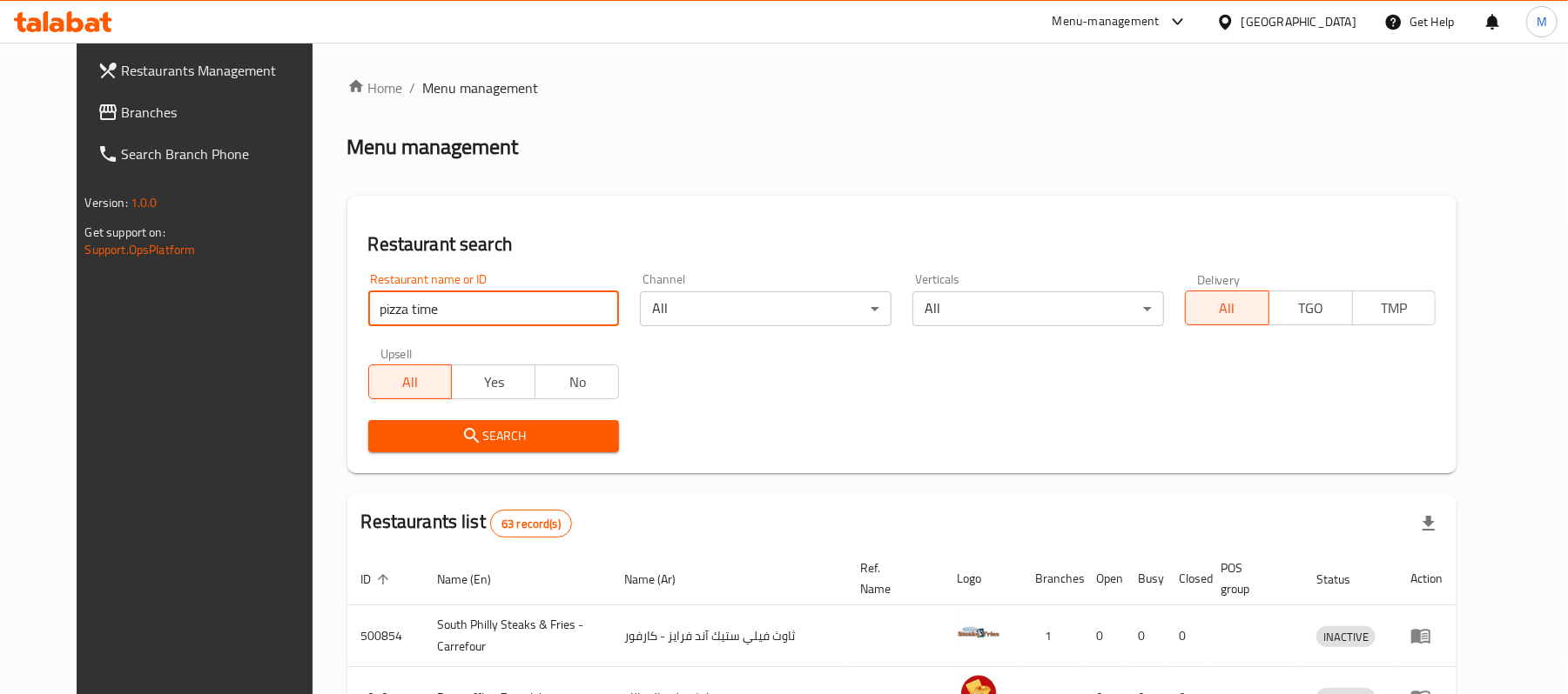
click button "Search" at bounding box center [494, 436] width 252 height 32
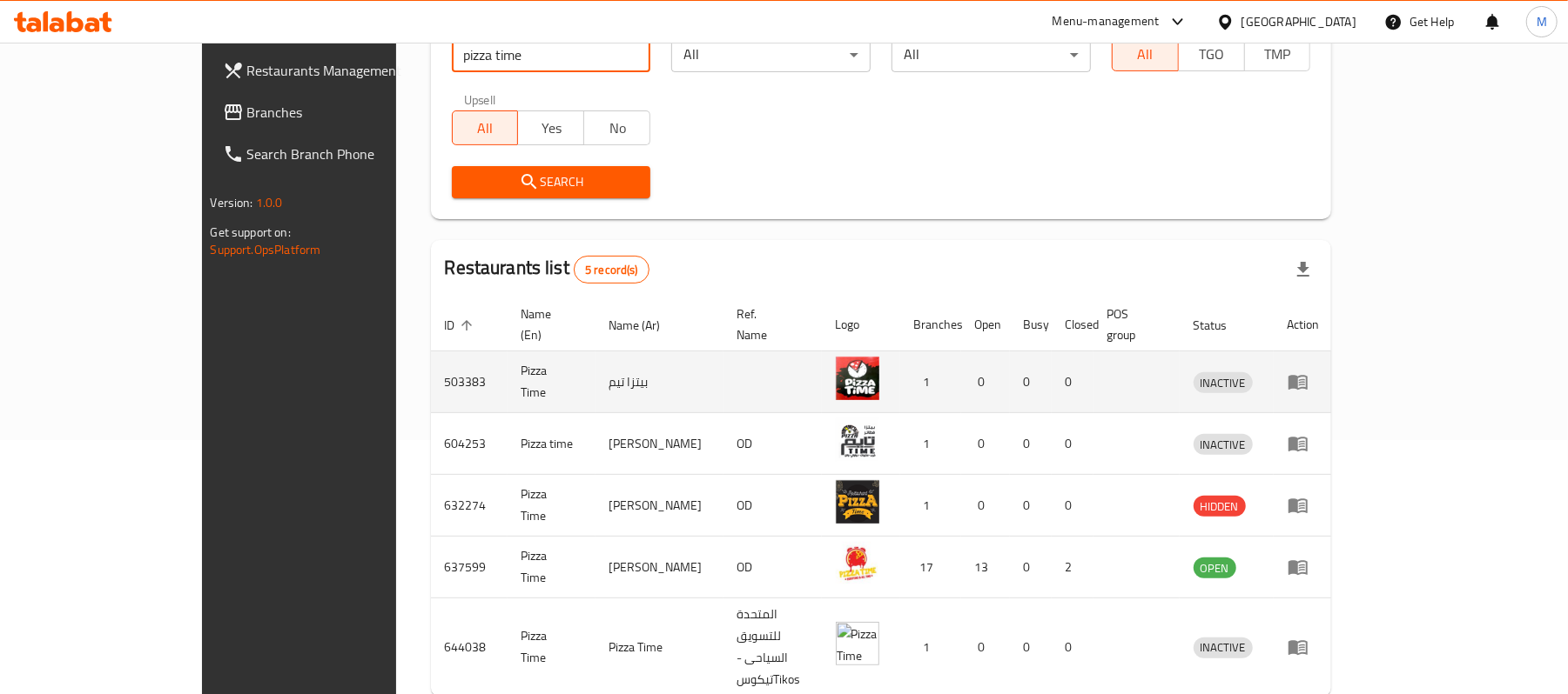
scroll to position [296, 0]
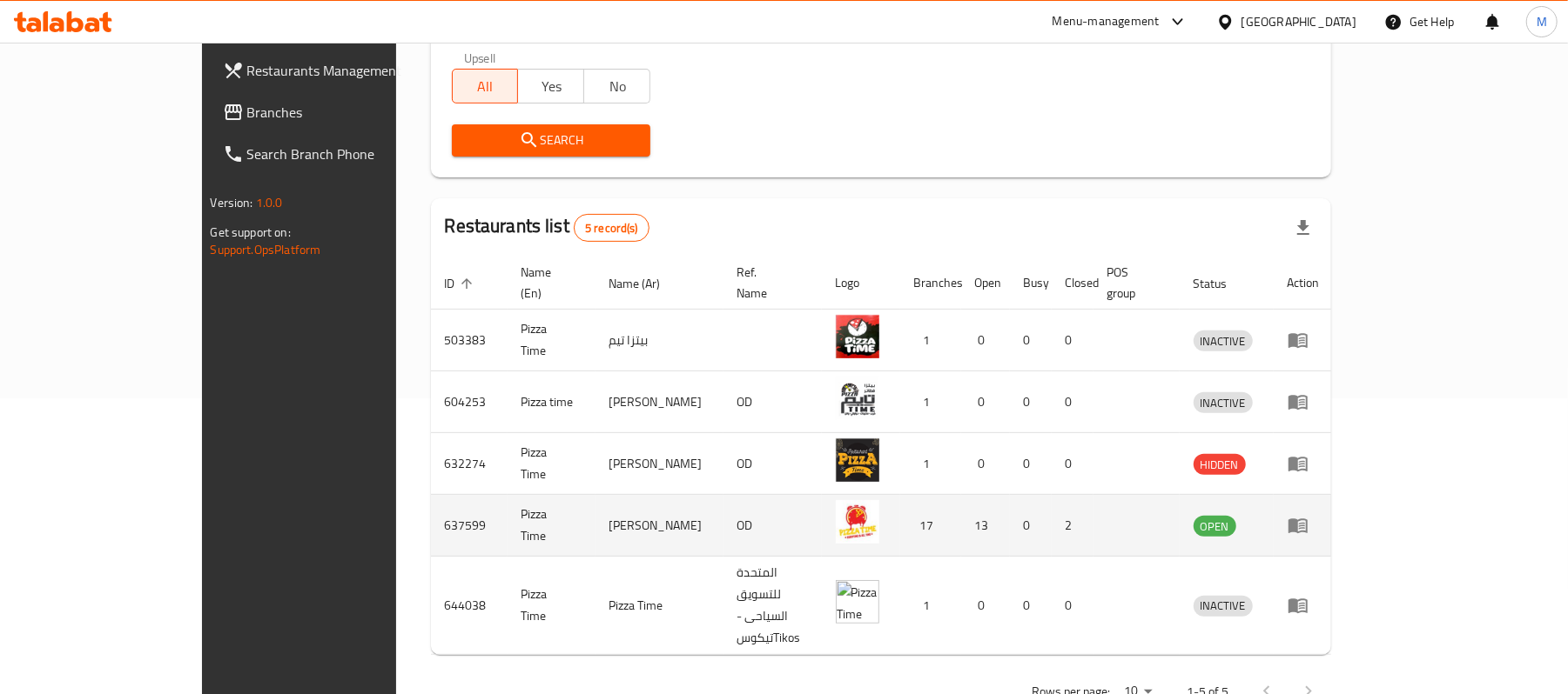
click at [1308, 515] on icon "enhanced table" at bounding box center [1298, 526] width 21 height 21
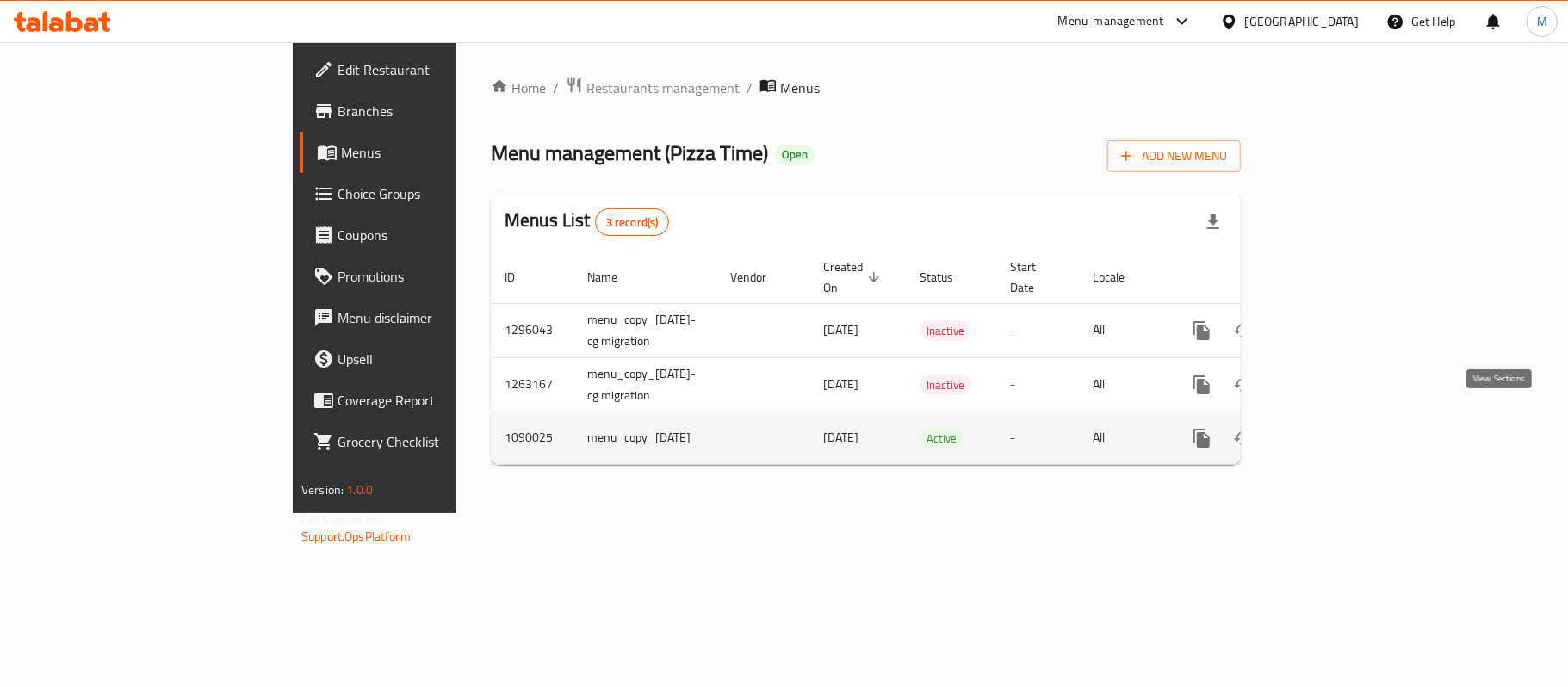
click at [1336, 428] on icon "enhanced table" at bounding box center [1326, 439] width 21 height 21
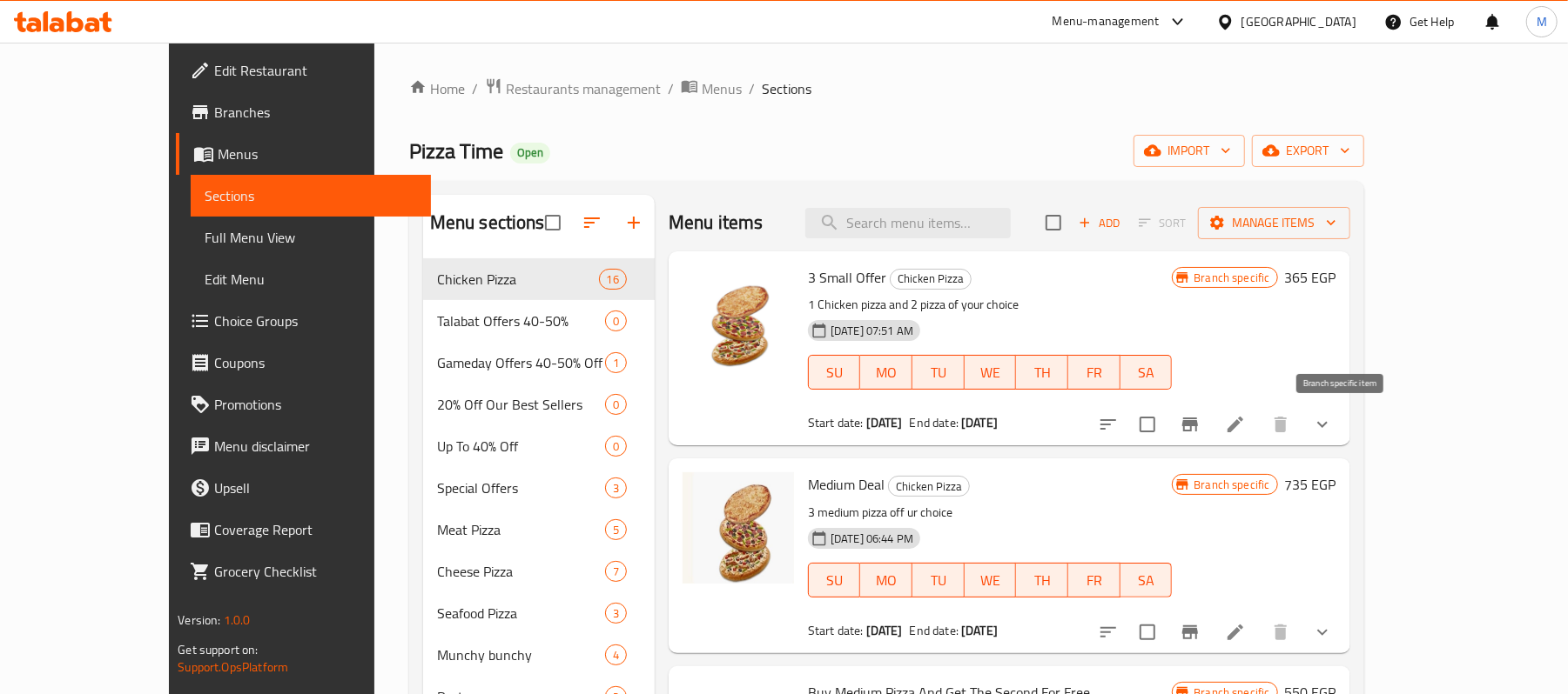
click at [1200, 434] on icon "Branch-specific-item" at bounding box center [1190, 425] width 21 height 21
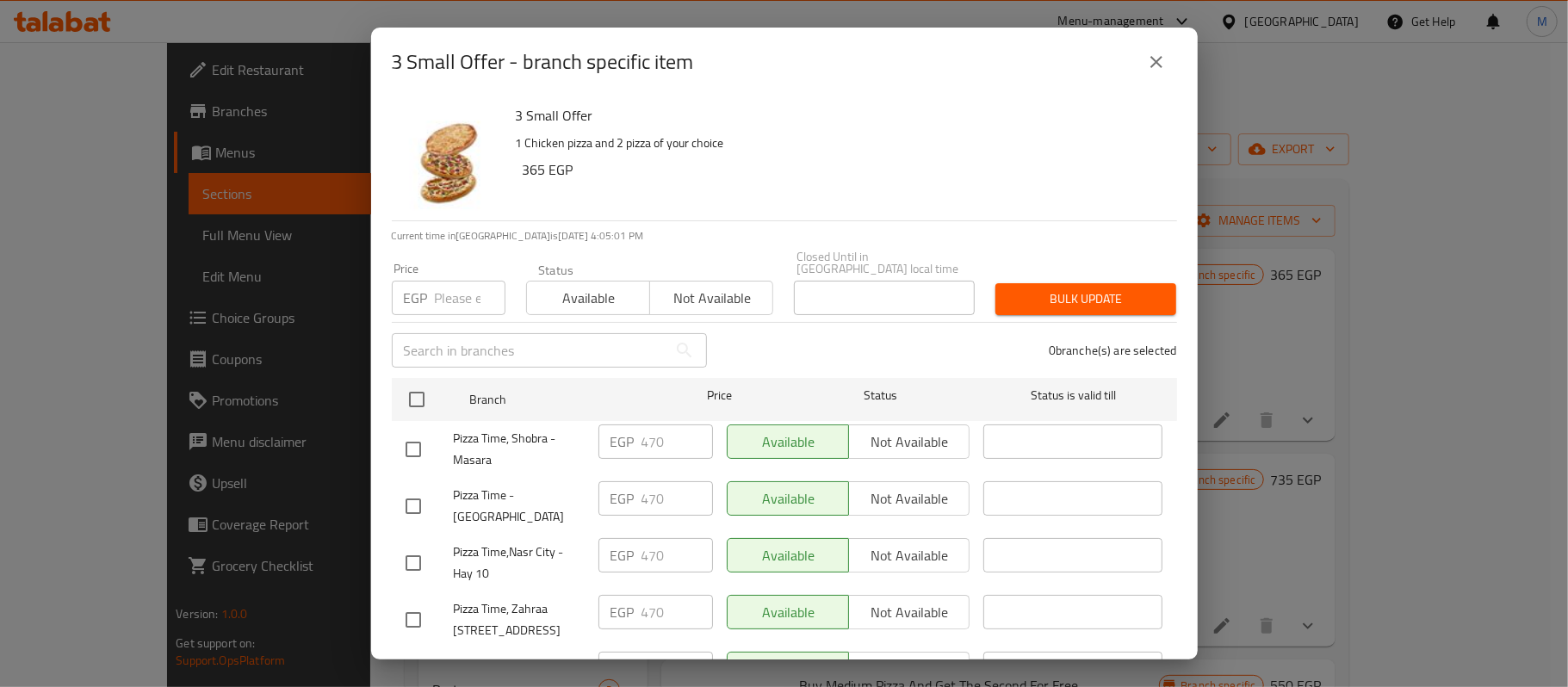
click at [1169, 56] on button "close" at bounding box center [1156, 62] width 41 height 41
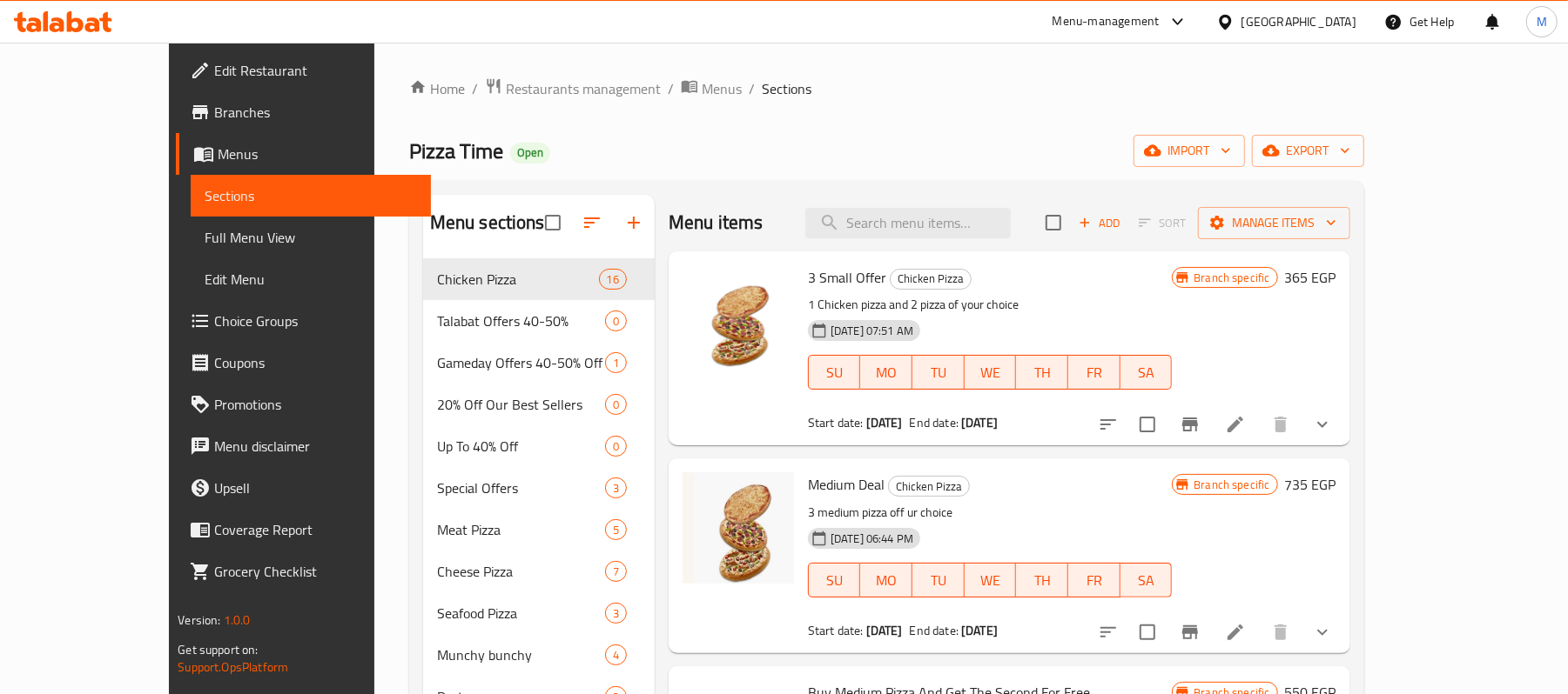
click at [1246, 416] on icon at bounding box center [1235, 425] width 21 height 21
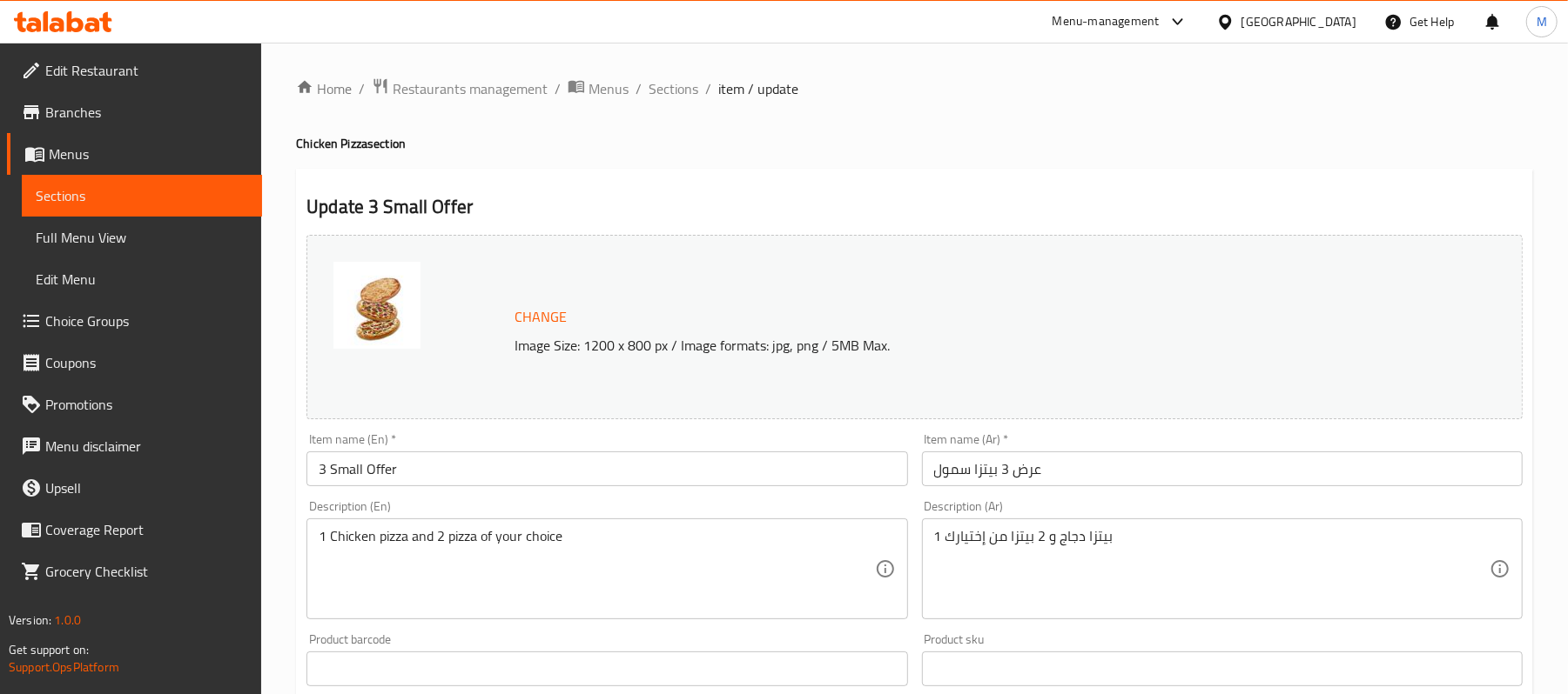
click at [639, 88] on ol "Home / Restaurants management / Menus / Sections / item / update" at bounding box center [915, 89] width 1237 height 23
click at [645, 91] on ol "Home / Restaurants management / Menus / Sections / item / update" at bounding box center [915, 89] width 1237 height 23
click at [658, 91] on span "Sections" at bounding box center [673, 89] width 50 height 21
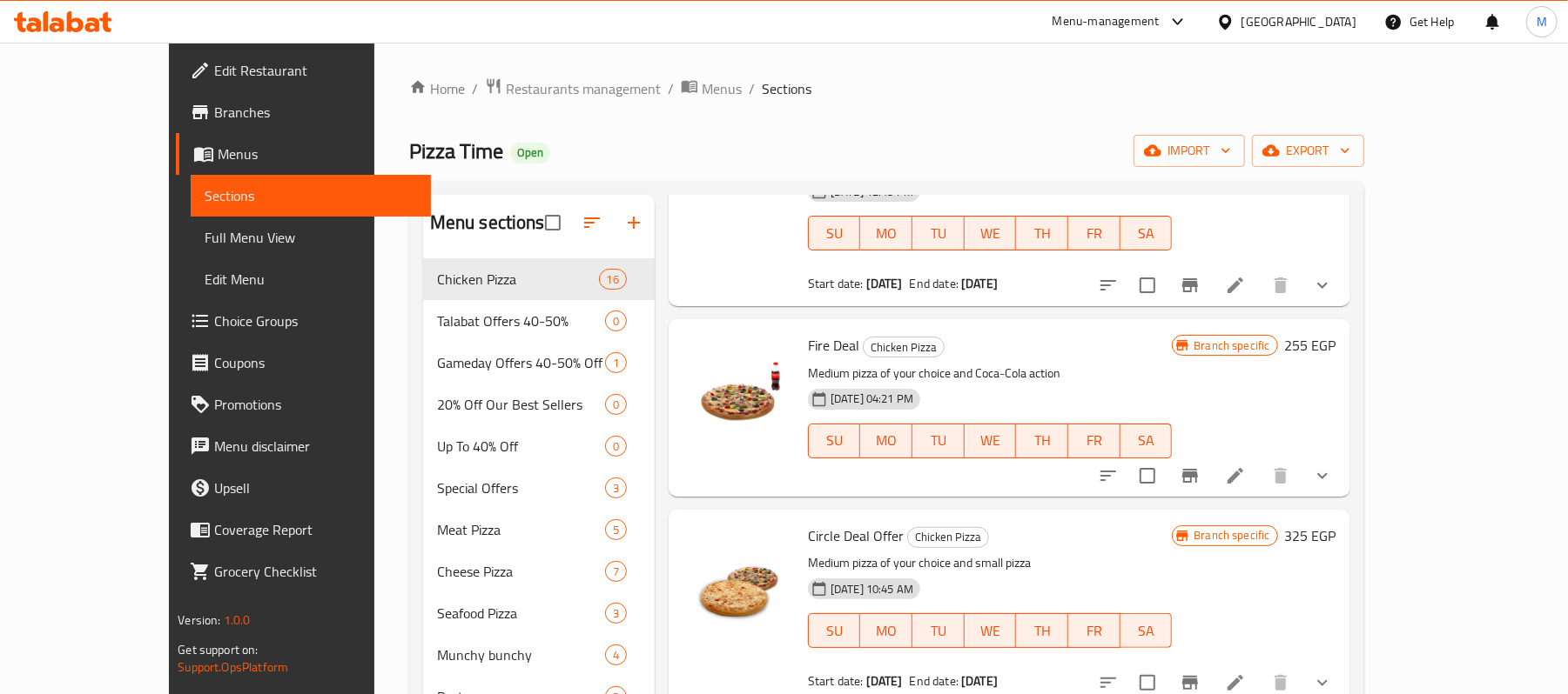
scroll to position [580, 0]
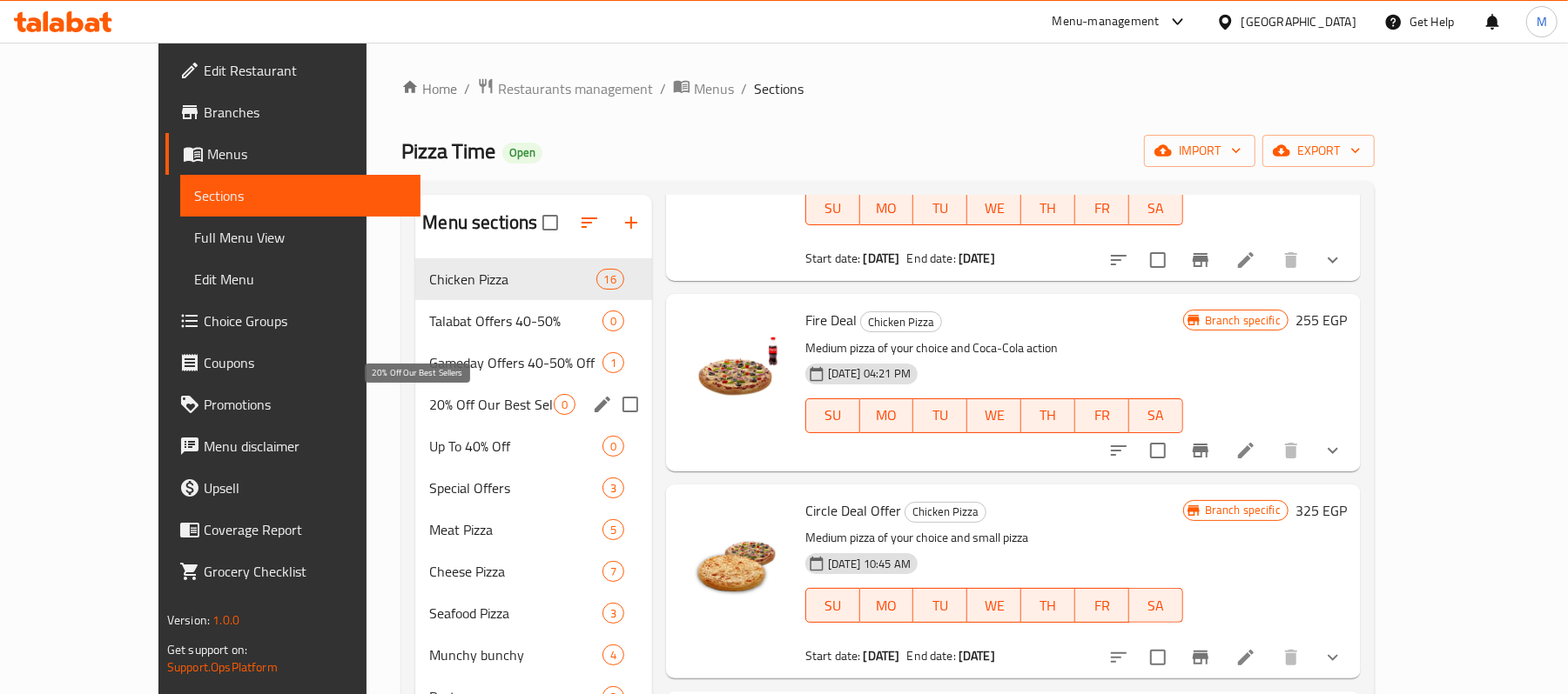
click at [429, 408] on span "20% Off Our Best Sellers" at bounding box center [491, 405] width 124 height 21
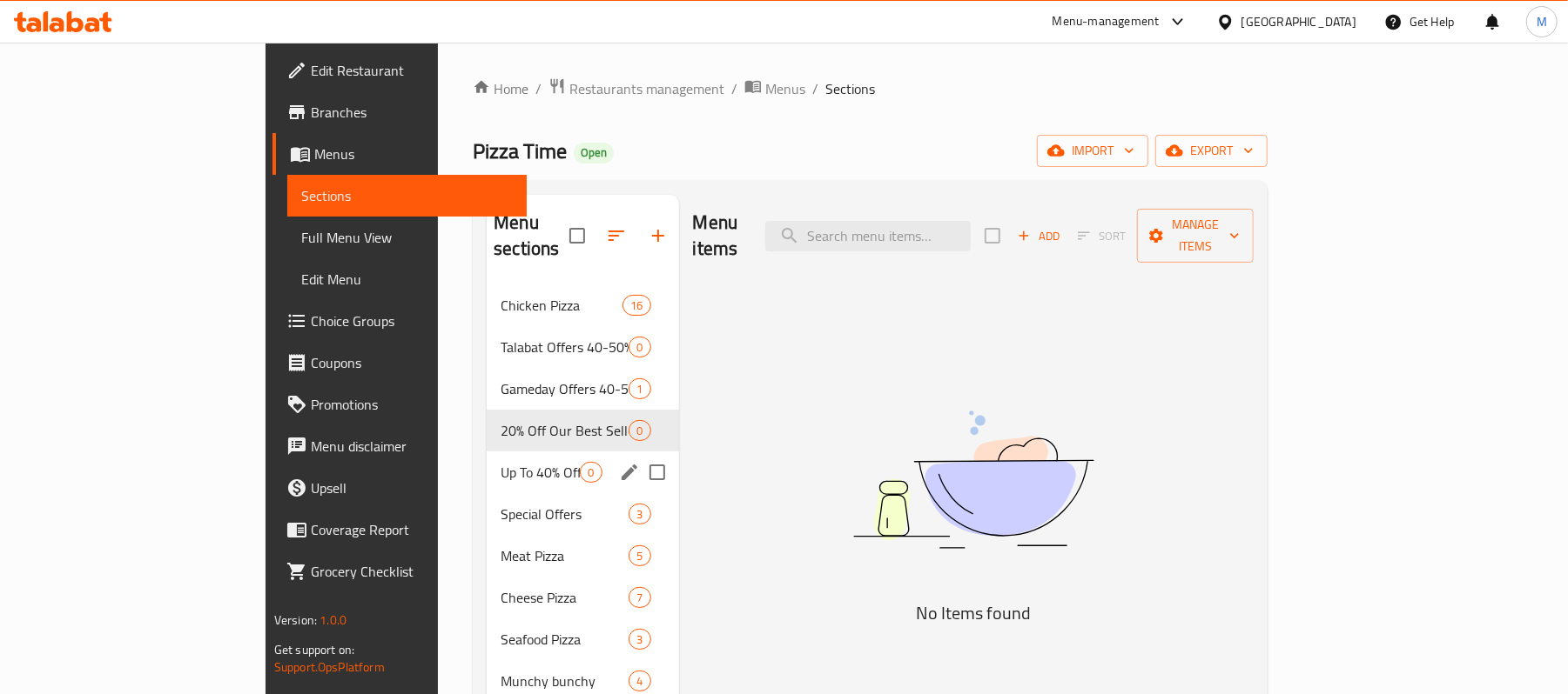
click at [487, 452] on div "Up To 40% Off 0" at bounding box center [583, 473] width 192 height 42
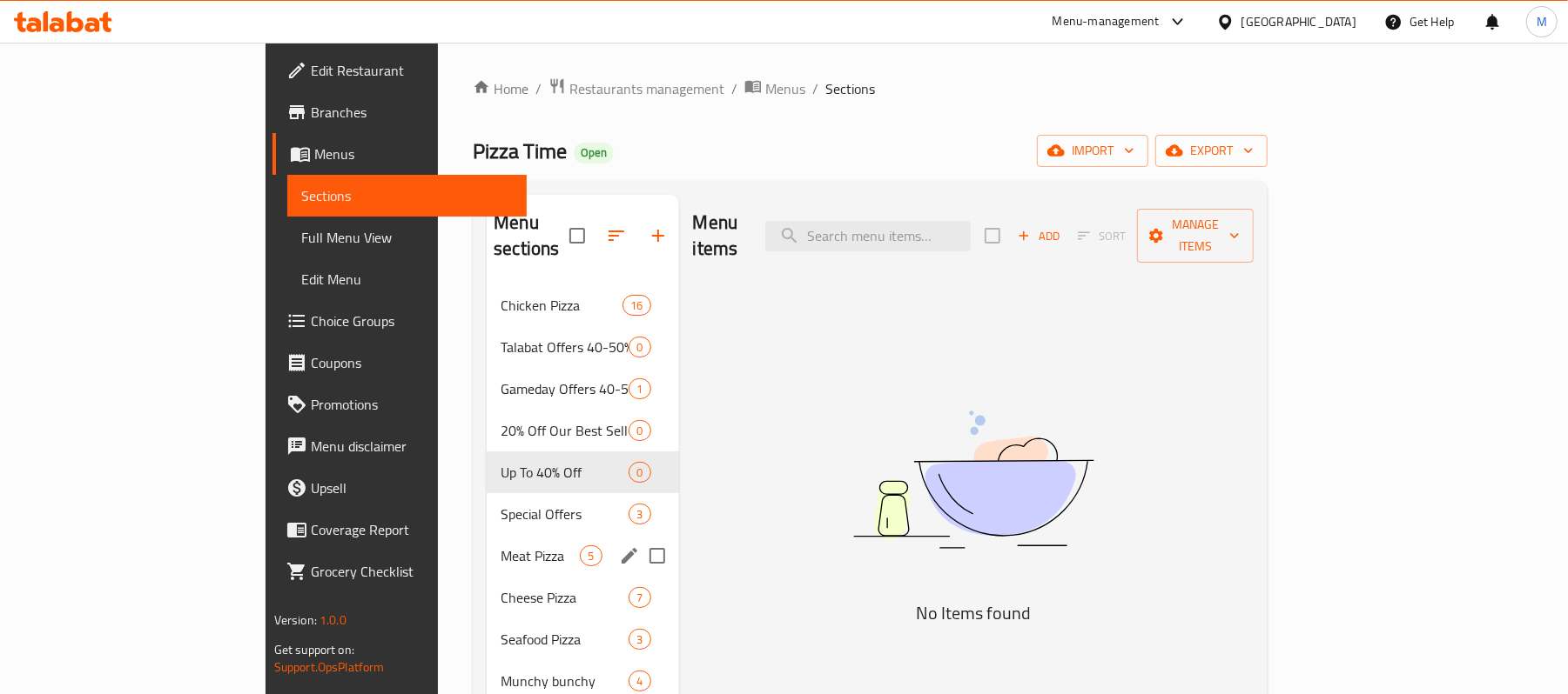
click at [501, 546] on span "Meat Pizza" at bounding box center [540, 556] width 79 height 21
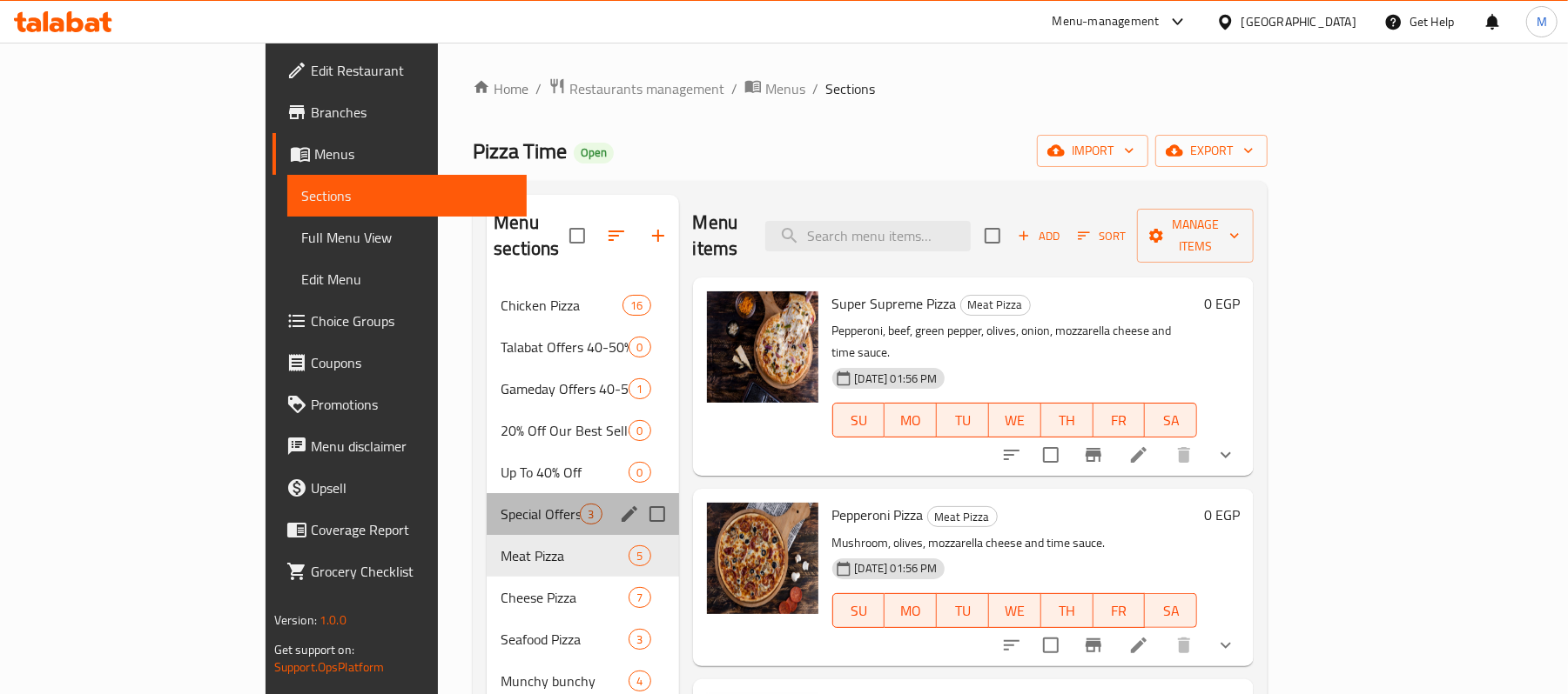
click at [487, 494] on div "Special Offers 3" at bounding box center [583, 515] width 192 height 42
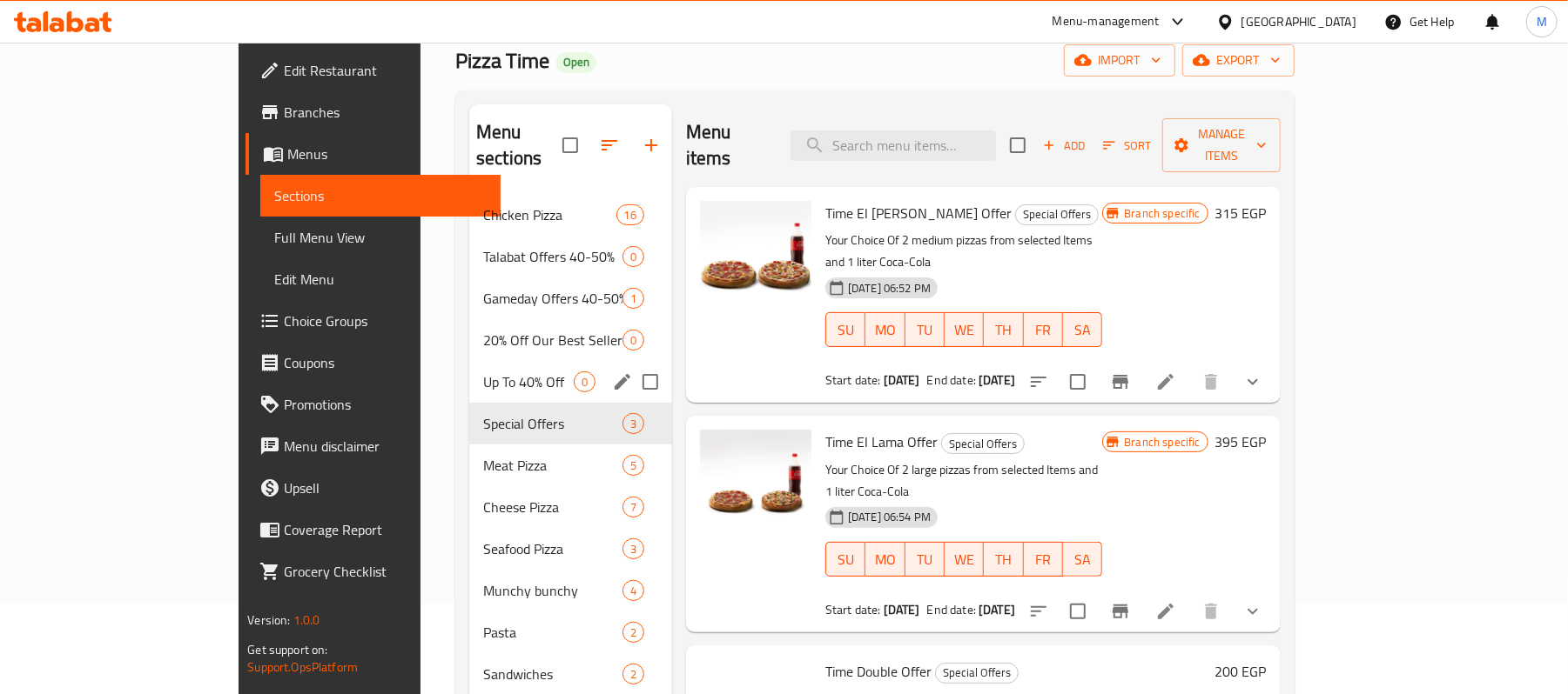
scroll to position [116, 0]
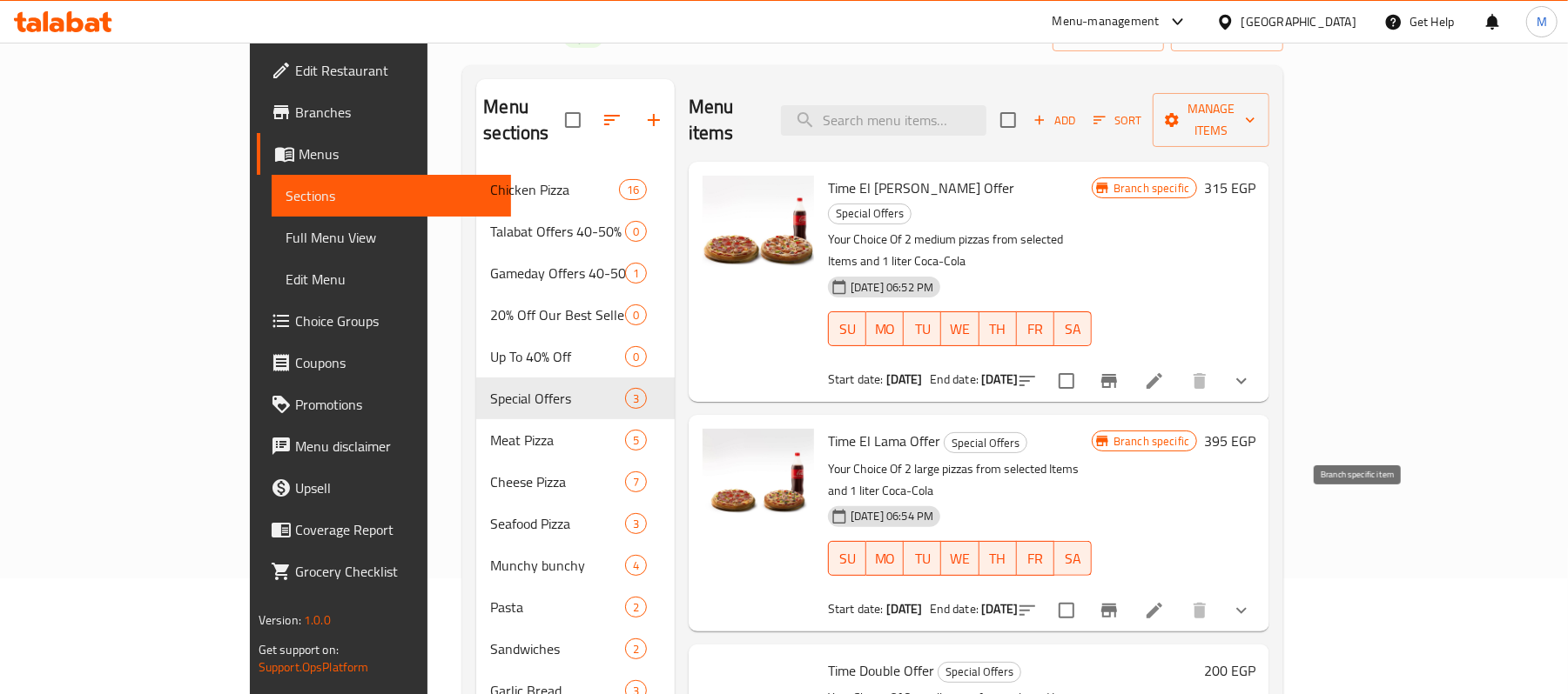
click at [1119, 601] on icon "Branch-specific-item" at bounding box center [1109, 611] width 21 height 21
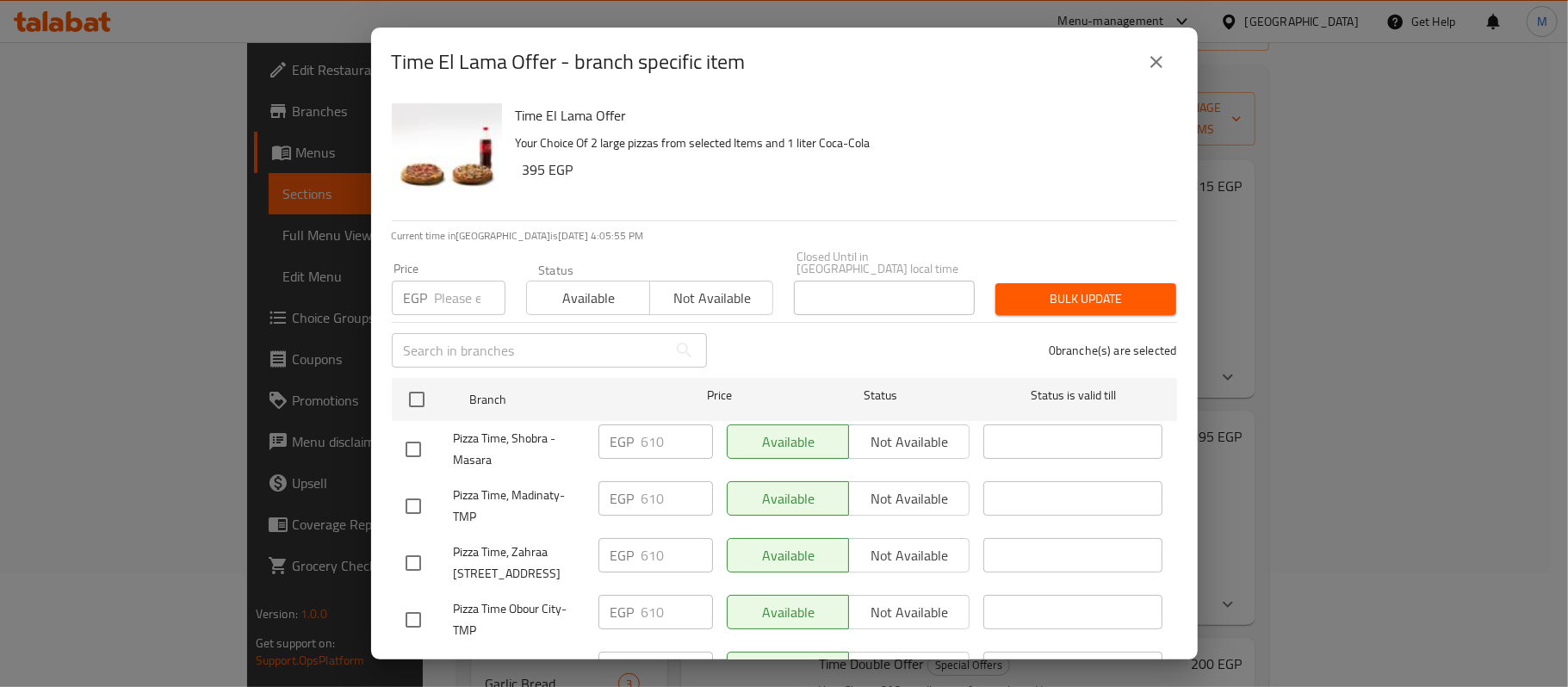
click at [1138, 66] on button "close" at bounding box center [1156, 62] width 41 height 41
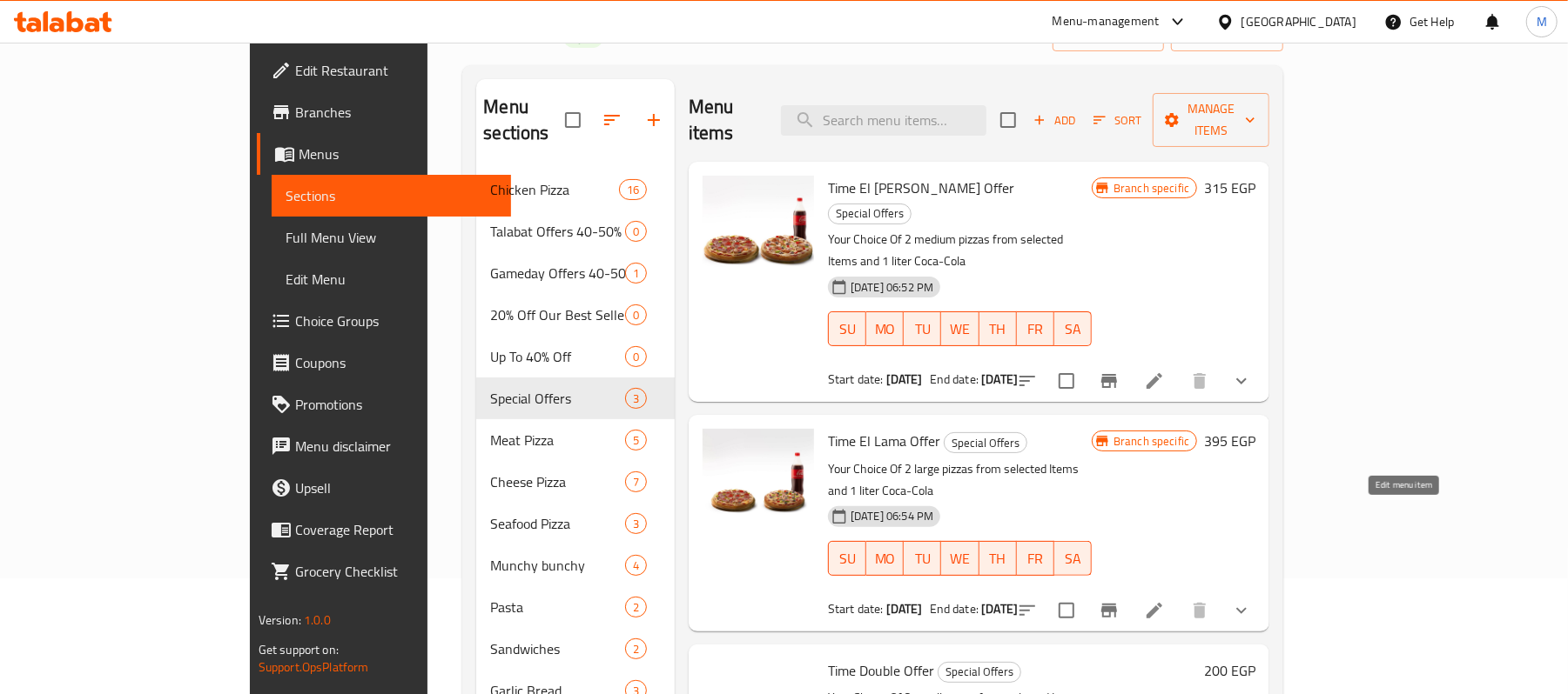
click at [1165, 601] on icon at bounding box center [1154, 611] width 21 height 21
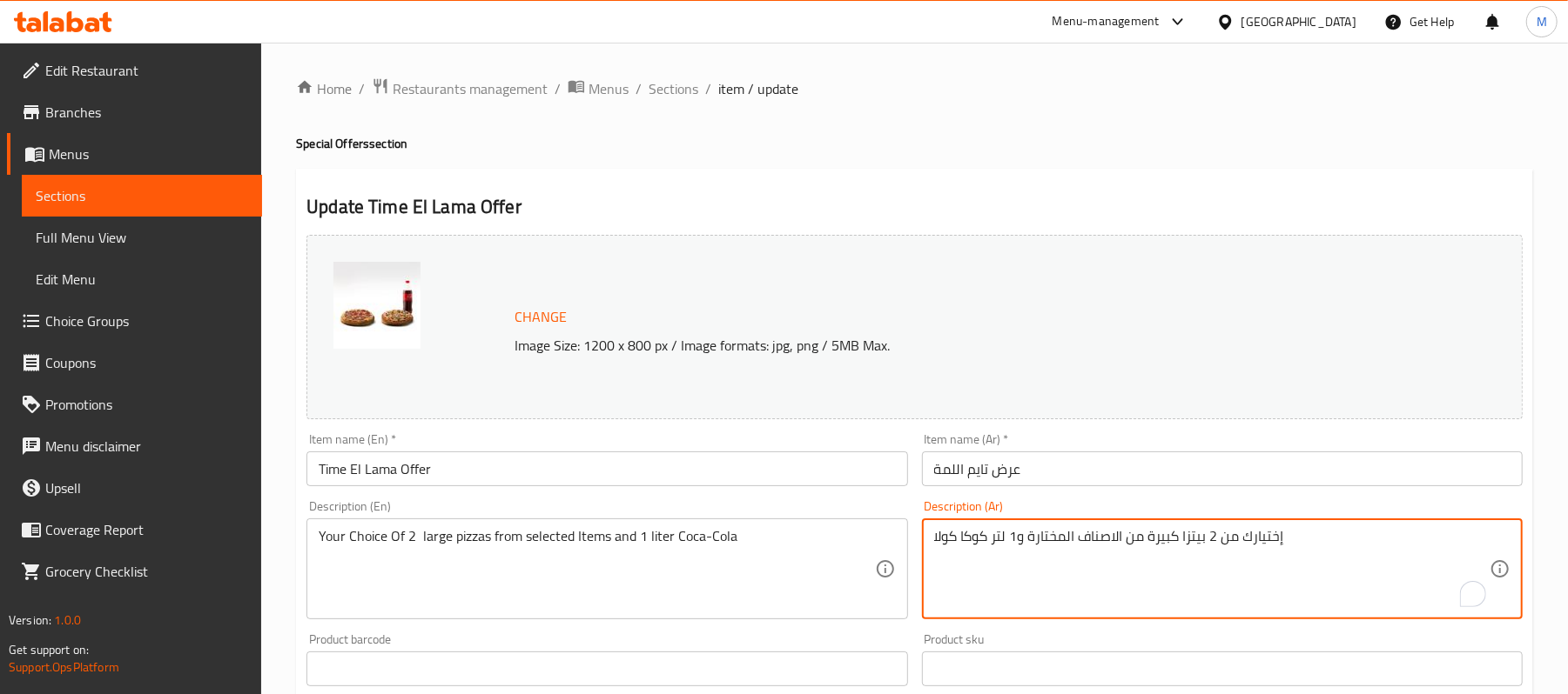
click at [1170, 531] on textarea "إختيارك من 2 بيتزا كبيرة من الاصناف المختارة و1 لتر كوكا كولا" at bounding box center [1212, 569] width 556 height 83
click at [1077, 487] on input "عرض تايم اللمة" at bounding box center [1222, 469] width 601 height 35
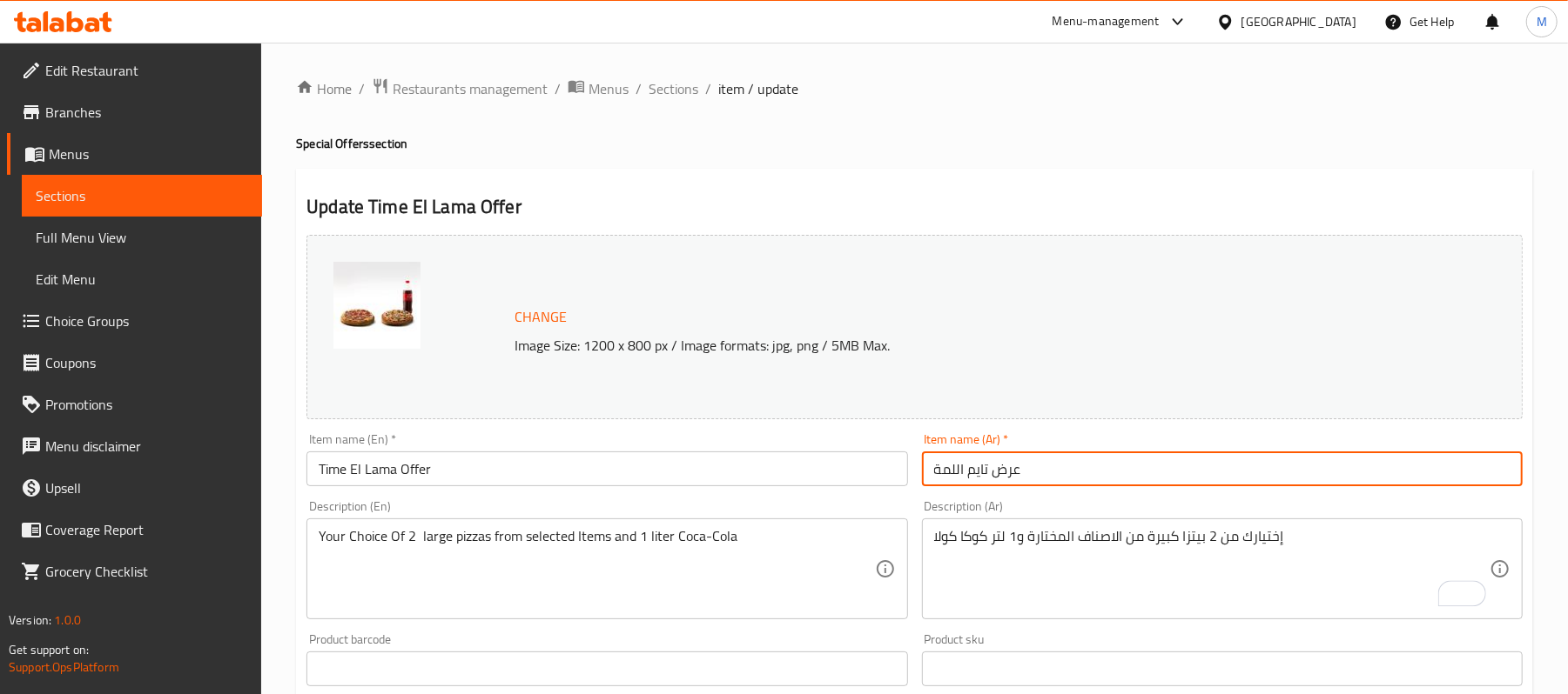
click at [1077, 487] on input "عرض تايم اللمة" at bounding box center [1222, 469] width 601 height 35
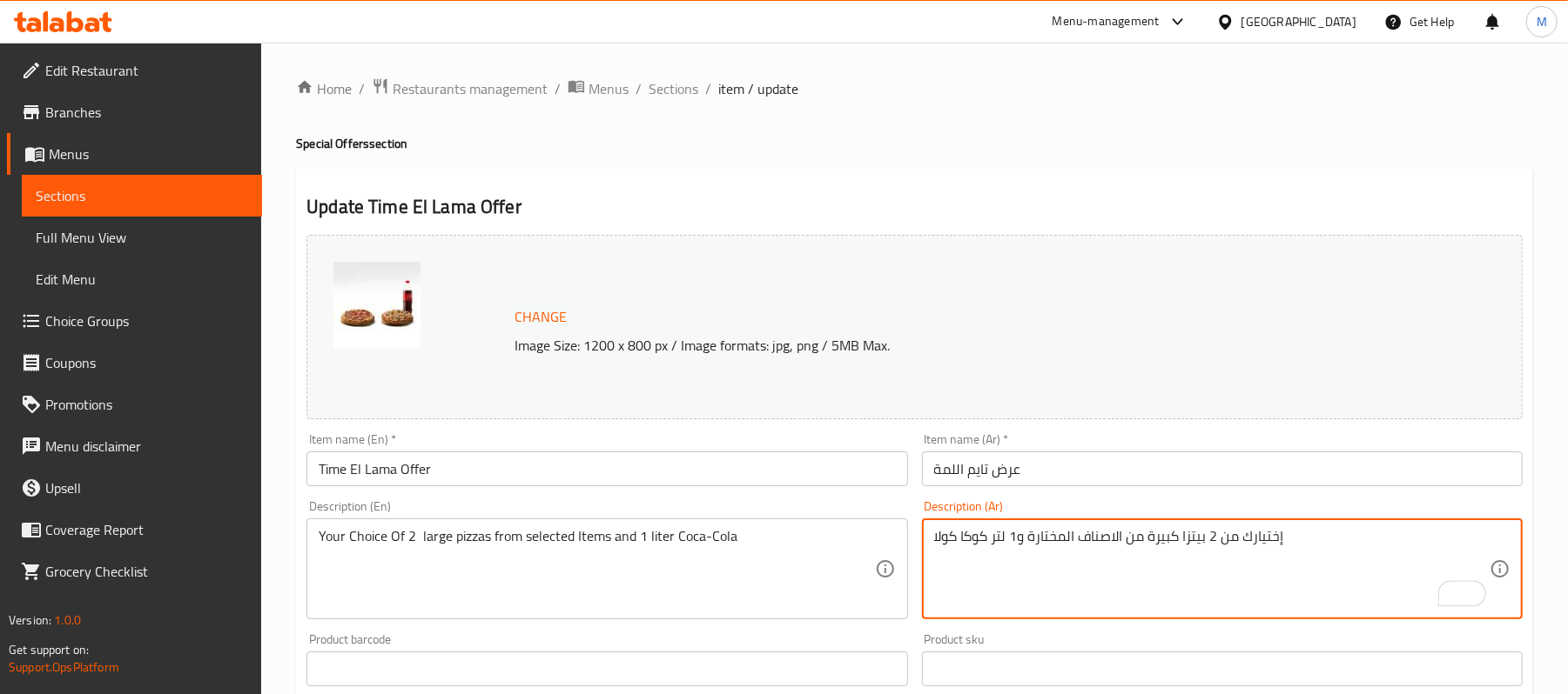
click at [1257, 551] on textarea "إختيارك من 2 بيتزا كبيرة من الاصناف المختارة و1 لتر كوكا كولا" at bounding box center [1212, 569] width 556 height 83
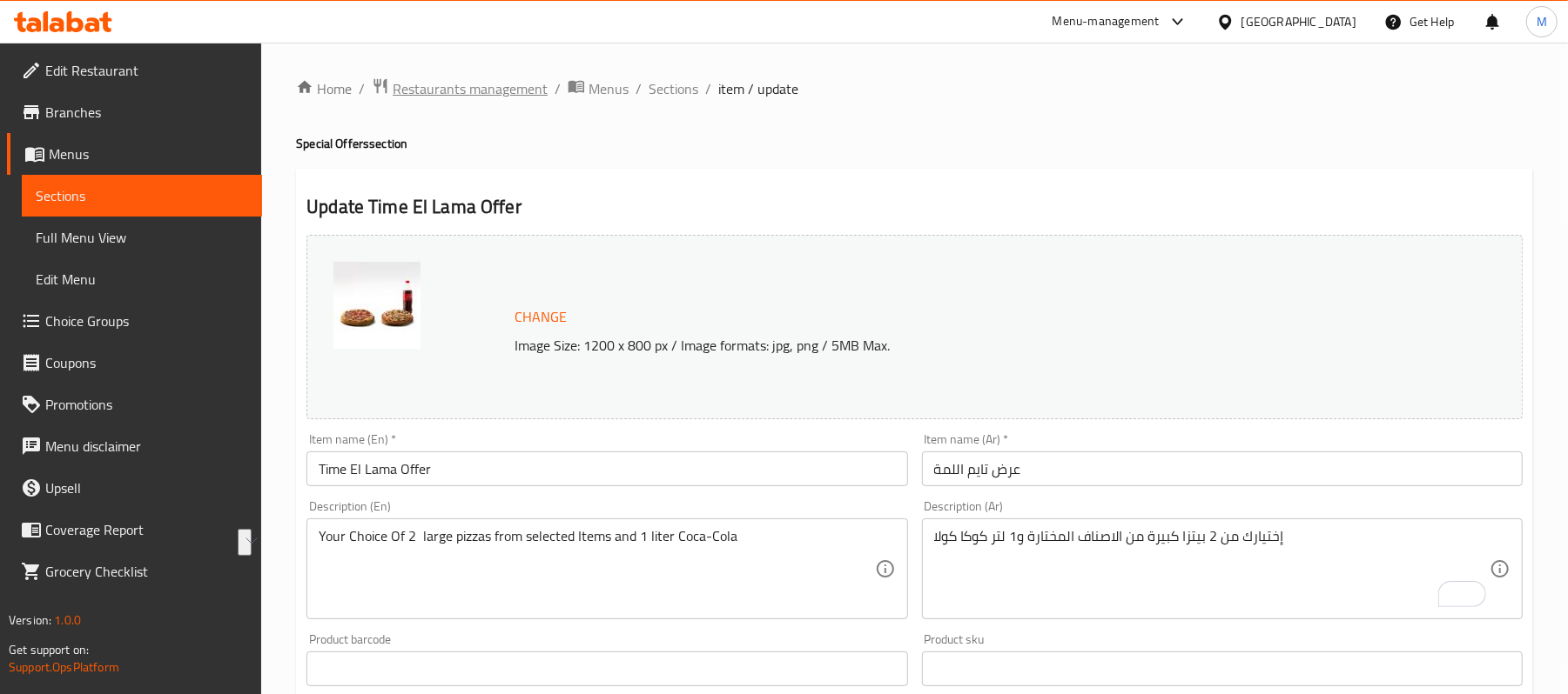
click at [481, 98] on span "Restaurants management" at bounding box center [470, 89] width 155 height 21
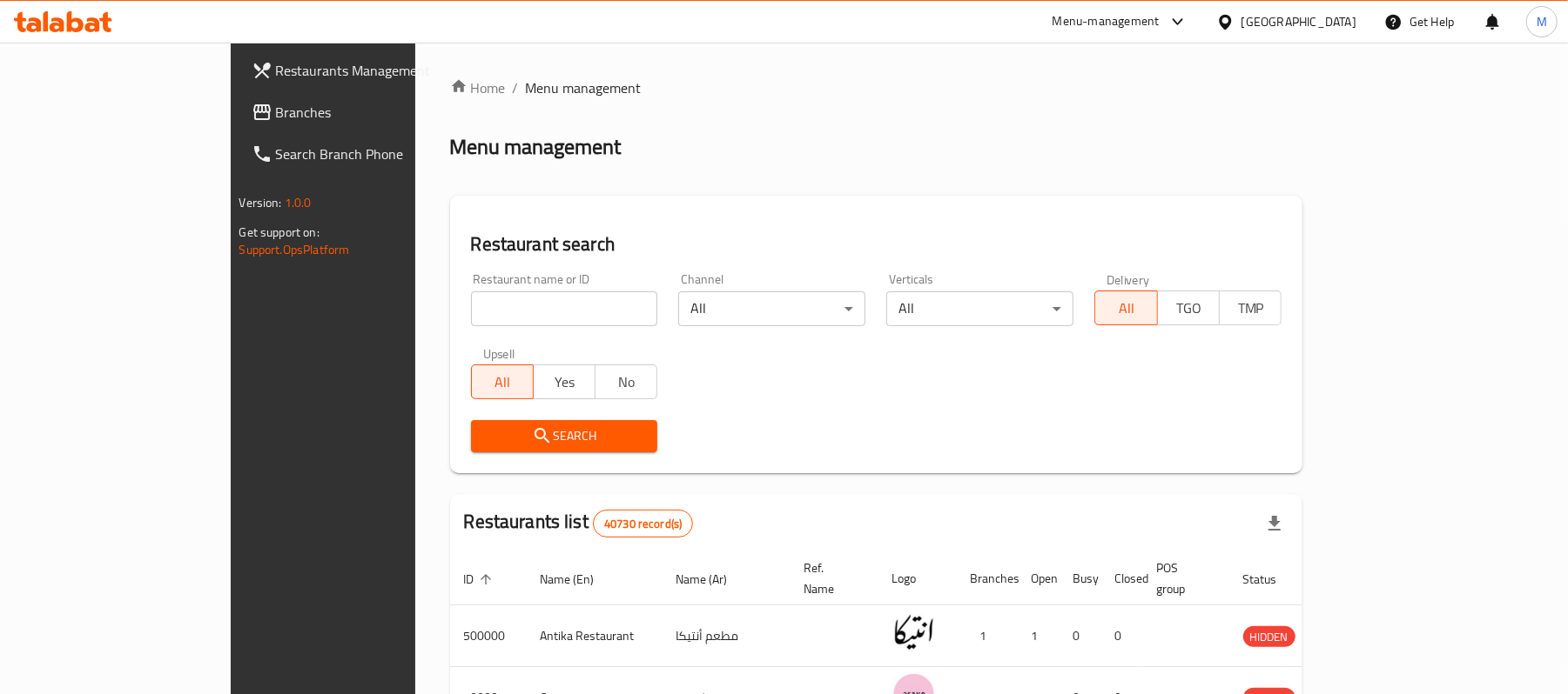
click at [471, 310] on input "search" at bounding box center [564, 309] width 187 height 35
type input "ى"
click at [474, 313] on input "search" at bounding box center [564, 309] width 187 height 35
type input "smoothie paradise"
click button "Search" at bounding box center [564, 436] width 187 height 32
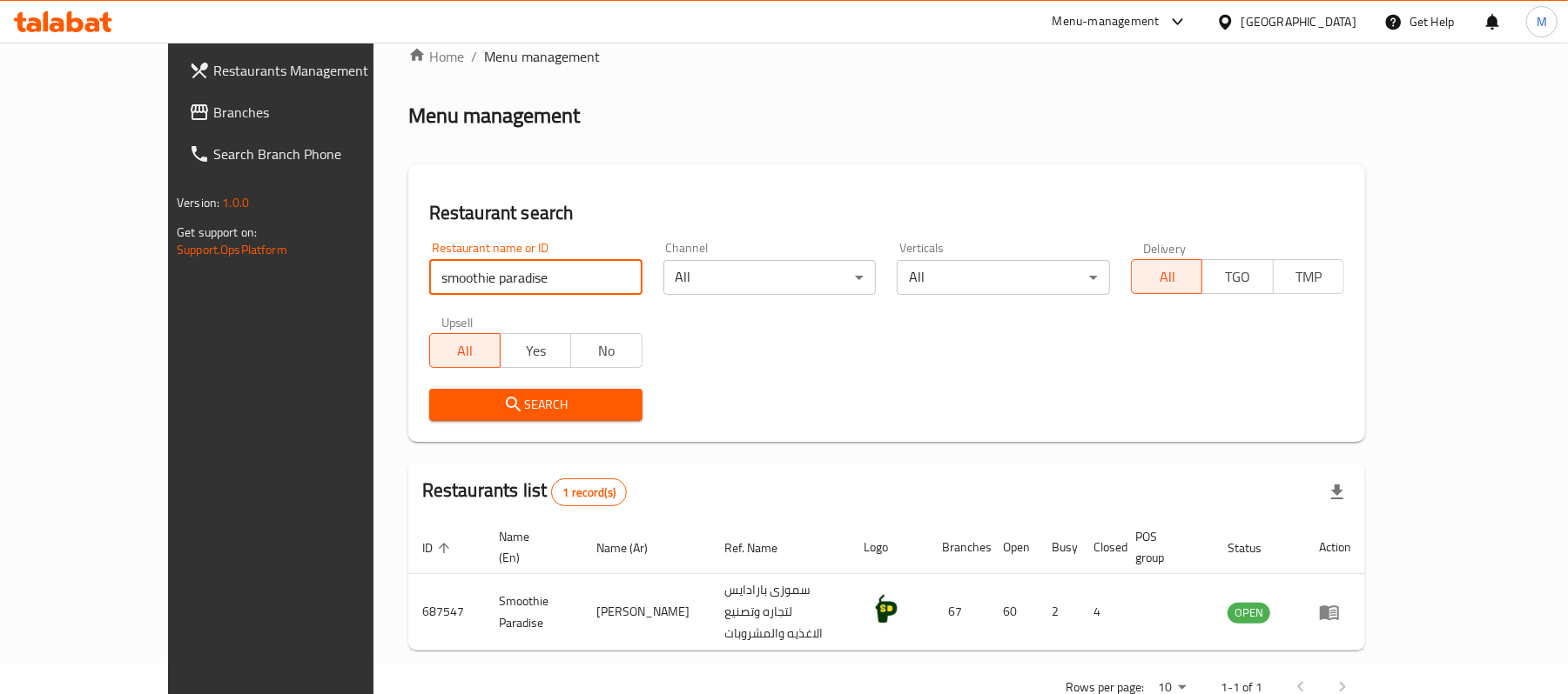
scroll to position [49, 0]
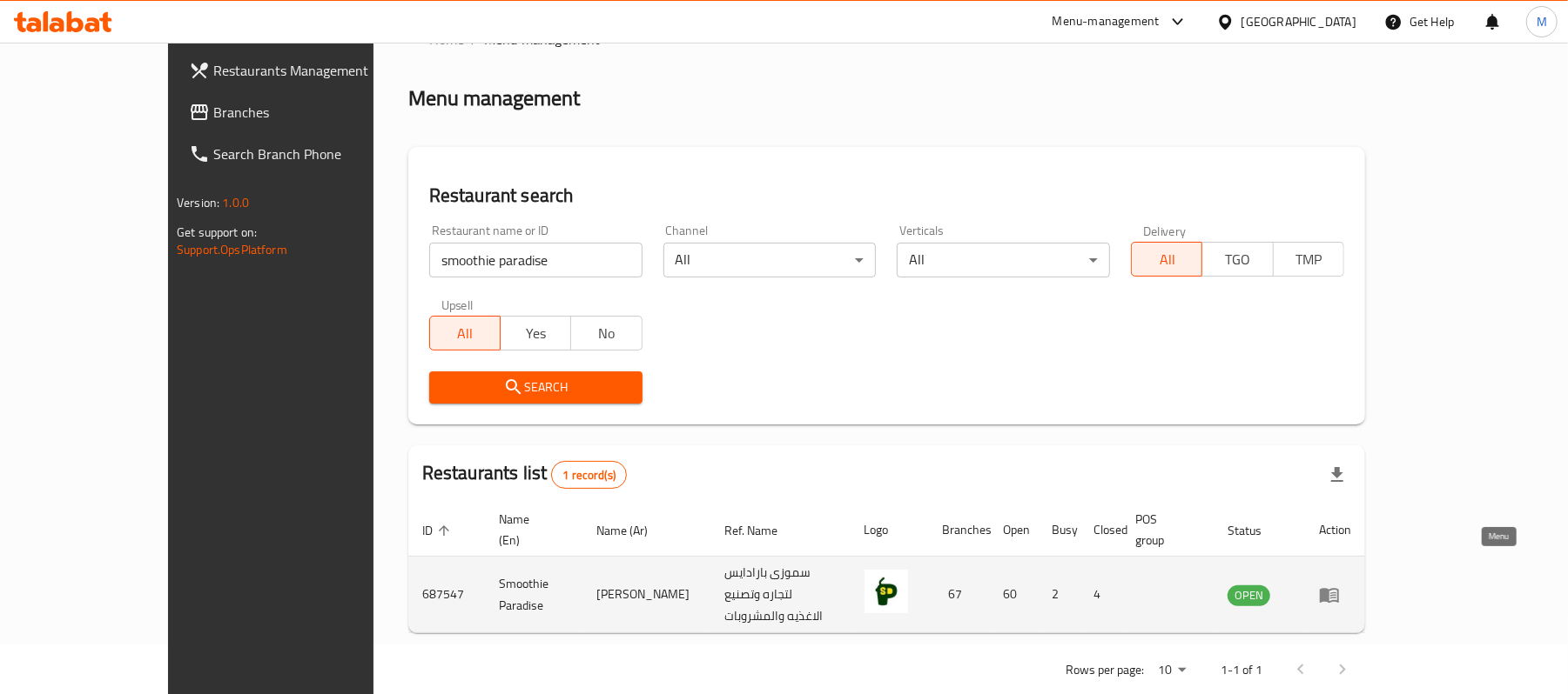
click at [1336, 593] on icon "enhanced table" at bounding box center [1333, 596] width 6 height 7
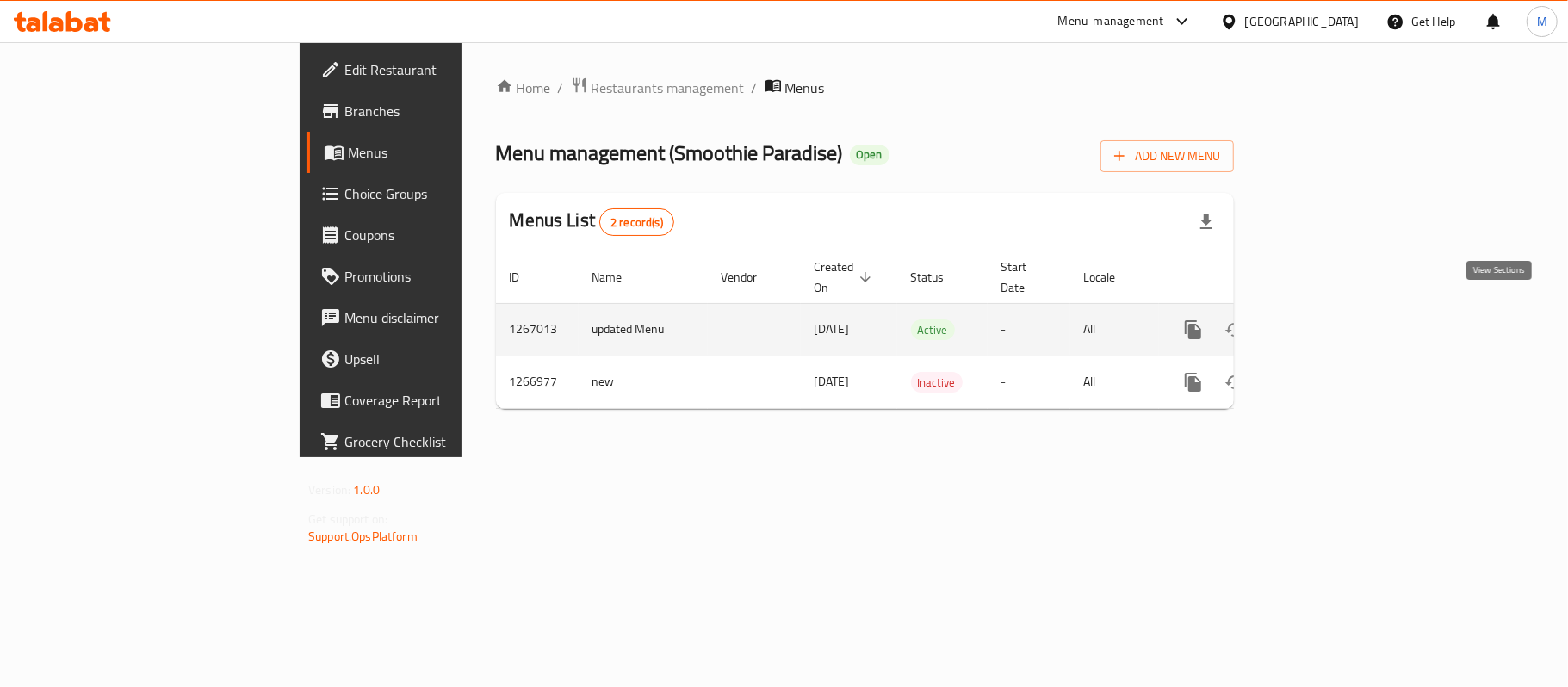
click at [1338, 315] on link "enhanced table" at bounding box center [1317, 330] width 41 height 41
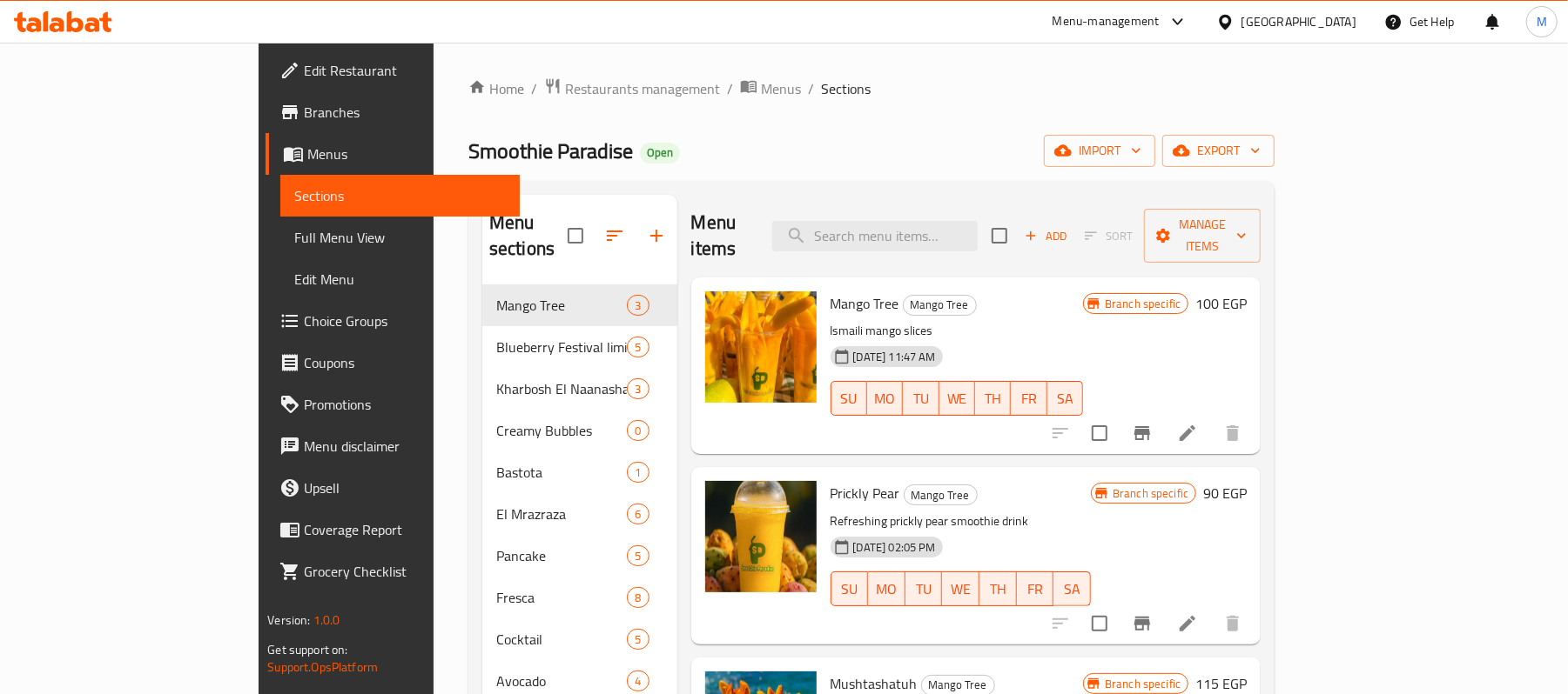
click at [485, 108] on div "Home / Restaurants management / Menus / Sections Smoothie Paradise Open import …" at bounding box center [871, 546] width 806 height 938
click at [565, 91] on span "Restaurants management" at bounding box center [643, 89] width 155 height 21
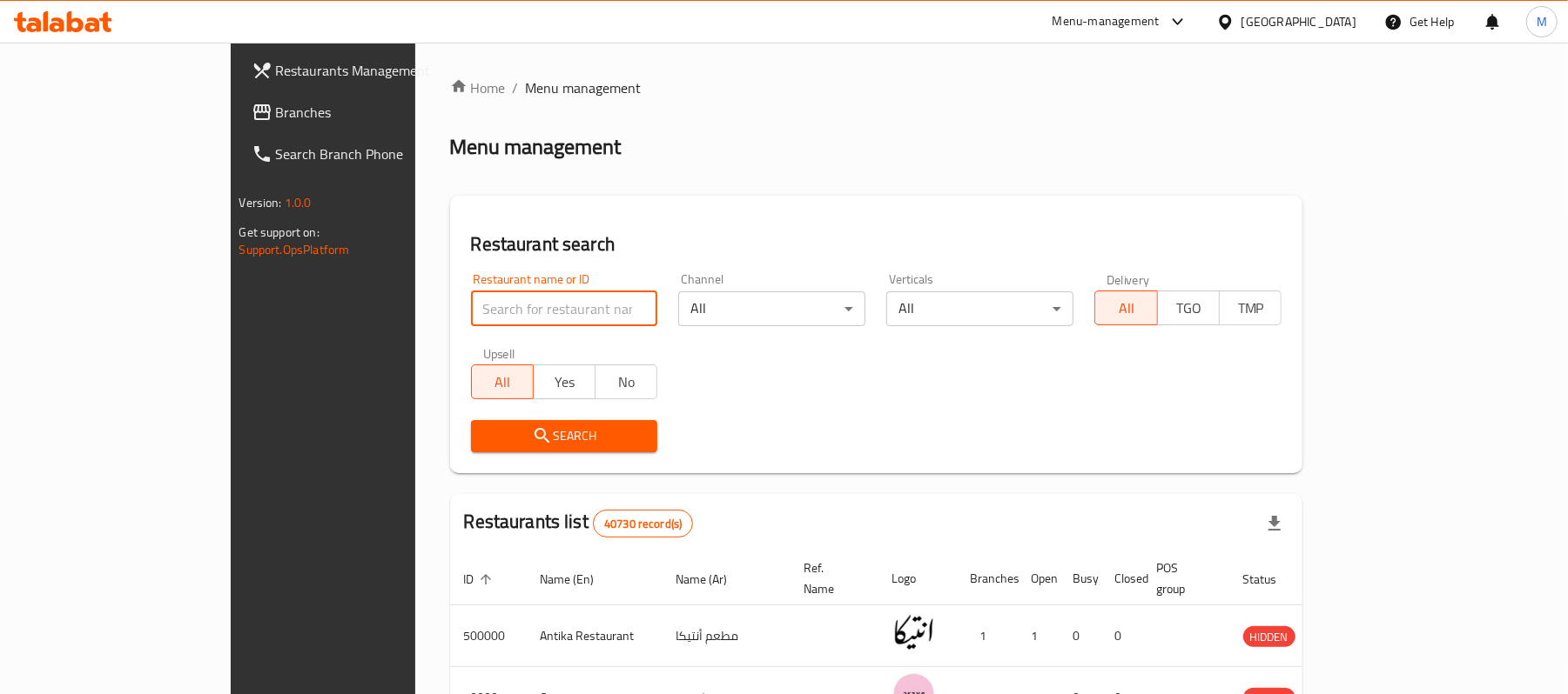
click at [471, 293] on input "search" at bounding box center [564, 309] width 187 height 35
click at [477, 345] on div "Upsell All Yes No" at bounding box center [564, 374] width 208 height 73
click at [498, 308] on input "search" at bounding box center [564, 309] width 187 height 35
click button "Search" at bounding box center [564, 436] width 187 height 32
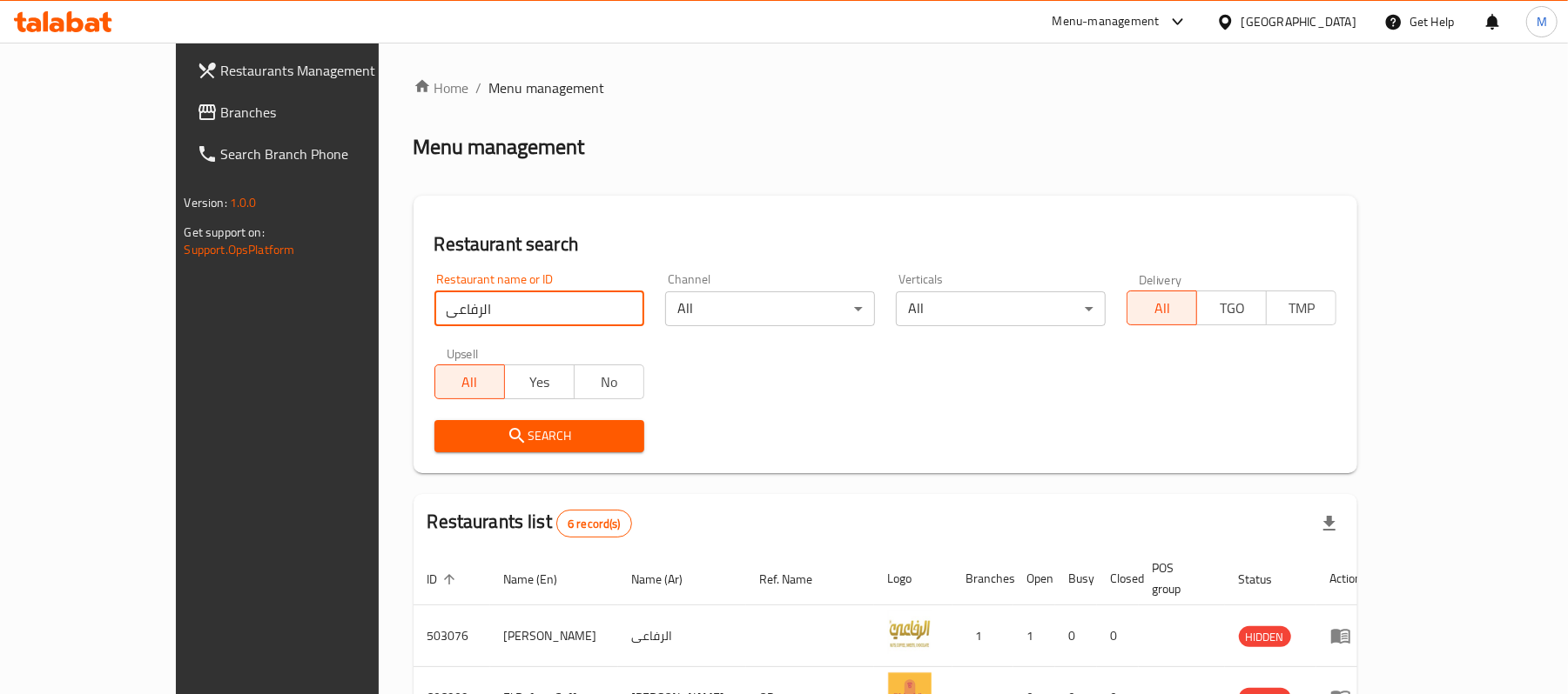
click at [440, 326] on input "الرفاعى" at bounding box center [539, 309] width 210 height 35
click at [435, 314] on input "الرفاعى" at bounding box center [539, 309] width 210 height 35
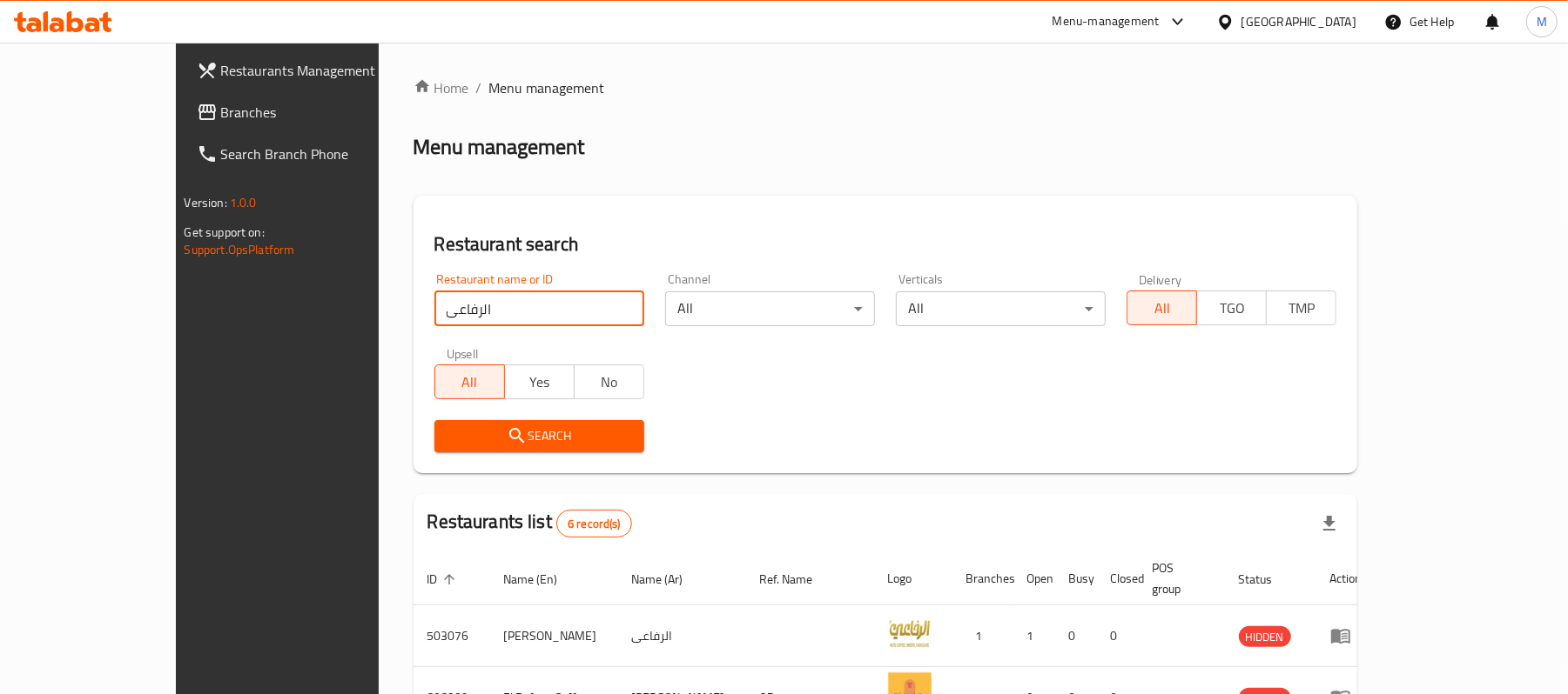
click at [435, 314] on input "الرفاعى" at bounding box center [539, 309] width 210 height 35
type input "ث"
click button "Search" at bounding box center [539, 436] width 210 height 32
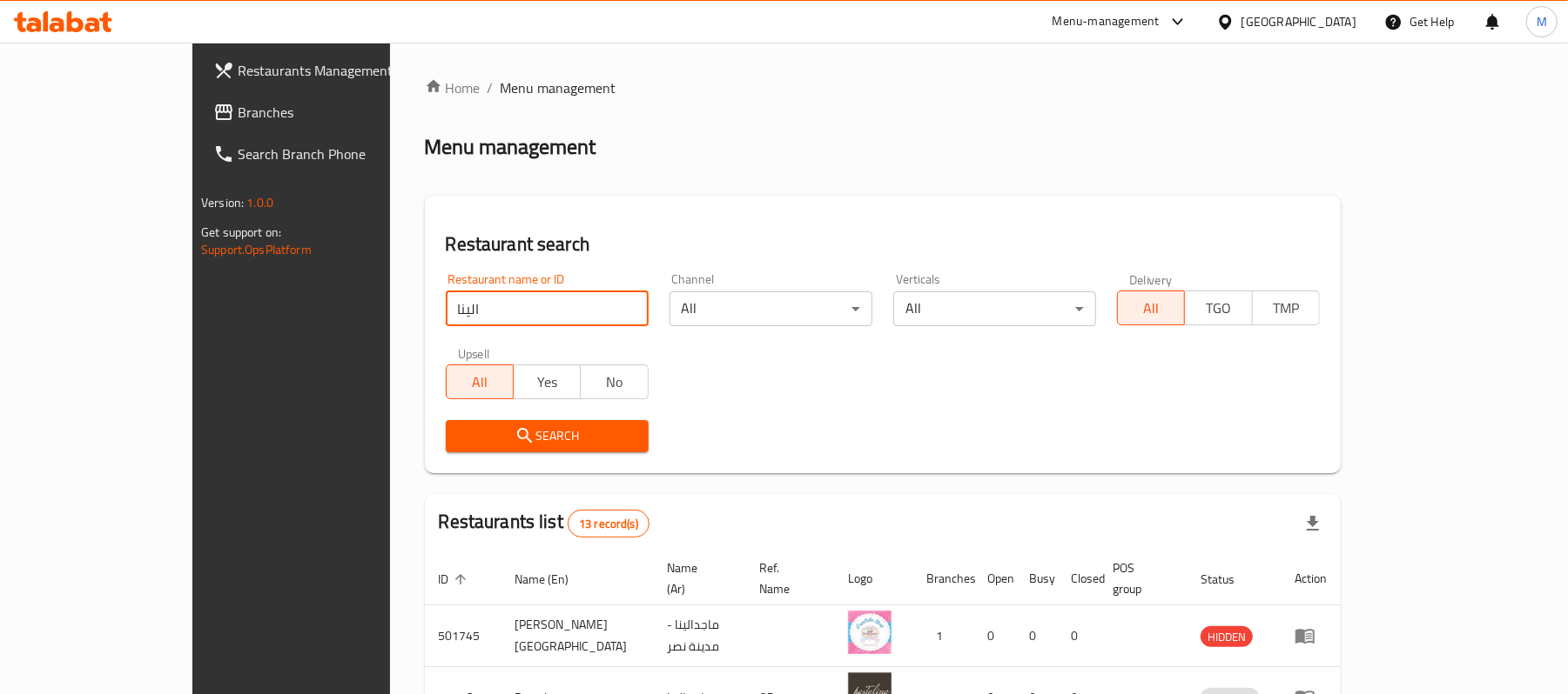
click at [509, 319] on input "الينا" at bounding box center [547, 309] width 203 height 35
click button "Search" at bounding box center [547, 436] width 203 height 32
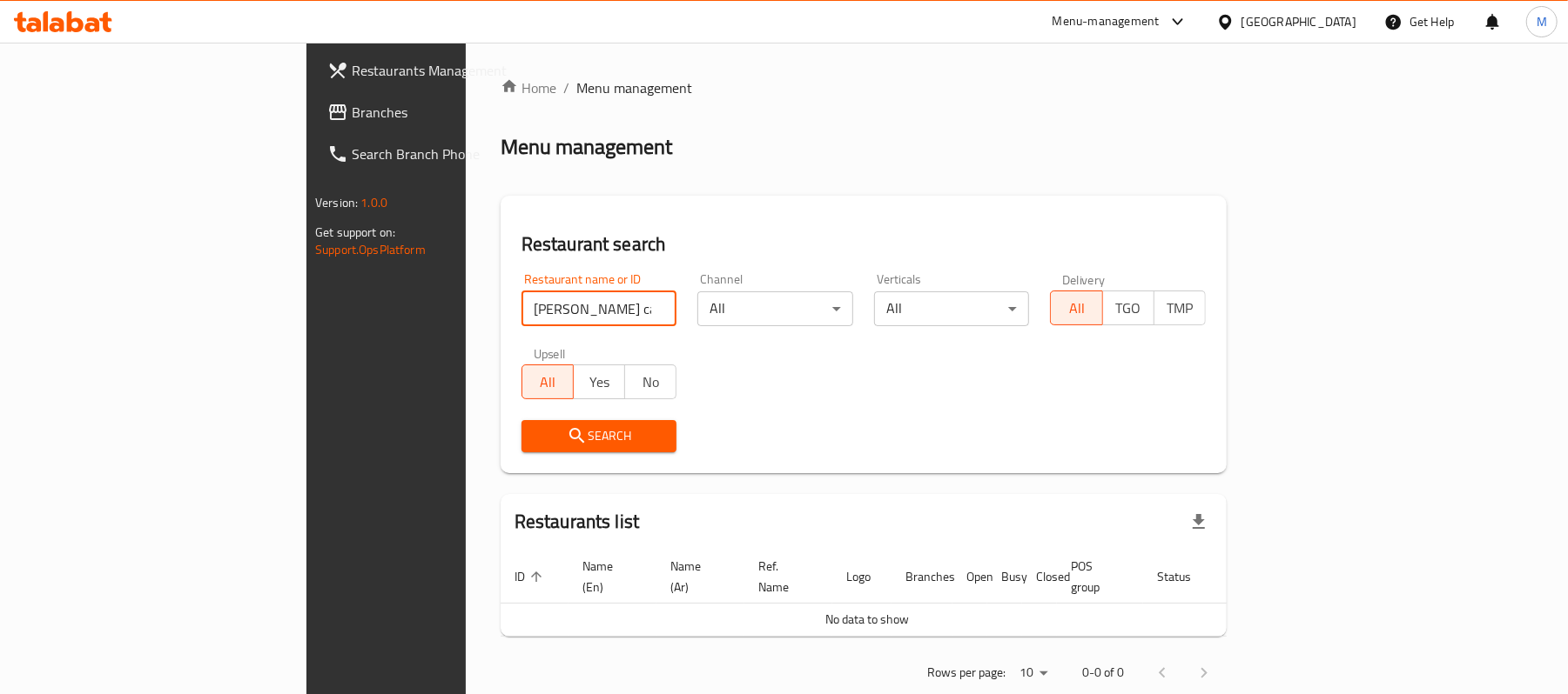
click at [522, 308] on input "elena sweet cake" at bounding box center [599, 309] width 156 height 35
type input "elena"
click button "Search" at bounding box center [599, 436] width 156 height 32
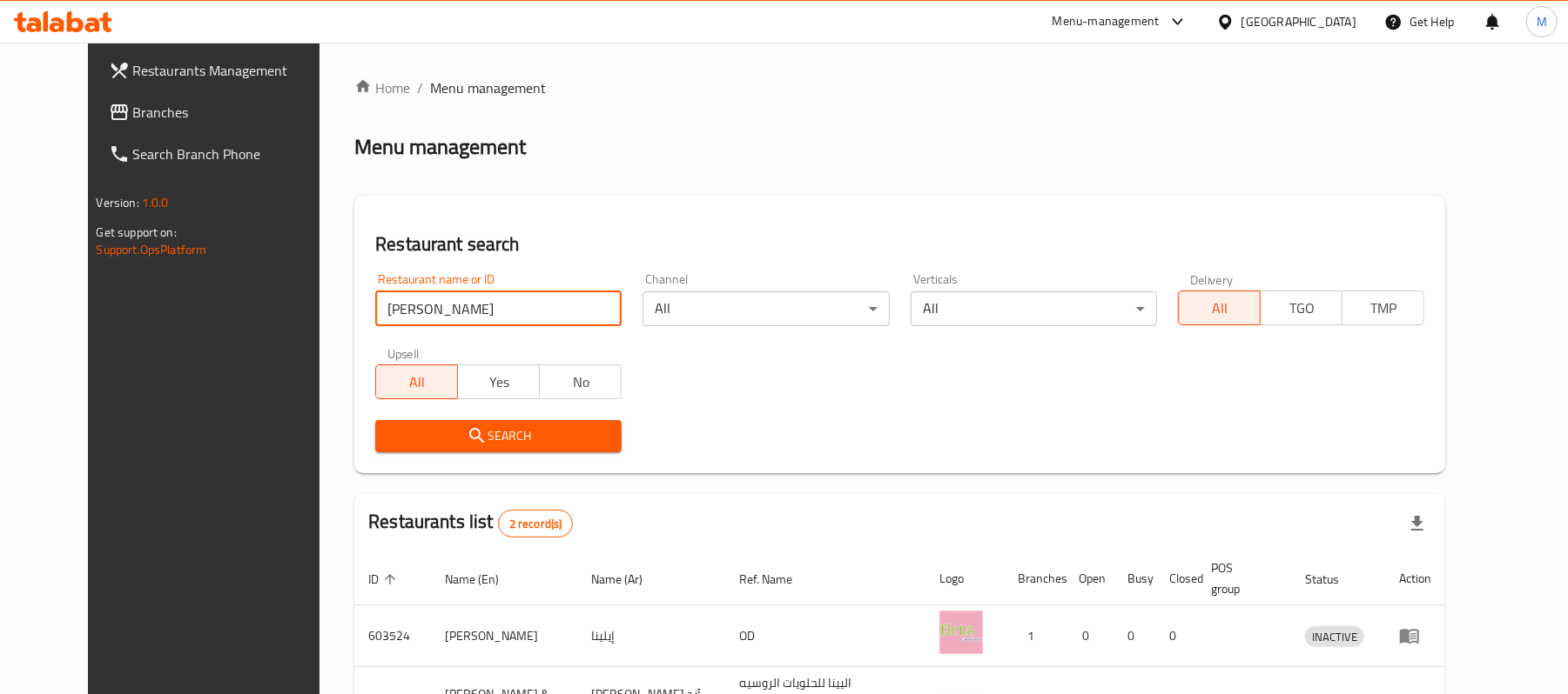
scroll to position [110, 0]
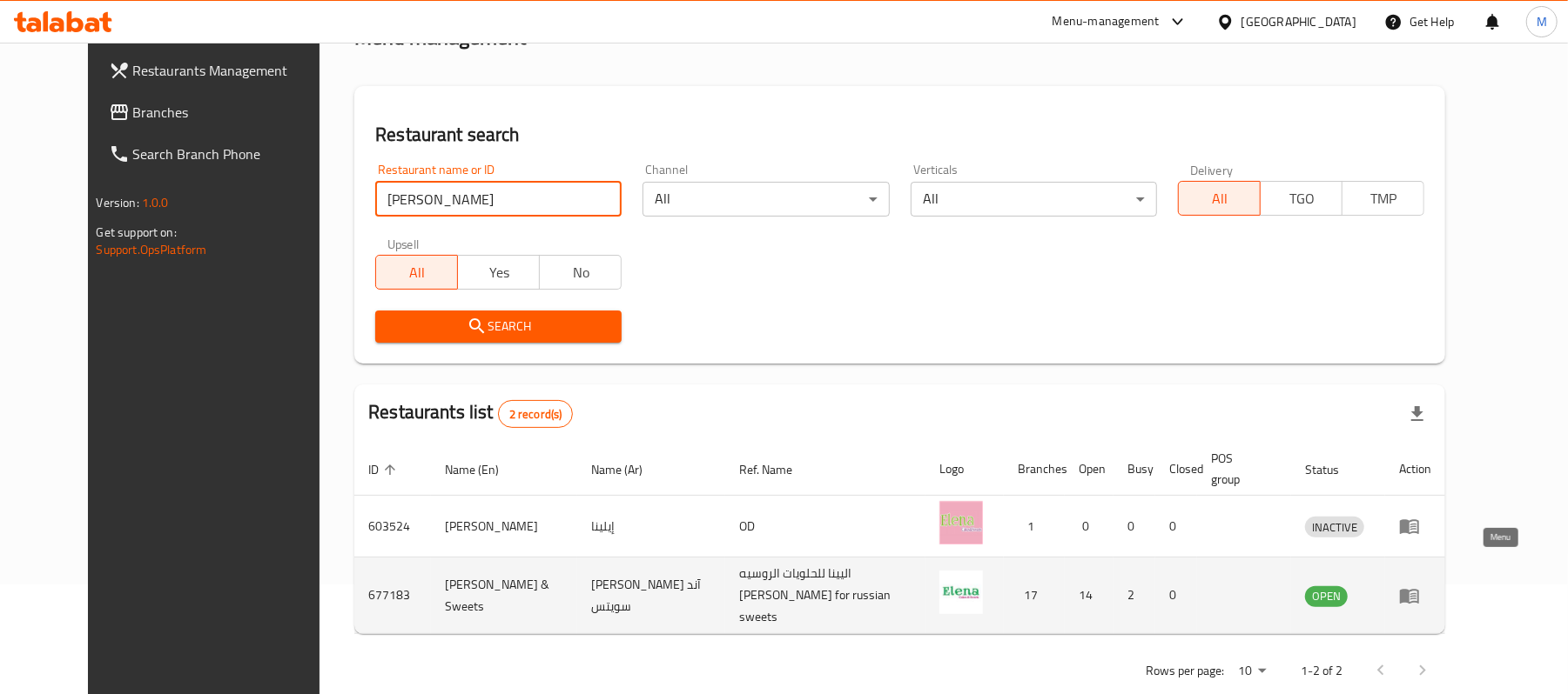
click at [1420, 586] on icon "enhanced table" at bounding box center [1409, 596] width 21 height 21
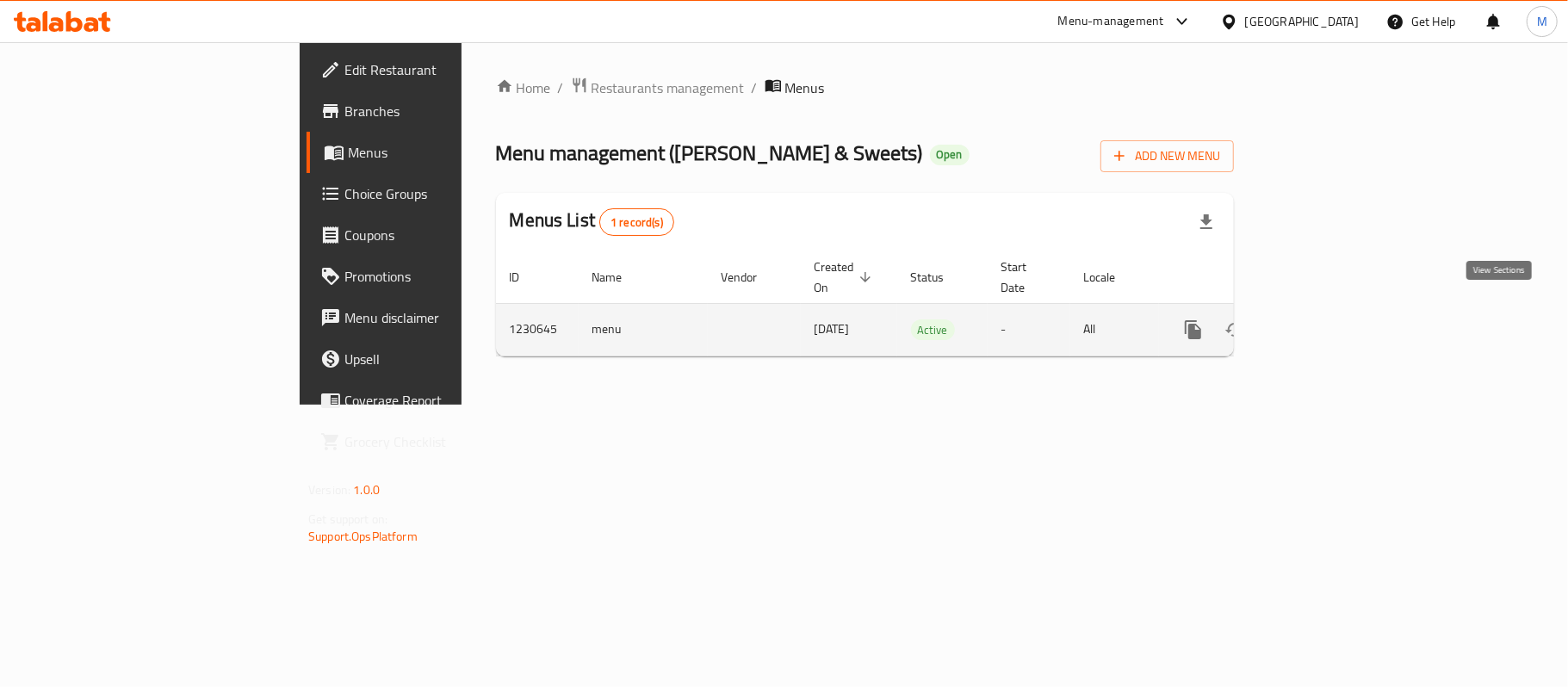
click at [1328, 321] on icon "enhanced table" at bounding box center [1317, 330] width 21 height 21
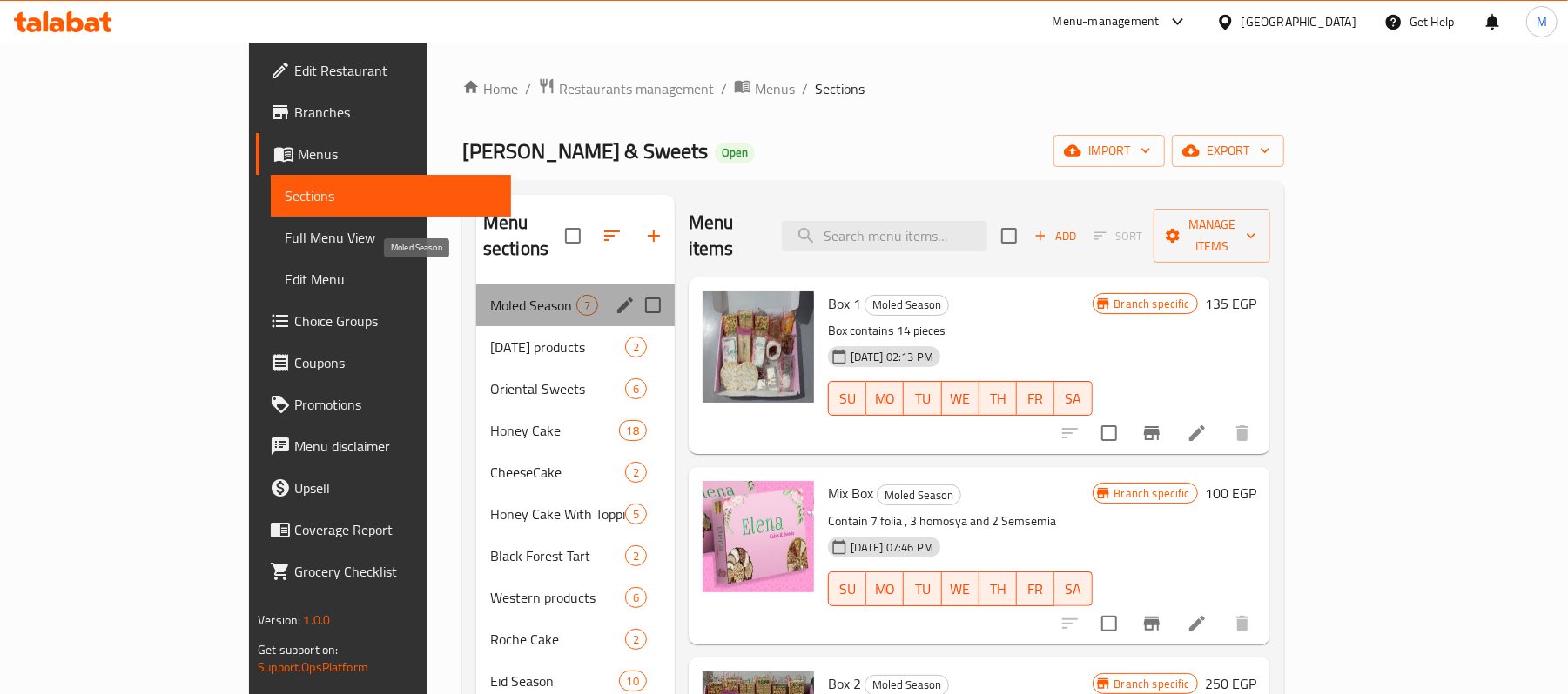
click at [490, 295] on span "Moled Season" at bounding box center [533, 306] width 86 height 21
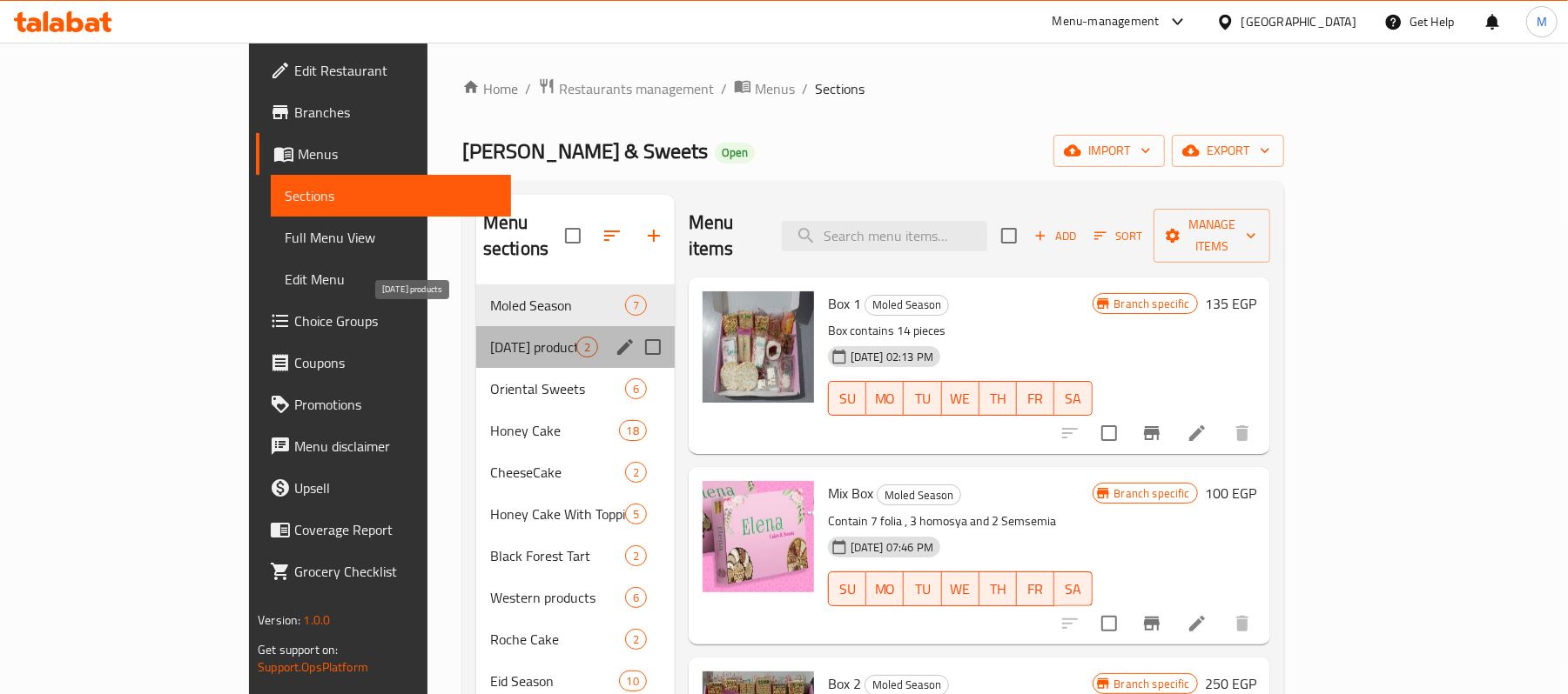
click at [490, 337] on span "Ramadan products" at bounding box center [533, 347] width 86 height 21
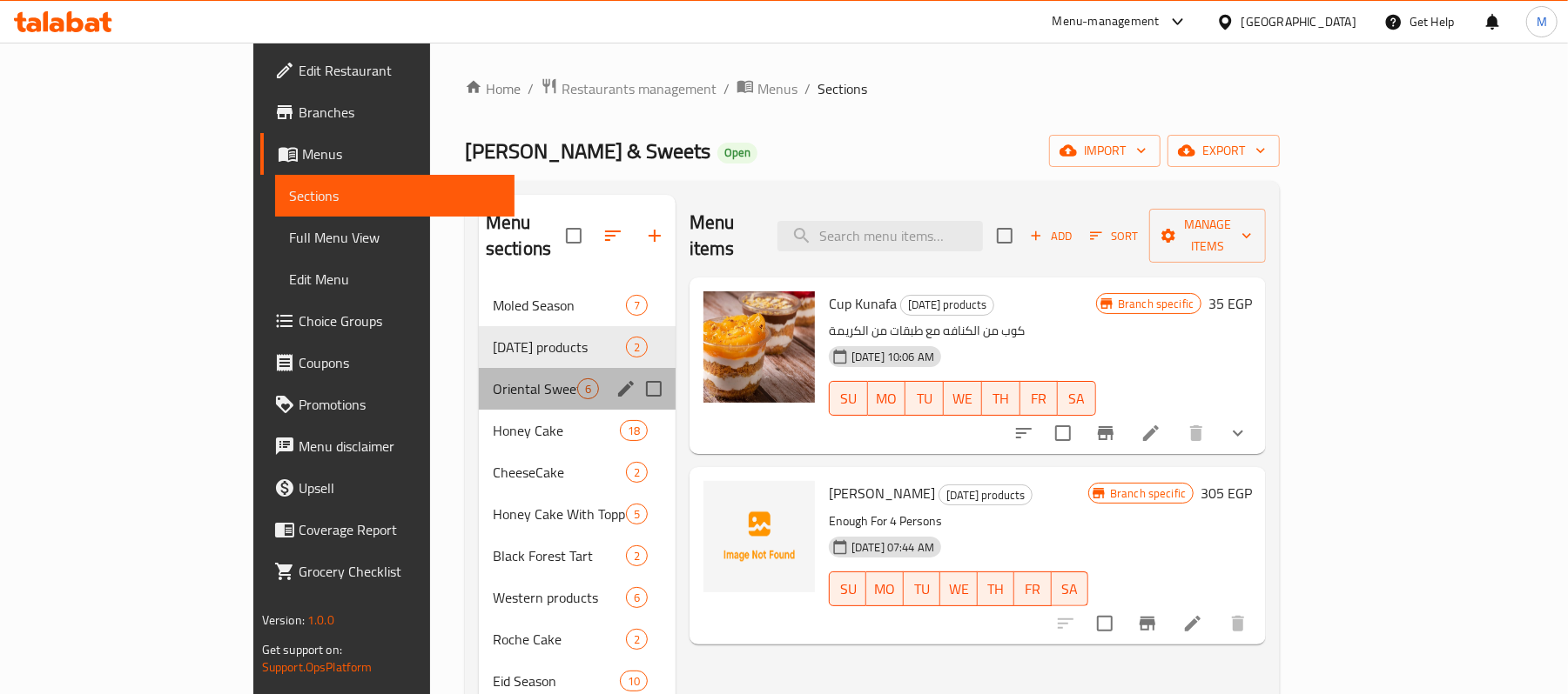
click at [479, 368] on div "Oriental Sweets 6" at bounding box center [578, 389] width 197 height 42
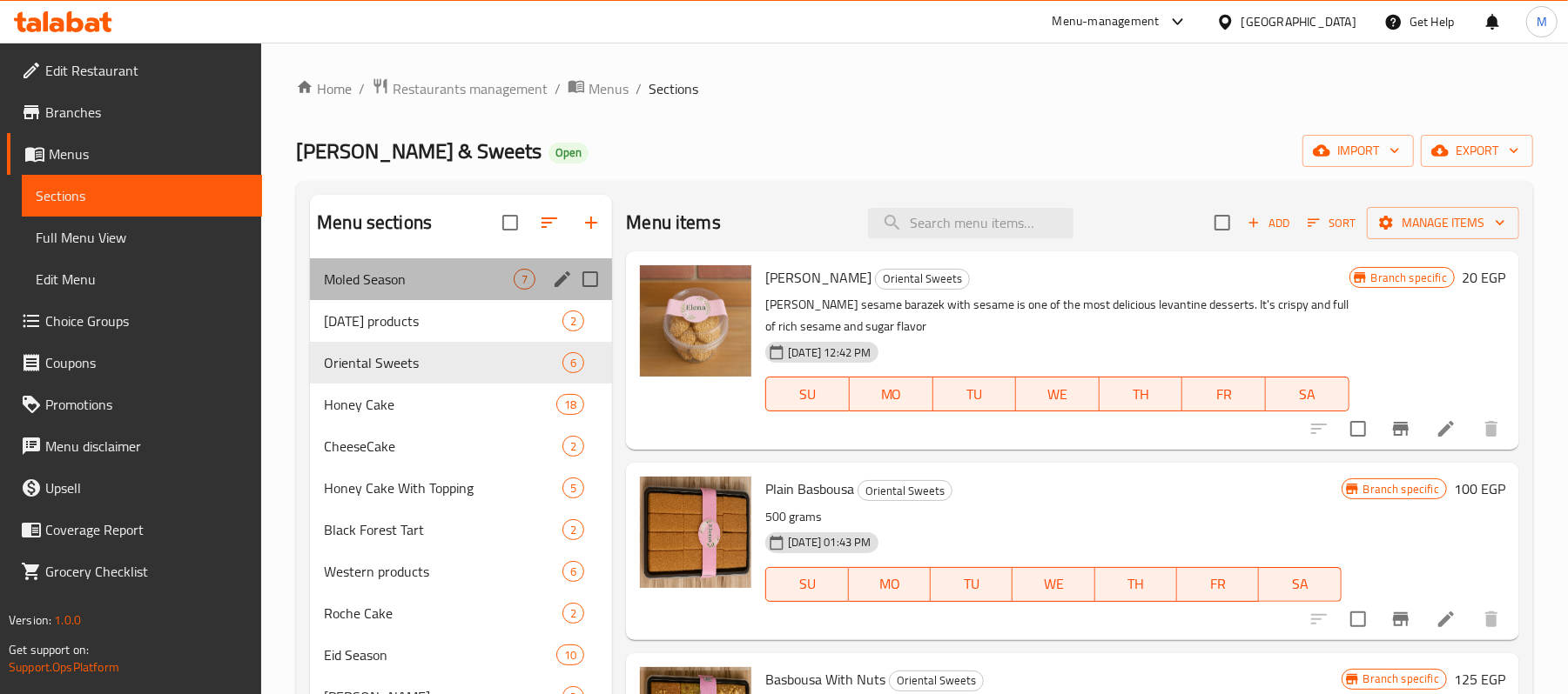
click at [420, 293] on div "Moled Season 7" at bounding box center [461, 280] width 302 height 42
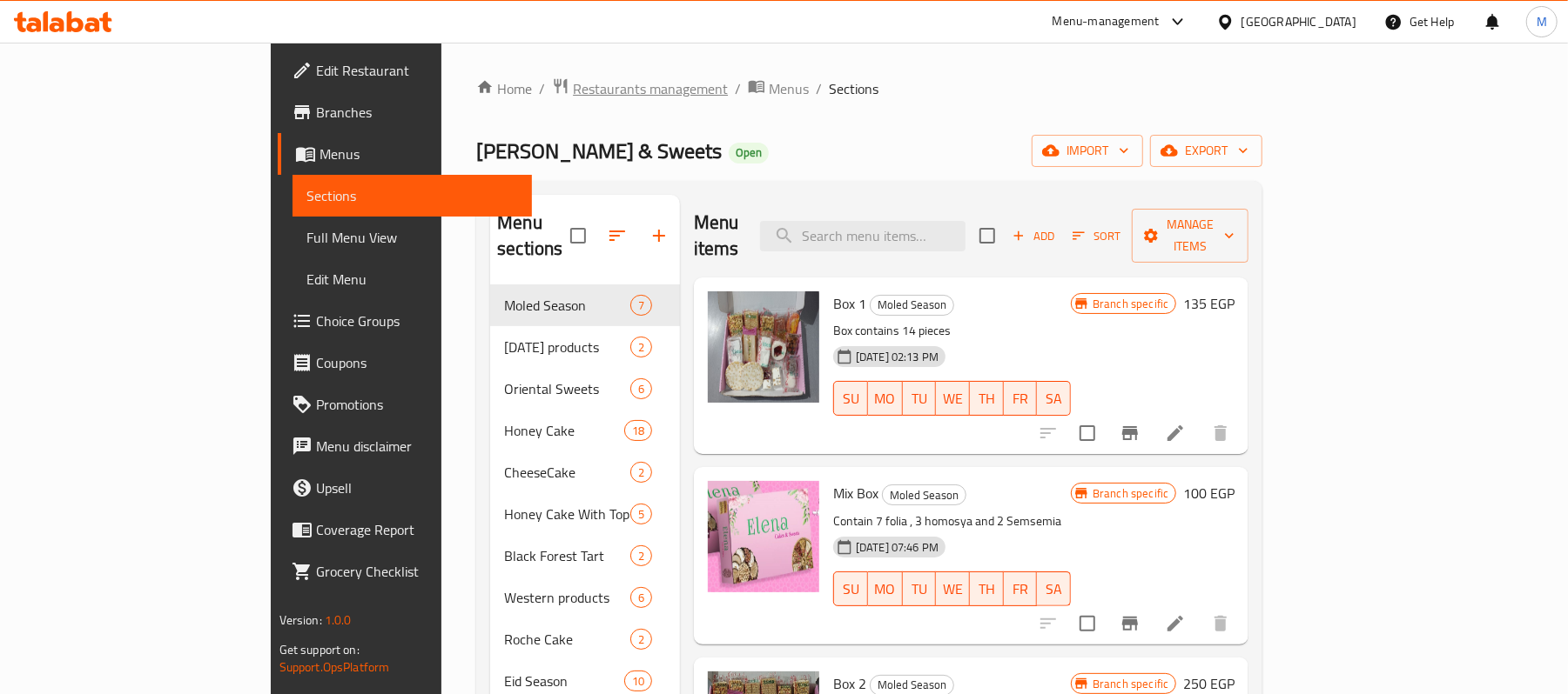
click at [573, 92] on span "Restaurants management" at bounding box center [651, 89] width 155 height 21
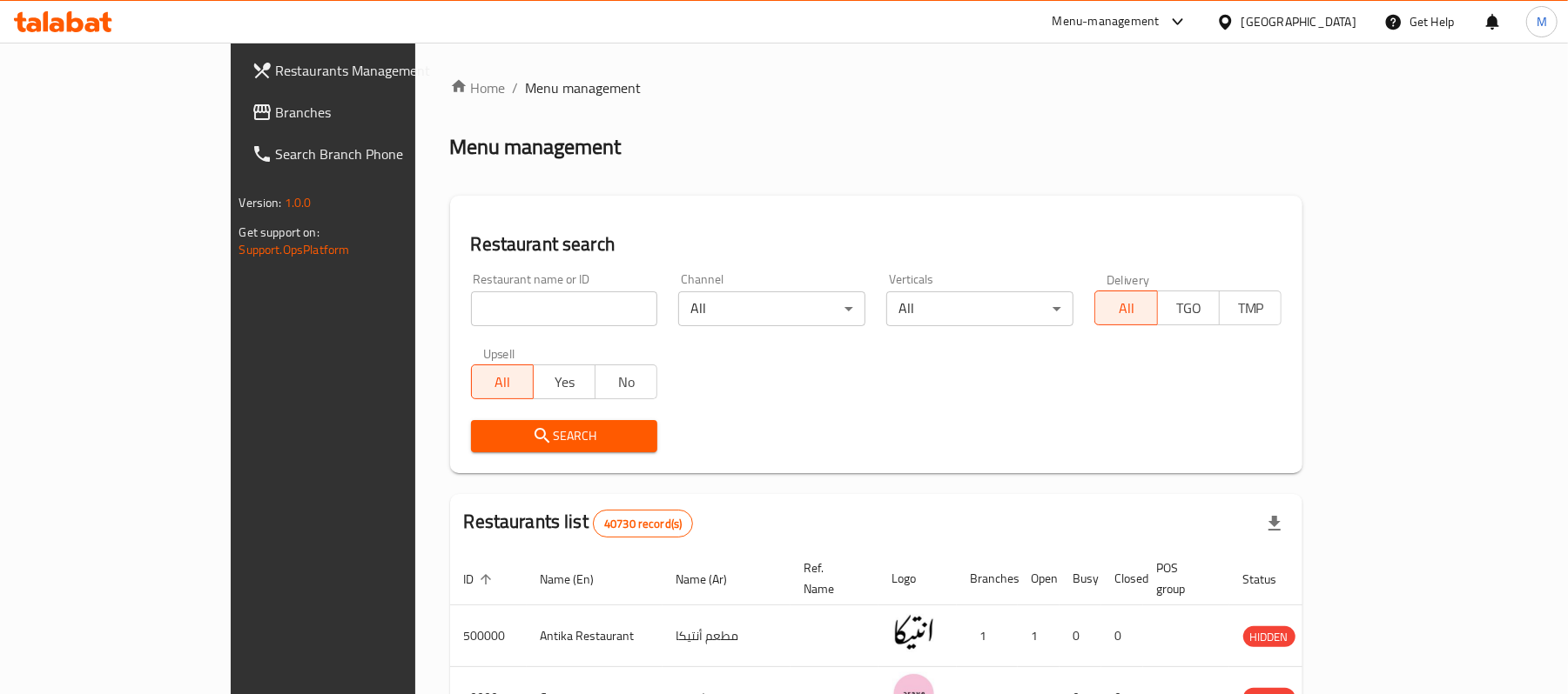
click at [471, 319] on input "search" at bounding box center [564, 309] width 187 height 35
click button "Search" at bounding box center [564, 436] width 187 height 32
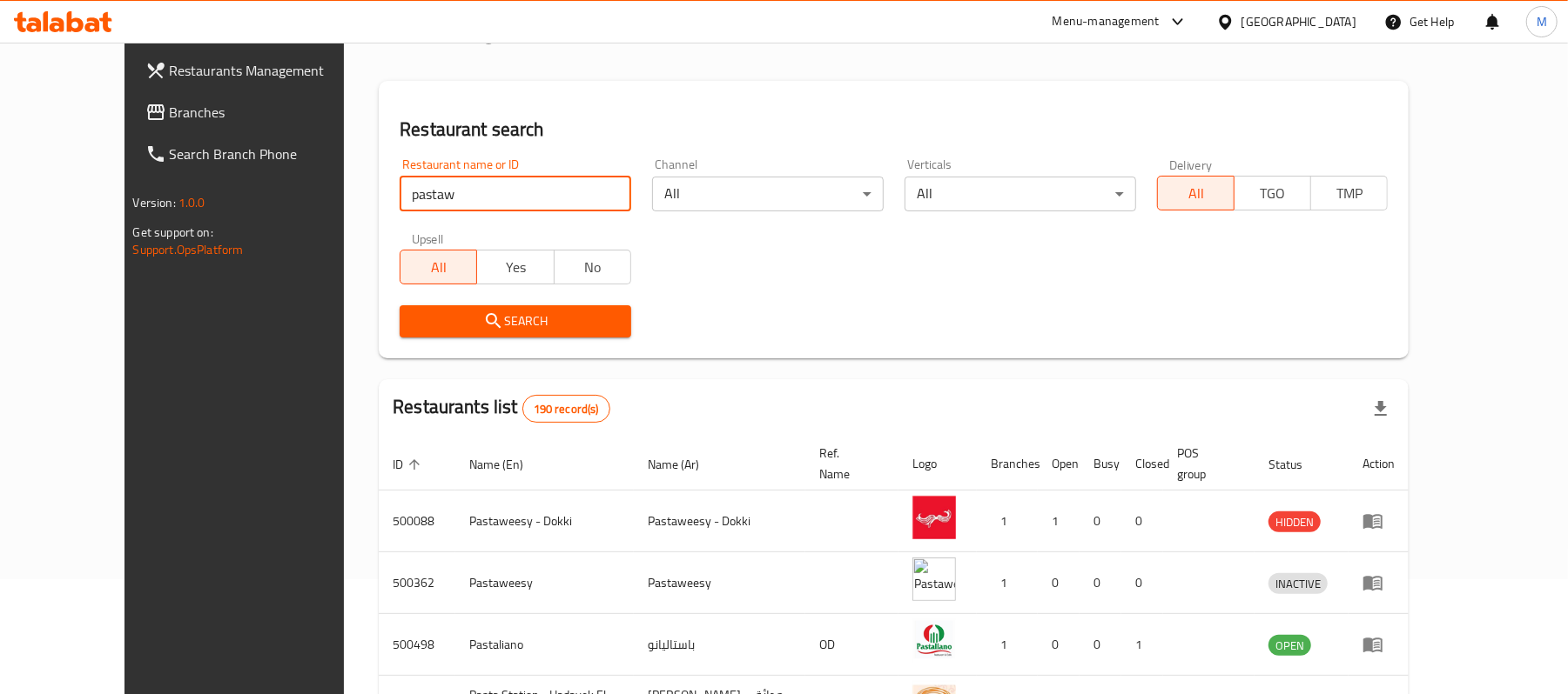
scroll to position [112, 0]
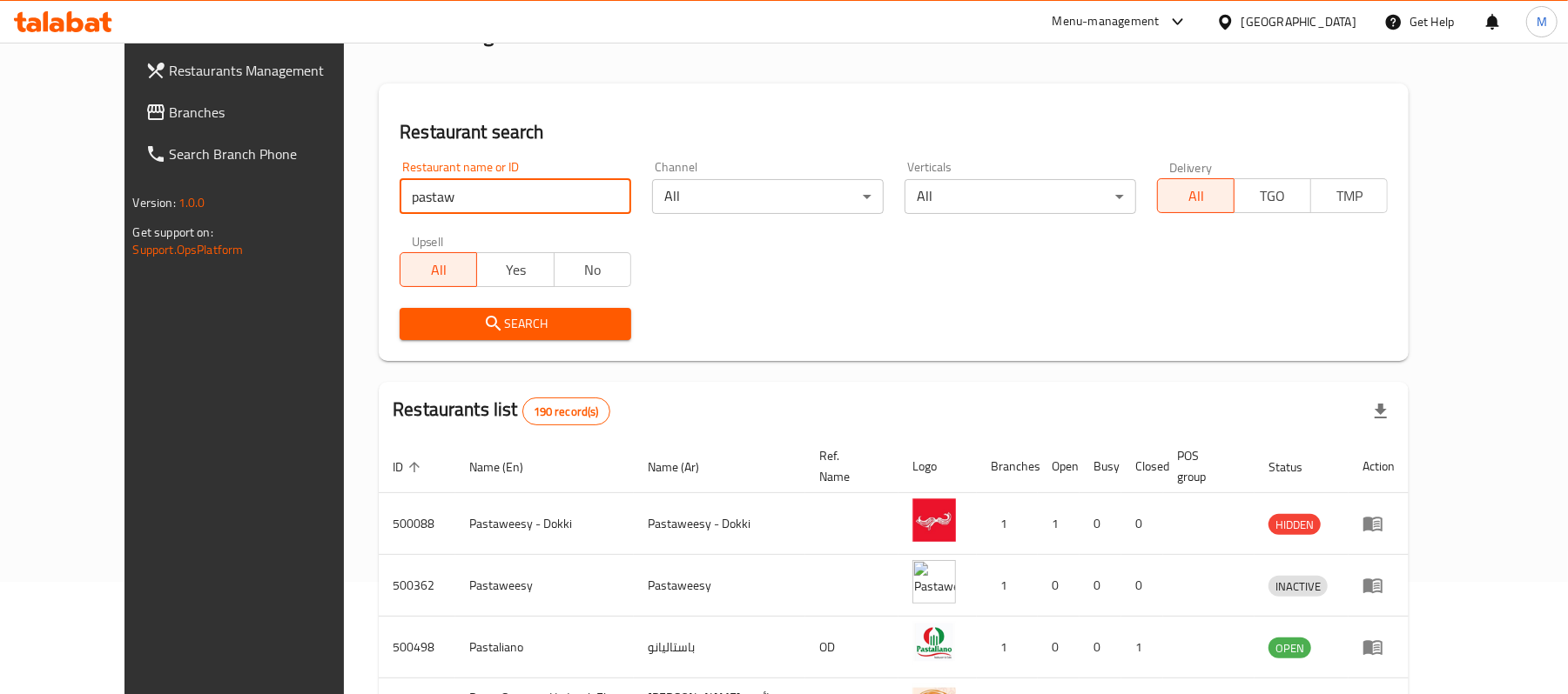
click at [437, 210] on input "pastaw" at bounding box center [516, 197] width 232 height 35
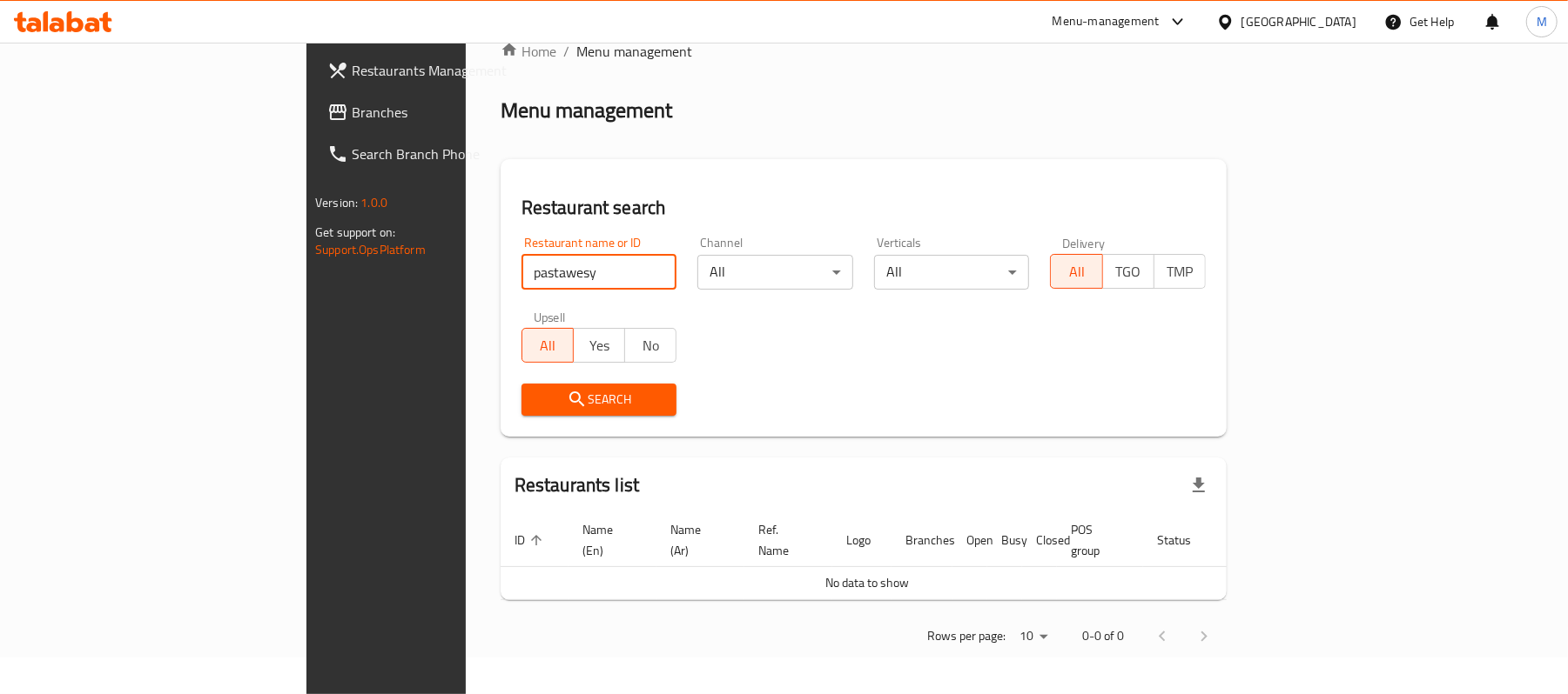
scroll to position [17, 0]
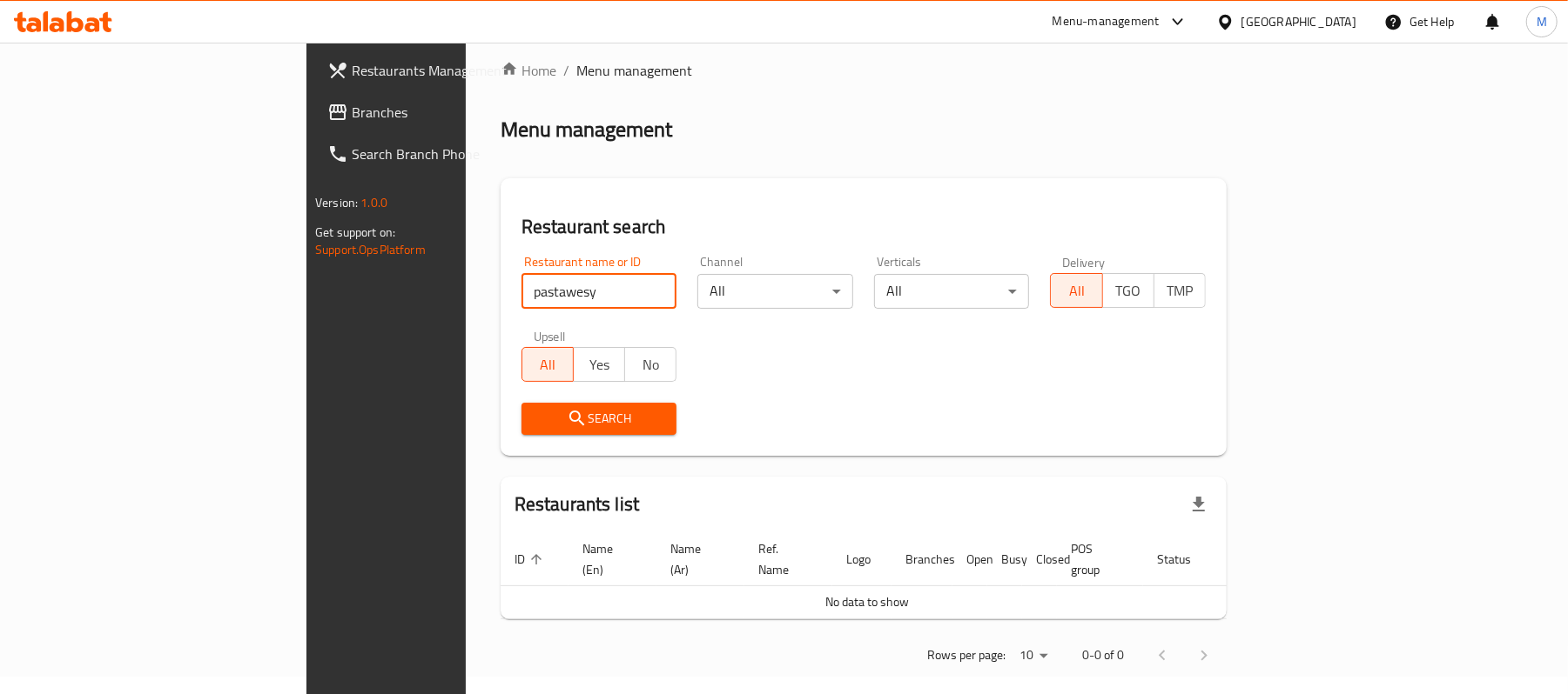
drag, startPoint x: 404, startPoint y: 286, endPoint x: 419, endPoint y: 304, distance: 23.4
click at [522, 304] on input "pastawesy" at bounding box center [599, 292] width 156 height 35
type input "pastaw"
click button "Search" at bounding box center [599, 419] width 156 height 32
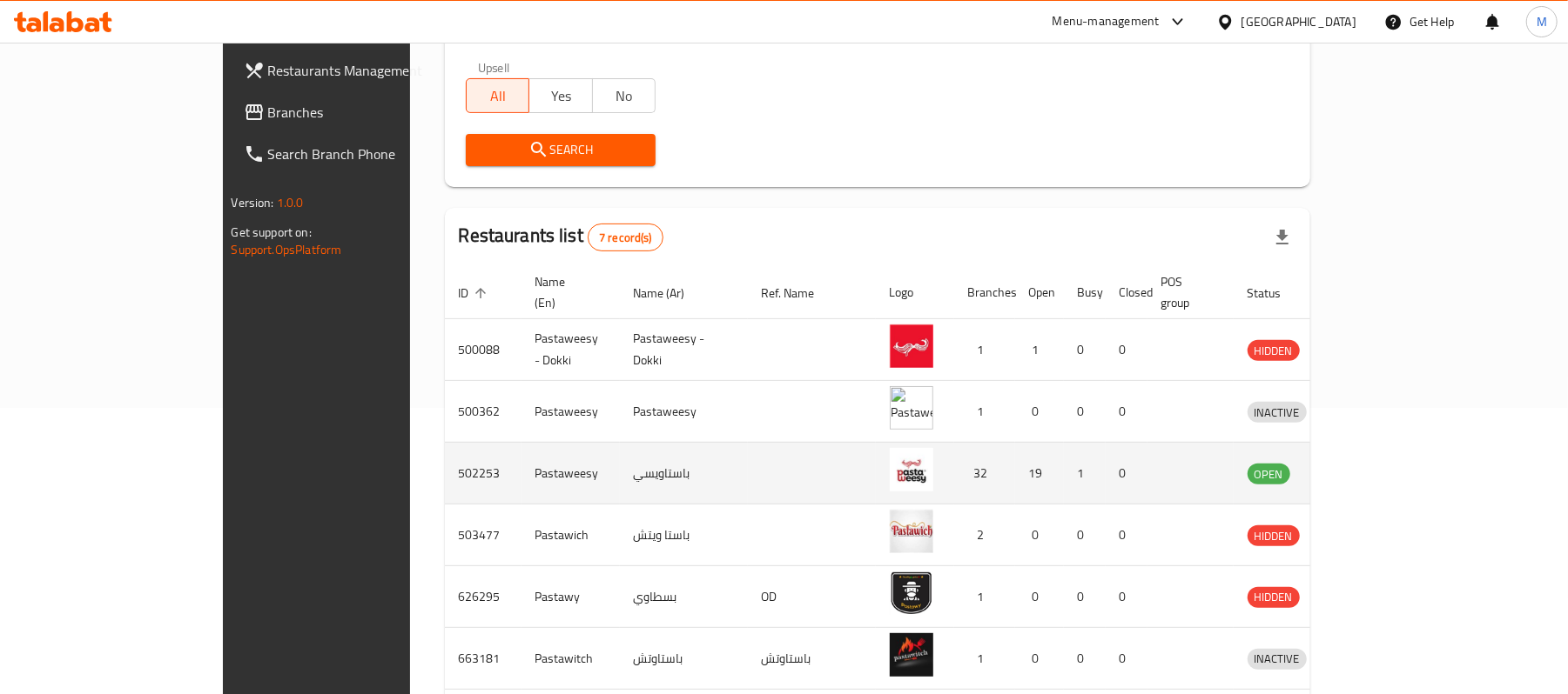
scroll to position [345, 0]
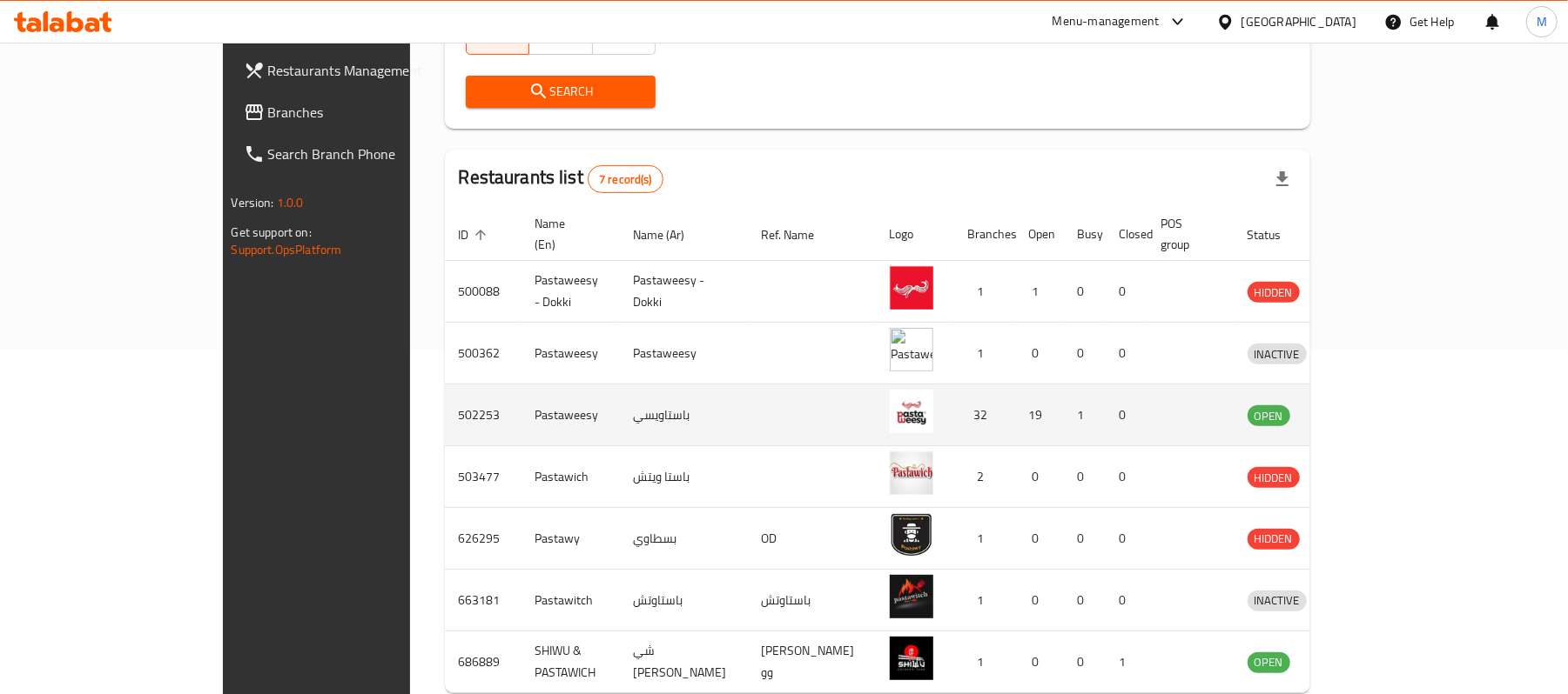
click at [1362, 409] on icon "enhanced table" at bounding box center [1352, 416] width 19 height 15
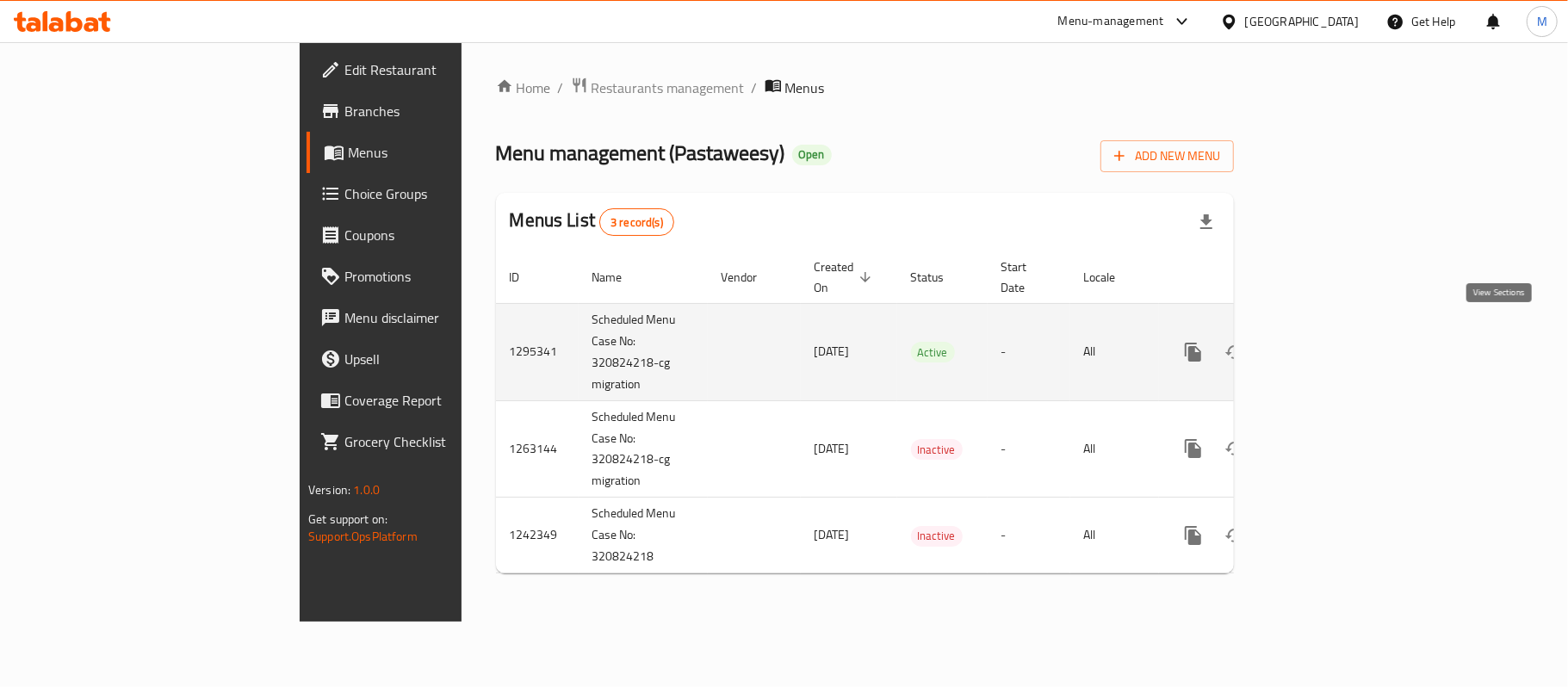
click at [1328, 342] on icon "enhanced table" at bounding box center [1317, 353] width 21 height 21
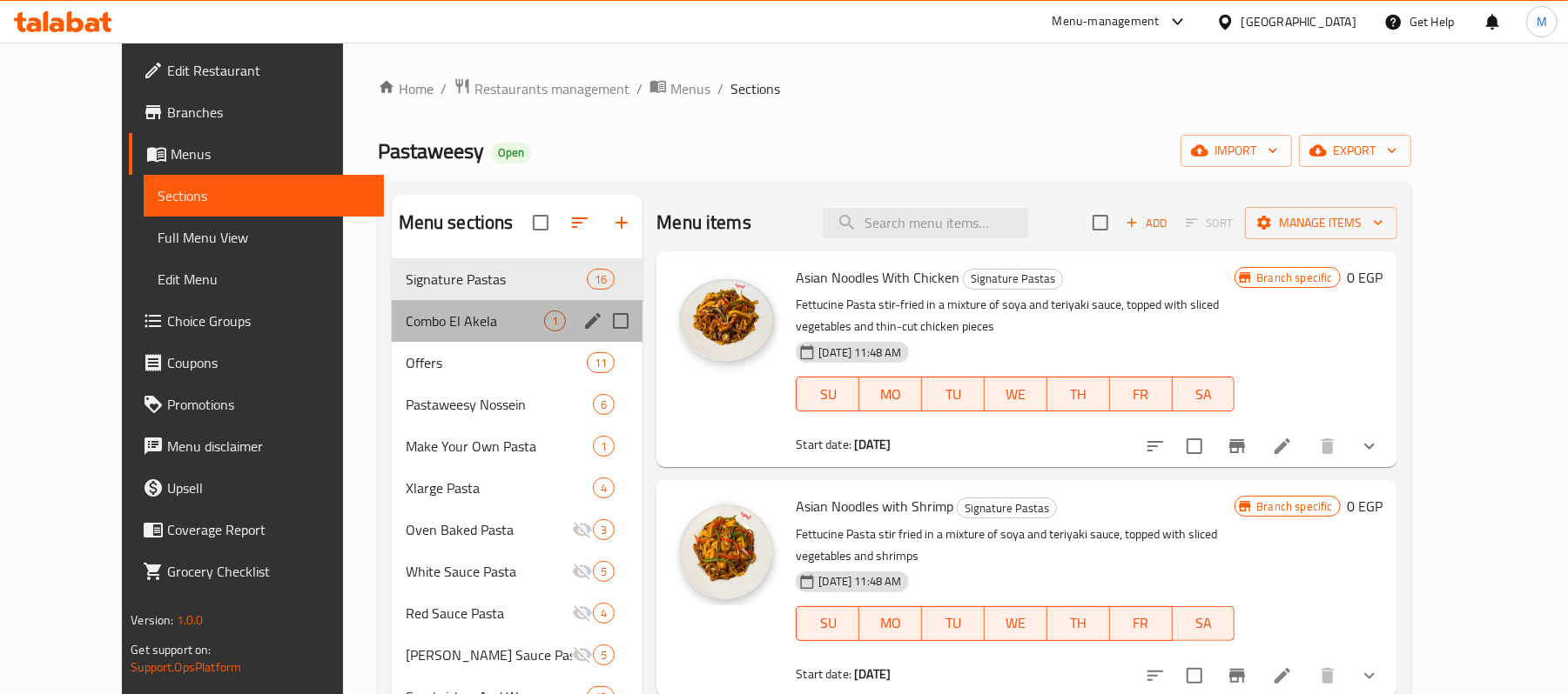
drag, startPoint x: 484, startPoint y: 340, endPoint x: 483, endPoint y: 354, distance: 14.0
click at [484, 350] on div "Signature Pastas 16 Combo El Akela 1 Offers 11 Pastaweesy Nossein 6 Make Your O…" at bounding box center [517, 530] width 252 height 543
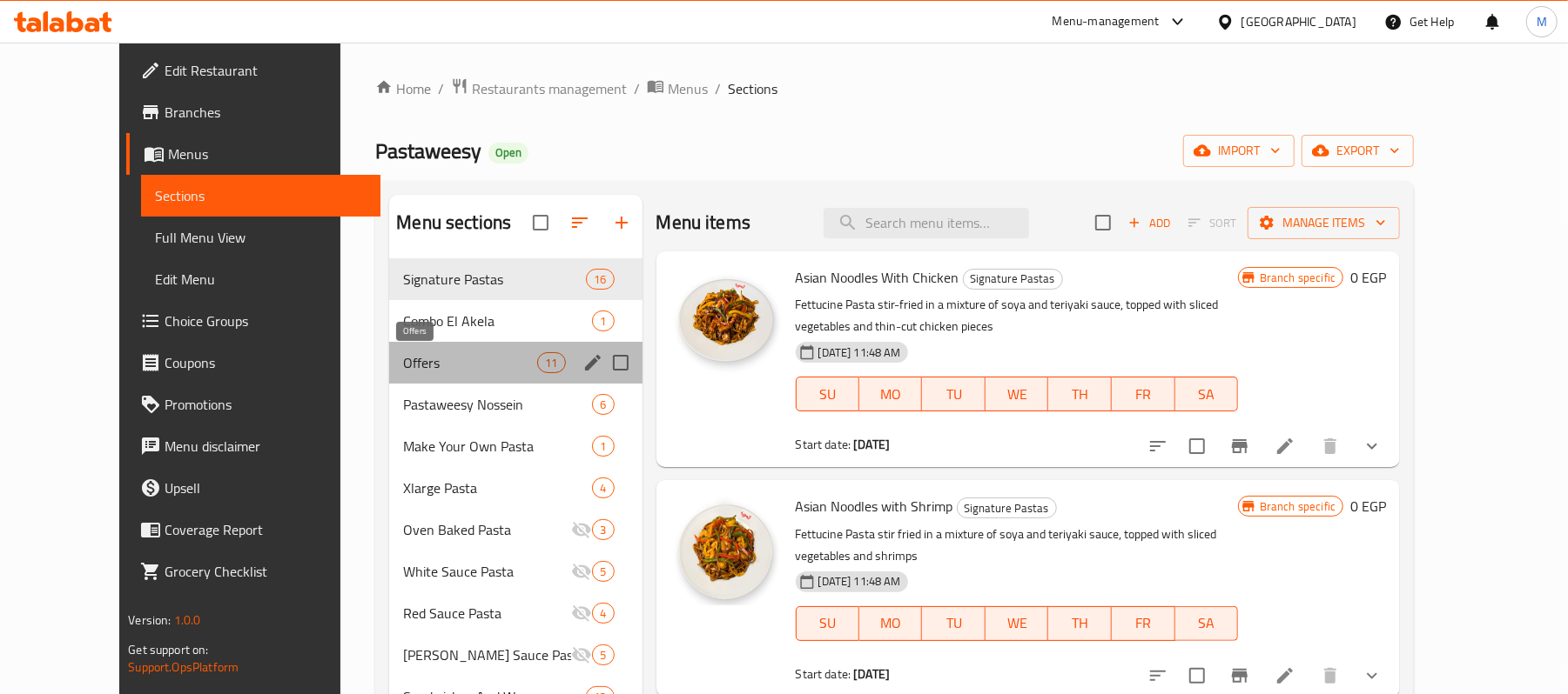
click at [479, 362] on span "Offers" at bounding box center [470, 363] width 134 height 21
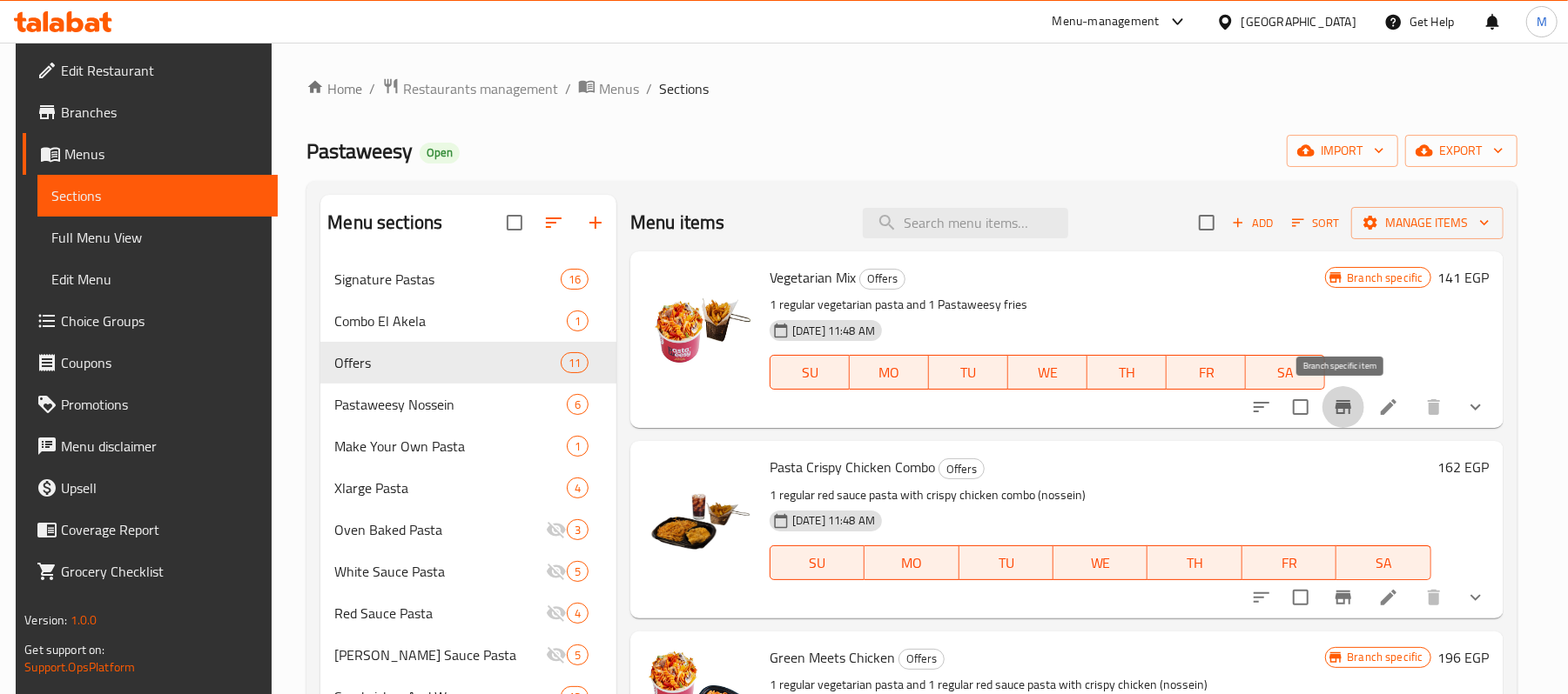
click at [1348, 411] on icon "Branch-specific-item" at bounding box center [1343, 408] width 16 height 14
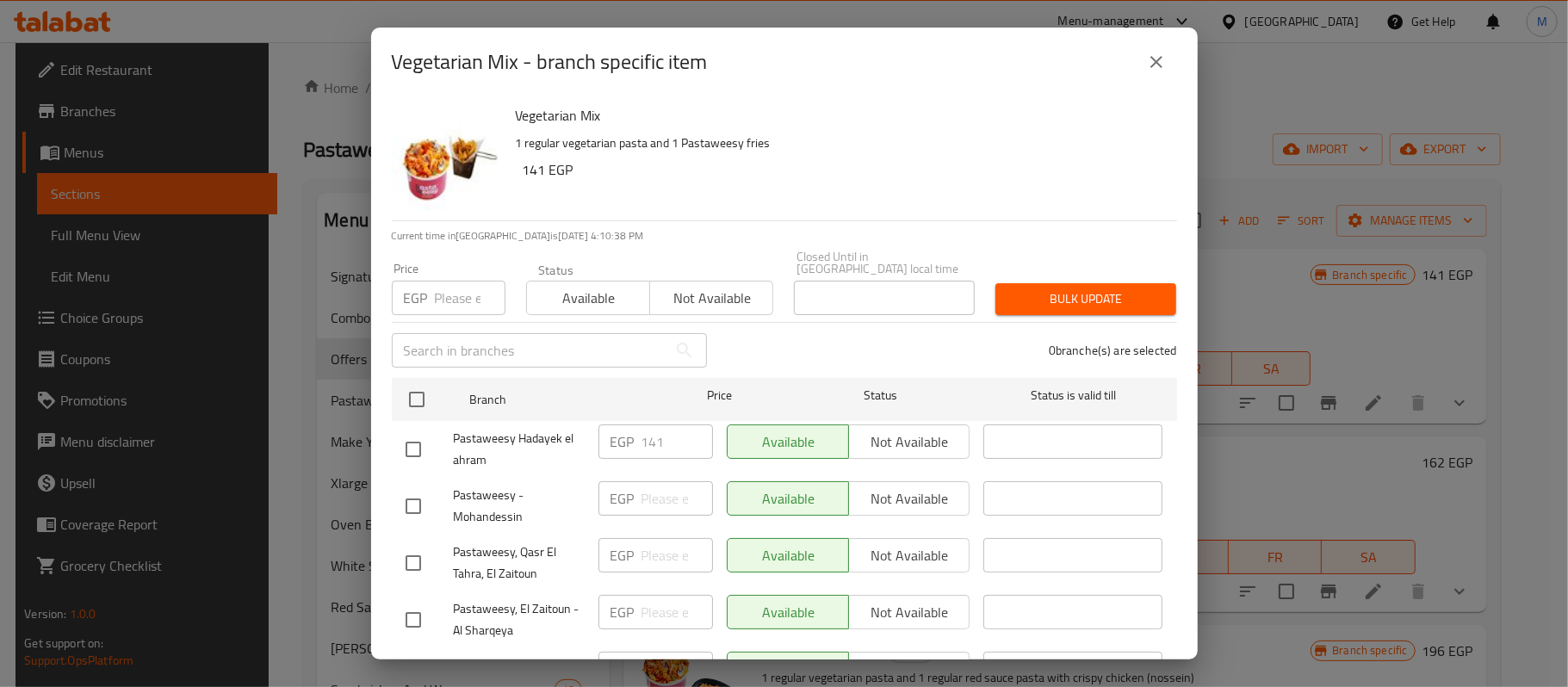
drag, startPoint x: 1157, startPoint y: 79, endPoint x: 1154, endPoint y: 57, distance: 22.2
click at [1155, 72] on button "close" at bounding box center [1156, 62] width 41 height 41
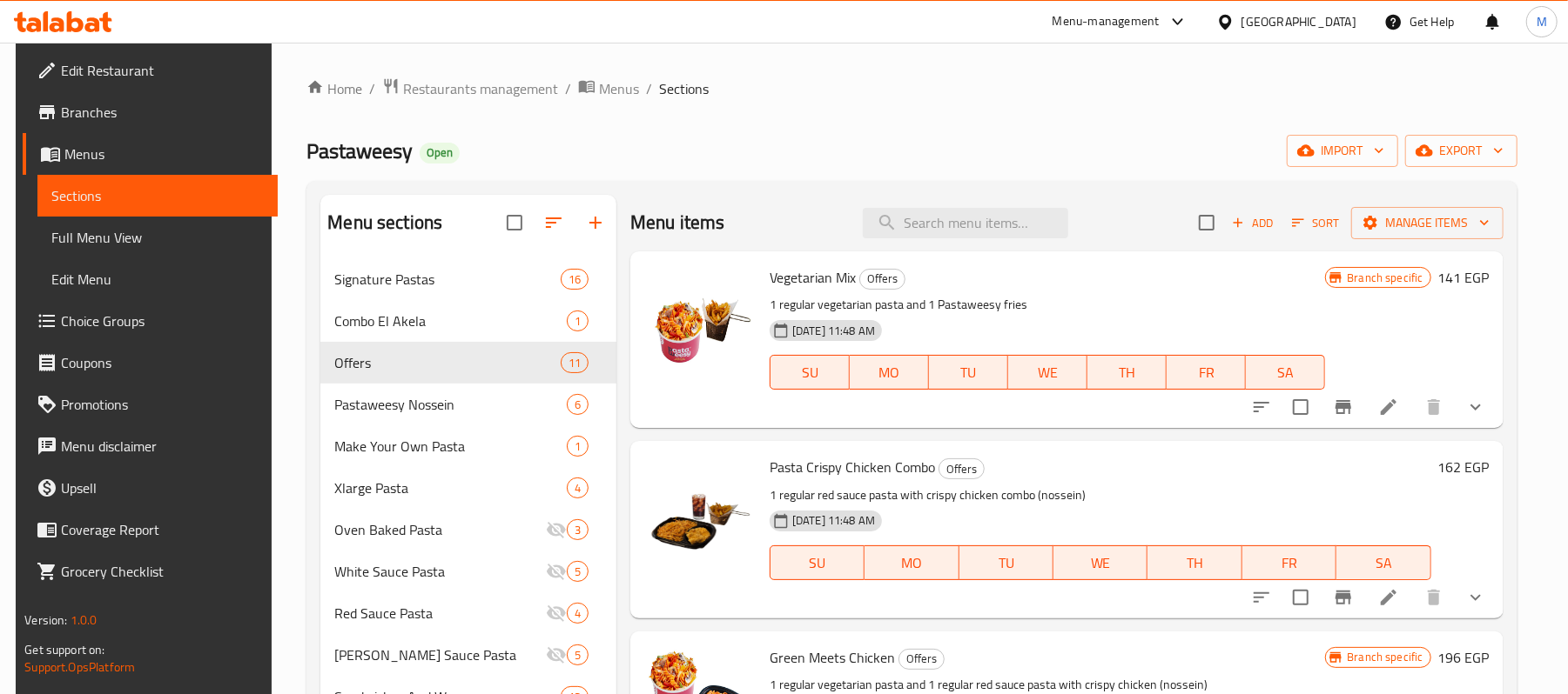
click at [1400, 414] on li at bounding box center [1389, 408] width 49 height 31
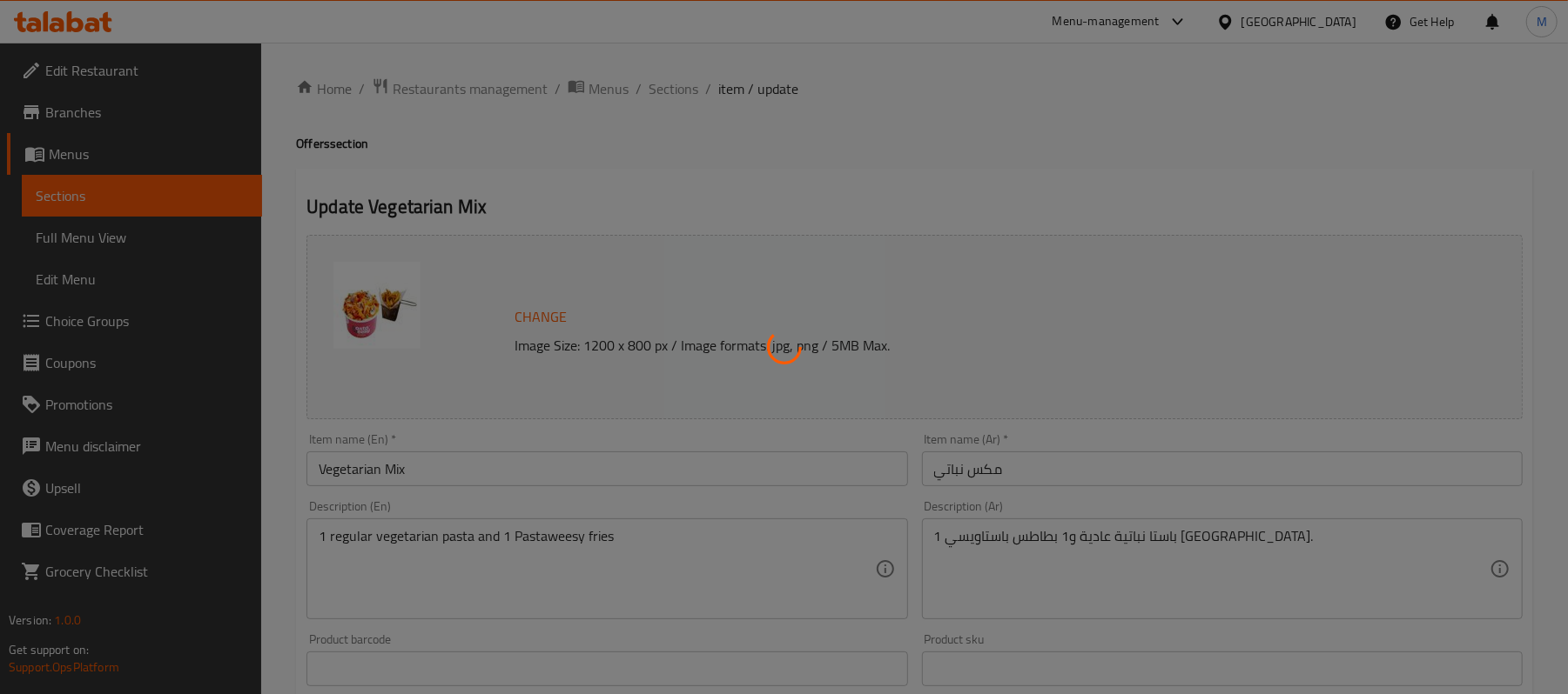
type input "إختيارك من الباستا:"
type input "1"
type input "إختيارك من الطعم:"
type input "1"
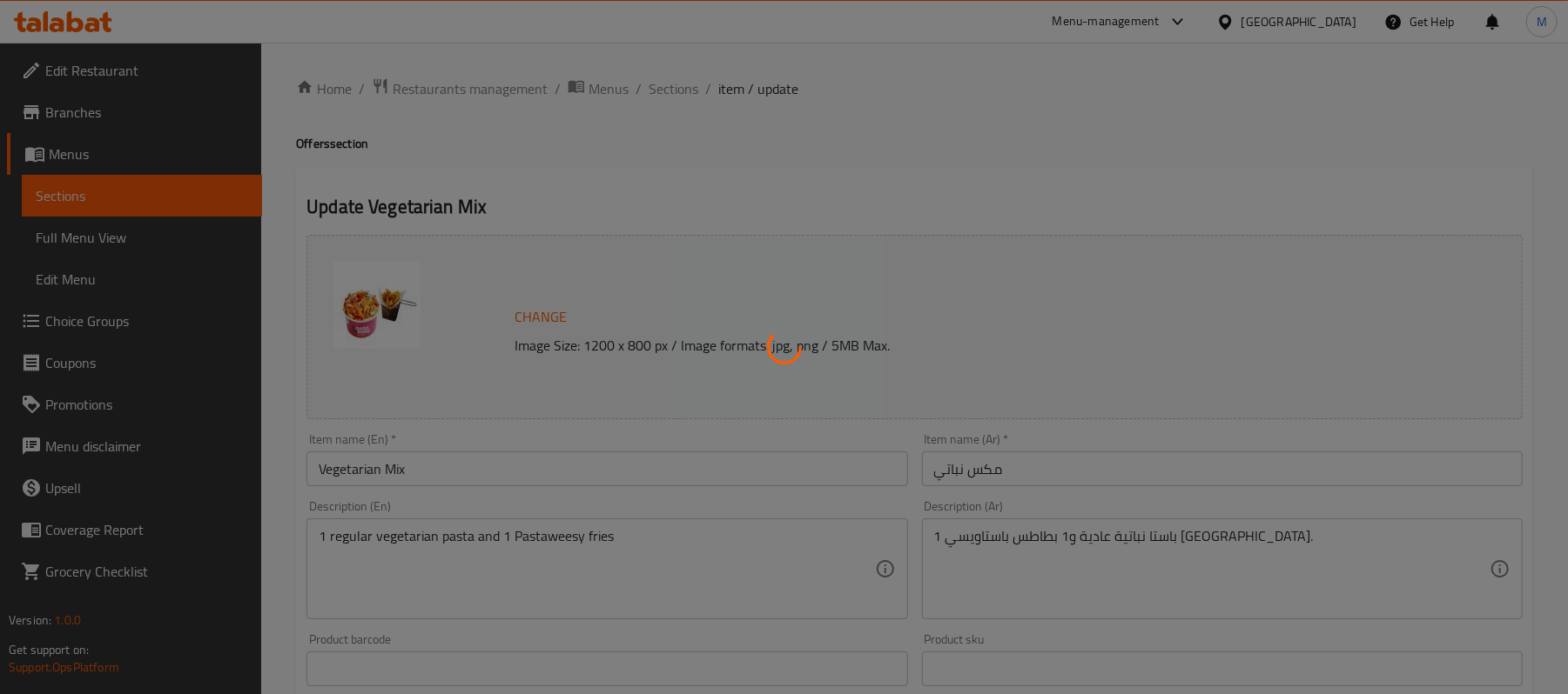
type input "1"
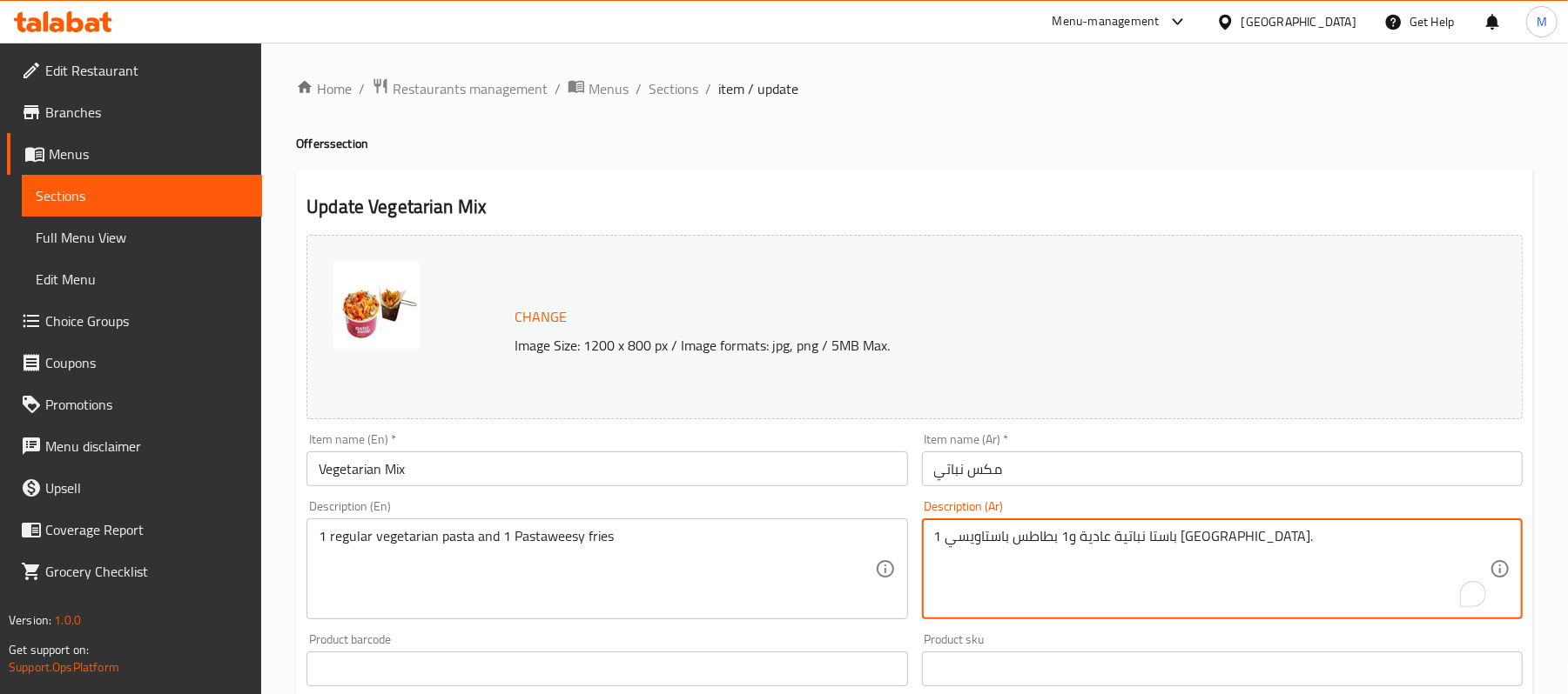
click at [986, 534] on textarea "1 باستا نباتية عادية و1 بطاطس باستاويسي مقلية." at bounding box center [1212, 569] width 556 height 83
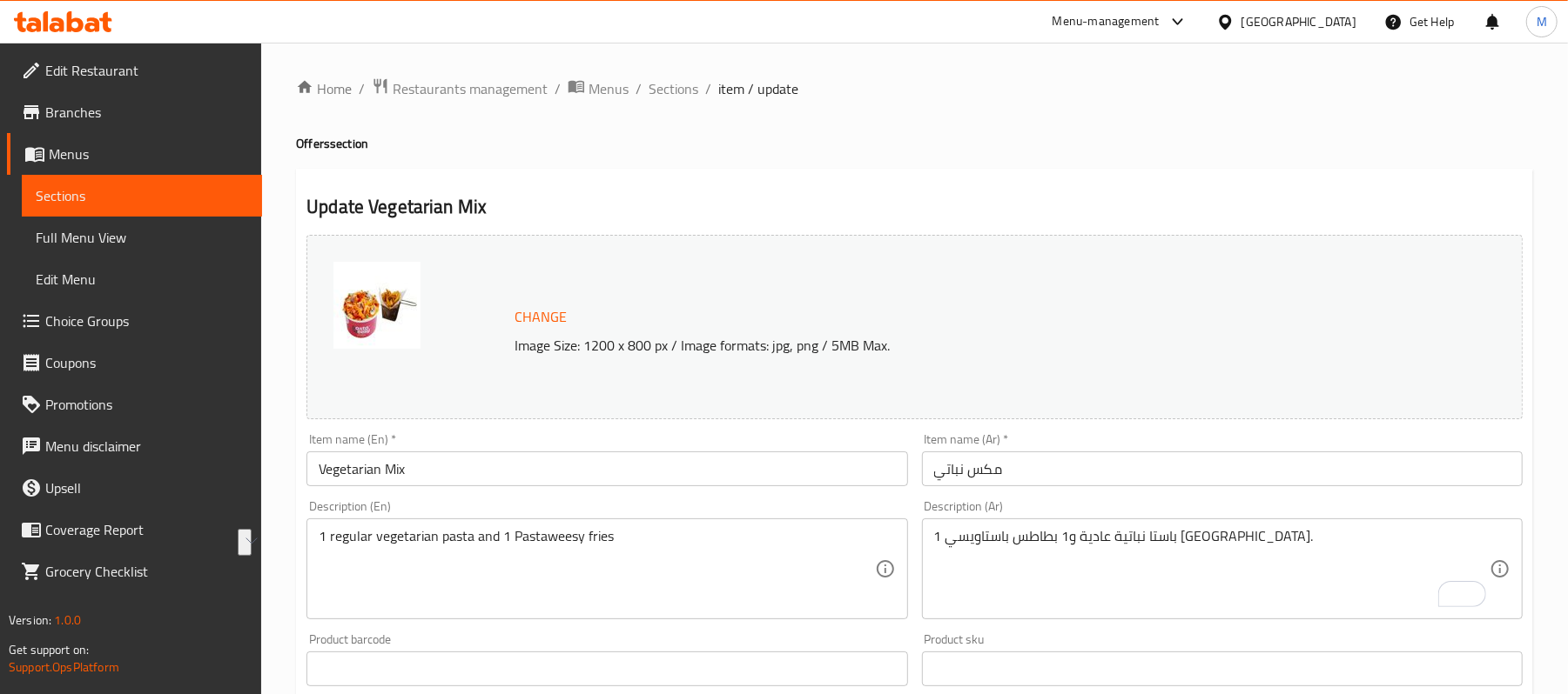
click at [1119, 549] on textarea "1 باستا نباتية عادية و1 بطاطس باستاويسي مقلية." at bounding box center [1212, 569] width 556 height 83
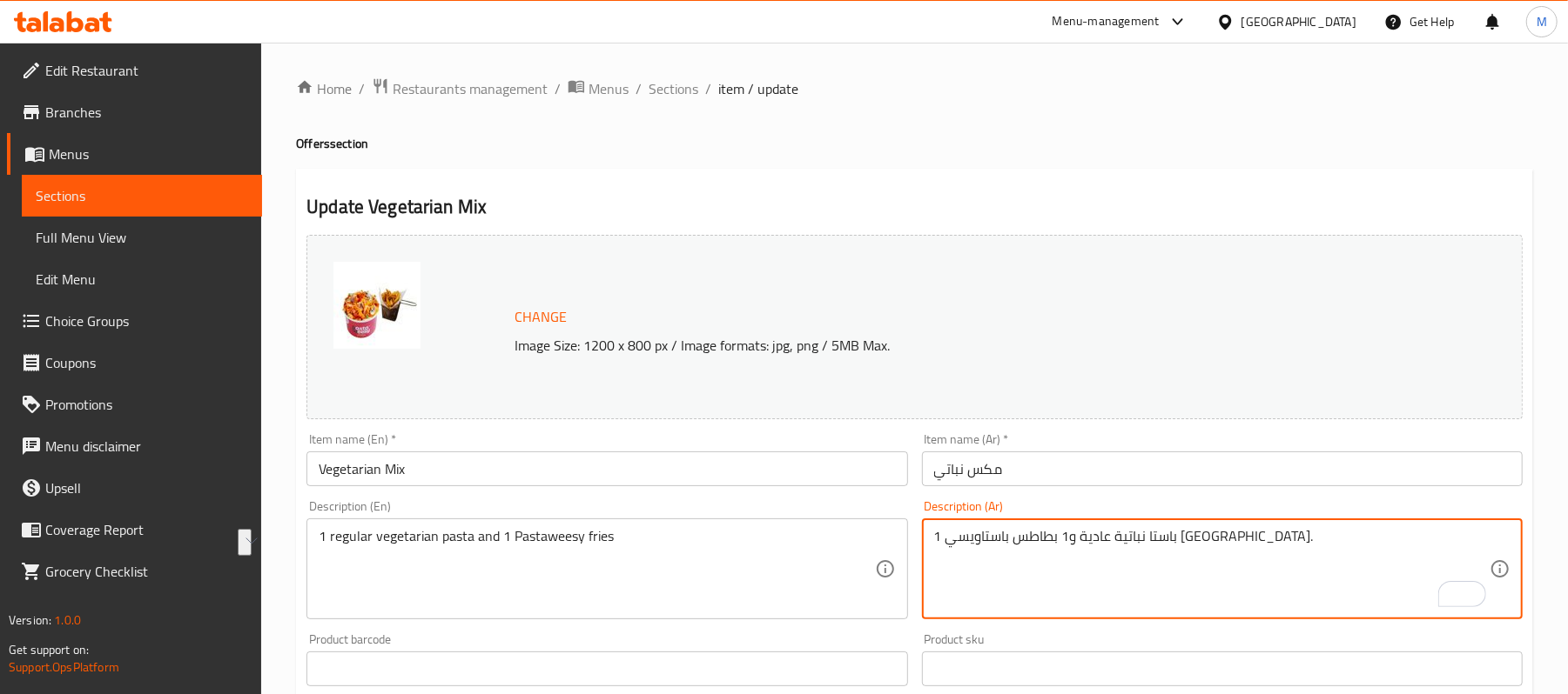
click at [1119, 549] on textarea "1 باستا نباتية عادية و1 بطاطس باستاويسي مقلية." at bounding box center [1212, 569] width 556 height 83
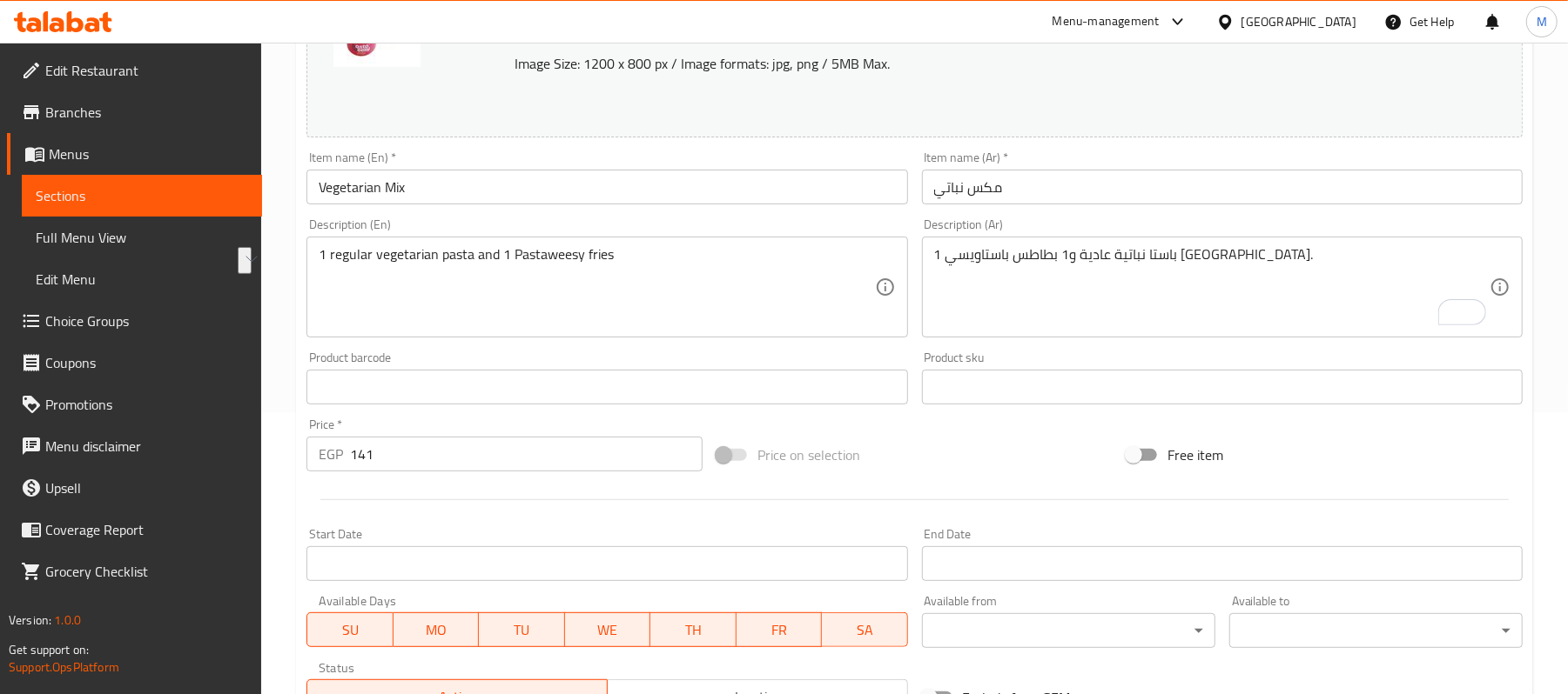
scroll to position [348, 0]
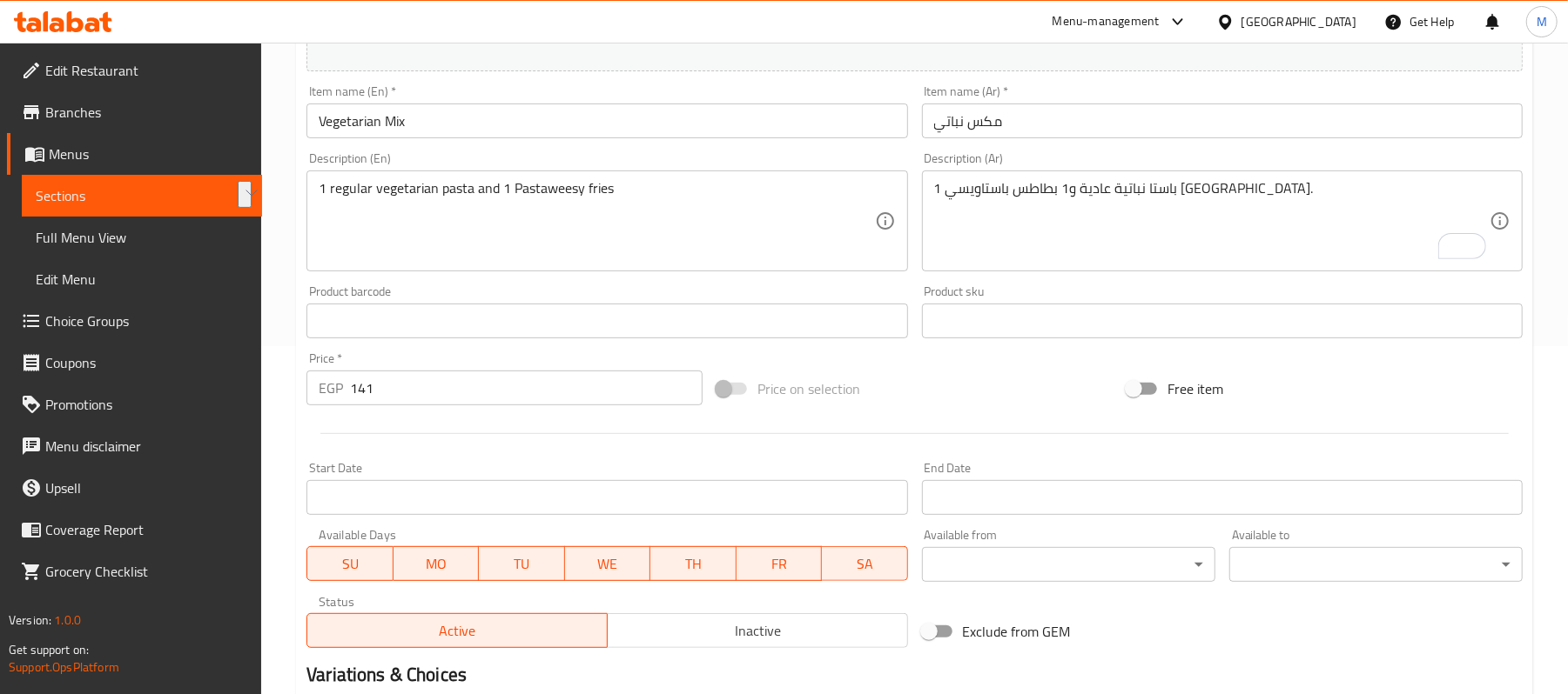
click at [399, 383] on input "141" at bounding box center [526, 388] width 353 height 35
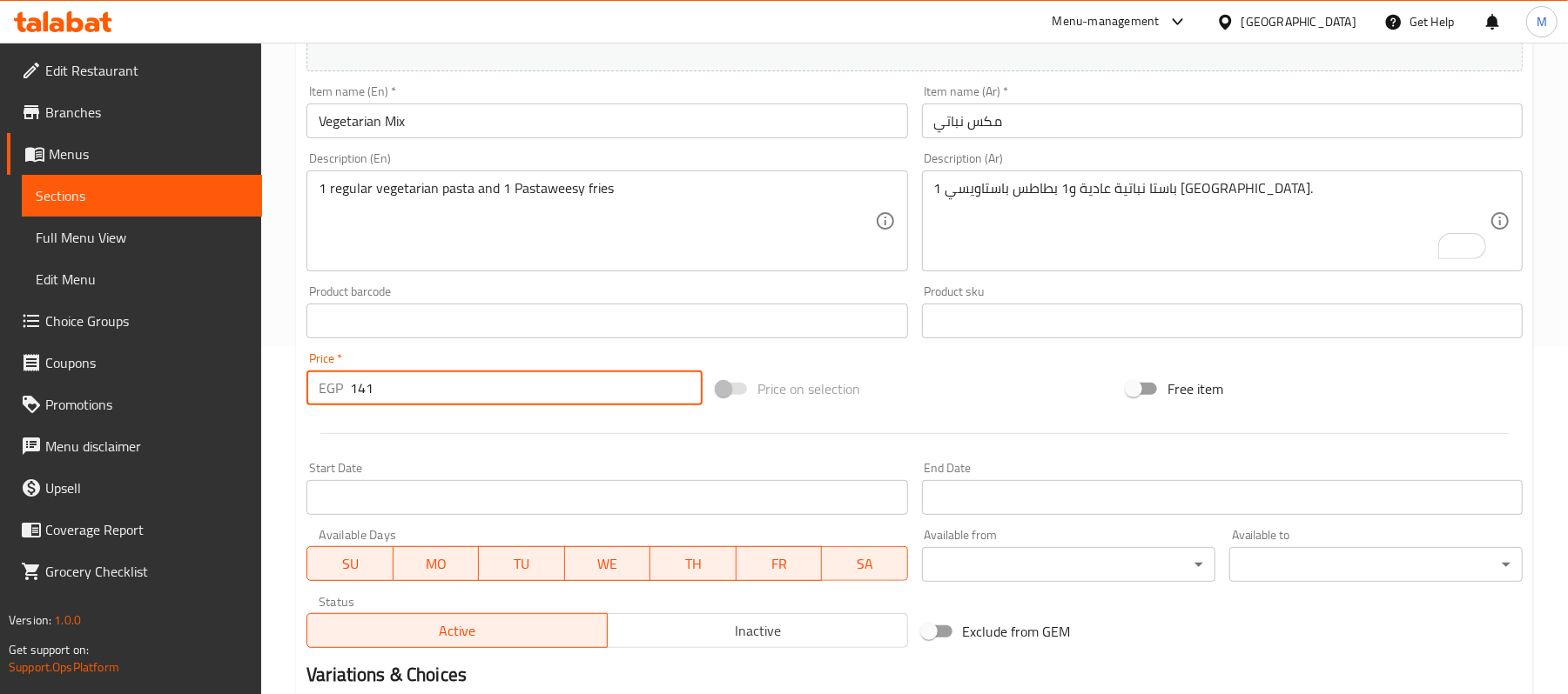
click at [399, 383] on input "141" at bounding box center [526, 388] width 353 height 35
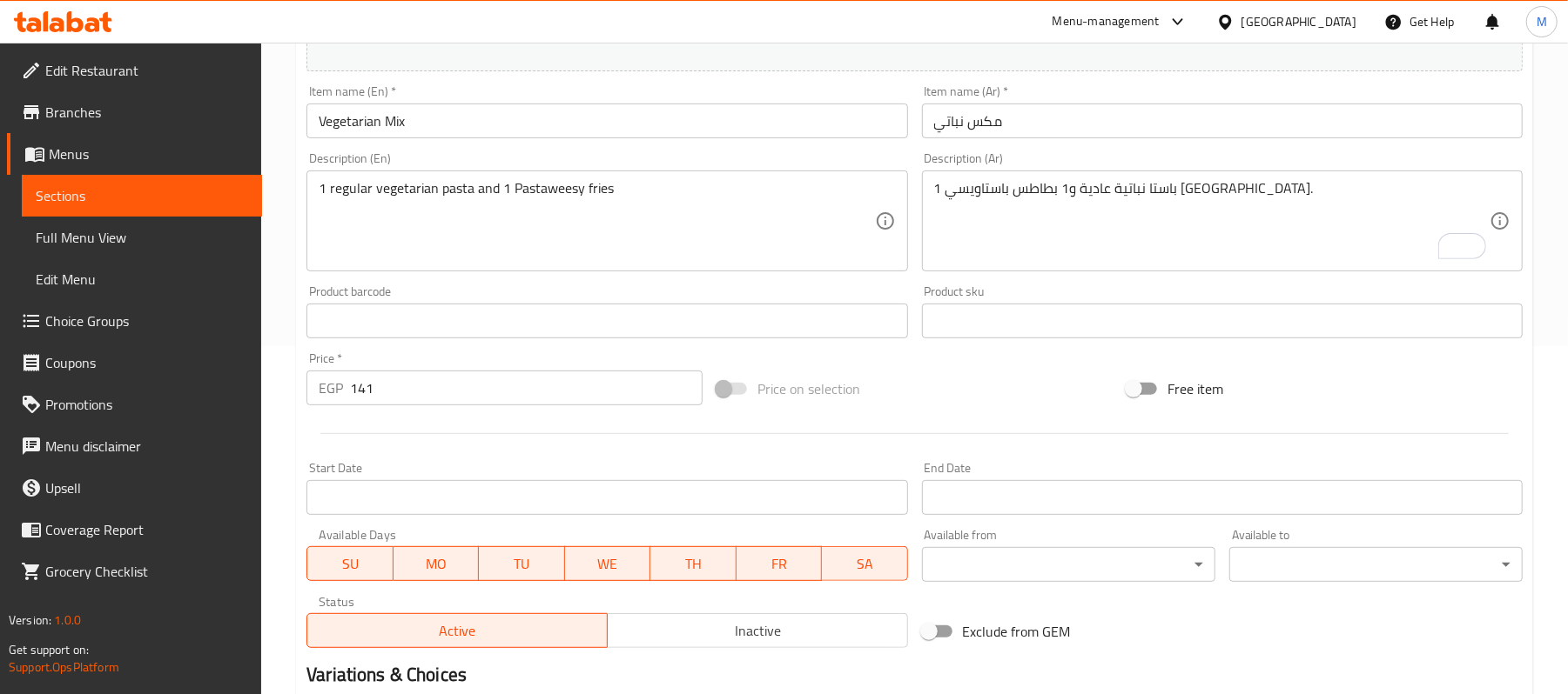
scroll to position [0, 0]
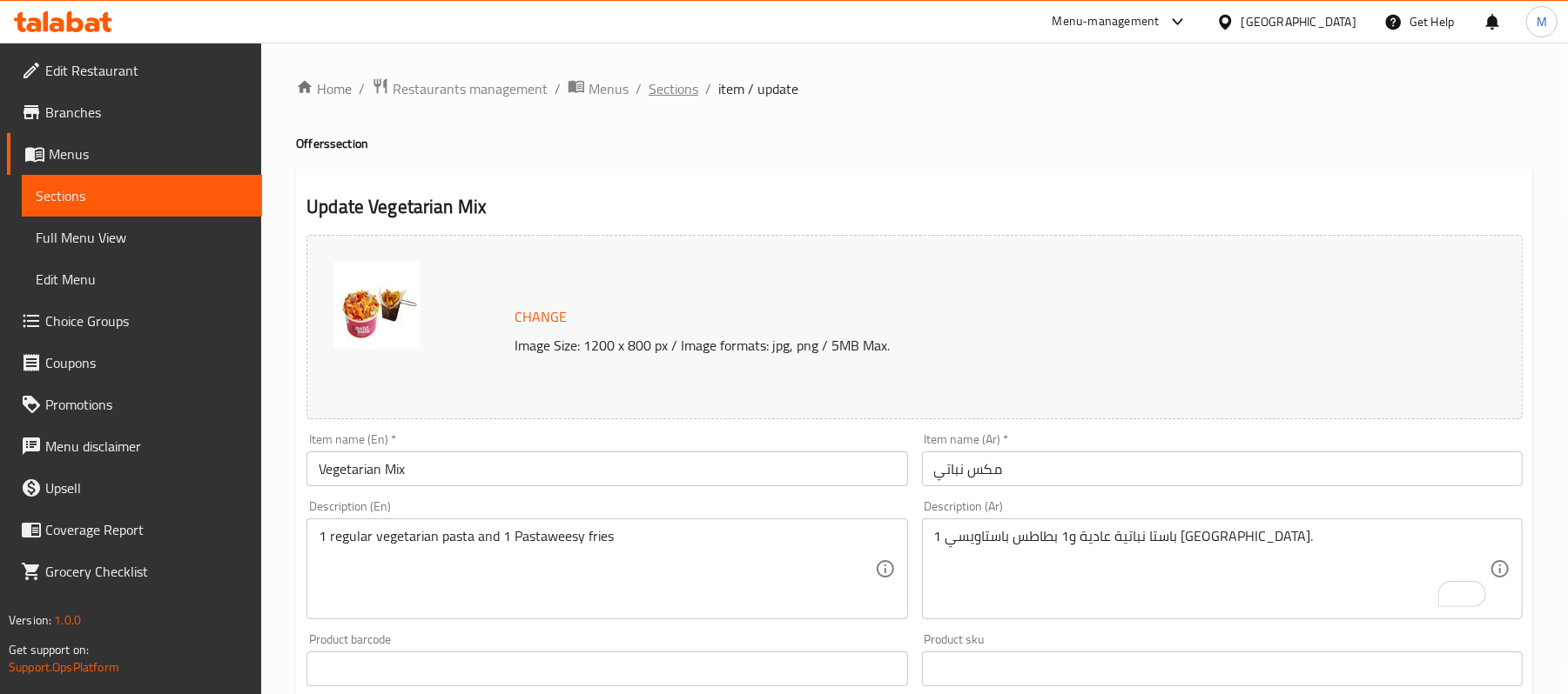
click at [679, 87] on span "Sections" at bounding box center [673, 89] width 50 height 21
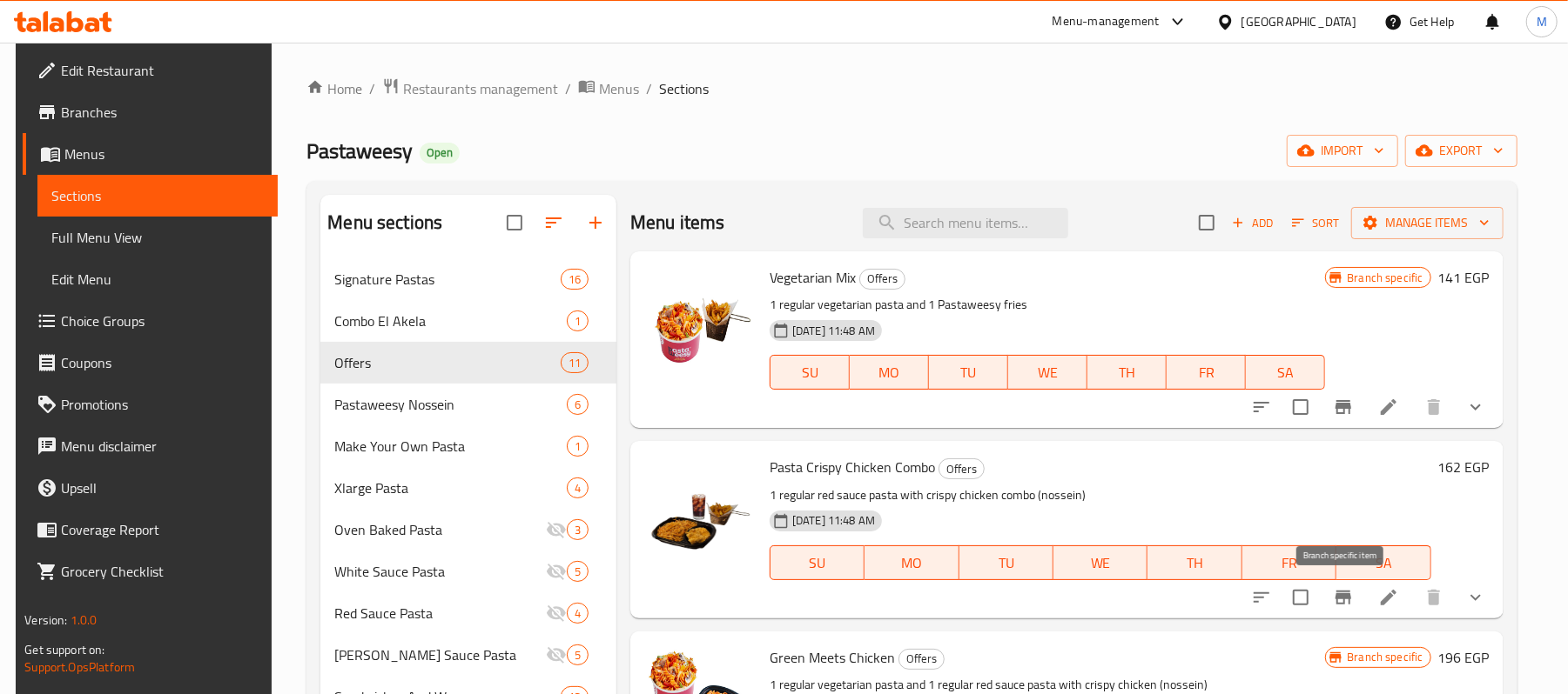
click at [1341, 597] on icon "Branch-specific-item" at bounding box center [1343, 598] width 16 height 14
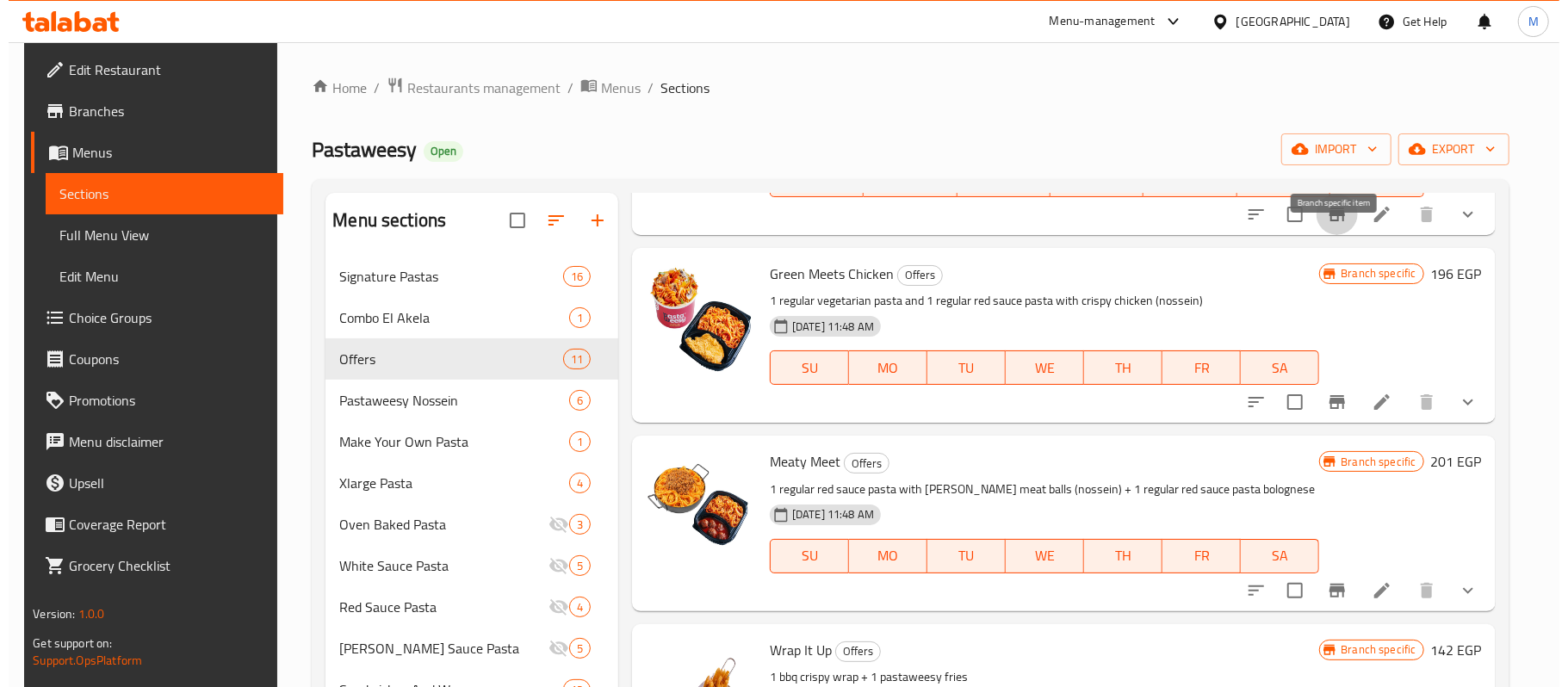
scroll to position [345, 0]
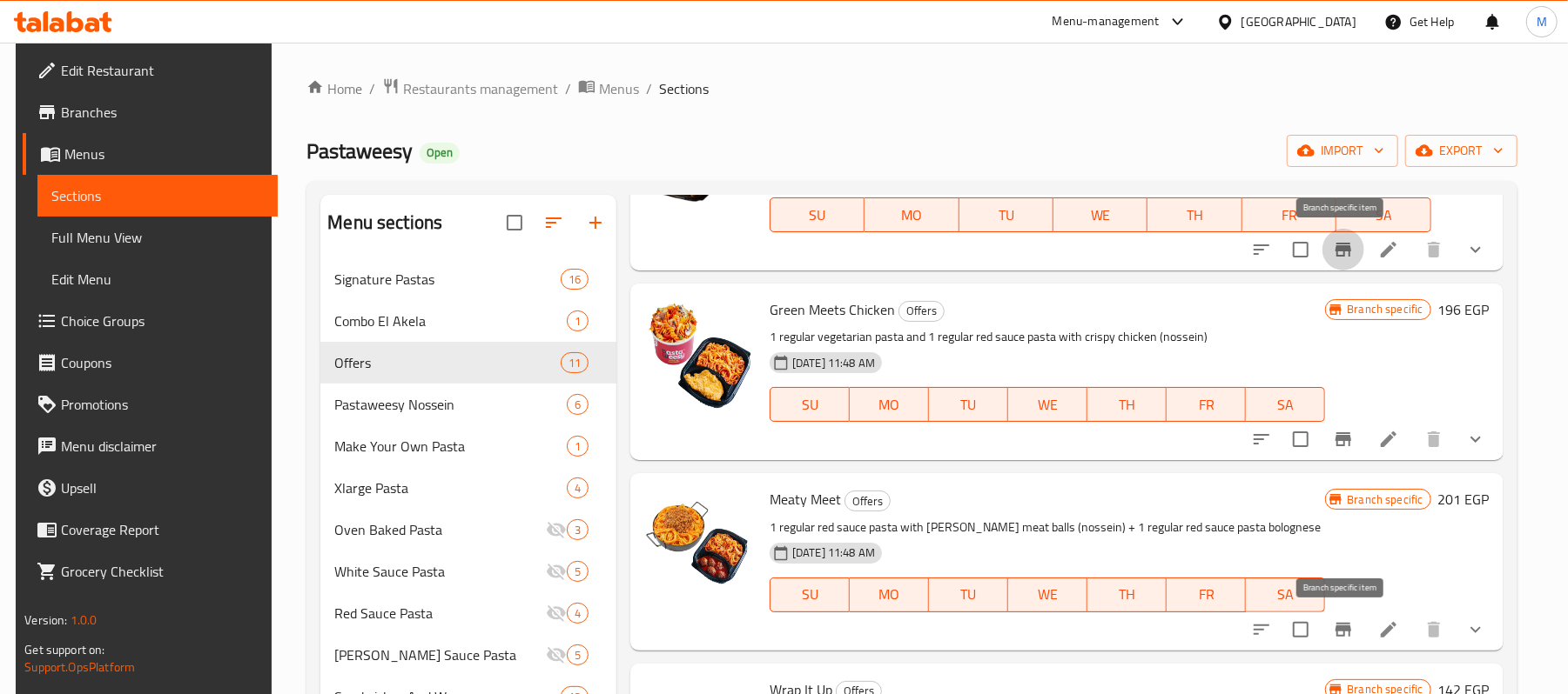
click at [1342, 641] on icon "Branch-specific-item" at bounding box center [1343, 630] width 21 height 21
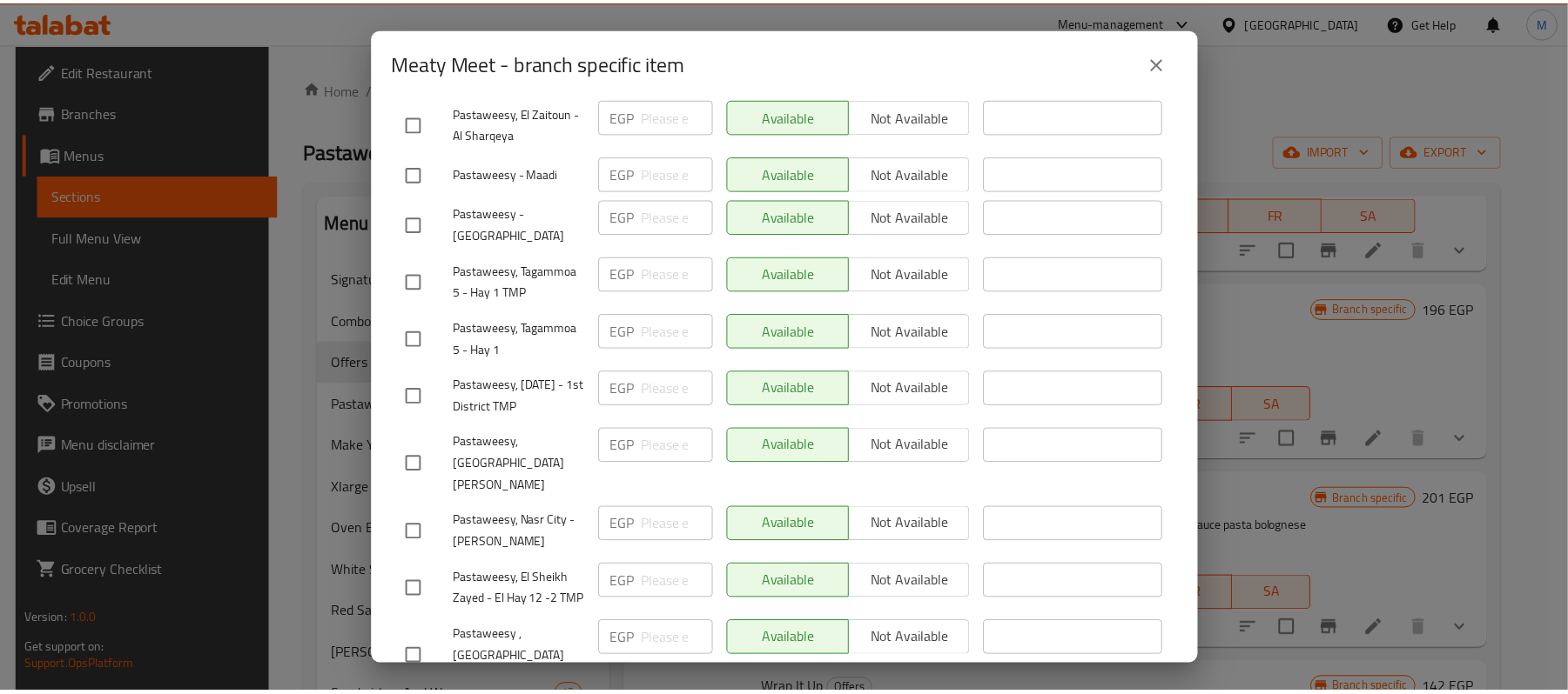
scroll to position [580, 0]
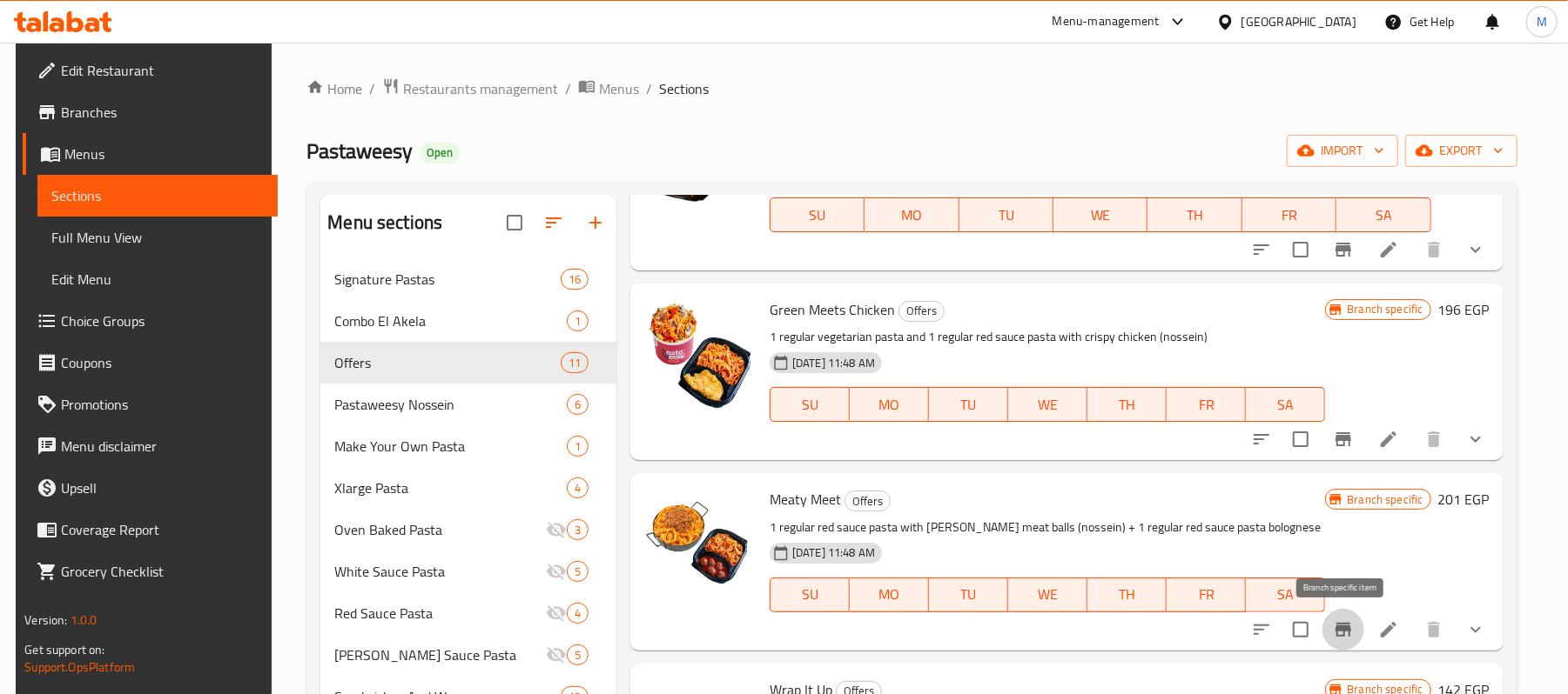
click at [1380, 622] on icon at bounding box center [1389, 630] width 21 height 21
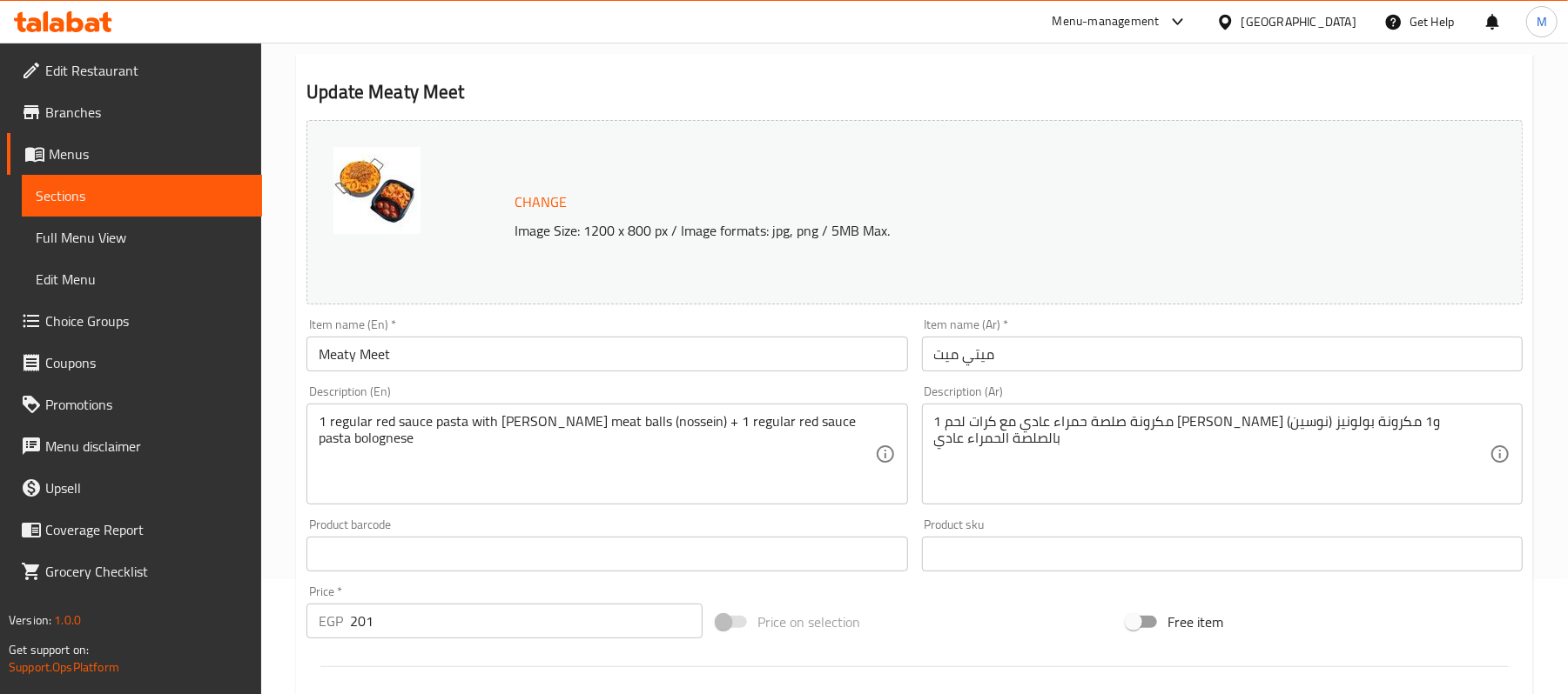
scroll to position [116, 0]
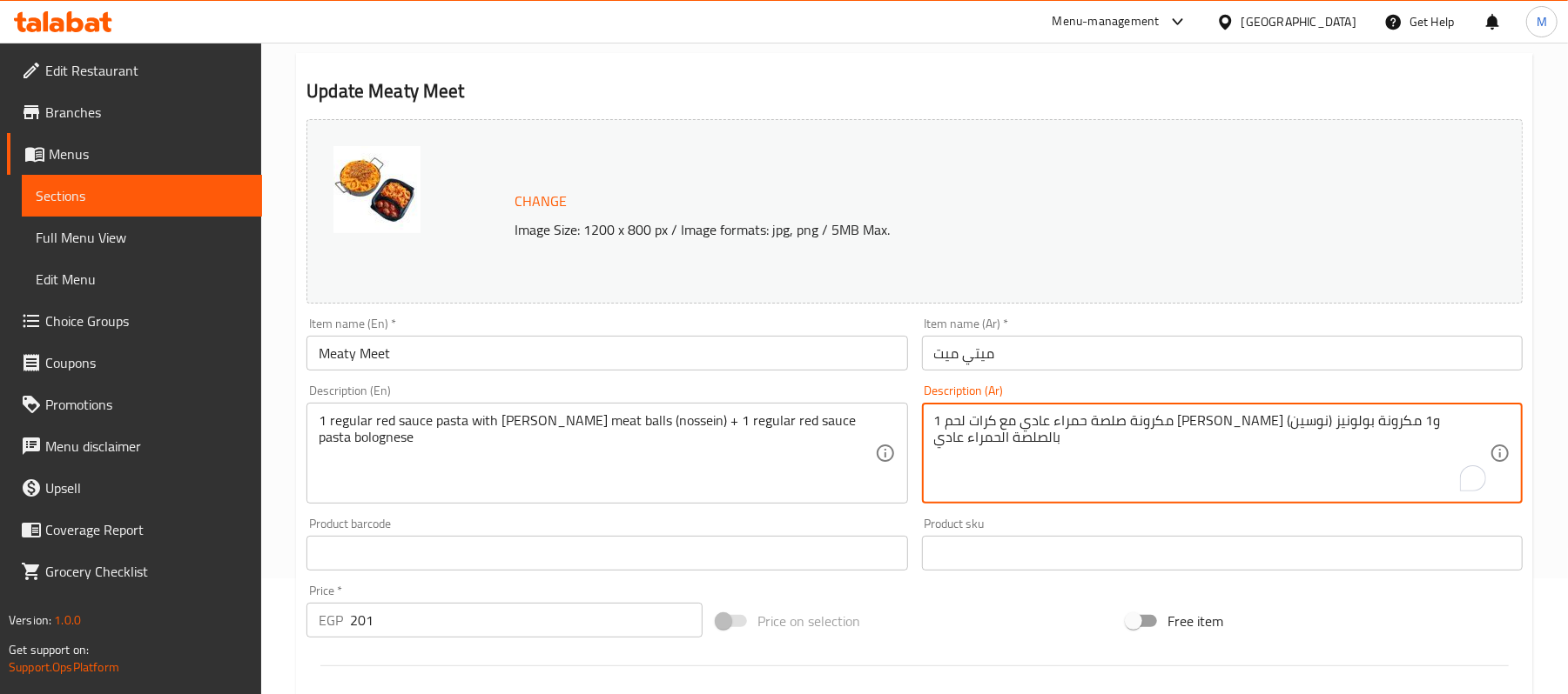
click at [1004, 441] on textarea "1 مكرونة صلصة حمراء عادي مع كرات لحم داود باشا (نوسين) و1 مكرونة بولونيز بالصلص…" at bounding box center [1212, 454] width 556 height 83
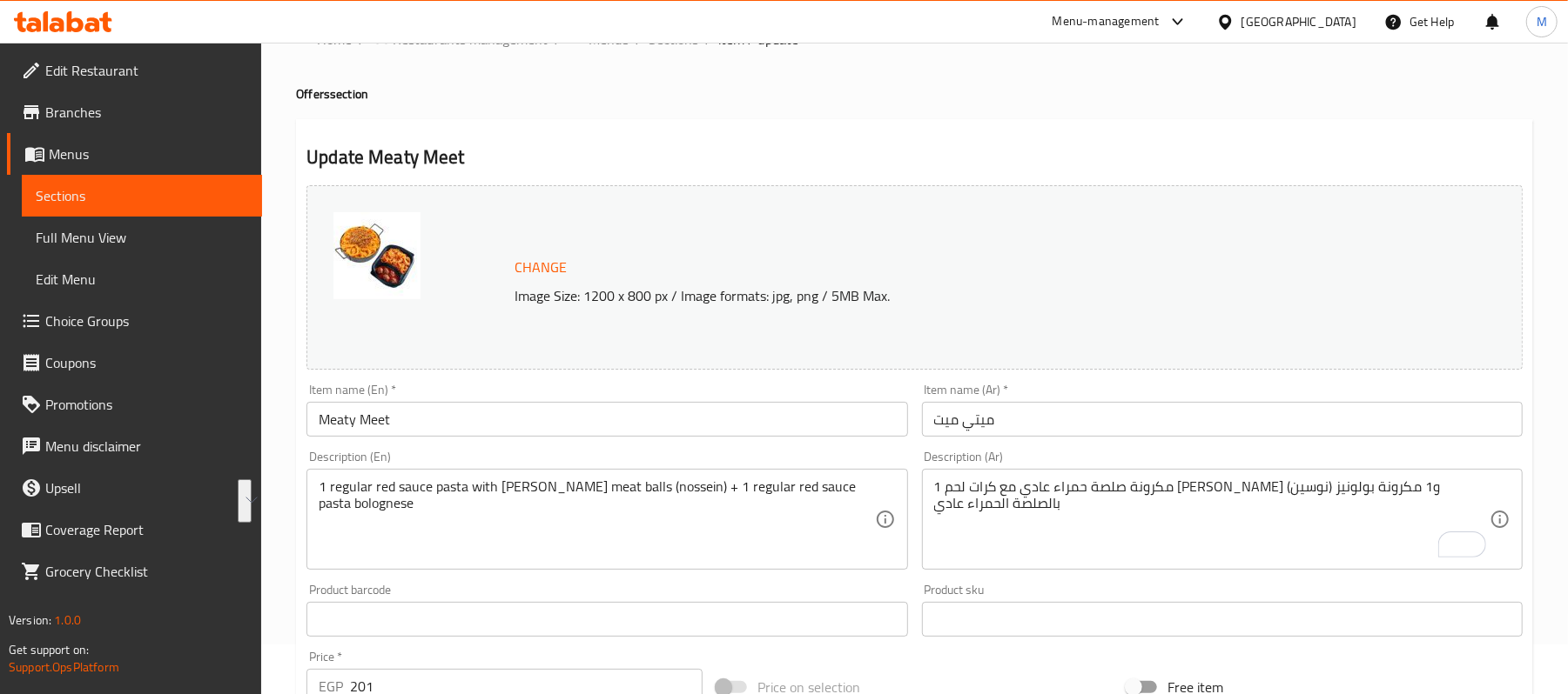
scroll to position [0, 0]
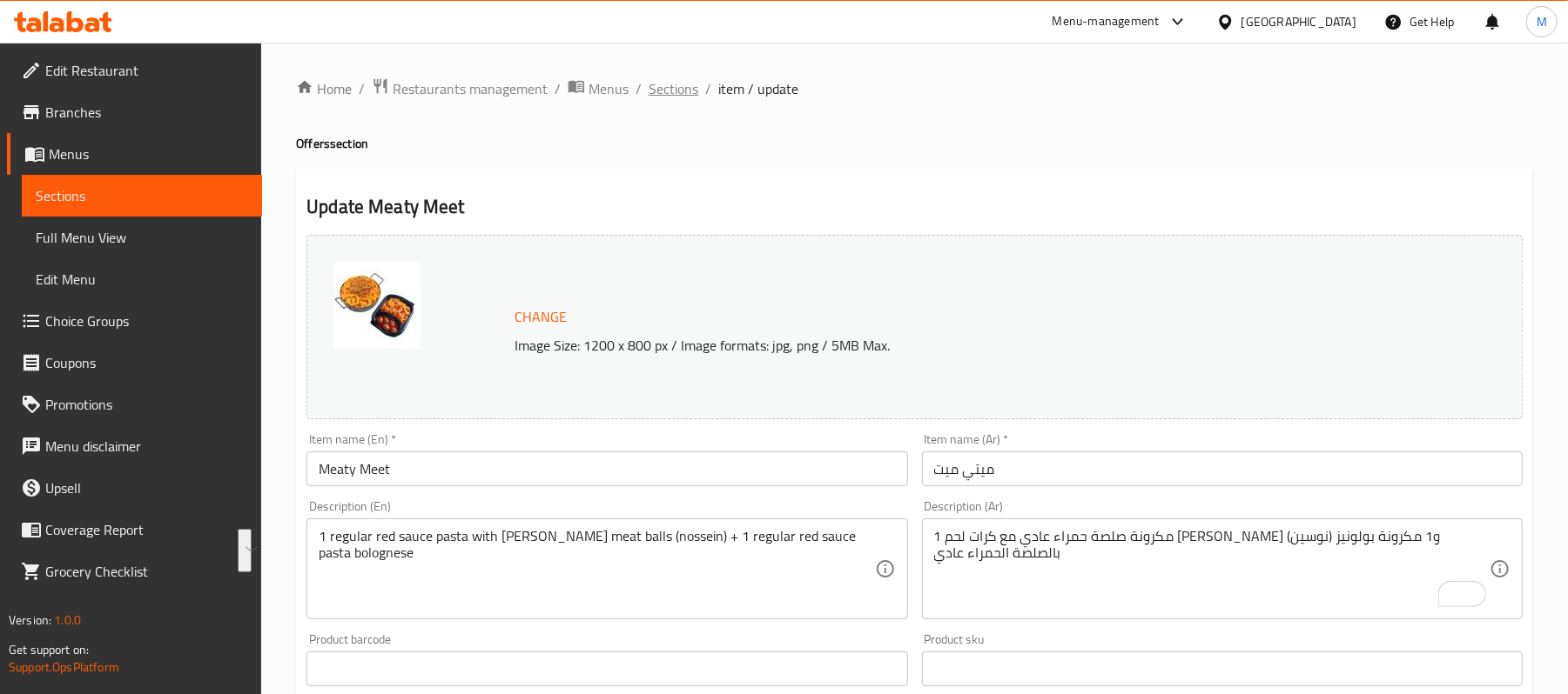
click at [680, 99] on span "Sections" at bounding box center [673, 89] width 50 height 21
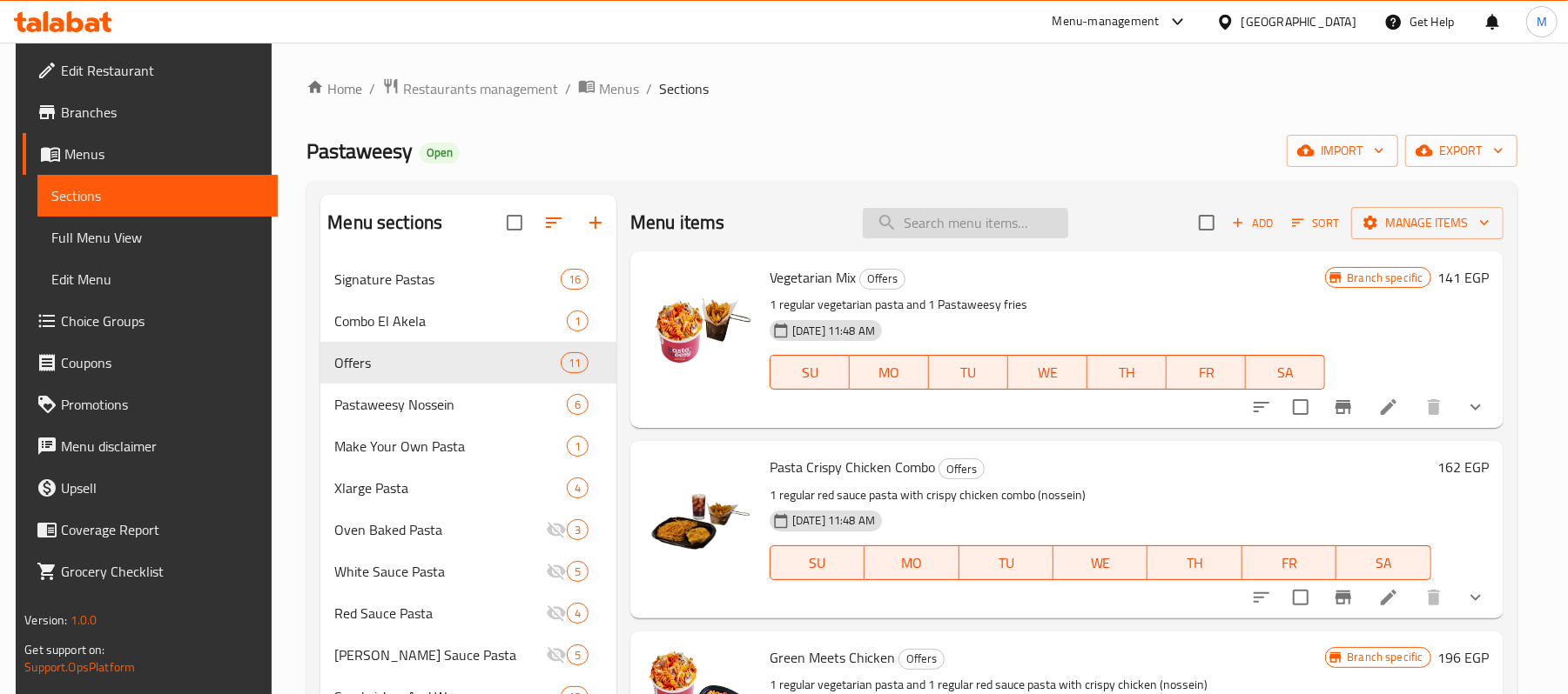
click at [948, 213] on input "search" at bounding box center [965, 223] width 206 height 30
type input "ي"
click at [474, 85] on span "Restaurants management" at bounding box center [481, 89] width 155 height 21
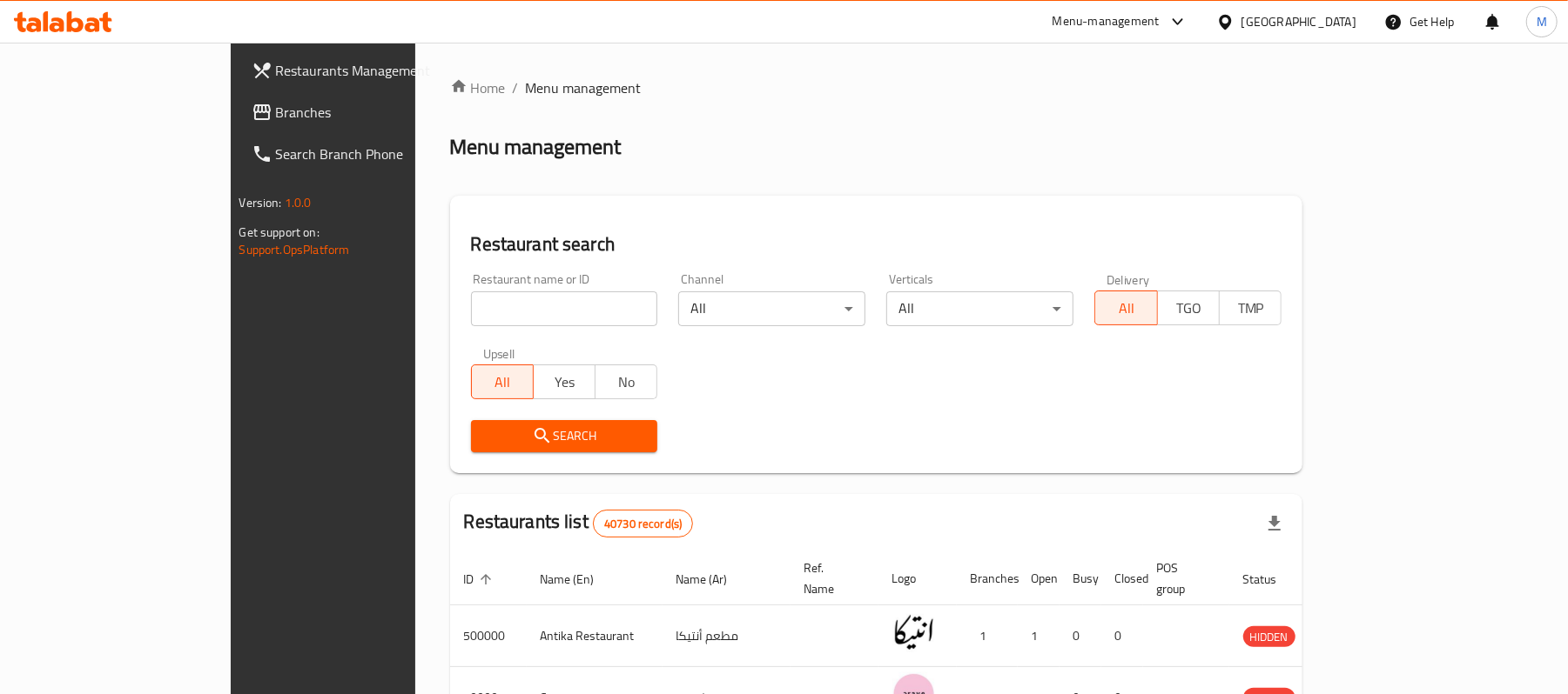
click at [512, 304] on input "search" at bounding box center [564, 309] width 187 height 35
type input "daddy"
click button "Search" at bounding box center [564, 436] width 187 height 32
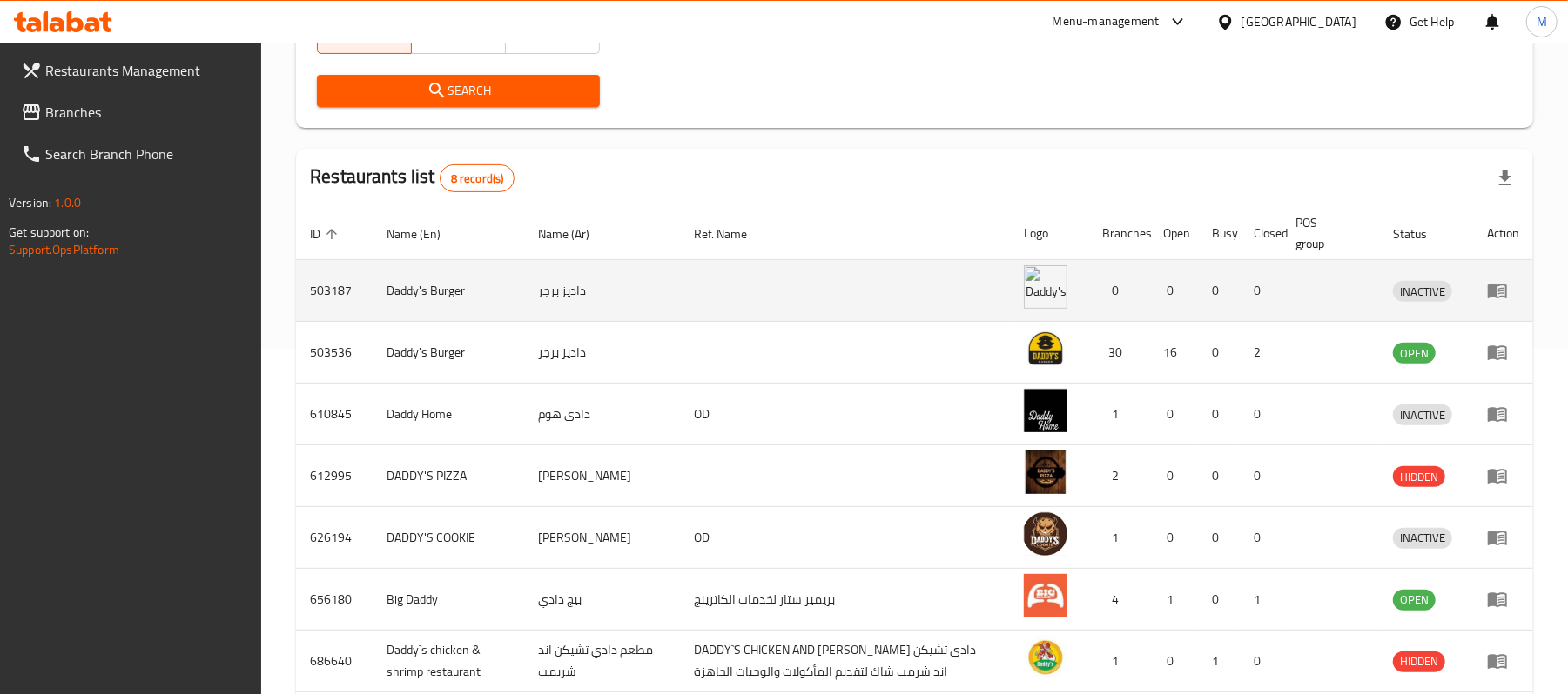
scroll to position [348, 0]
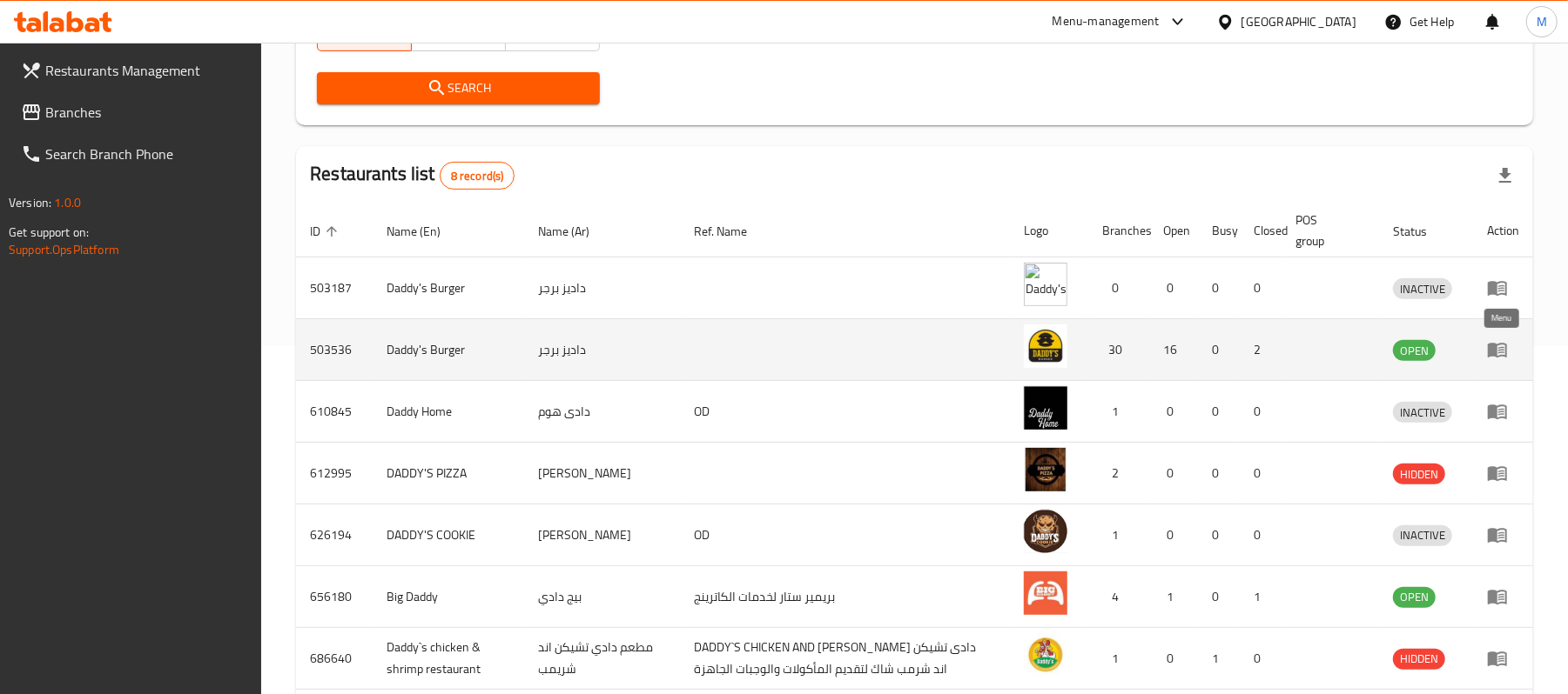
click at [1489, 356] on icon "enhanced table" at bounding box center [1497, 351] width 19 height 15
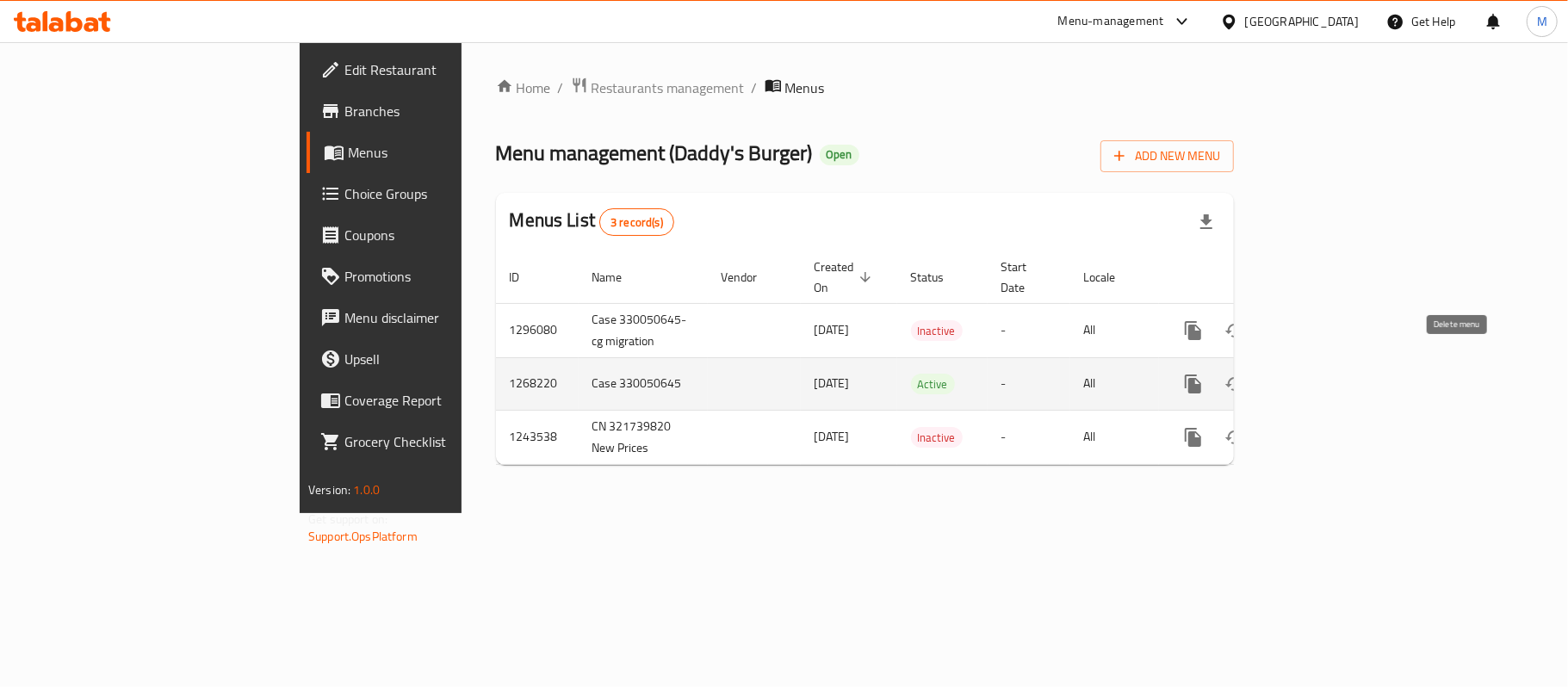
click at [1328, 374] on icon "enhanced table" at bounding box center [1317, 384] width 21 height 21
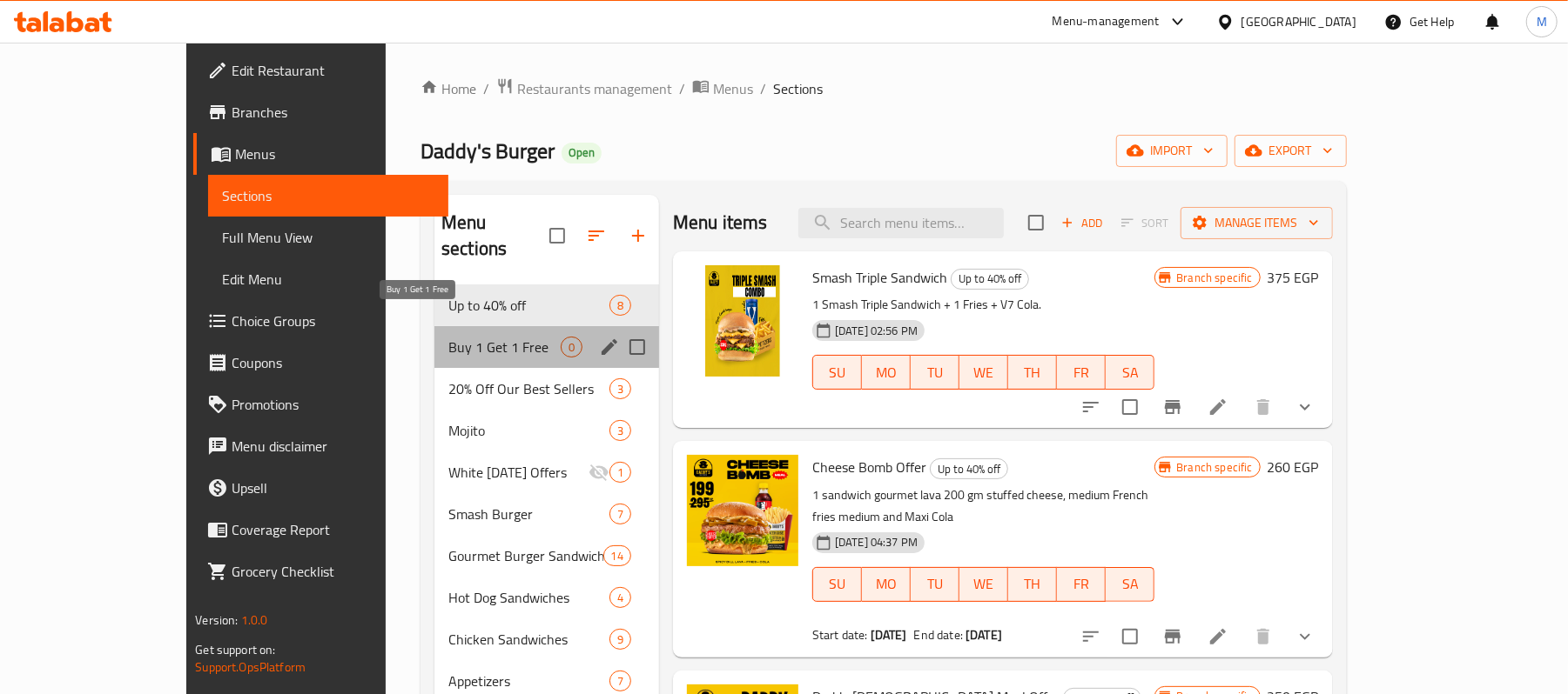
click at [449, 337] on span "Buy 1 Get 1 Free" at bounding box center [504, 347] width 112 height 21
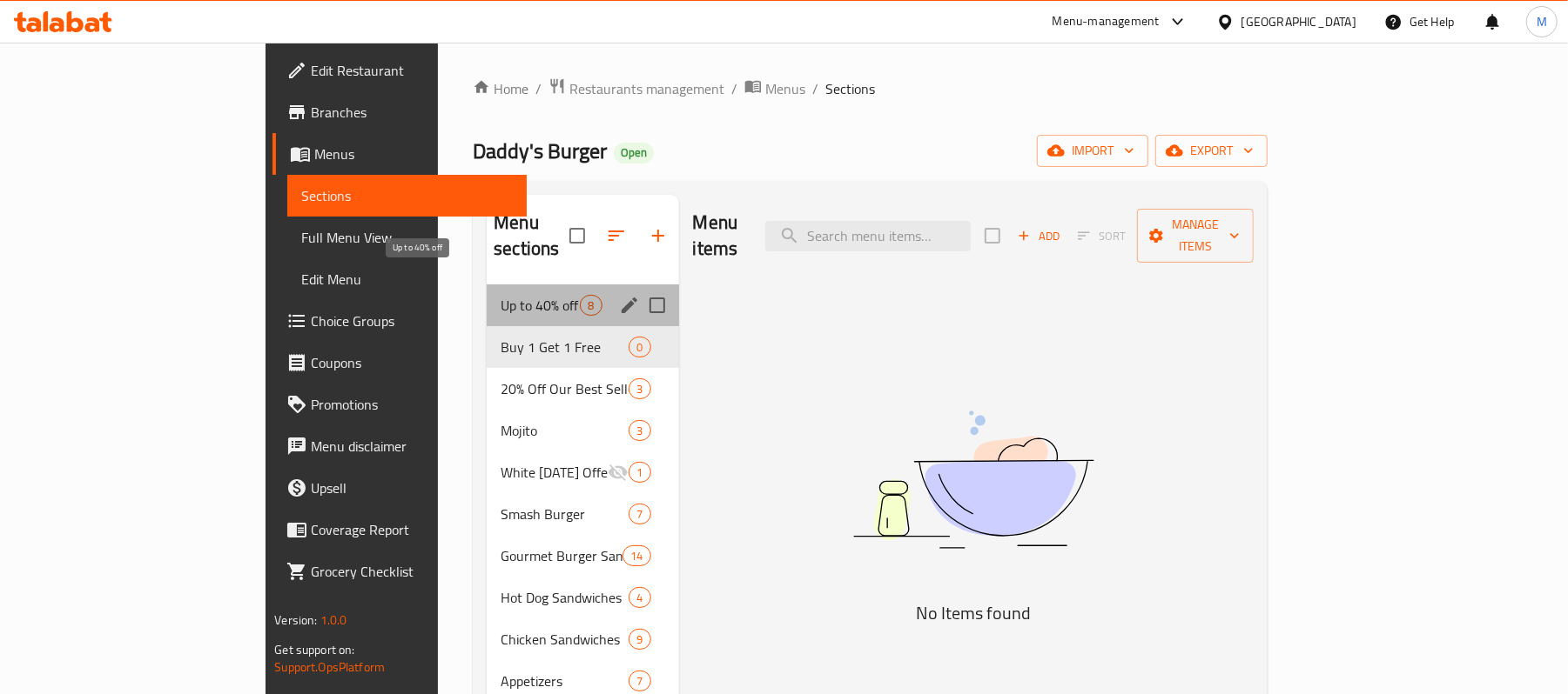
click at [501, 295] on span "Up to 40% off" at bounding box center [540, 306] width 79 height 21
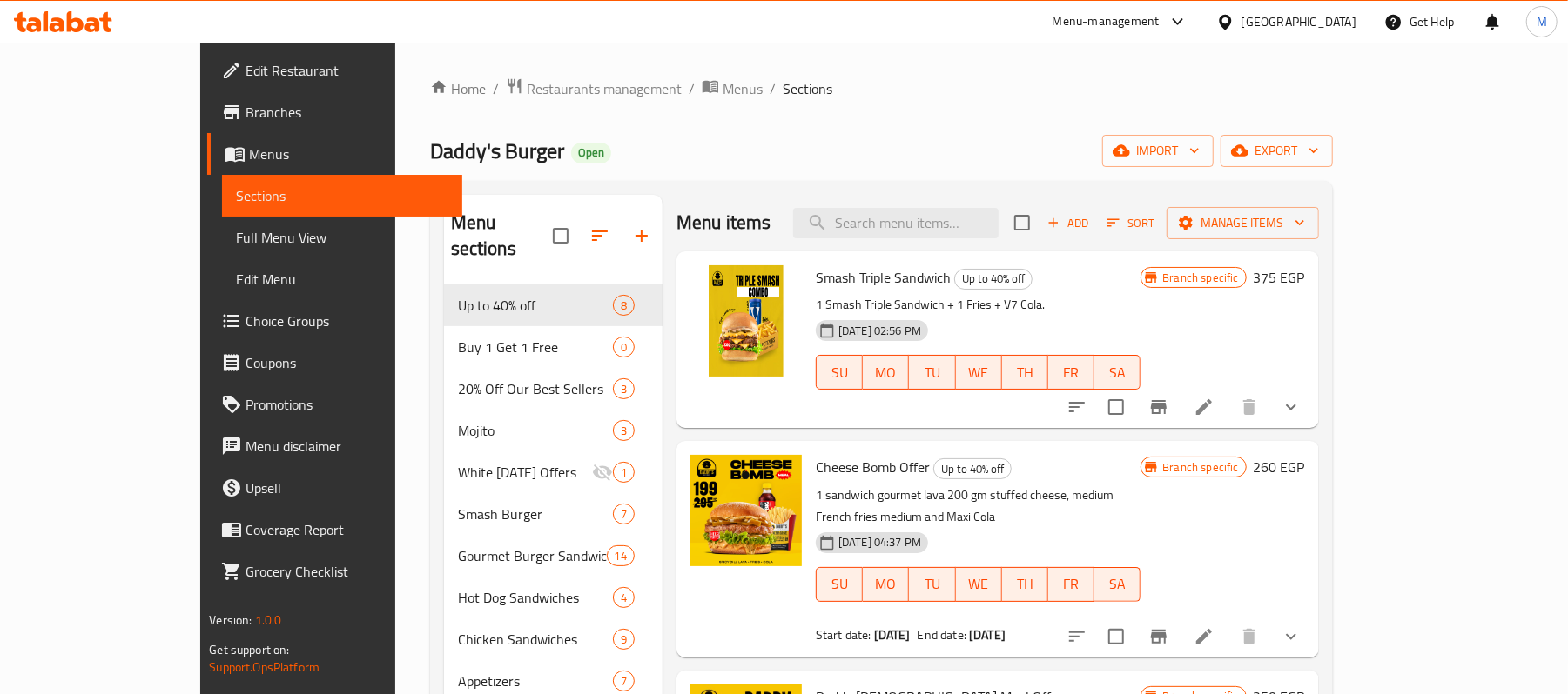
click at [1179, 418] on button "Branch-specific-item" at bounding box center [1159, 408] width 42 height 42
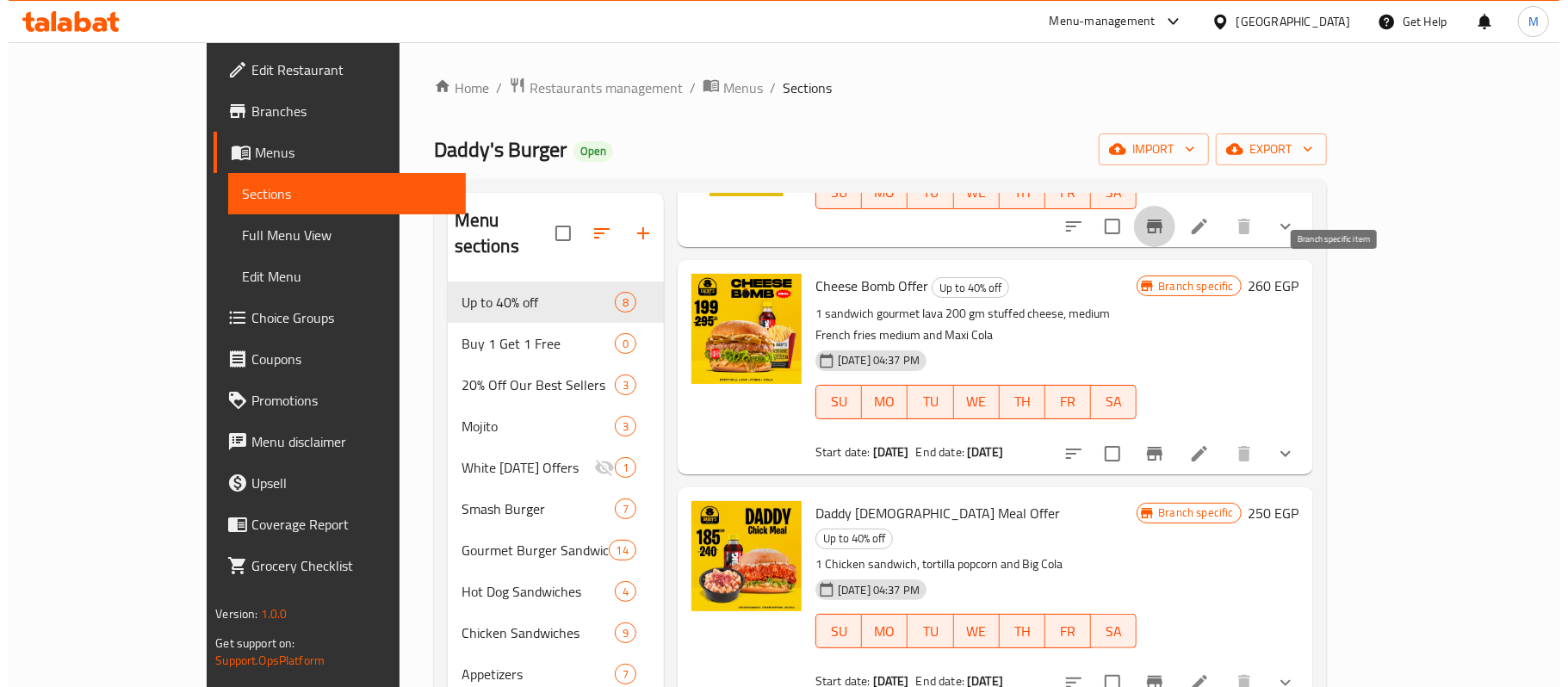
scroll to position [229, 0]
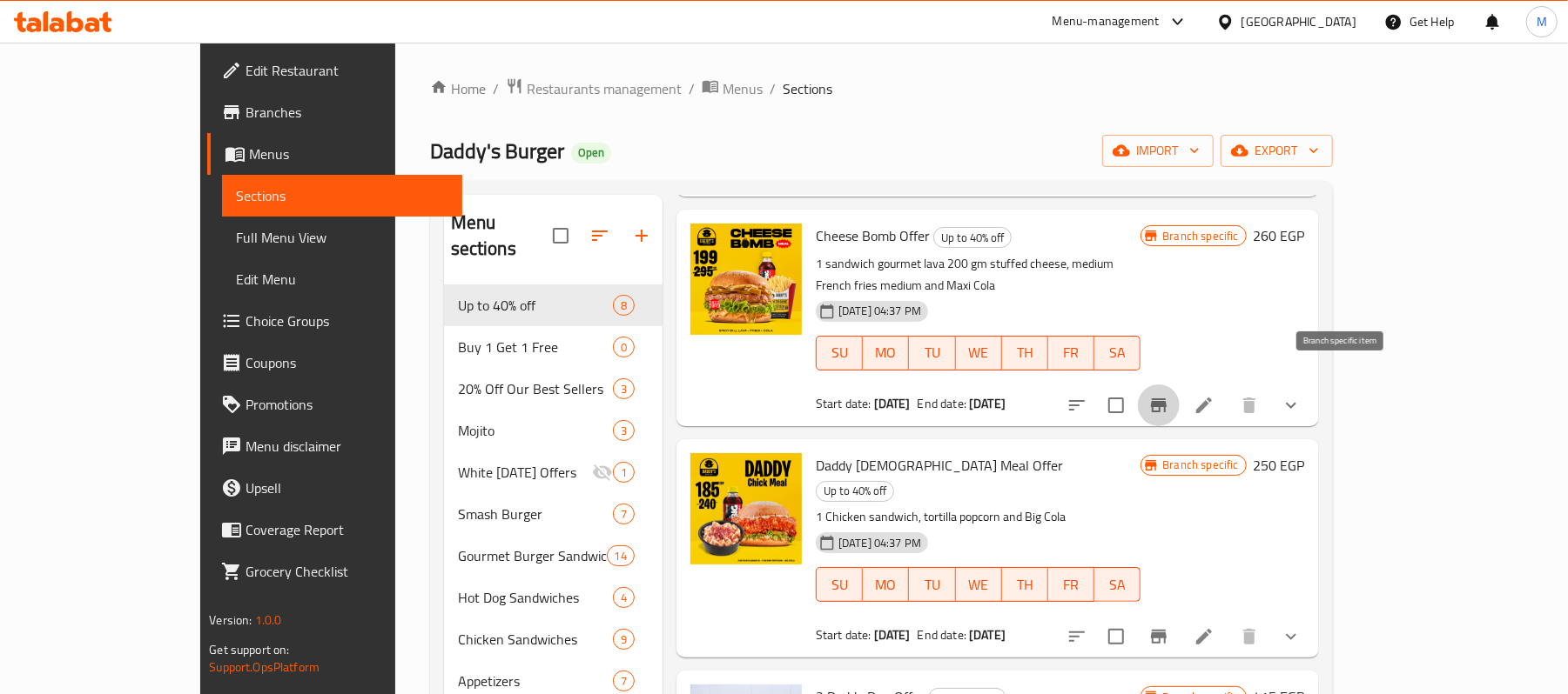
click at [1169, 395] on icon "Branch-specific-item" at bounding box center [1159, 406] width 21 height 21
click at [1214, 395] on icon at bounding box center [1204, 406] width 21 height 21
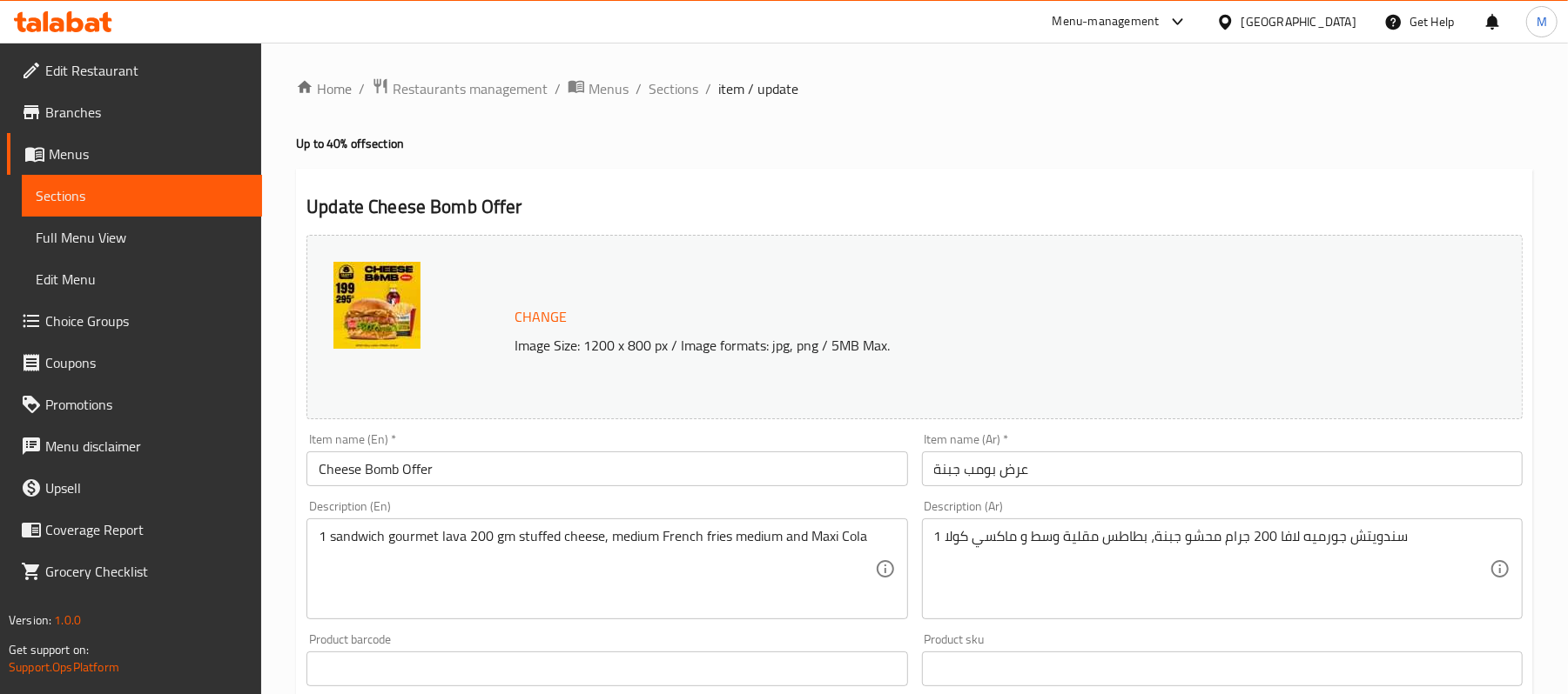
click at [1085, 538] on div "Home / Restaurants management / Menus / Sections / item / update Up to 40% off …" at bounding box center [915, 649] width 1237 height 1142
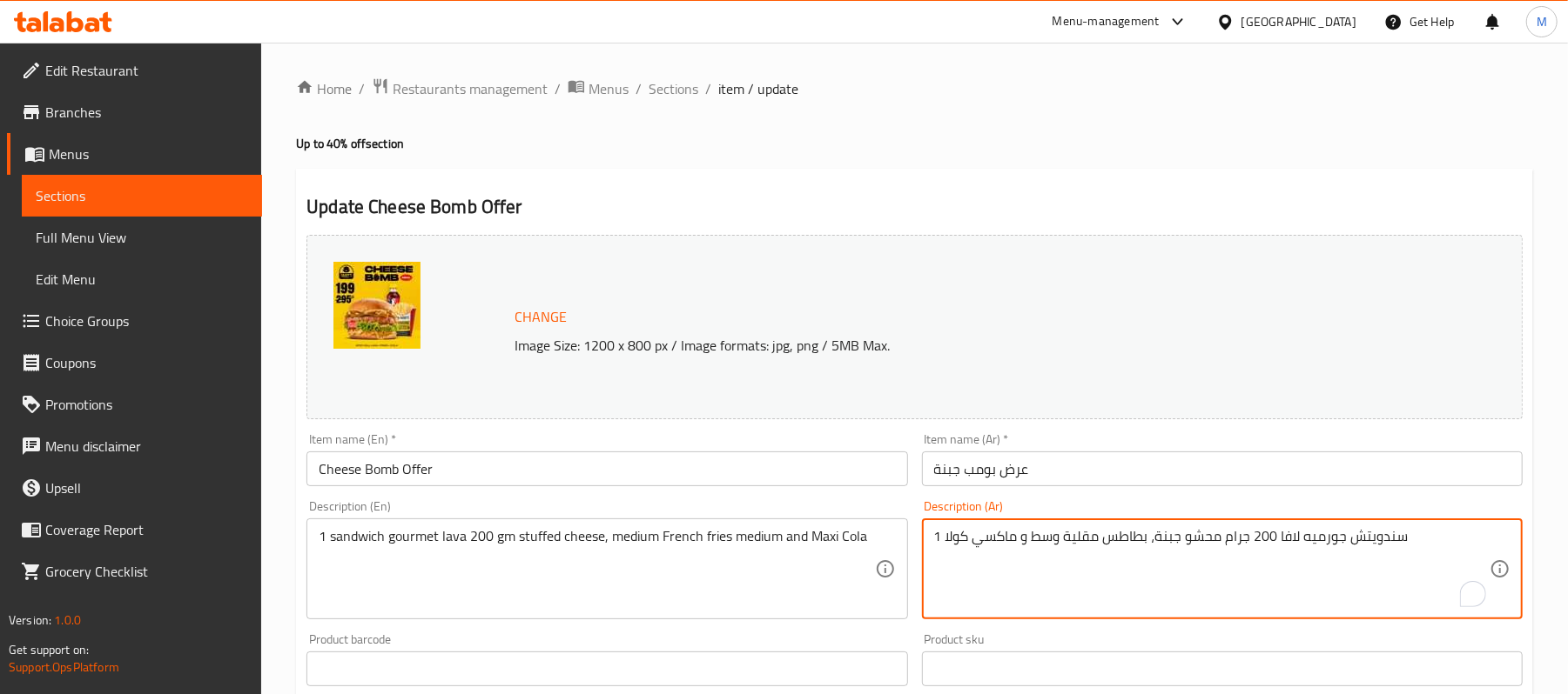
click at [1085, 538] on textarea "1 سندويتش جورميه لافا 200 جرام محشو جبنة، بطاطس مقلية وسط و ماكسي كولا" at bounding box center [1212, 569] width 556 height 83
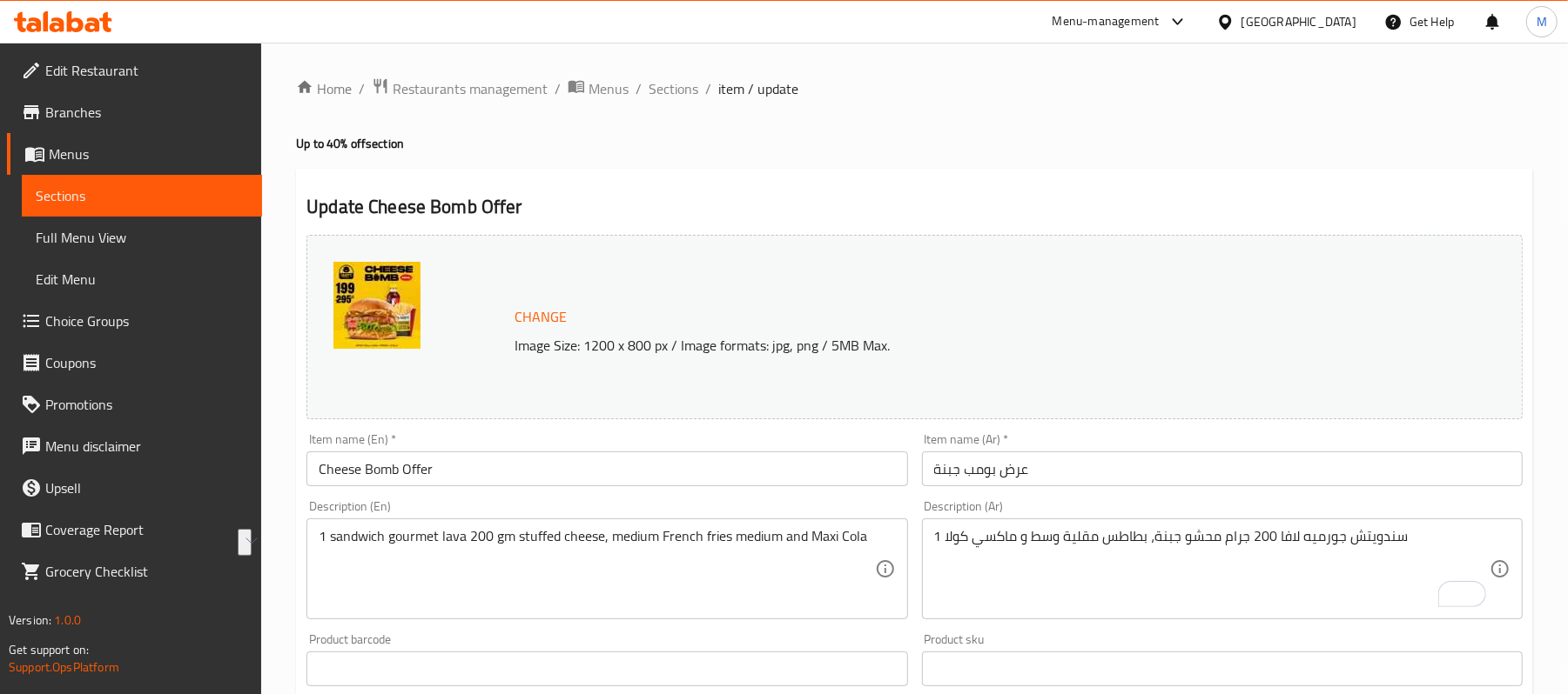
click at [362, 475] on input "Cheese Bomb Offer" at bounding box center [607, 469] width 601 height 35
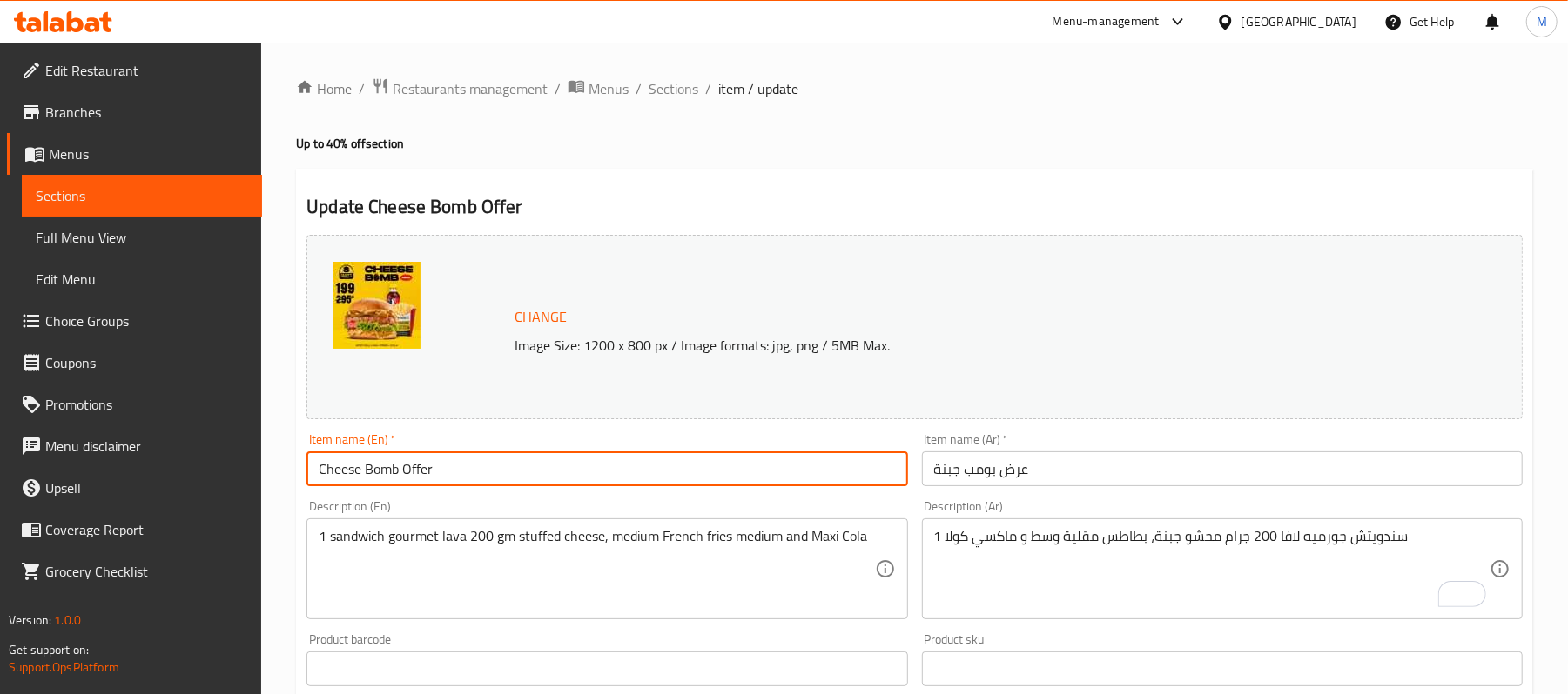
click at [362, 475] on input "Cheese Bomb Offer" at bounding box center [607, 469] width 601 height 35
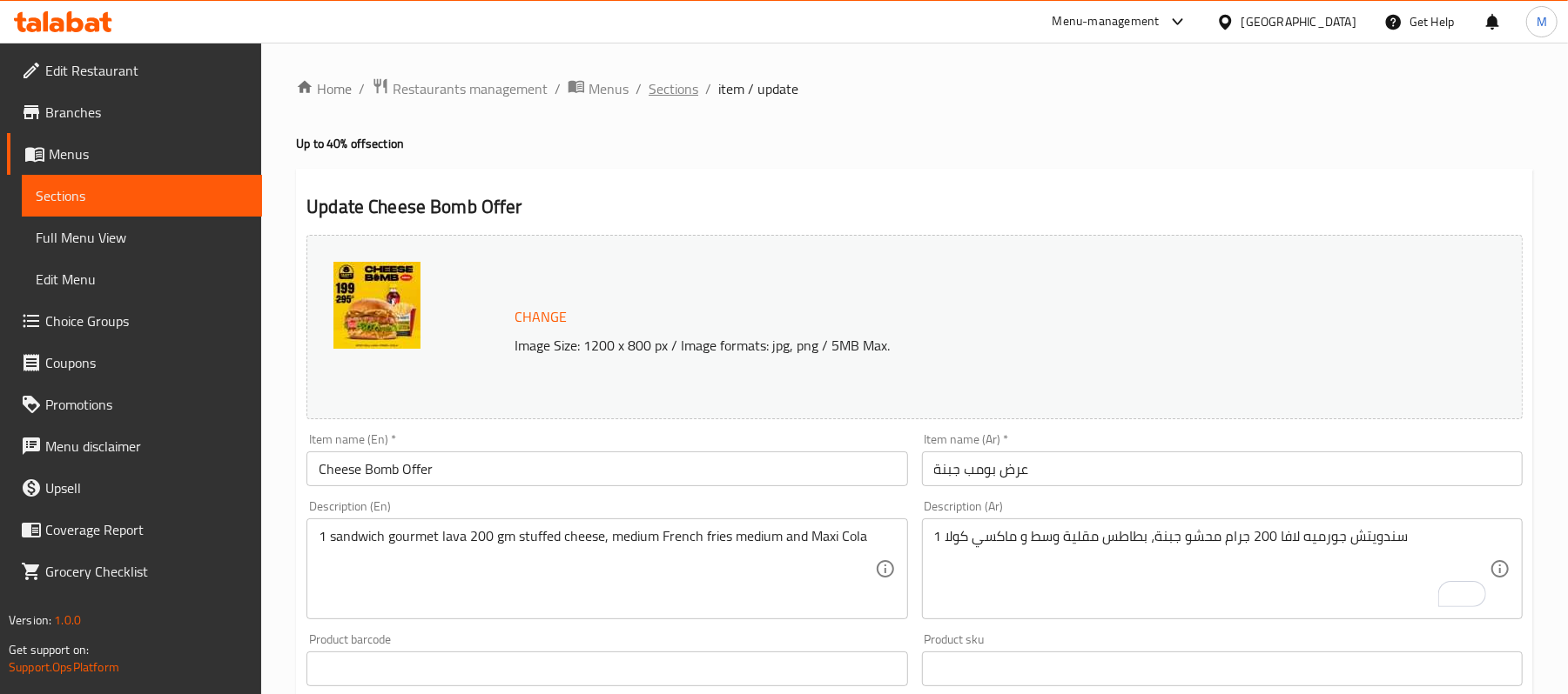
click at [683, 89] on span "Sections" at bounding box center [673, 89] width 50 height 21
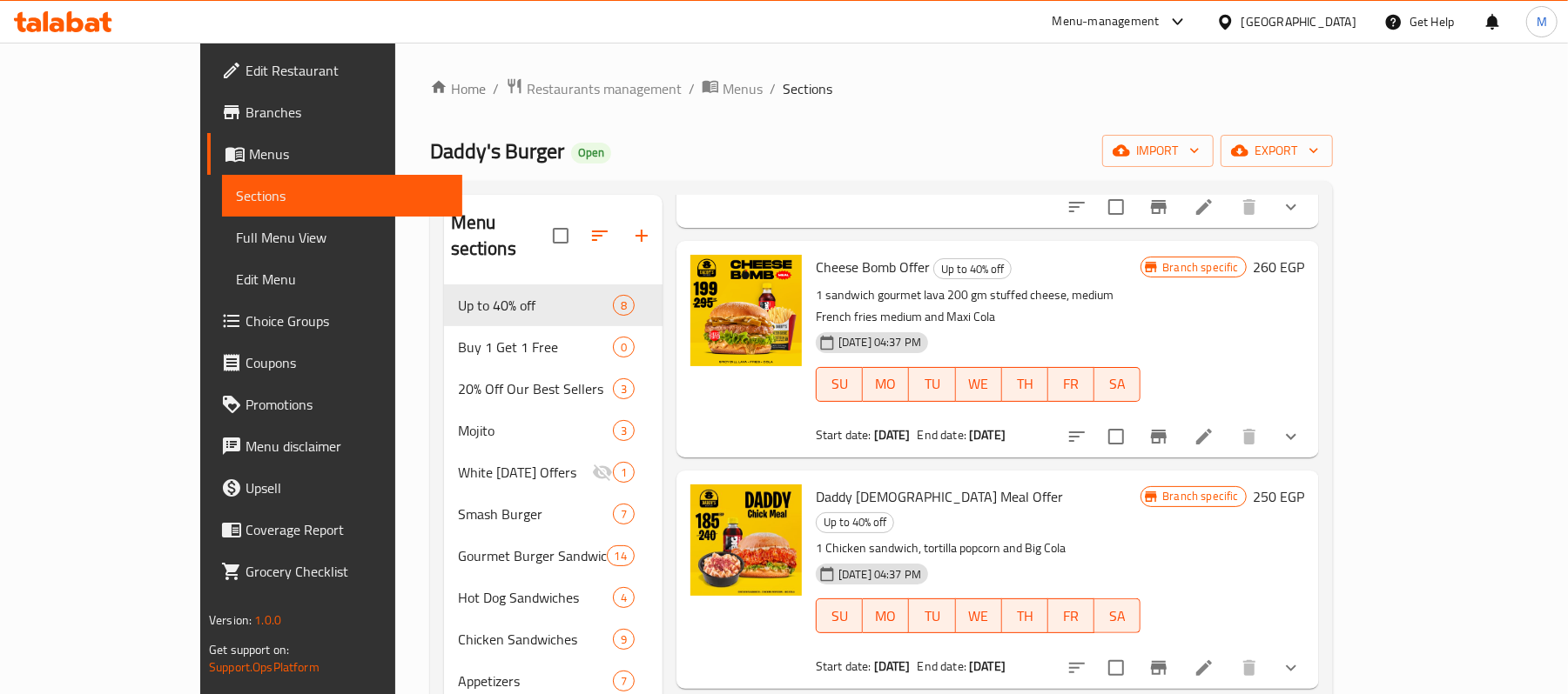
scroll to position [232, 0]
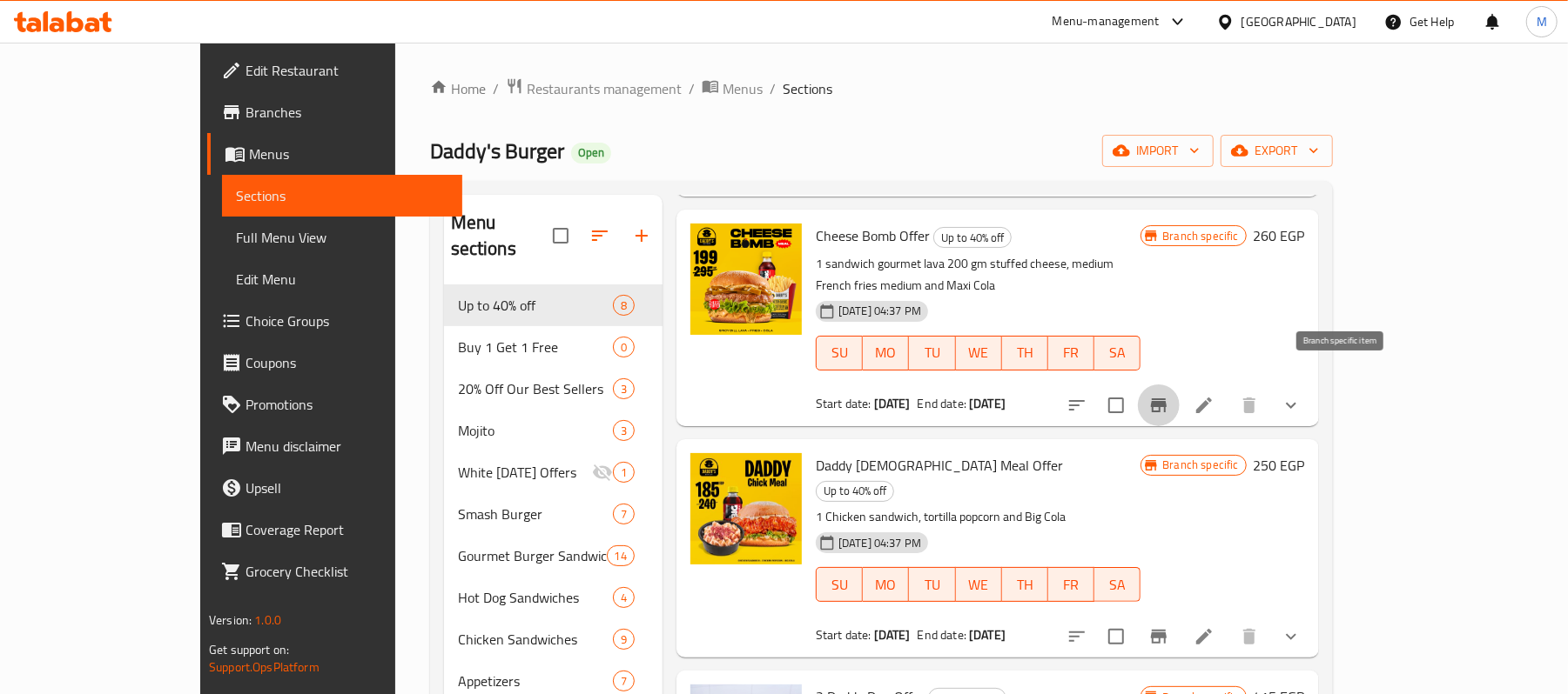
click at [1169, 395] on icon "Branch-specific-item" at bounding box center [1159, 406] width 21 height 21
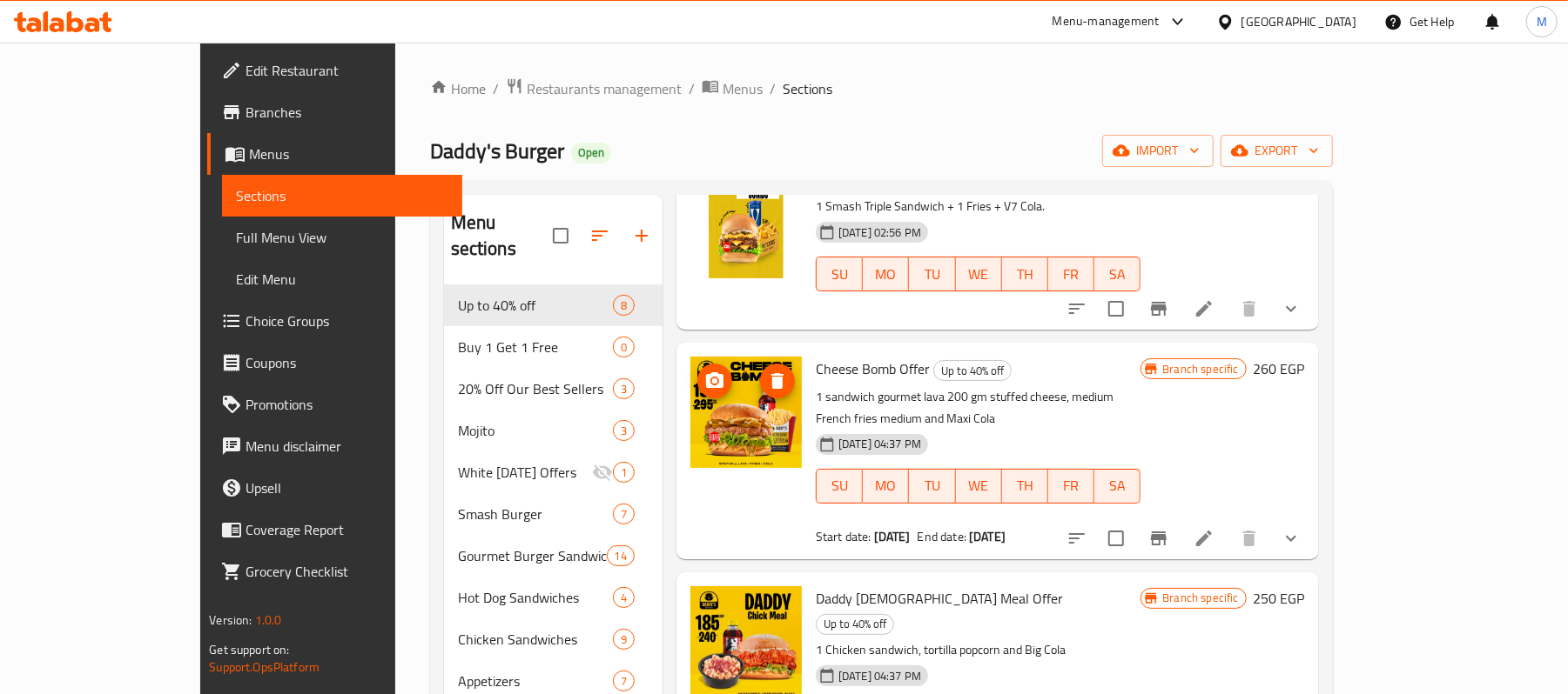
scroll to position [0, 0]
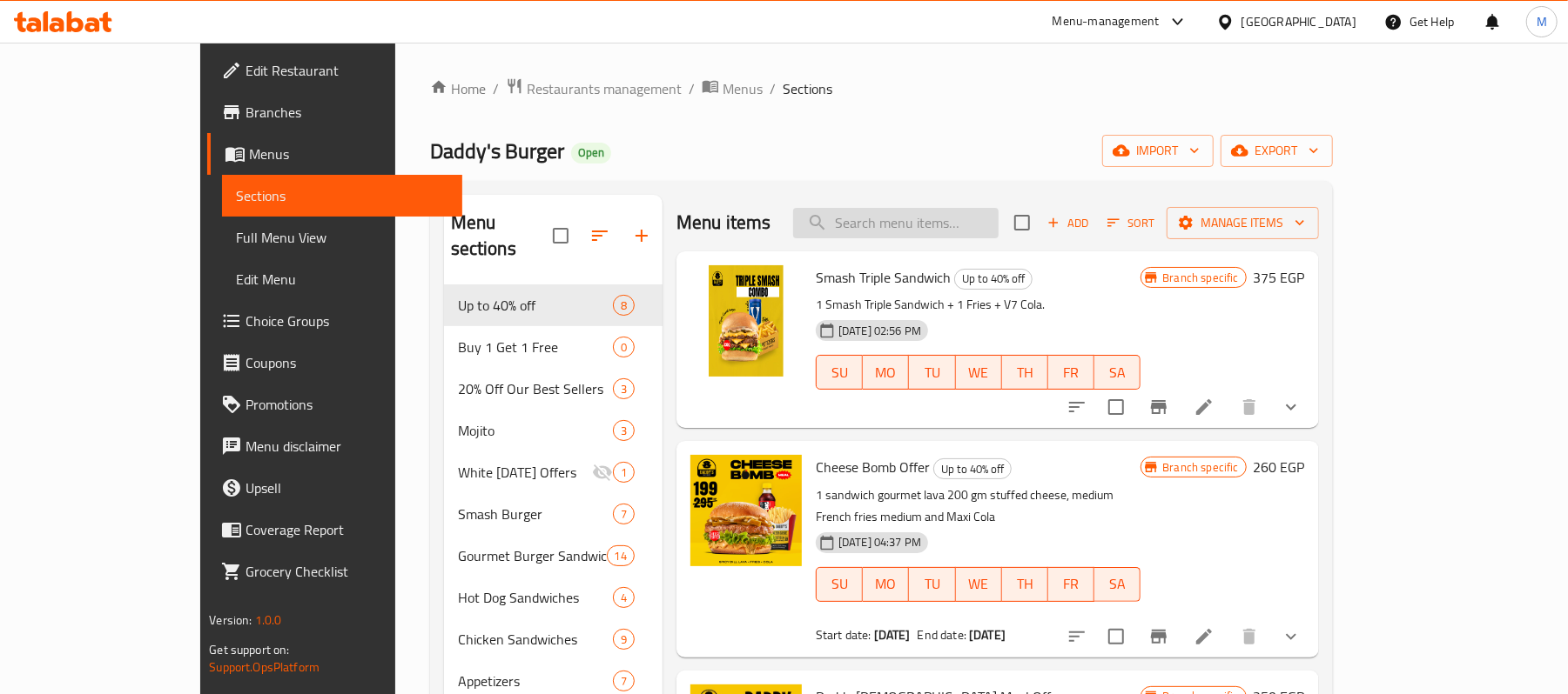
click at [927, 232] on input "search" at bounding box center [896, 223] width 206 height 30
click at [470, 74] on div "Home / Restaurants management / Menus / Sections Daddy's Burger Open import exp…" at bounding box center [882, 630] width 972 height 1175
click at [527, 88] on span "Restaurants management" at bounding box center [605, 89] width 155 height 21
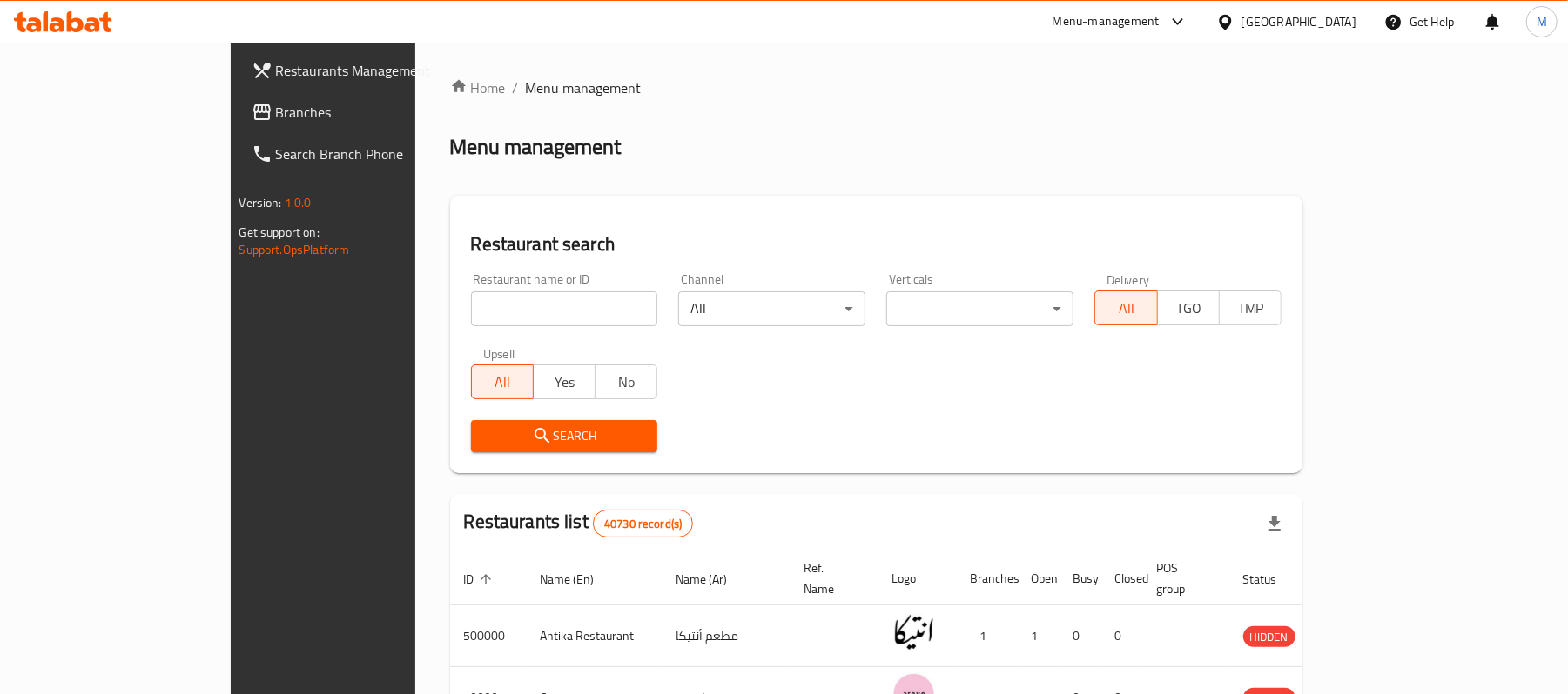
click at [483, 296] on input "search" at bounding box center [564, 309] width 187 height 35
type input "ت"
type input "Joia sushi"
click button "Search" at bounding box center [564, 436] width 187 height 32
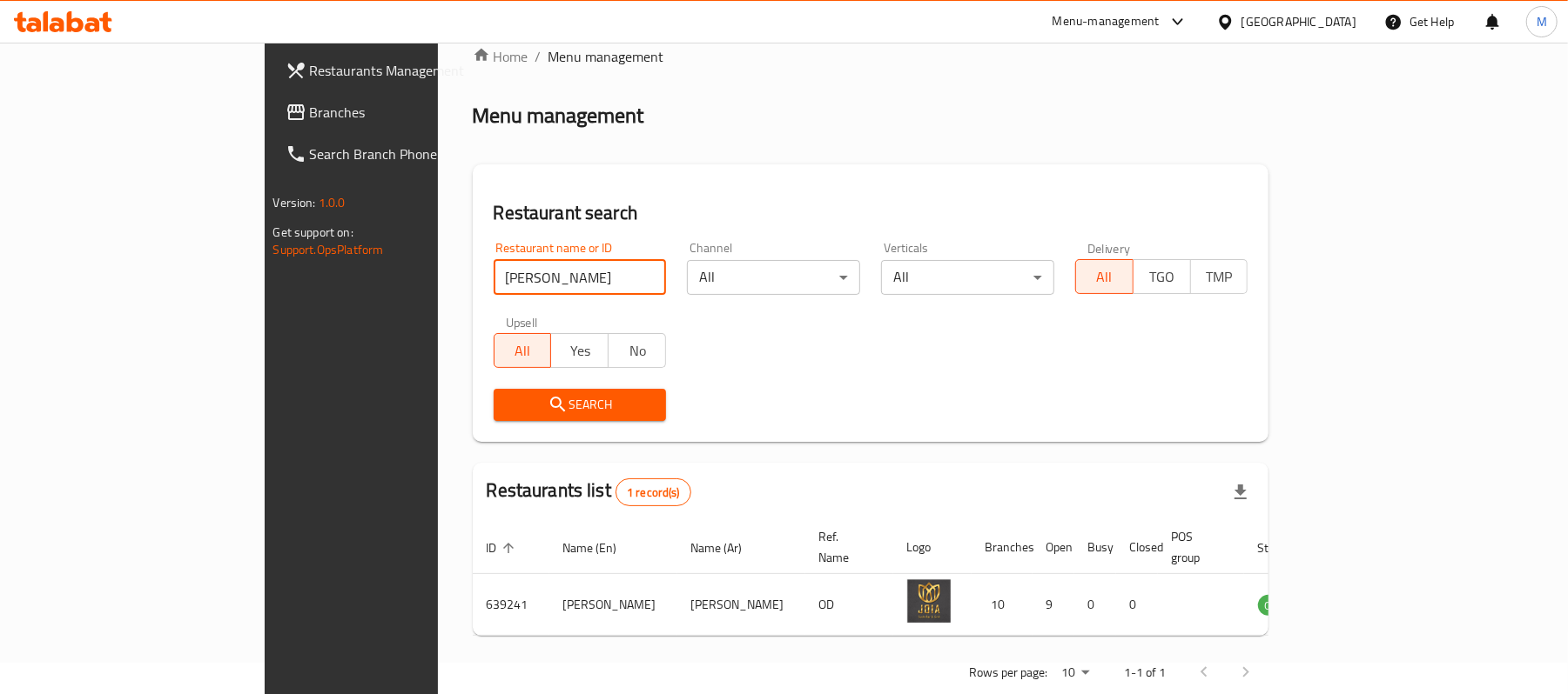
scroll to position [49, 0]
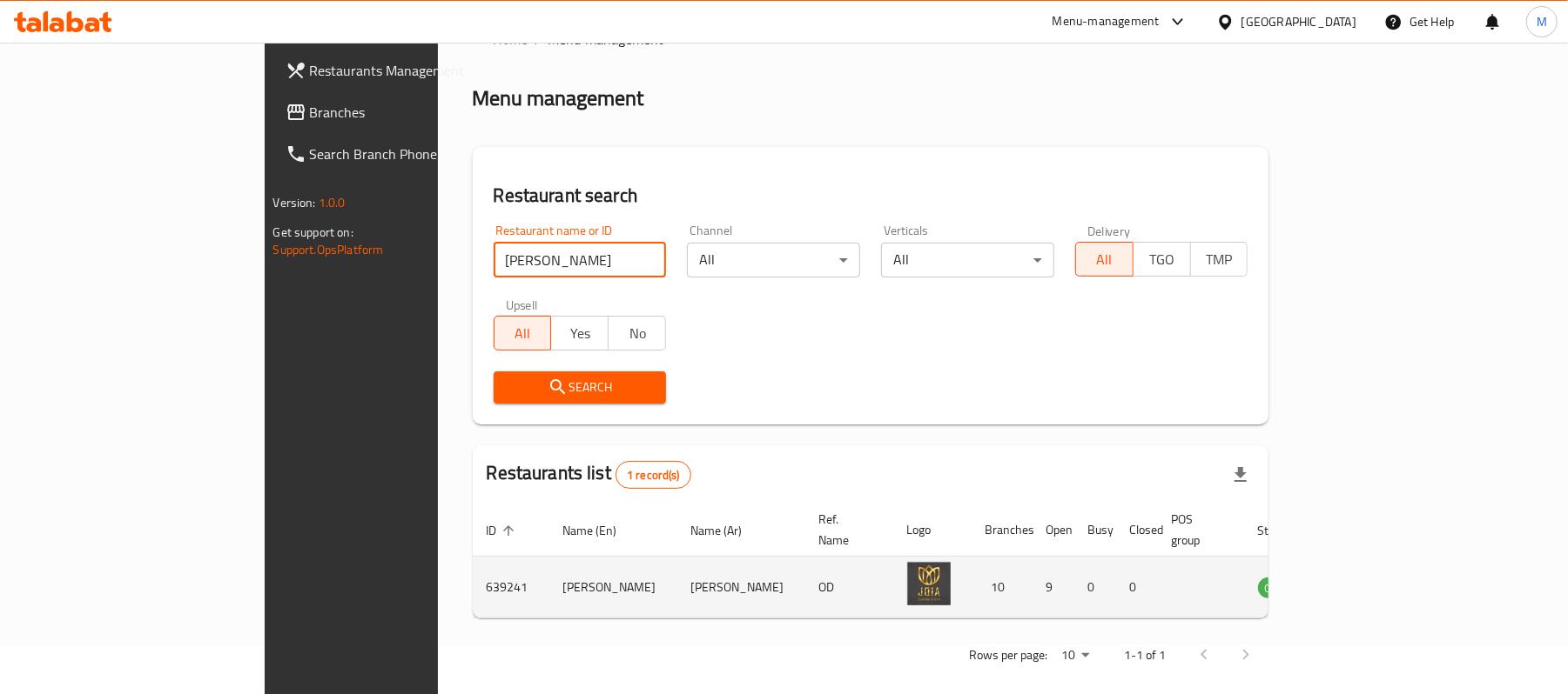
click at [1369, 582] on icon "enhanced table" at bounding box center [1360, 589] width 19 height 15
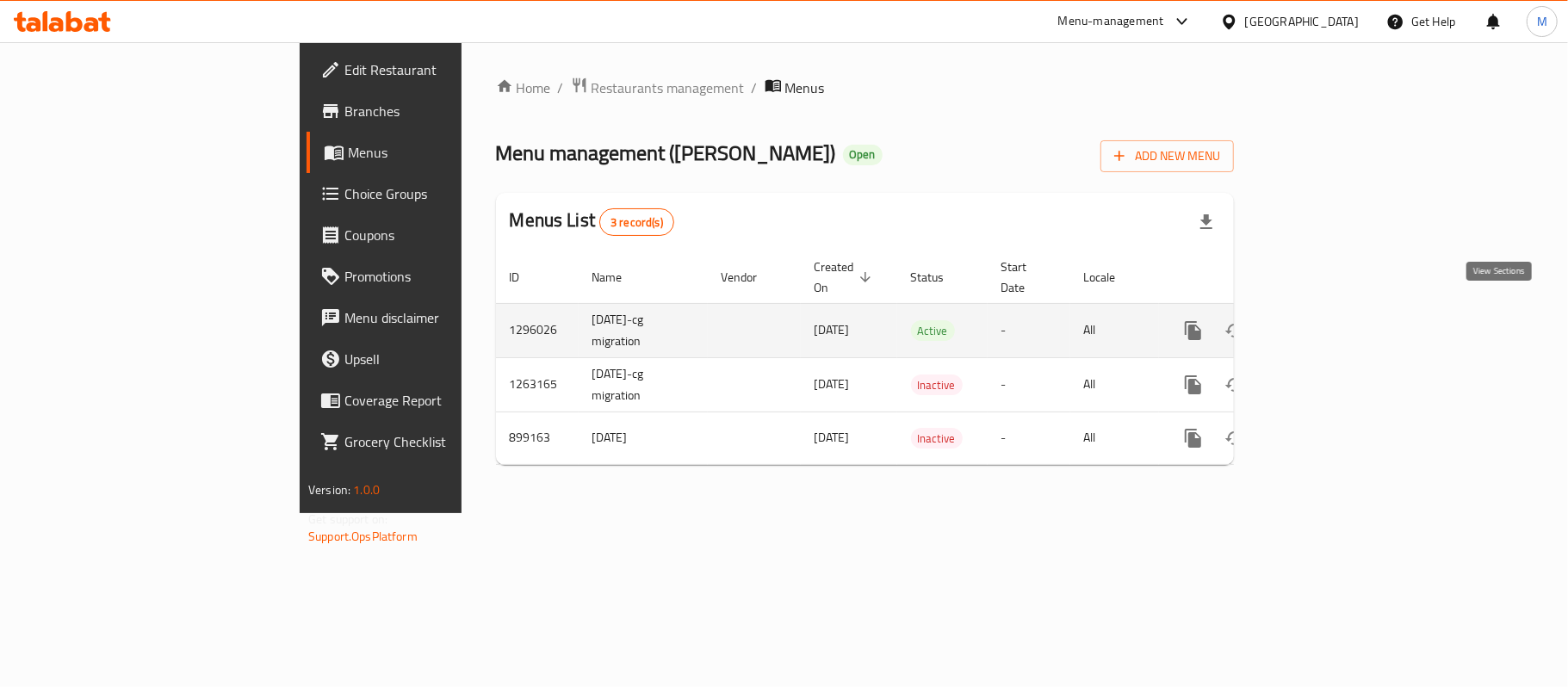
click at [1328, 321] on icon "enhanced table" at bounding box center [1317, 331] width 21 height 21
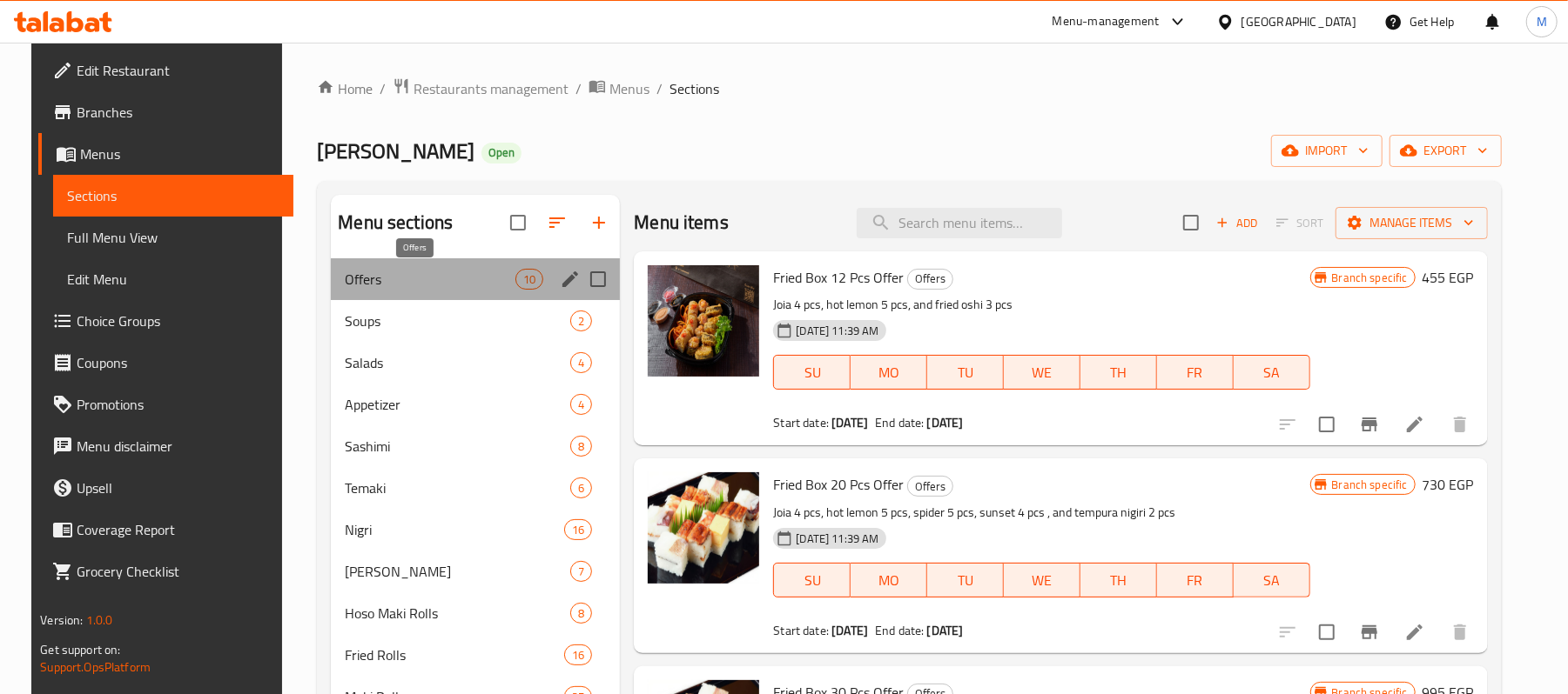
click at [411, 275] on span "Offers" at bounding box center [430, 280] width 171 height 21
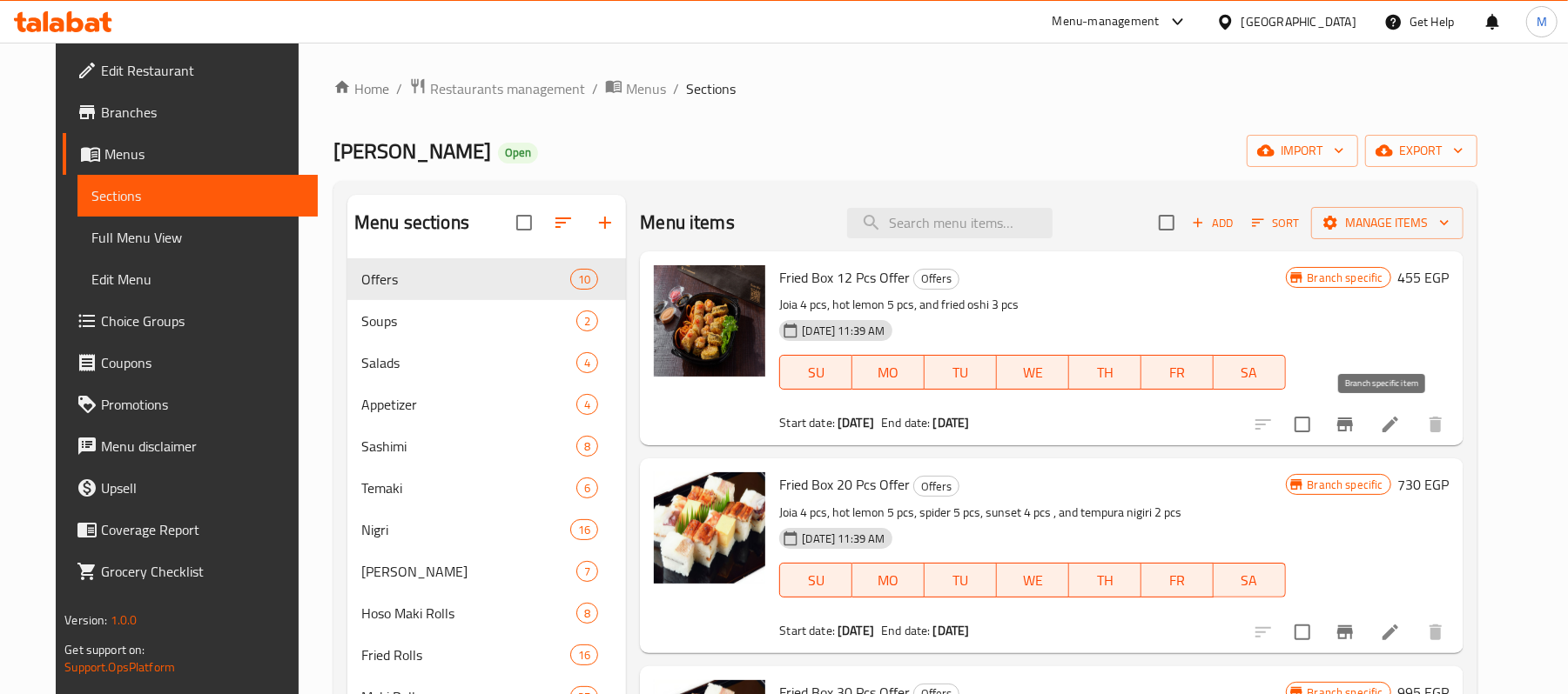
click at [1355, 435] on icon "Branch-specific-item" at bounding box center [1345, 425] width 21 height 21
click at [835, 283] on span "Fried Box 12 Pcs Offer" at bounding box center [844, 278] width 131 height 26
copy h6 "Fried Box 12 Pcs Offer"
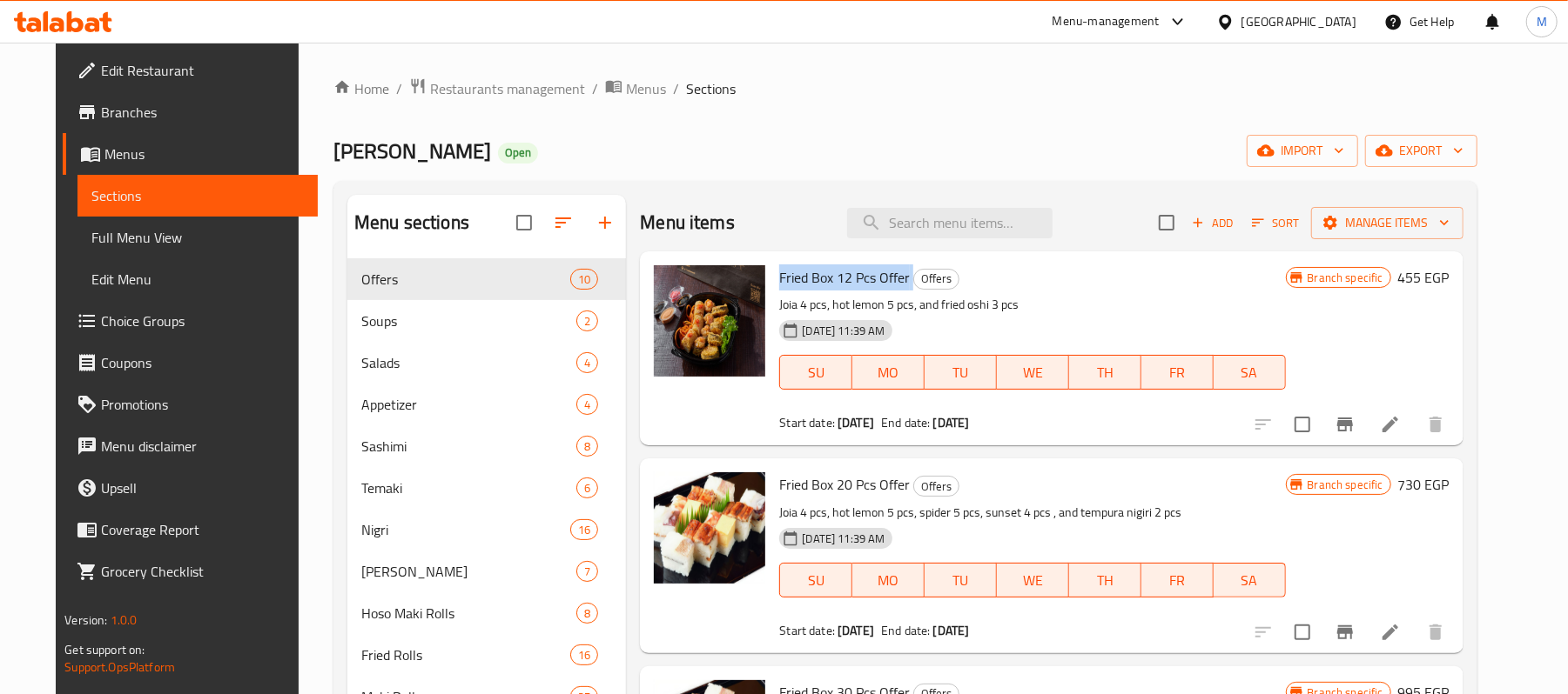
click at [1401, 425] on icon at bounding box center [1390, 425] width 21 height 21
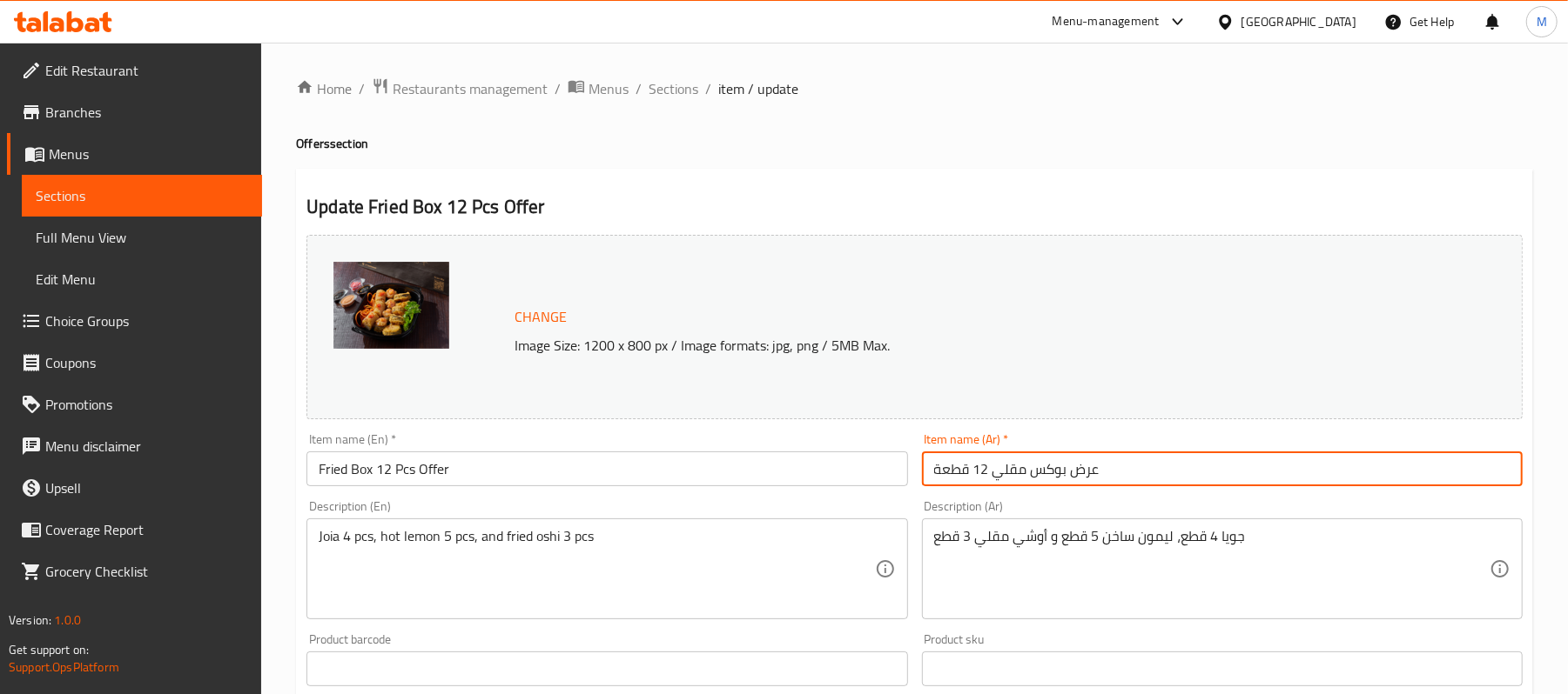
click at [1123, 468] on input "عرض بوكس مقلي 12 قطعة" at bounding box center [1222, 469] width 601 height 35
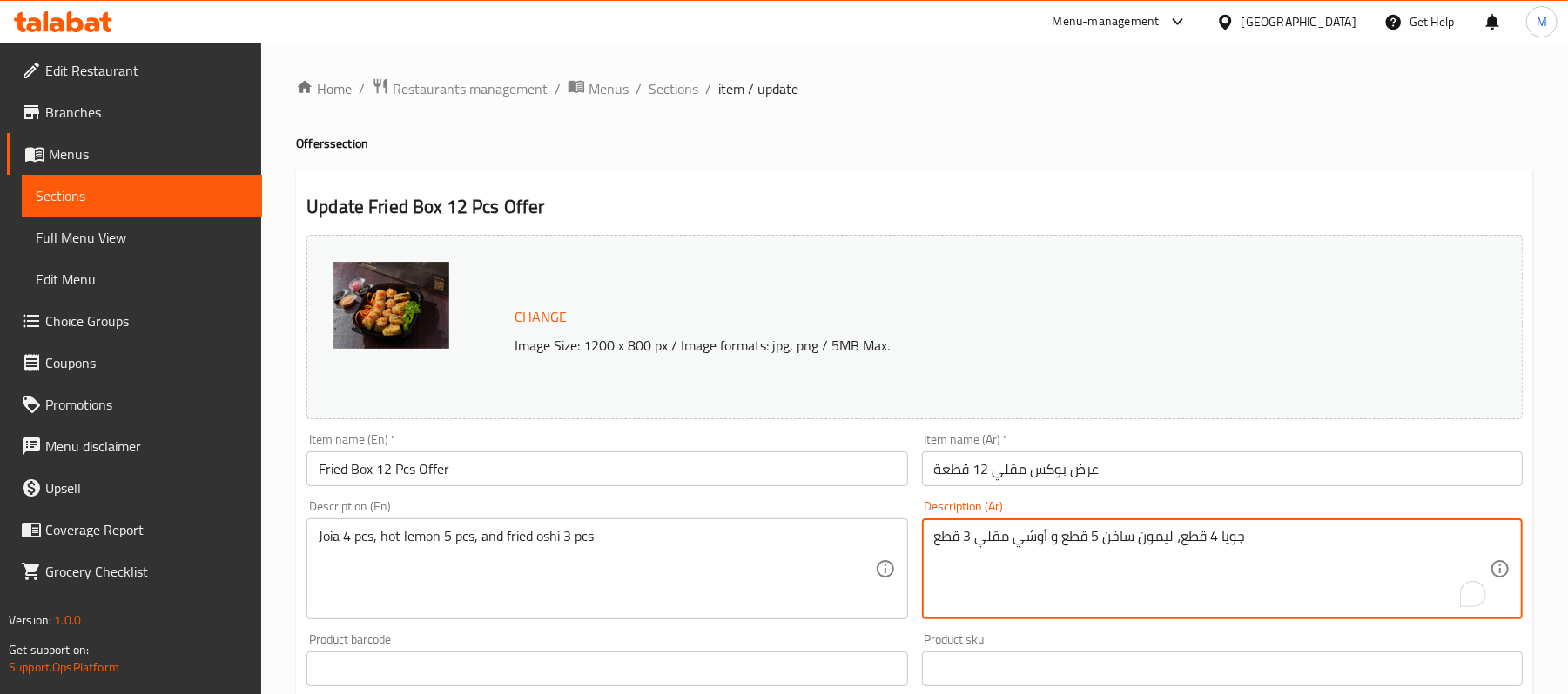
click at [1098, 537] on textarea "جويا 4 قطع، ليمون ساخن 5 قطع و أوشي مقلي 3 قطع" at bounding box center [1212, 569] width 556 height 83
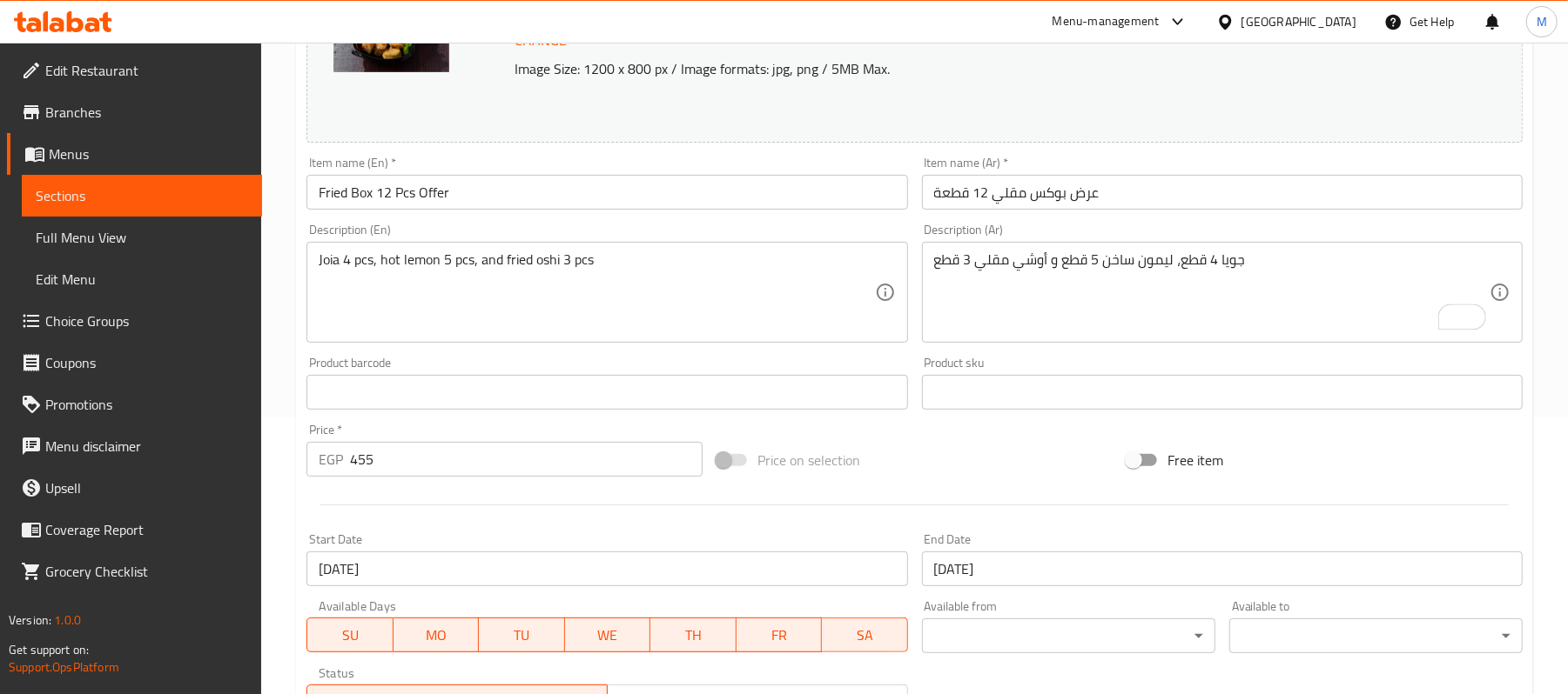
scroll to position [348, 0]
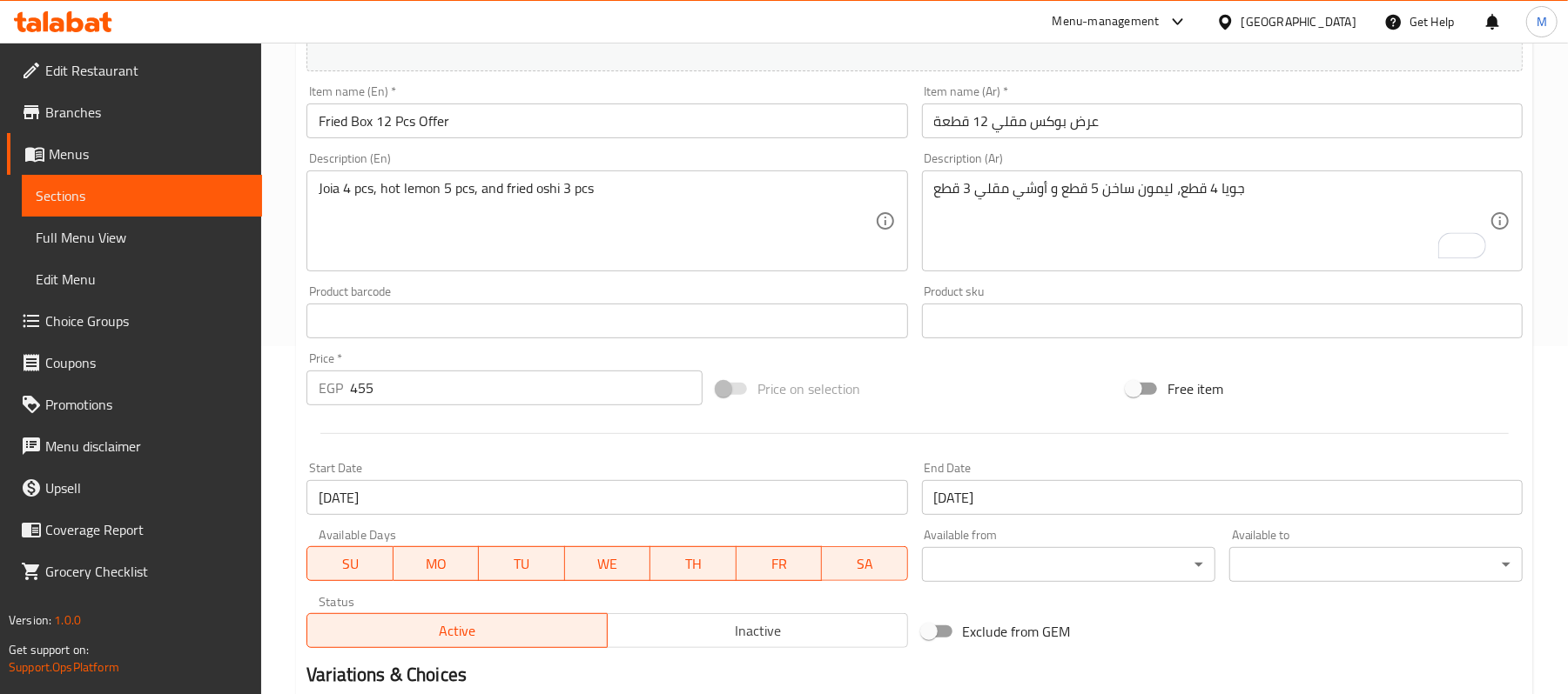
click at [394, 388] on input "455" at bounding box center [526, 388] width 353 height 35
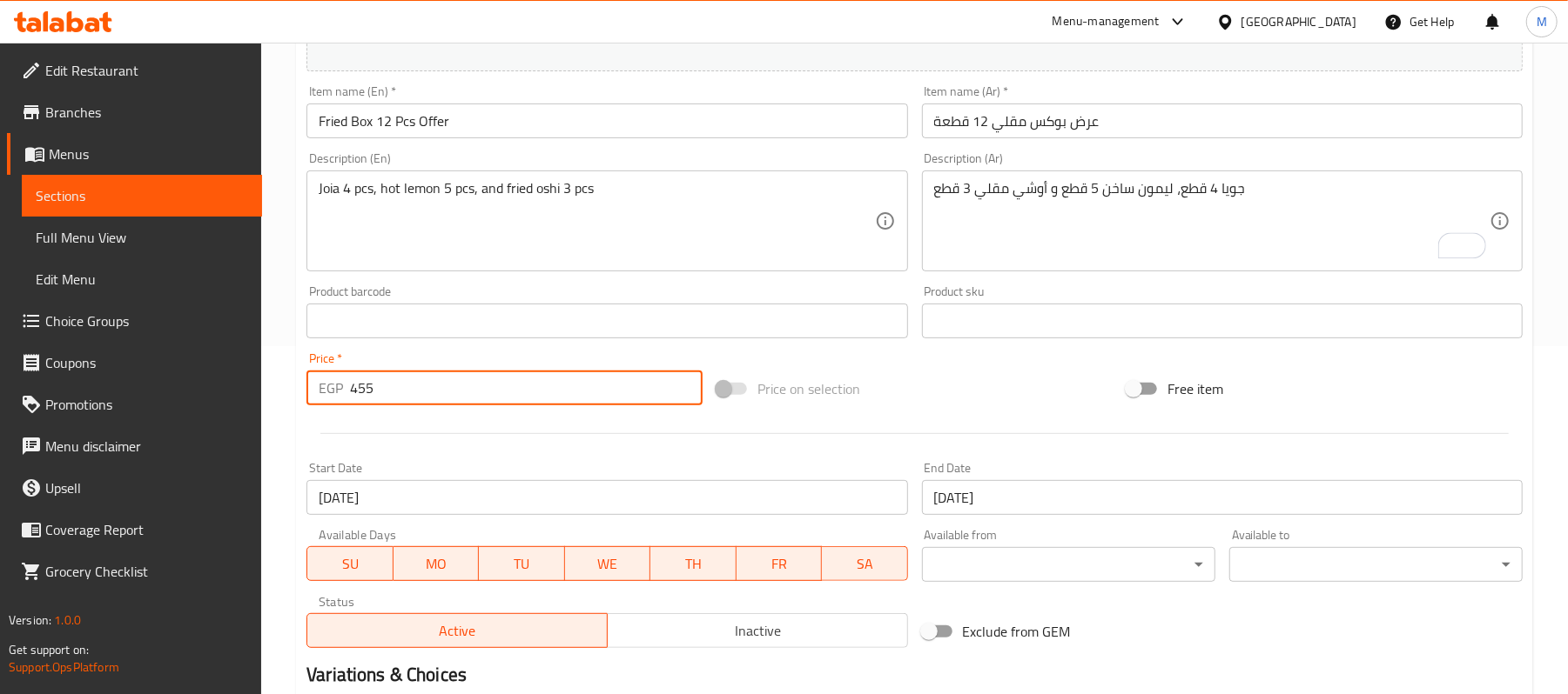
click at [394, 388] on input "455" at bounding box center [526, 388] width 353 height 35
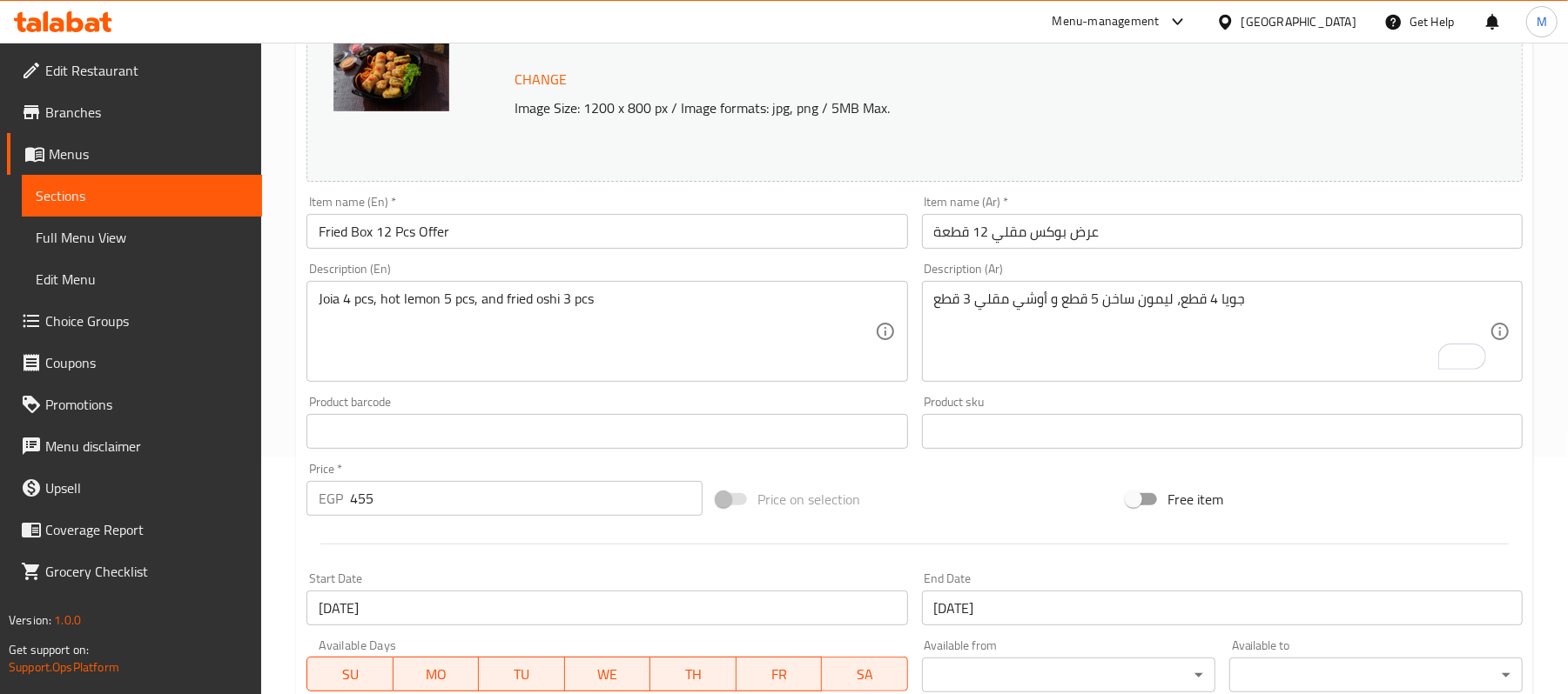
scroll to position [116, 0]
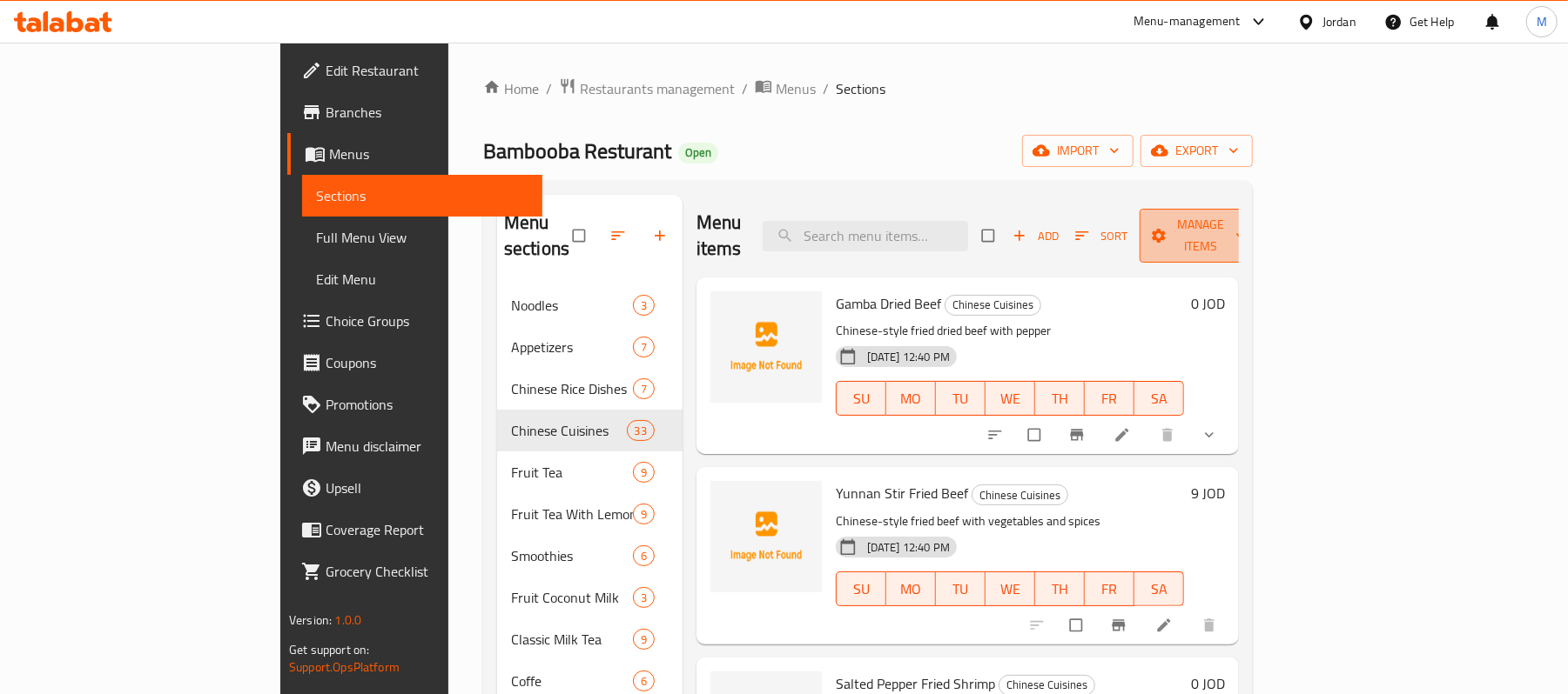
click at [1263, 239] on button "Manage items" at bounding box center [1201, 236] width 124 height 54
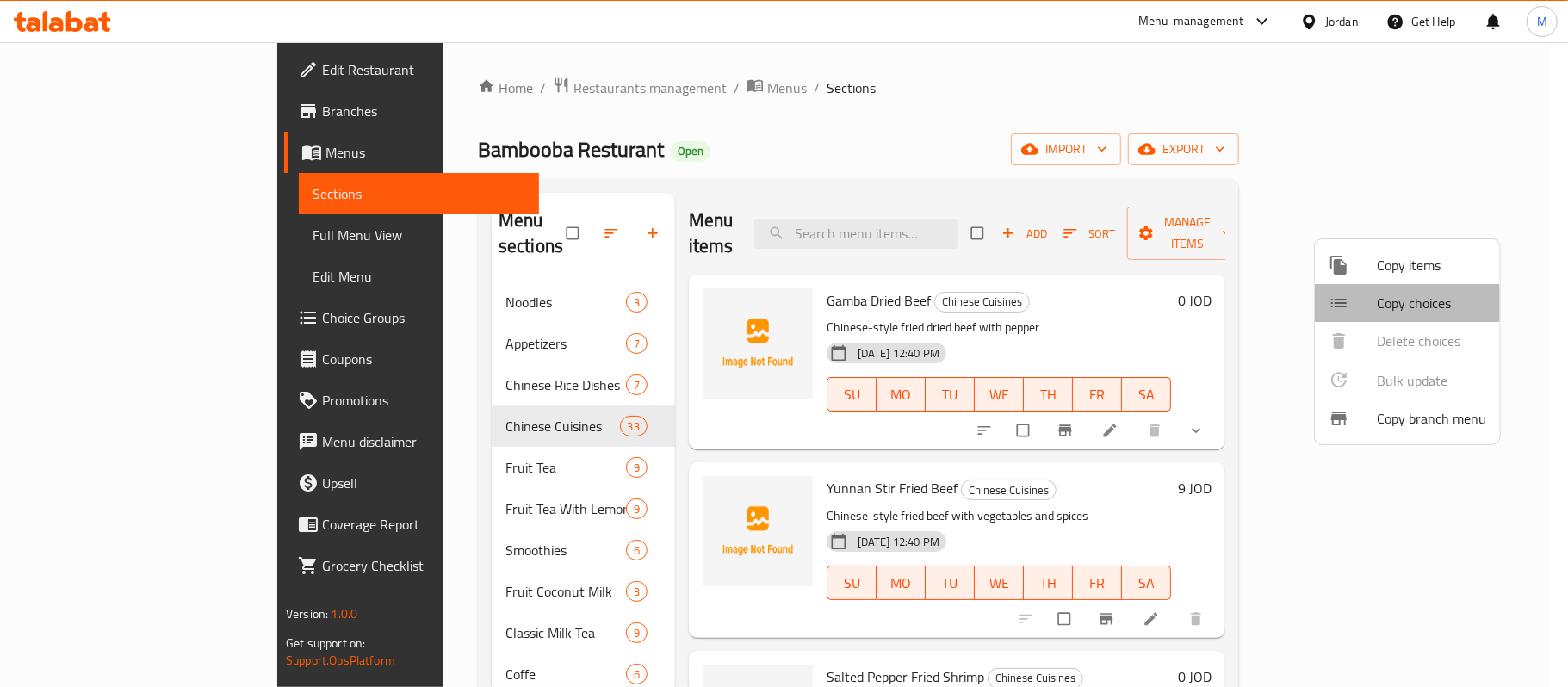
click at [1344, 310] on icon at bounding box center [1339, 303] width 21 height 21
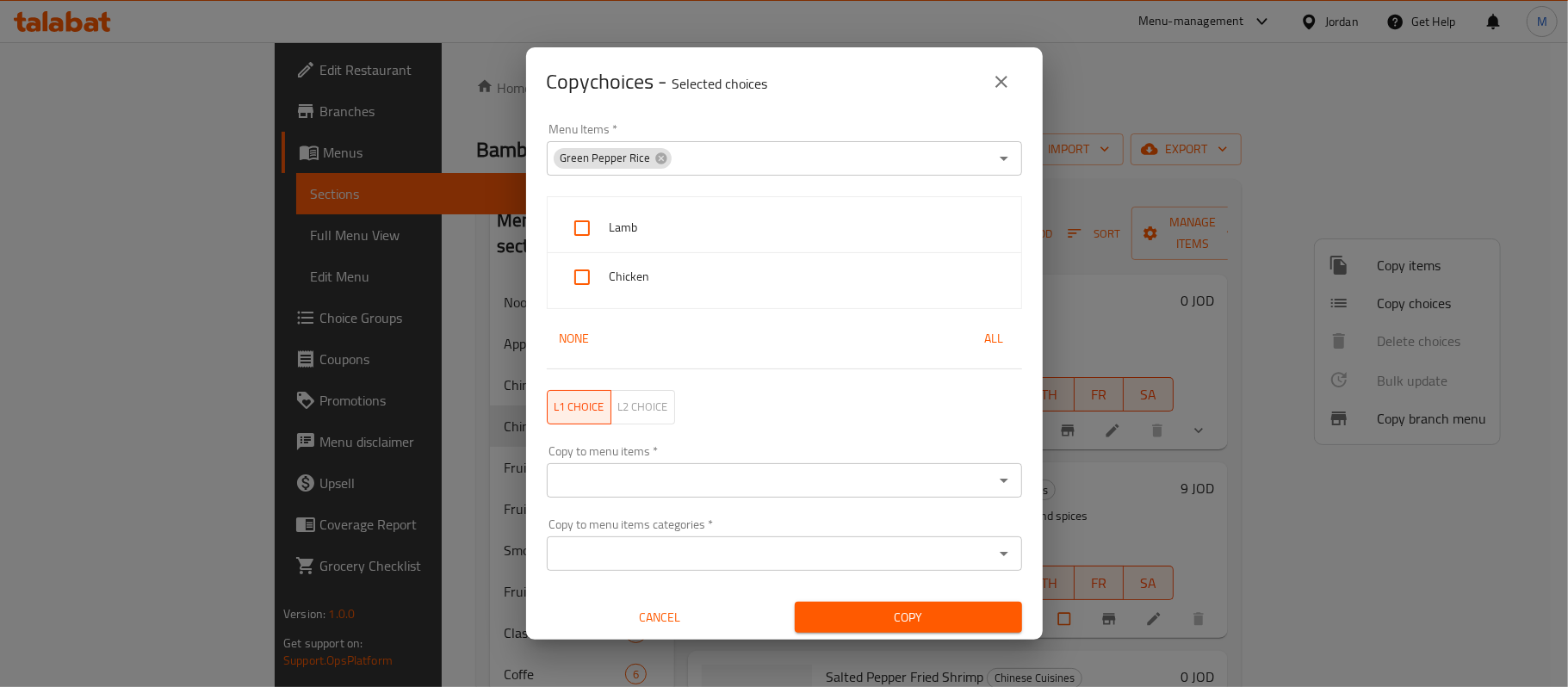
click at [628, 229] on span "Lamb" at bounding box center [809, 228] width 398 height 22
checkbox input "true"
click at [654, 152] on icon at bounding box center [661, 159] width 14 height 14
click at [652, 167] on input "Menu Items   *" at bounding box center [770, 159] width 437 height 24
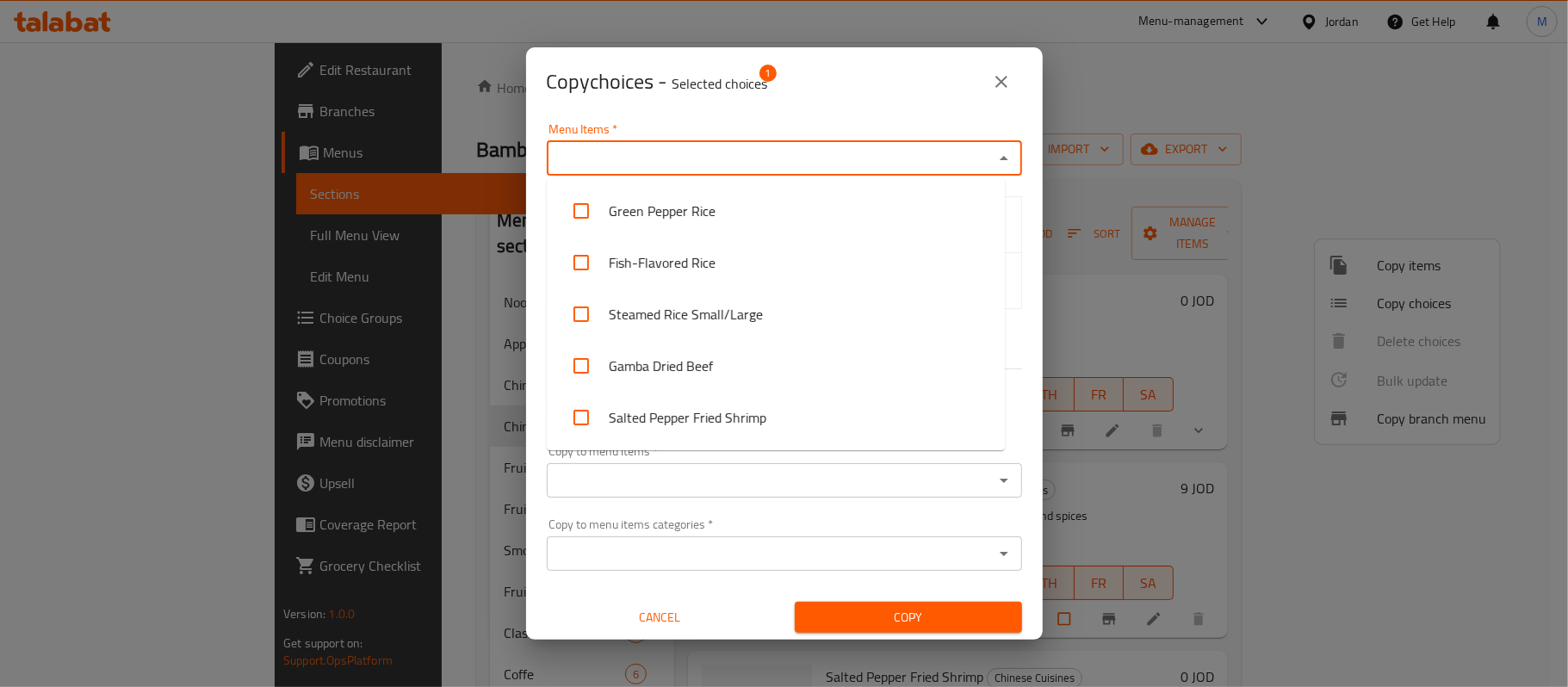
paste input "Salted Pepper Fried Shrimp"
type input "Salted Pepper Fried Shrimp"
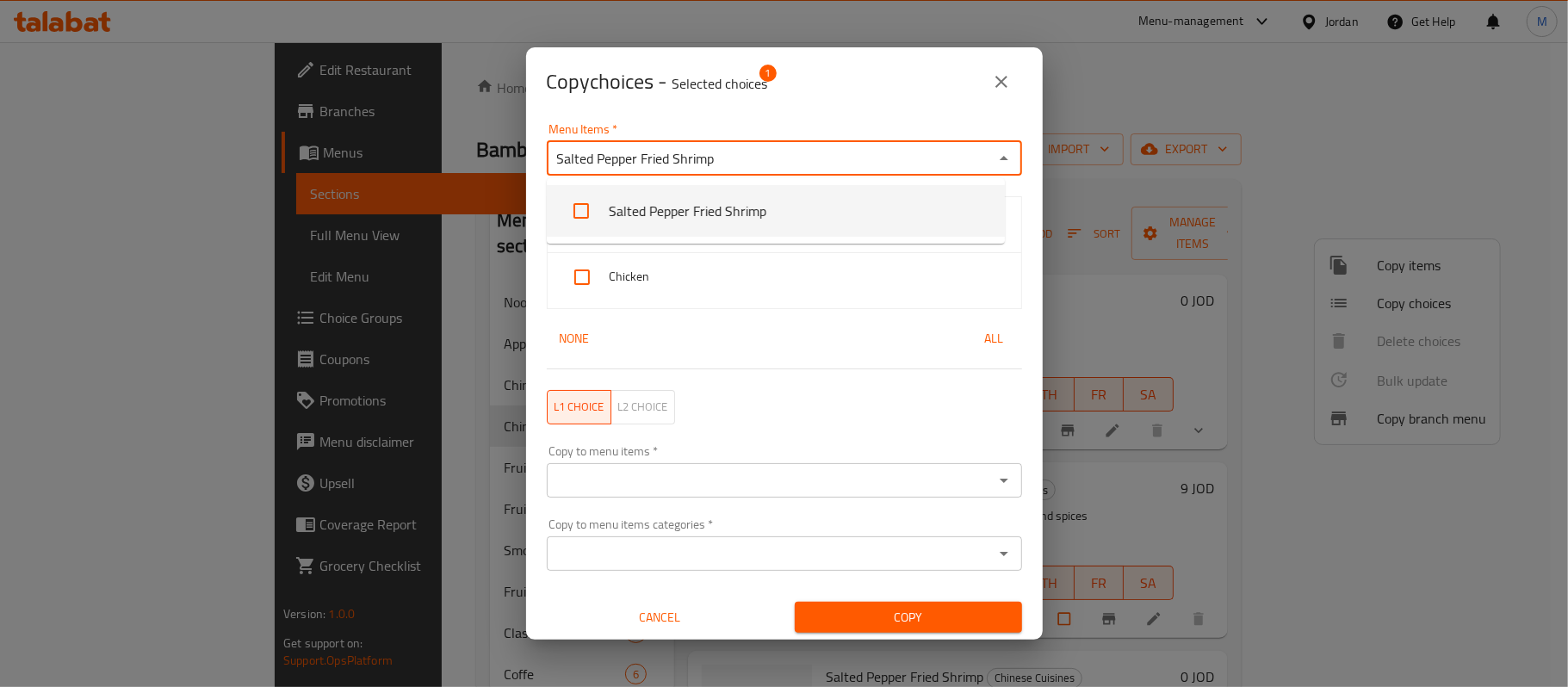
click at [654, 214] on li "Salted Pepper Fried Shrimp" at bounding box center [776, 211] width 458 height 52
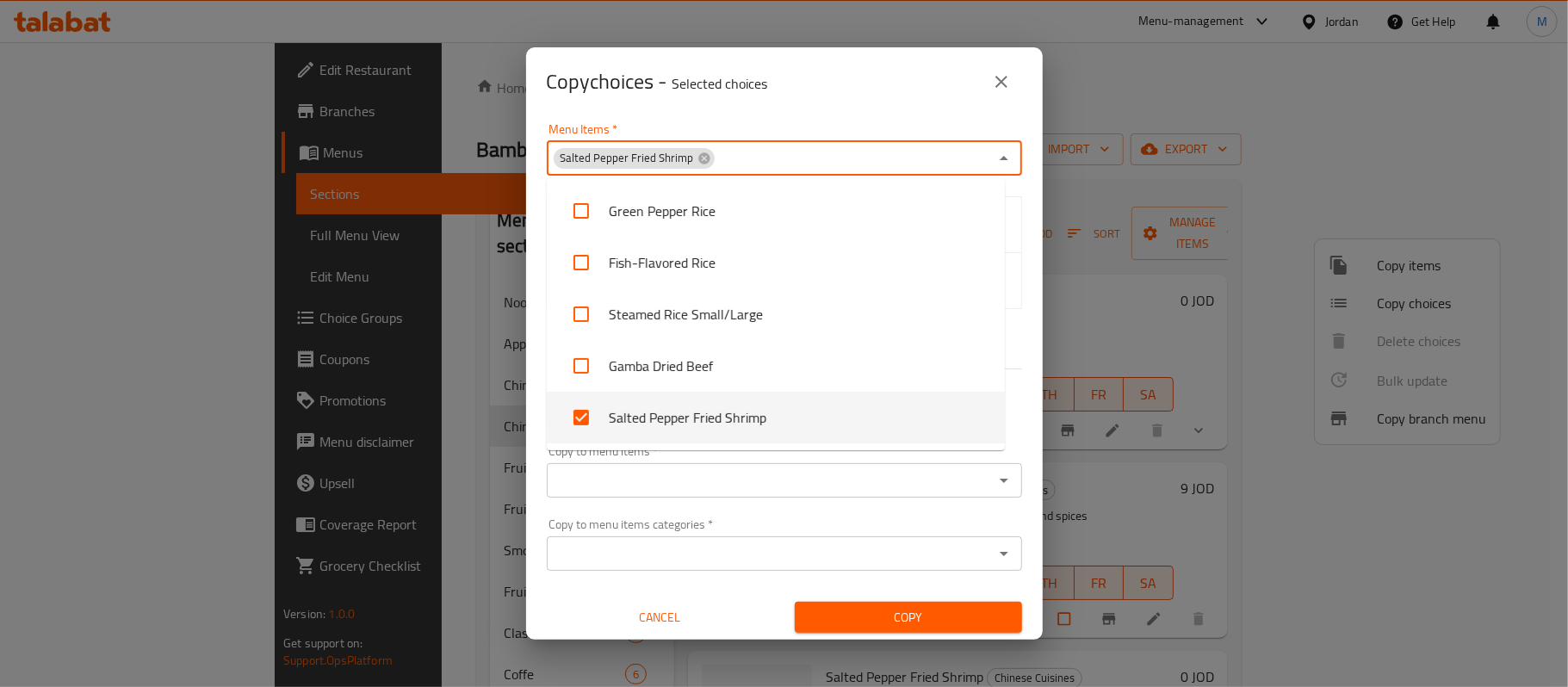
click at [834, 125] on div "Menu Items   * Salted Pepper Fried Shrimp Menu Items *" at bounding box center [785, 149] width 476 height 53
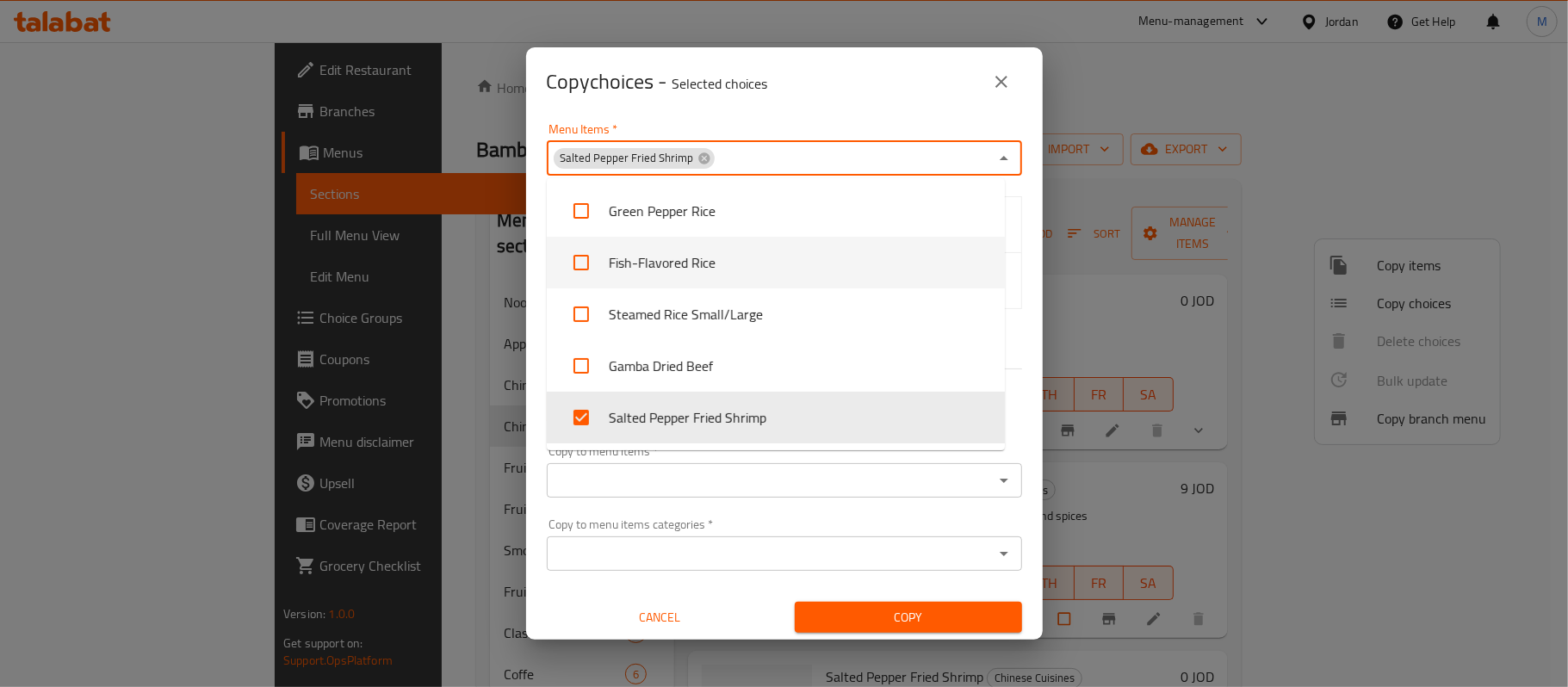
click at [528, 231] on div "Menu Items   * Salted Pepper Fried Shrimp Menu Items * meduim Large None All L1…" at bounding box center [785, 378] width 517 height 525
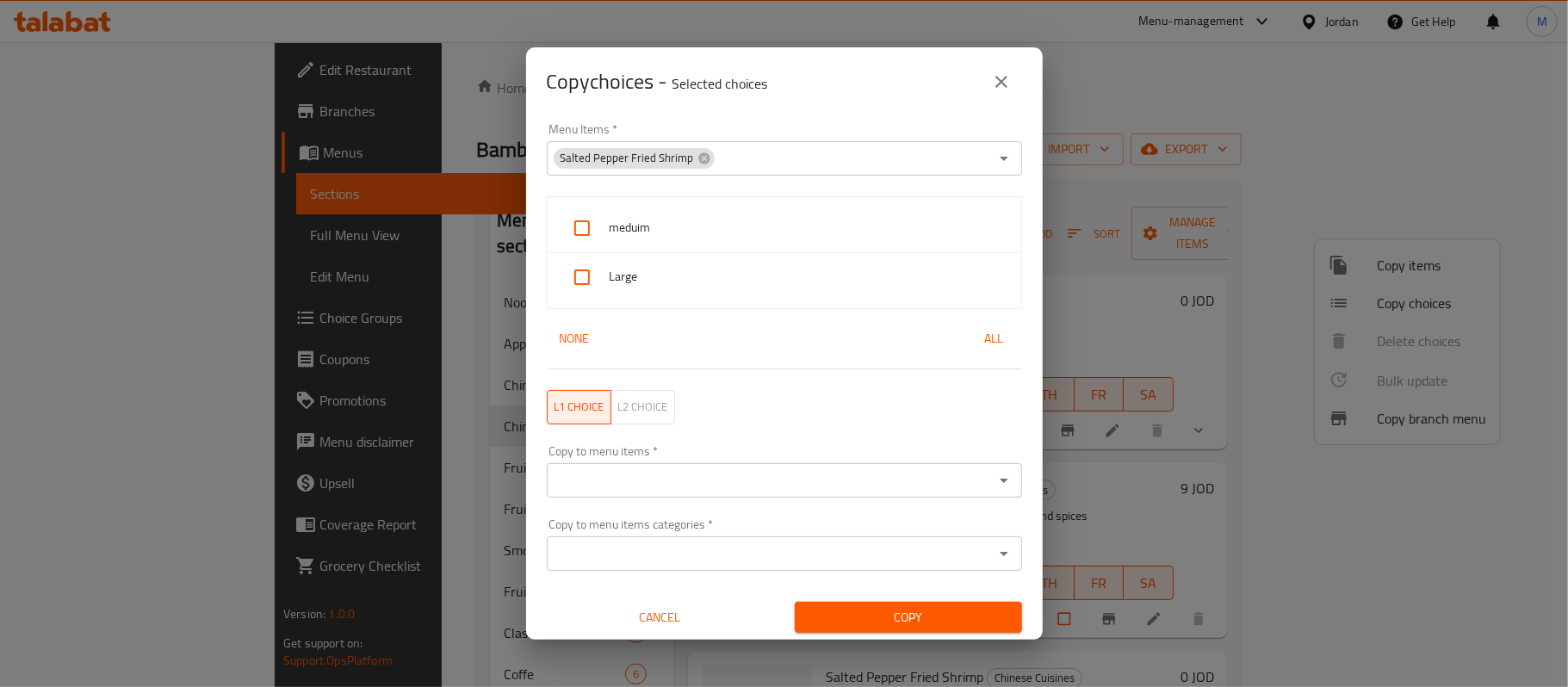
click at [610, 224] on span "meduim" at bounding box center [809, 228] width 398 height 22
checkbox input "true"
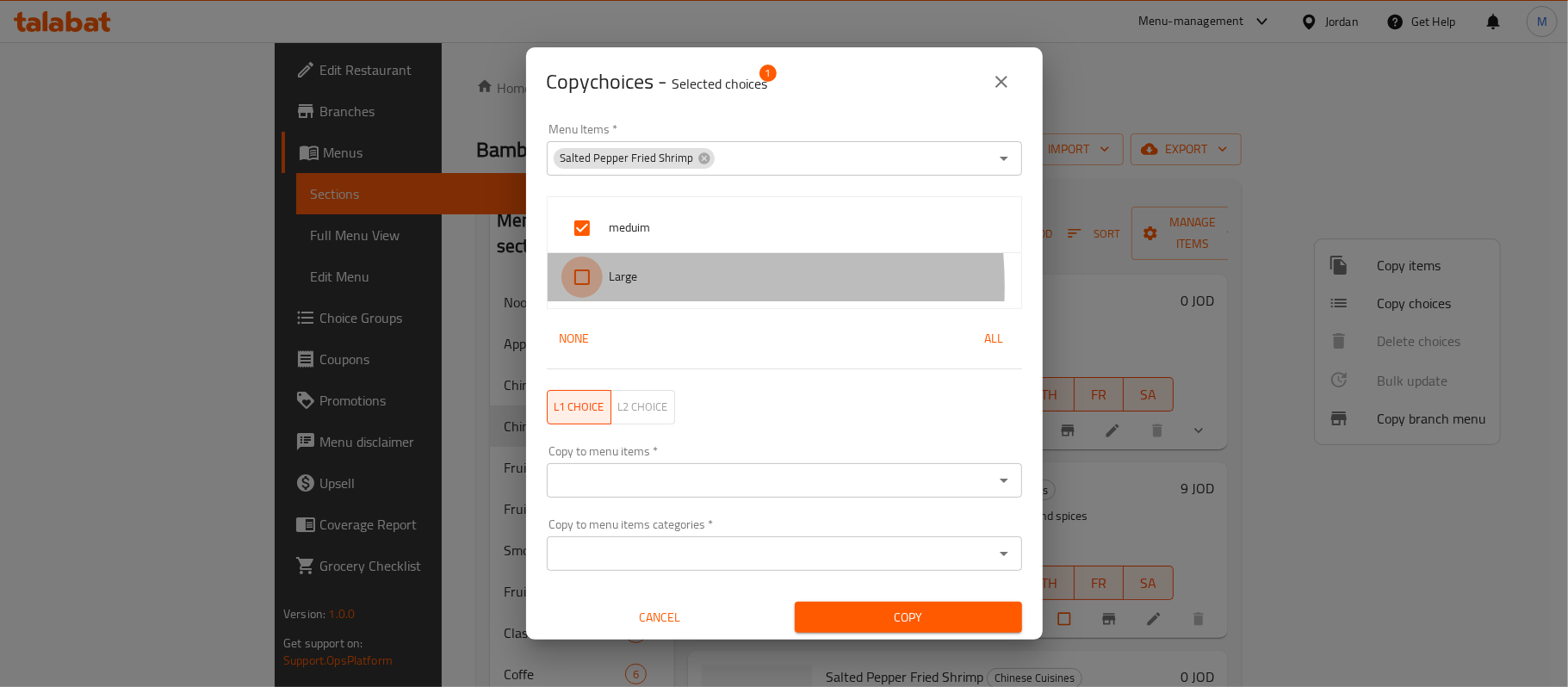
click at [598, 287] on input "checkbox" at bounding box center [582, 278] width 41 height 41
checkbox input "true"
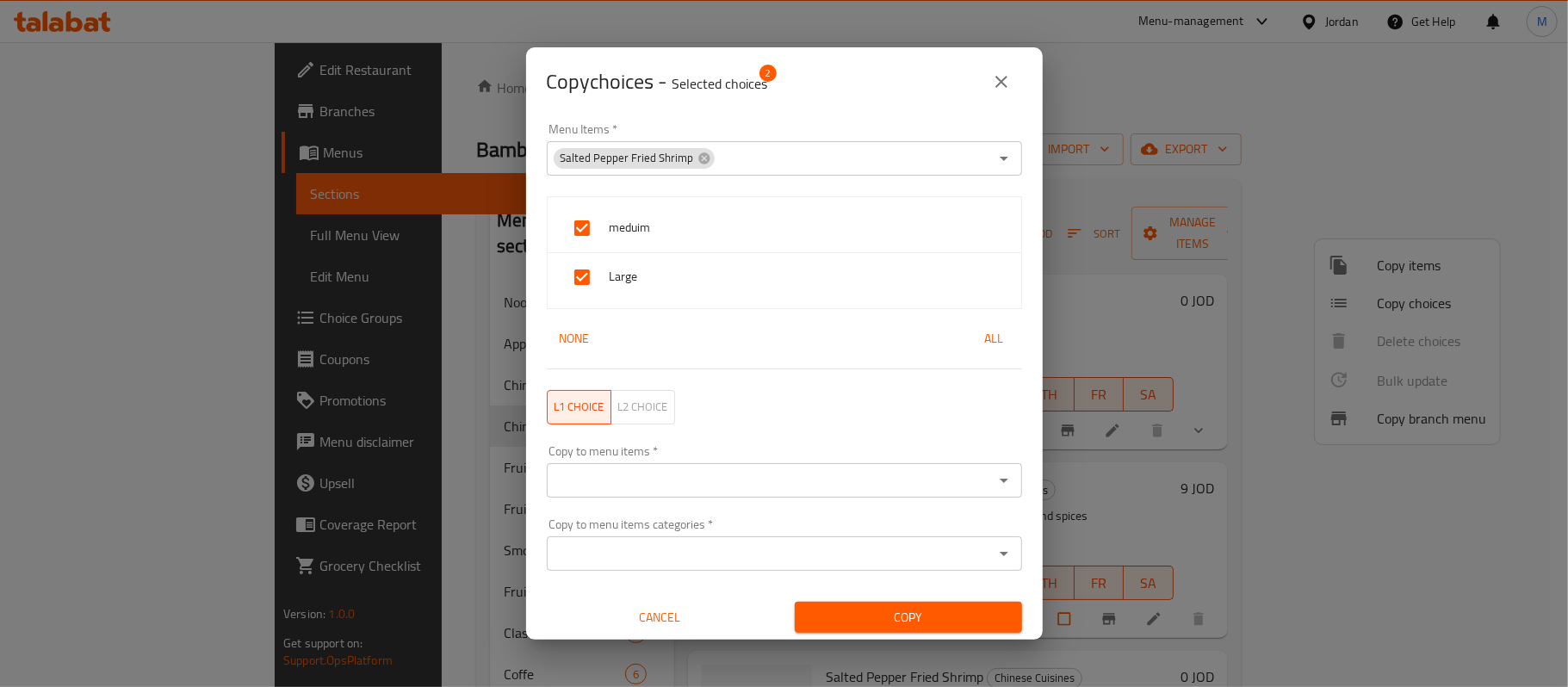
click at [672, 490] on input "Copy to menu items   *" at bounding box center [770, 481] width 437 height 24
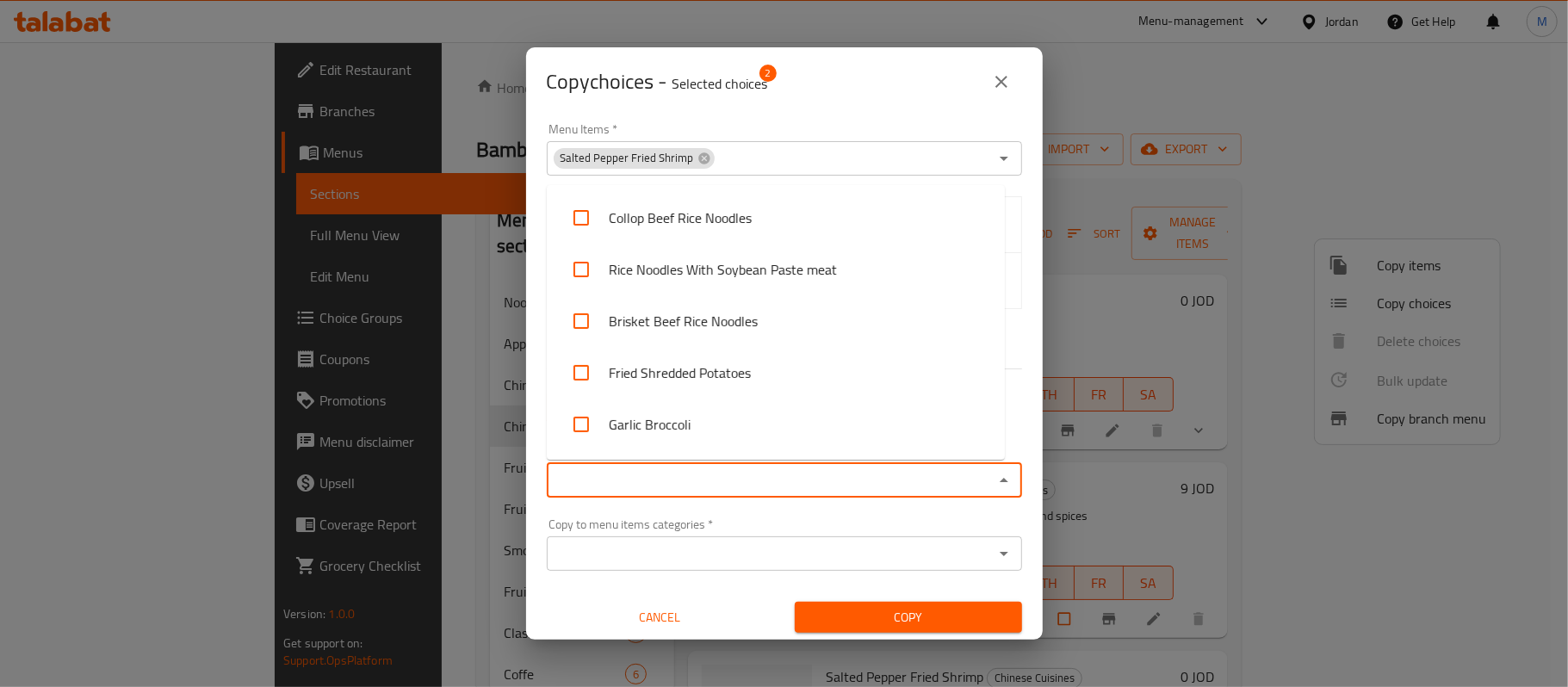
paste input "Fried Shrimp"
type input "Fried Shrimp"
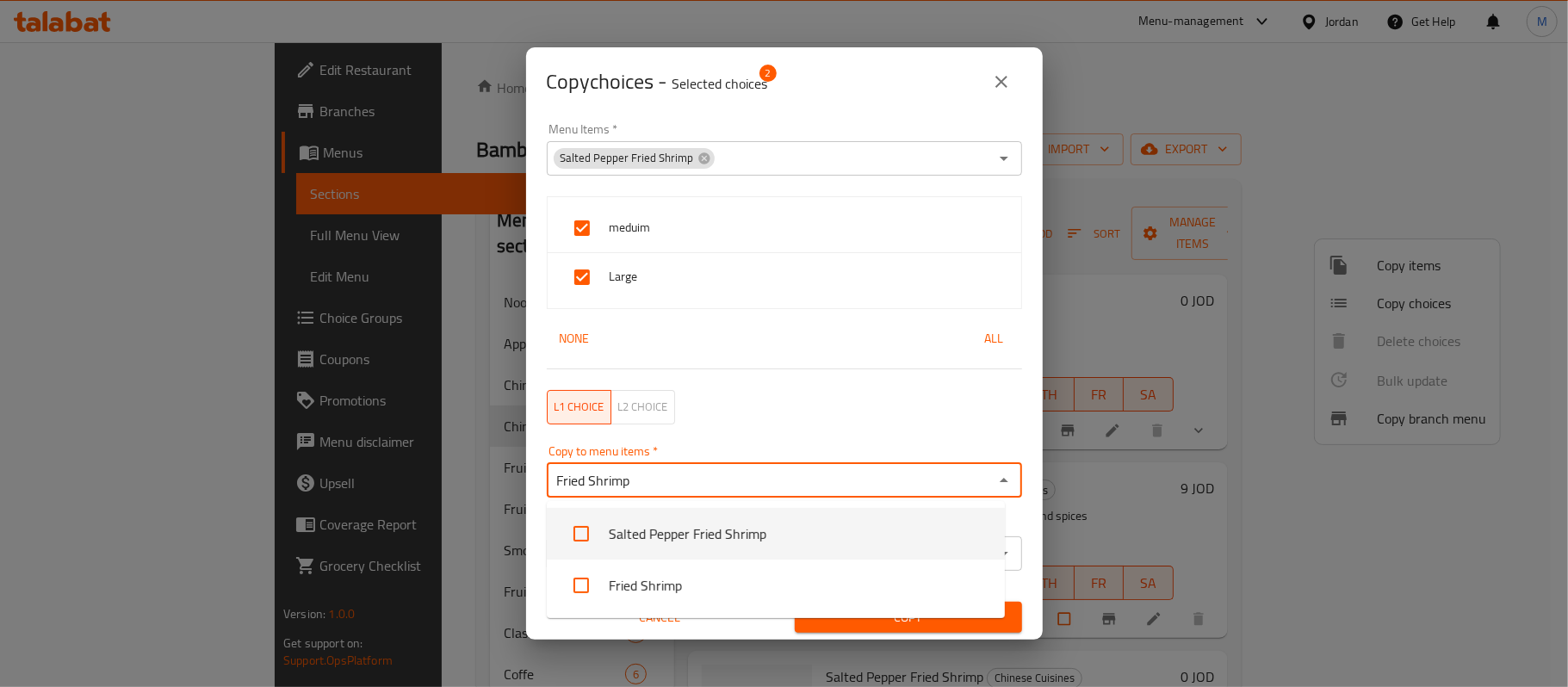
click at [671, 522] on li "Salted Pepper Fried Shrimp" at bounding box center [776, 534] width 458 height 52
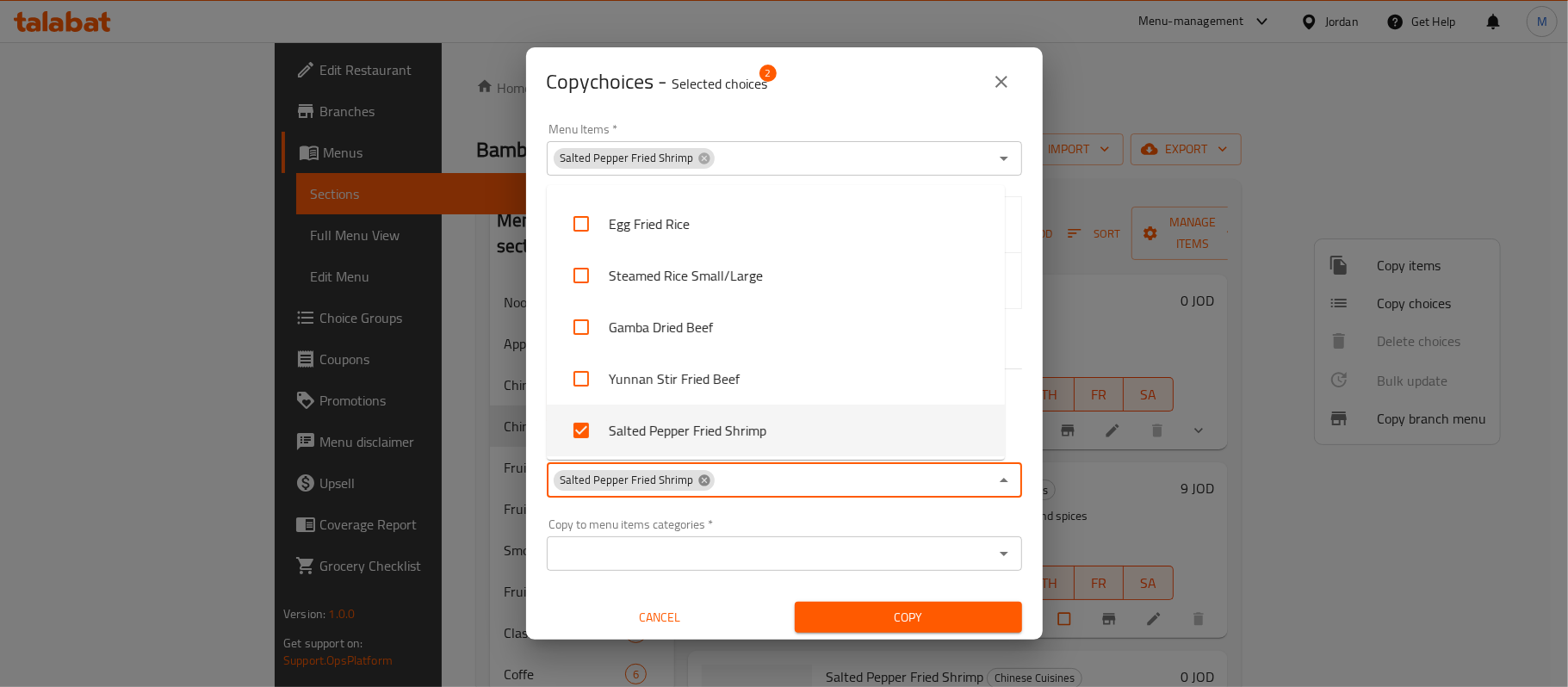
click at [704, 483] on div "Salted Pepper Fried Shrimp Copy to menu items *" at bounding box center [785, 481] width 476 height 34
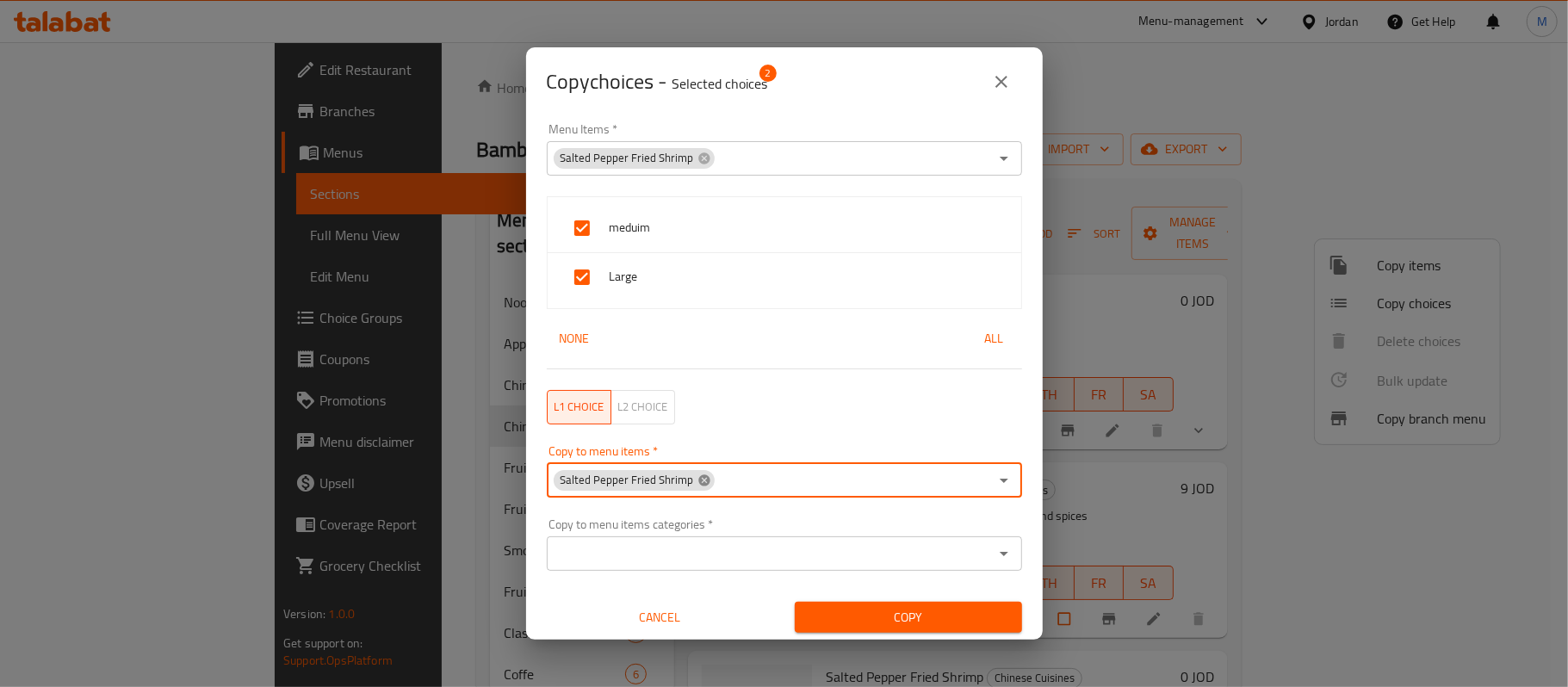
click at [700, 483] on icon at bounding box center [703, 480] width 11 height 11
paste input "Fried Shrimp"
type input "Fried Shrimp"
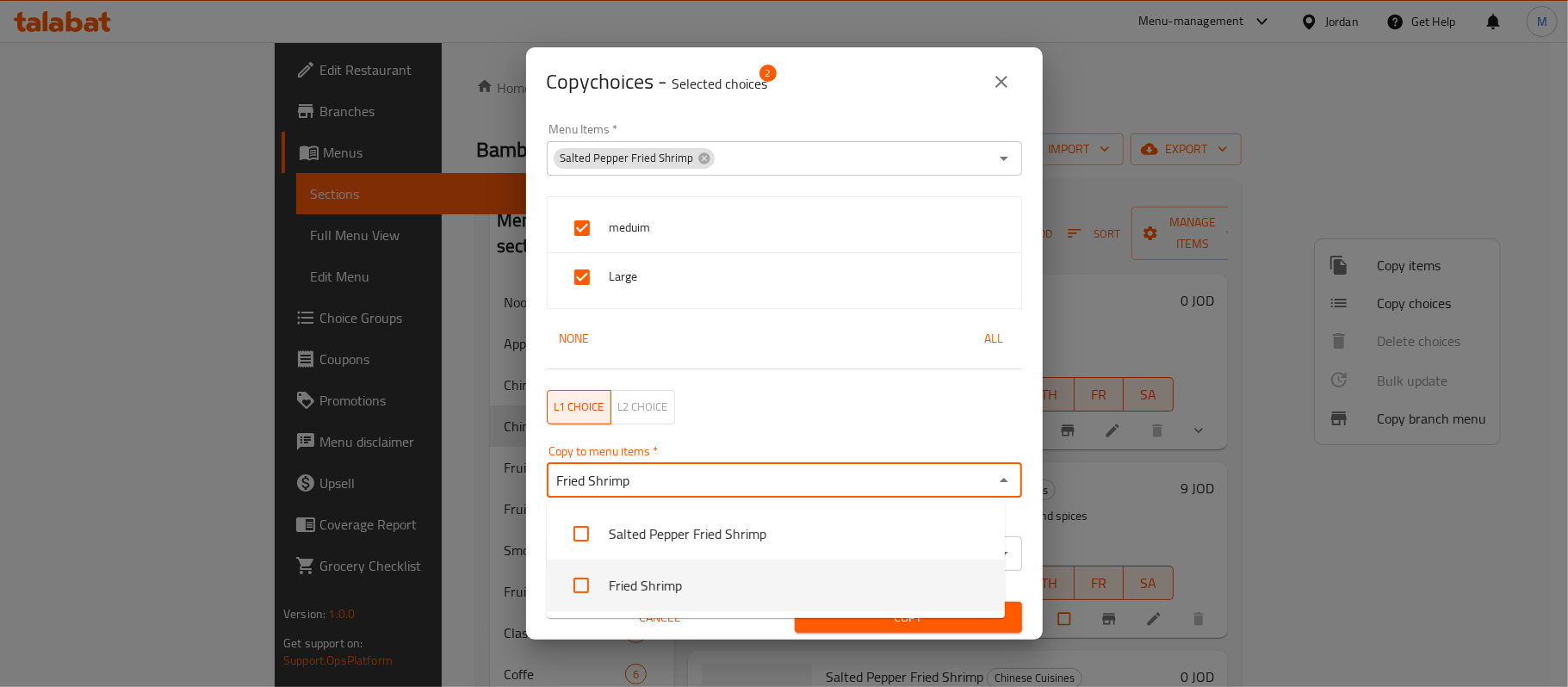
click at [662, 586] on li "Fried Shrimp" at bounding box center [776, 586] width 458 height 52
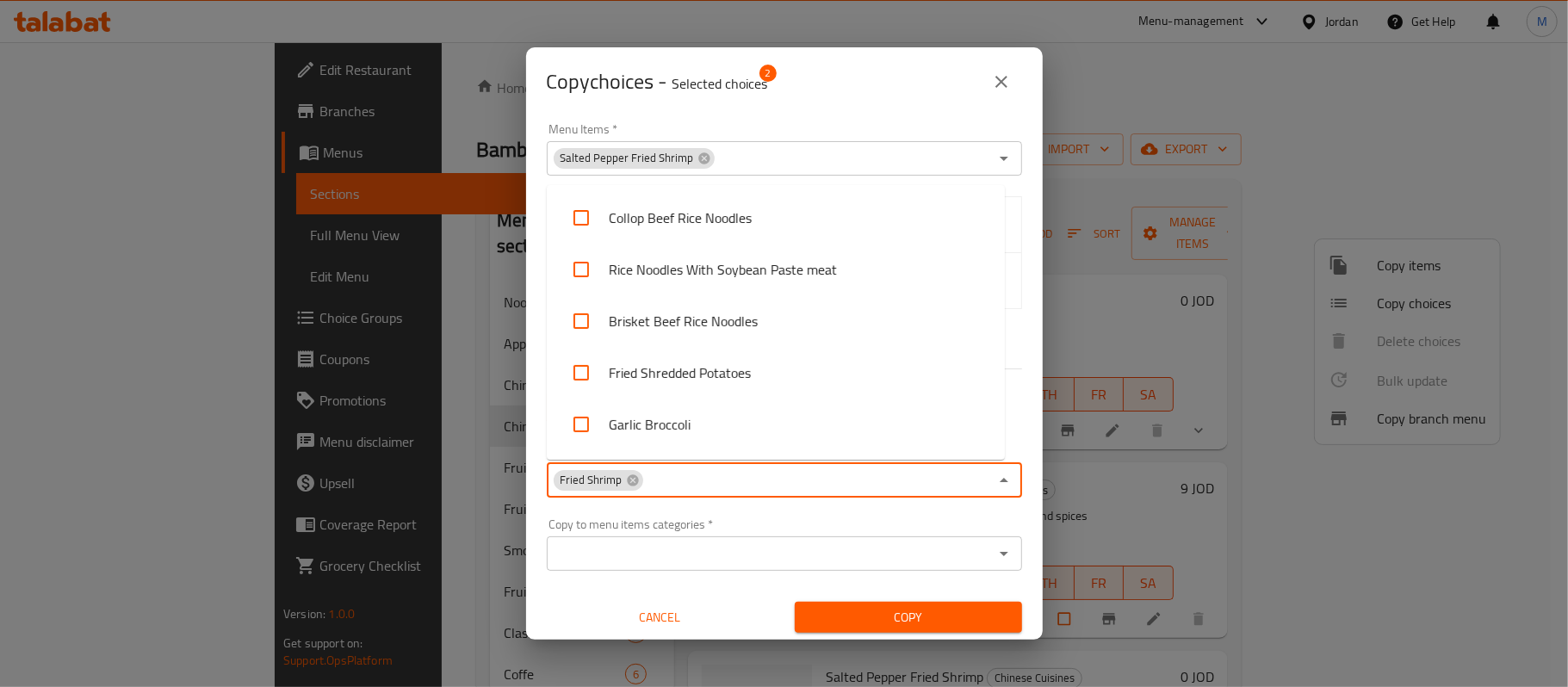
click at [731, 478] on input "Copy to menu items   *" at bounding box center [817, 481] width 344 height 24
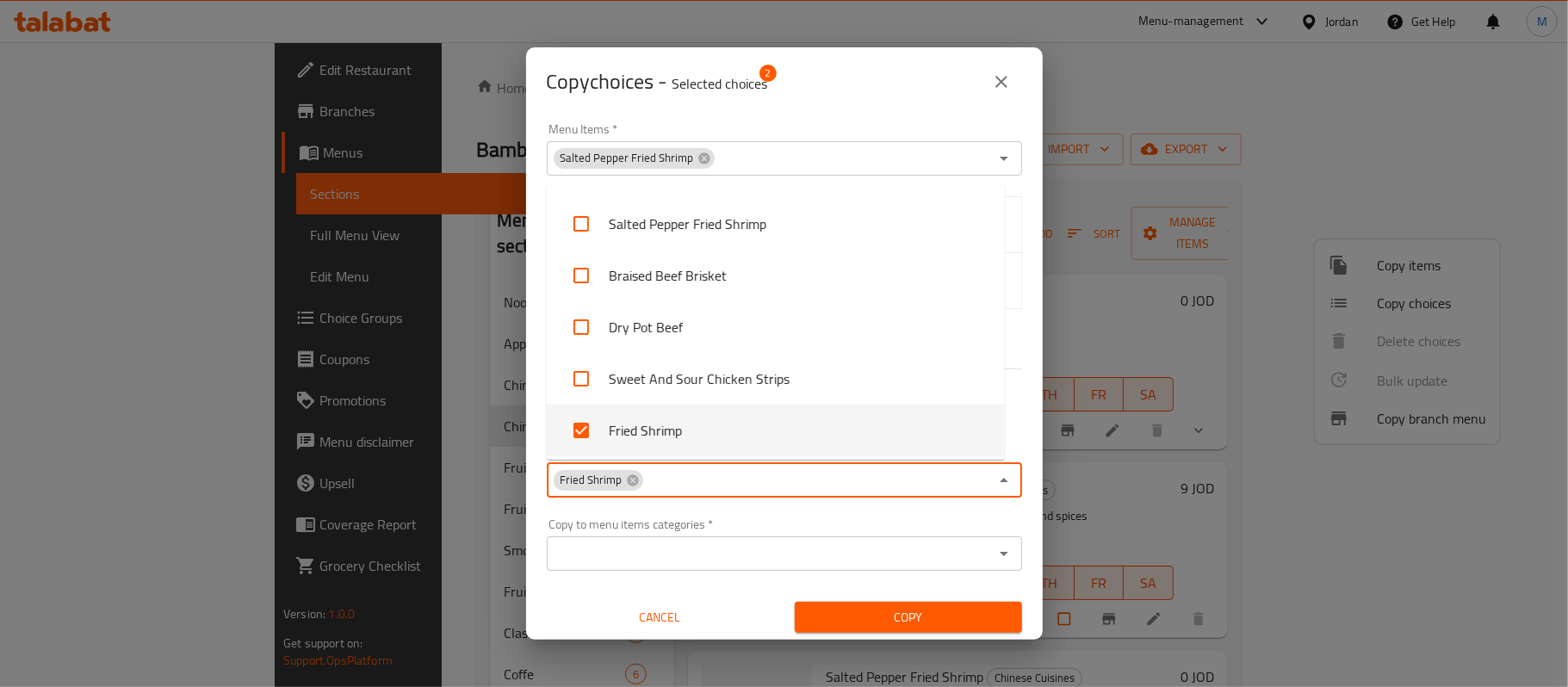
paste input "Chinese Spicy Crispy Shrimp"
type input "Chinese Spicy Crispy Shrimp"
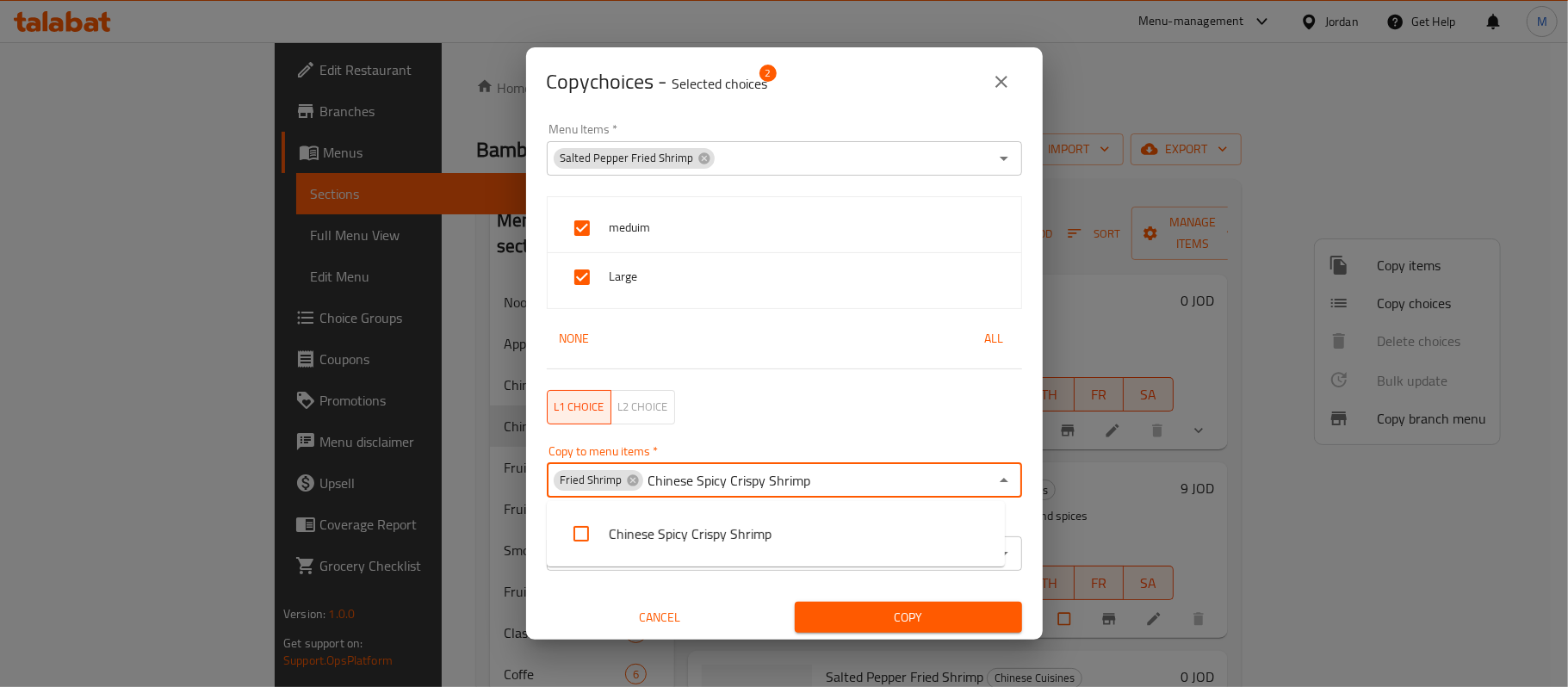
scroll to position [0, 0]
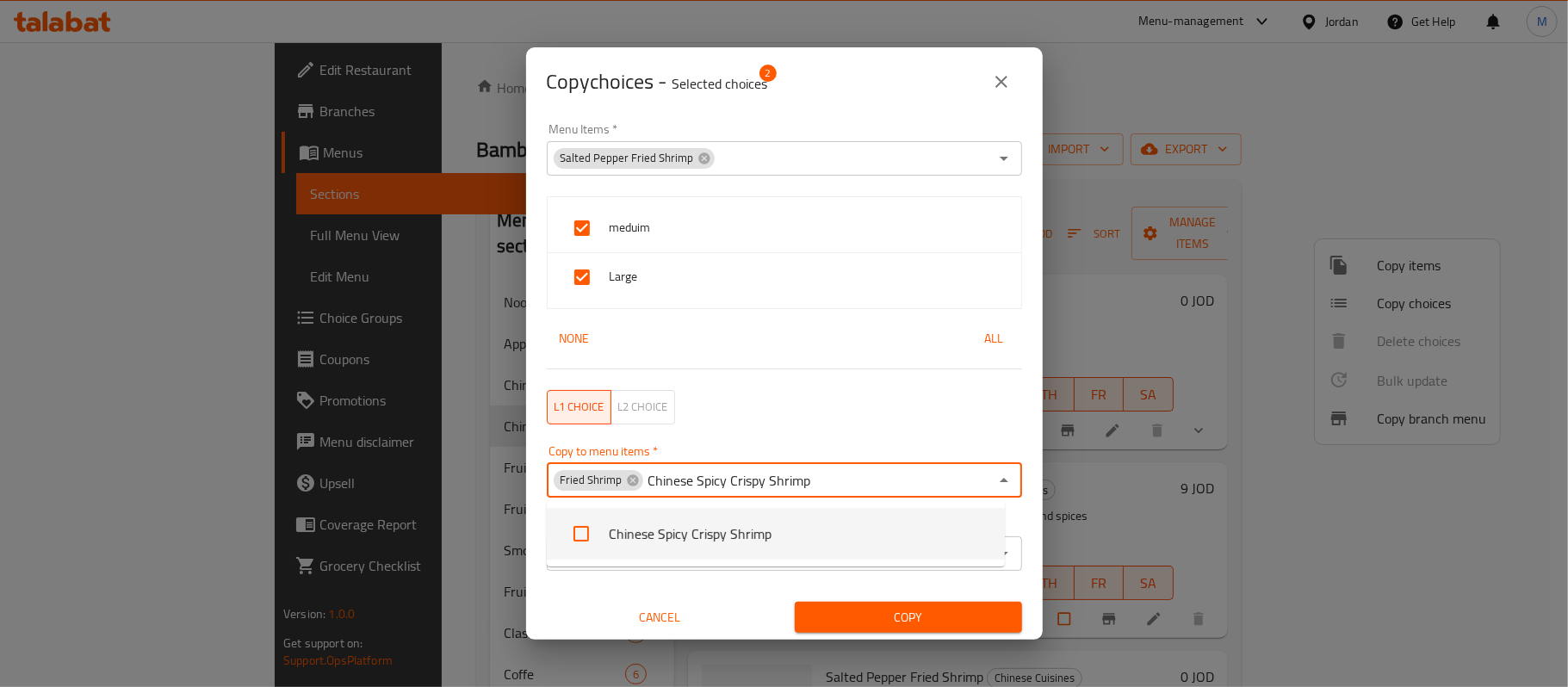
click at [621, 533] on li "Chinese Spicy Crispy Shrimp" at bounding box center [776, 534] width 458 height 52
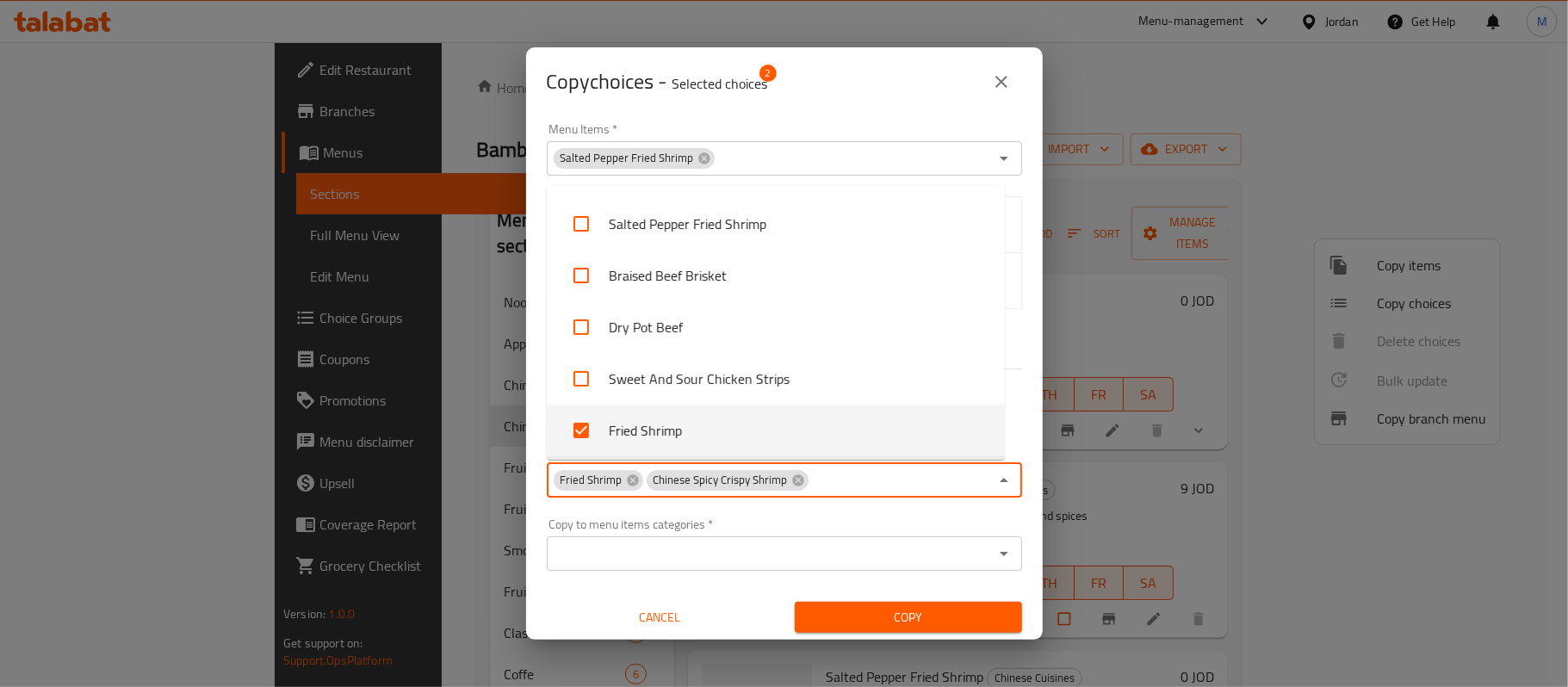
click at [538, 512] on div "Copy to menu items categories   * Copy to menu items categories *" at bounding box center [785, 545] width 496 height 73
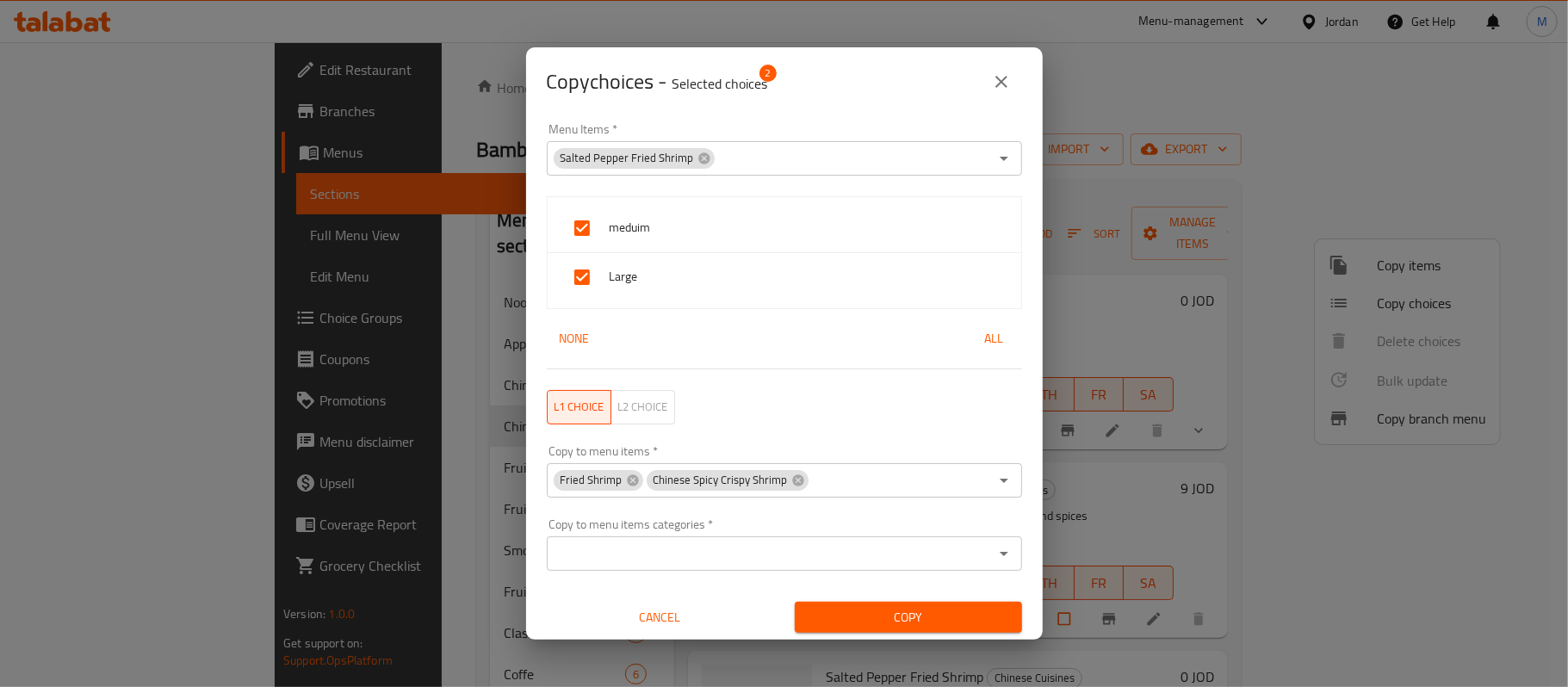
scroll to position [3, 0]
click at [893, 483] on input "Copy to menu items   *" at bounding box center [899, 478] width 178 height 24
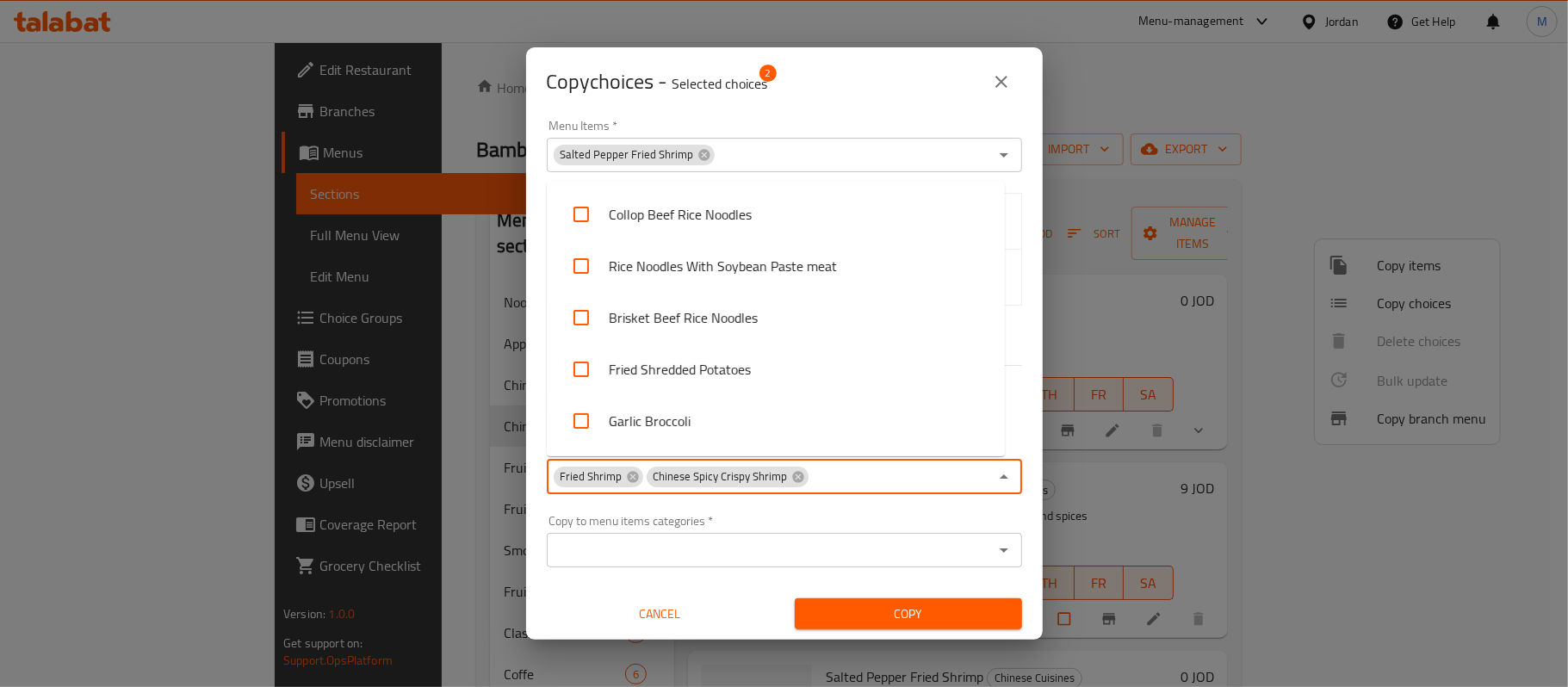
paste input "Poached Chicken With Chilli Oil"
type input "Poached Chicken With Chilli Oil"
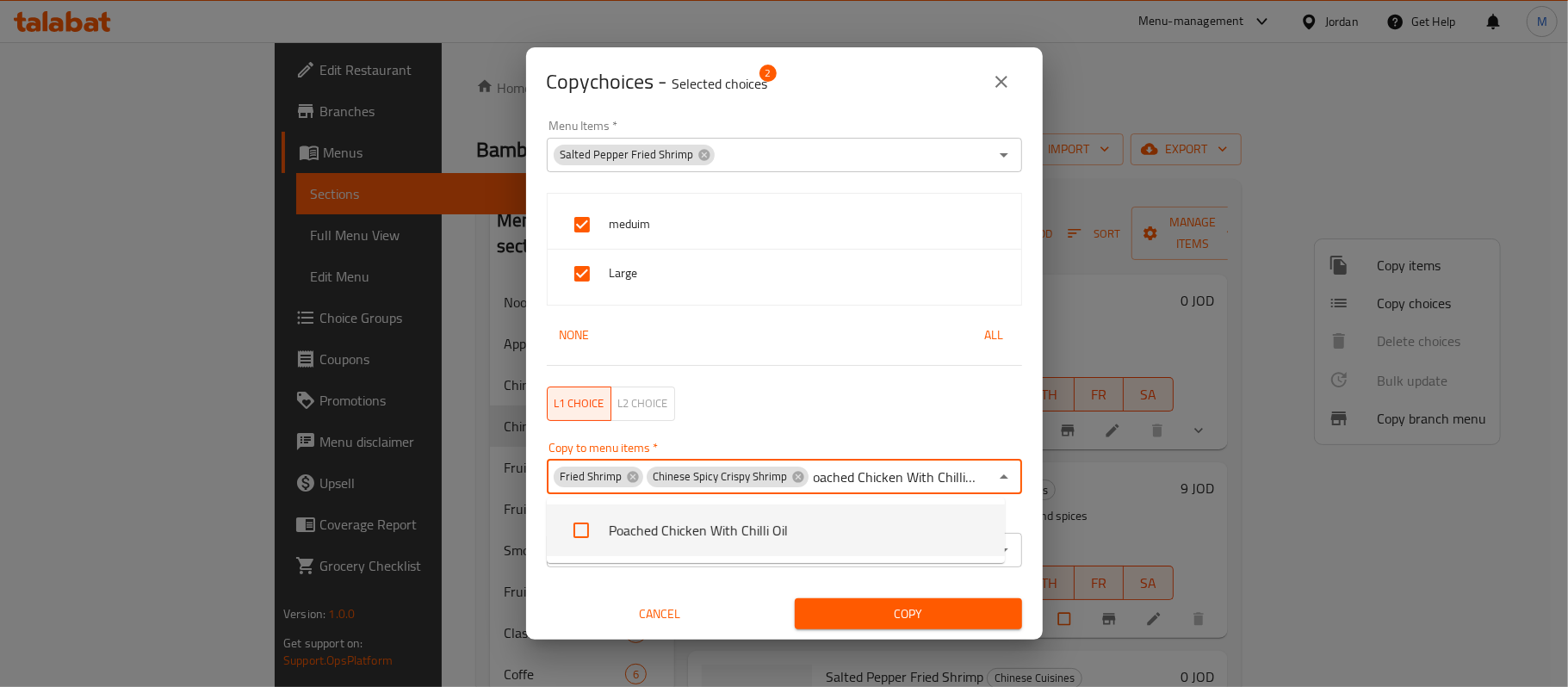
click at [796, 541] on li "Poached Chicken With Chilli Oil" at bounding box center [776, 531] width 458 height 52
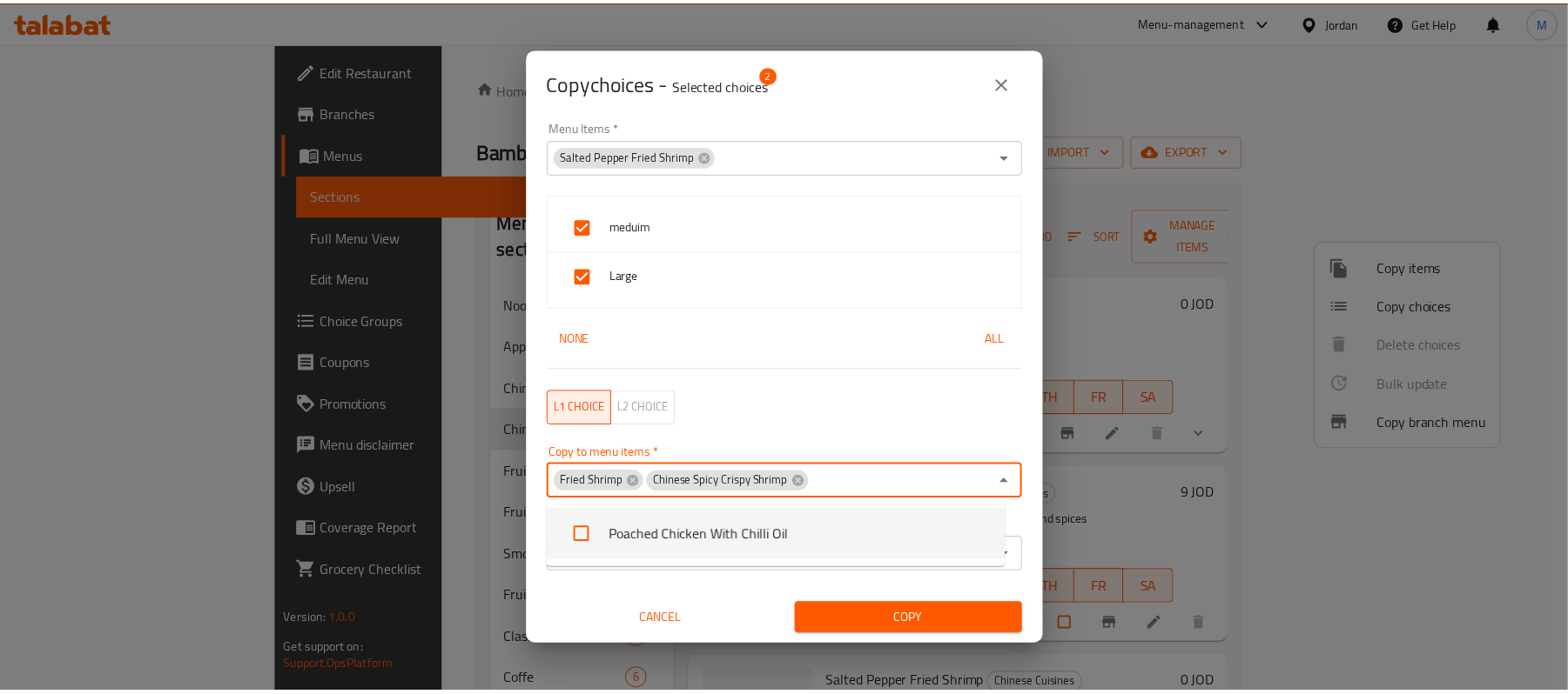
scroll to position [0, 0]
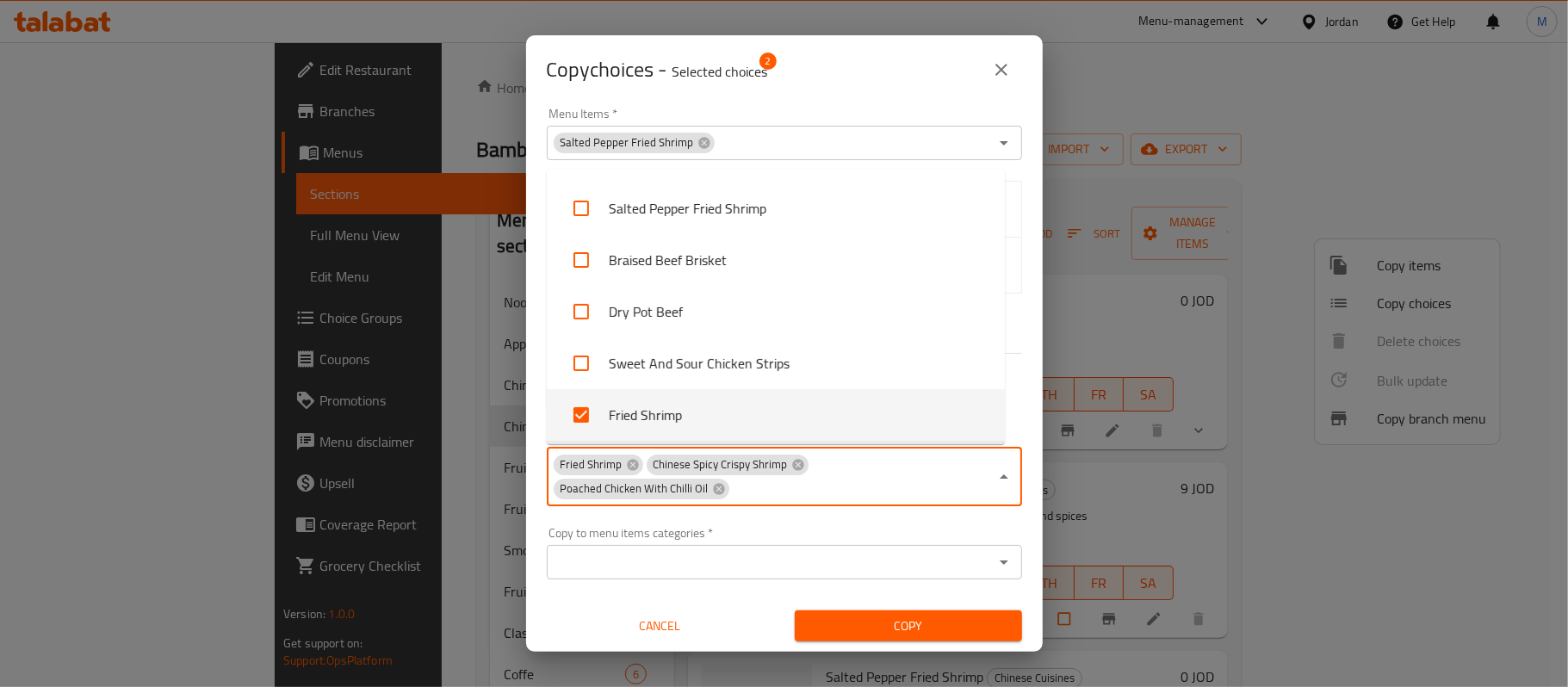
click at [837, 621] on span "Copy" at bounding box center [908, 627] width 200 height 22
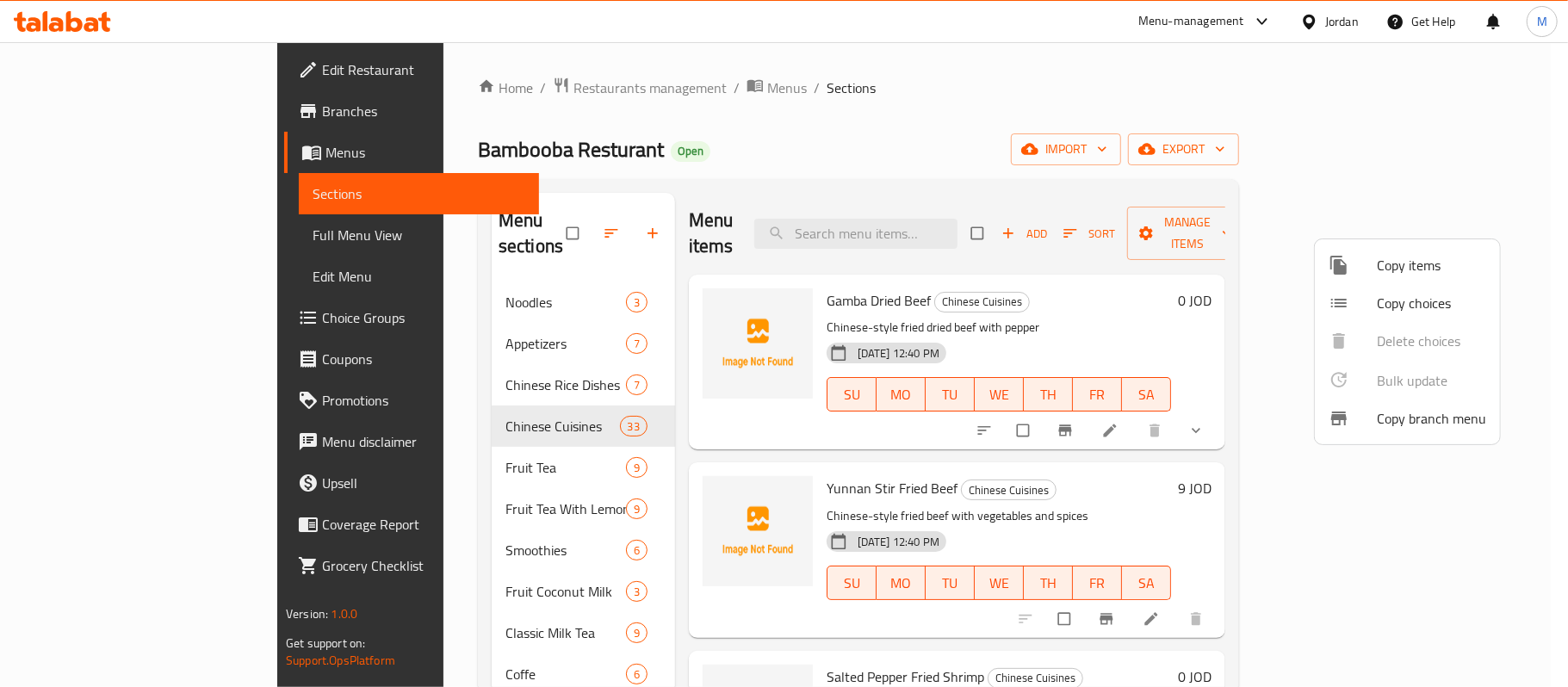
click at [916, 217] on div at bounding box center [784, 343] width 1568 height 687
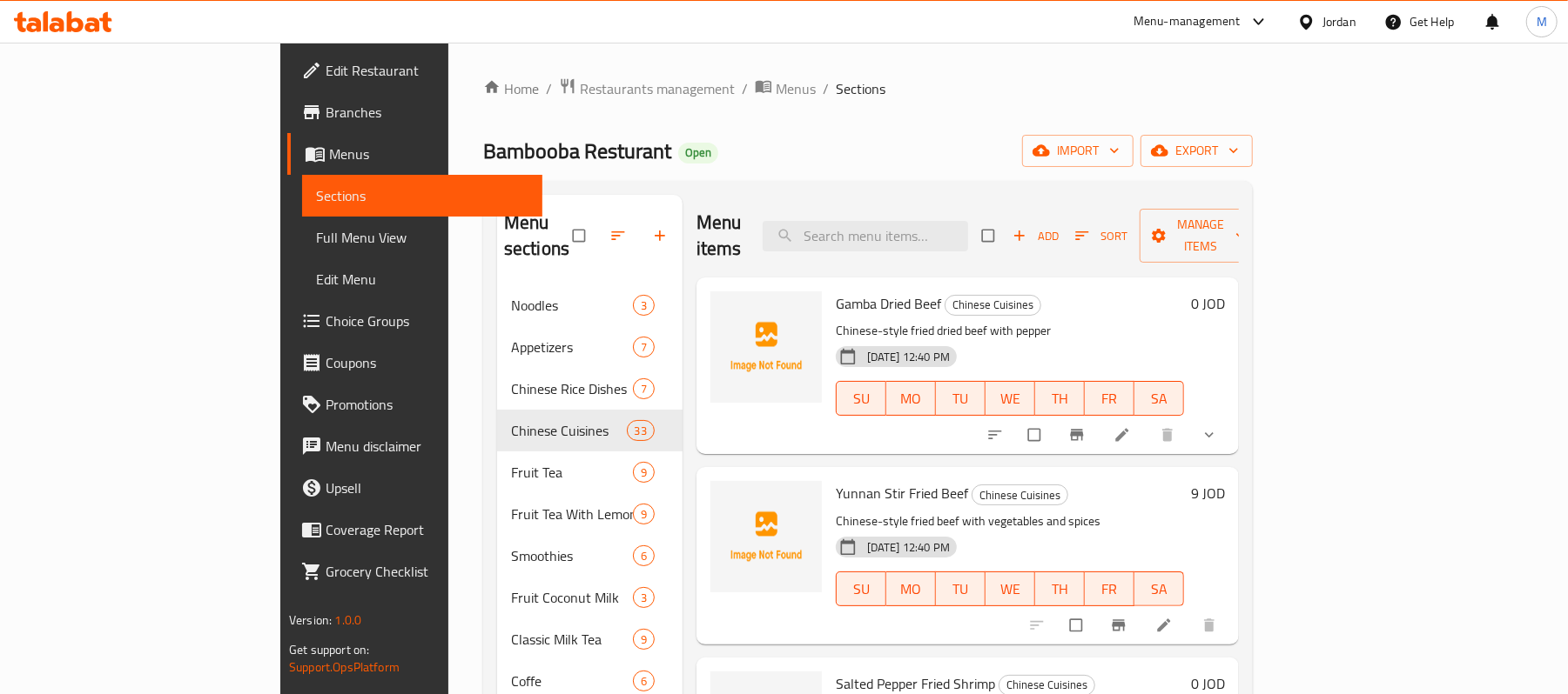
click at [926, 221] on input "search" at bounding box center [865, 236] width 206 height 30
paste input "Poached Chicken With Chilli Oil"
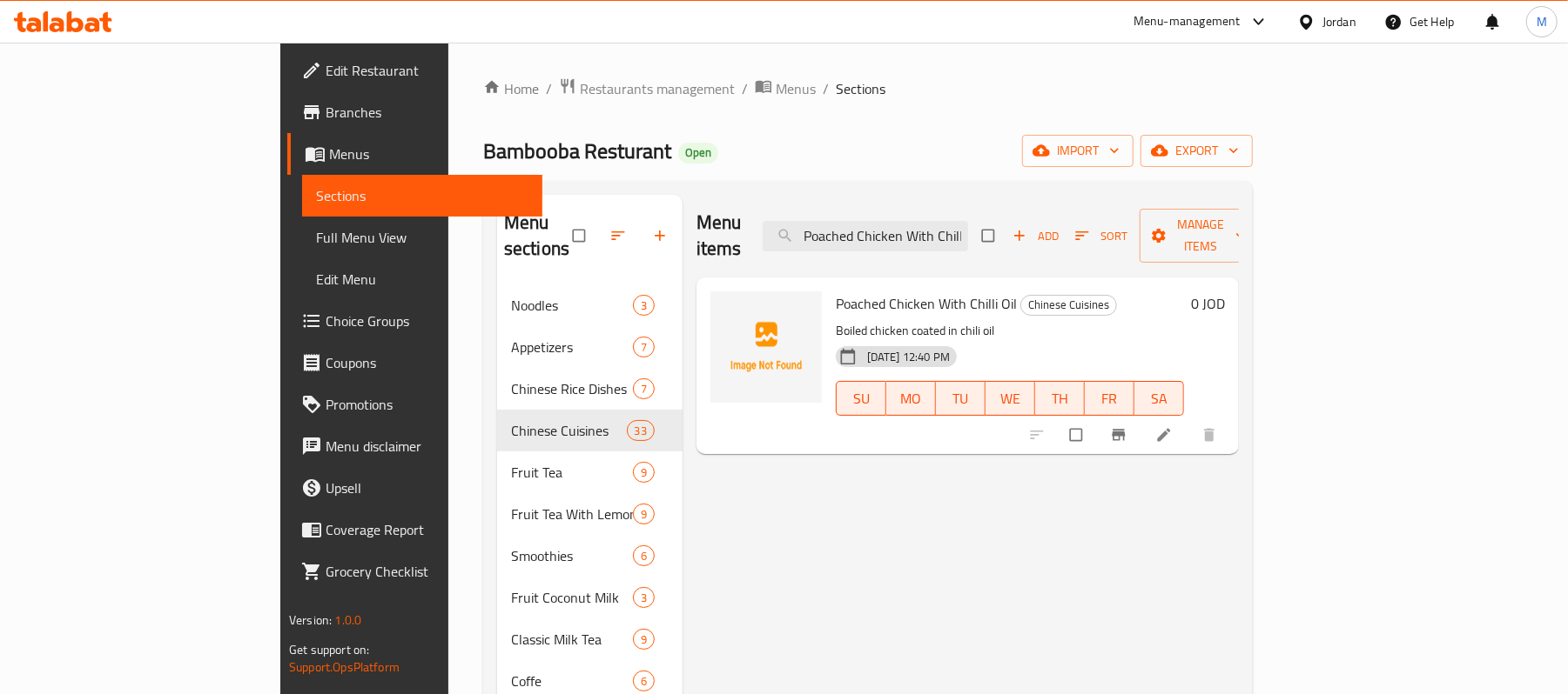
click at [1232, 428] on div at bounding box center [1125, 435] width 214 height 38
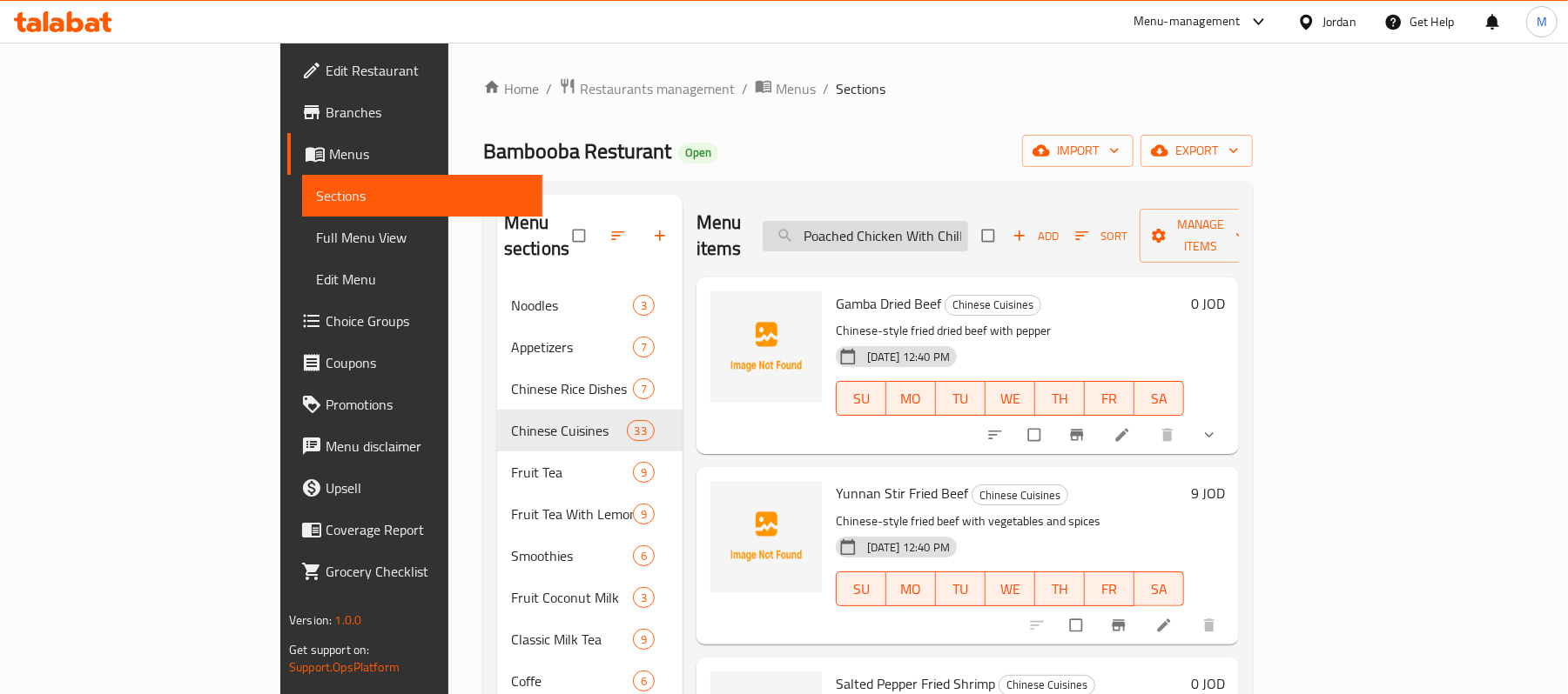
click at [968, 221] on input "Poached Chicken With Chilli Oil" at bounding box center [865, 236] width 206 height 30
click at [968, 223] on input "Poached Chicken With Chilli Oil" at bounding box center [865, 236] width 206 height 30
paste input "search"
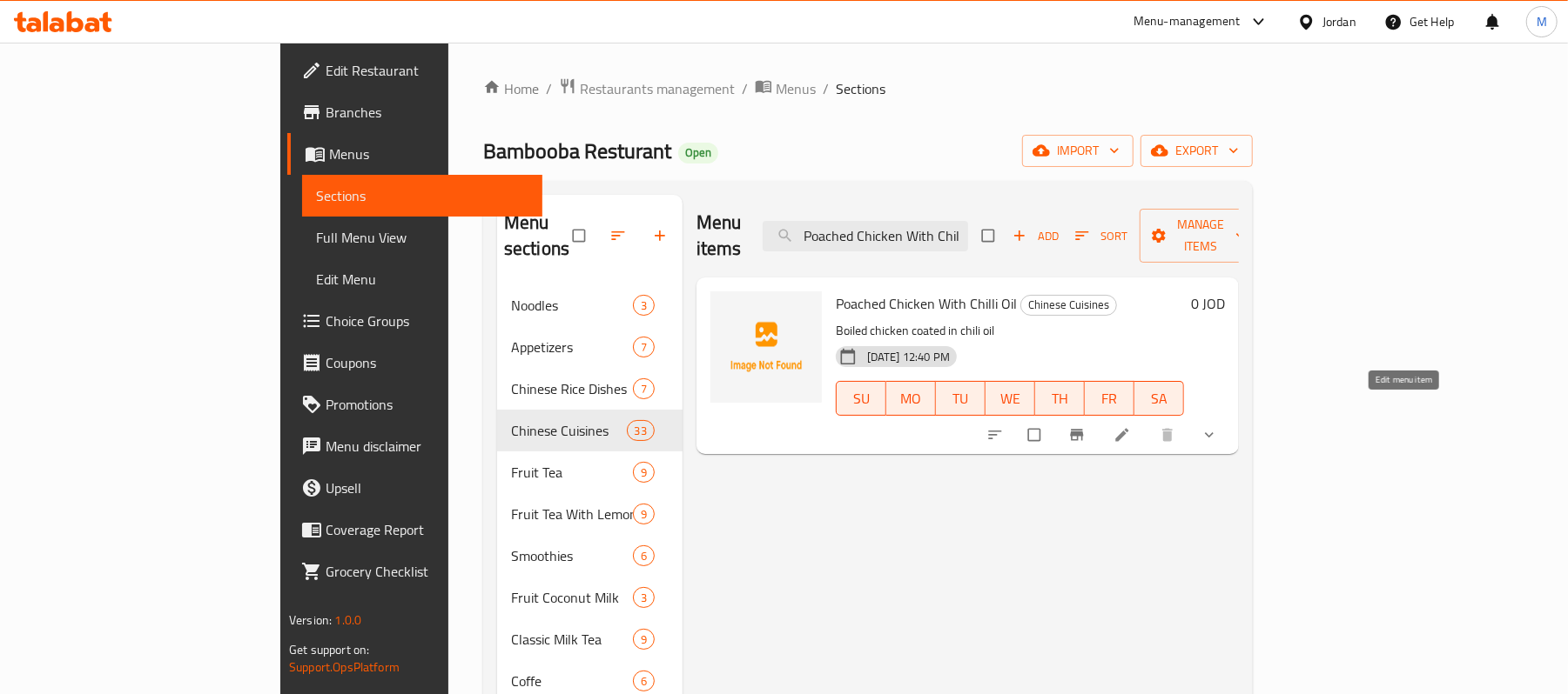
type input "Poached Chicken With Chil"
click at [1131, 427] on icon at bounding box center [1122, 435] width 17 height 17
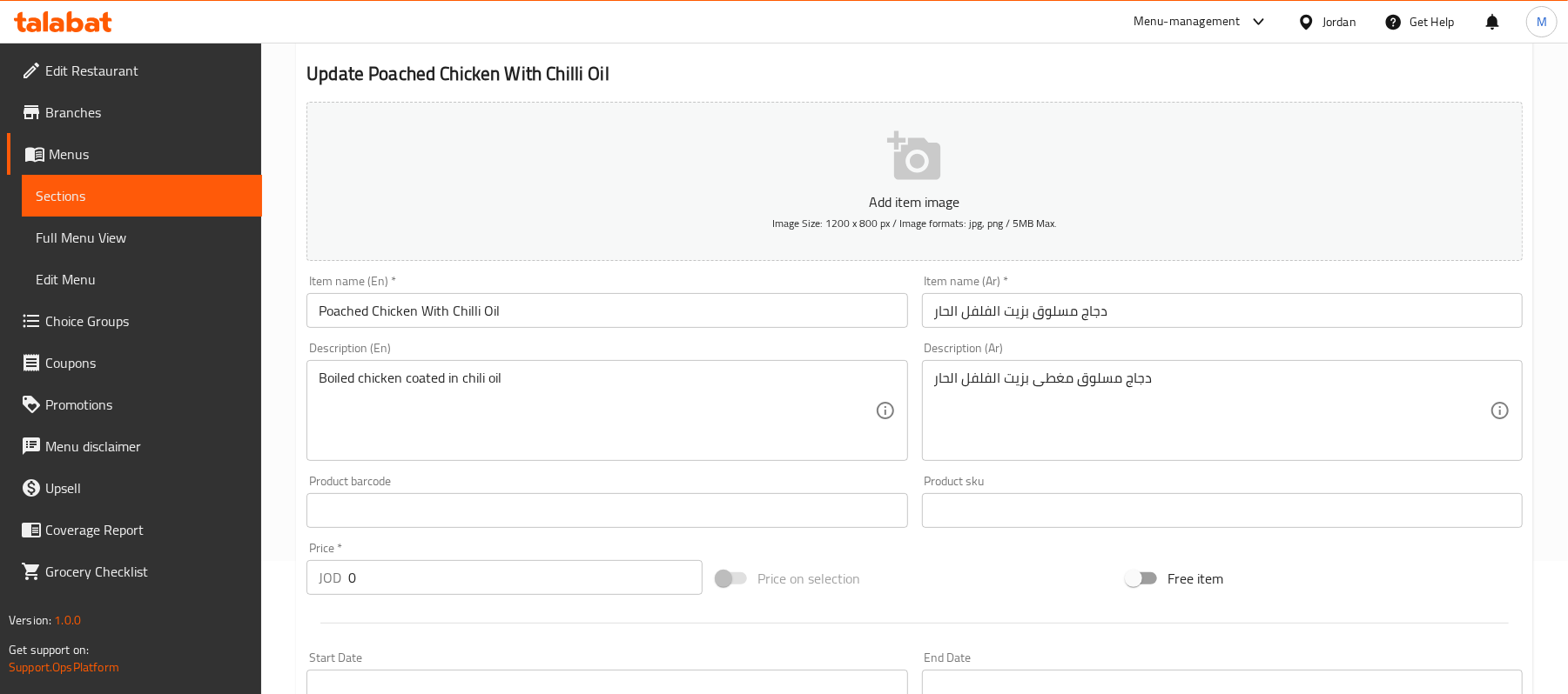
scroll to position [576, 0]
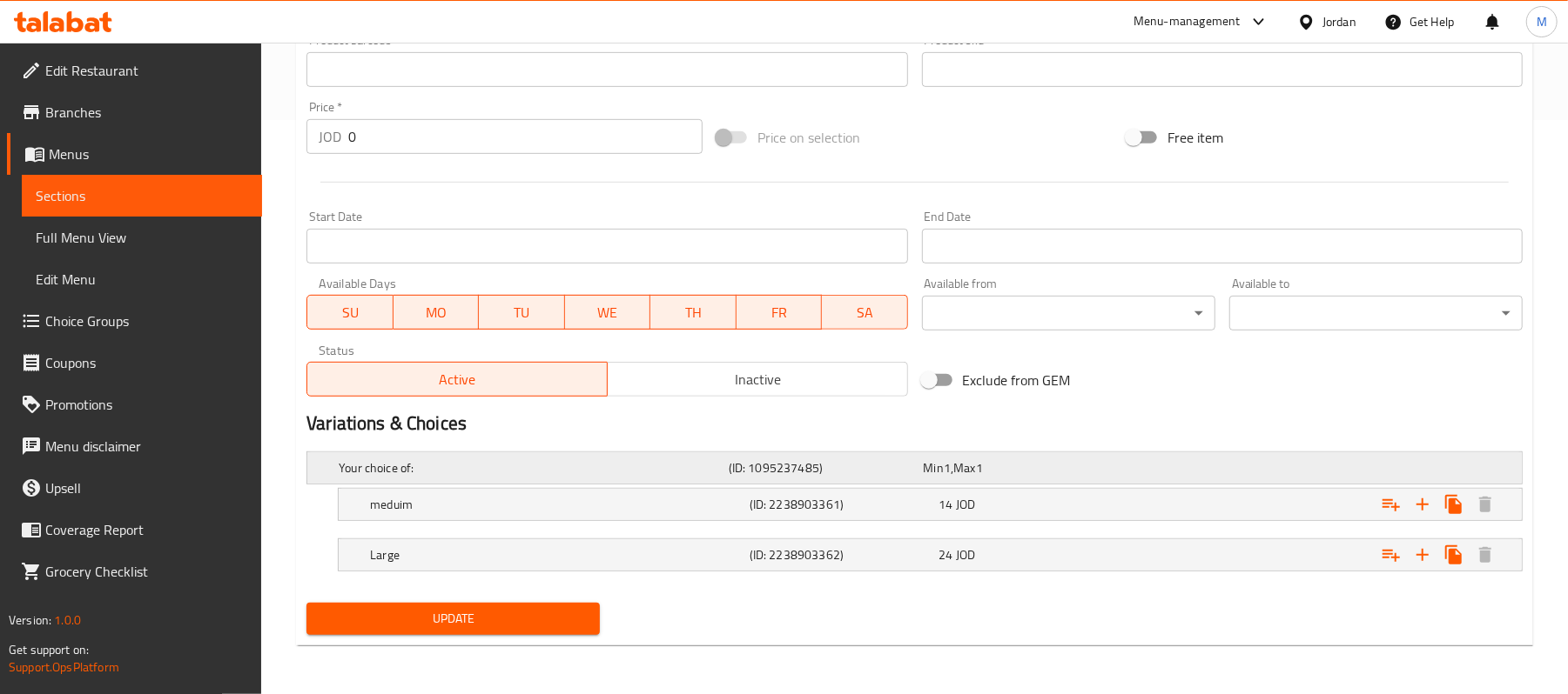
click at [875, 475] on h5 "(ID: 1095237485)" at bounding box center [822, 468] width 188 height 17
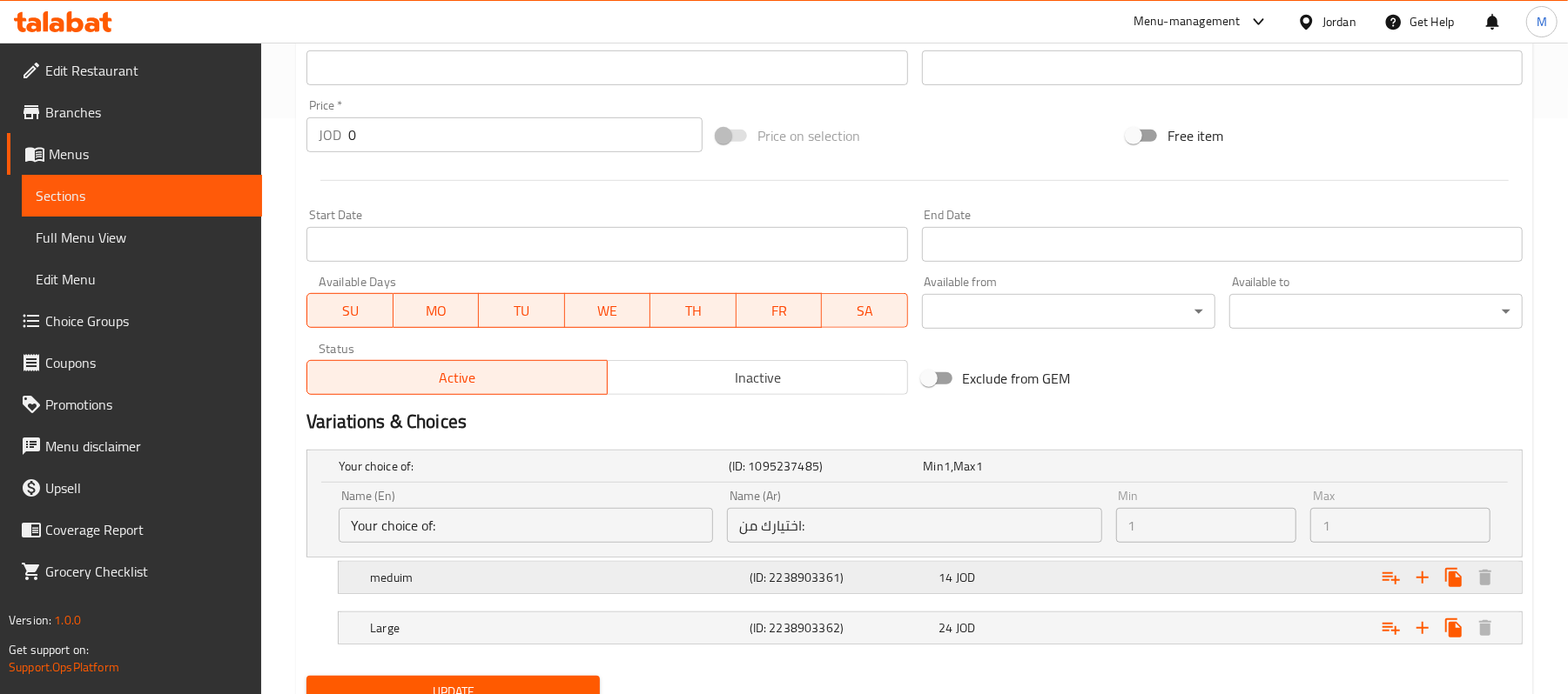
click at [916, 475] on h5 "(ID: 2238903361)" at bounding box center [822, 467] width 188 height 17
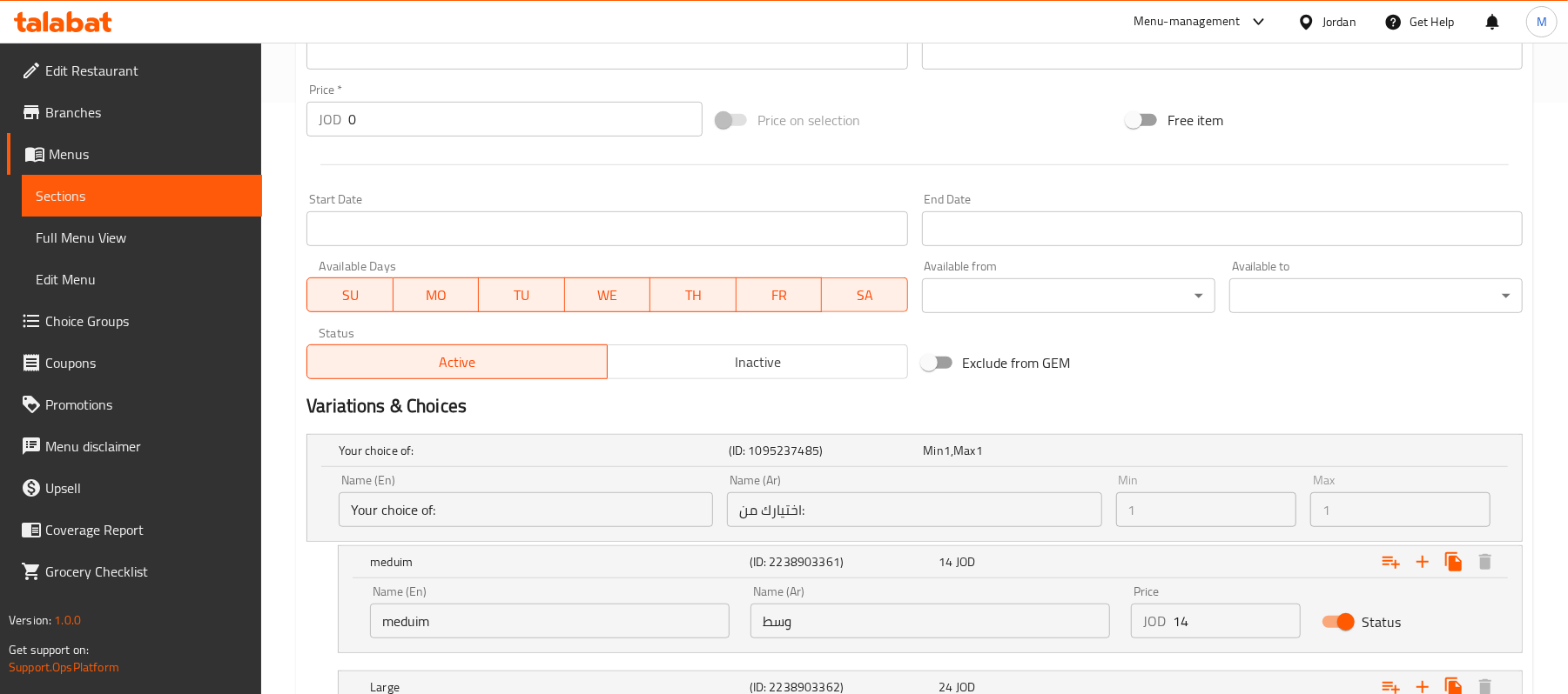
scroll to position [725, 0]
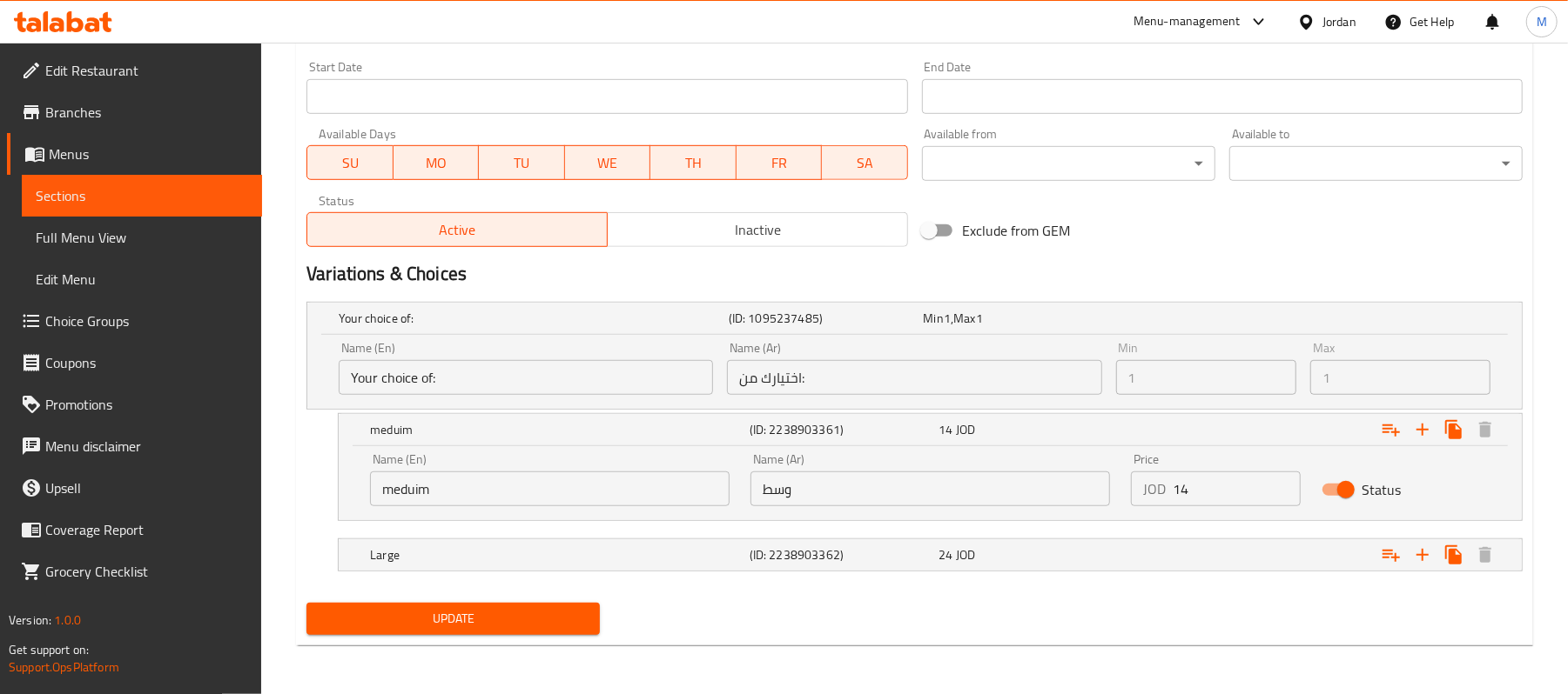
click at [1173, 488] on input "14" at bounding box center [1236, 489] width 127 height 35
type input "9.5"
click at [1186, 322] on div "Expand" at bounding box center [1309, 319] width 390 height 7
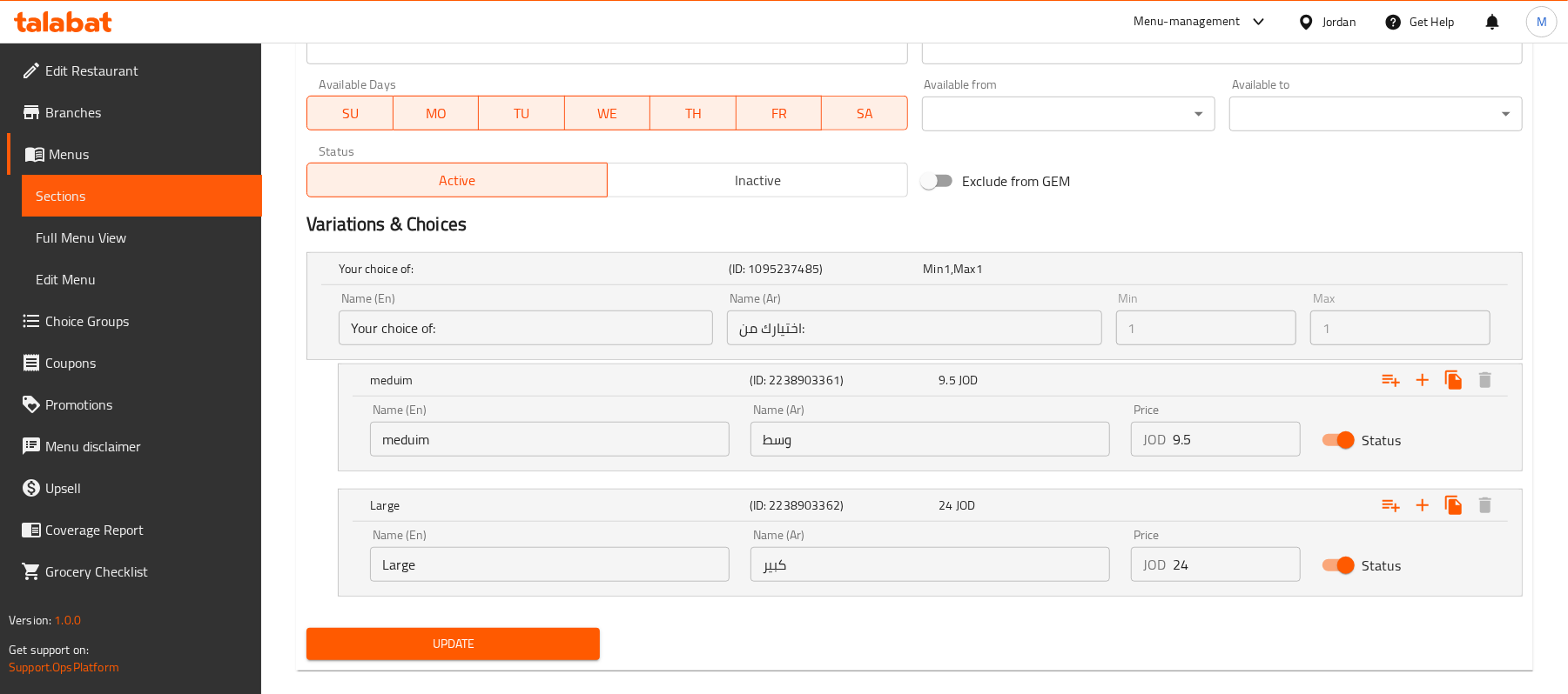
scroll to position [800, 0]
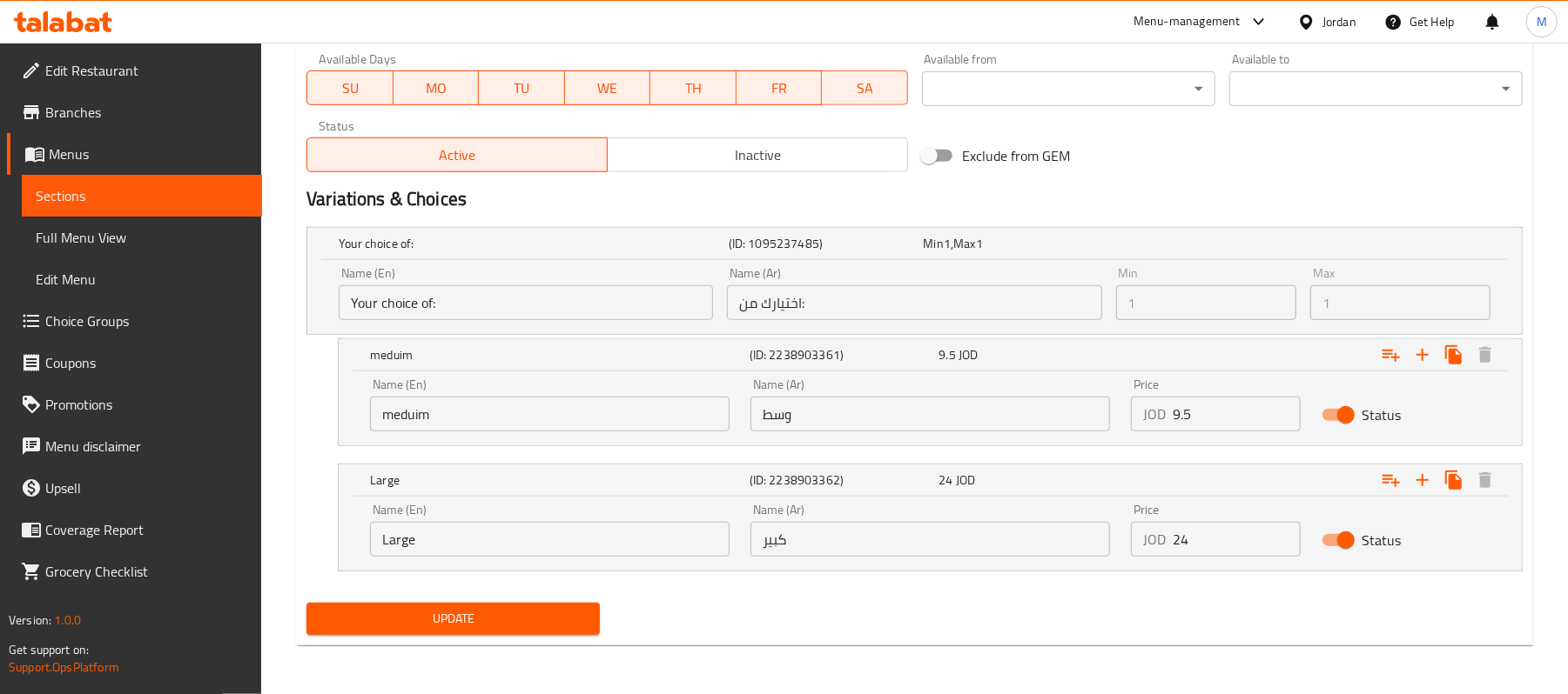
click at [1191, 543] on input "24" at bounding box center [1236, 540] width 127 height 35
type input "16.5"
click at [395, 621] on span "Update" at bounding box center [453, 619] width 266 height 22
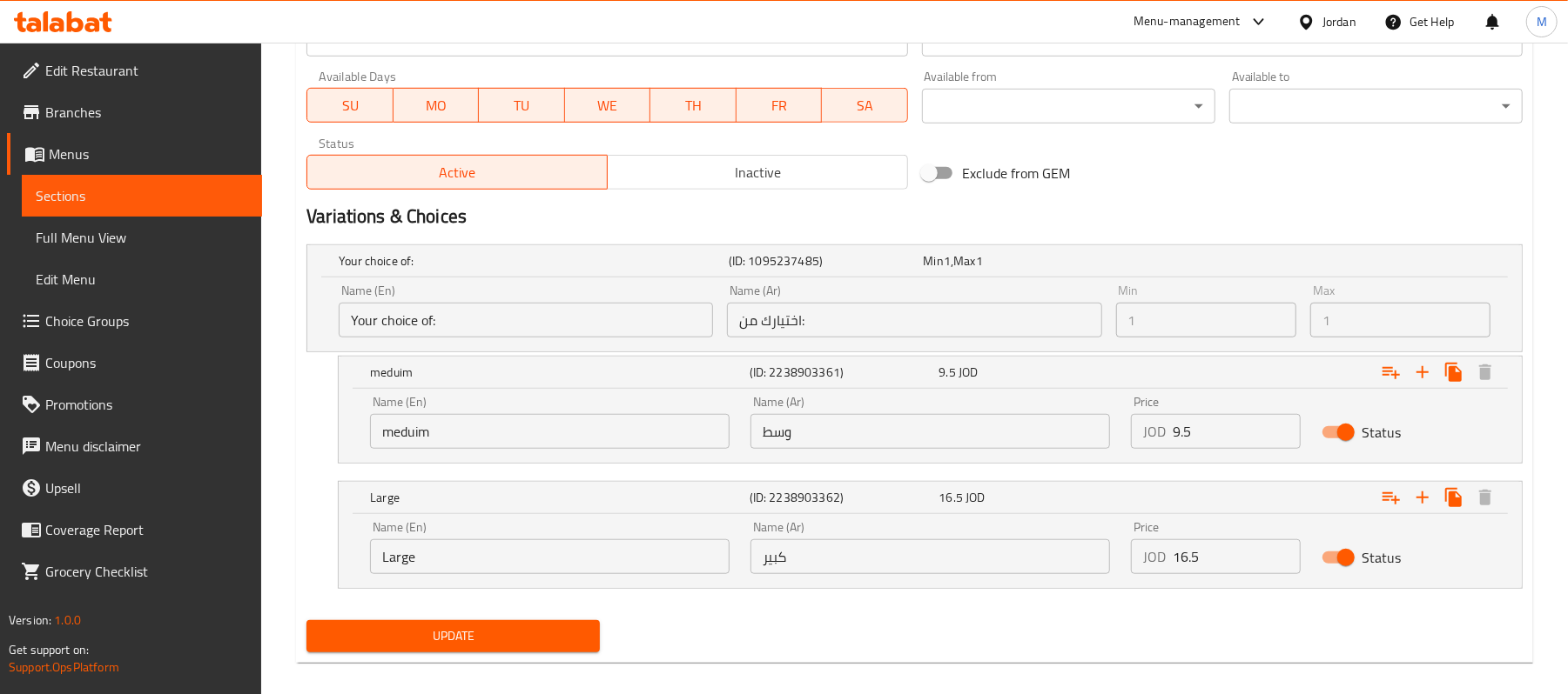
scroll to position [167, 0]
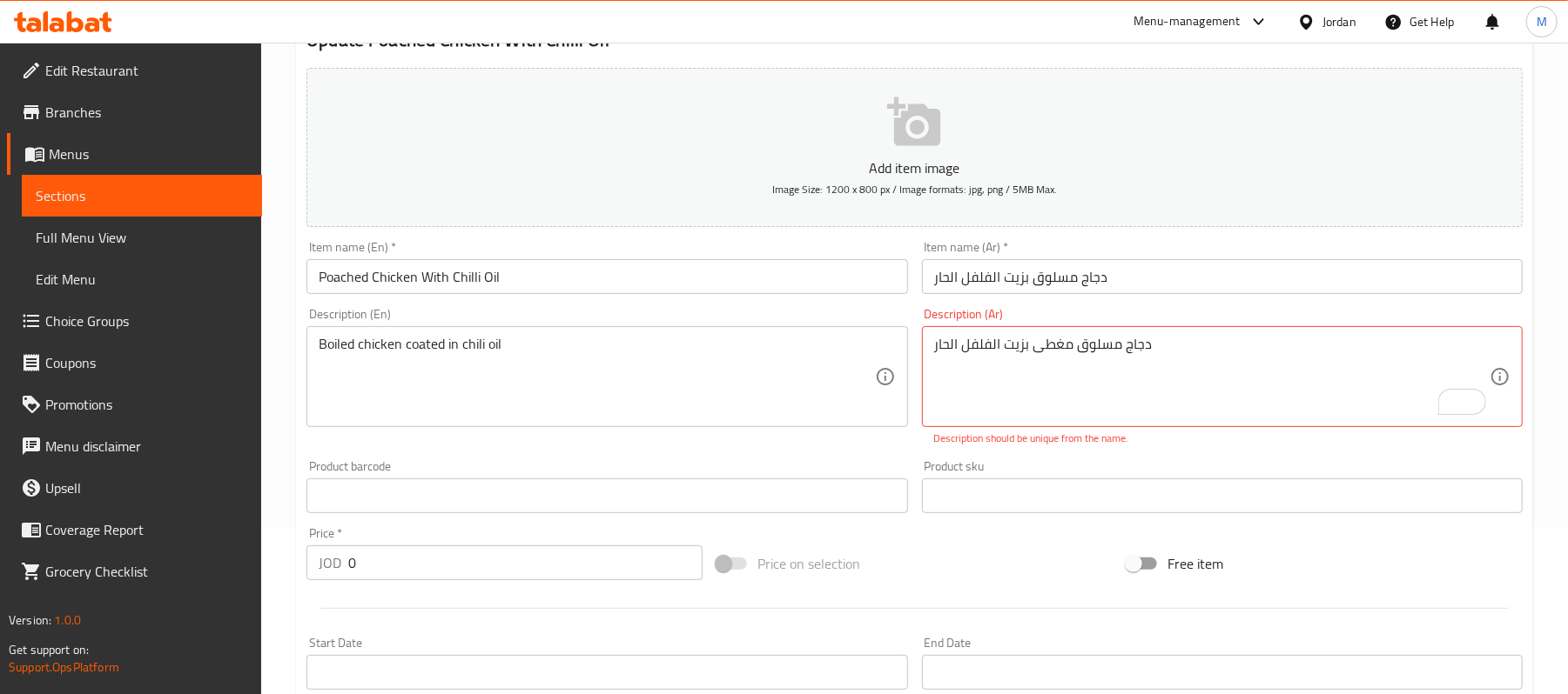
click at [1285, 360] on textarea "دجاج مسلوق مغطى بزيت الفلفل الحار" at bounding box center [1212, 377] width 556 height 83
click at [952, 528] on div "Add item image Image Size: 1200 x 800 px / Image formats: jpg, png / 5MB Max. I…" at bounding box center [915, 445] width 1230 height 769
click at [1080, 343] on textarea "دجاج مسلوق مغطى بزيت الفلفل الحار" at bounding box center [1212, 377] width 556 height 83
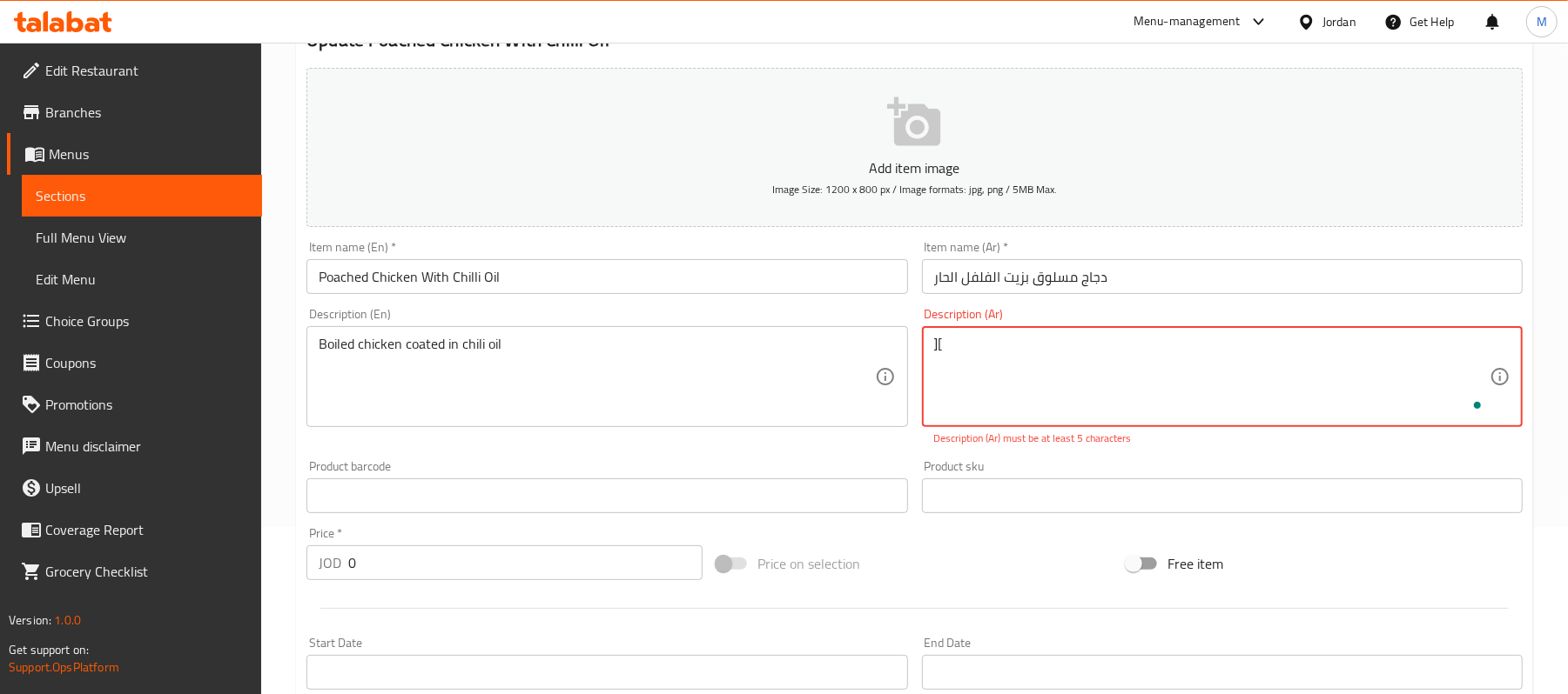
type textarea "]"
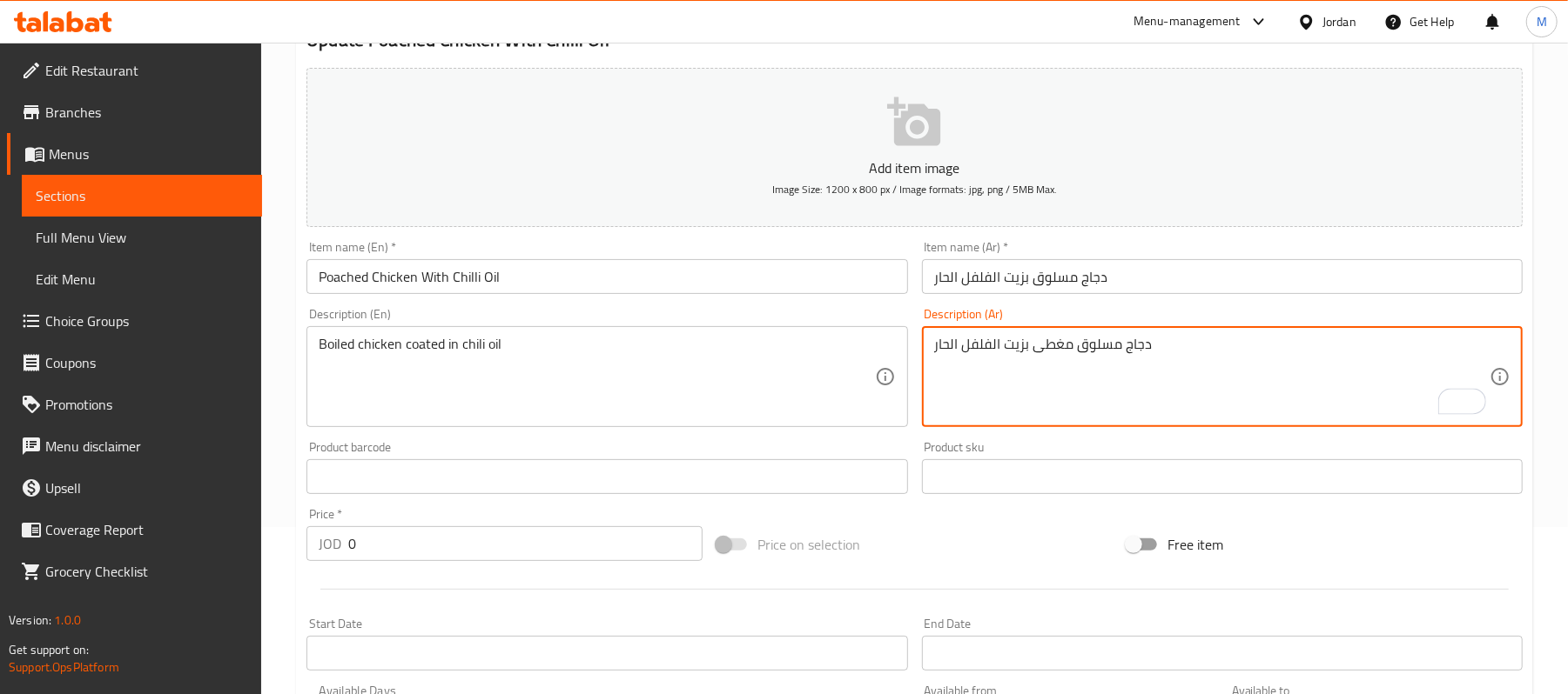
type textarea "دجاج مسلوق مغطى بزيت الفلفل الحار"
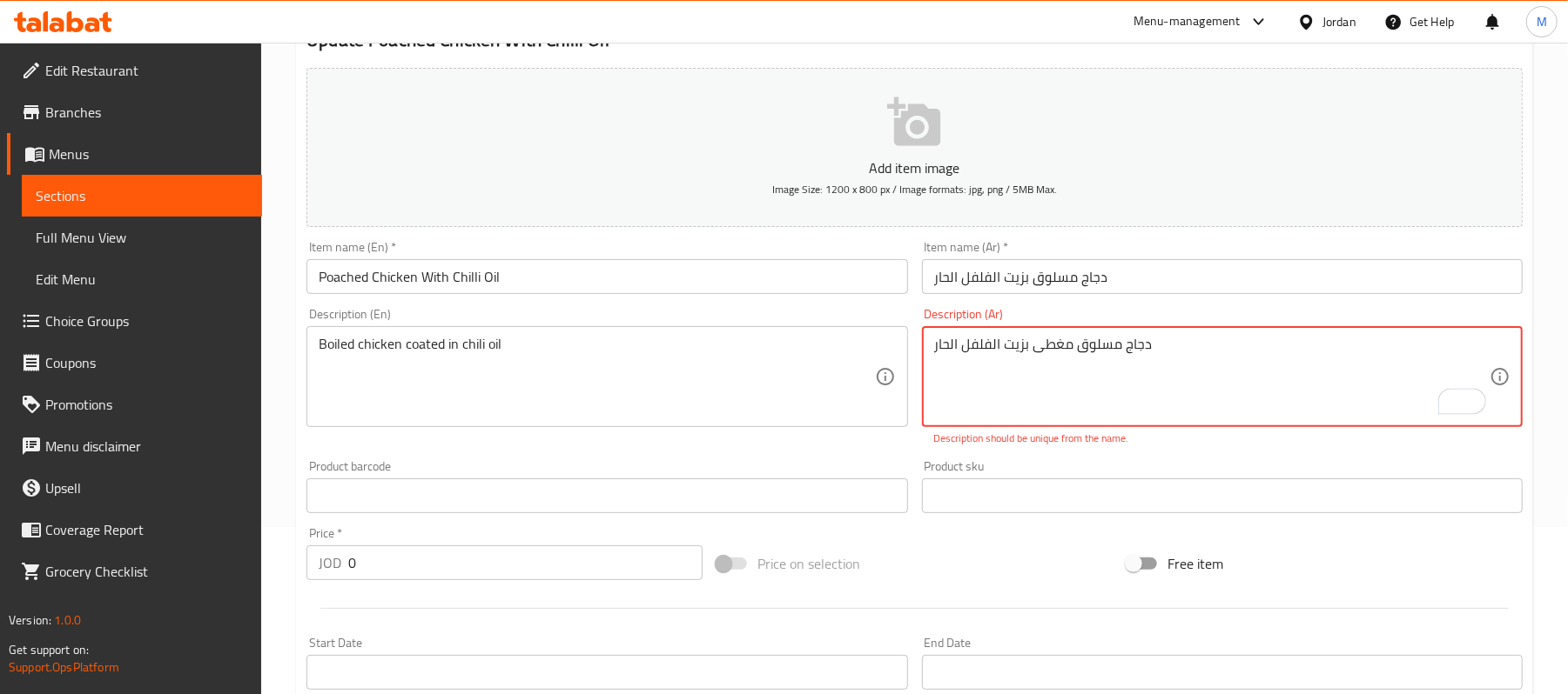
click at [1119, 356] on textarea "دجاج مسلوق مغطى بزيت الفلفل الحار" at bounding box center [1212, 377] width 556 height 83
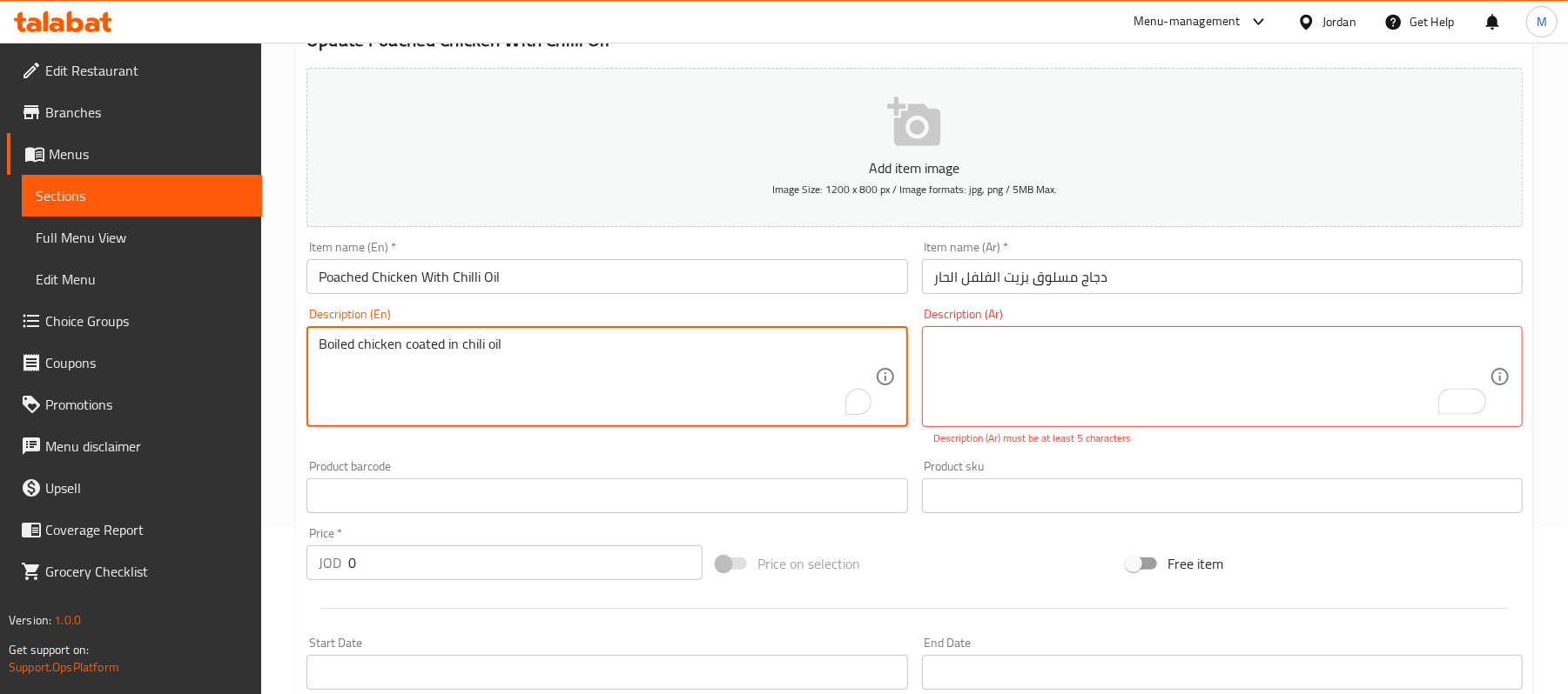
click at [606, 367] on textarea "Boiled chicken coated in chili oil" at bounding box center [597, 377] width 556 height 83
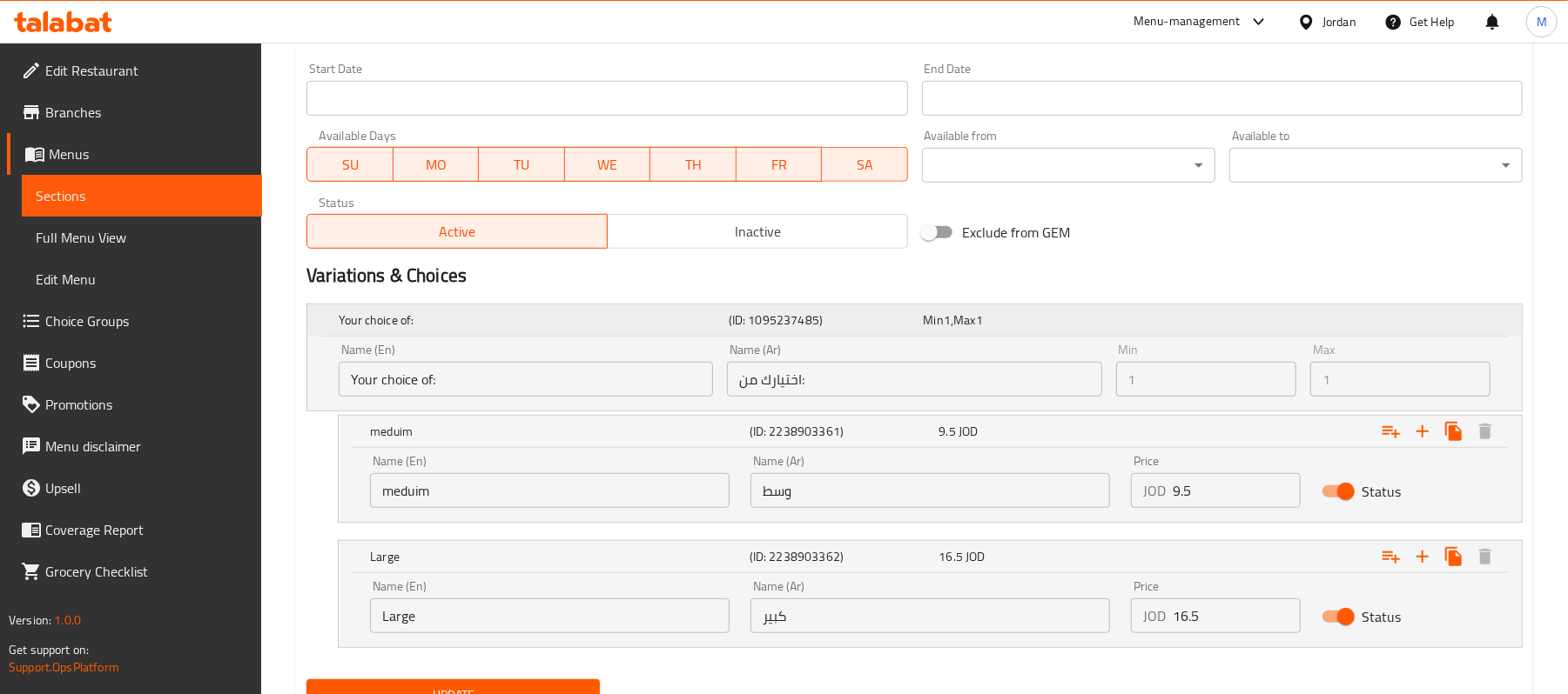
scroll to position [800, 0]
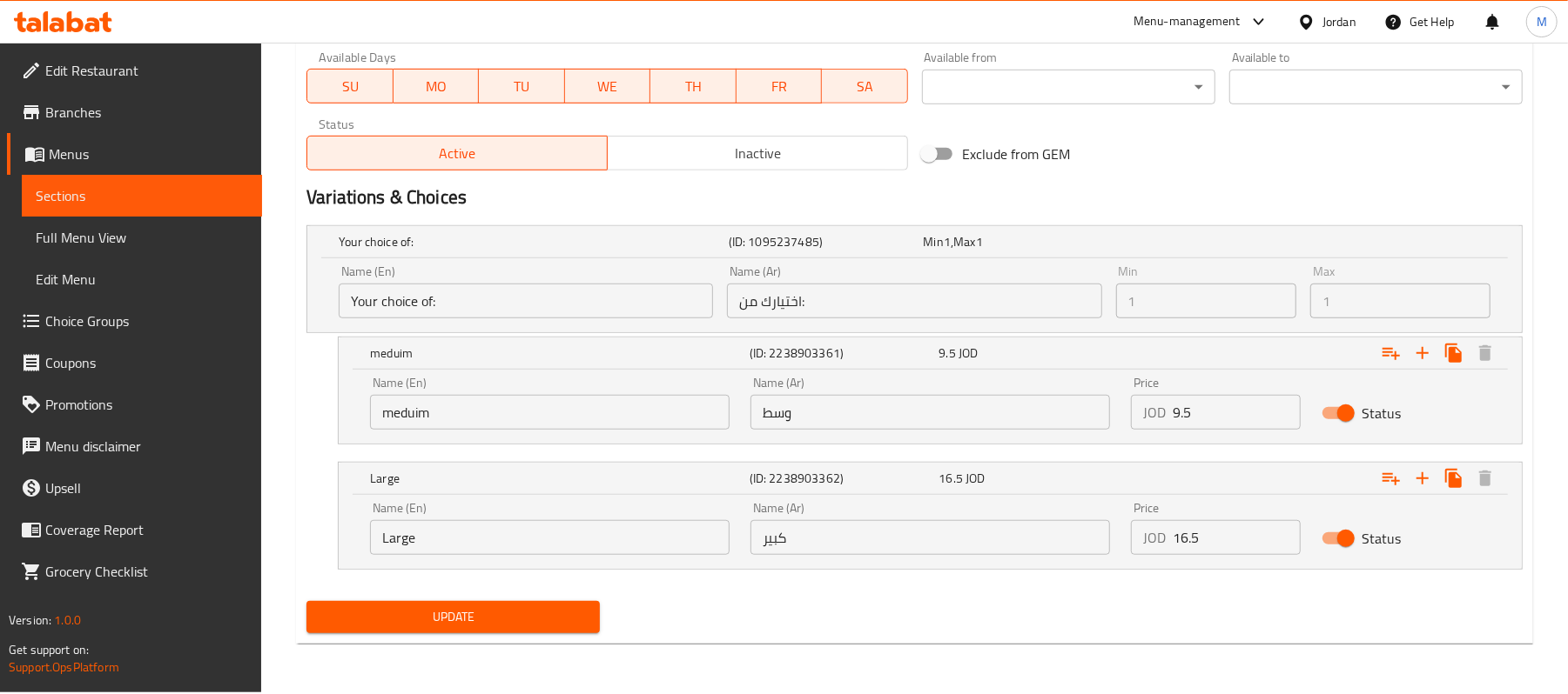
click at [489, 614] on span "Update" at bounding box center [453, 617] width 266 height 22
drag, startPoint x: 434, startPoint y: 593, endPoint x: 434, endPoint y: 630, distance: 37.0
click at [434, 593] on div "Your choice of: (ID: 1095237485) Min 1 , Max 1 Name (En) Your choice of: Name (…" at bounding box center [915, 407] width 1230 height 376
click at [433, 634] on button "Update" at bounding box center [453, 617] width 294 height 32
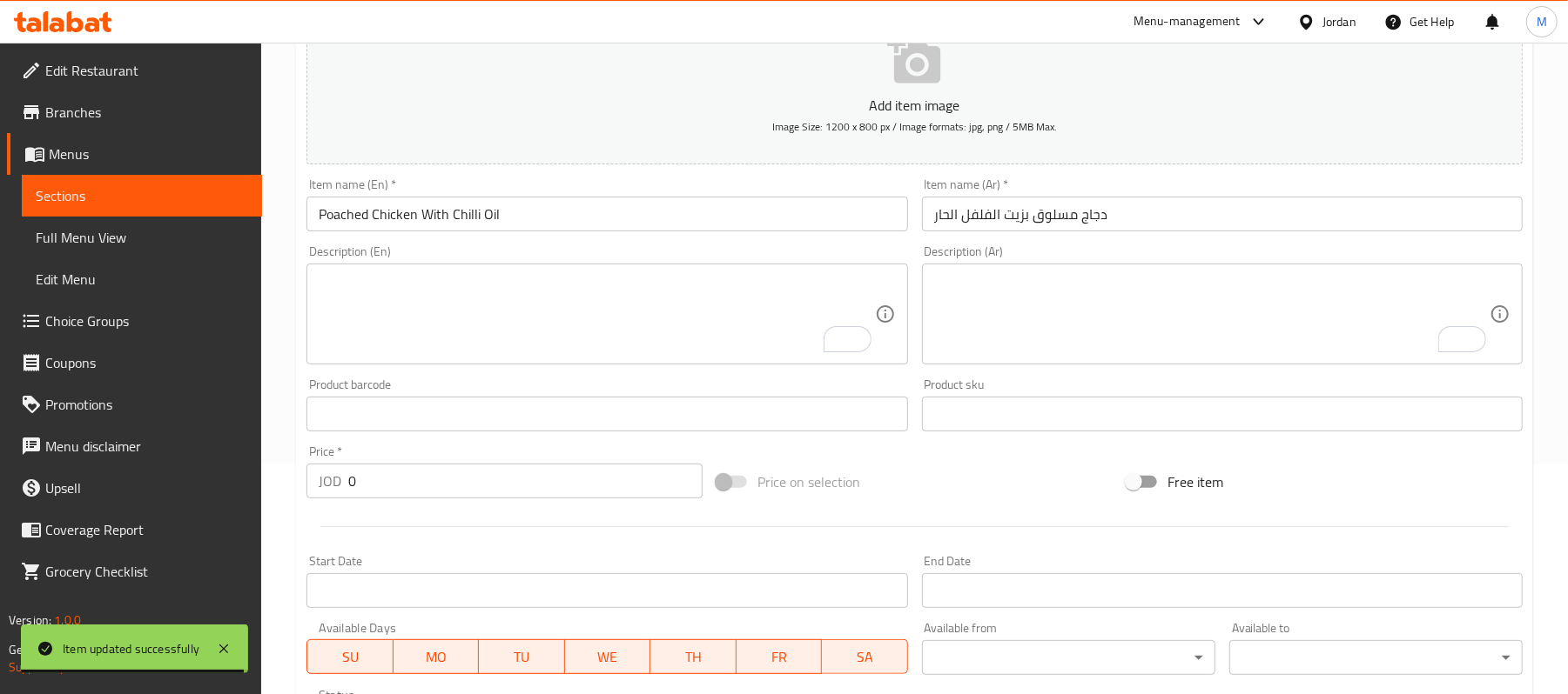
scroll to position [0, 0]
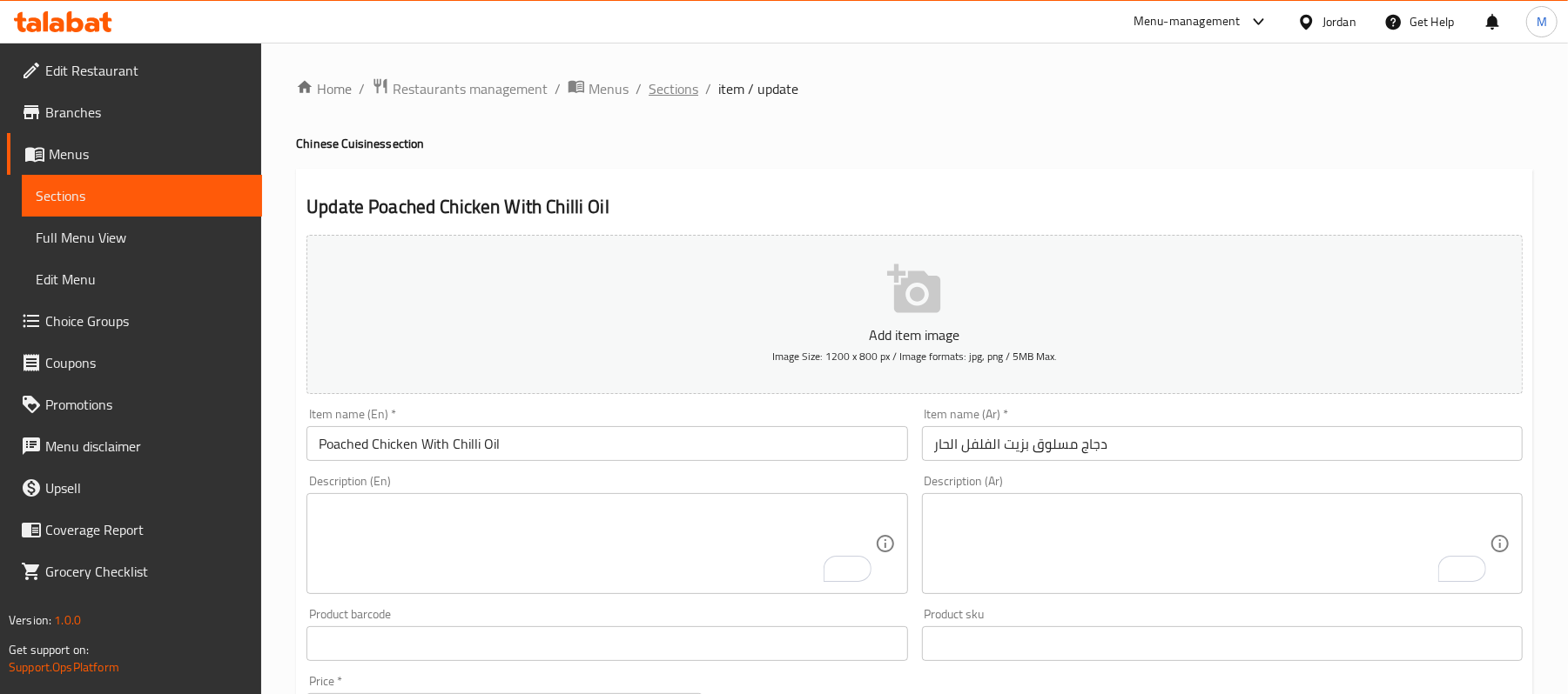
click at [684, 89] on span "Sections" at bounding box center [673, 89] width 50 height 21
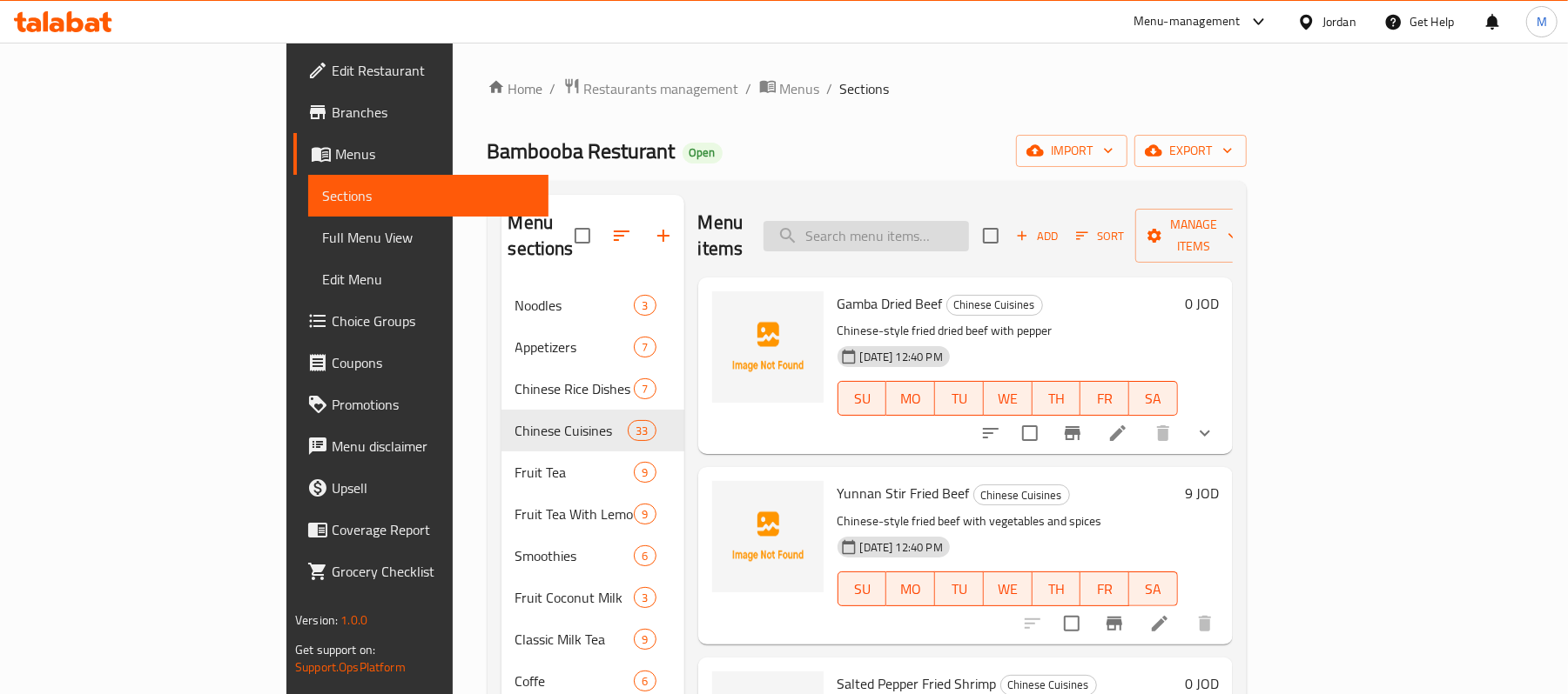
click at [969, 221] on input "search" at bounding box center [866, 236] width 206 height 30
paste input "Coco Strawberry"
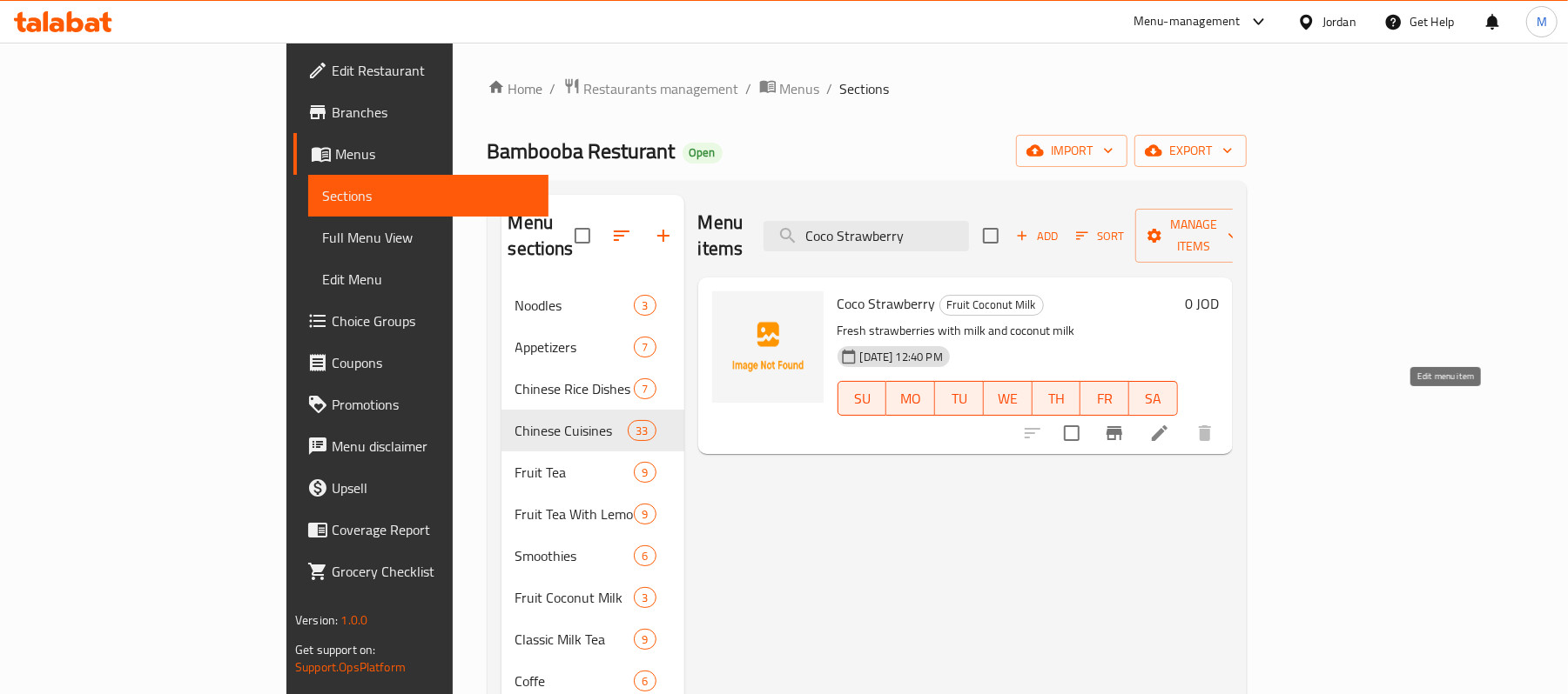
type input "Coco Strawberry"
click at [1167, 426] on icon at bounding box center [1159, 434] width 16 height 16
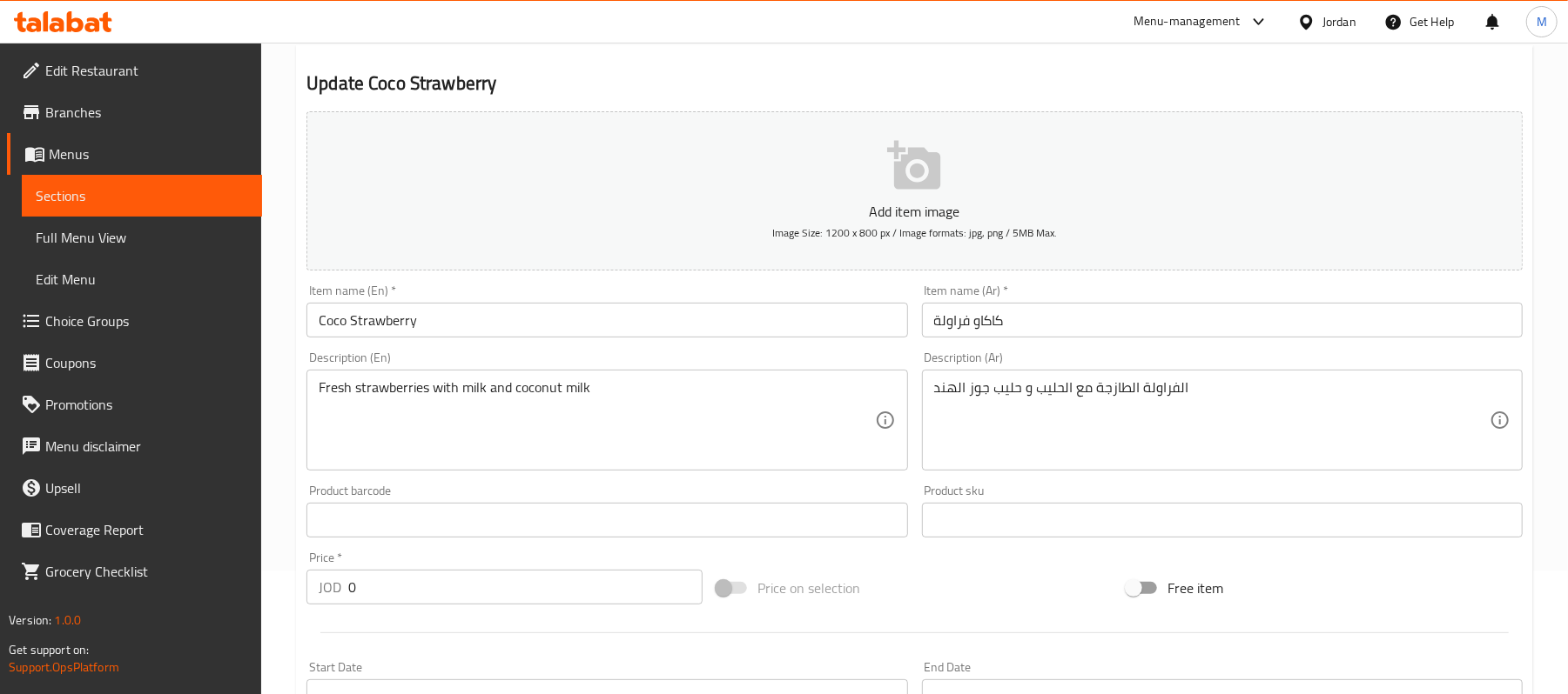
scroll to position [534, 0]
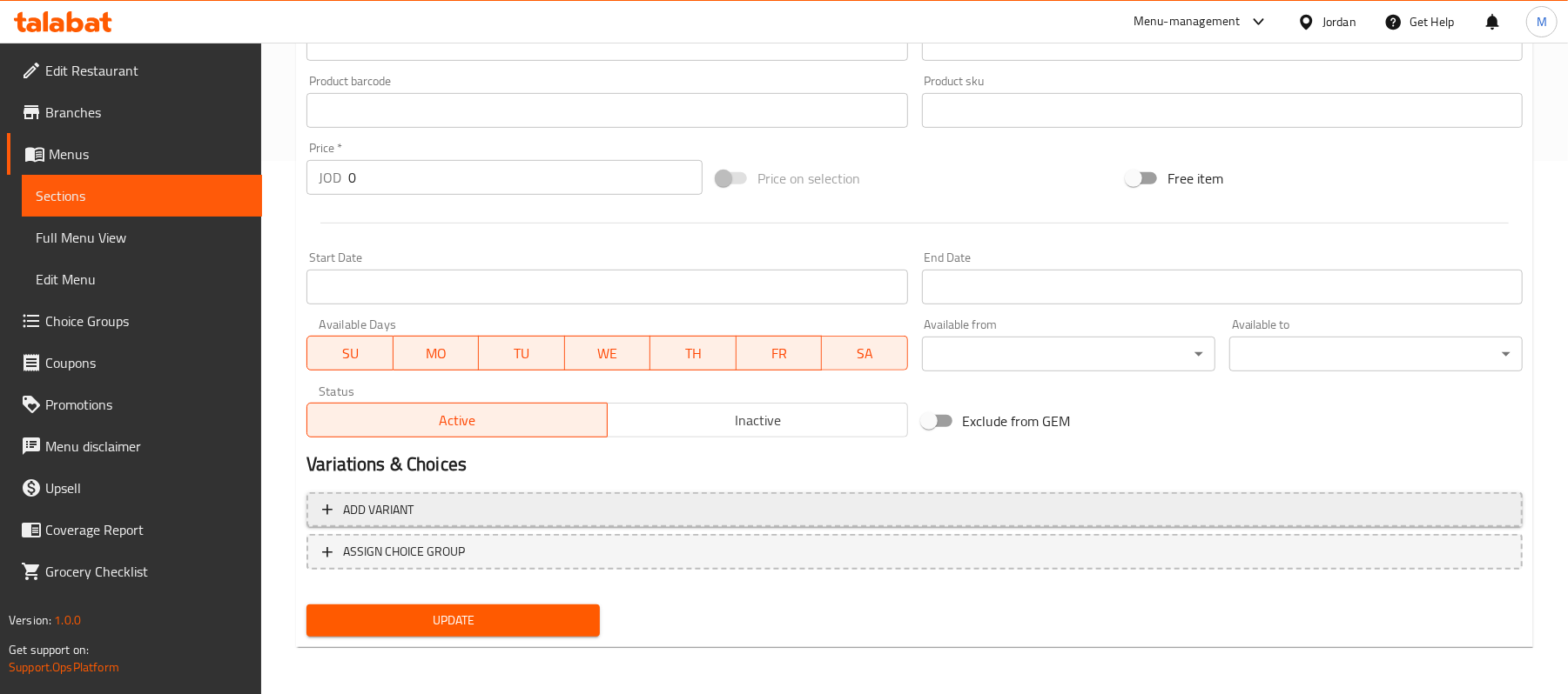
click at [488, 523] on button "Add variant" at bounding box center [915, 510] width 1216 height 36
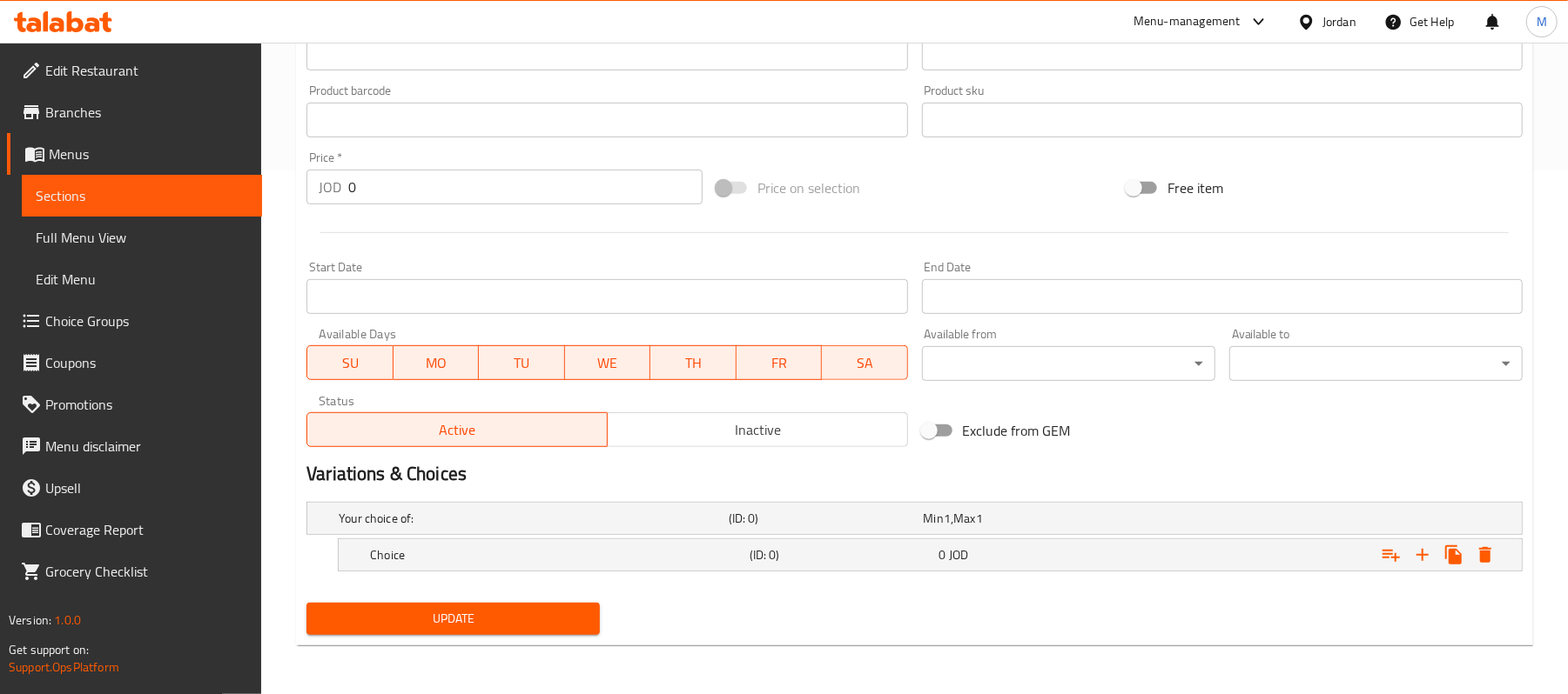
scroll to position [526, 0]
click at [1415, 561] on icon "Expand" at bounding box center [1423, 556] width 21 height 21
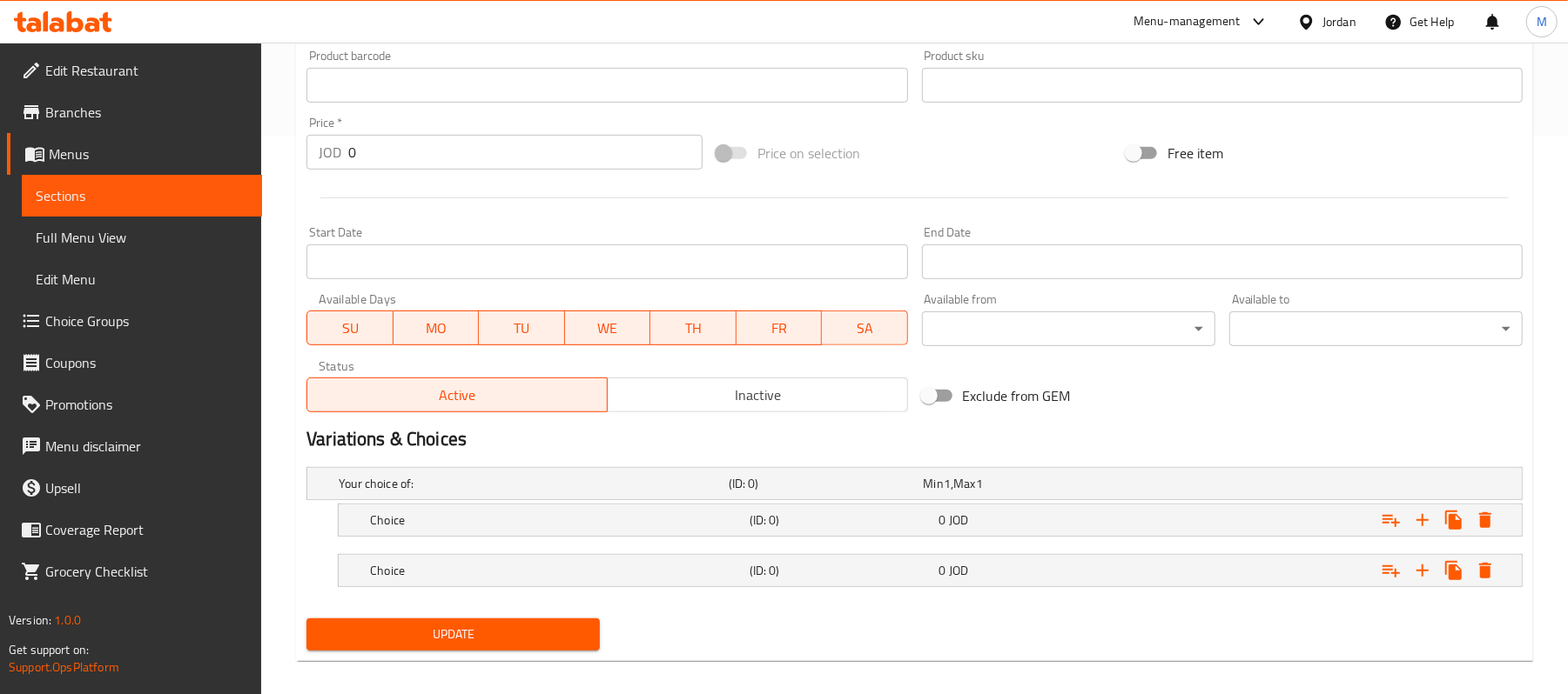
scroll to position [576, 0]
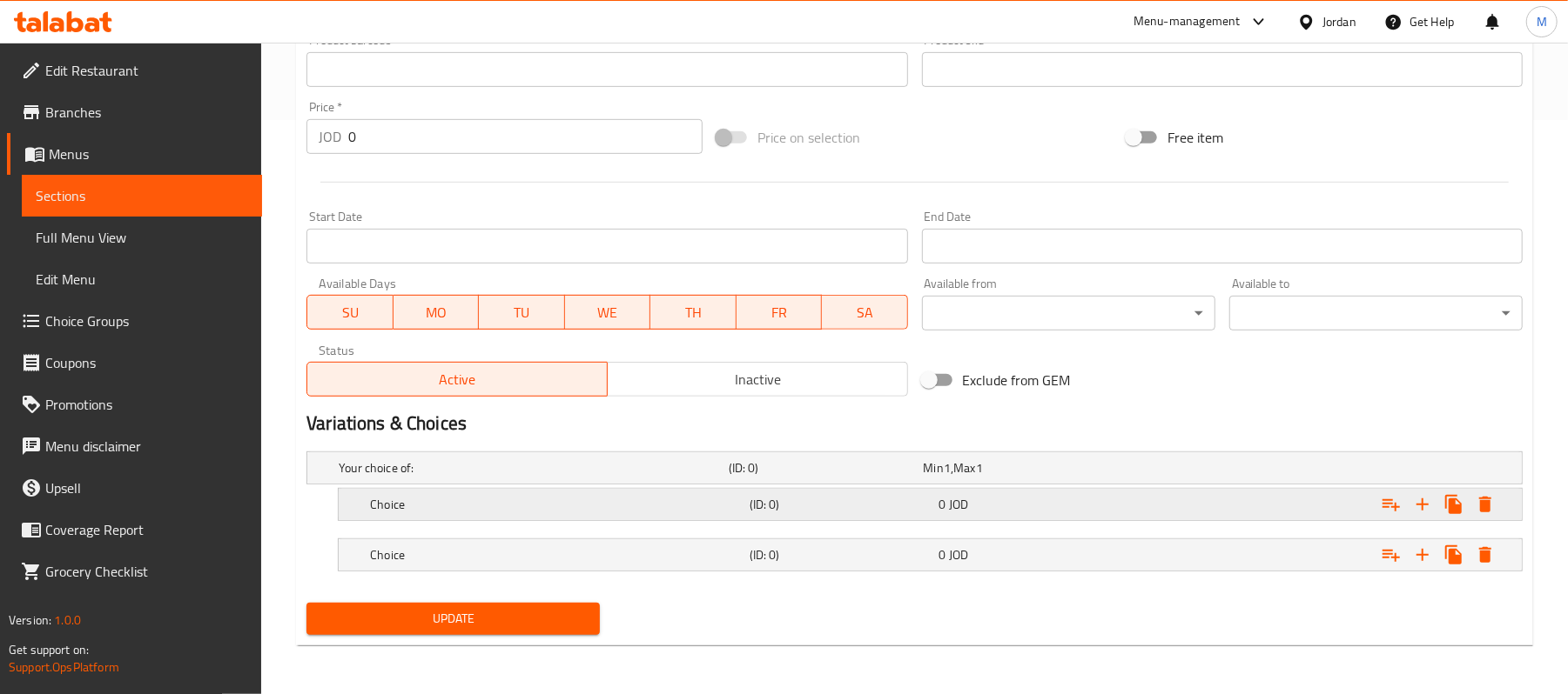
click at [612, 477] on h5 "Choice" at bounding box center [531, 468] width 383 height 17
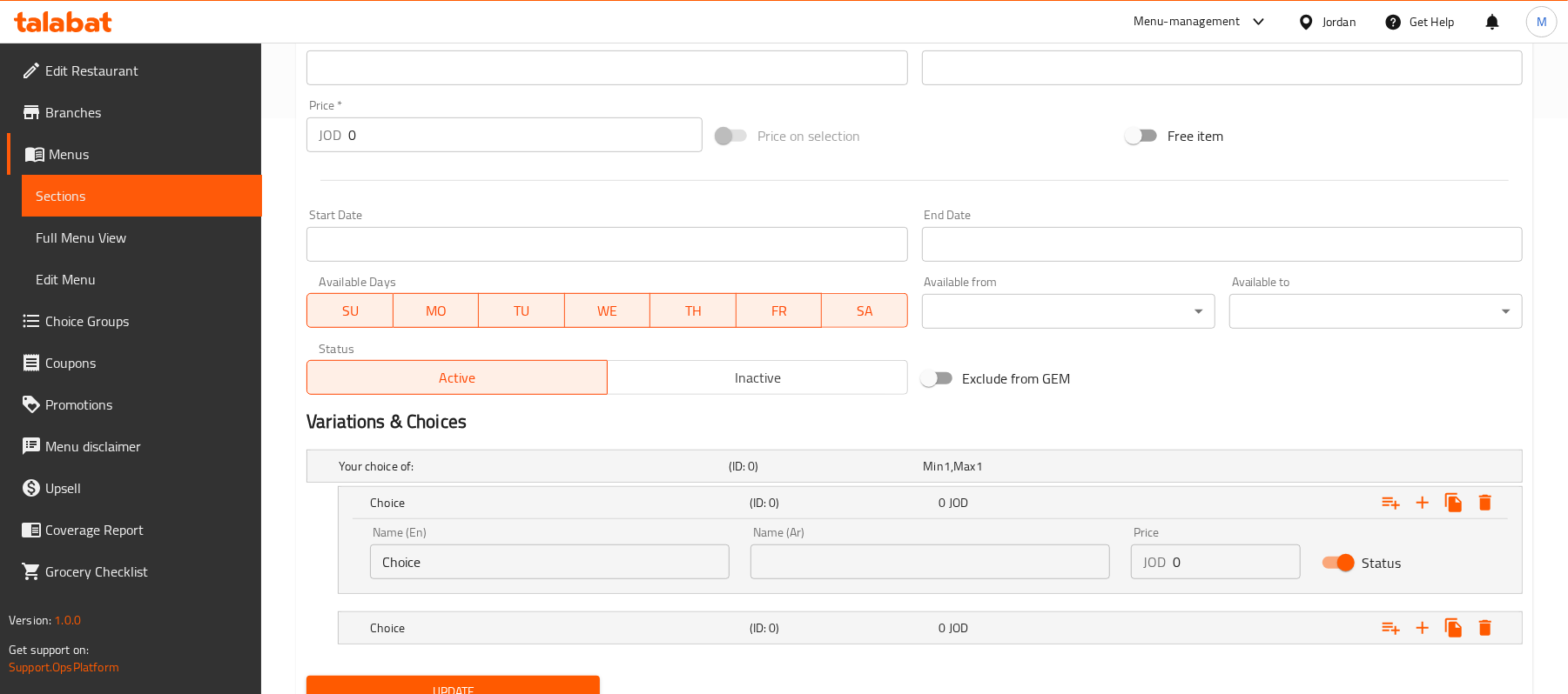
click at [481, 545] on input "Choice" at bounding box center [550, 563] width 360 height 35
type input "Medium"
click at [952, 575] on input "text" at bounding box center [929, 563] width 360 height 35
type input "وسط"
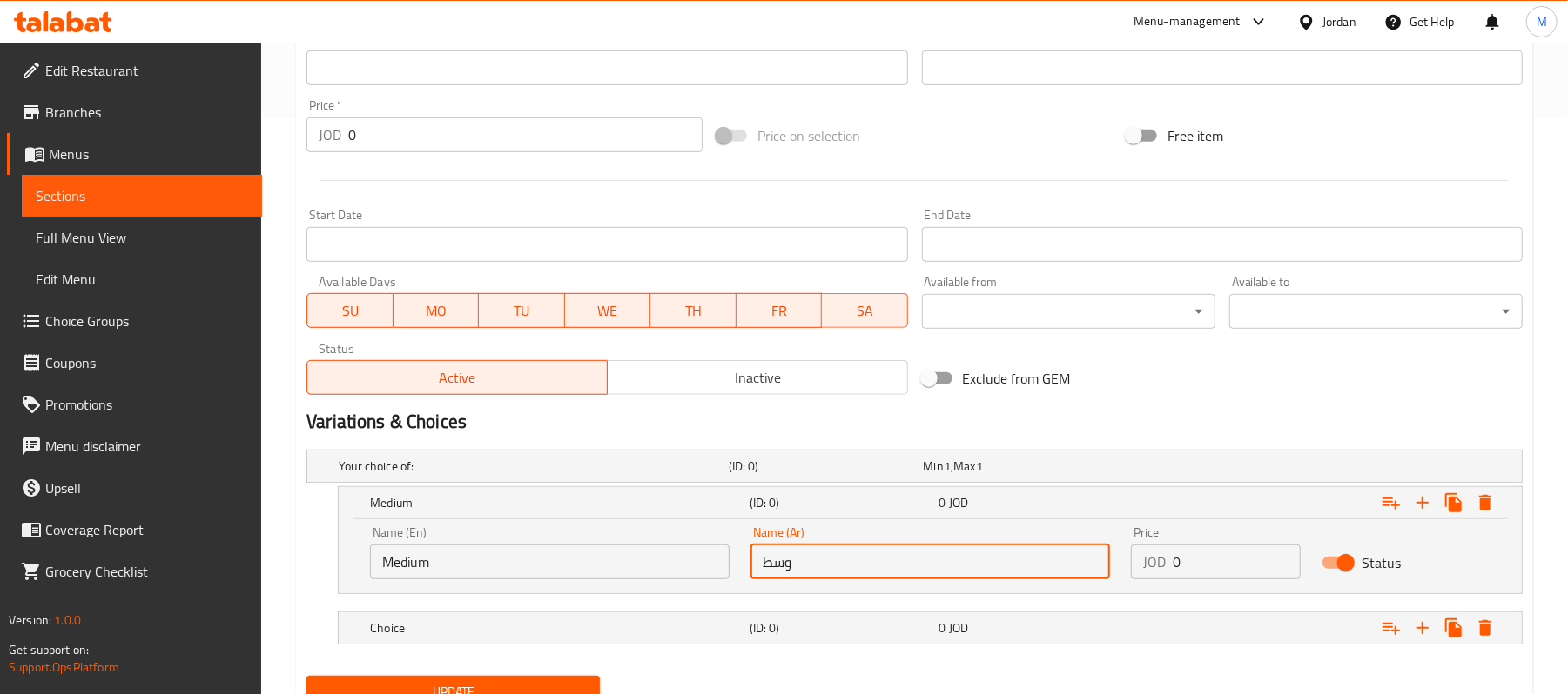
click at [1192, 564] on input "0" at bounding box center [1236, 563] width 127 height 35
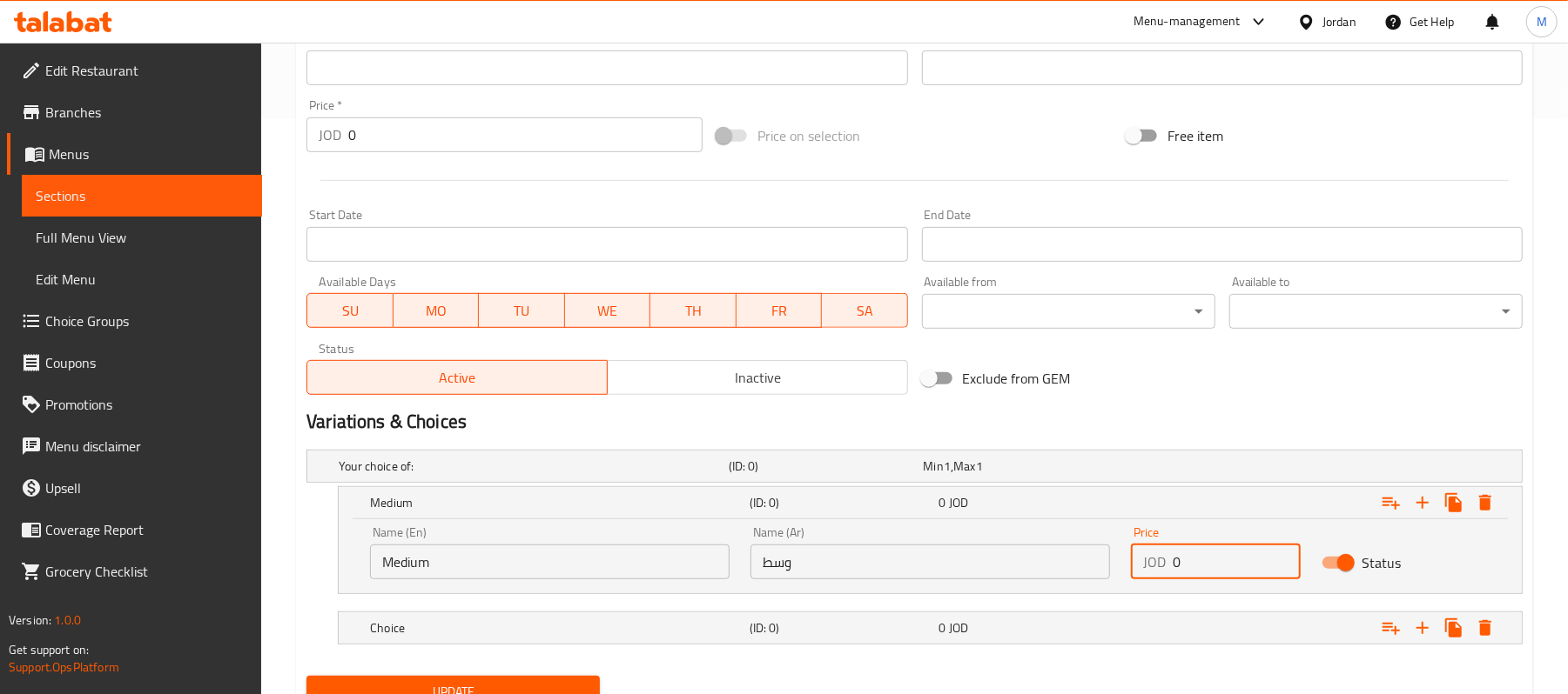
click at [1192, 564] on input "0" at bounding box center [1236, 563] width 127 height 35
type input "4"
click at [654, 475] on h5 "Choice" at bounding box center [531, 467] width 383 height 17
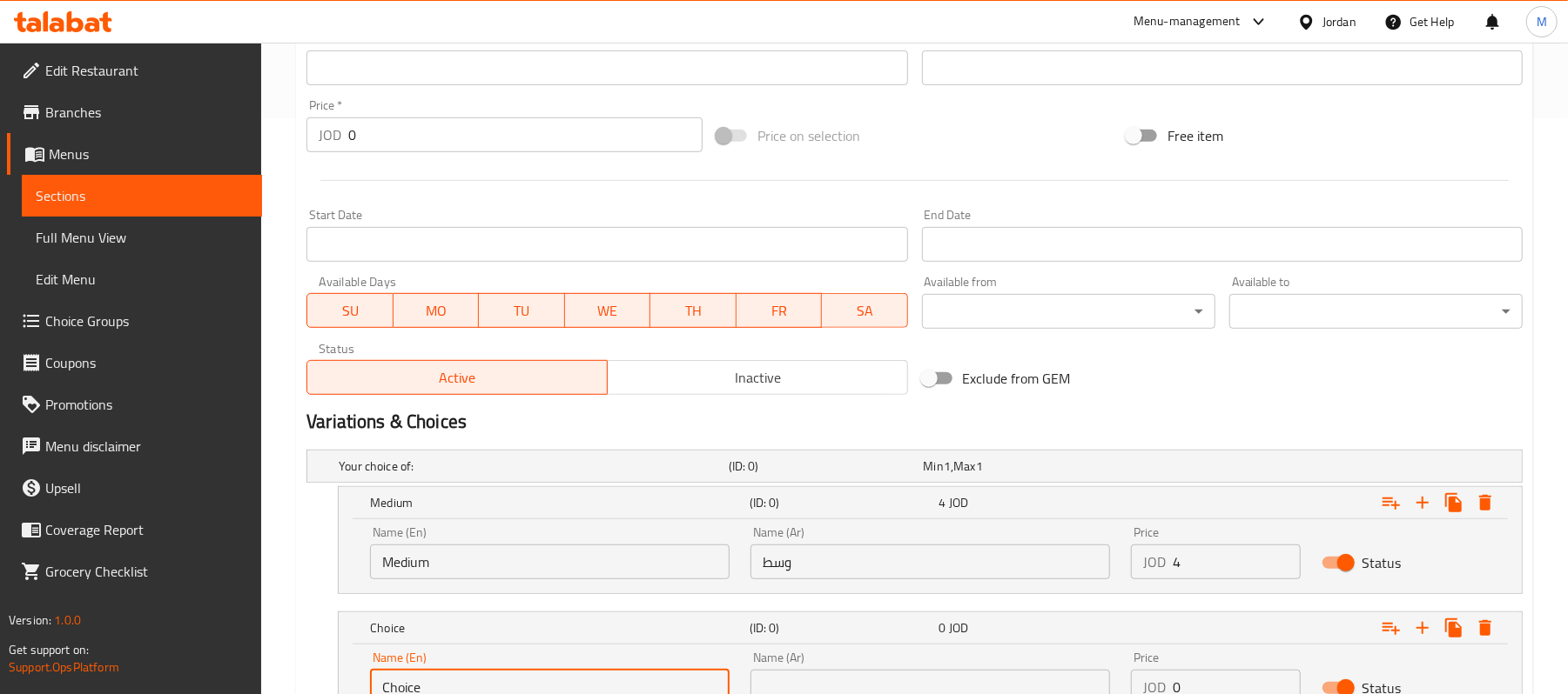
click at [513, 676] on input "Choice" at bounding box center [550, 687] width 360 height 35
click at [513, 677] on input "Choice" at bounding box center [550, 687] width 360 height 35
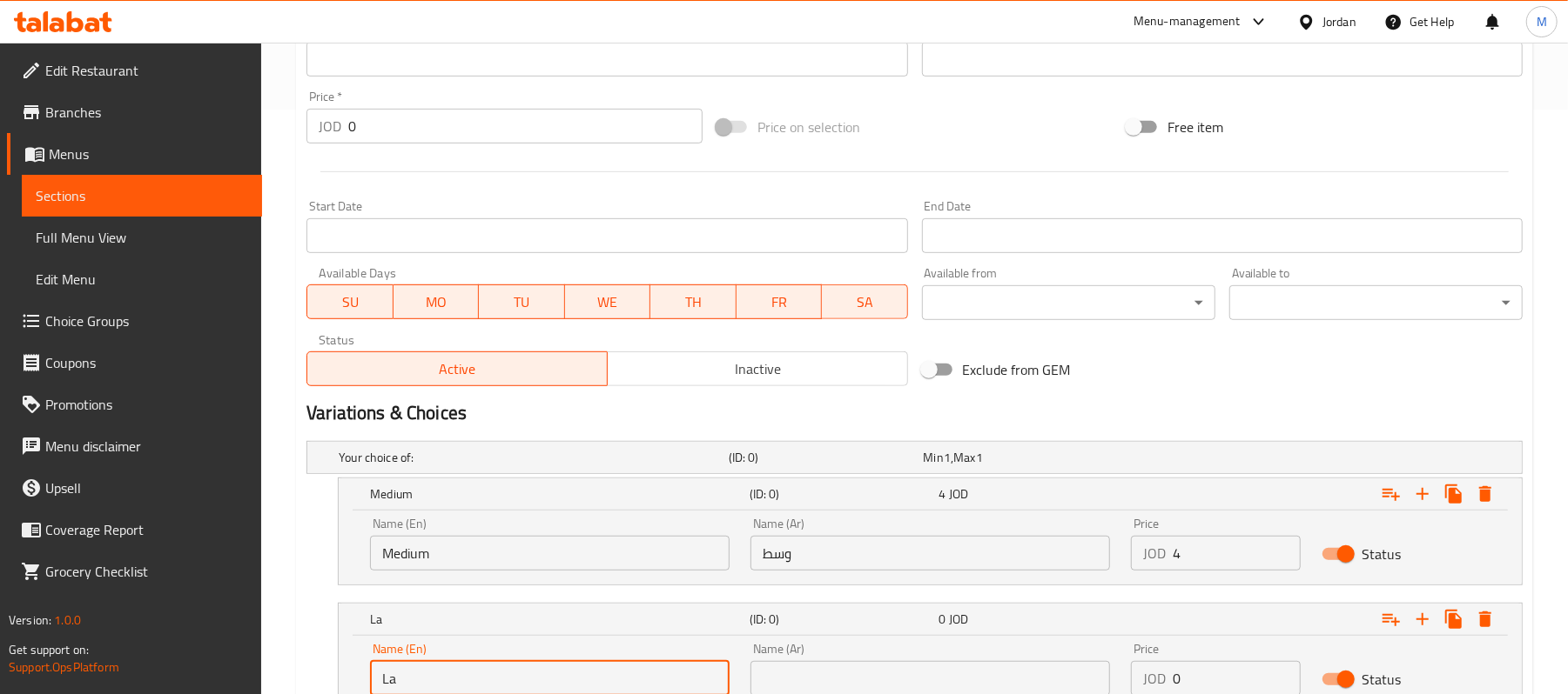
type input "Large"
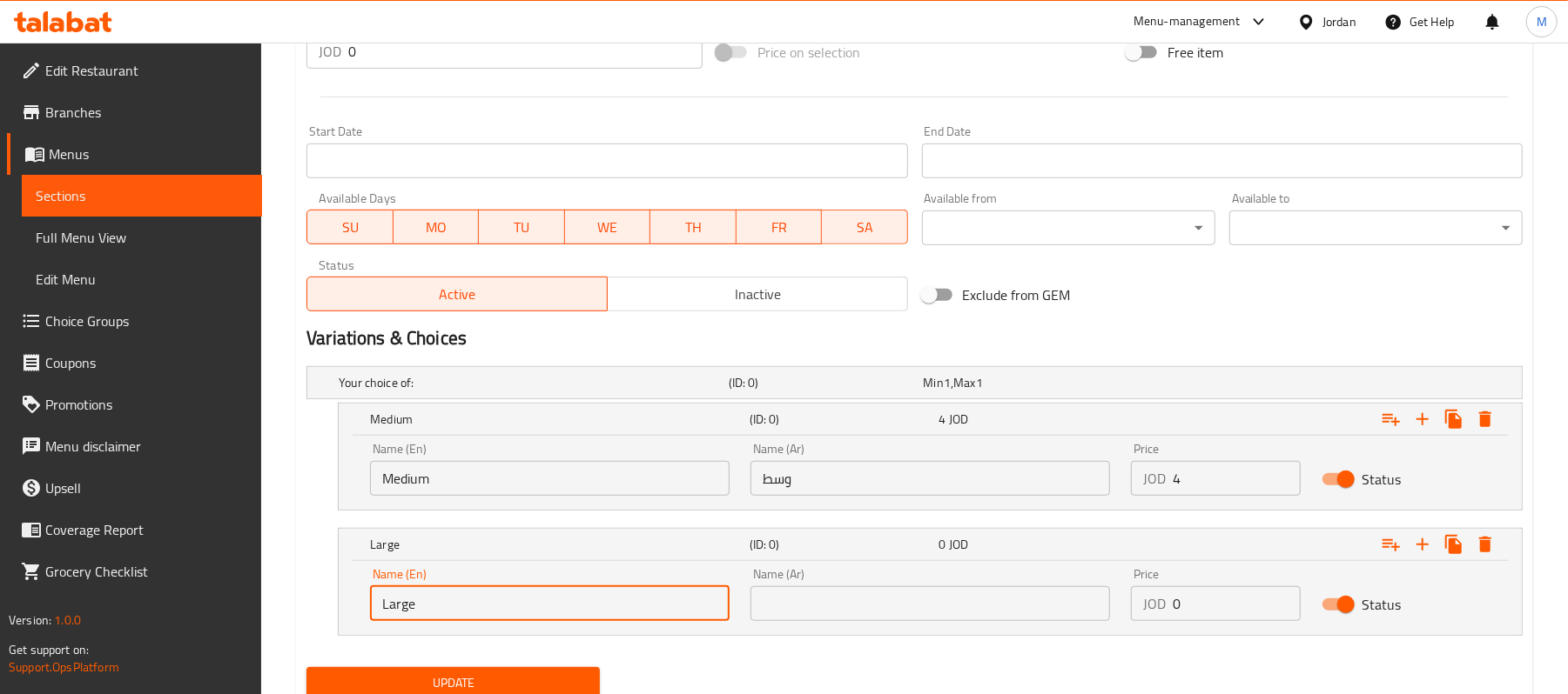
scroll to position [700, 0]
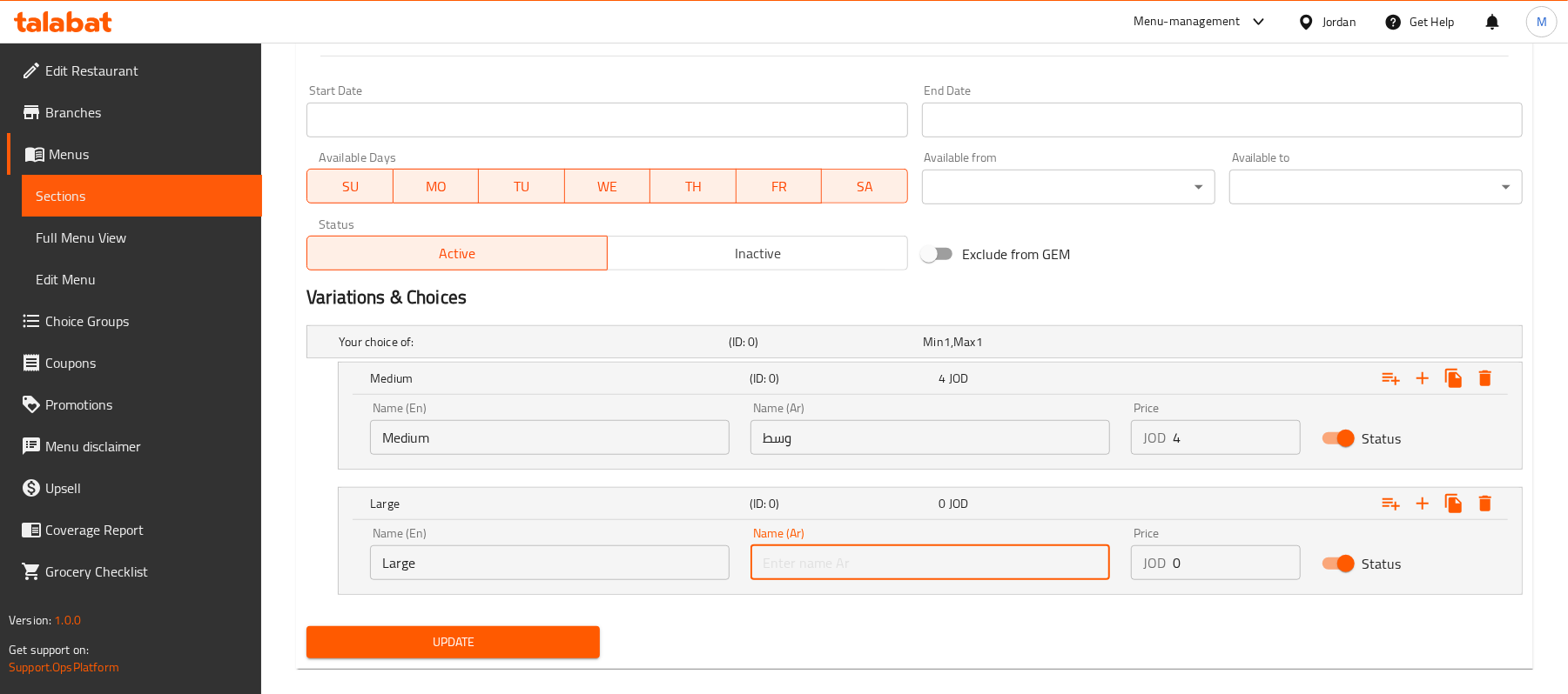
click at [926, 569] on input "text" at bounding box center [929, 563] width 360 height 35
type input "كبير"
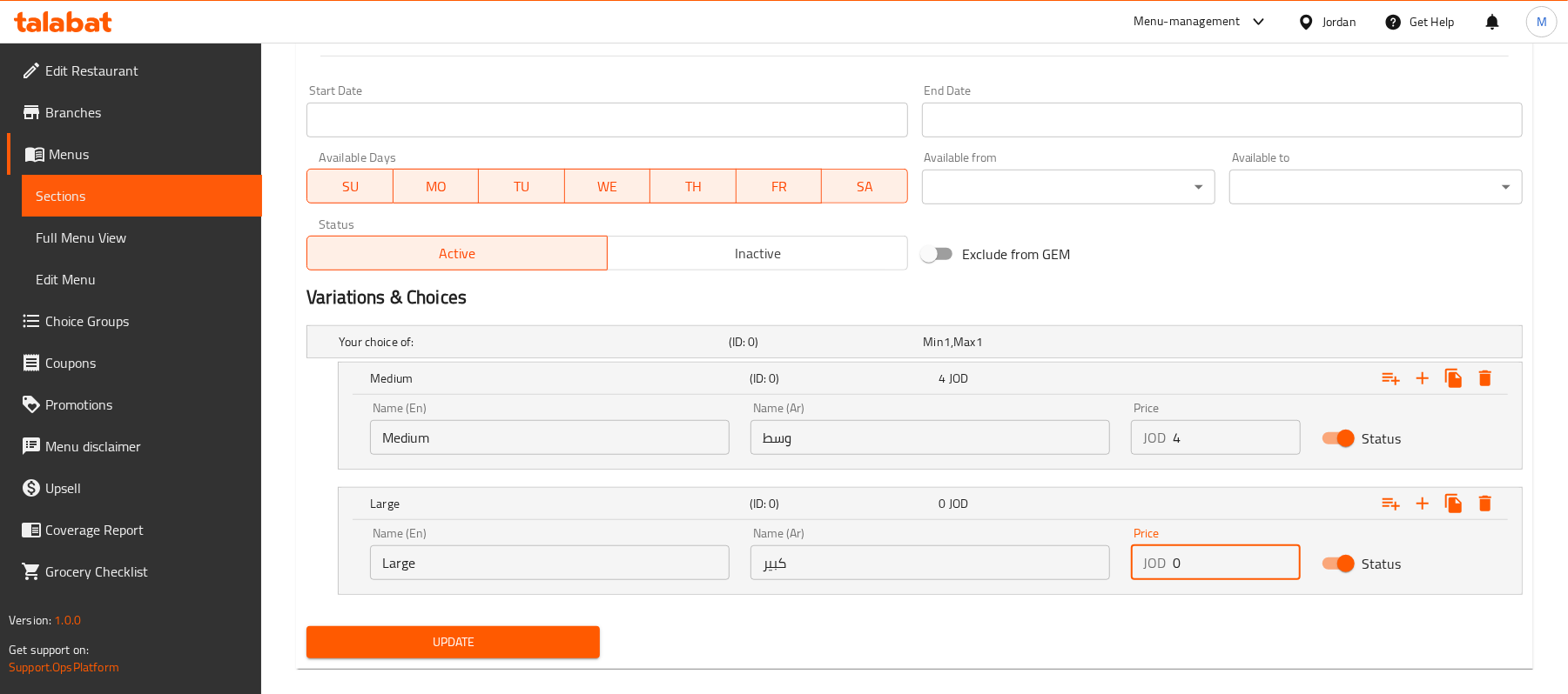
click at [1181, 551] on input "0" at bounding box center [1236, 563] width 127 height 35
type input "4.5"
click at [307, 627] on button "Update" at bounding box center [453, 643] width 294 height 32
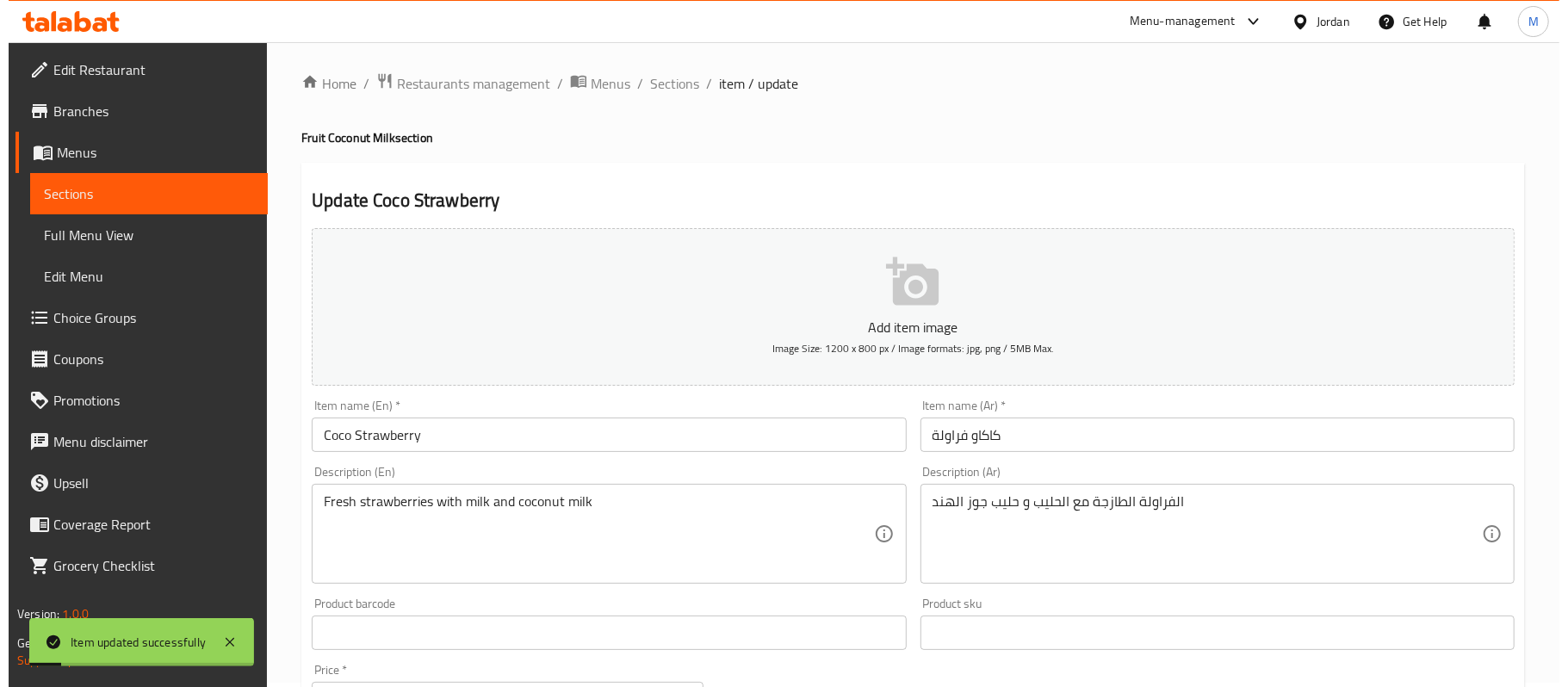
scroll to position [0, 0]
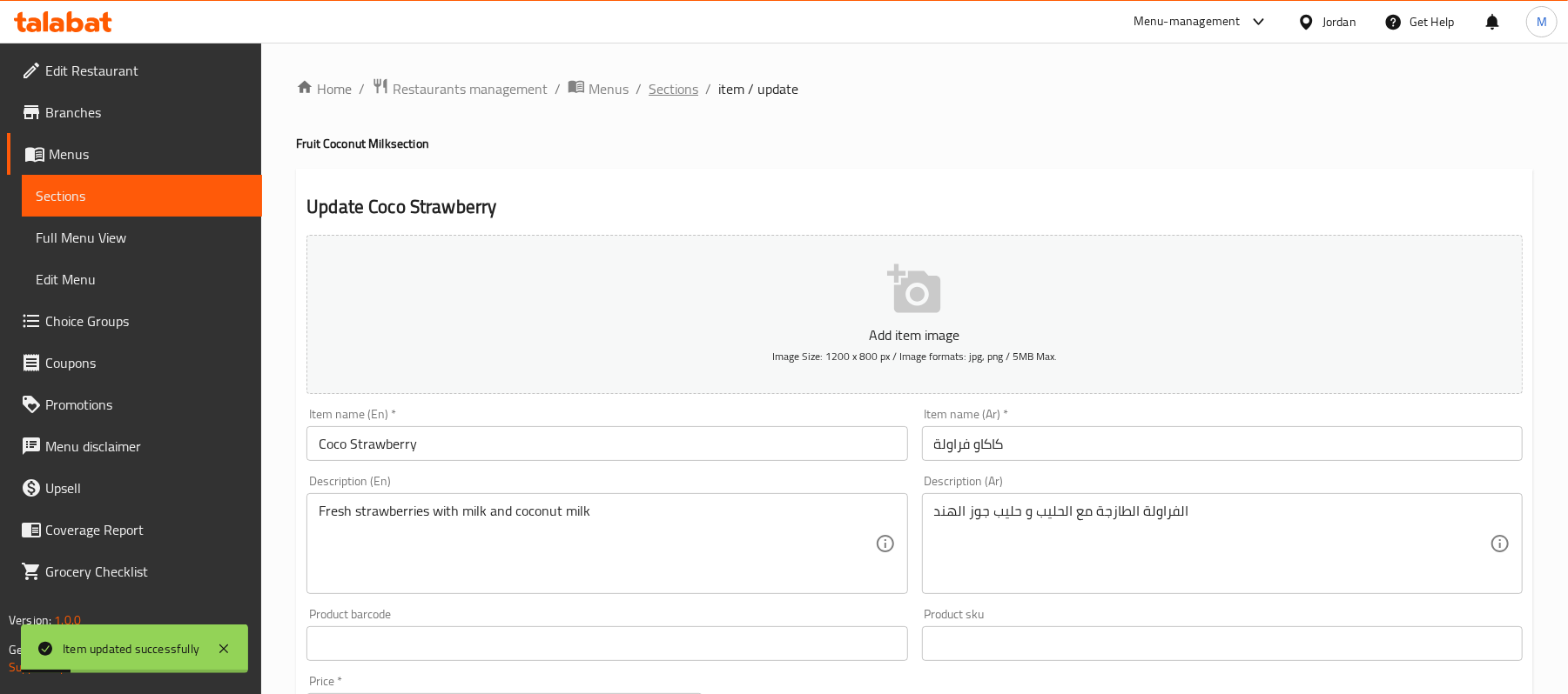
click at [672, 89] on span "Sections" at bounding box center [673, 89] width 50 height 21
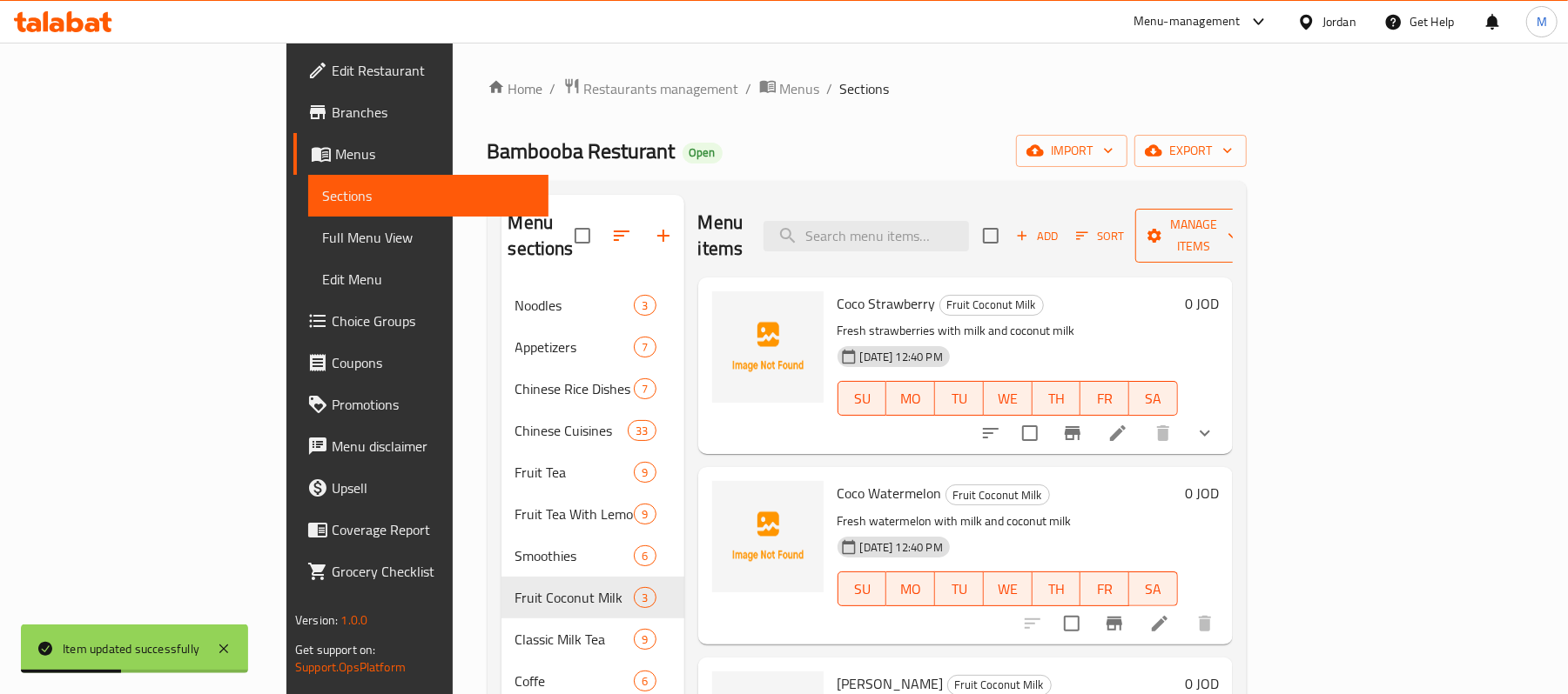
click at [1238, 221] on span "Manage items" at bounding box center [1193, 236] width 89 height 44
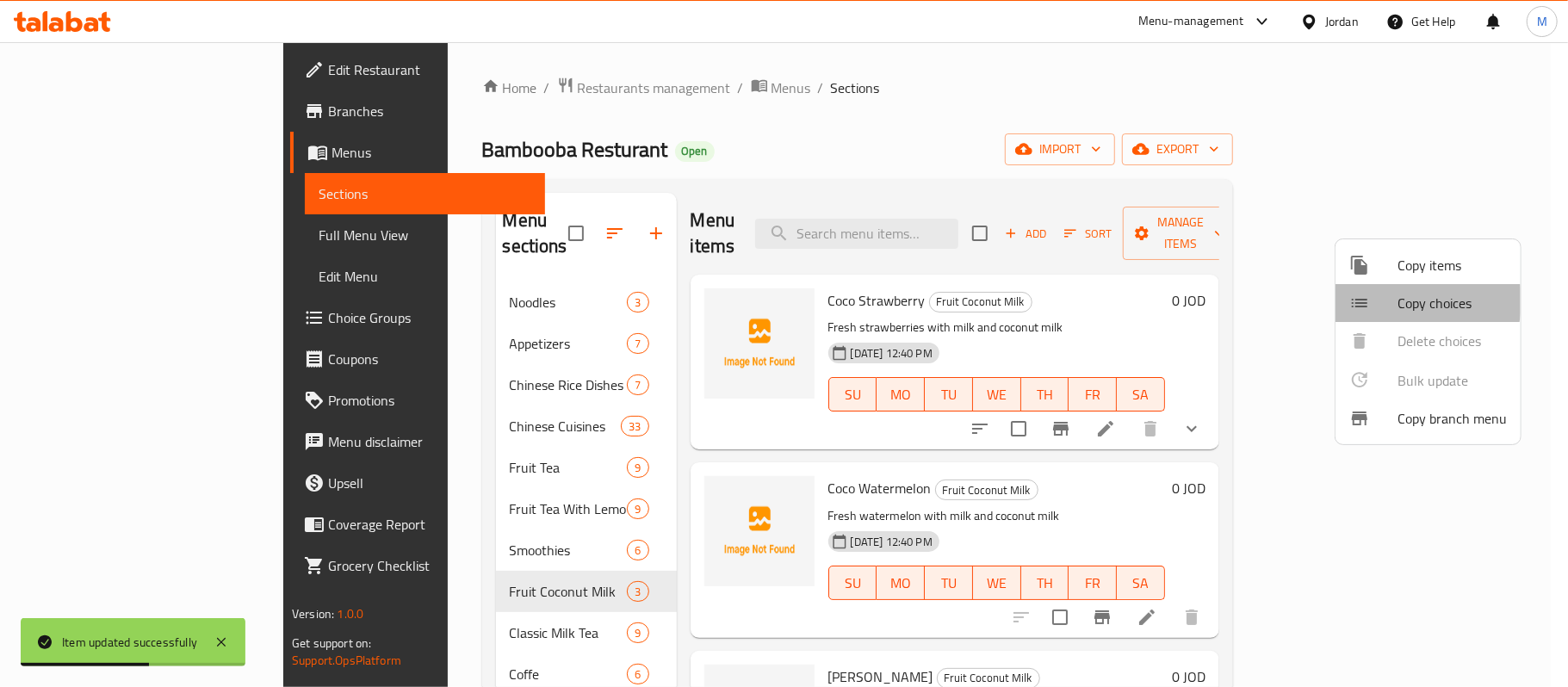
click at [1385, 301] on div at bounding box center [1373, 303] width 48 height 21
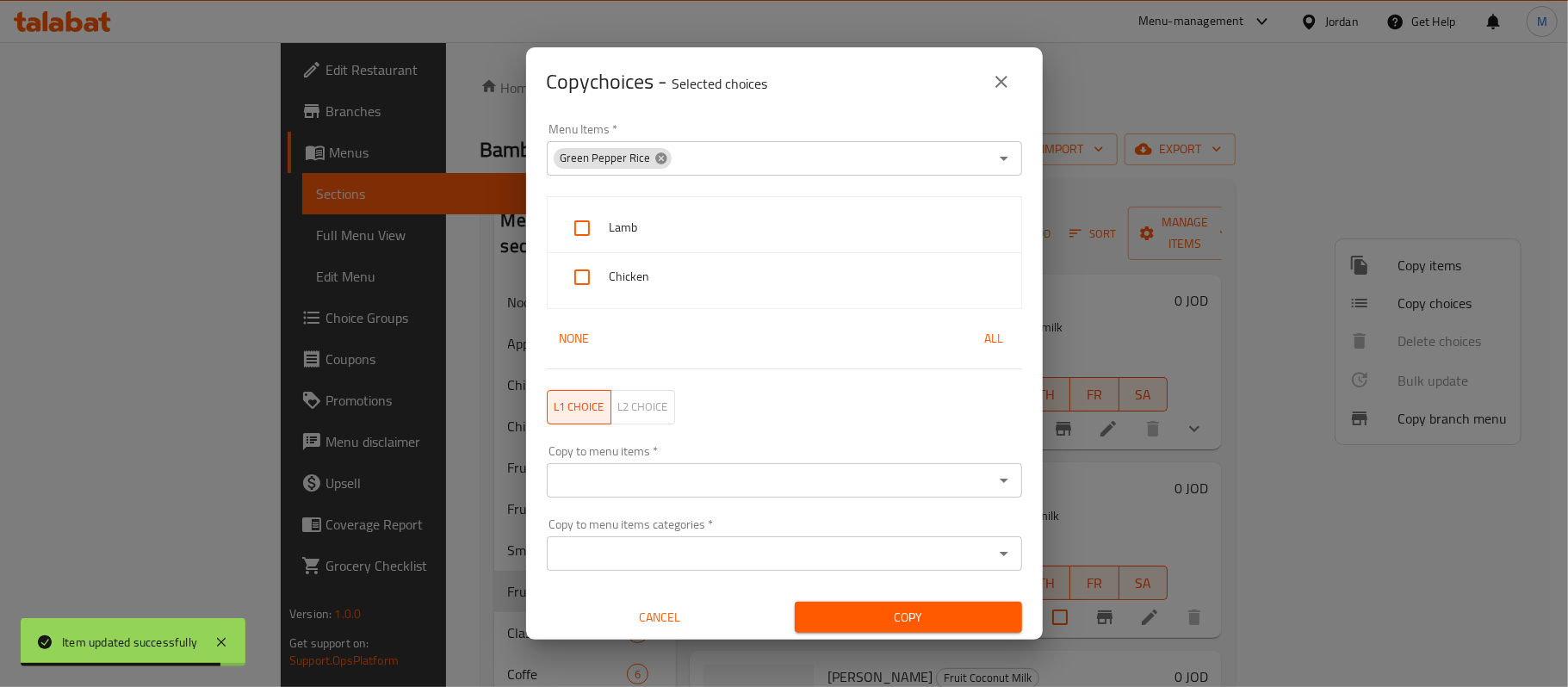
click at [658, 153] on icon at bounding box center [660, 158] width 11 height 11
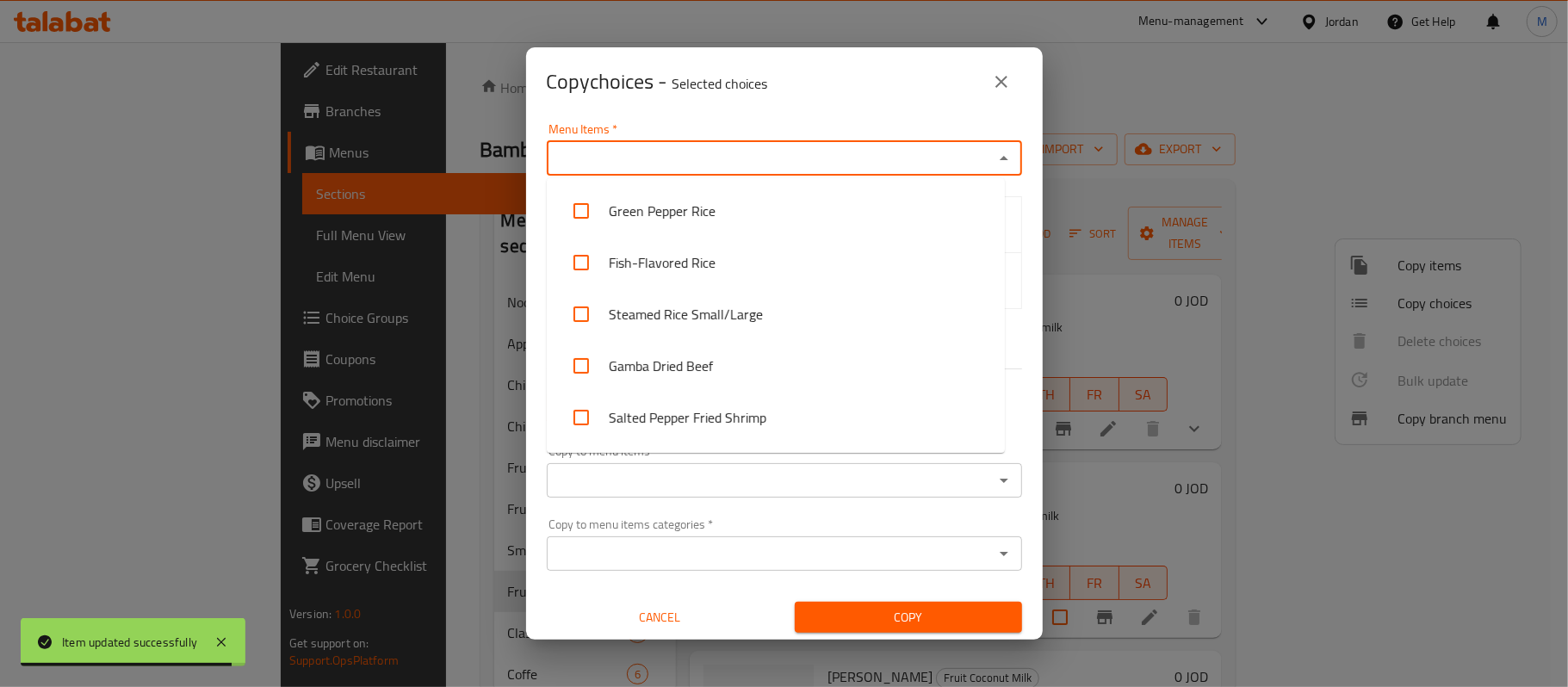
click at [661, 155] on input "Menu Items   *" at bounding box center [770, 159] width 437 height 24
paste input "Coco Strawberry"
type input "Coco Strawberry"
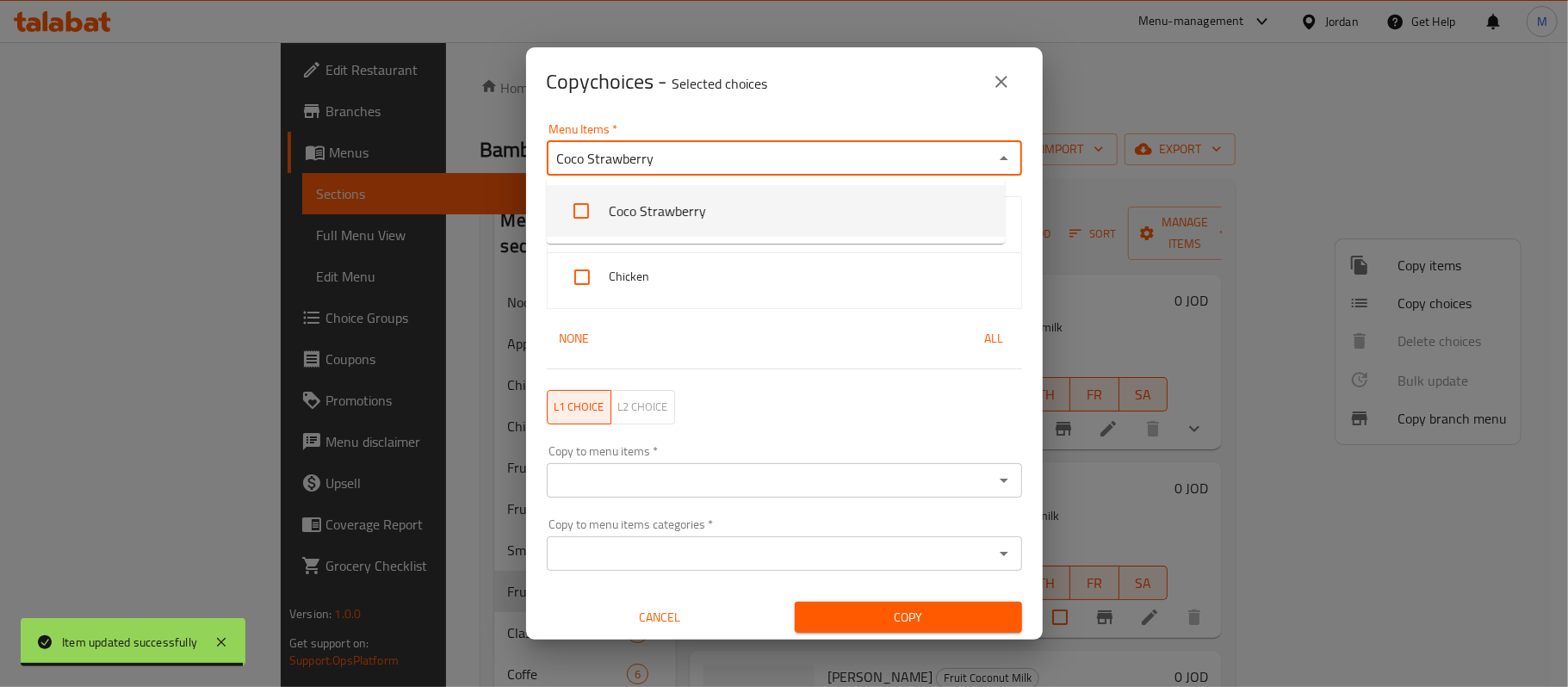
click at [657, 187] on li "Coco Strawberry" at bounding box center [776, 211] width 458 height 52
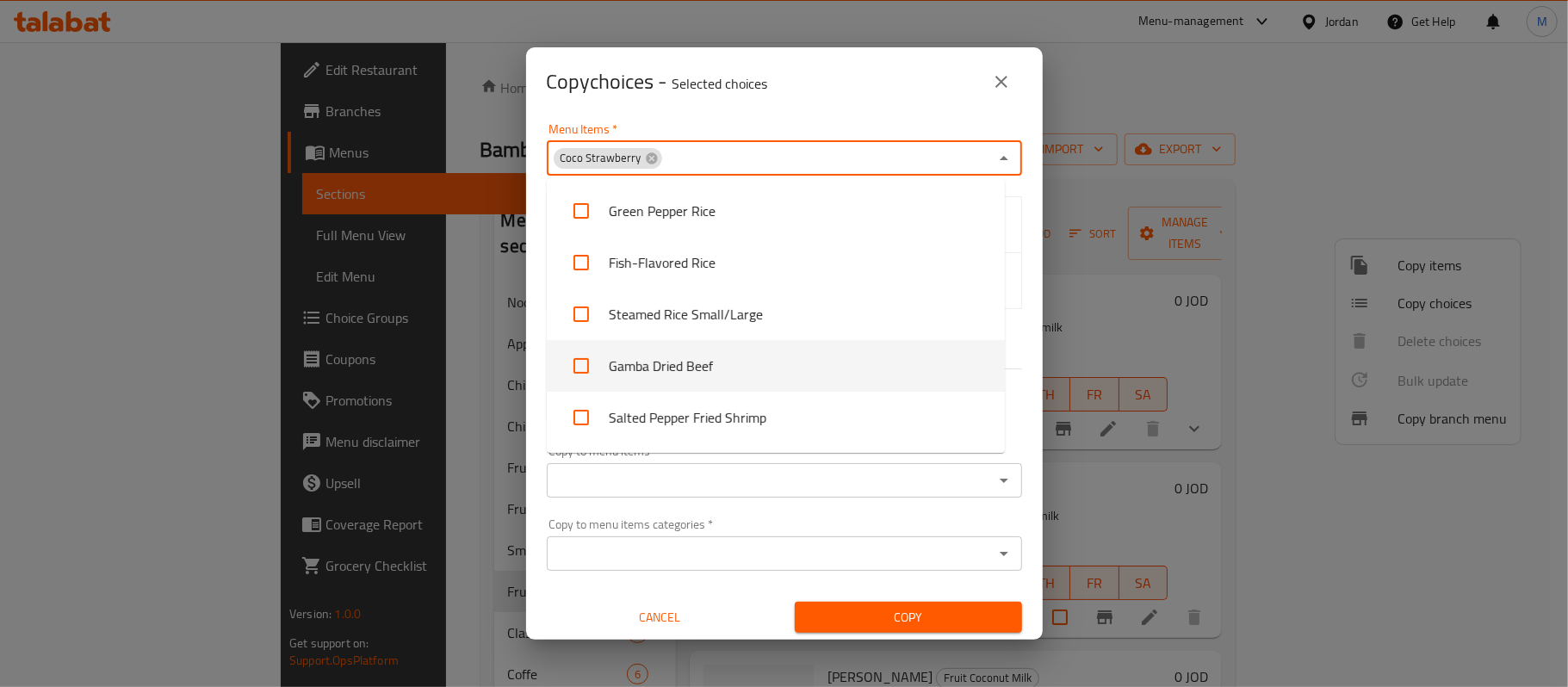
scroll to position [201, 0]
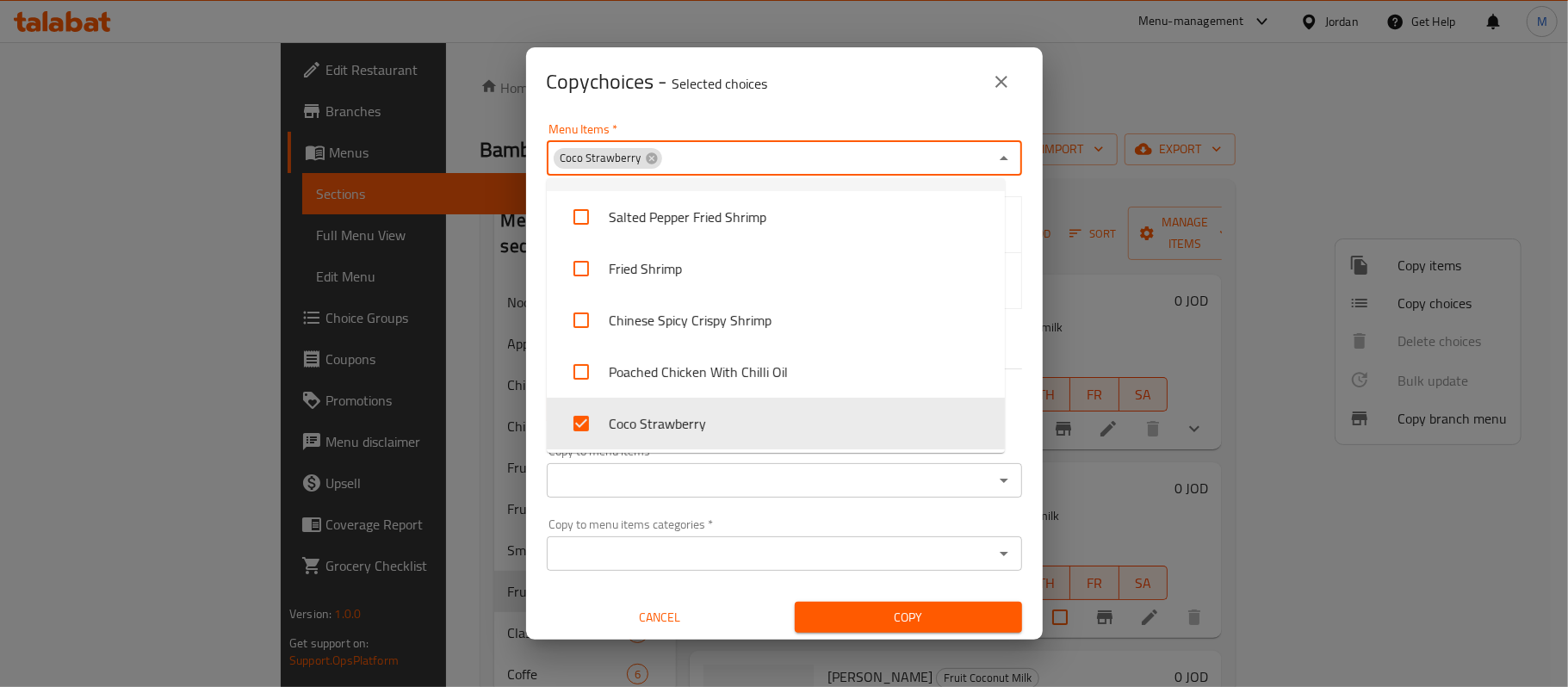
click at [733, 132] on div "Menu Items   * Coco Strawberry Menu Items *" at bounding box center [785, 149] width 476 height 53
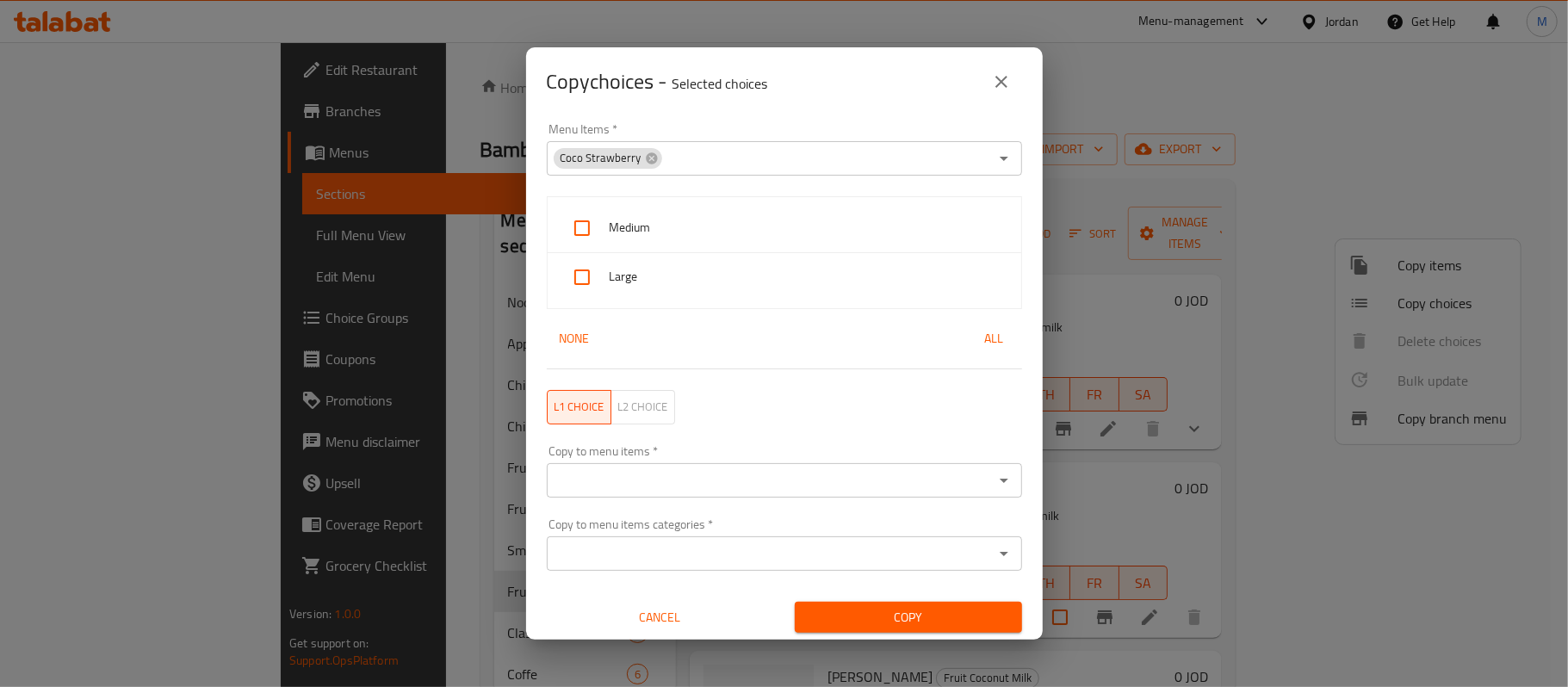
click at [706, 118] on div "Menu Items   * Coco Strawberry Menu Items *" at bounding box center [785, 149] width 496 height 73
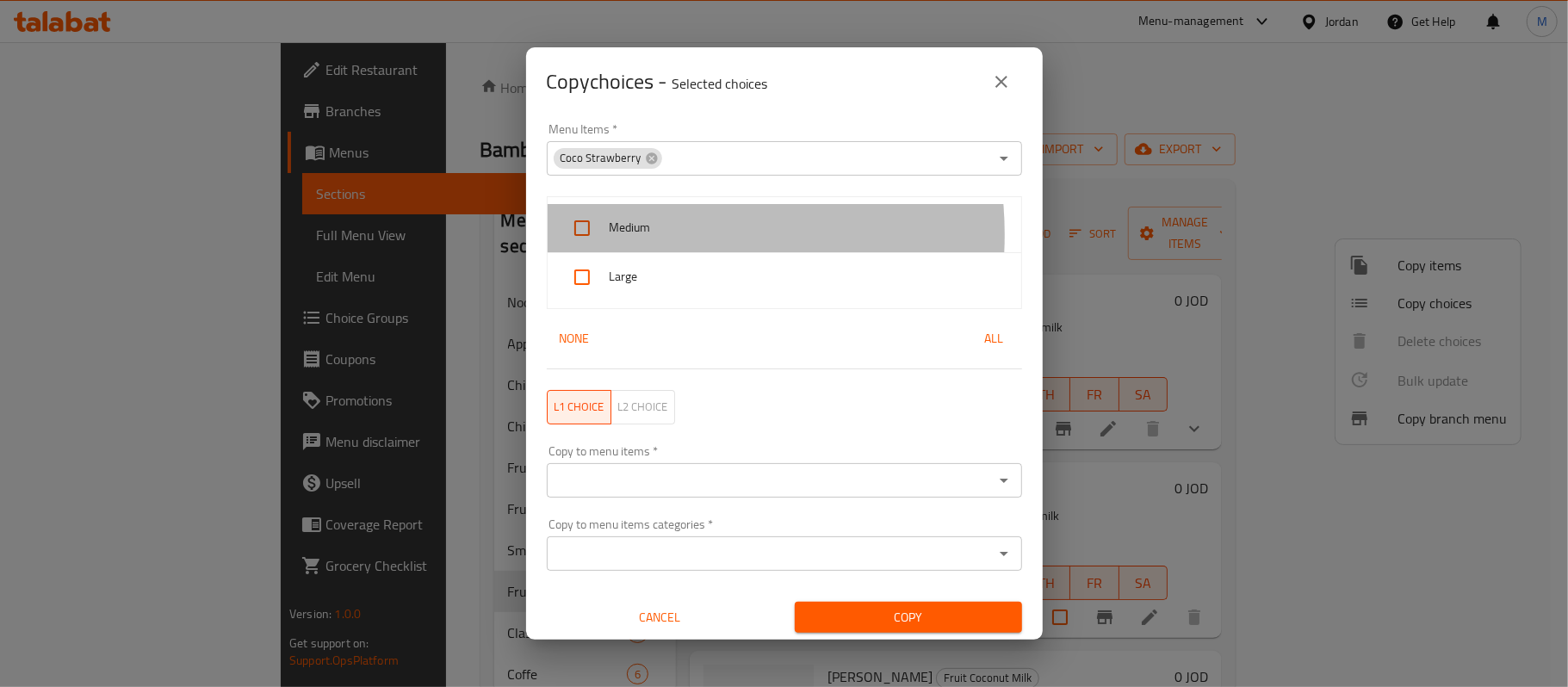
click at [634, 235] on span "Medium" at bounding box center [809, 228] width 398 height 22
checkbox input "true"
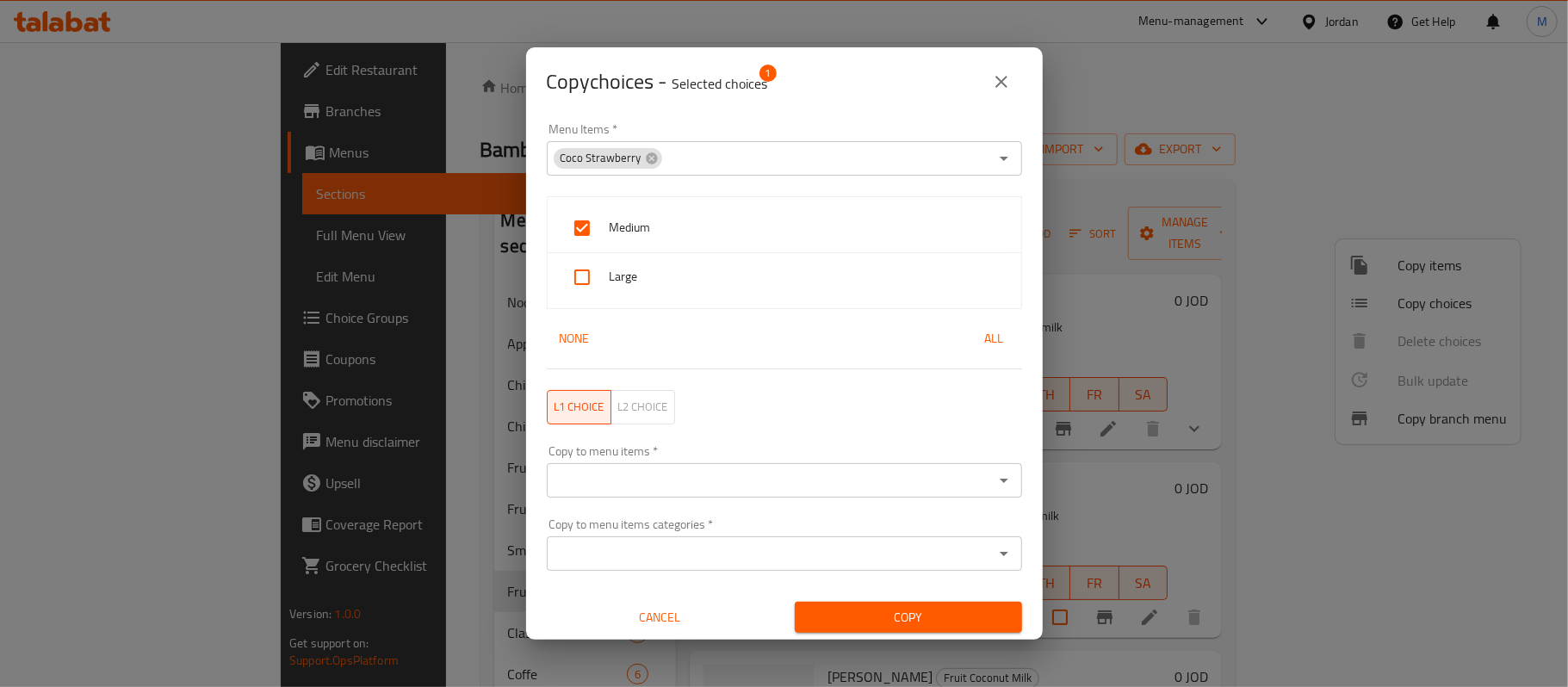
click at [619, 280] on span "Large" at bounding box center [809, 277] width 398 height 22
checkbox input "true"
click at [693, 477] on input "Copy to menu items   *" at bounding box center [770, 481] width 437 height 24
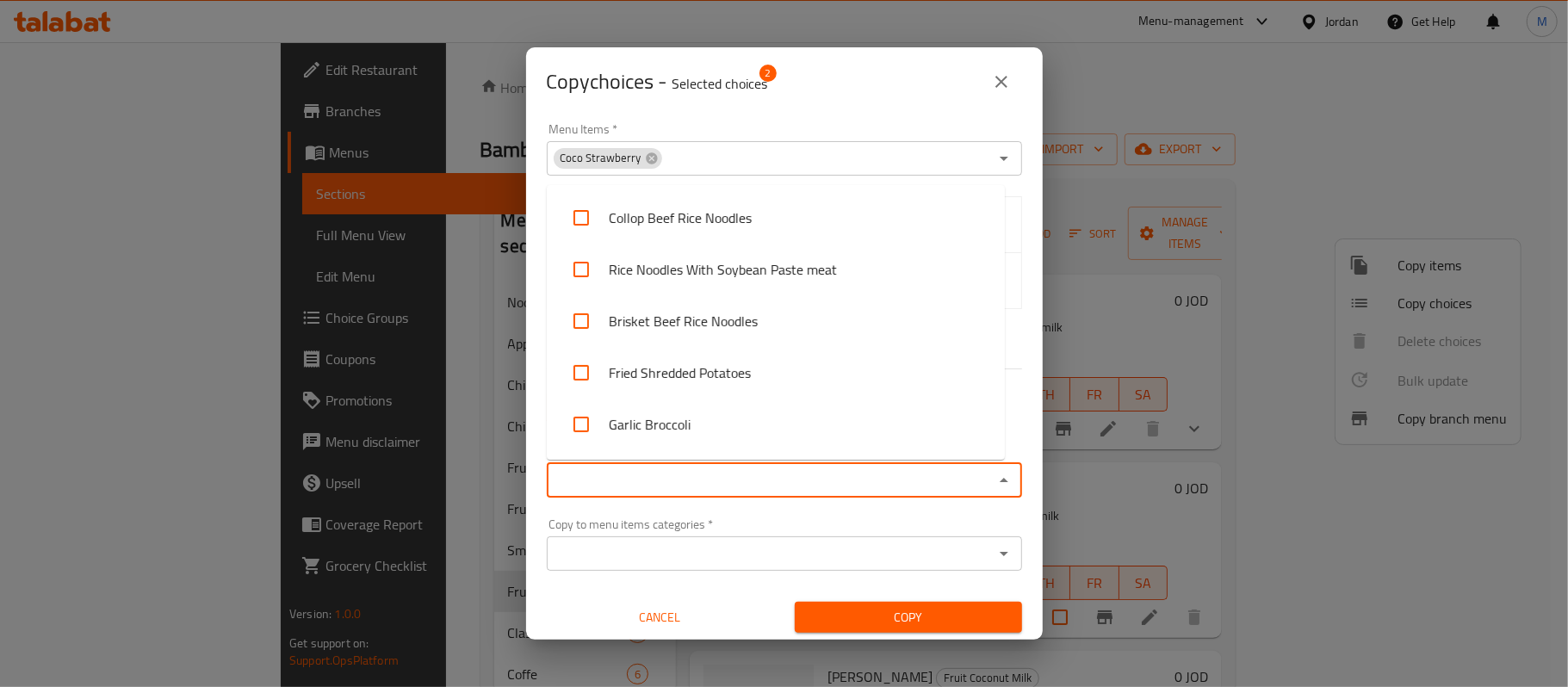
paste input "Coco Watermelon"
type input "Coco Watermelon"
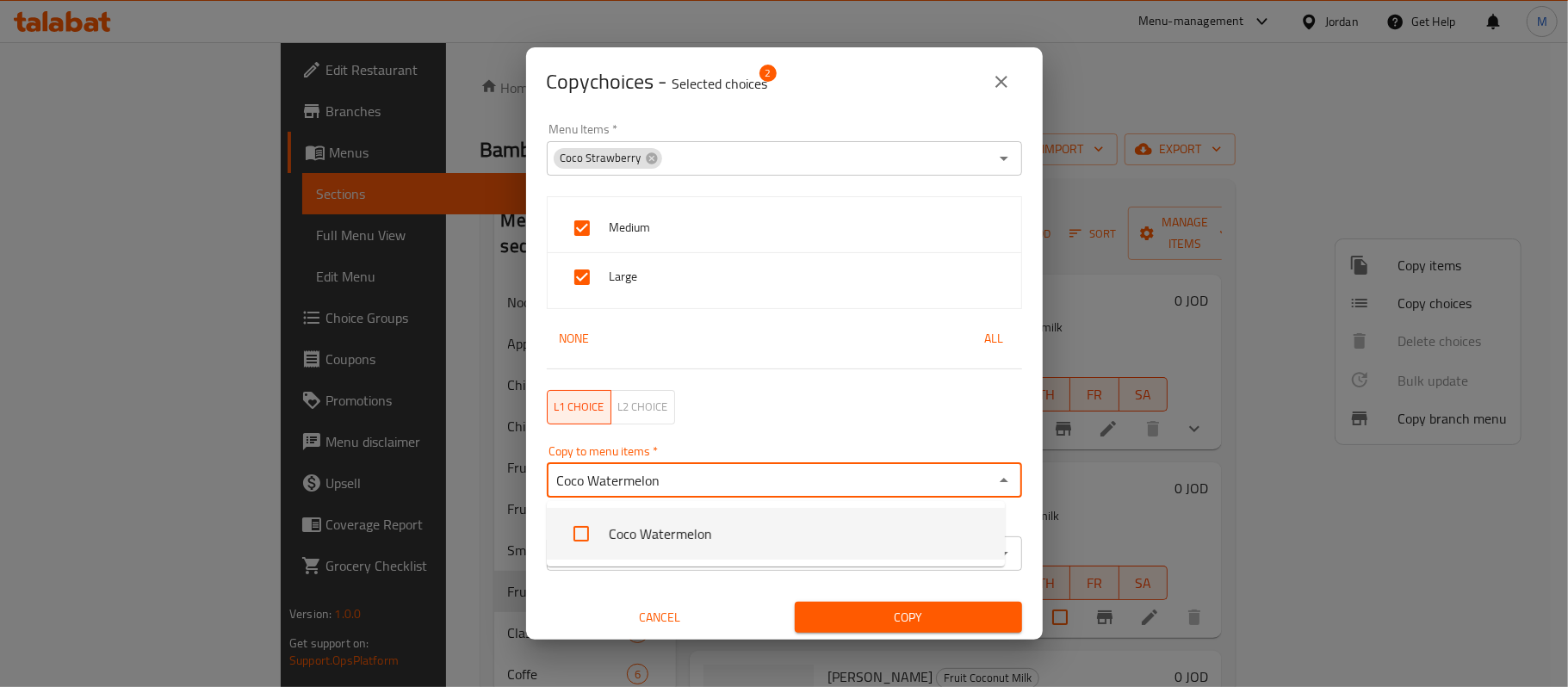
click at [679, 538] on li "Coco Watermelon" at bounding box center [776, 534] width 458 height 52
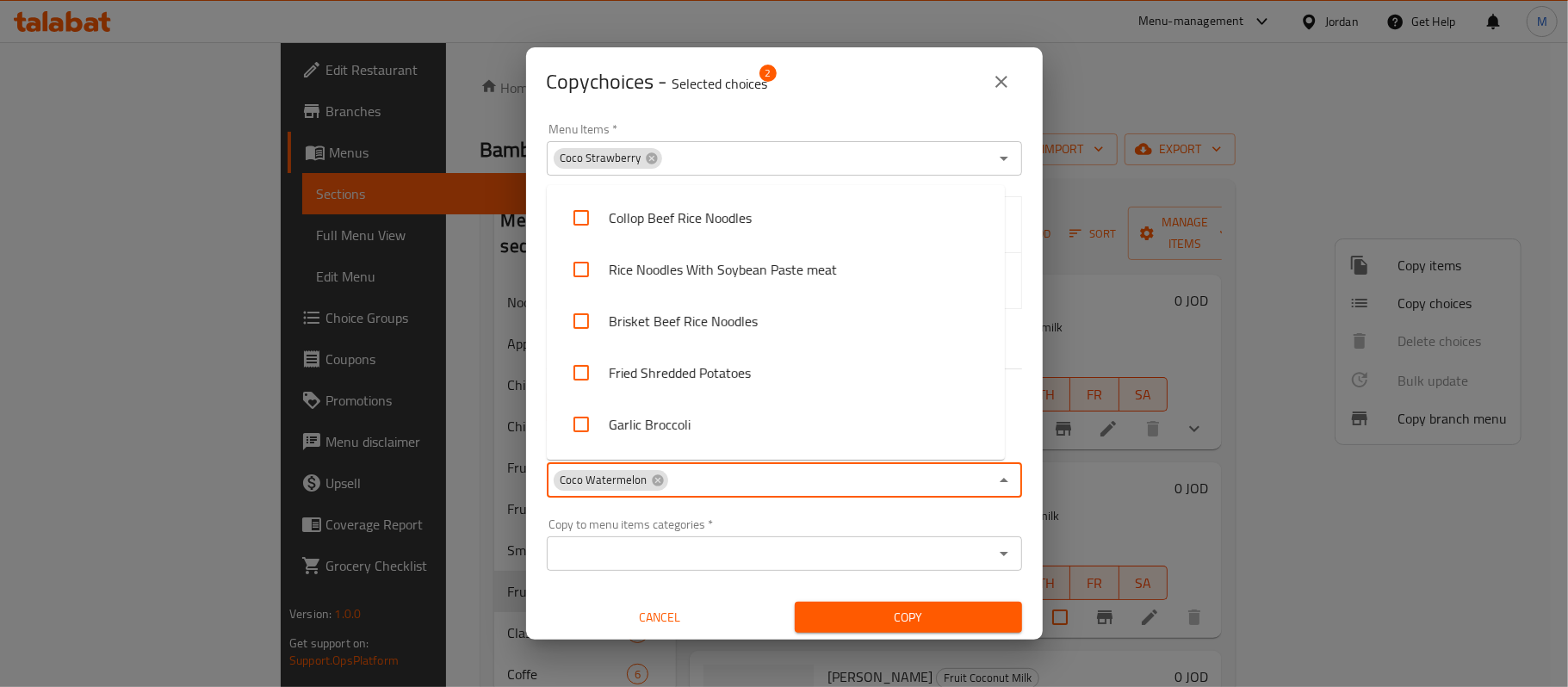
click at [809, 480] on input "Copy to menu items   *" at bounding box center [829, 481] width 319 height 24
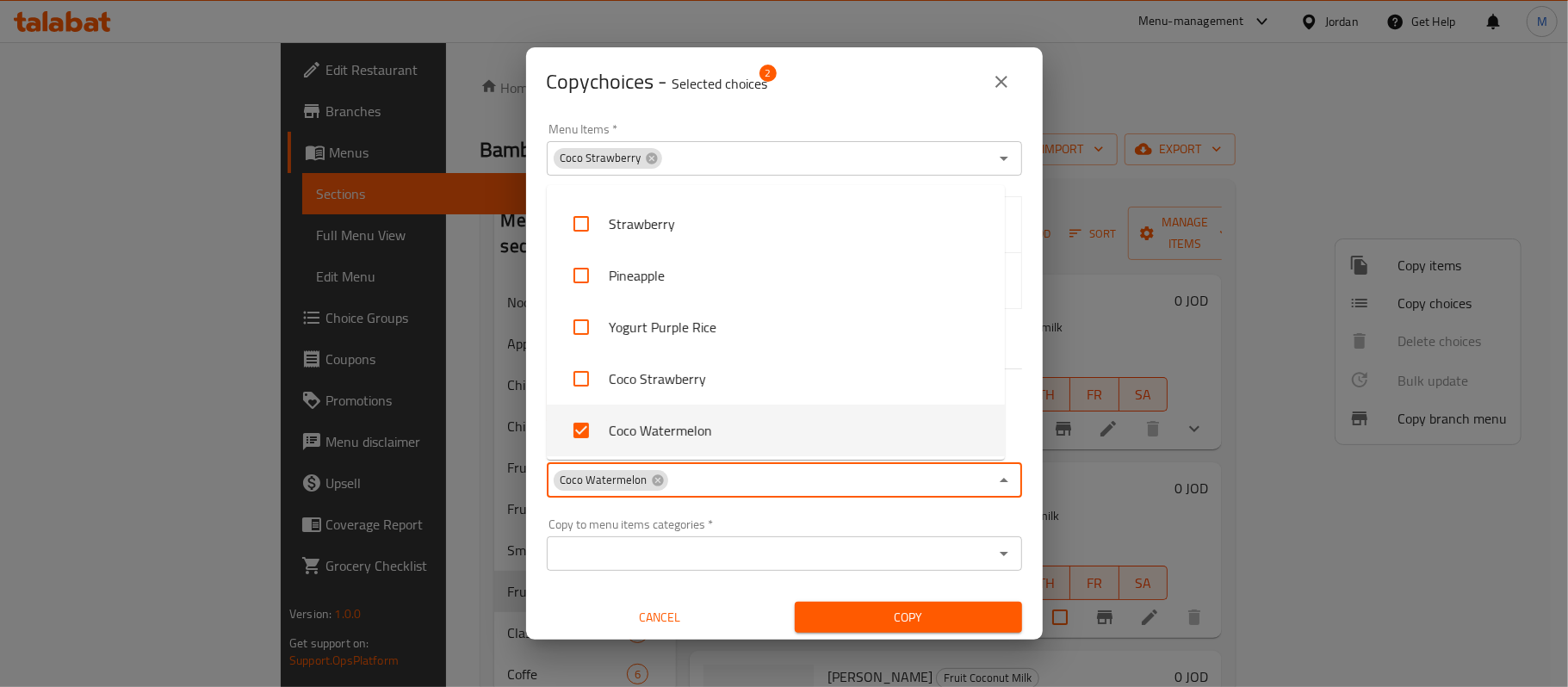
paste input "[PERSON_NAME]"
type input "[PERSON_NAME]"
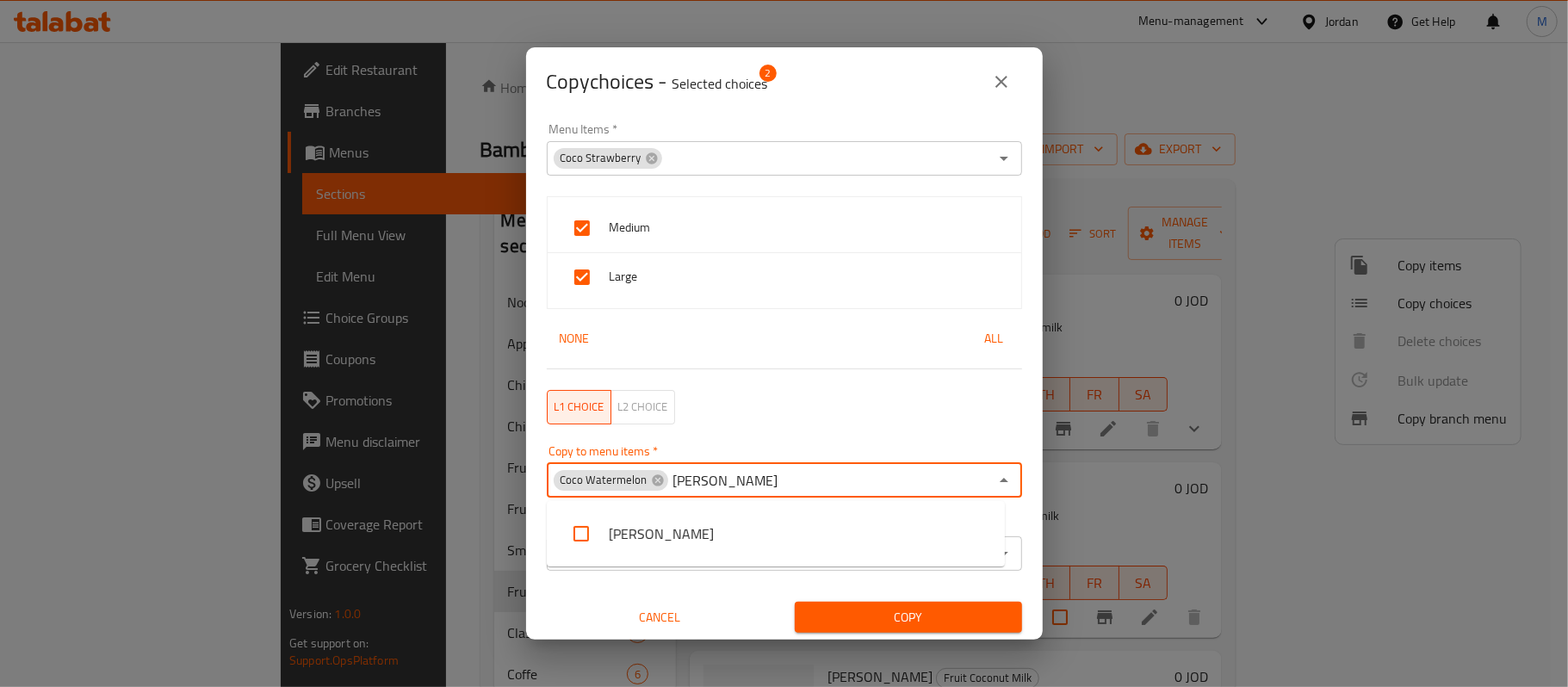
scroll to position [0, 0]
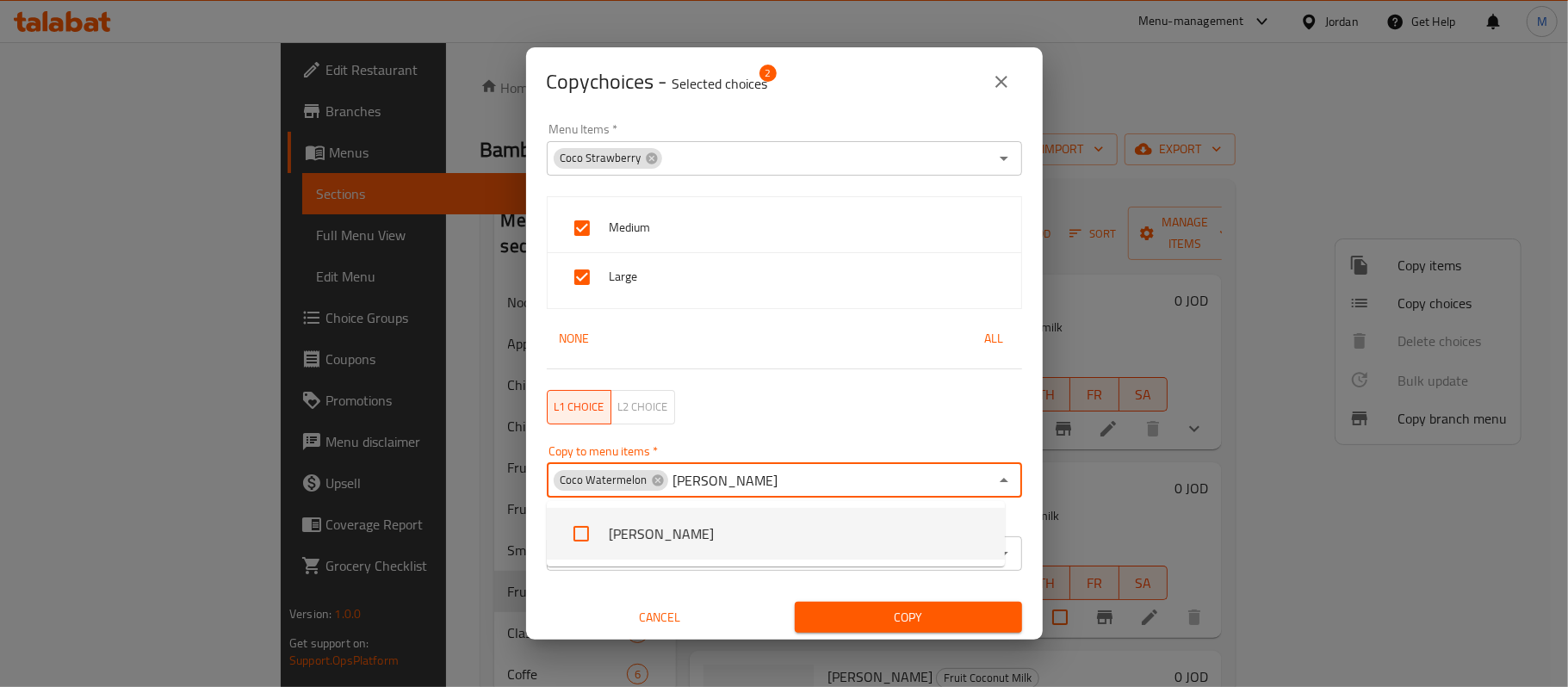
click at [712, 534] on li "[PERSON_NAME]" at bounding box center [776, 534] width 458 height 52
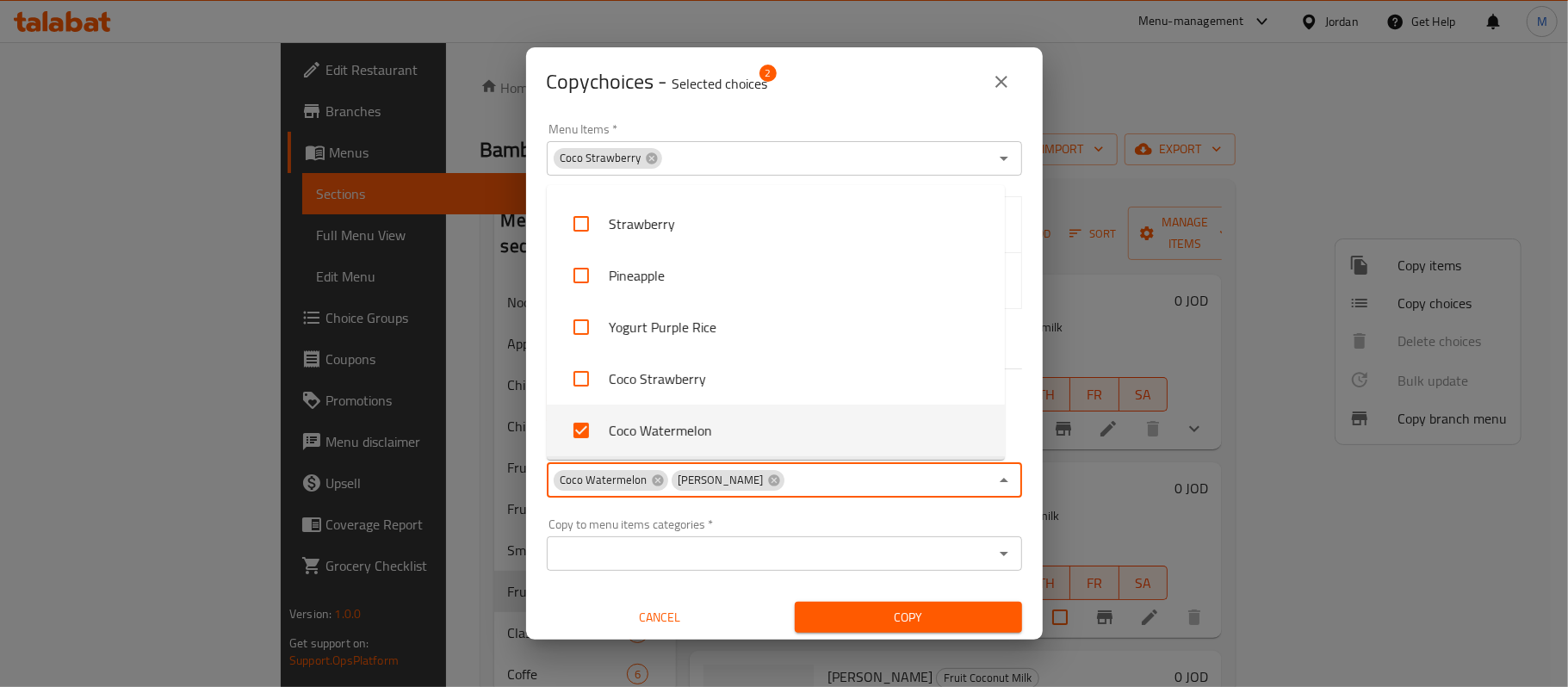
click at [538, 478] on div "Copy to menu items   * Coco Watermelon Coco Mango Copy to menu items *" at bounding box center [785, 472] width 496 height 73
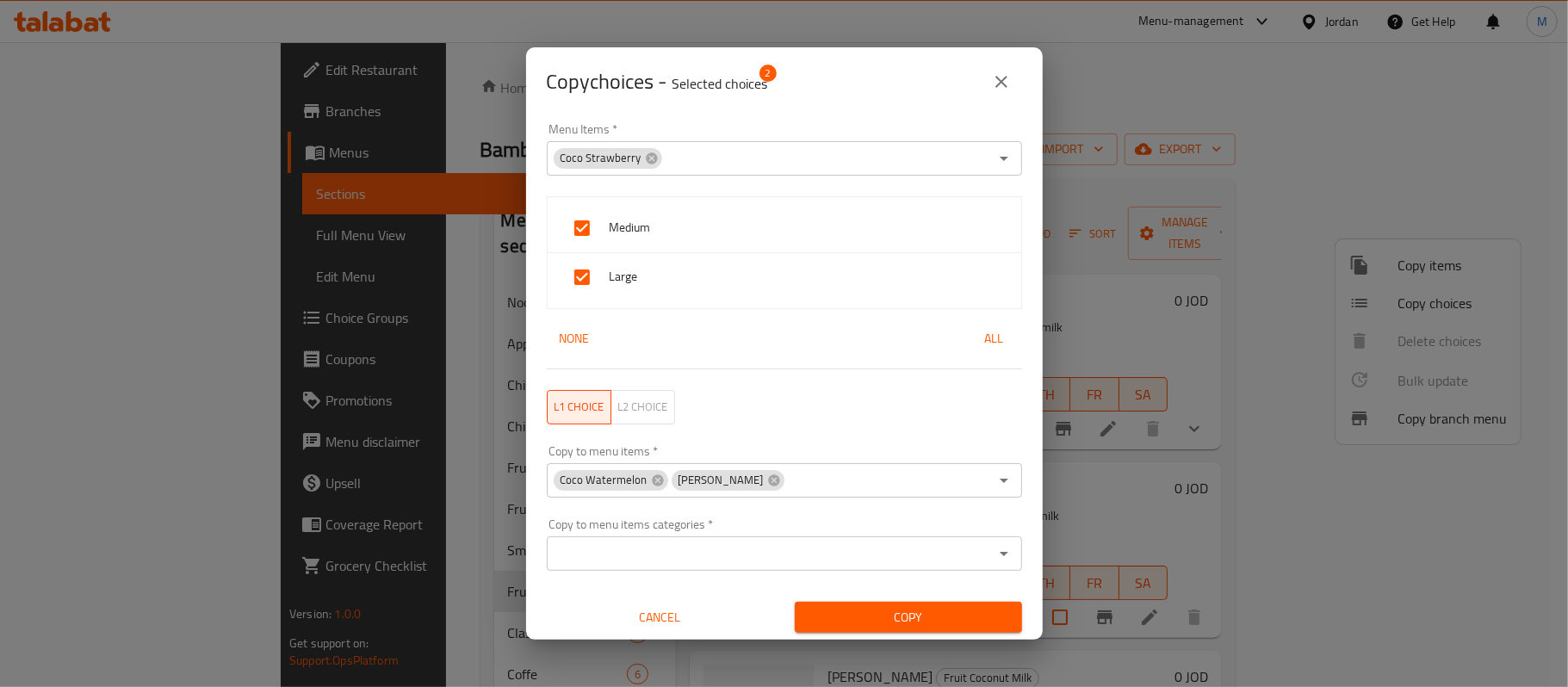
click at [912, 629] on button "Copy" at bounding box center [908, 618] width 227 height 32
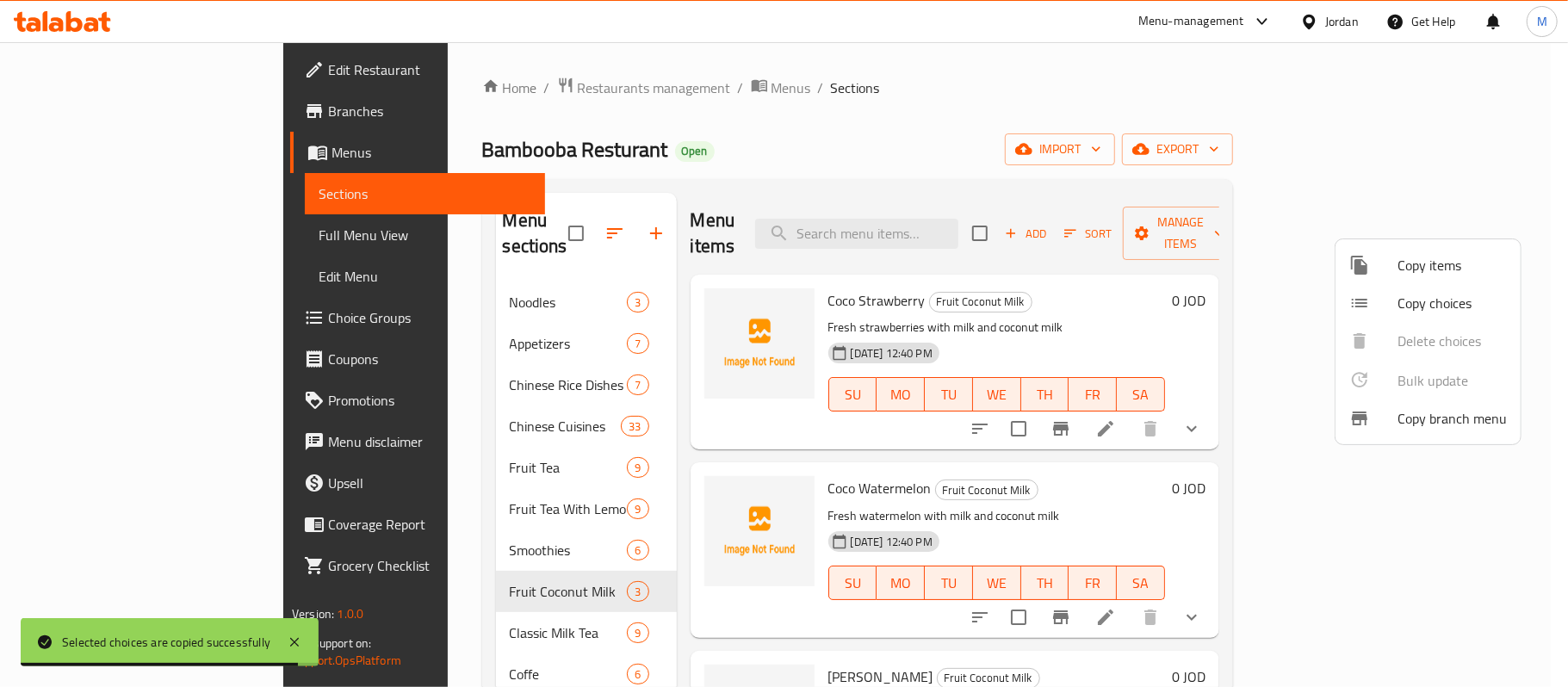
click at [1434, 303] on span "Copy choices" at bounding box center [1452, 303] width 109 height 21
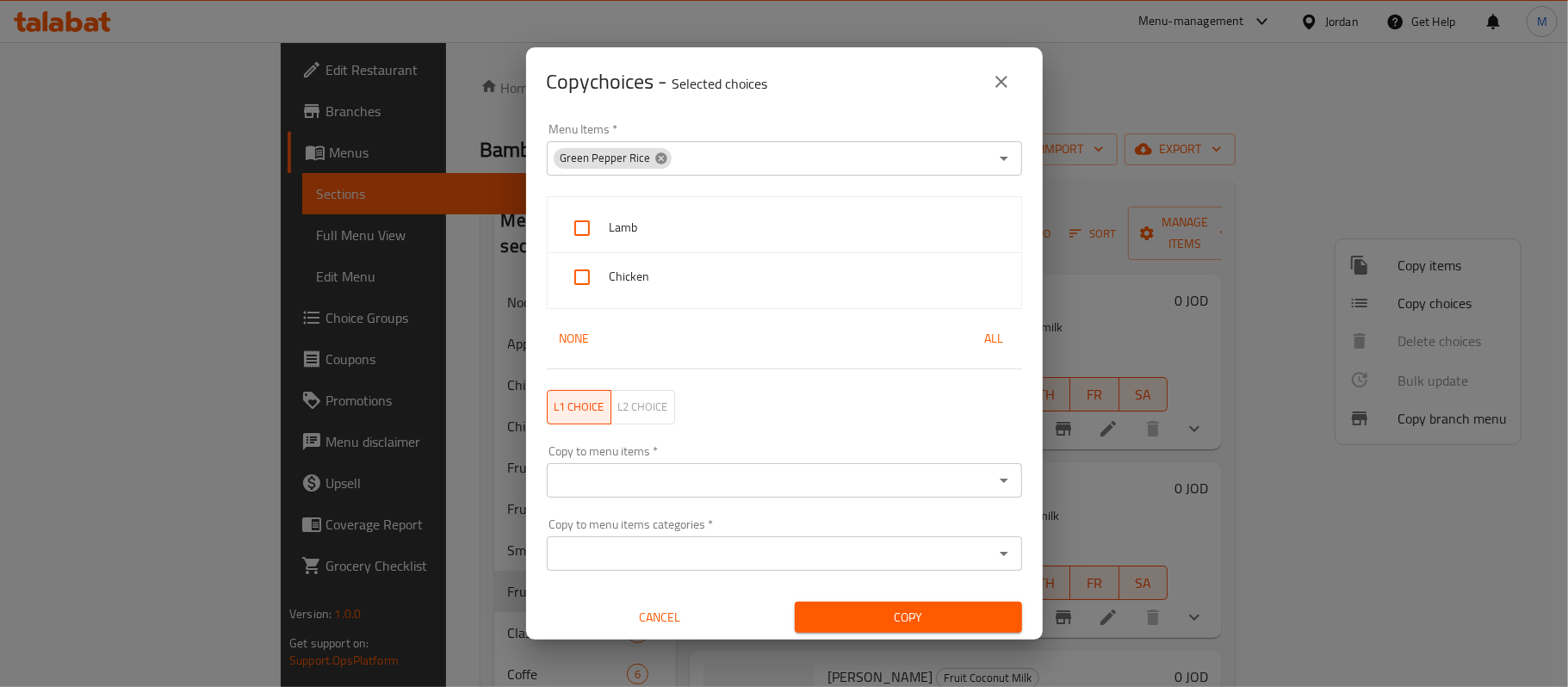
click at [662, 153] on icon at bounding box center [661, 159] width 14 height 14
click at [657, 153] on input "Menu Items   *" at bounding box center [770, 159] width 437 height 24
paste input "[PERSON_NAME]"
type input "[PERSON_NAME]"
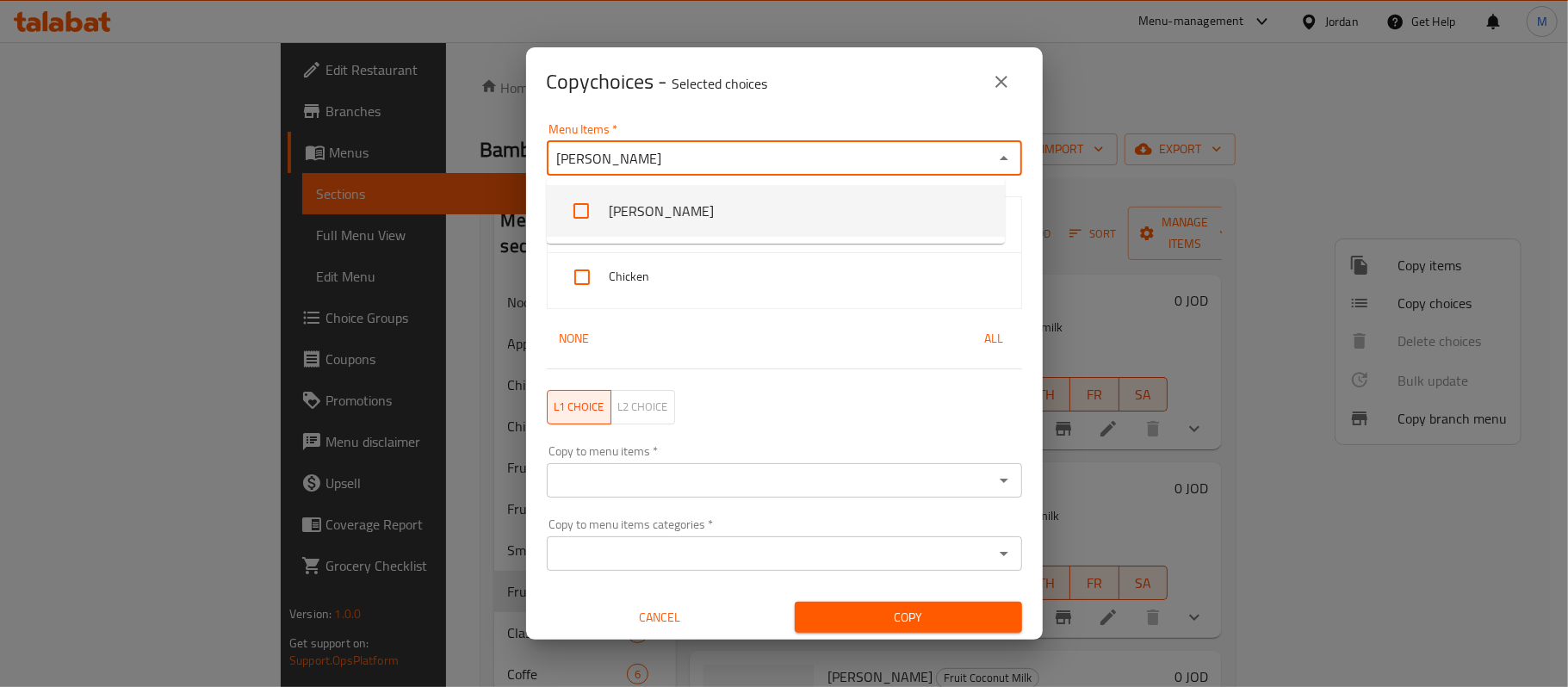
click at [631, 203] on li "[PERSON_NAME]" at bounding box center [776, 211] width 458 height 52
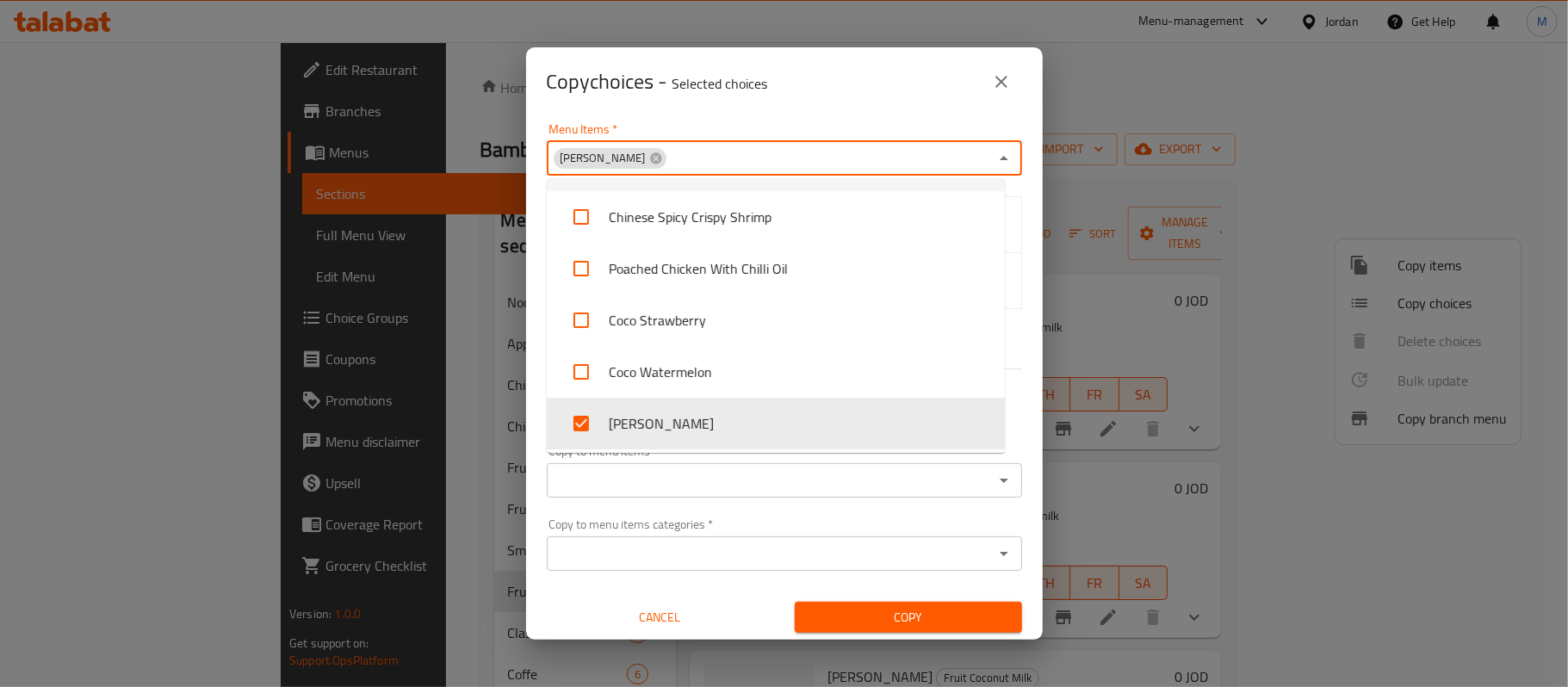
click at [719, 126] on div "Menu Items   * Coco Mango Menu Items *" at bounding box center [785, 149] width 476 height 53
click at [703, 116] on div "Menu Items   * Coco Mango Menu Items *" at bounding box center [785, 149] width 496 height 73
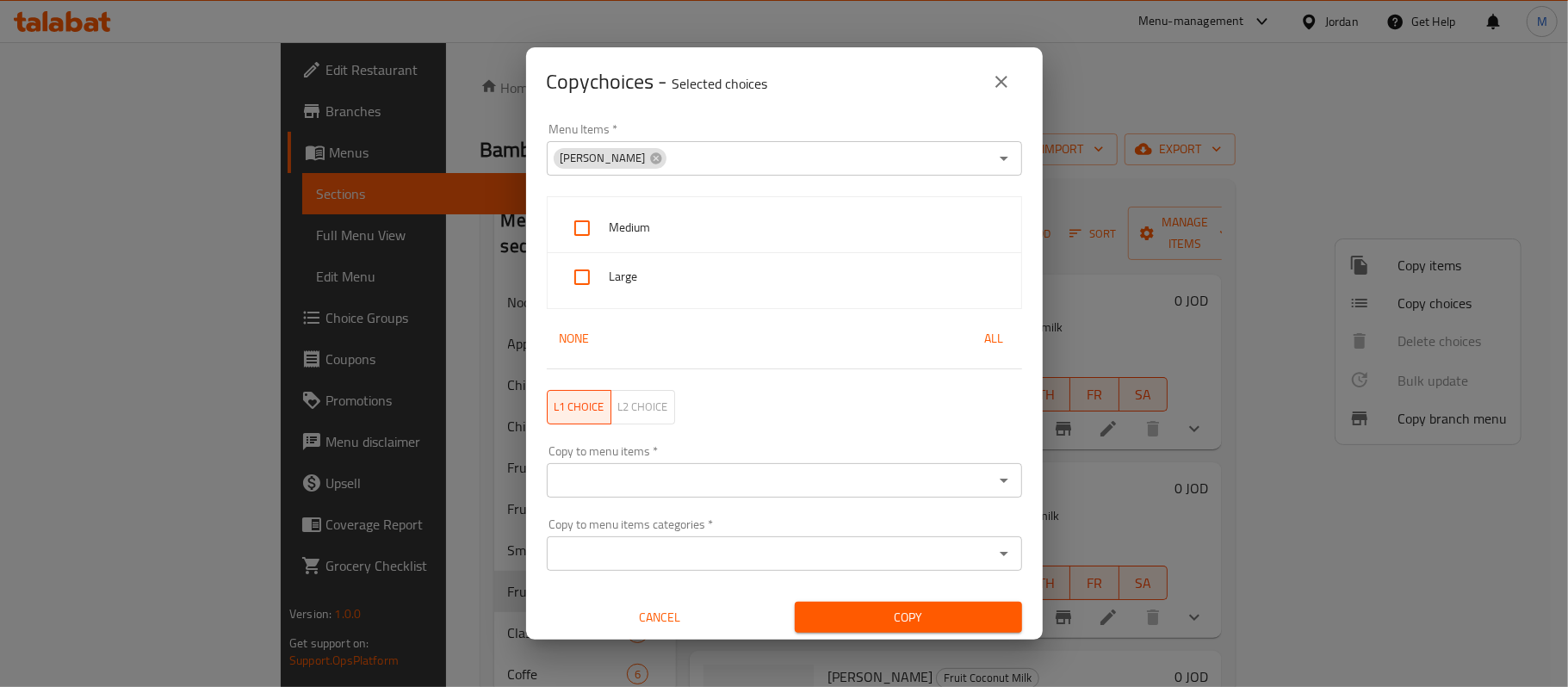
click at [662, 235] on span "Medium" at bounding box center [809, 228] width 398 height 22
checkbox input "true"
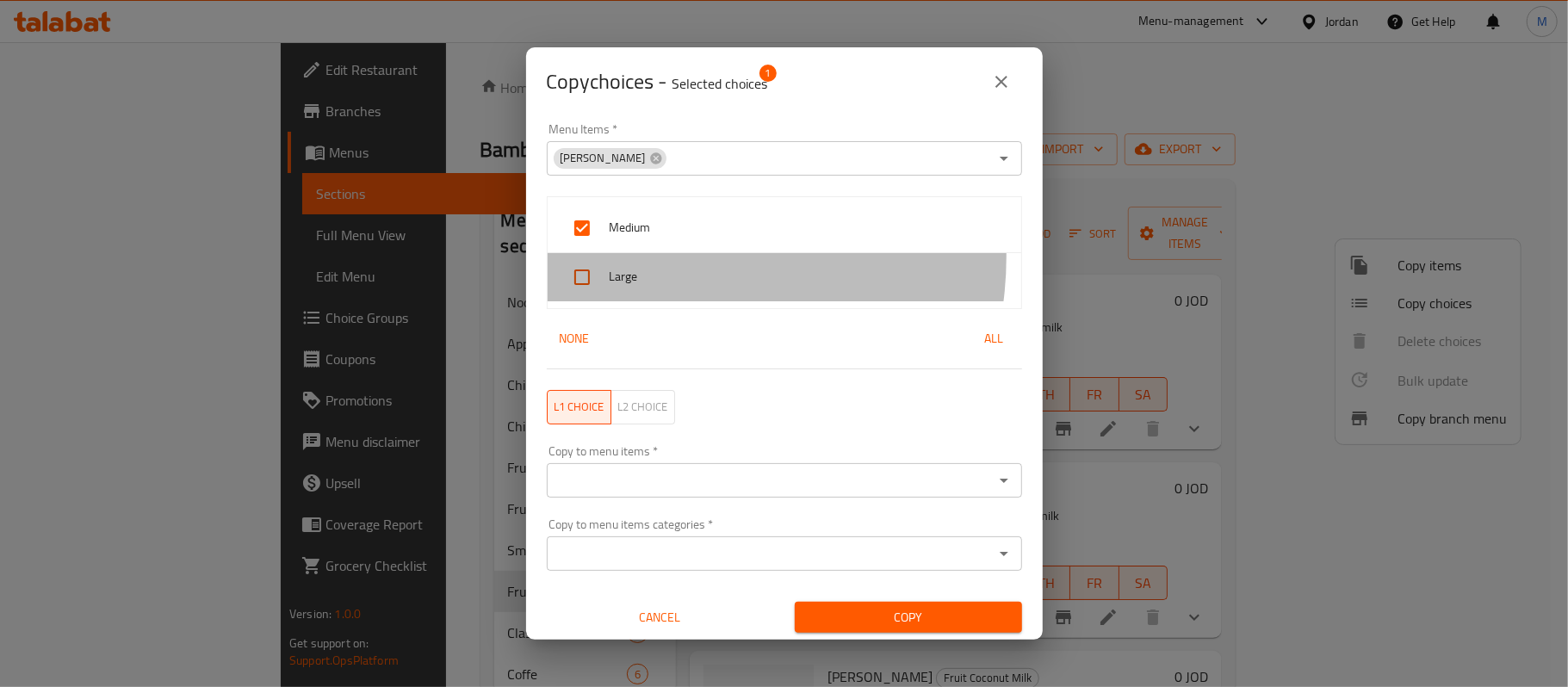
click at [651, 257] on div "Large" at bounding box center [785, 278] width 474 height 48
checkbox input "true"
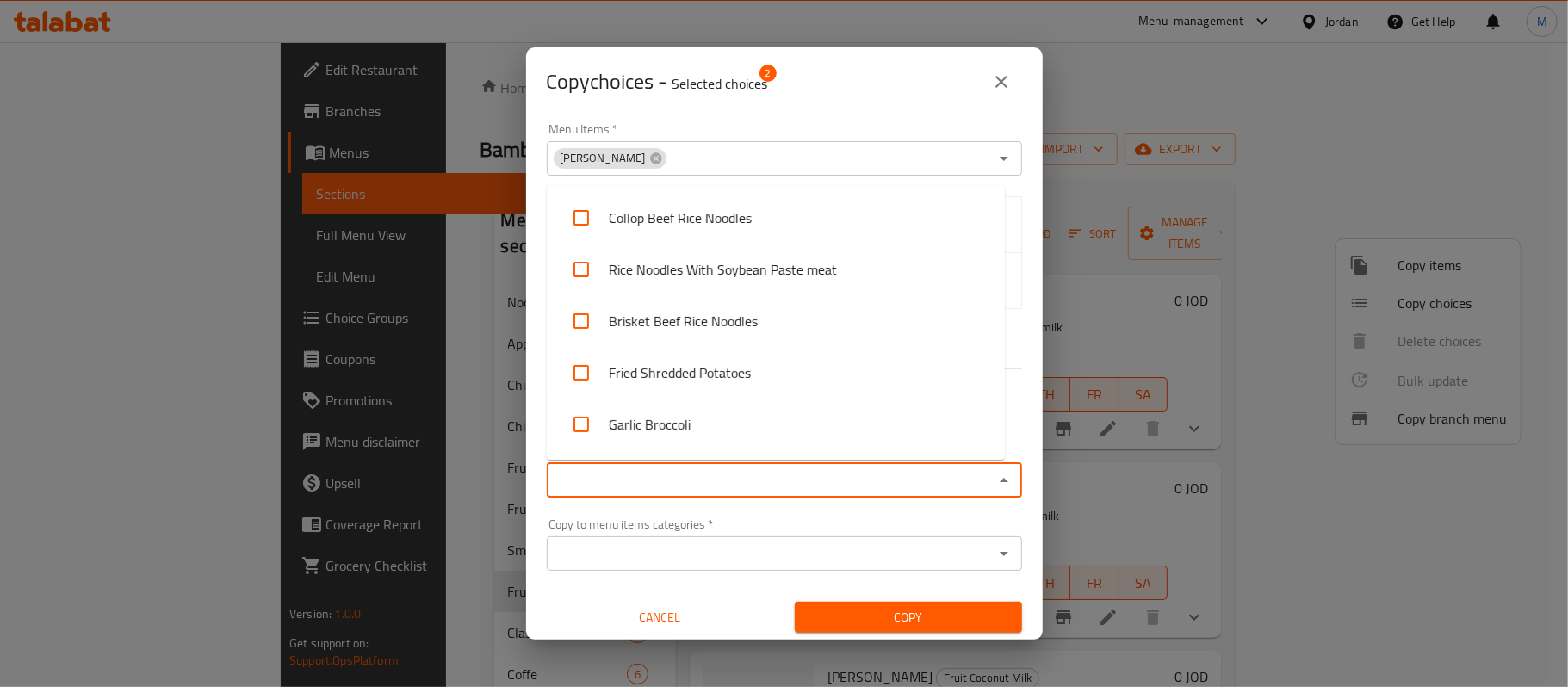
click at [702, 488] on input "Copy to menu items   *" at bounding box center [770, 481] width 437 height 24
paste input "Peach Wulong Milk Tea"
type input "Peach Wulong Milk Tea"
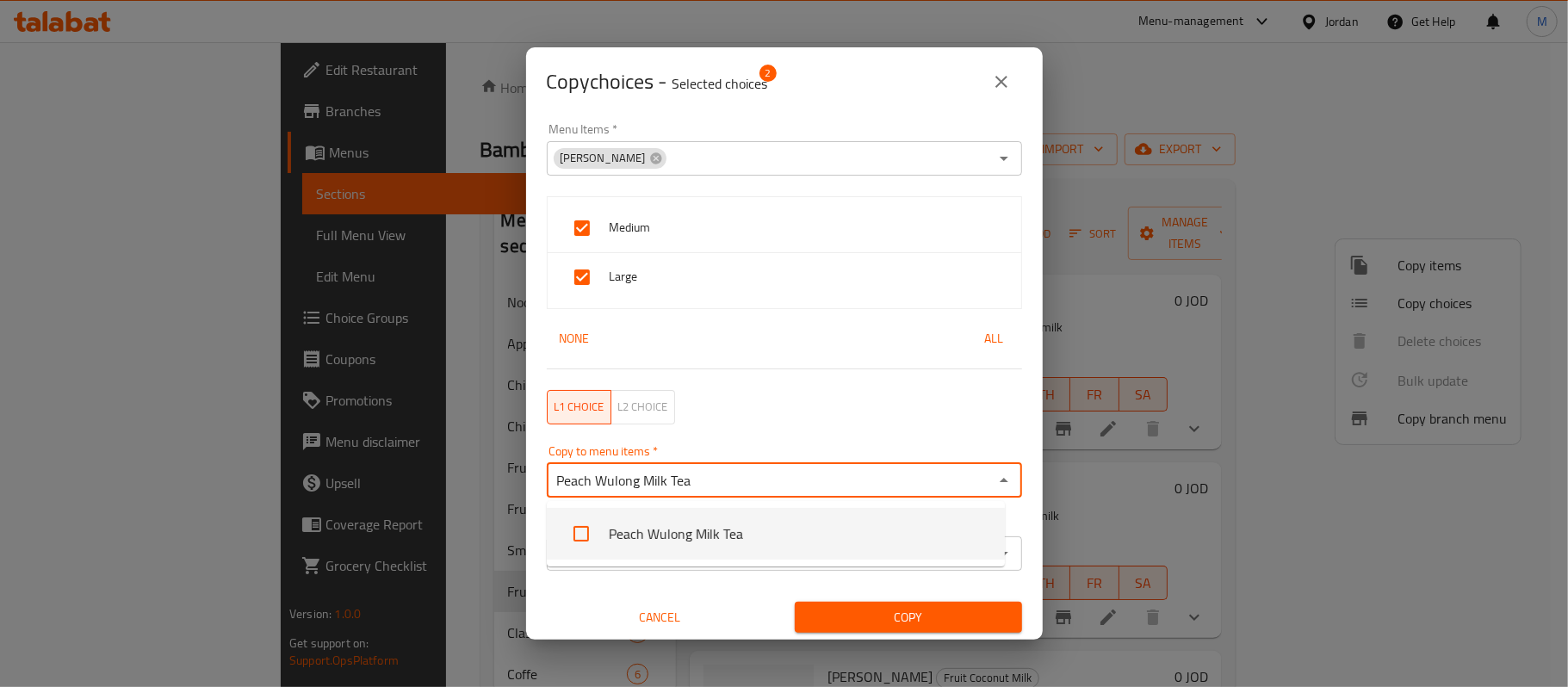
click at [693, 518] on li "Peach Wulong Milk Tea" at bounding box center [776, 534] width 458 height 52
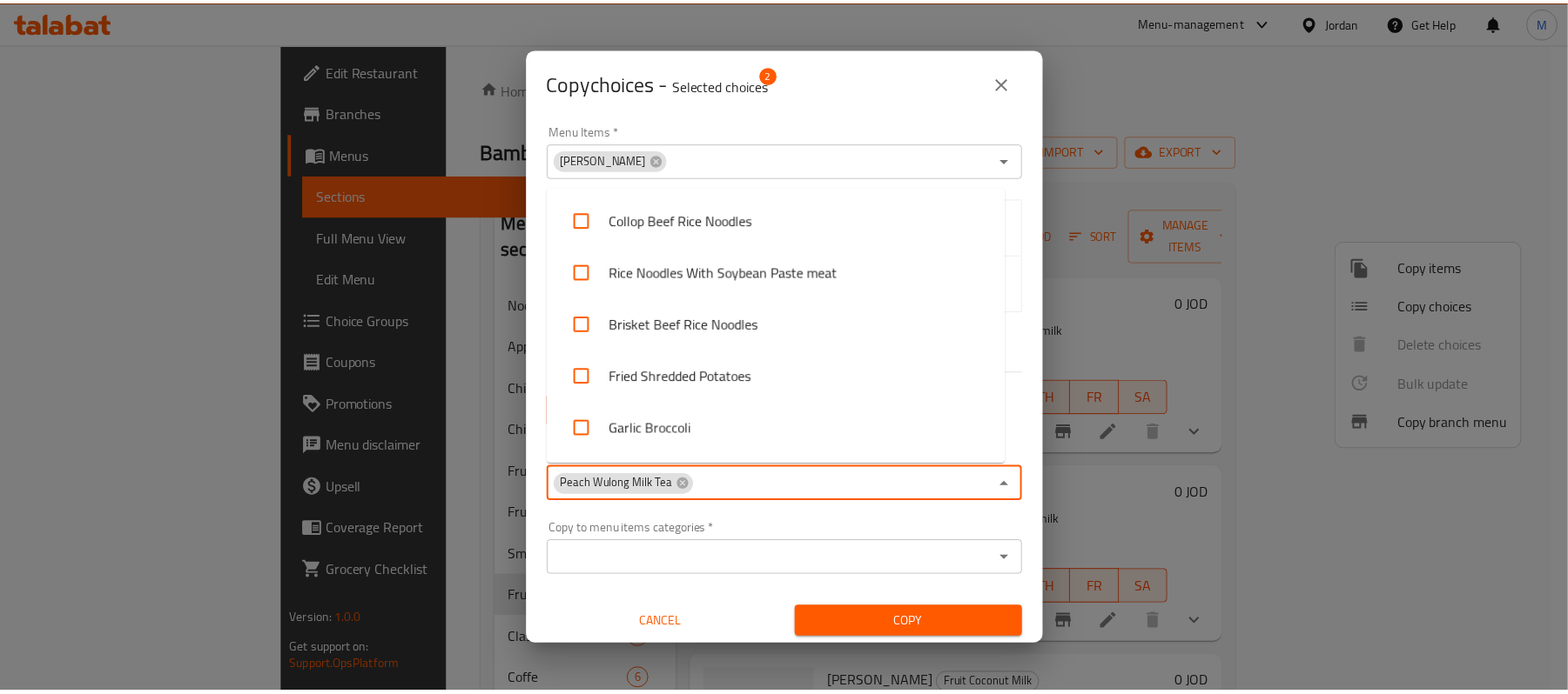
scroll to position [3805, 0]
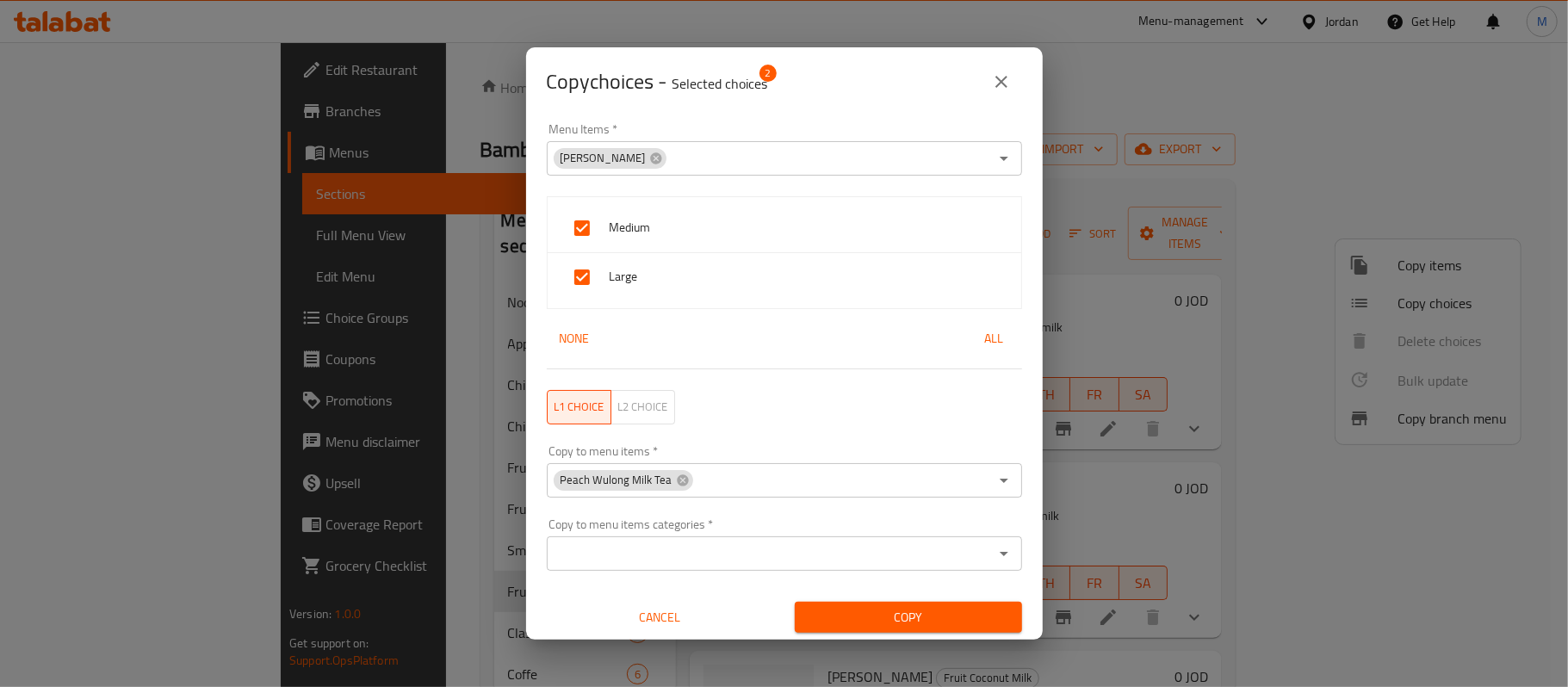
click at [537, 377] on div "Medium Large None All" at bounding box center [785, 283] width 496 height 194
click at [918, 633] on button "Copy" at bounding box center [908, 618] width 227 height 32
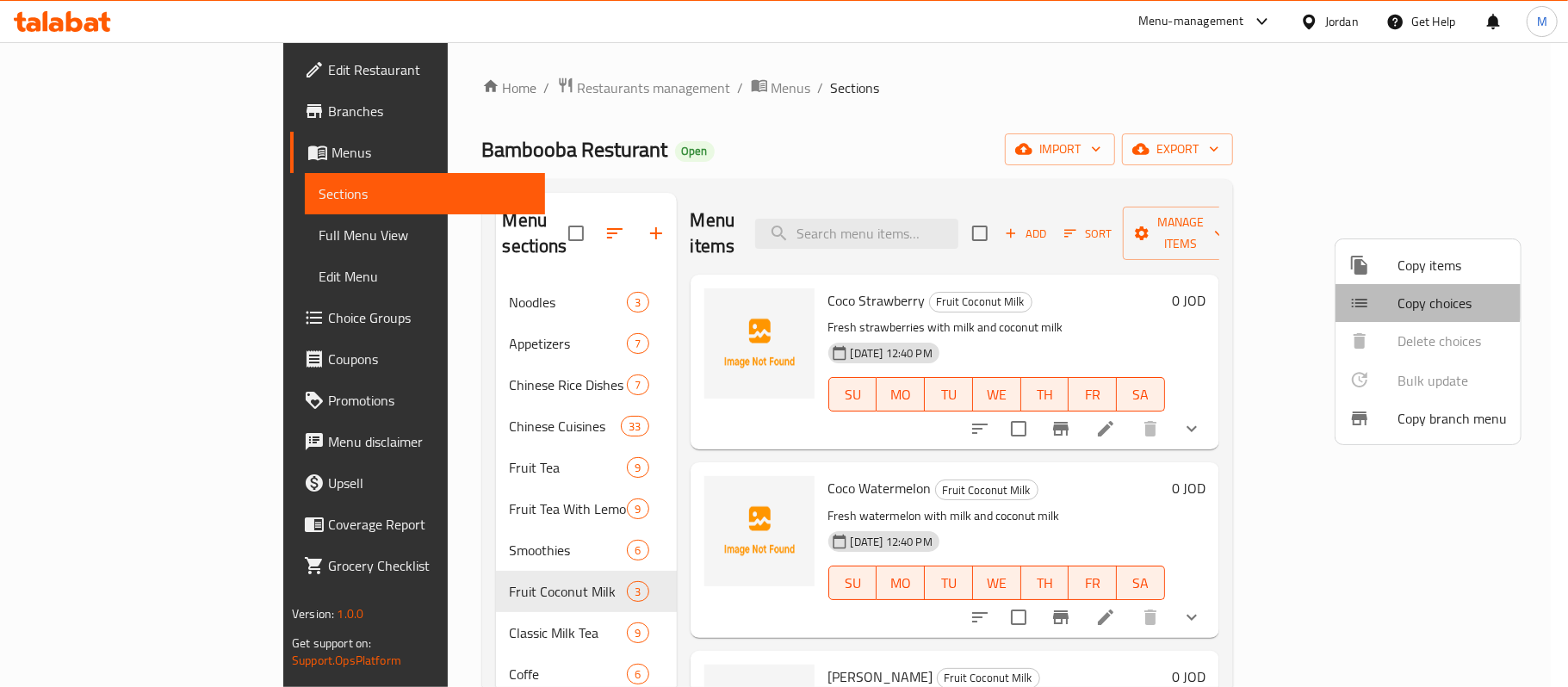
click at [1396, 298] on div at bounding box center [1373, 303] width 48 height 21
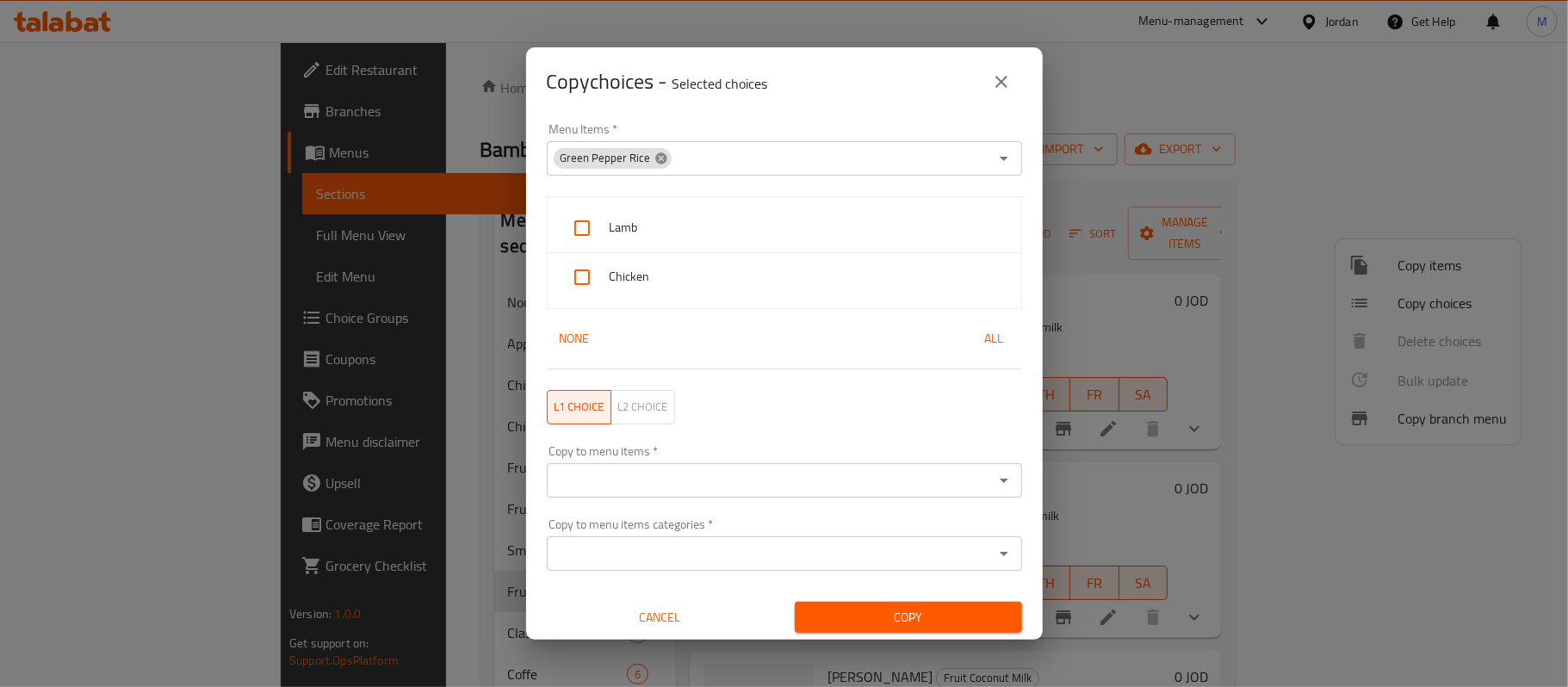
click at [655, 157] on icon at bounding box center [660, 158] width 11 height 11
click at [999, 63] on button "close" at bounding box center [1001, 82] width 41 height 41
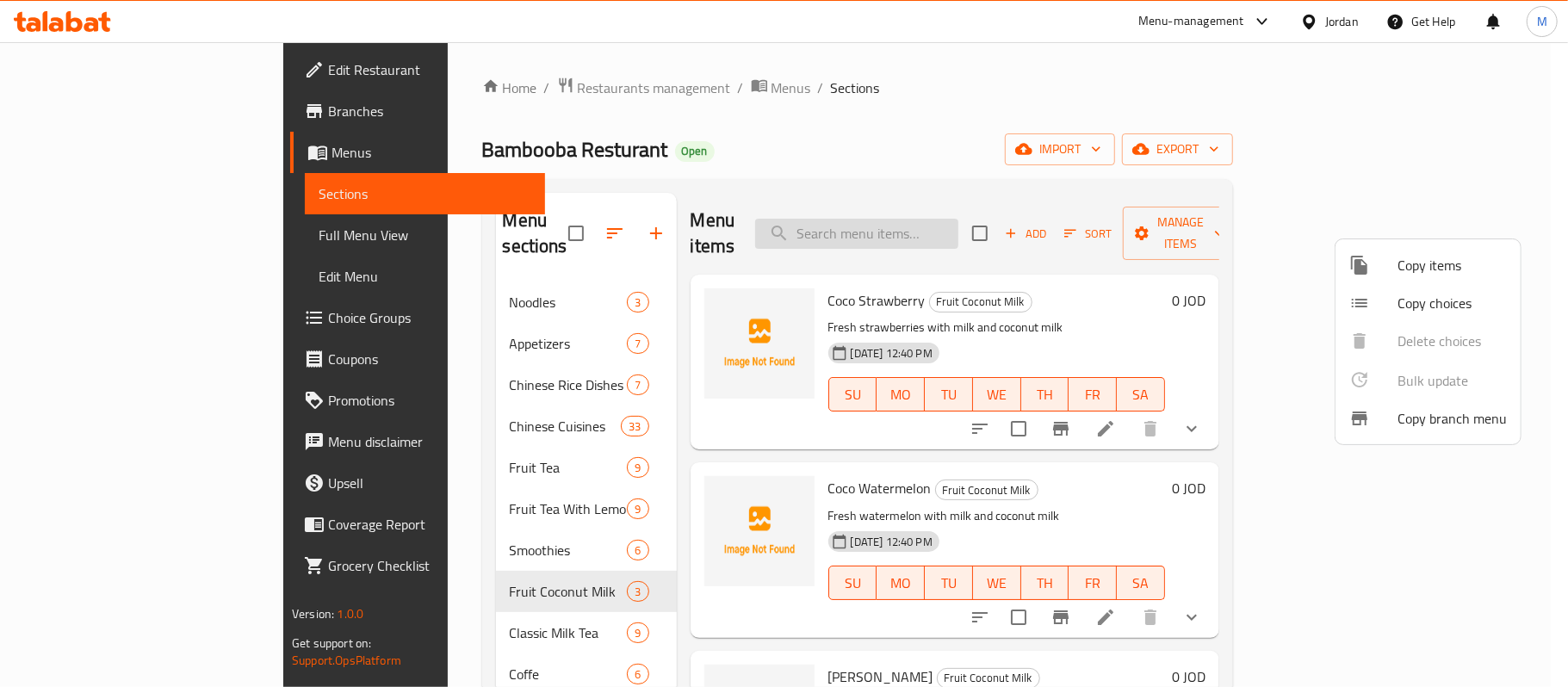
drag, startPoint x: 1024, startPoint y: 232, endPoint x: 1007, endPoint y: 224, distance: 18.8
click at [1021, 231] on div at bounding box center [784, 343] width 1568 height 687
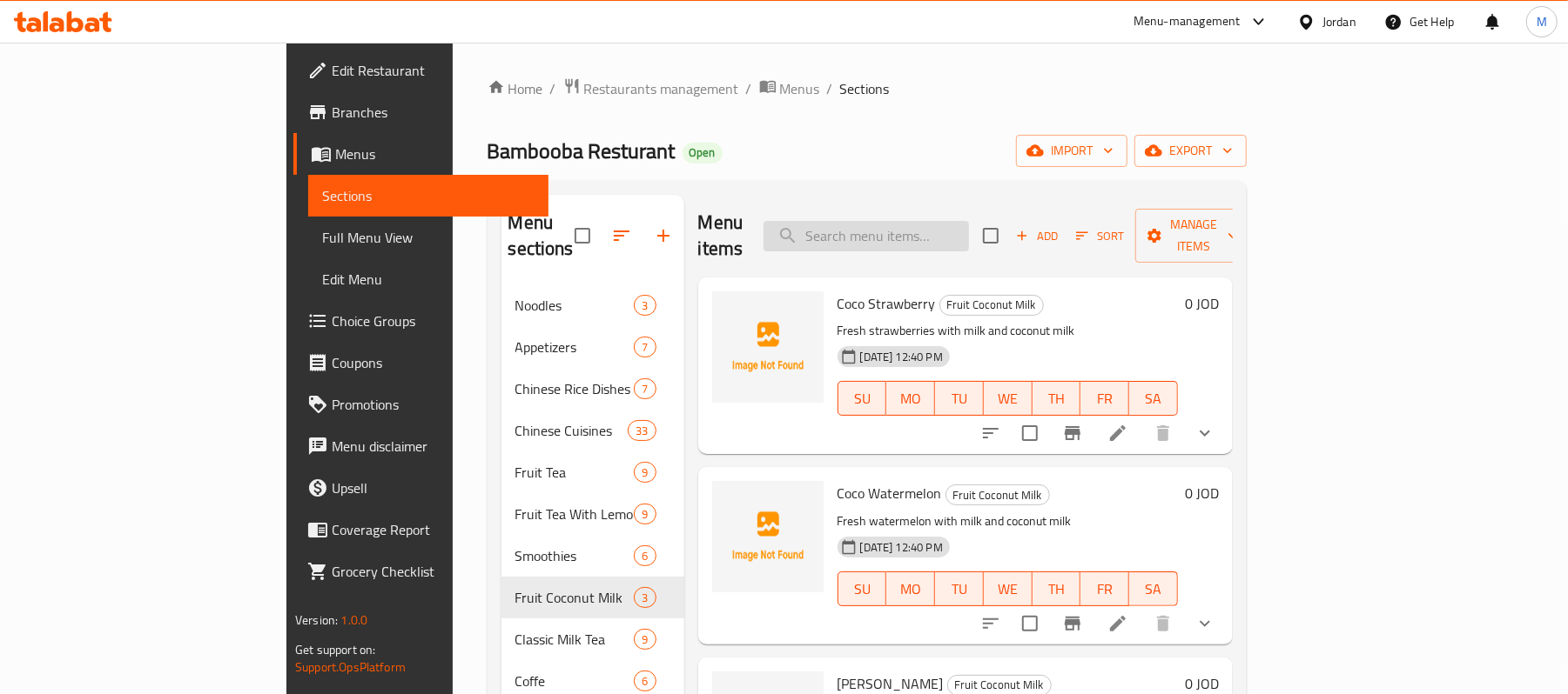
click at [969, 226] on input "search" at bounding box center [866, 236] width 206 height 30
paste input "Peach Wulong Milk Tea"
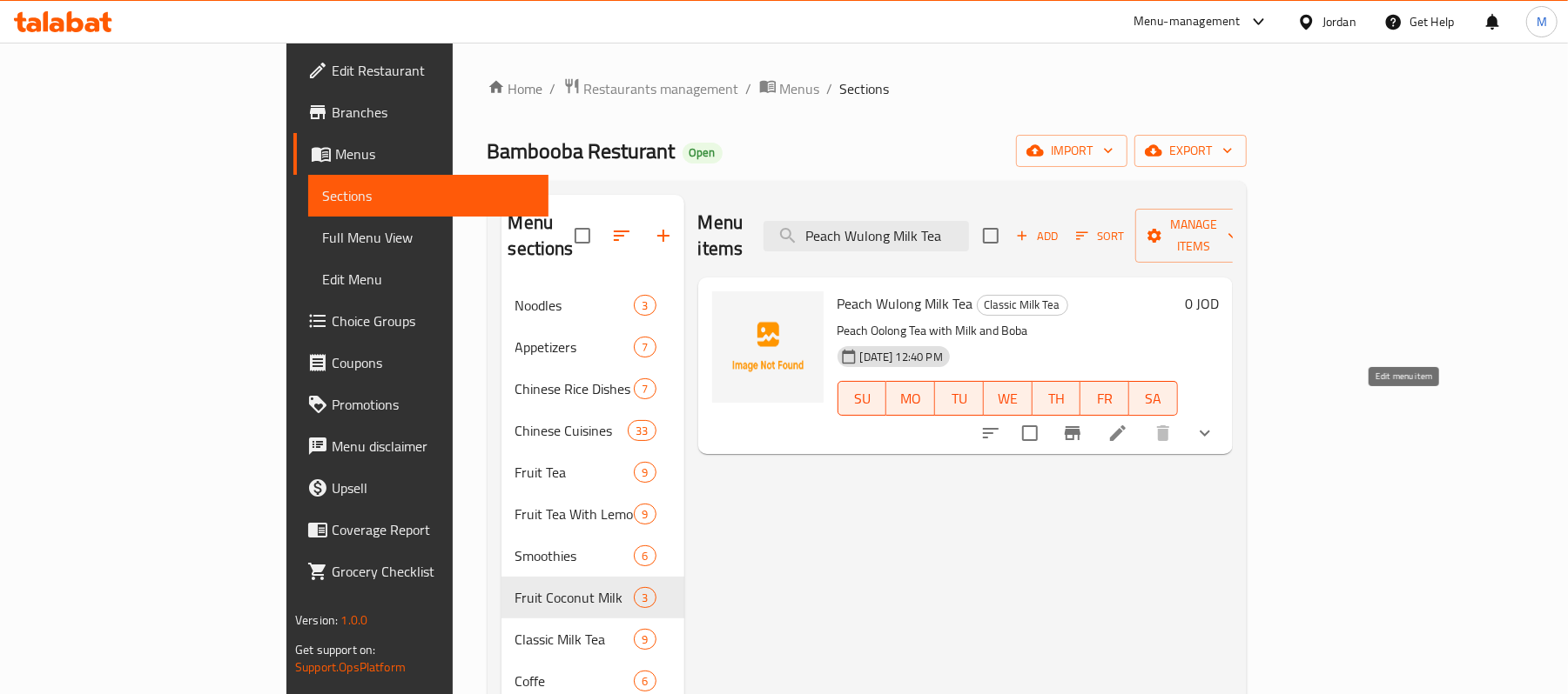
type input "Peach Wulong Milk Tea"
click at [1128, 423] on icon at bounding box center [1118, 434] width 21 height 21
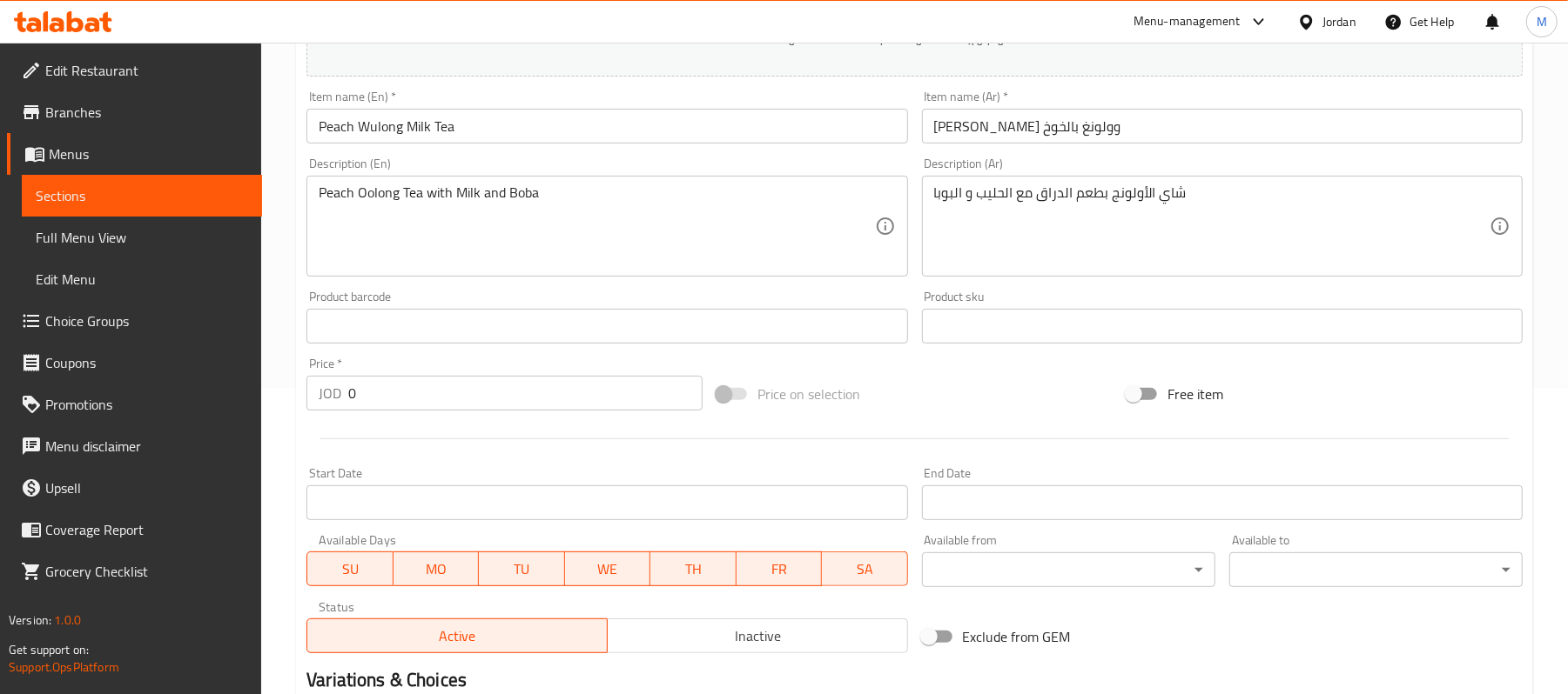
scroll to position [565, 0]
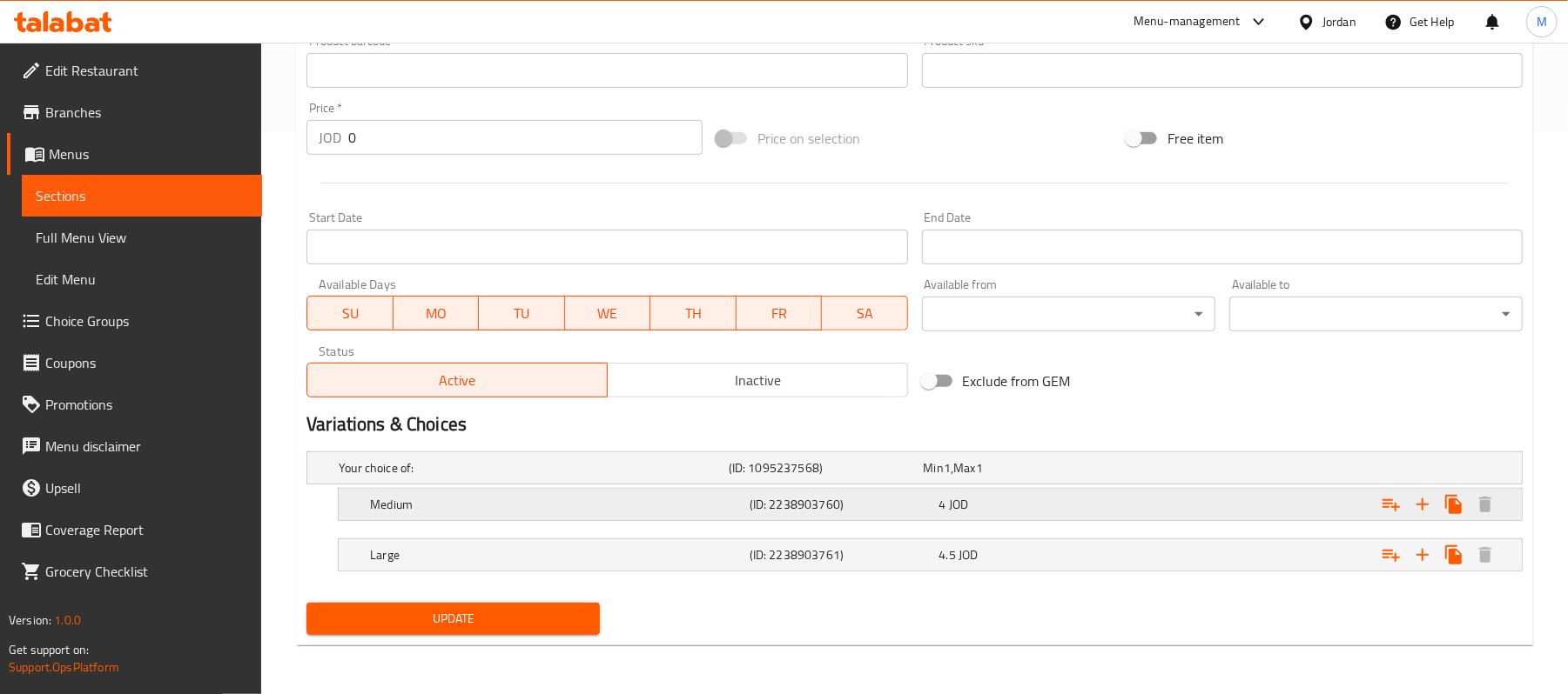
click at [652, 477] on h5 "Medium" at bounding box center [531, 468] width 383 height 17
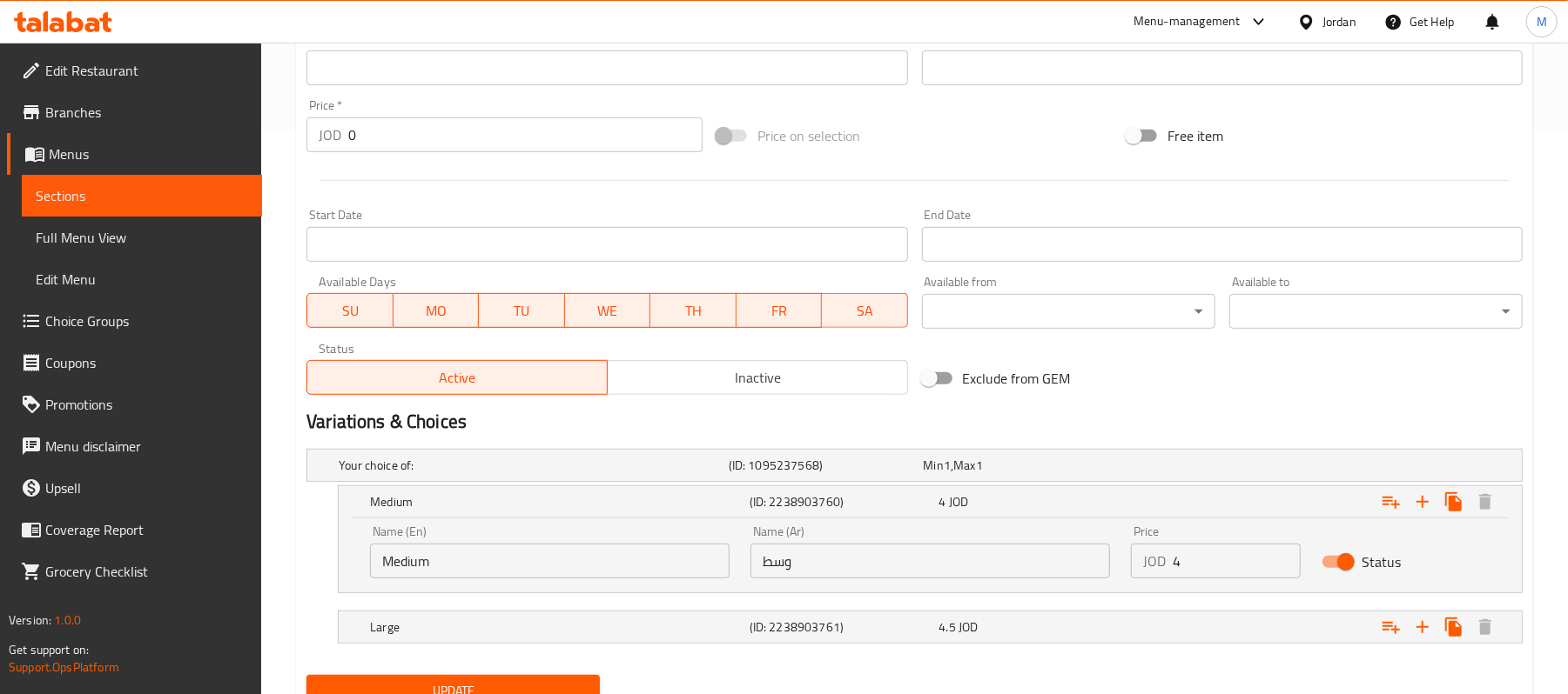
click at [1217, 583] on div "Price JOD 4 Price" at bounding box center [1215, 552] width 190 height 74
click at [1223, 565] on input "4" at bounding box center [1236, 562] width 127 height 35
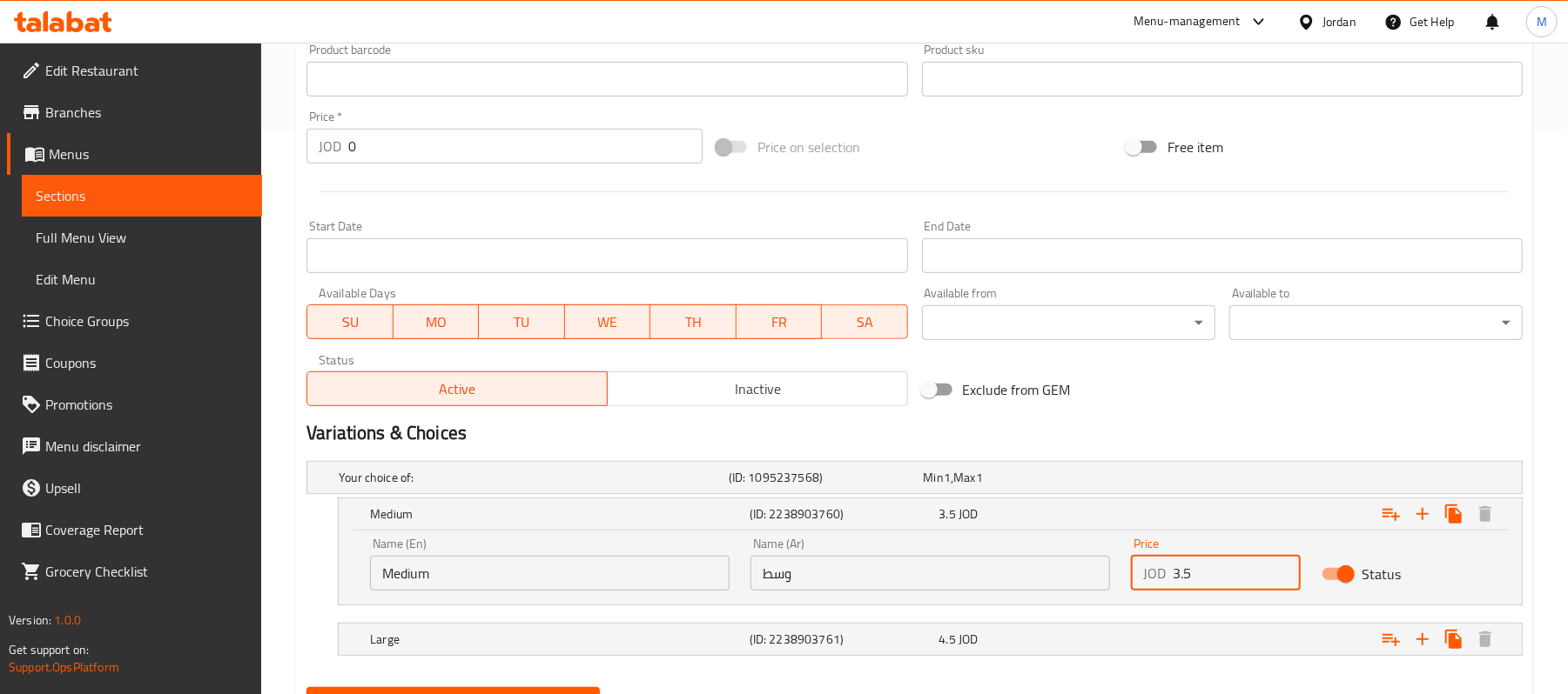
type input "3.5"
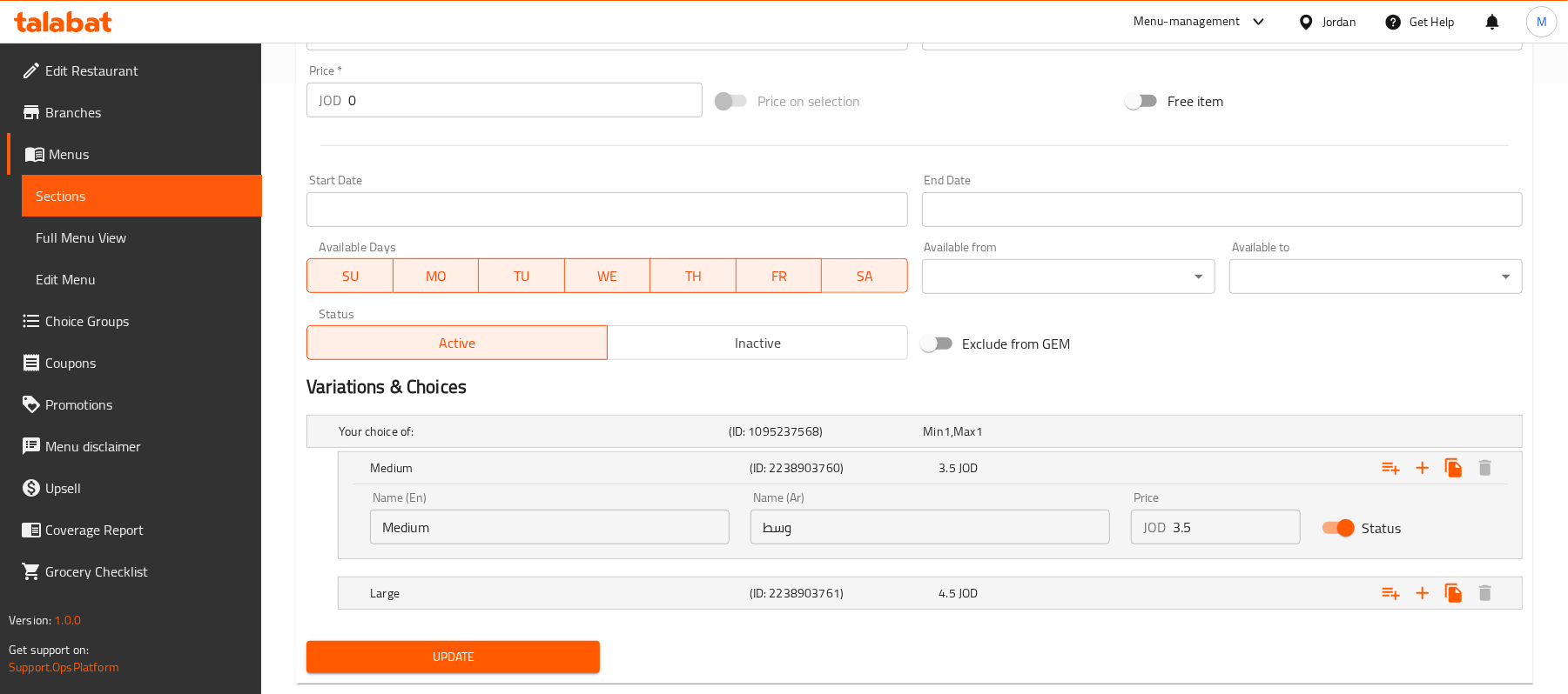
scroll to position [651, 0]
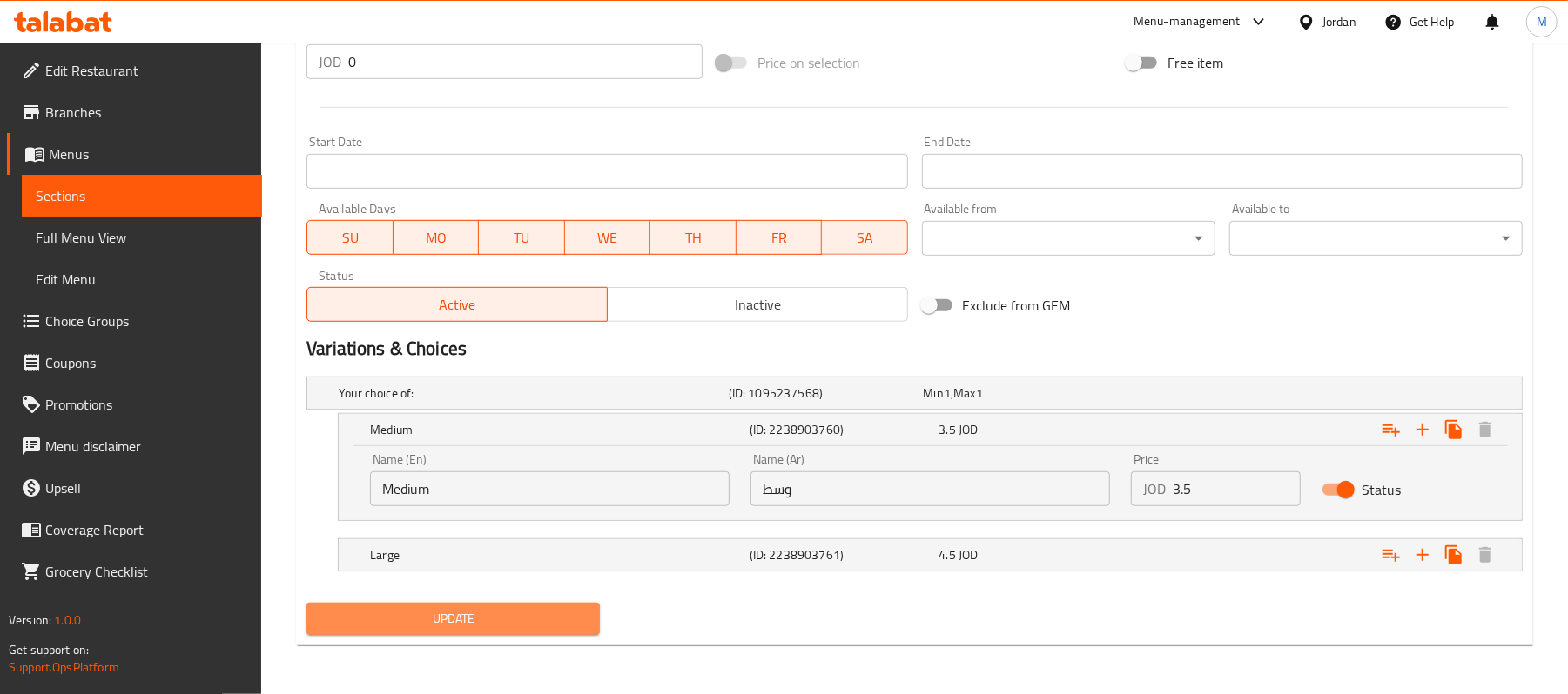
click at [551, 608] on button "Update" at bounding box center [453, 619] width 294 height 32
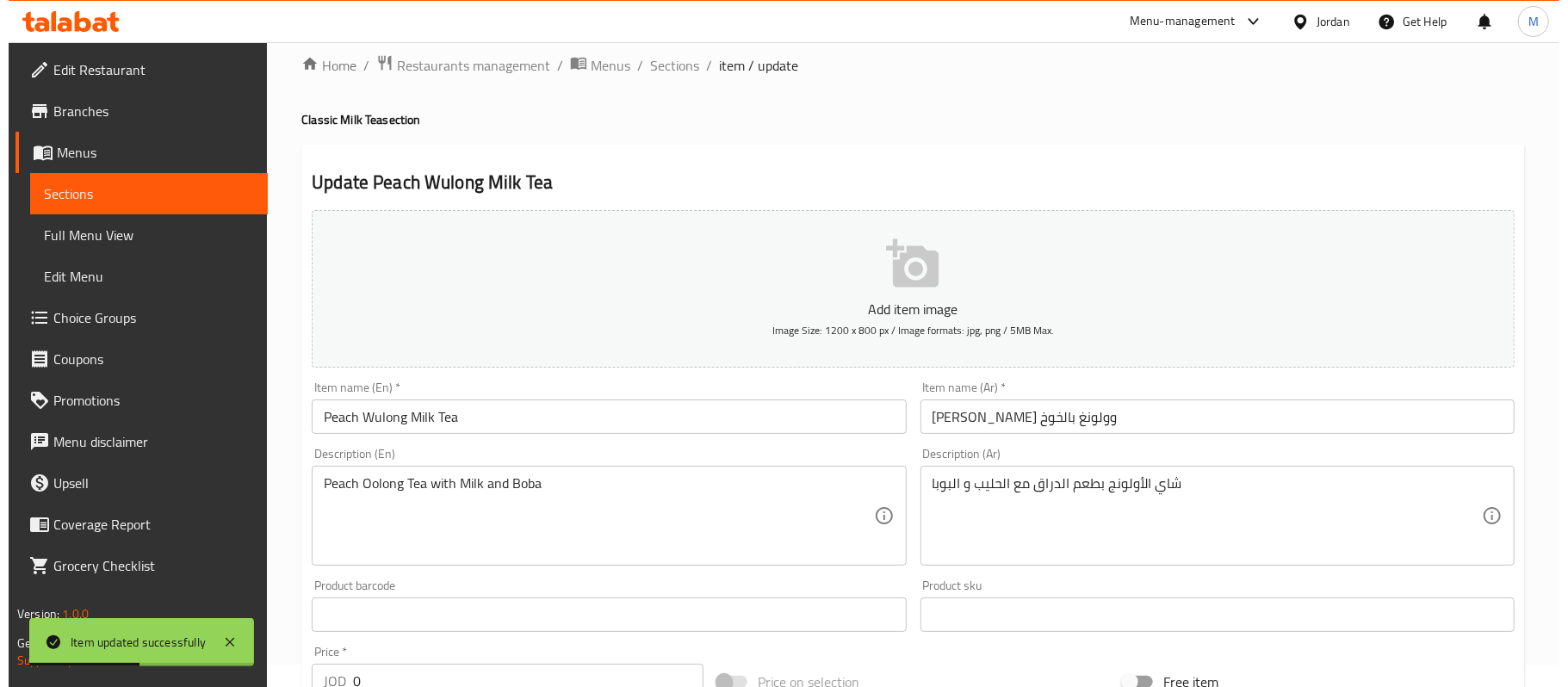
scroll to position [0, 0]
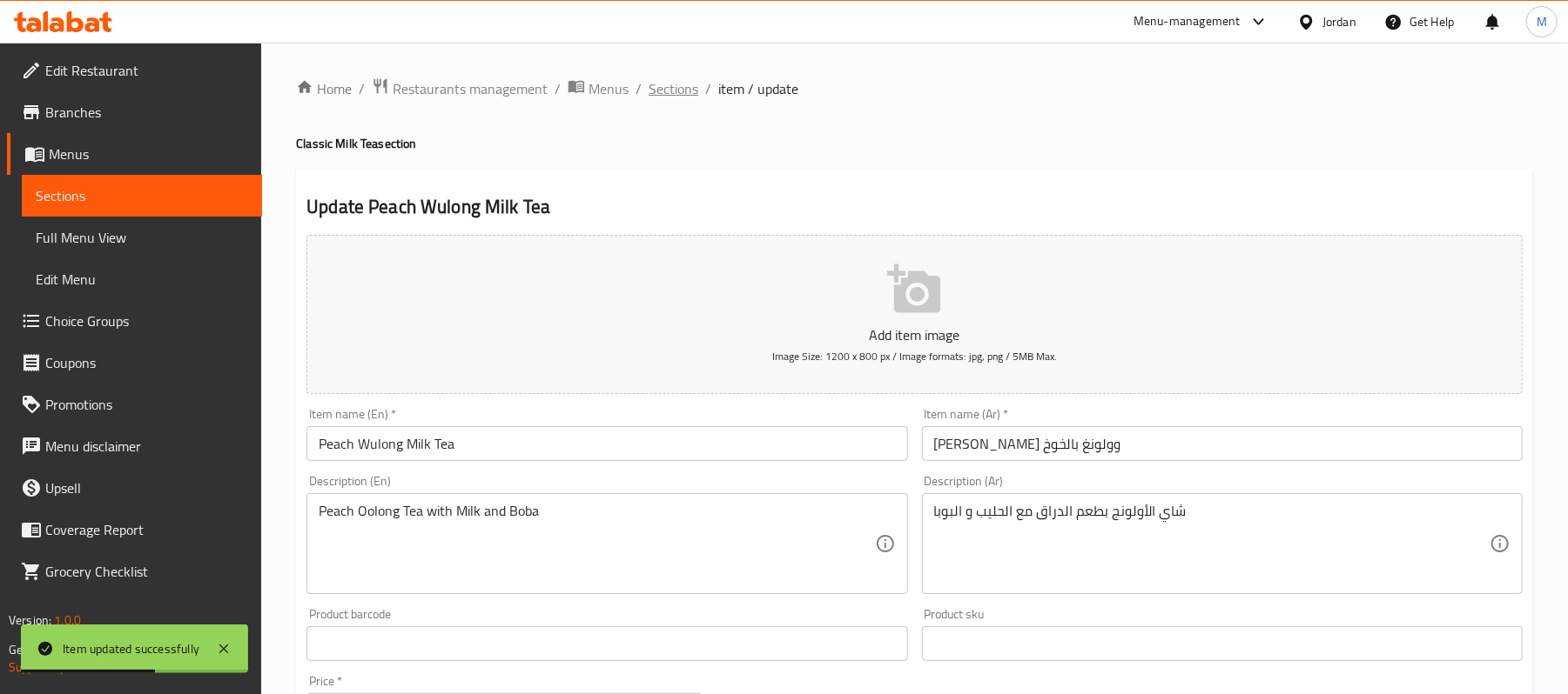
click at [672, 85] on span "Sections" at bounding box center [673, 89] width 50 height 21
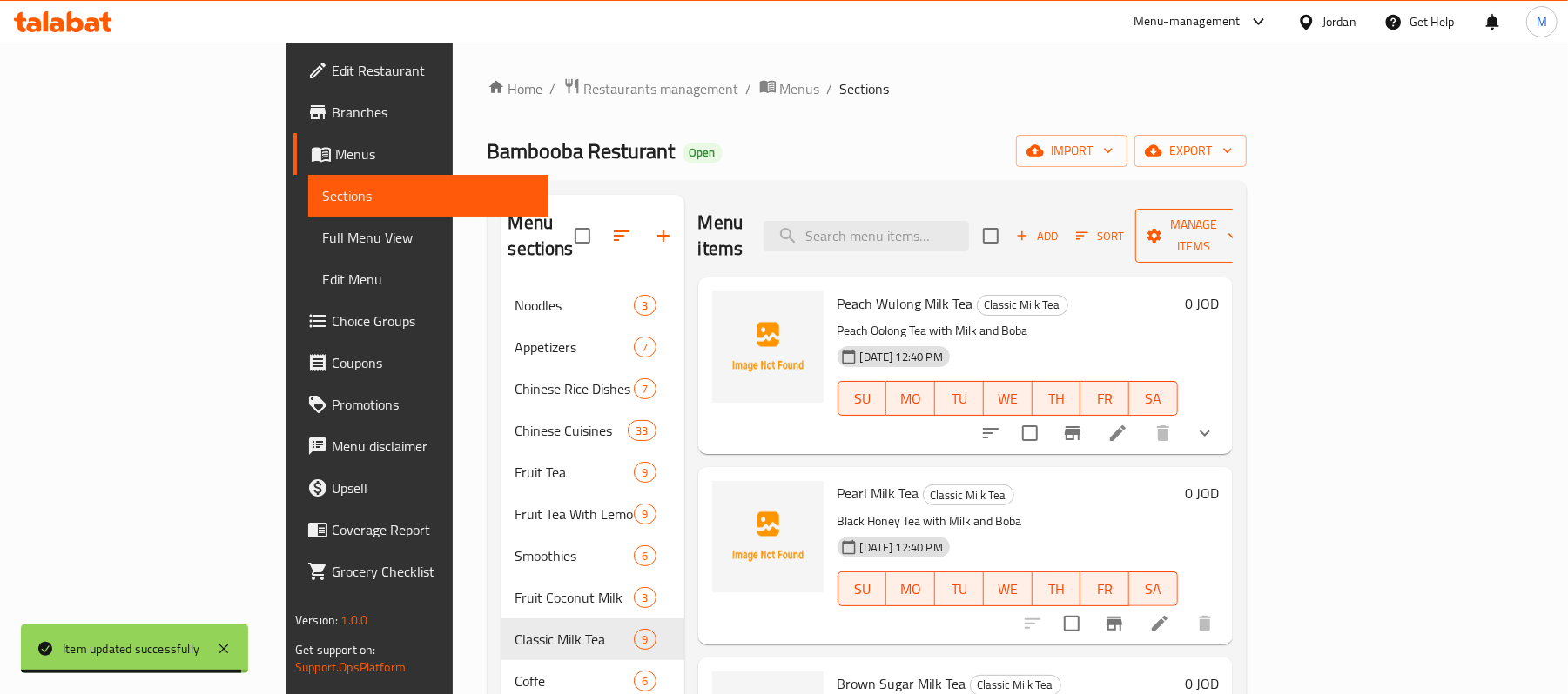
click at [1252, 238] on button "Manage items" at bounding box center [1193, 236] width 117 height 54
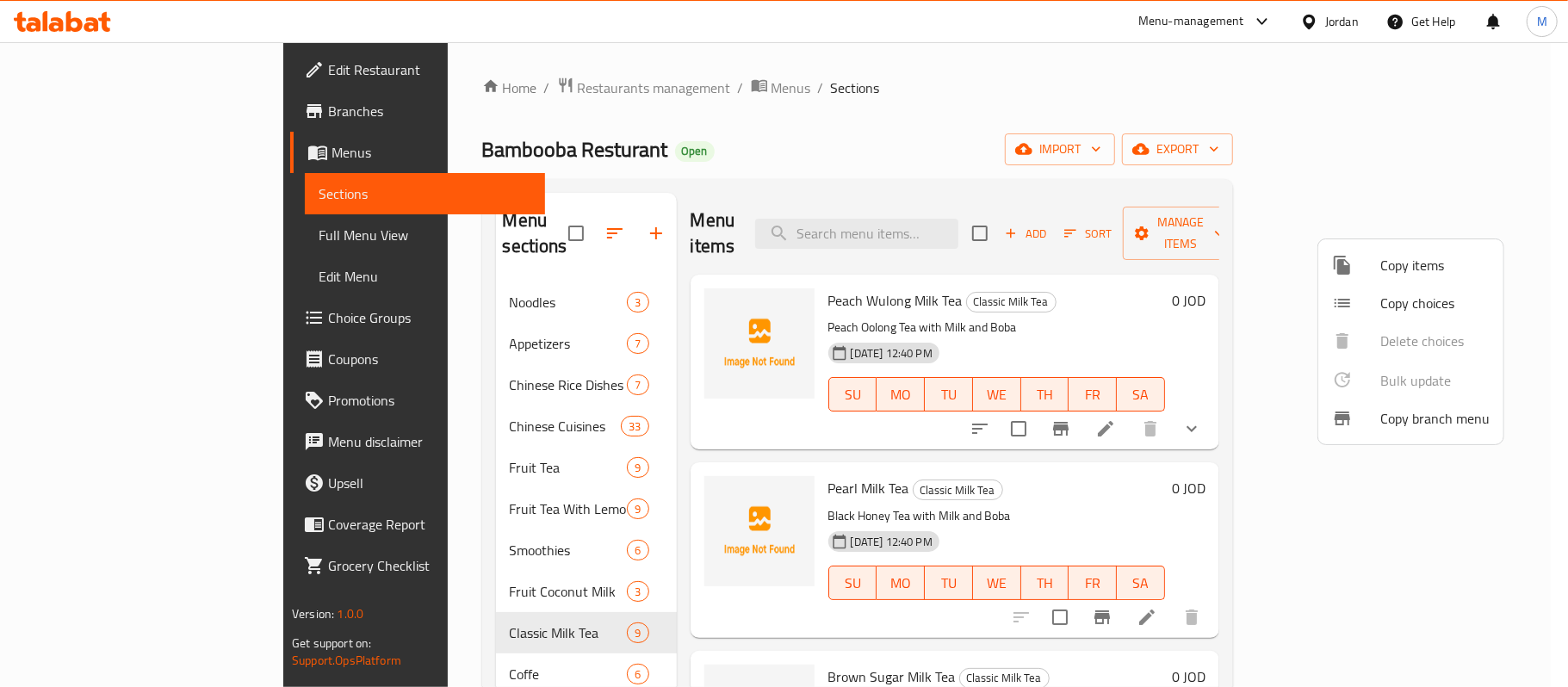
click at [1405, 304] on span "Copy choices" at bounding box center [1434, 303] width 109 height 21
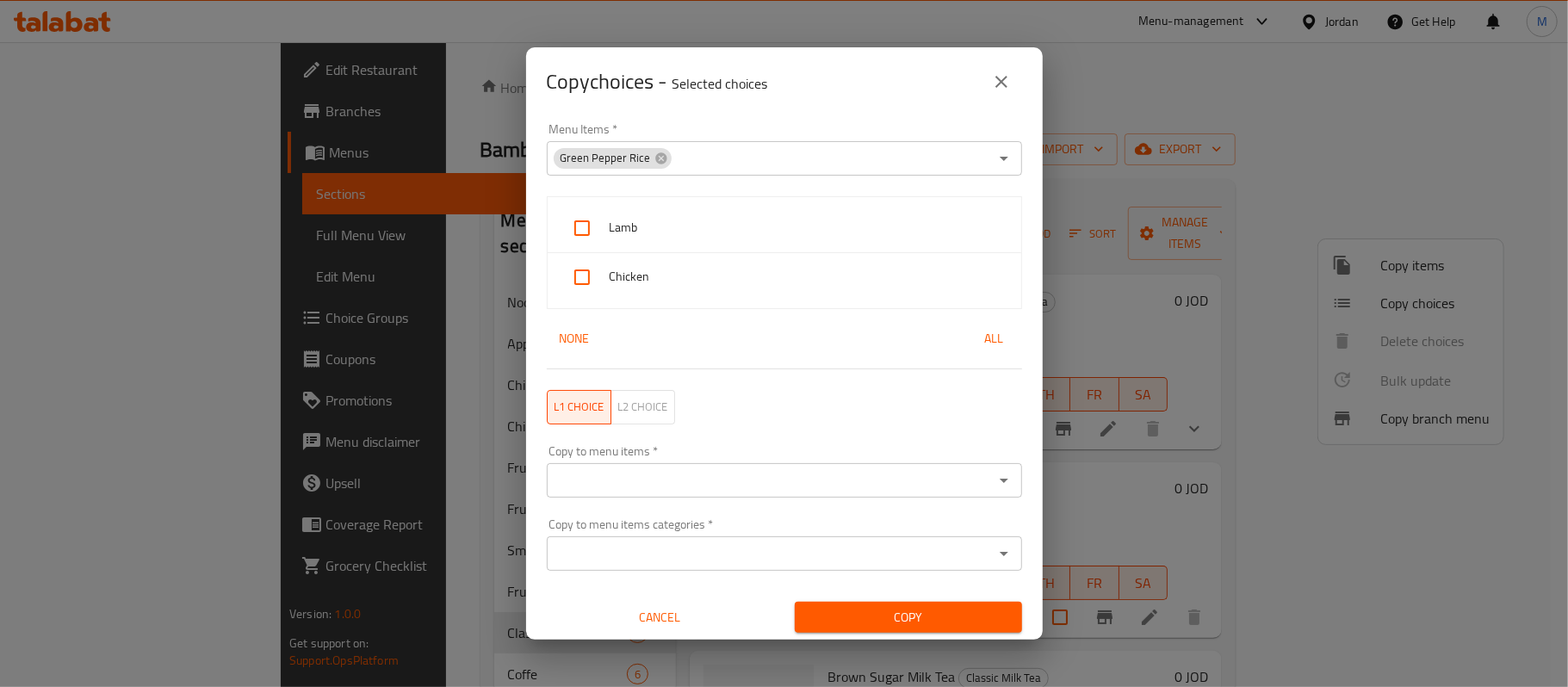
click at [666, 156] on div "Green Pepper Rice Menu Items *" at bounding box center [785, 159] width 476 height 34
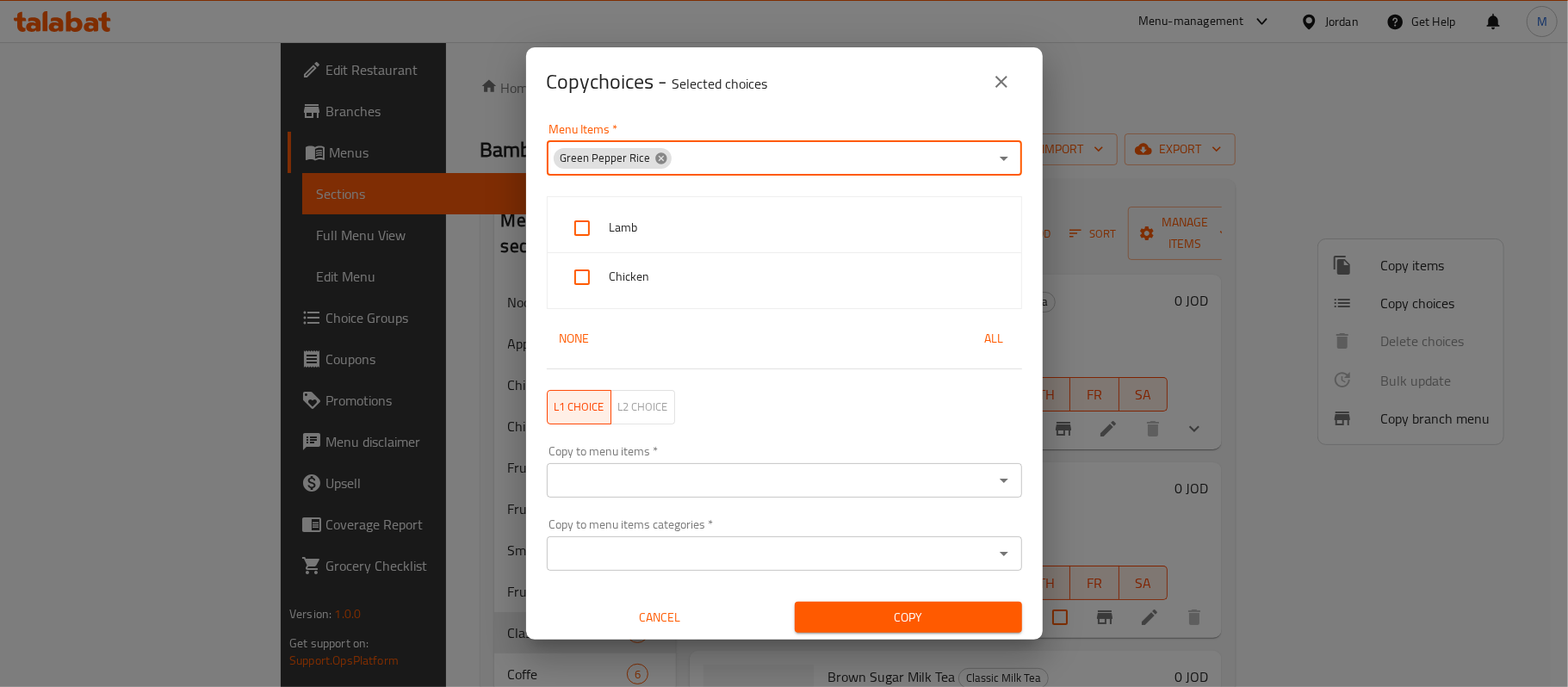
click at [655, 160] on icon at bounding box center [660, 158] width 11 height 11
click at [672, 163] on input "Menu Items   *" at bounding box center [770, 159] width 437 height 24
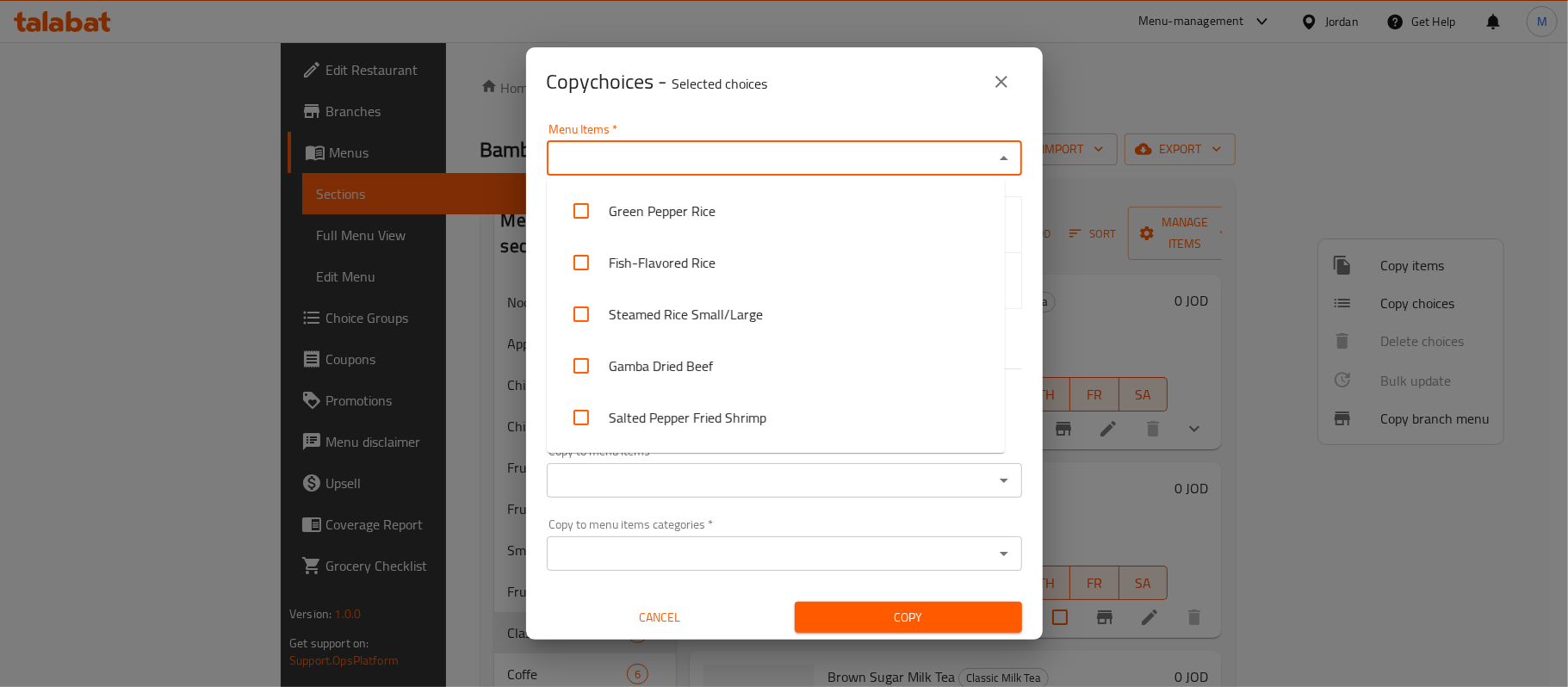
paste input "Peach Wulong Milk Tea"
type input "Peach Wulong Milk Tea"
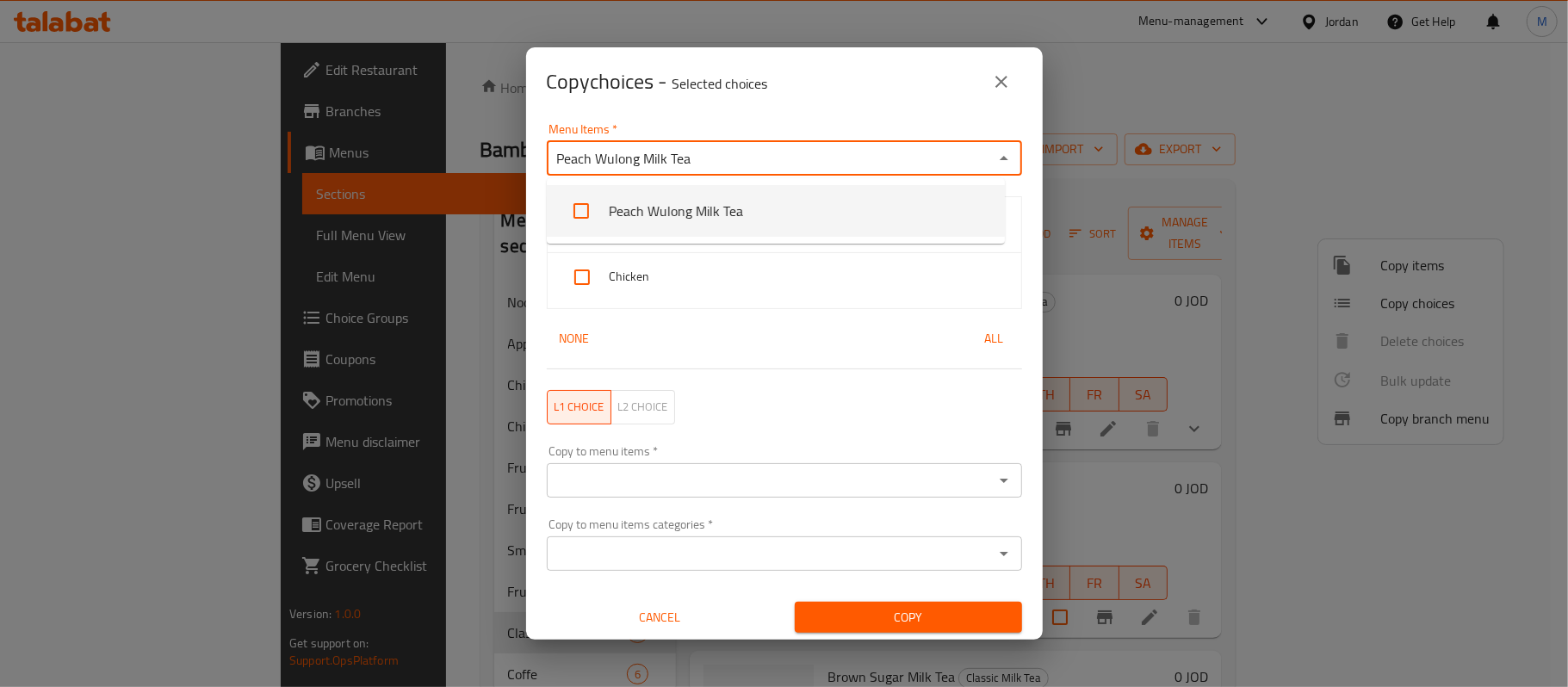
click at [699, 195] on li "Peach Wulong Milk Tea" at bounding box center [776, 211] width 458 height 52
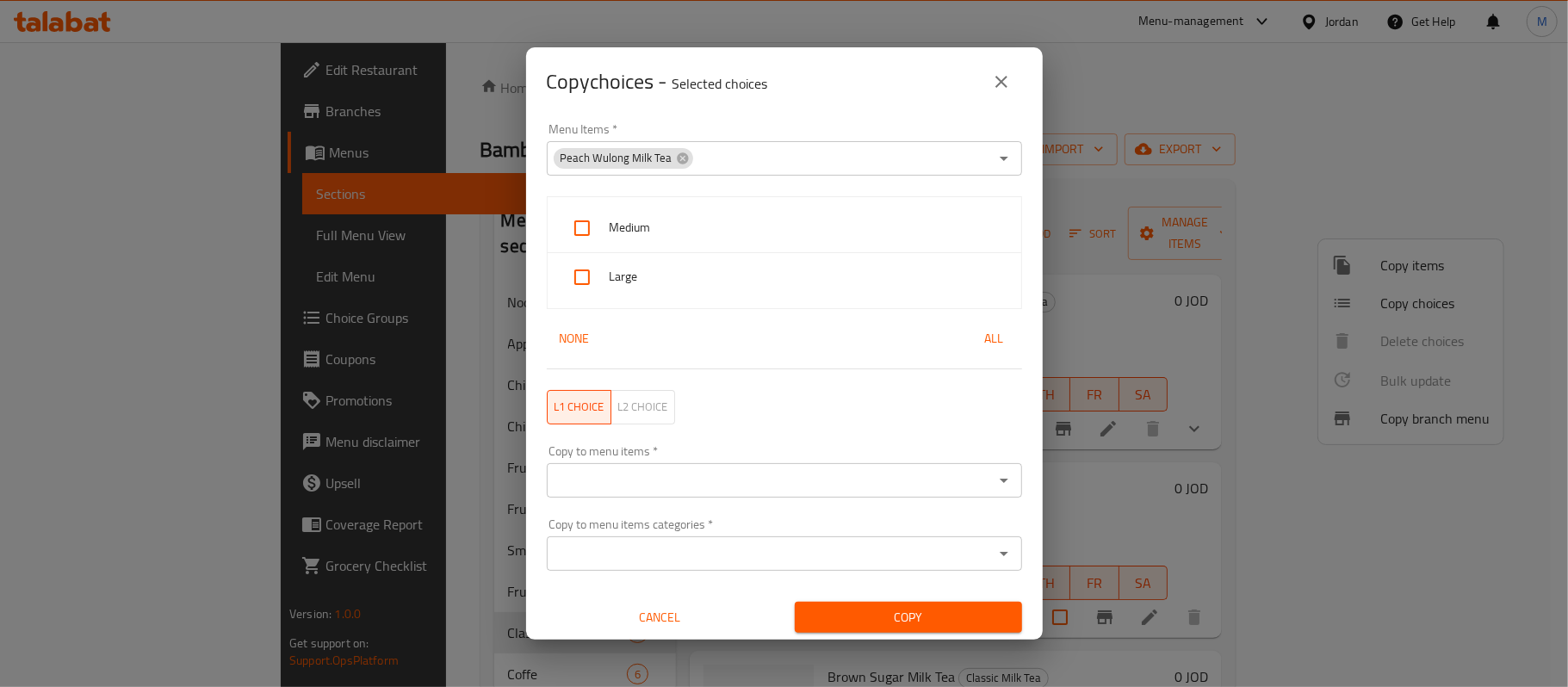
click at [810, 110] on div "Copy choices - Selected choices 0" at bounding box center [785, 82] width 517 height 69
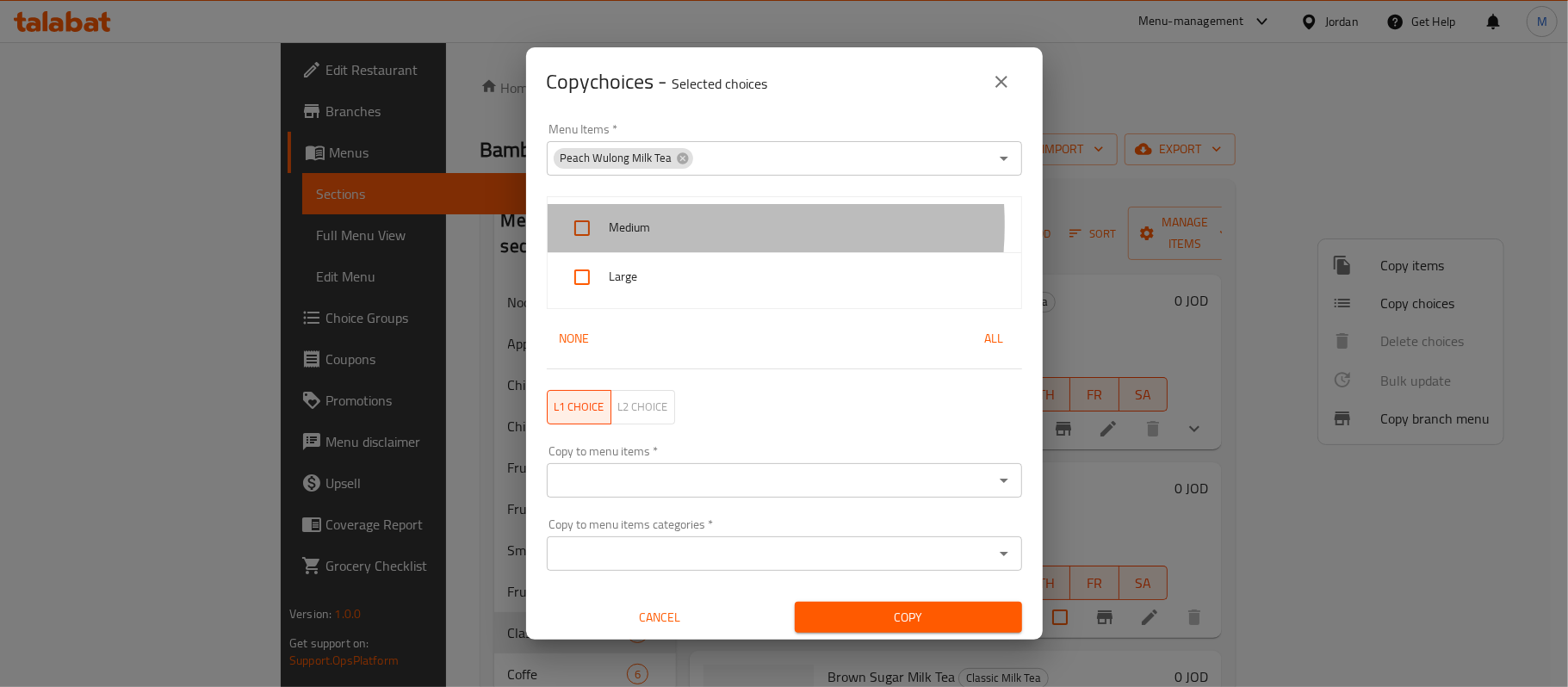
click at [662, 228] on span "Medium" at bounding box center [809, 228] width 398 height 22
checkbox input "true"
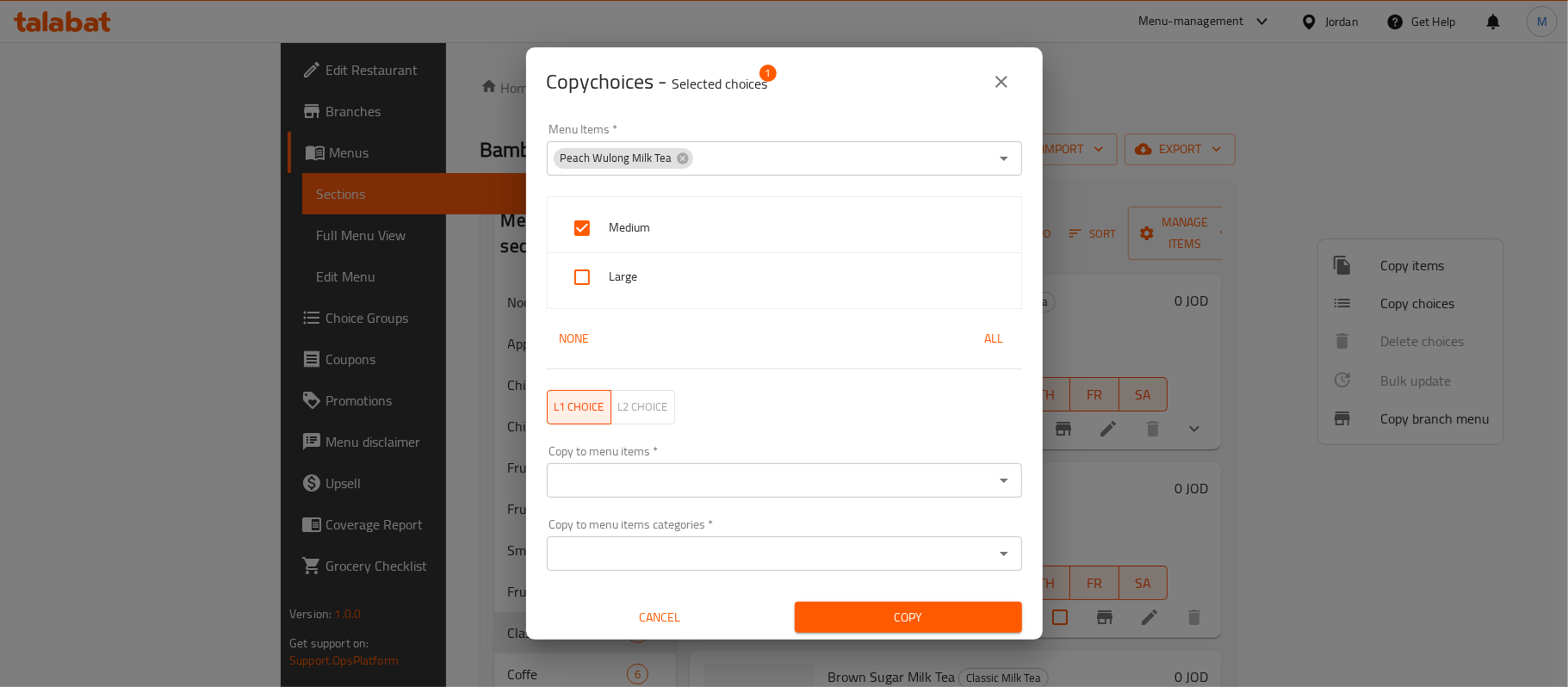
click at [638, 293] on div "Large" at bounding box center [785, 278] width 474 height 48
checkbox input "true"
click at [733, 491] on input "Copy to menu items   *" at bounding box center [770, 481] width 437 height 24
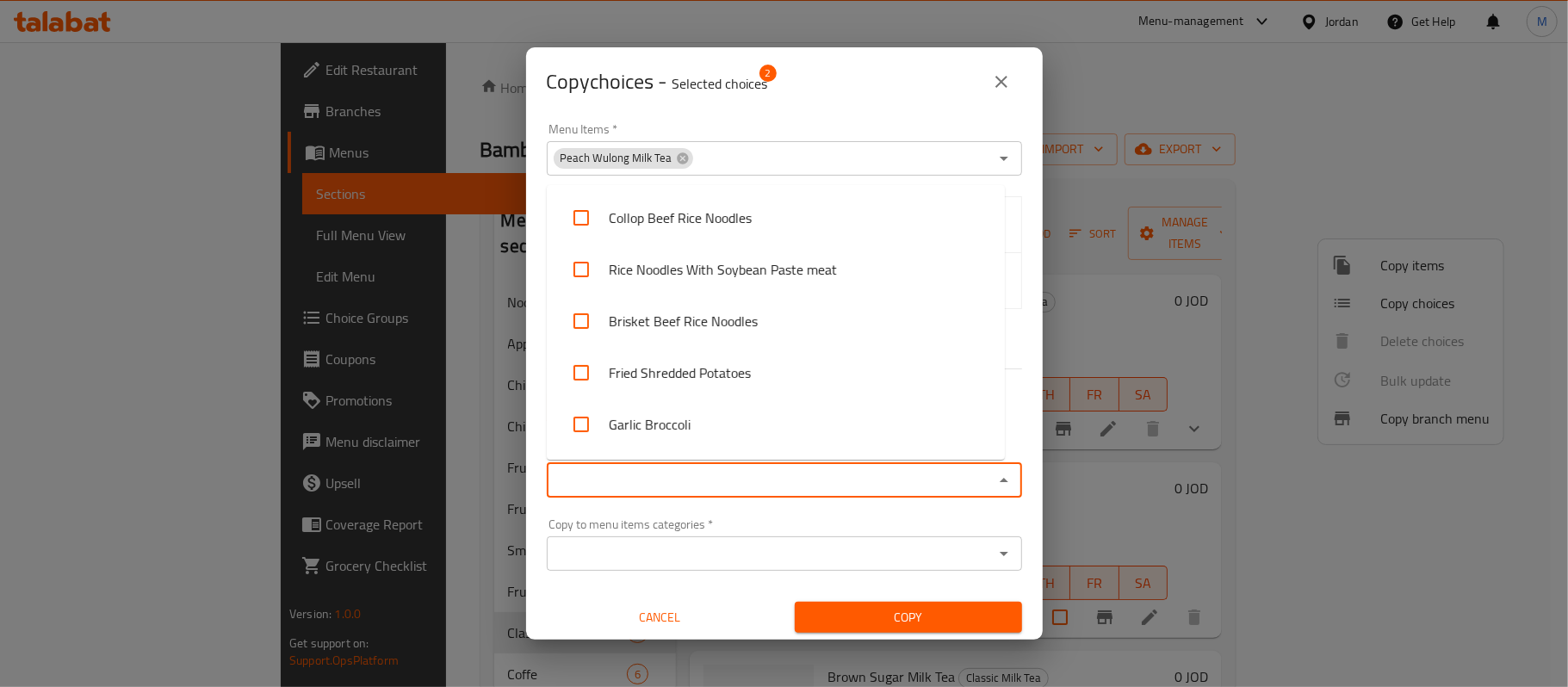
paste input "Pearl Milk Tea"
type input "Pearl Milk Tea"
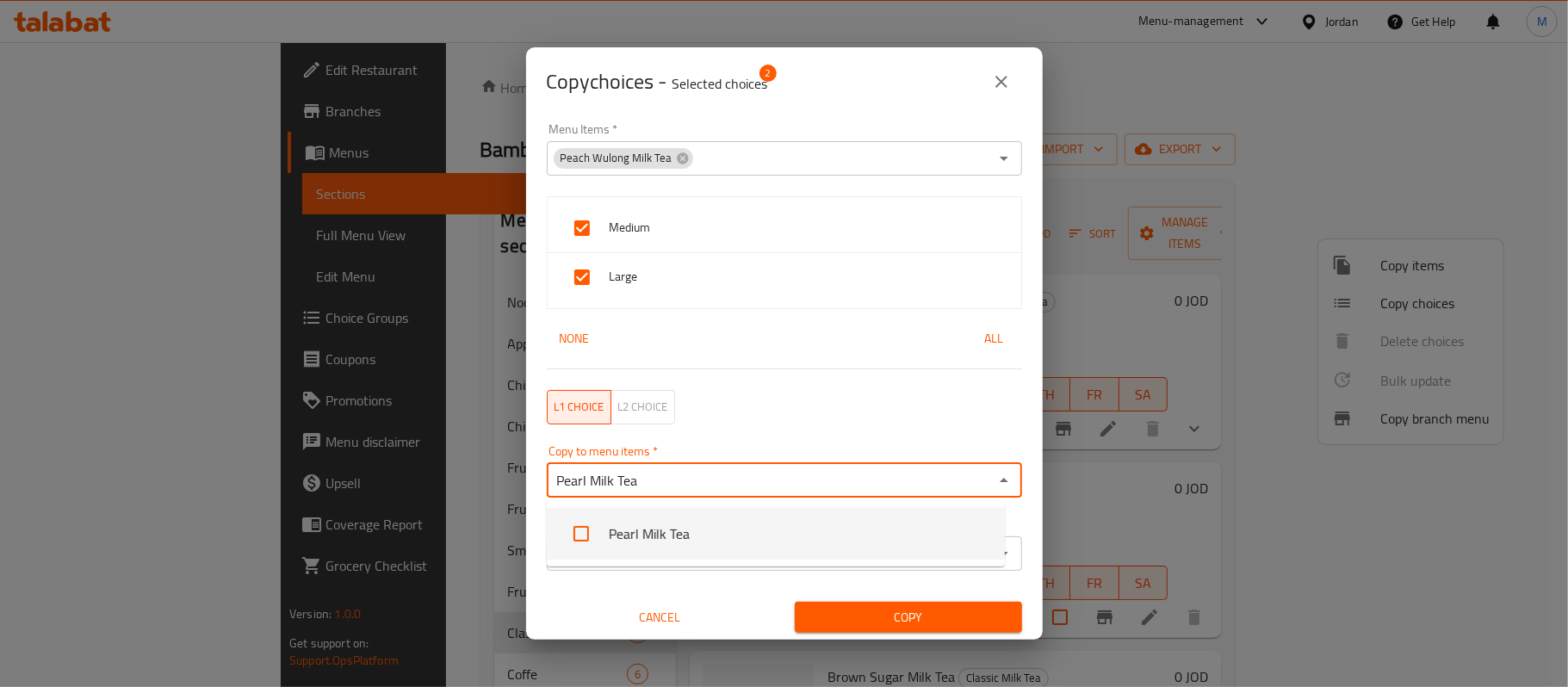
click at [644, 525] on li "Pearl Milk Tea" at bounding box center [776, 534] width 458 height 52
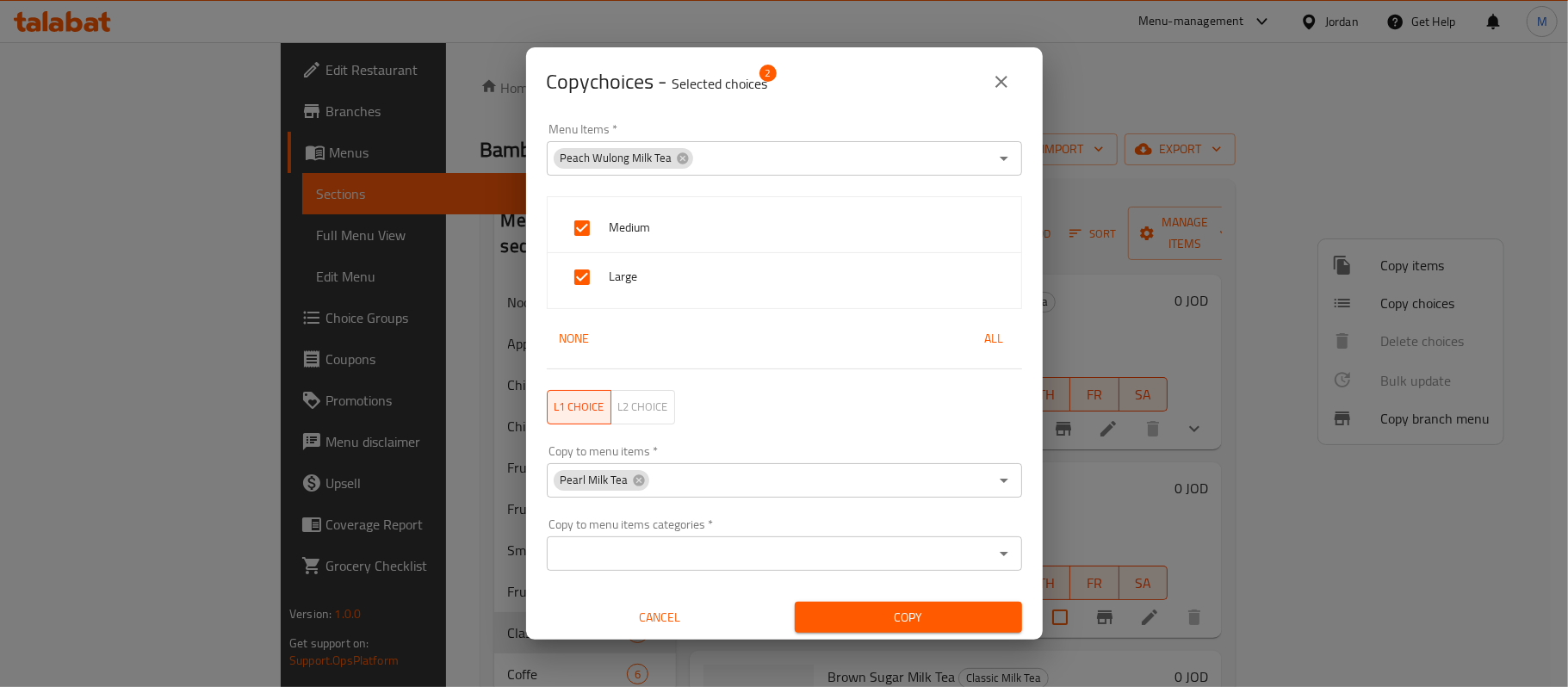
click at [797, 481] on input "Copy to menu items   *" at bounding box center [819, 481] width 338 height 24
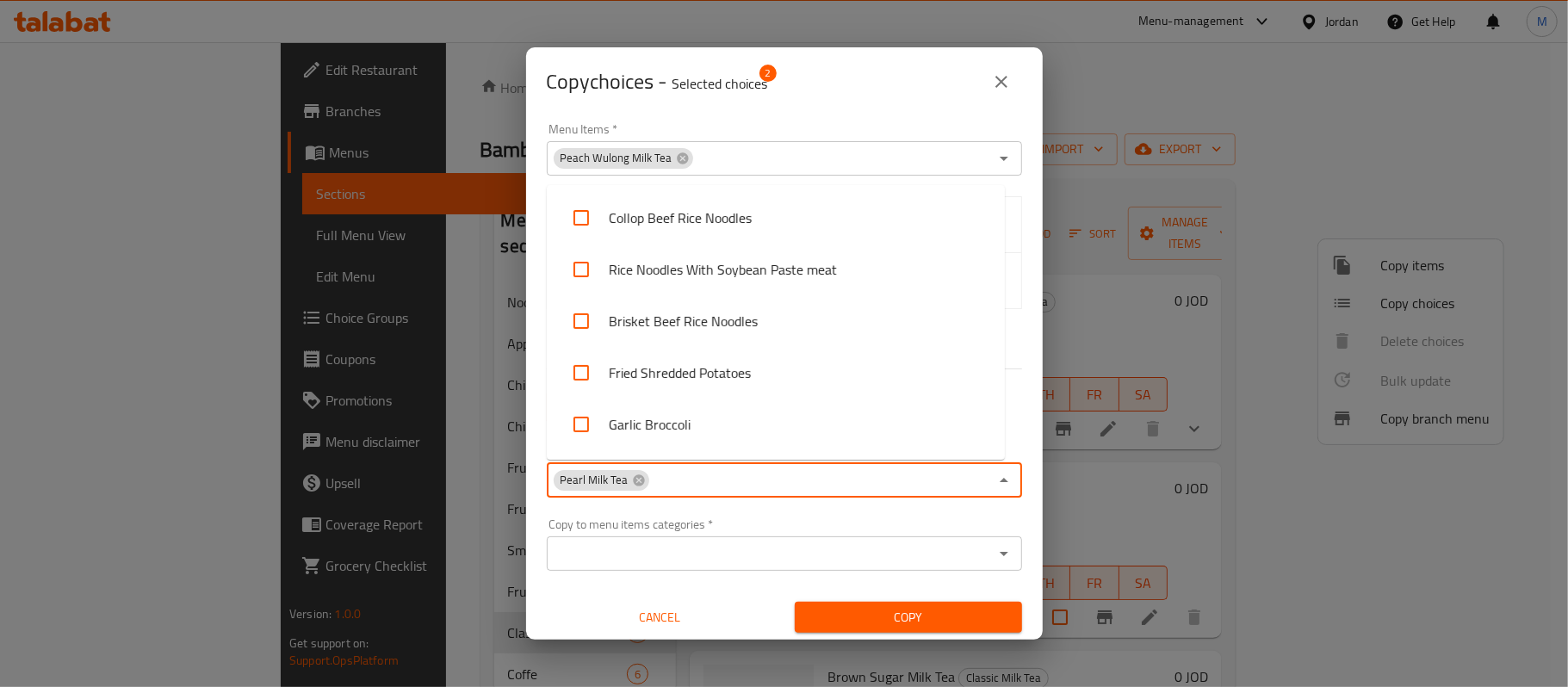
paste input "Brown Sugar Milk Tea"
type input "Brown Sugar Milk Tea"
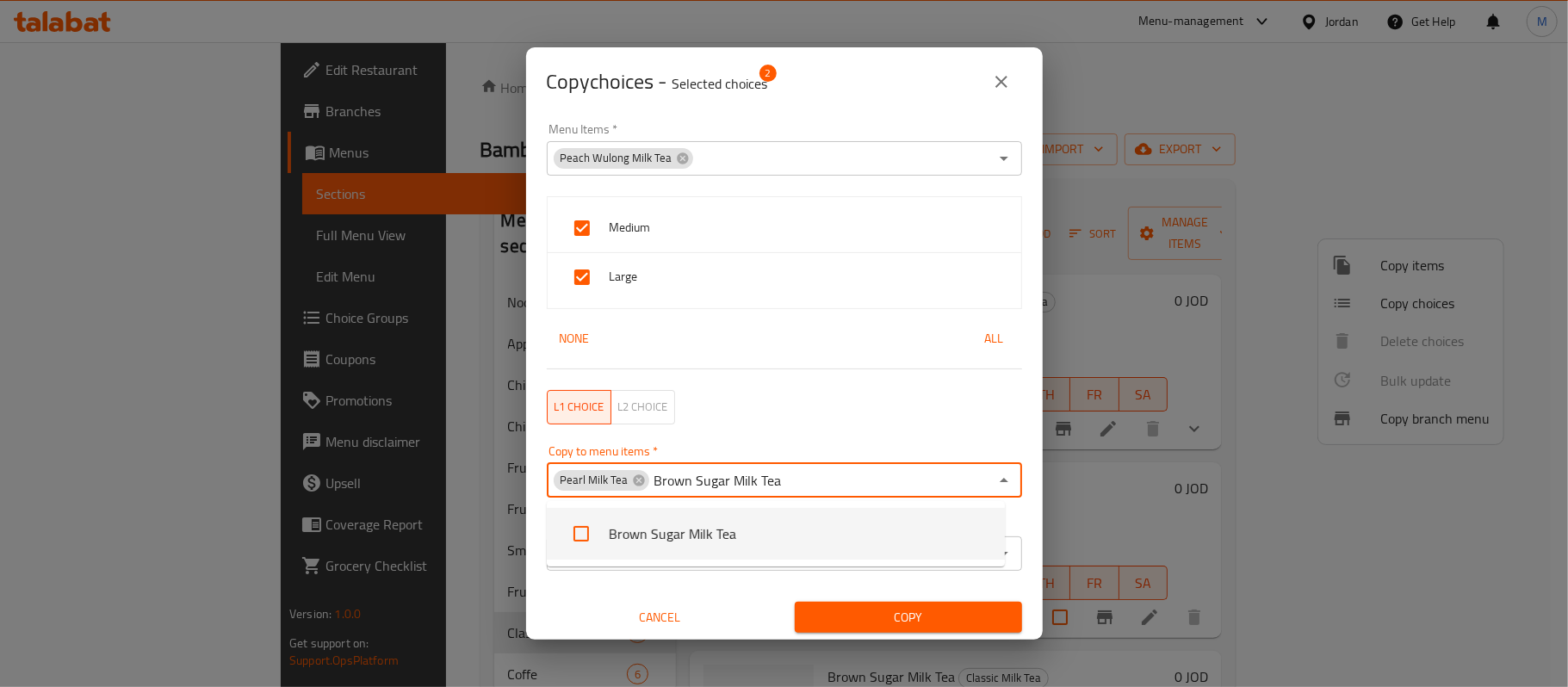
click at [689, 532] on li "Brown Sugar Milk Tea" at bounding box center [776, 534] width 458 height 52
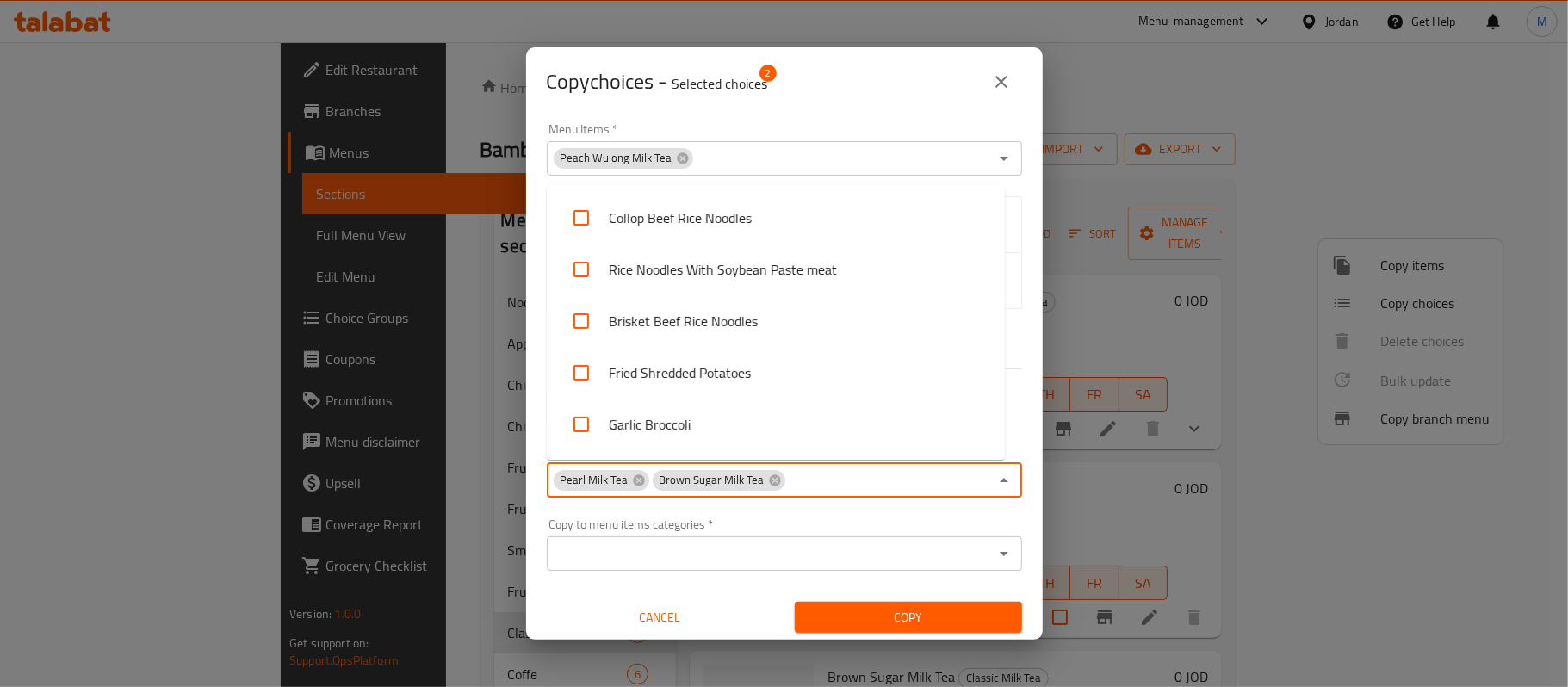
scroll to position [3819, 0]
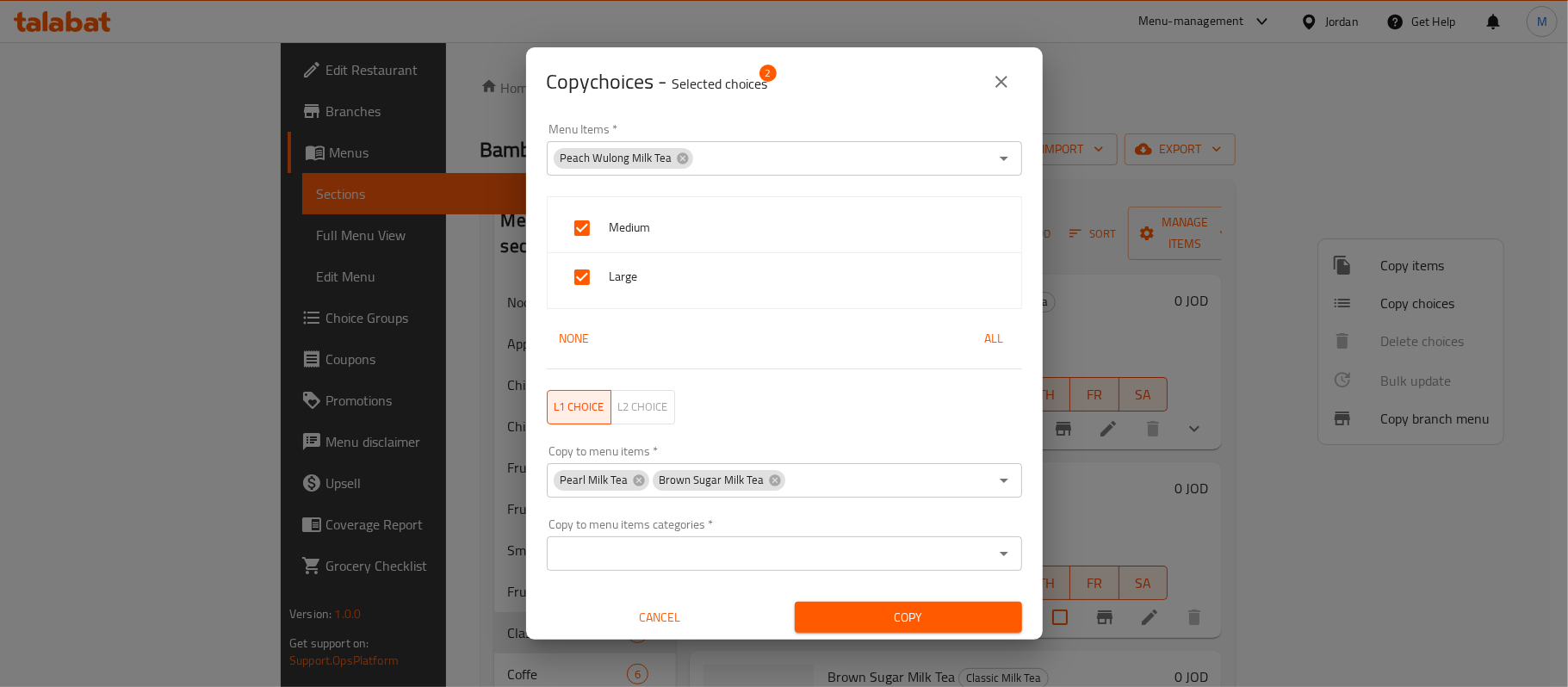
click at [810, 472] on input "Copy to menu items   *" at bounding box center [887, 481] width 202 height 24
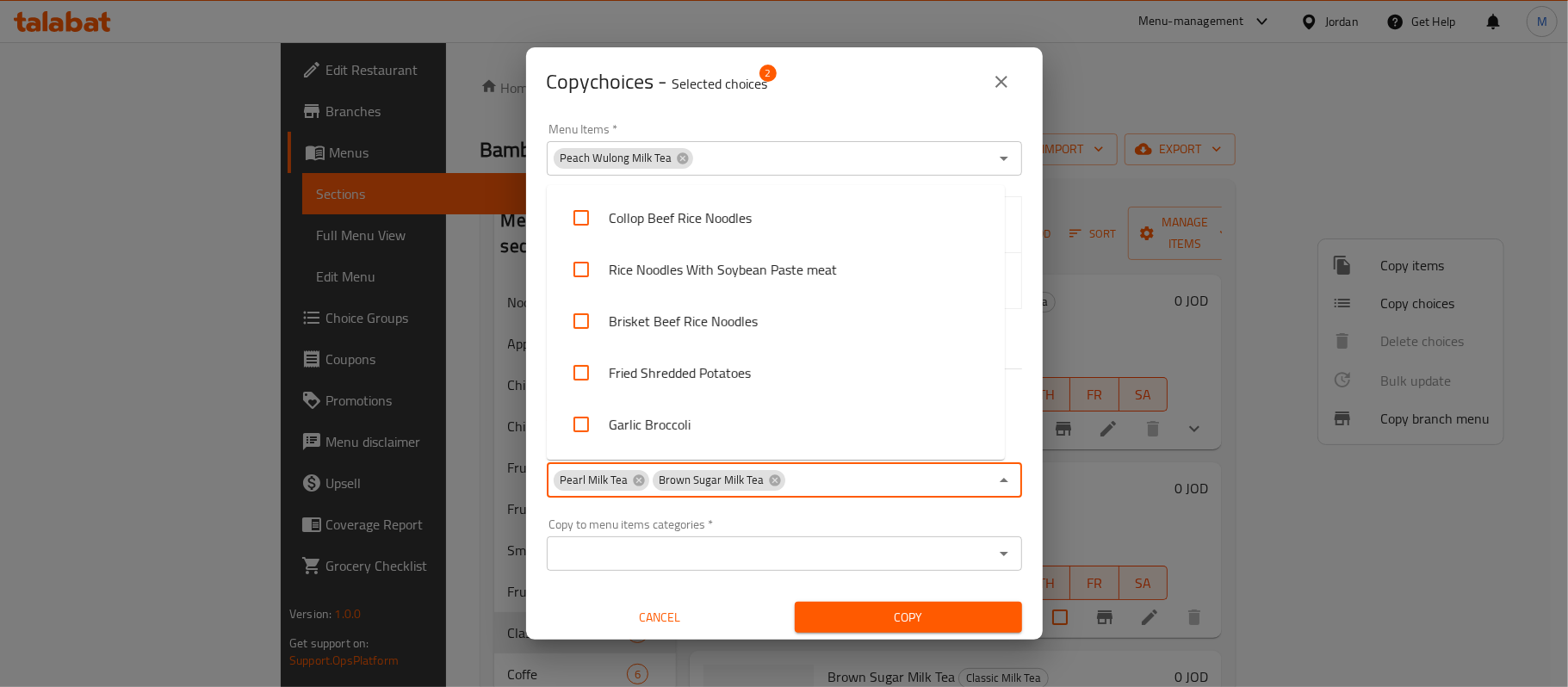
paste input "Taro Milk Tea"
type input "Taro Milk Tea"
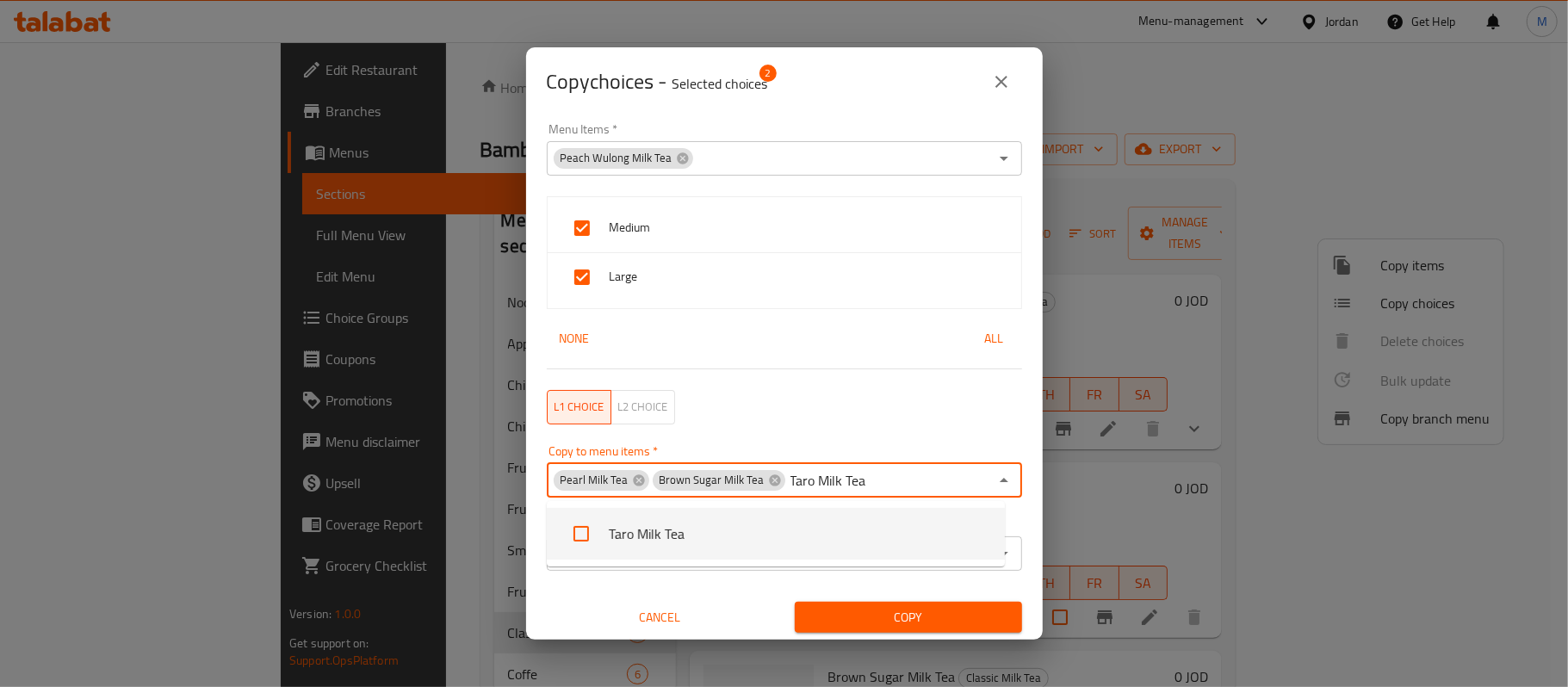
click at [738, 531] on li "Taro Milk Tea" at bounding box center [776, 534] width 458 height 52
click at [869, 476] on div "Pearl Milk Tea Brown Sugar Milk Tea Taro Milk Tea Copy to menu items *" at bounding box center [785, 481] width 476 height 34
paste input "Oreo Milk Tea"
type input "Oreo Milk Tea"
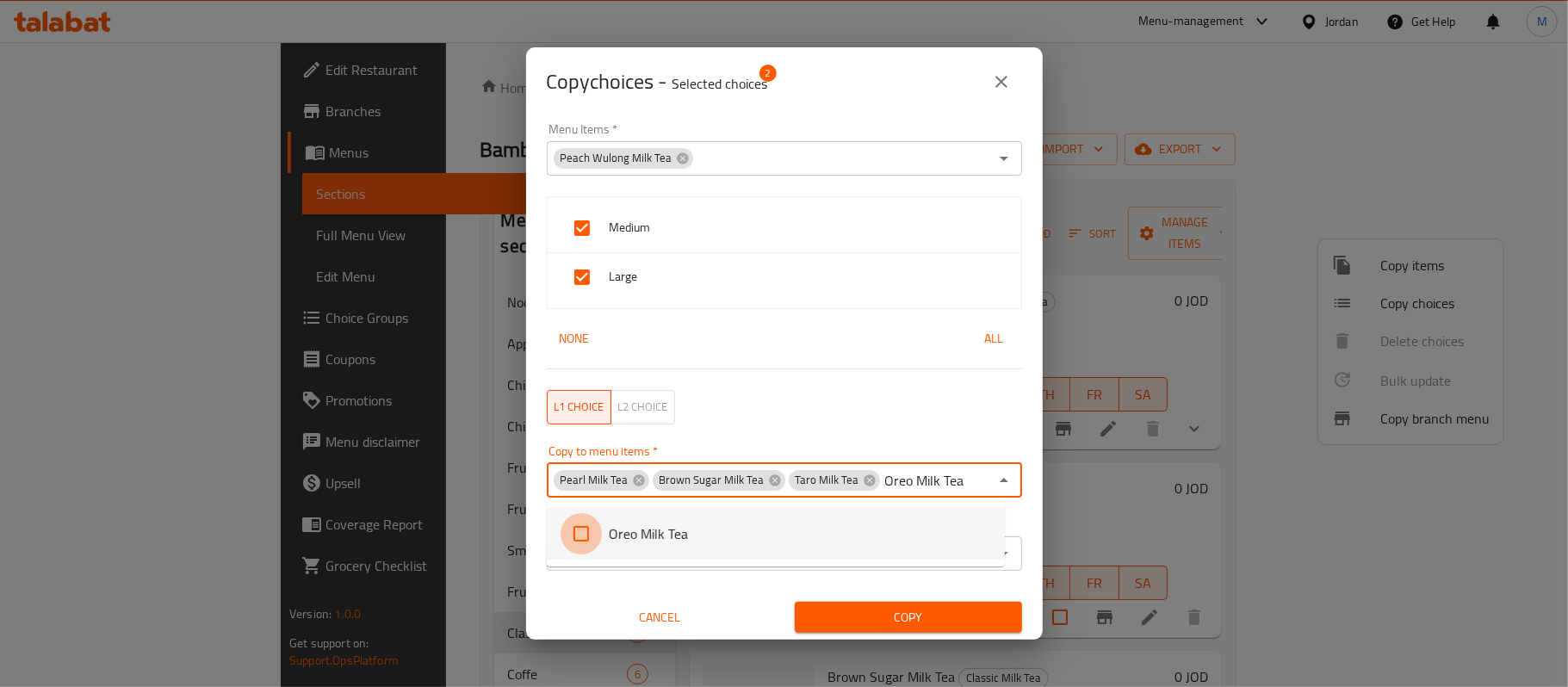
click at [590, 532] on input "checkbox" at bounding box center [582, 534] width 41 height 41
checkbox input "false"
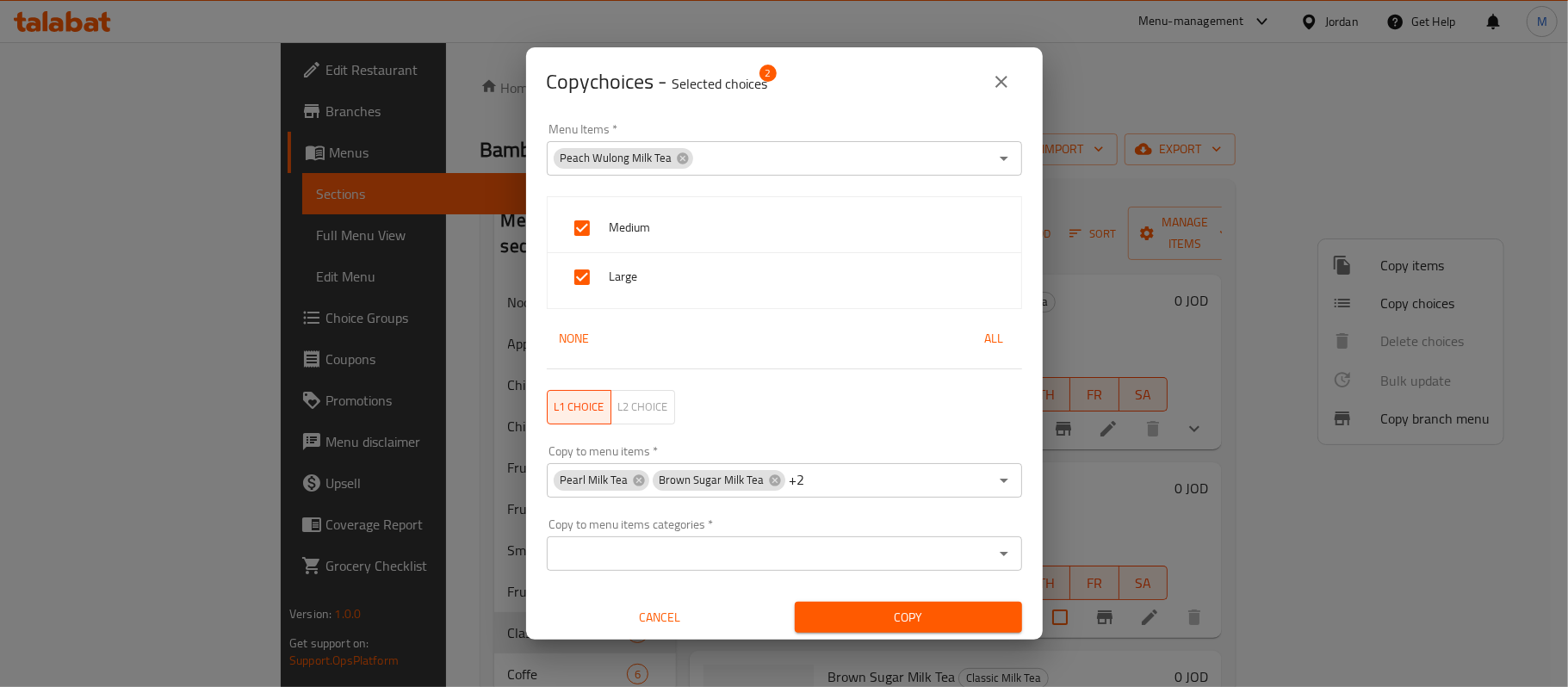
click at [899, 481] on input "Copy to menu items   *" at bounding box center [898, 481] width 181 height 24
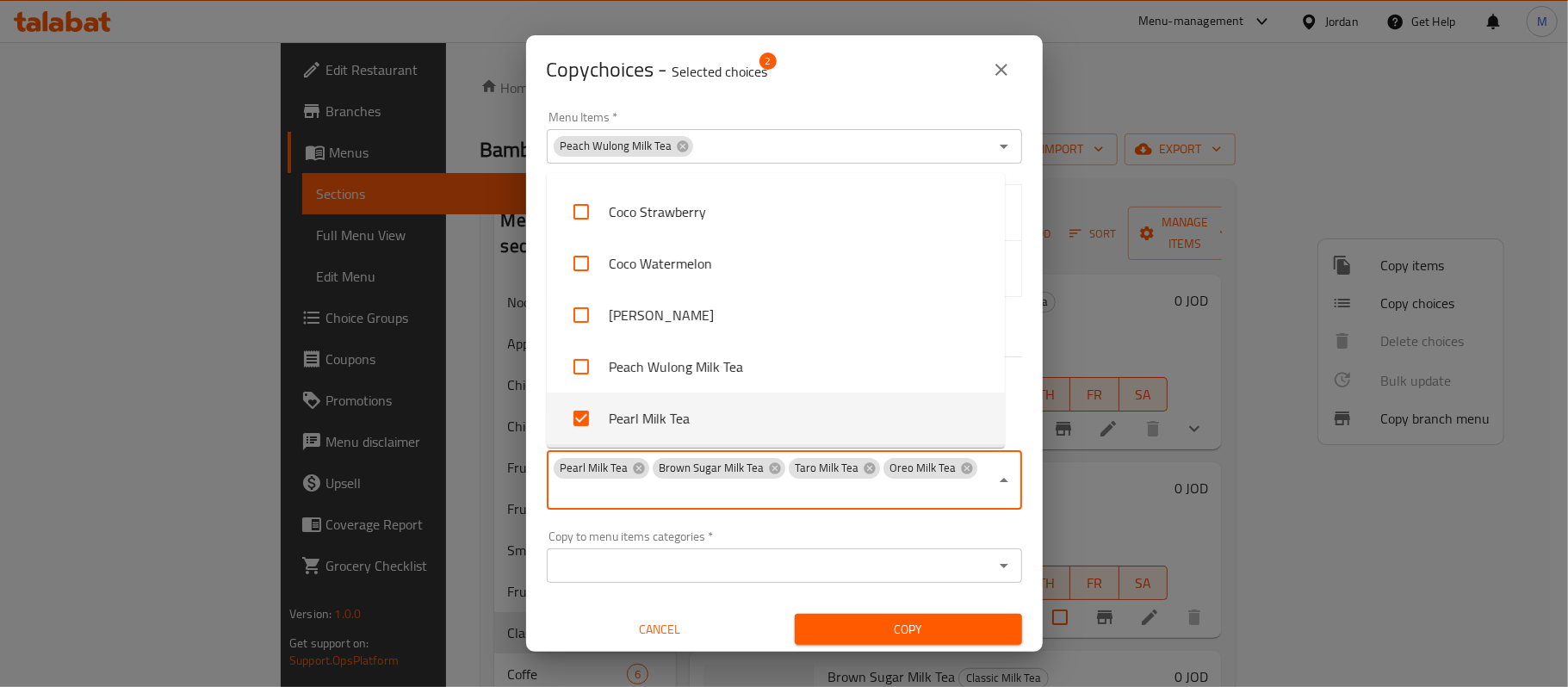
paste input "Matcha Milk Tea"
type input "Matcha Milk Tea"
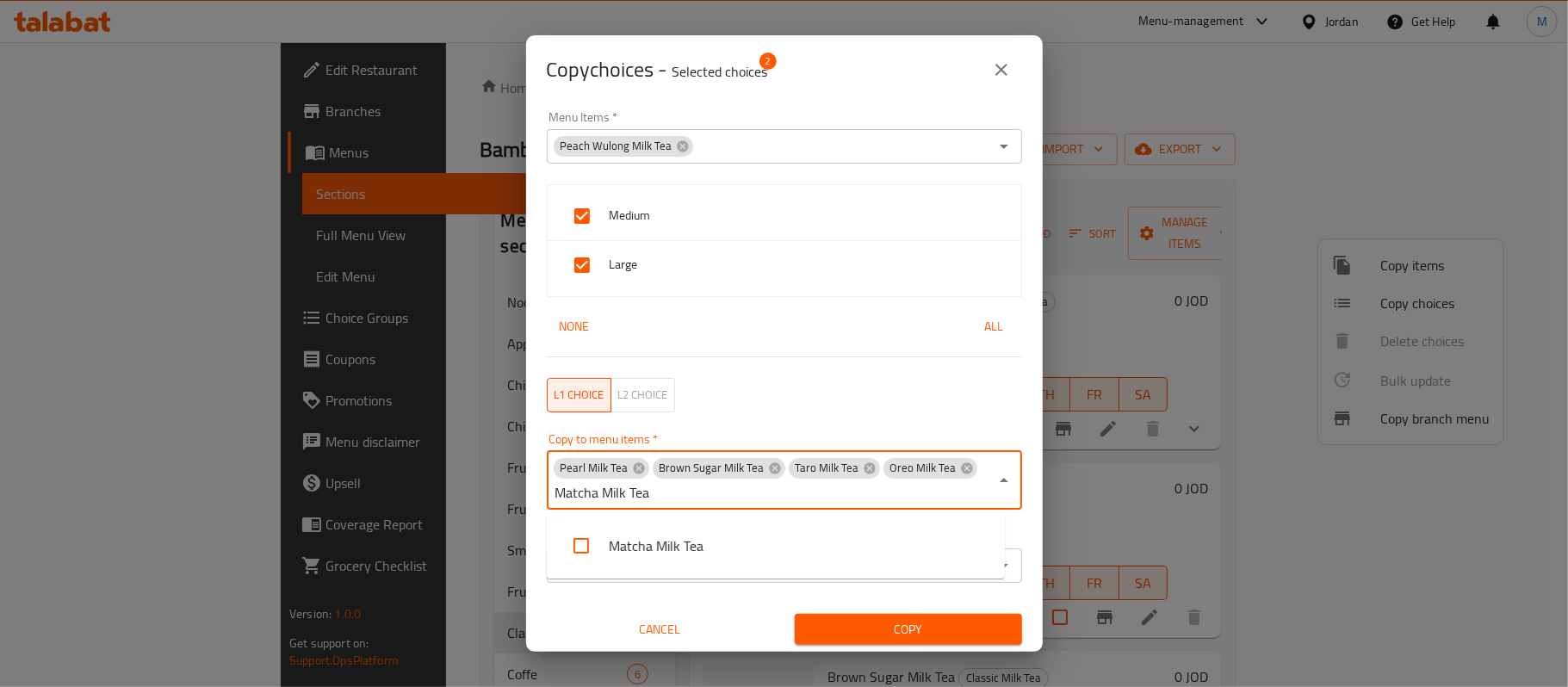
scroll to position [0, 0]
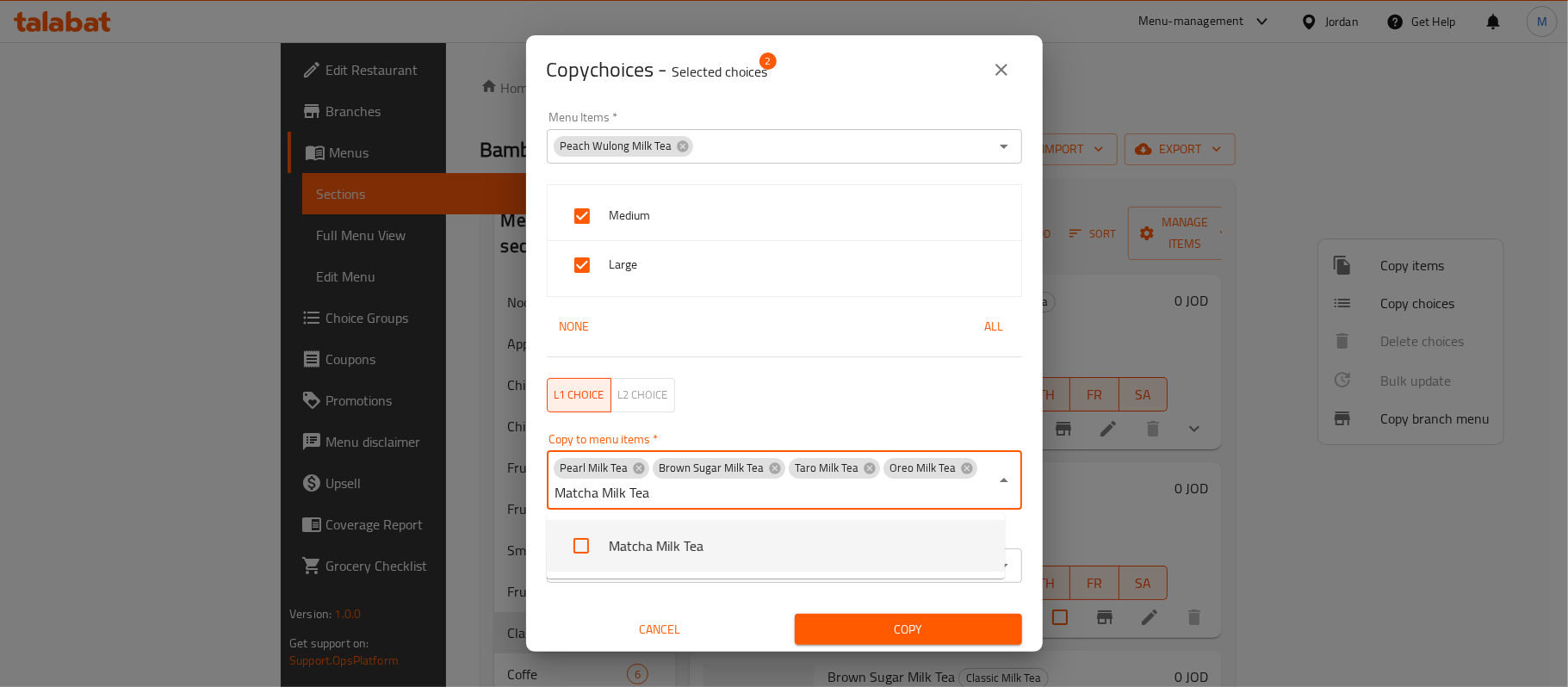
click at [577, 545] on input "checkbox" at bounding box center [582, 546] width 41 height 41
checkbox input "false"
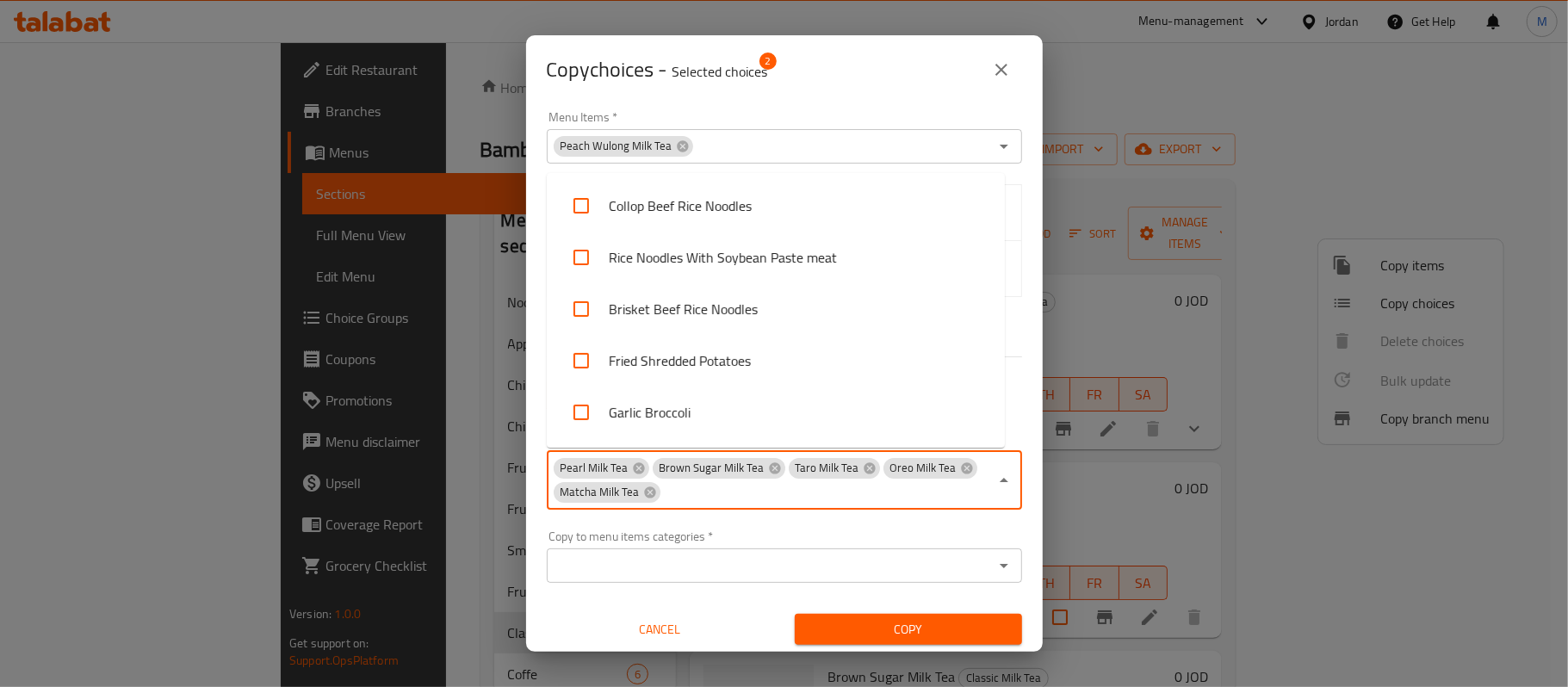
scroll to position [3819, 0]
click at [859, 486] on input "Copy to menu items   *" at bounding box center [824, 493] width 327 height 24
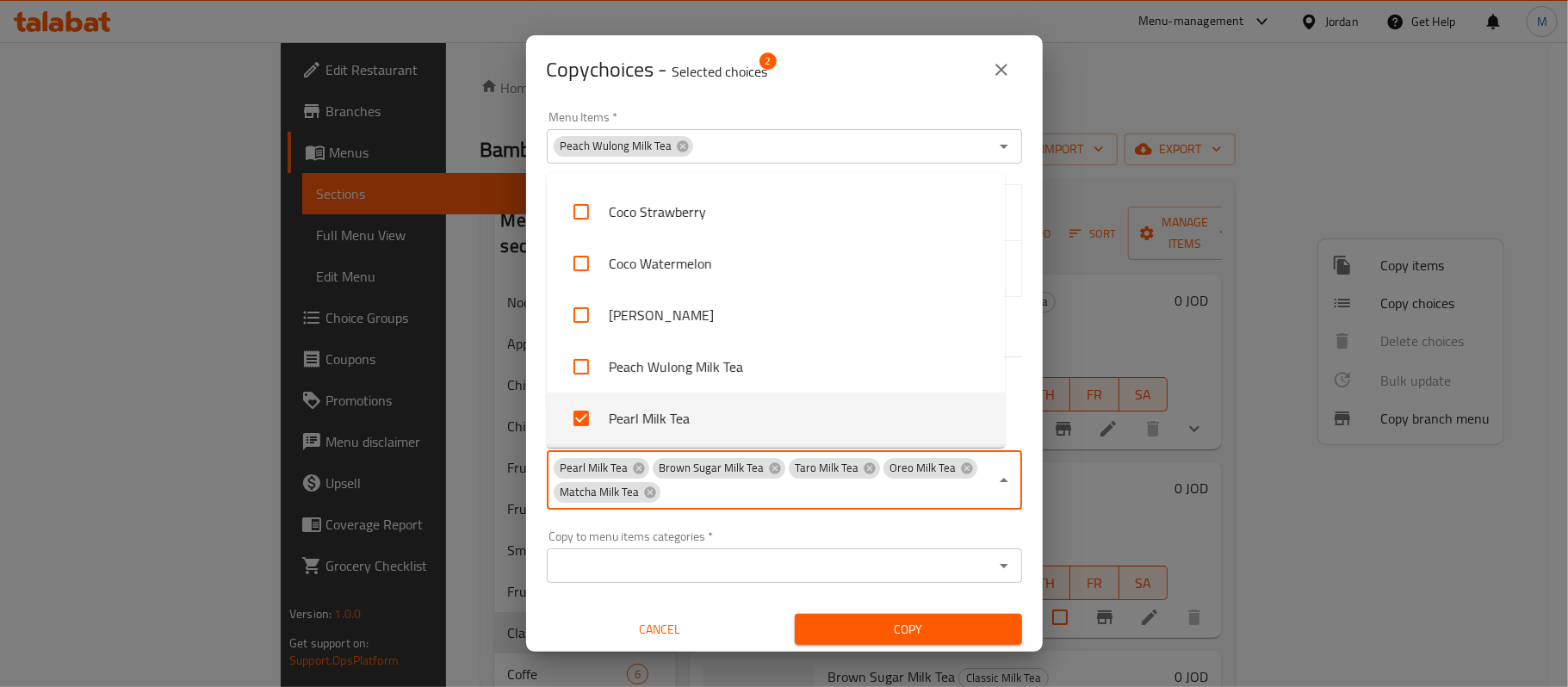
paste input "[PERSON_NAME] [PERSON_NAME]"
type input "[PERSON_NAME] [PERSON_NAME]"
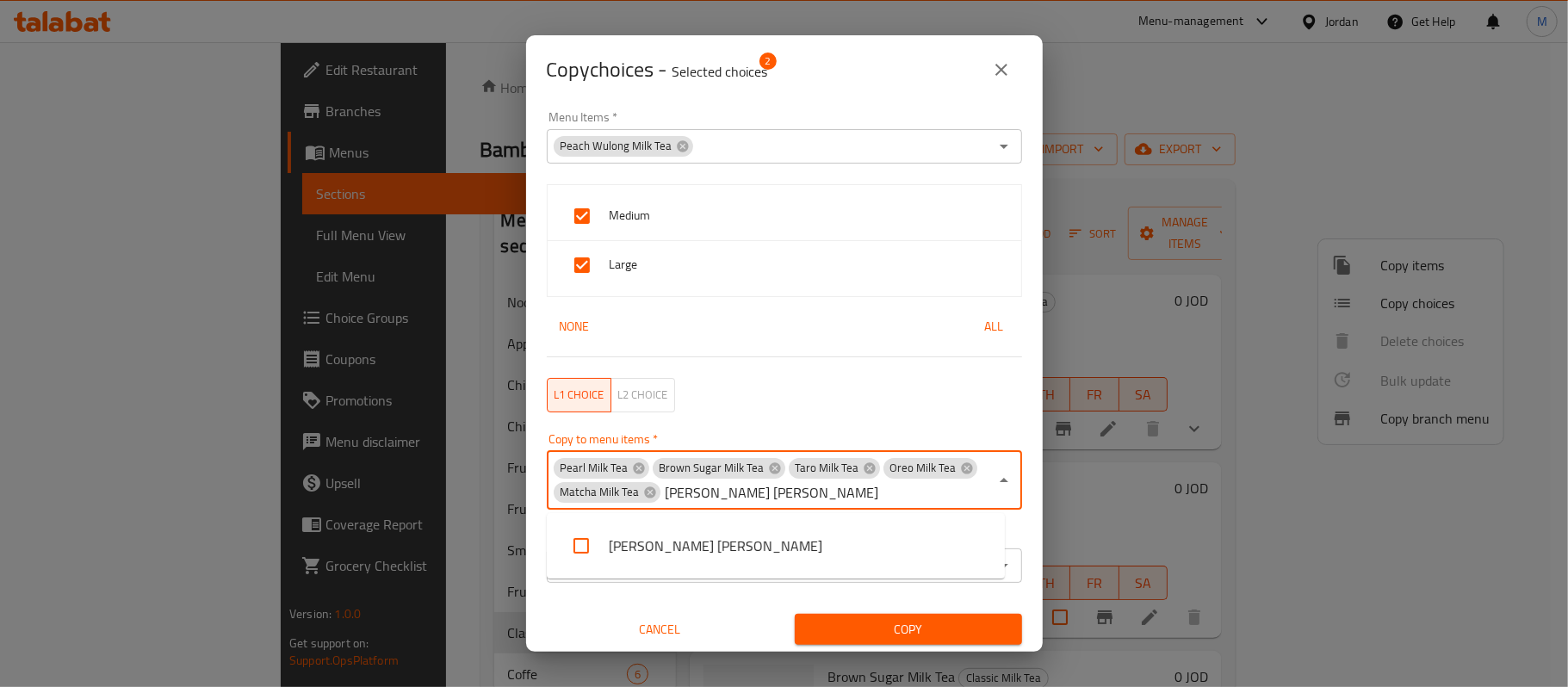
scroll to position [0, 0]
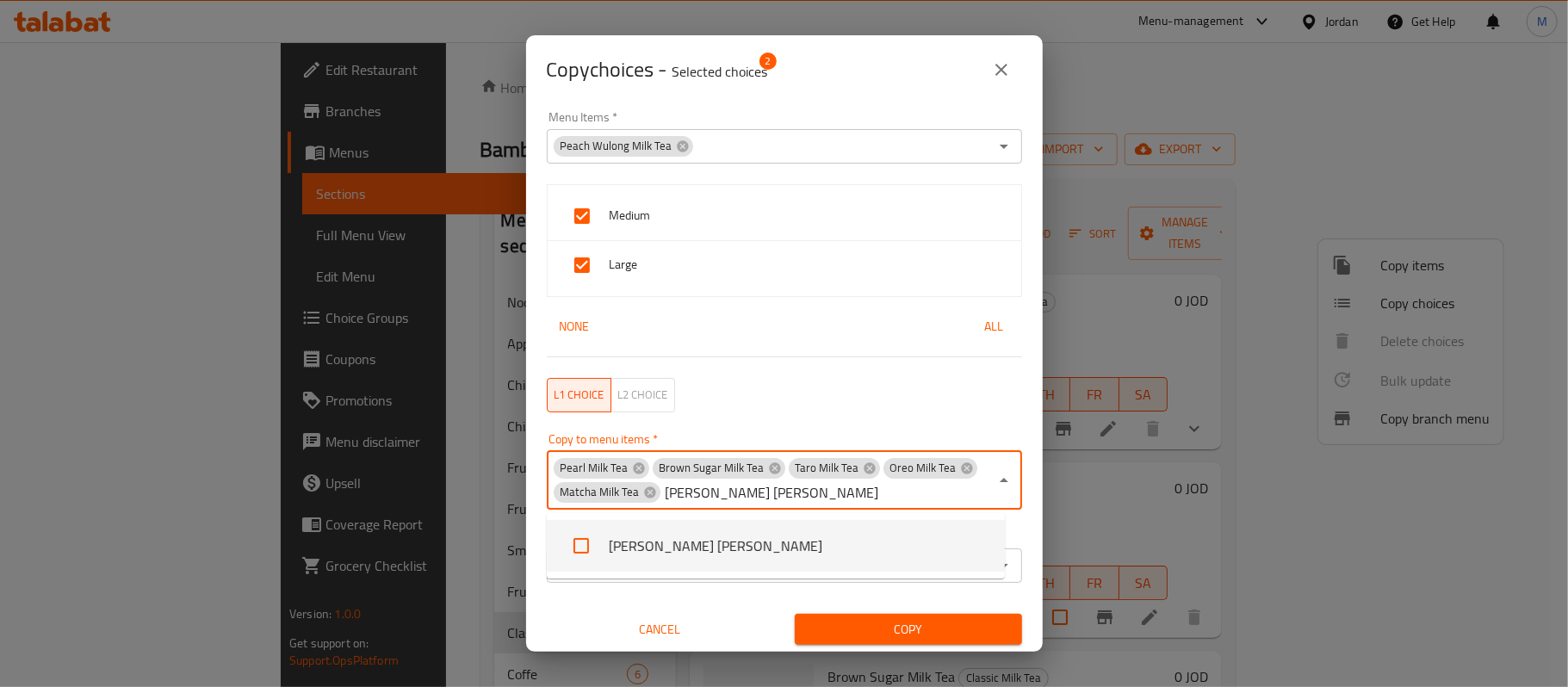
click at [686, 540] on li "[PERSON_NAME] [PERSON_NAME]" at bounding box center [776, 546] width 458 height 52
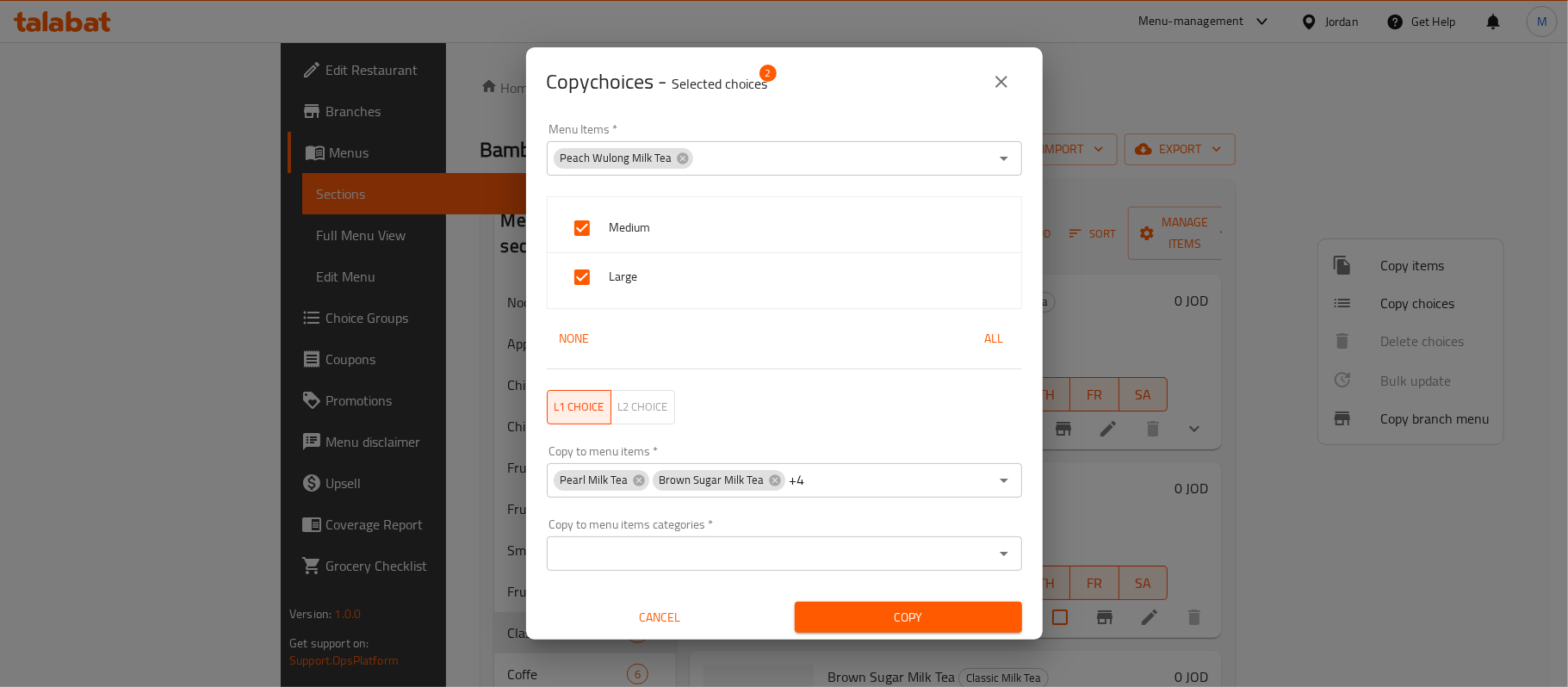
click at [882, 493] on input "Copy to menu items   *" at bounding box center [898, 481] width 181 height 24
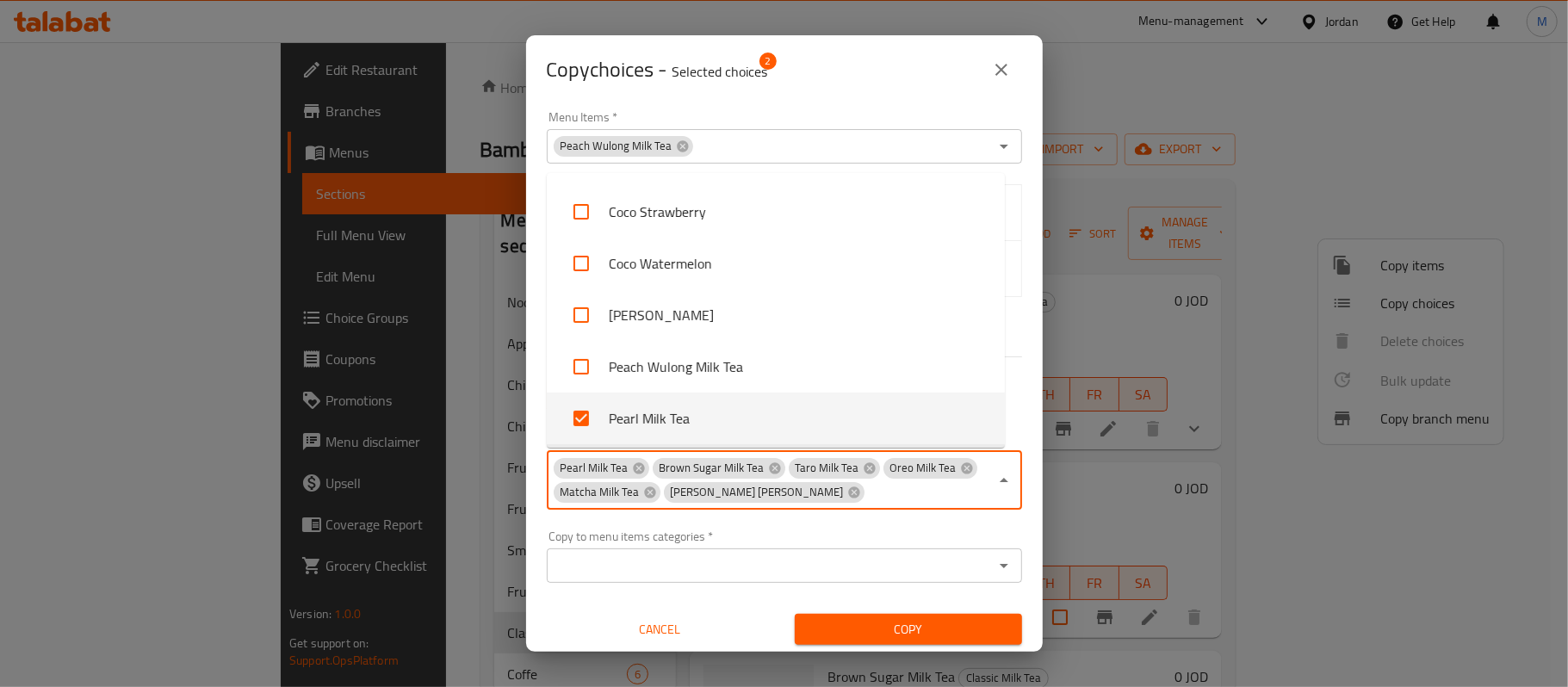
click at [866, 501] on input "Copy to menu items   *" at bounding box center [927, 493] width 122 height 24
paste input "Four Seasons Milk Green Tea"
type input "Four Seasons Milk Green Tea"
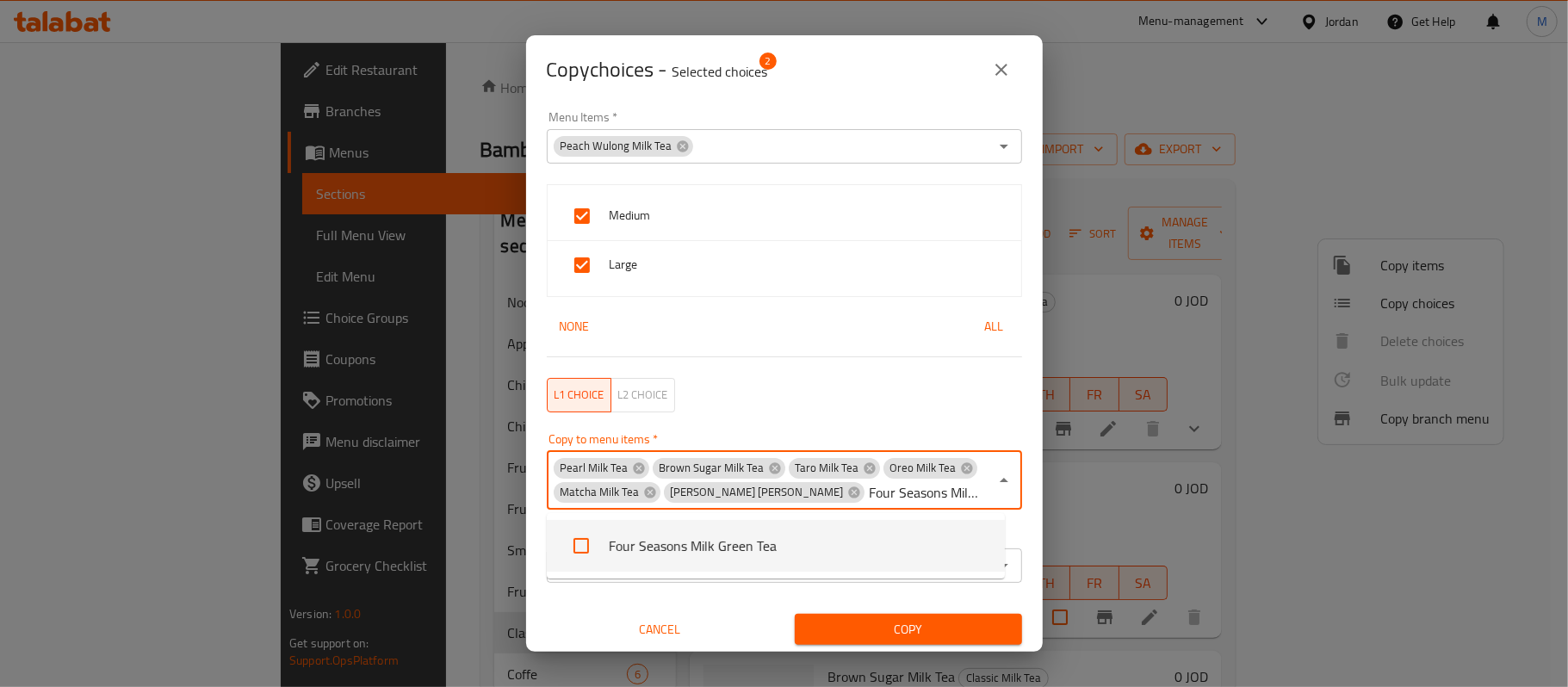
click at [665, 534] on li "Four Seasons Milk Green Tea" at bounding box center [776, 546] width 458 height 52
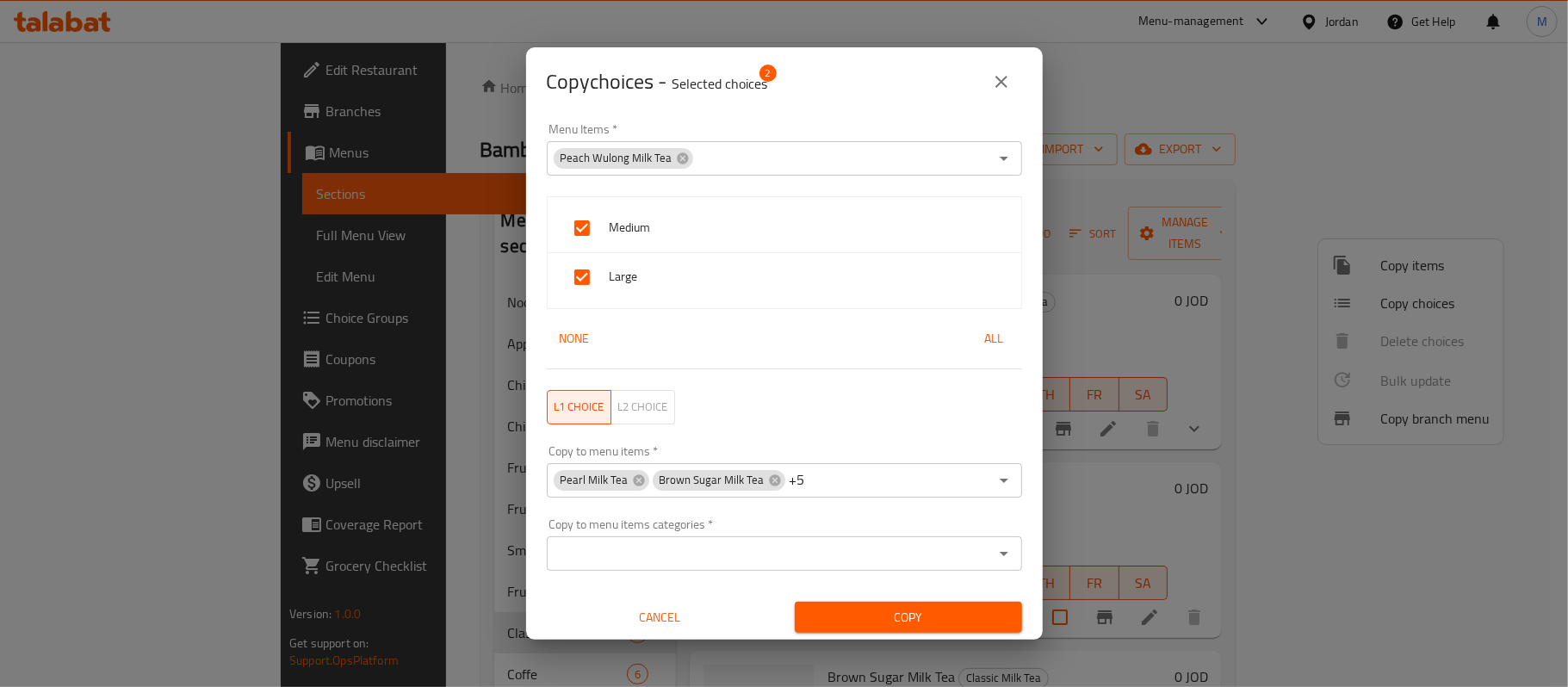
click at [539, 505] on div "Copy to menu items   * Pearl Milk Tea Brown Sugar Milk Tea +5 Copy to menu item…" at bounding box center [785, 472] width 496 height 73
click at [923, 566] on div "Copy to menu items categories *" at bounding box center [785, 554] width 476 height 34
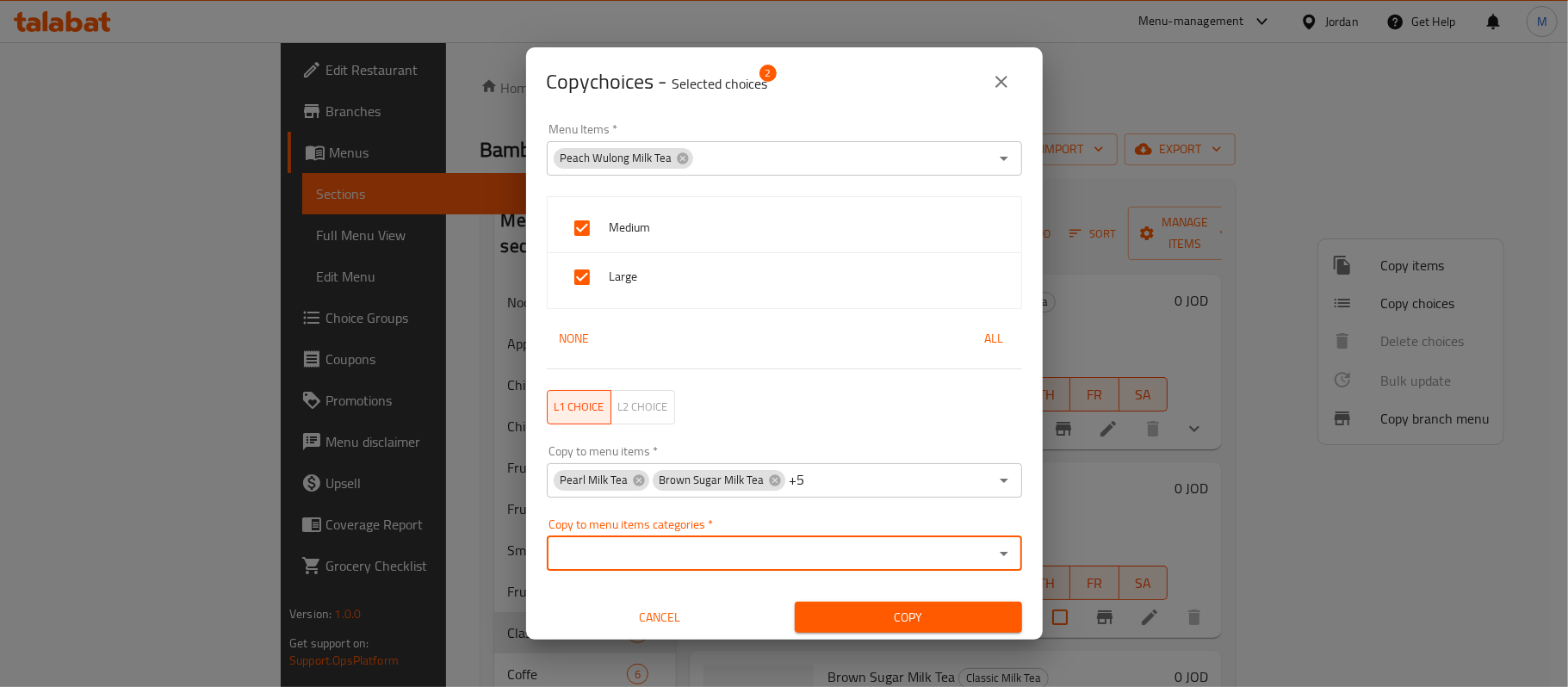
click at [927, 615] on span "Copy" at bounding box center [908, 618] width 200 height 22
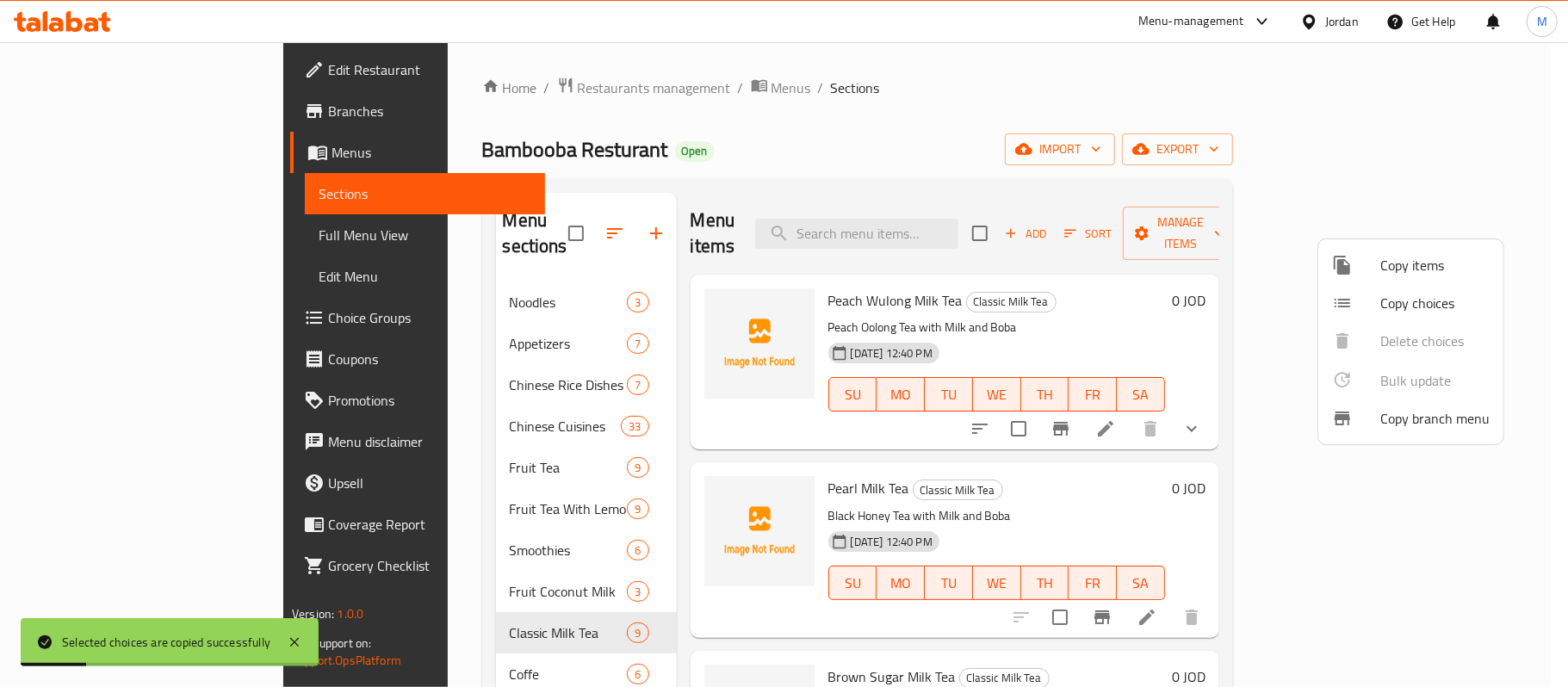
click at [191, 239] on div at bounding box center [784, 343] width 1568 height 687
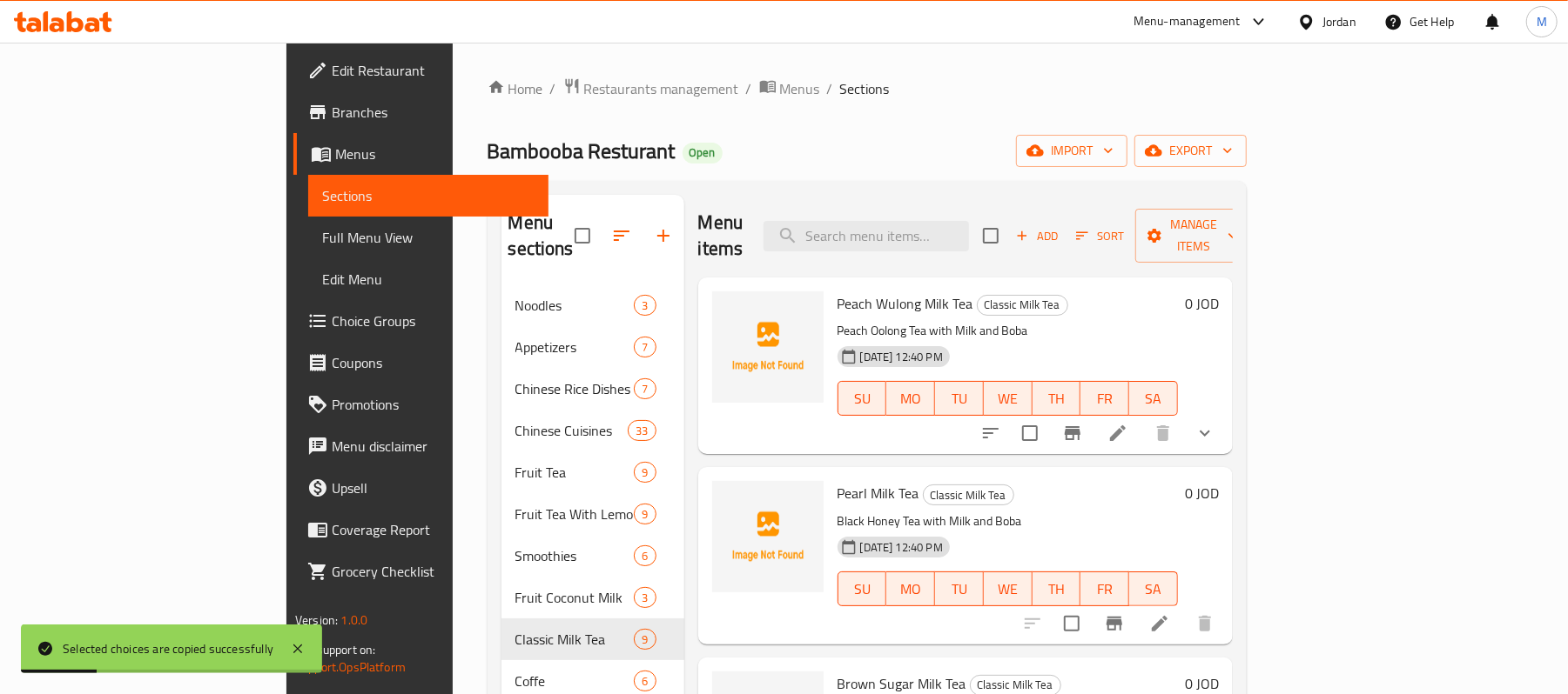
click at [322, 241] on span "Full Menu View" at bounding box center [429, 238] width 213 height 21
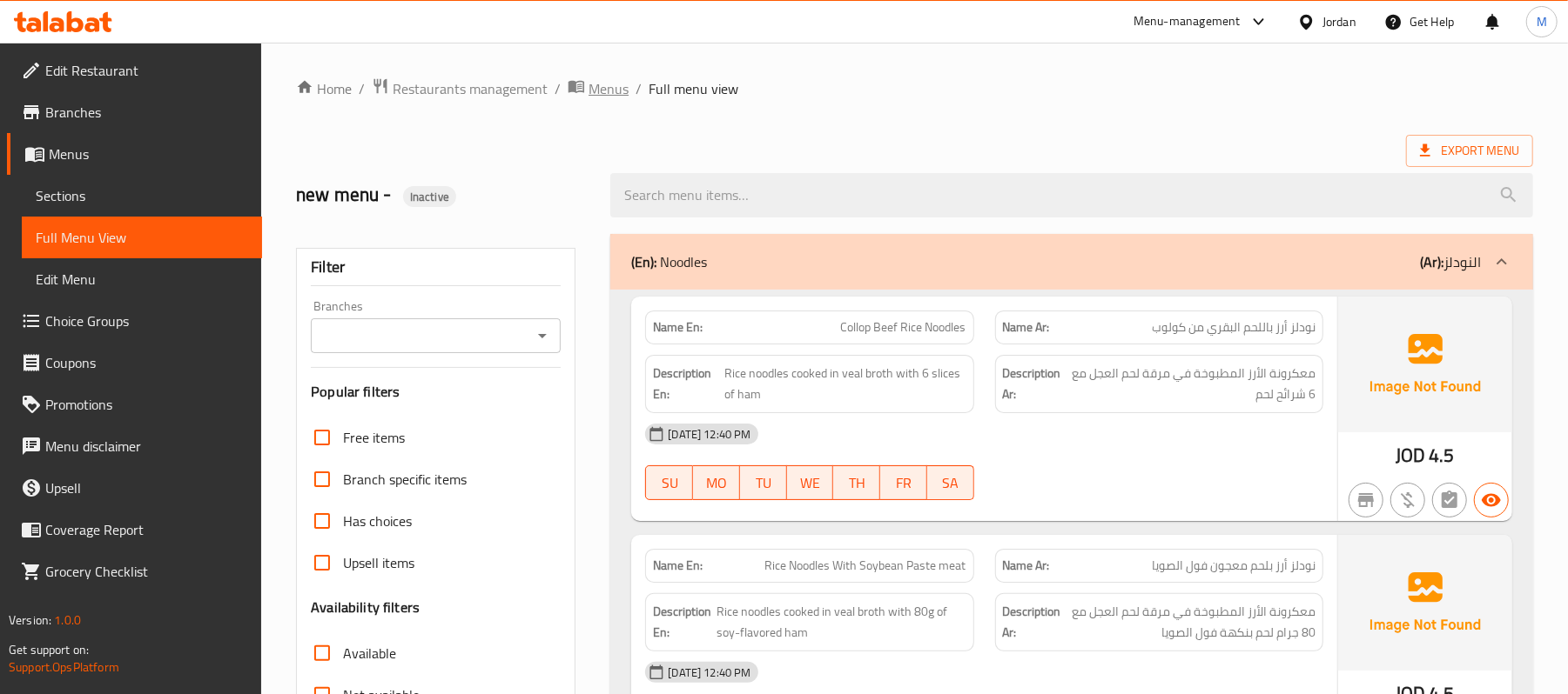
click at [610, 89] on span "Menus" at bounding box center [609, 89] width 40 height 21
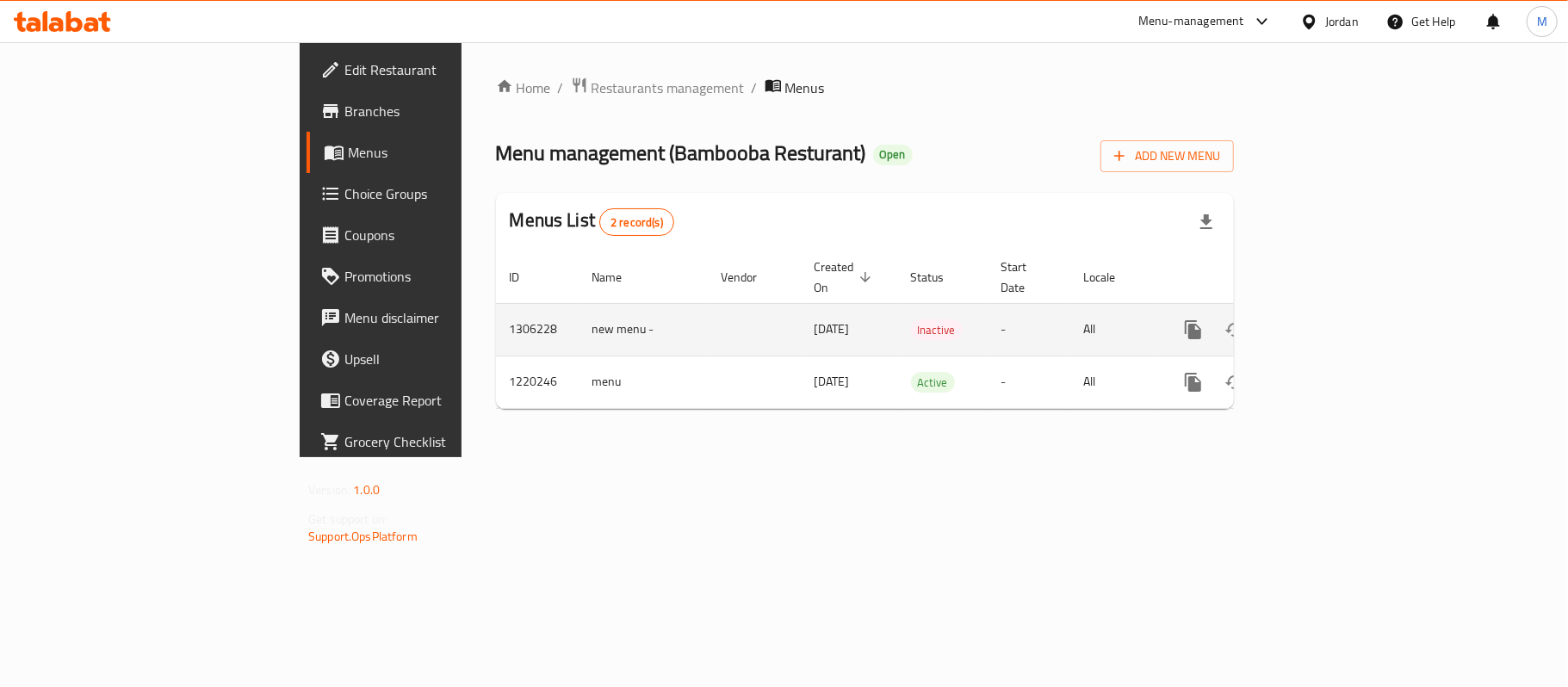
click at [579, 305] on td "new menu -" at bounding box center [644, 329] width 129 height 53
click at [579, 307] on td "new menu -" at bounding box center [644, 329] width 129 height 53
copy tr "1306228 new menu -"
drag, startPoint x: 449, startPoint y: 307, endPoint x: 321, endPoint y: 298, distance: 128.3
click at [496, 303] on tr "1306228 new menu - [DATE] Inactive - All" at bounding box center [924, 329] width 856 height 53
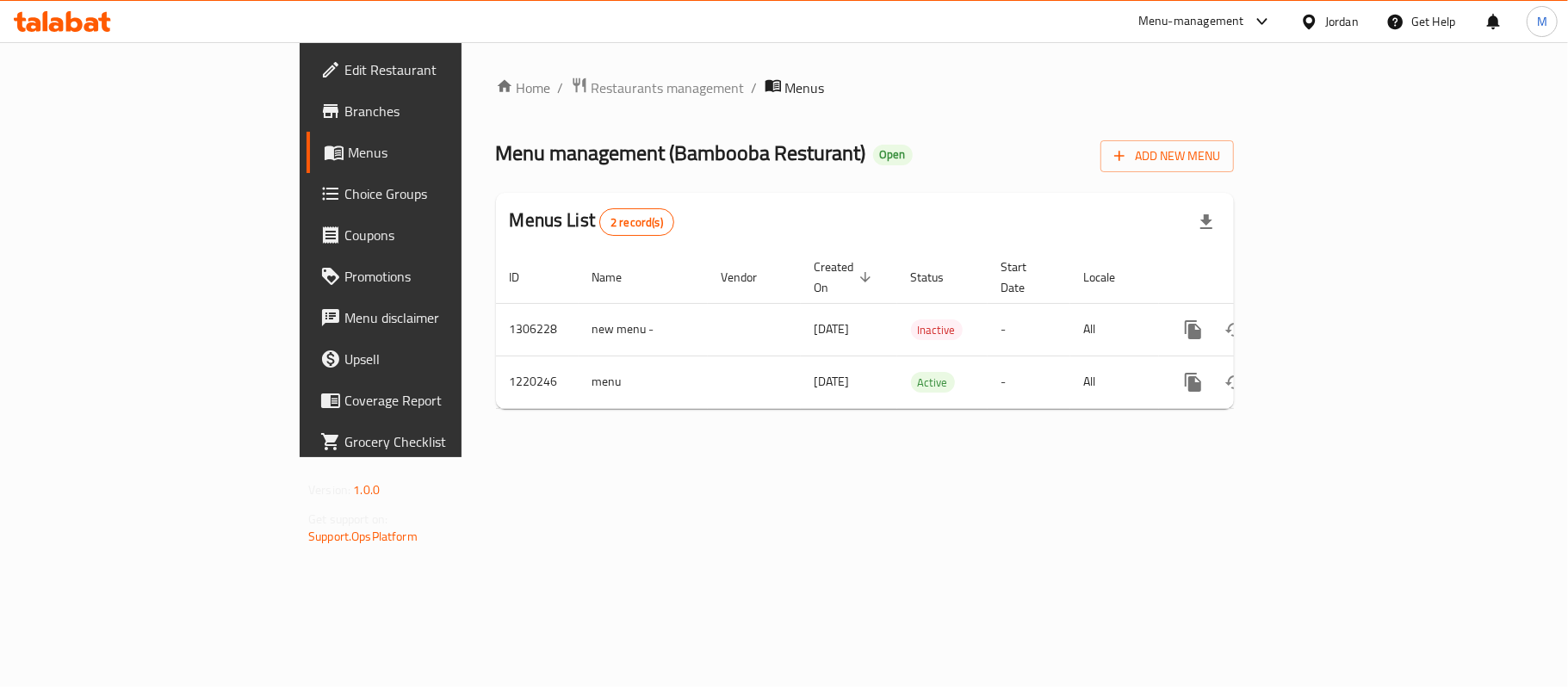
click at [503, 153] on span "Menu management ( Bambooba Resturant )" at bounding box center [681, 153] width 370 height 39
copy span "Bambooba"
copy span "Bambooba Resturant"
drag, startPoint x: 503, startPoint y: 153, endPoint x: 600, endPoint y: 150, distance: 97.0
click at [600, 150] on span "Menu management ( Bambooba Resturant )" at bounding box center [681, 153] width 370 height 39
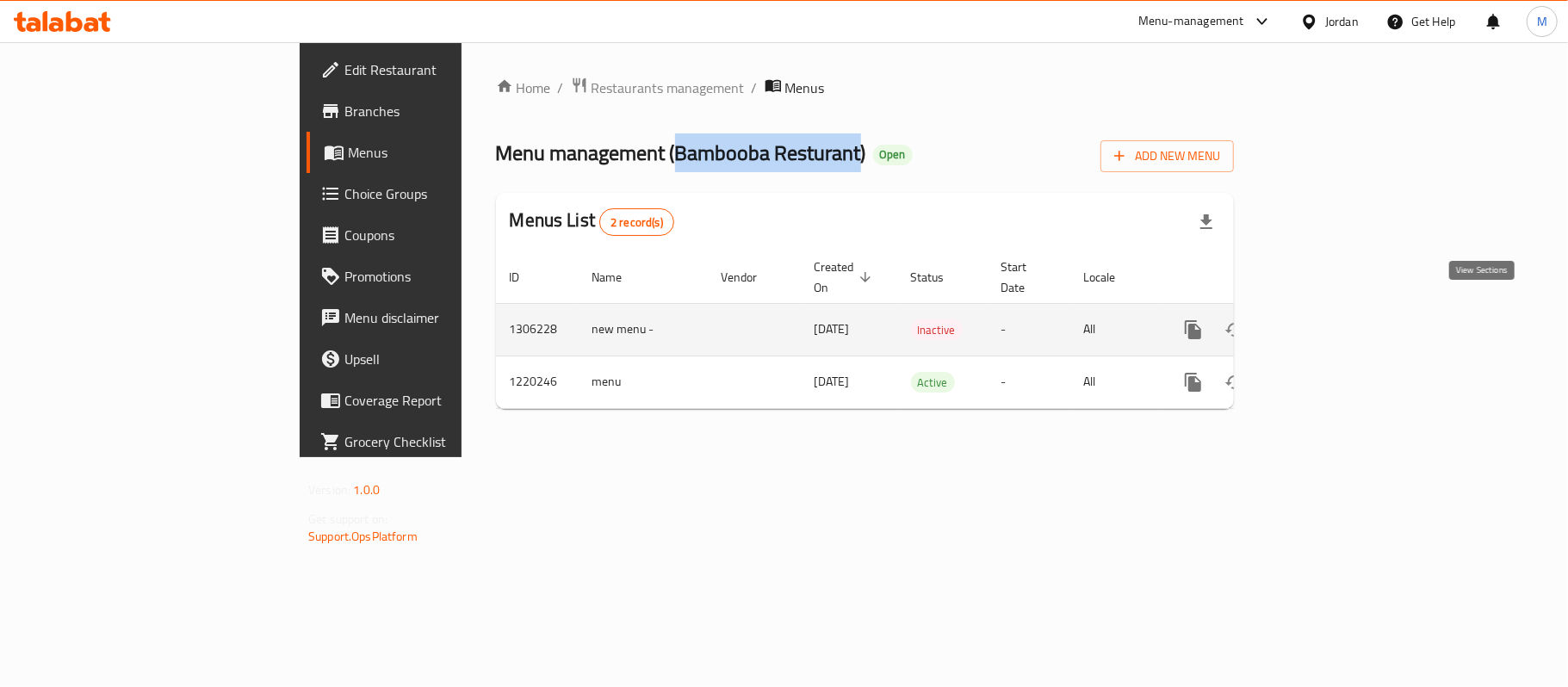
click at [1338, 311] on link "enhanced table" at bounding box center [1317, 330] width 41 height 41
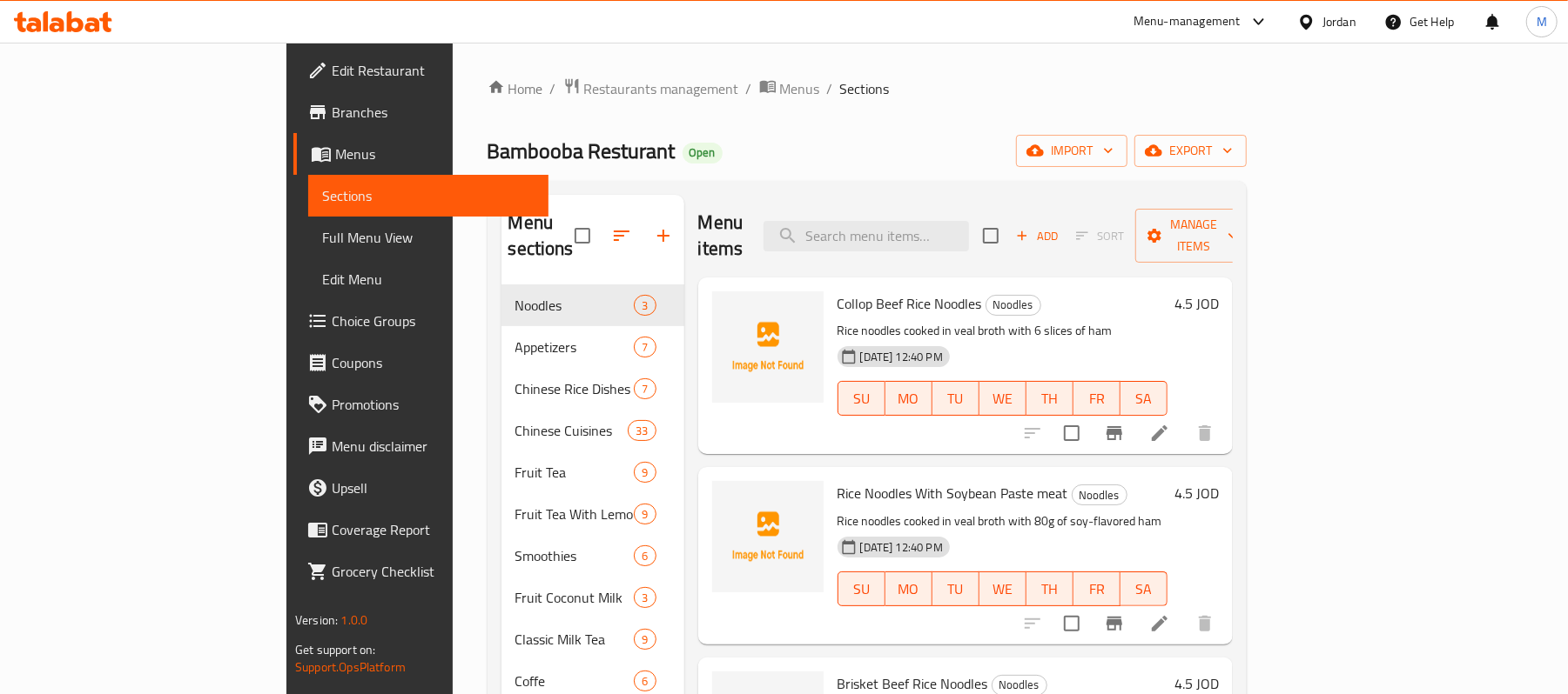
click at [322, 231] on span "Full Menu View" at bounding box center [429, 238] width 213 height 21
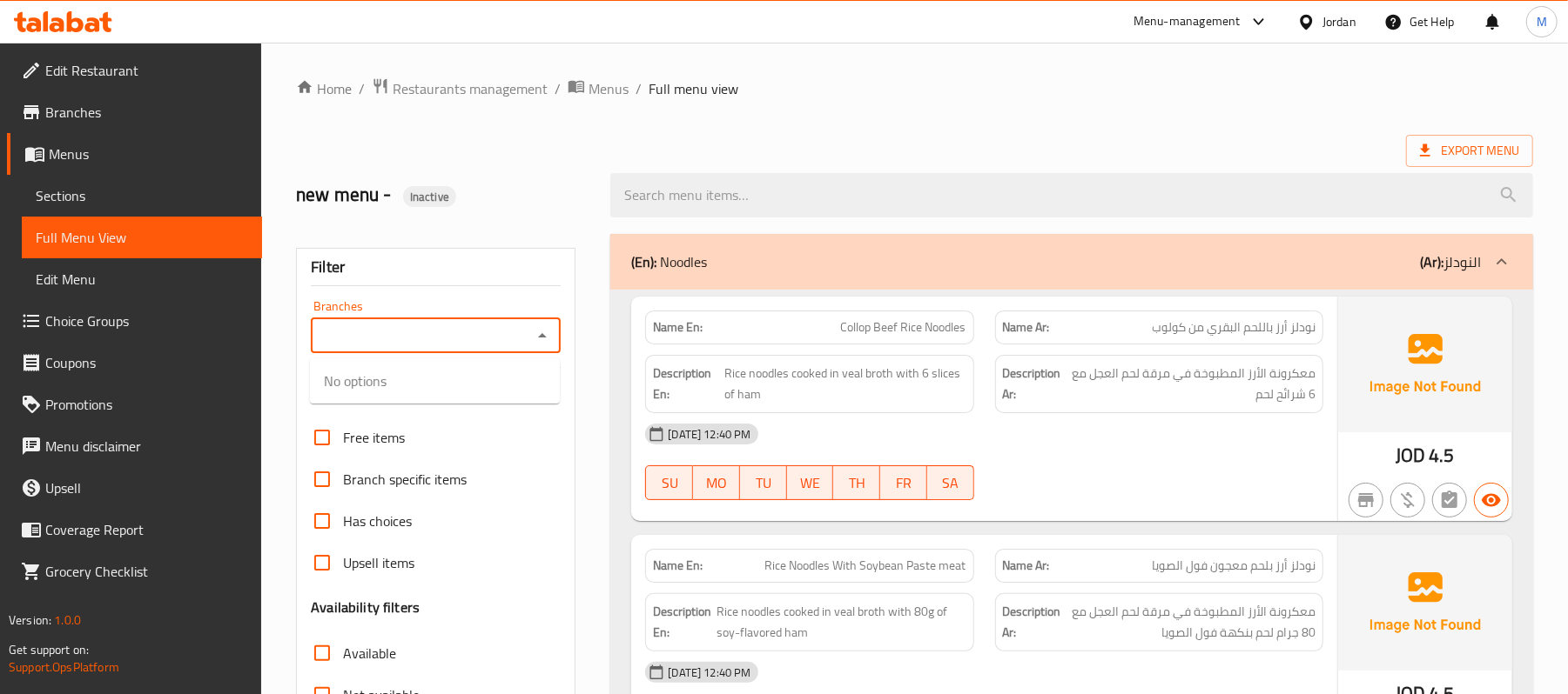
click at [449, 335] on input "Branches" at bounding box center [422, 336] width 211 height 24
click at [470, 402] on span "Bambooba Resturant, [GEOGRAPHIC_DATA]" at bounding box center [435, 423] width 222 height 42
type input "Bambooba Resturant, [GEOGRAPHIC_DATA]"
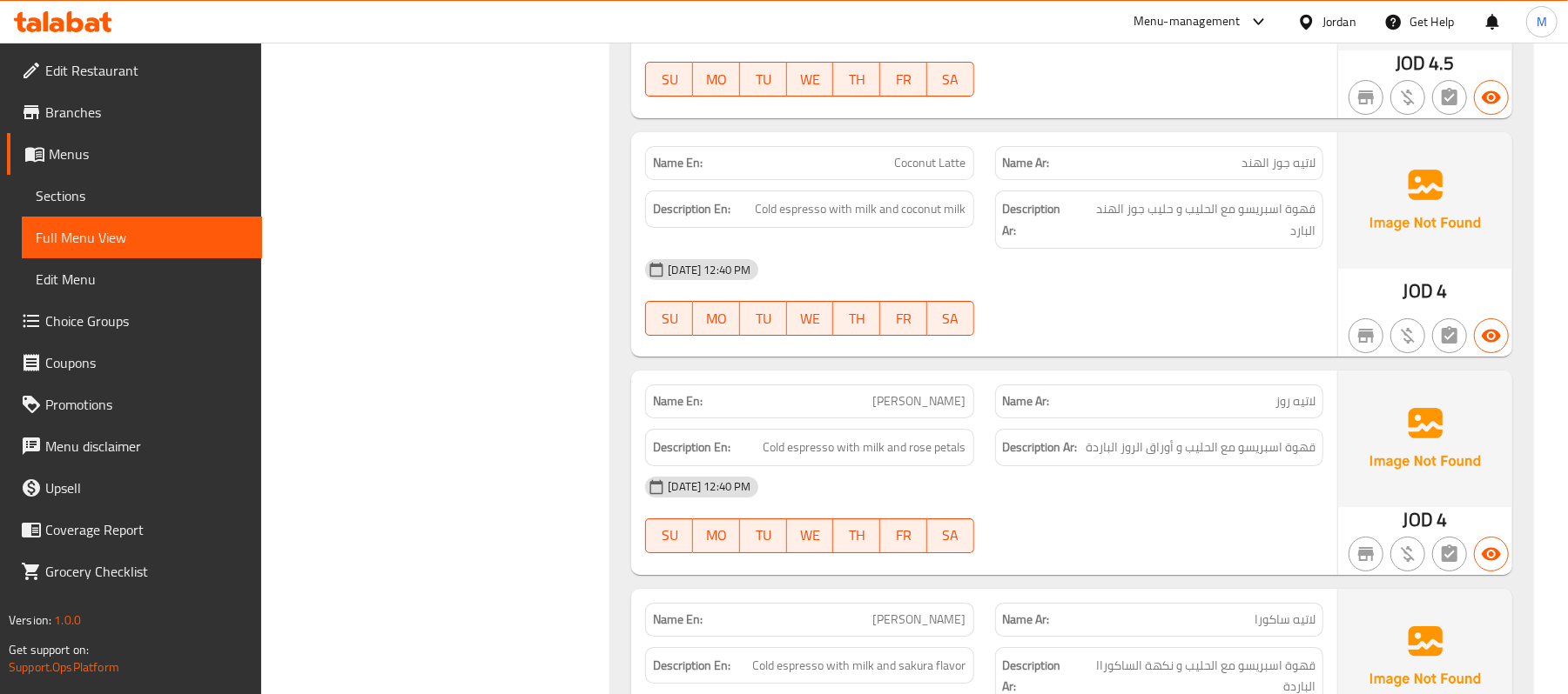
scroll to position [23265, 0]
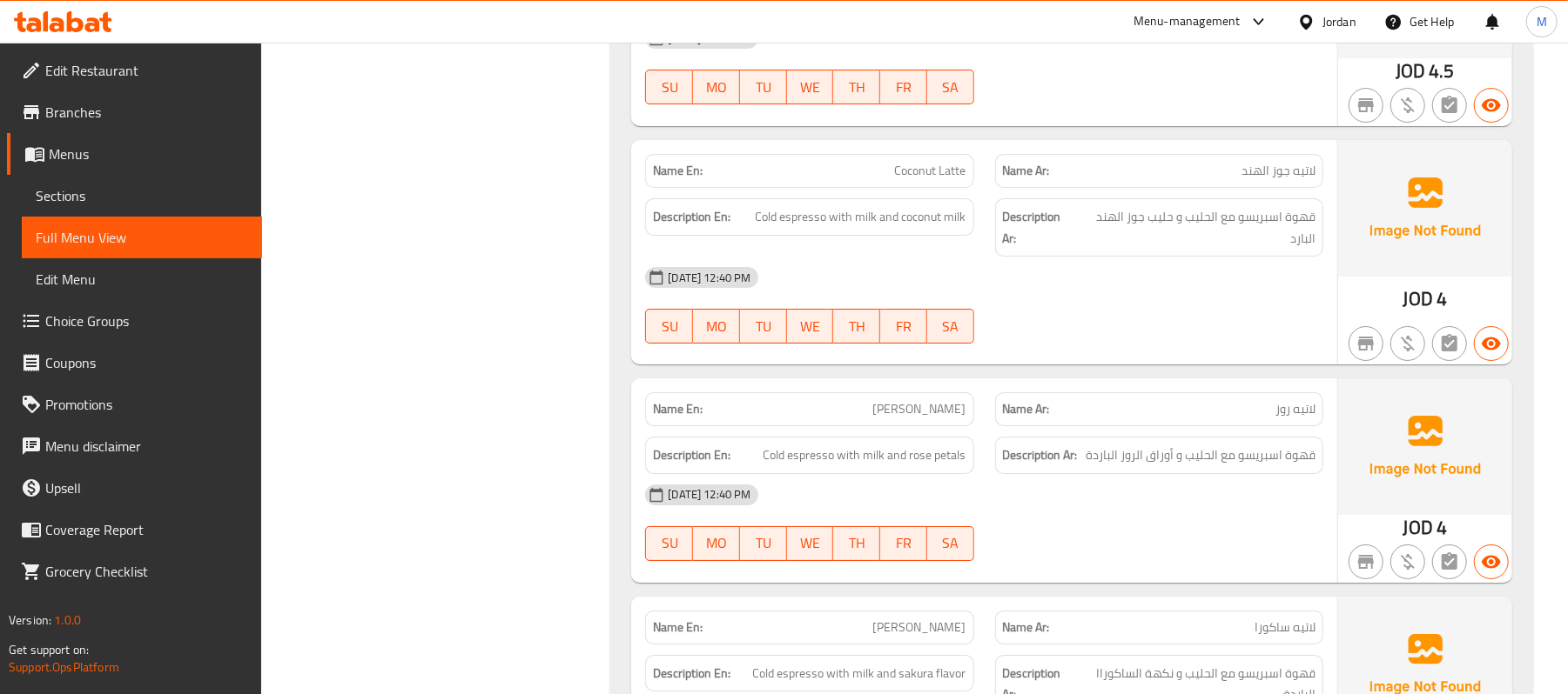
click at [112, 157] on span "Menus" at bounding box center [148, 154] width 199 height 21
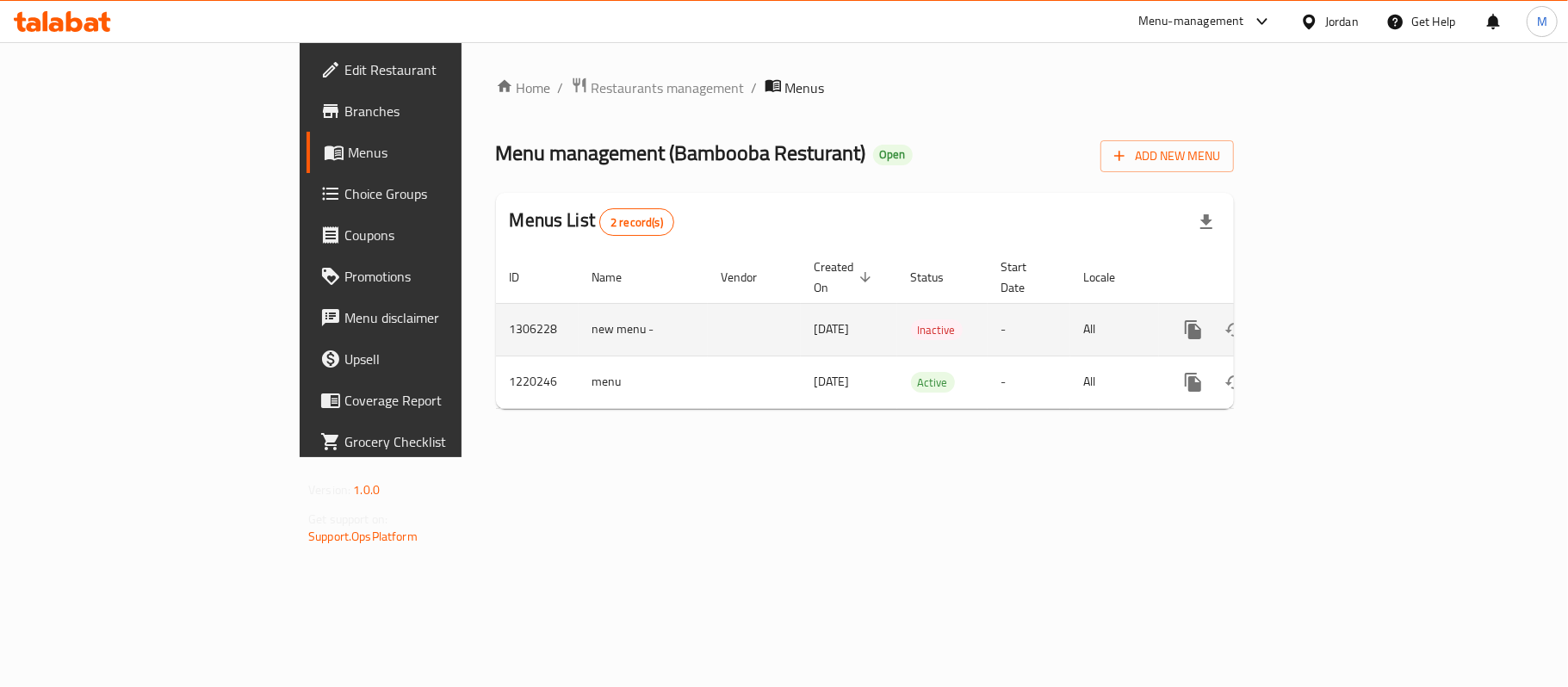
click at [579, 322] on td "new menu -" at bounding box center [644, 329] width 129 height 53
copy tr "306228 new menu -"
copy tr "1306228 new menu -"
drag, startPoint x: 453, startPoint y: 322, endPoint x: 295, endPoint y: 308, distance: 158.6
click at [496, 308] on tr "1306228 new menu - [DATE] Inactive - All" at bounding box center [924, 329] width 856 height 53
